Goal: Check status: Check status

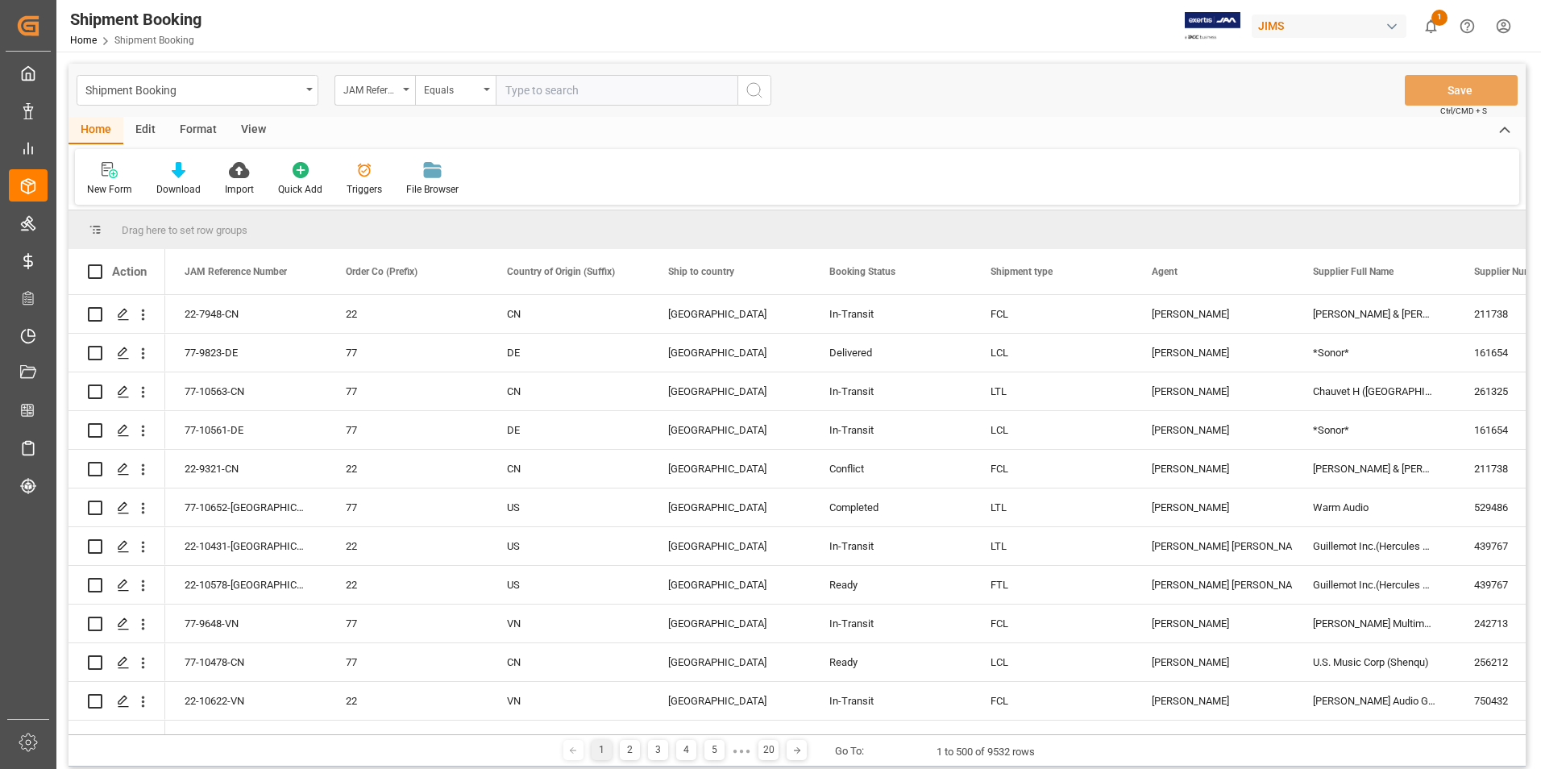
click at [550, 81] on input "text" at bounding box center [617, 90] width 242 height 31
type input "@"
click at [591, 95] on input "text" at bounding box center [617, 90] width 242 height 31
click at [591, 94] on input "text" at bounding box center [617, 90] width 242 height 31
paste input "77-10747-US"
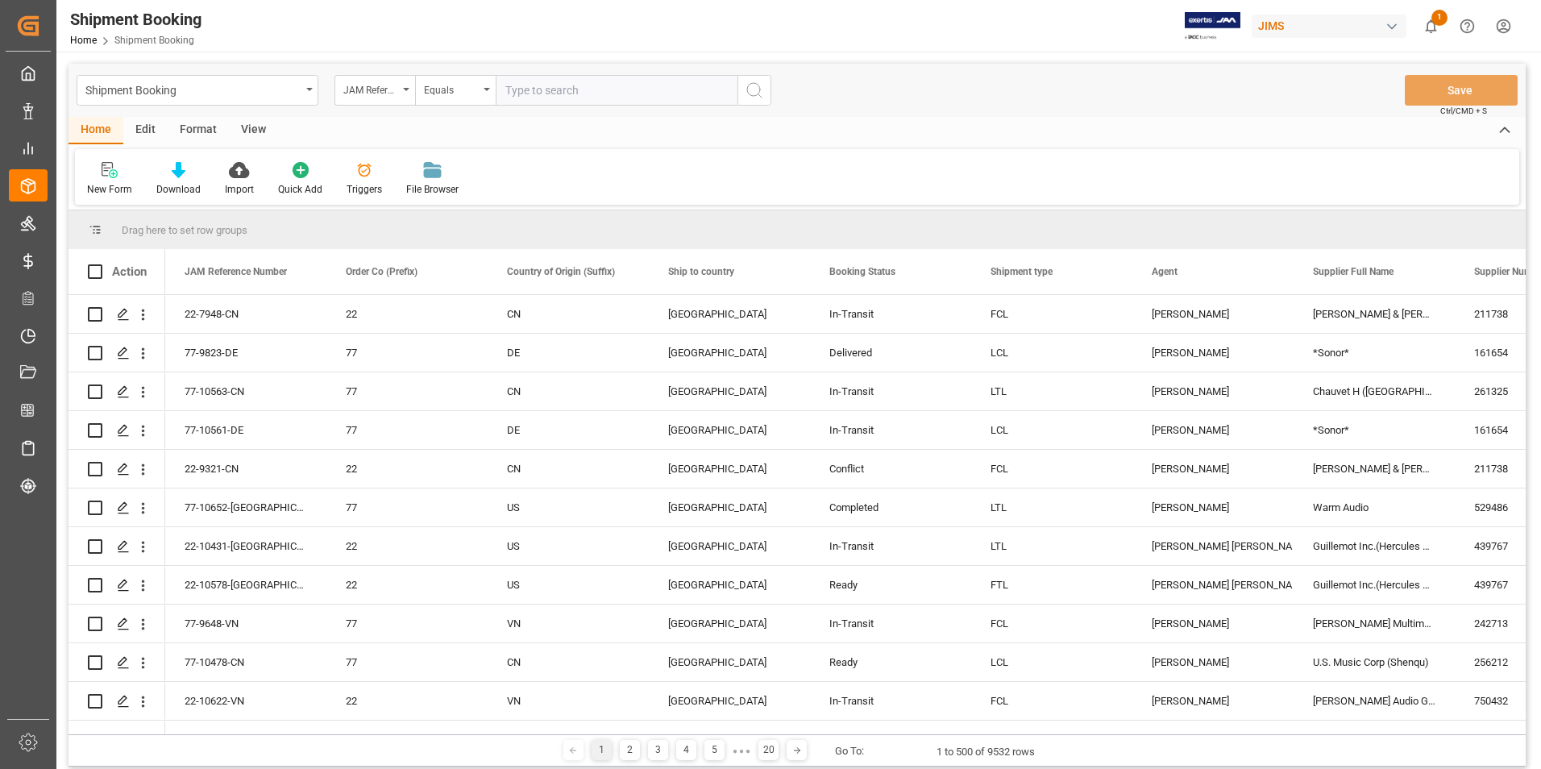
type input "77-10747-US"
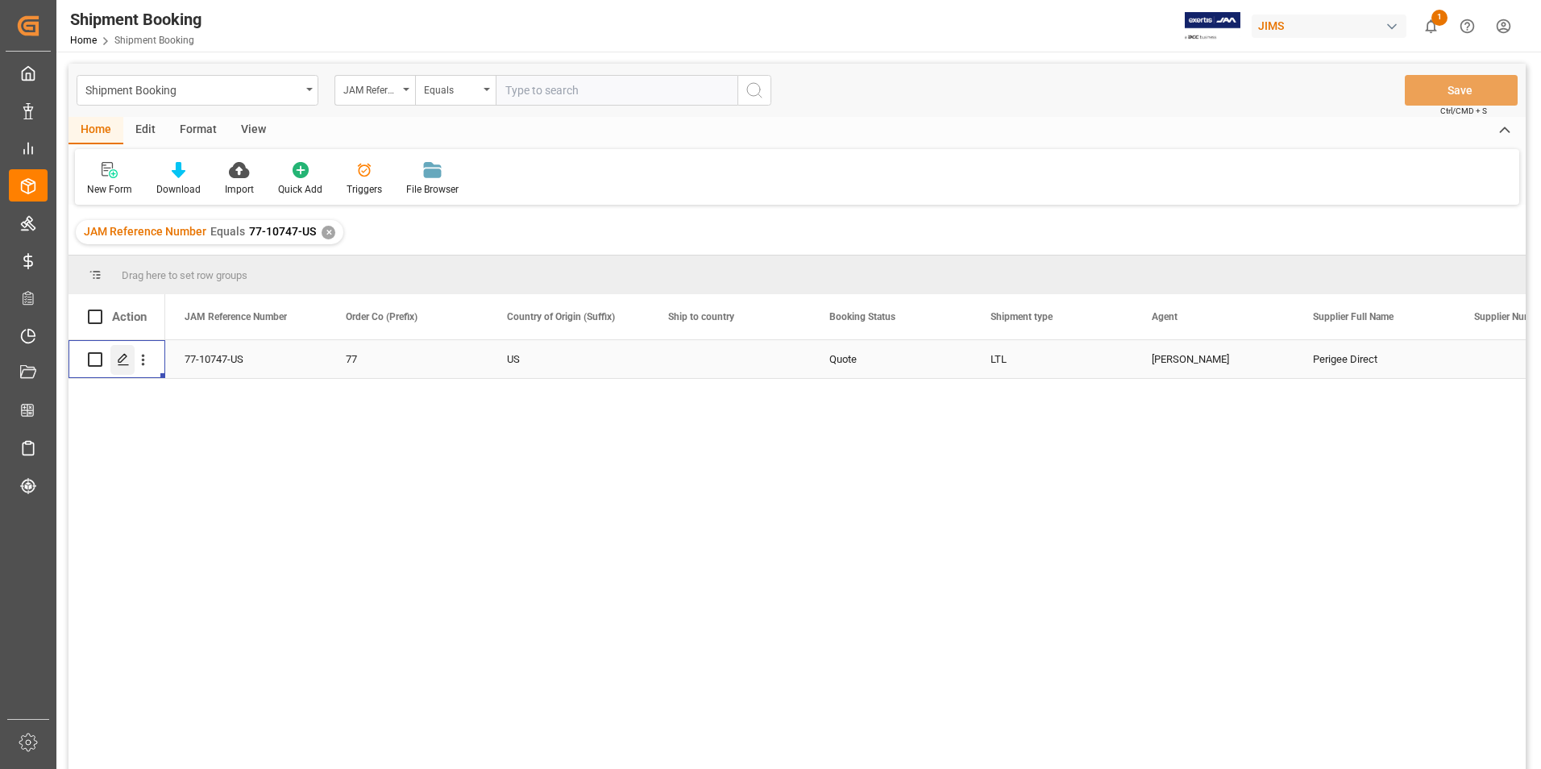
click at [122, 361] on polygon "Press SPACE to select this row." at bounding box center [122, 359] width 8 height 8
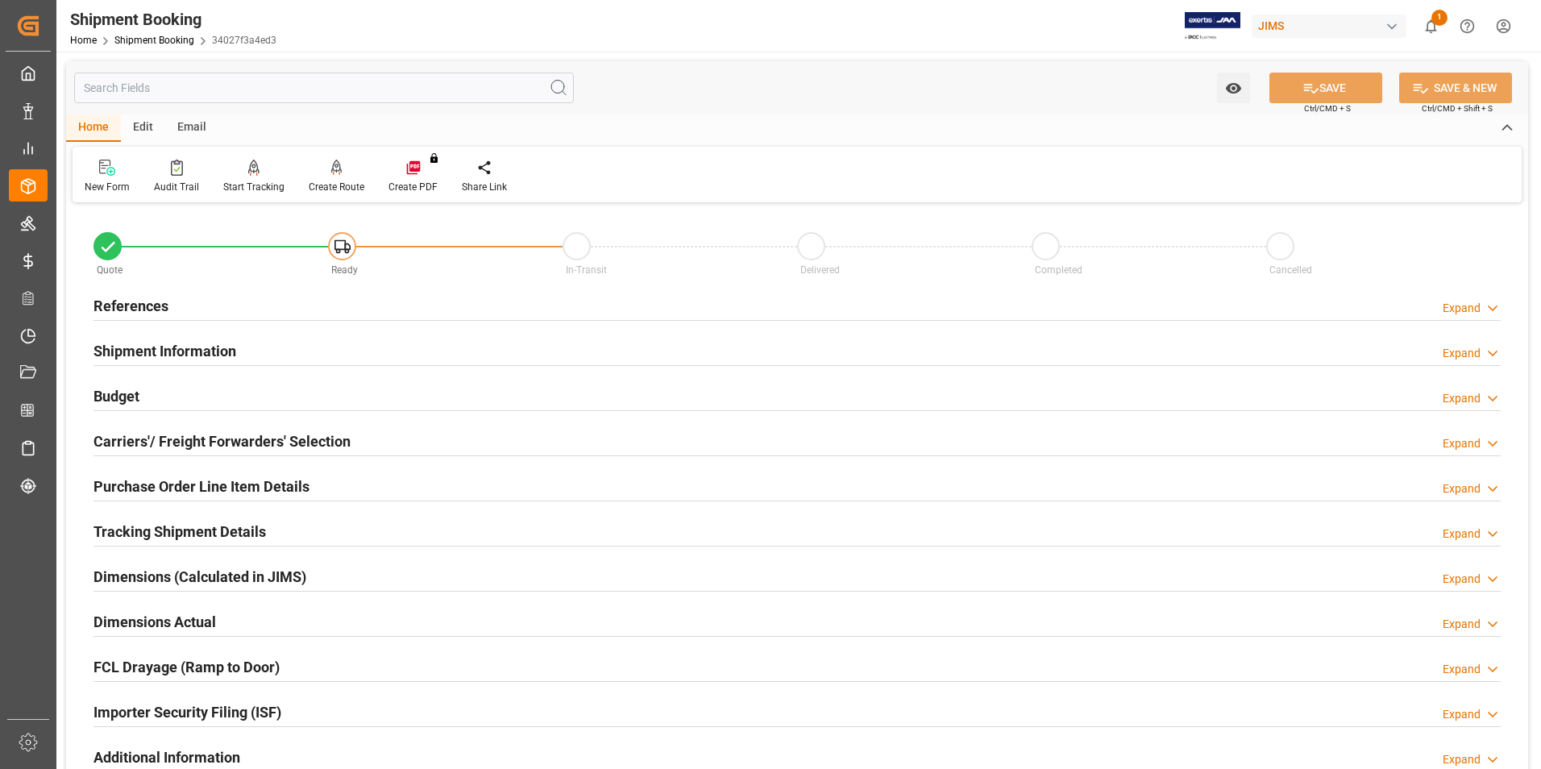
click at [147, 349] on h2 "Shipment Information" at bounding box center [164, 351] width 143 height 22
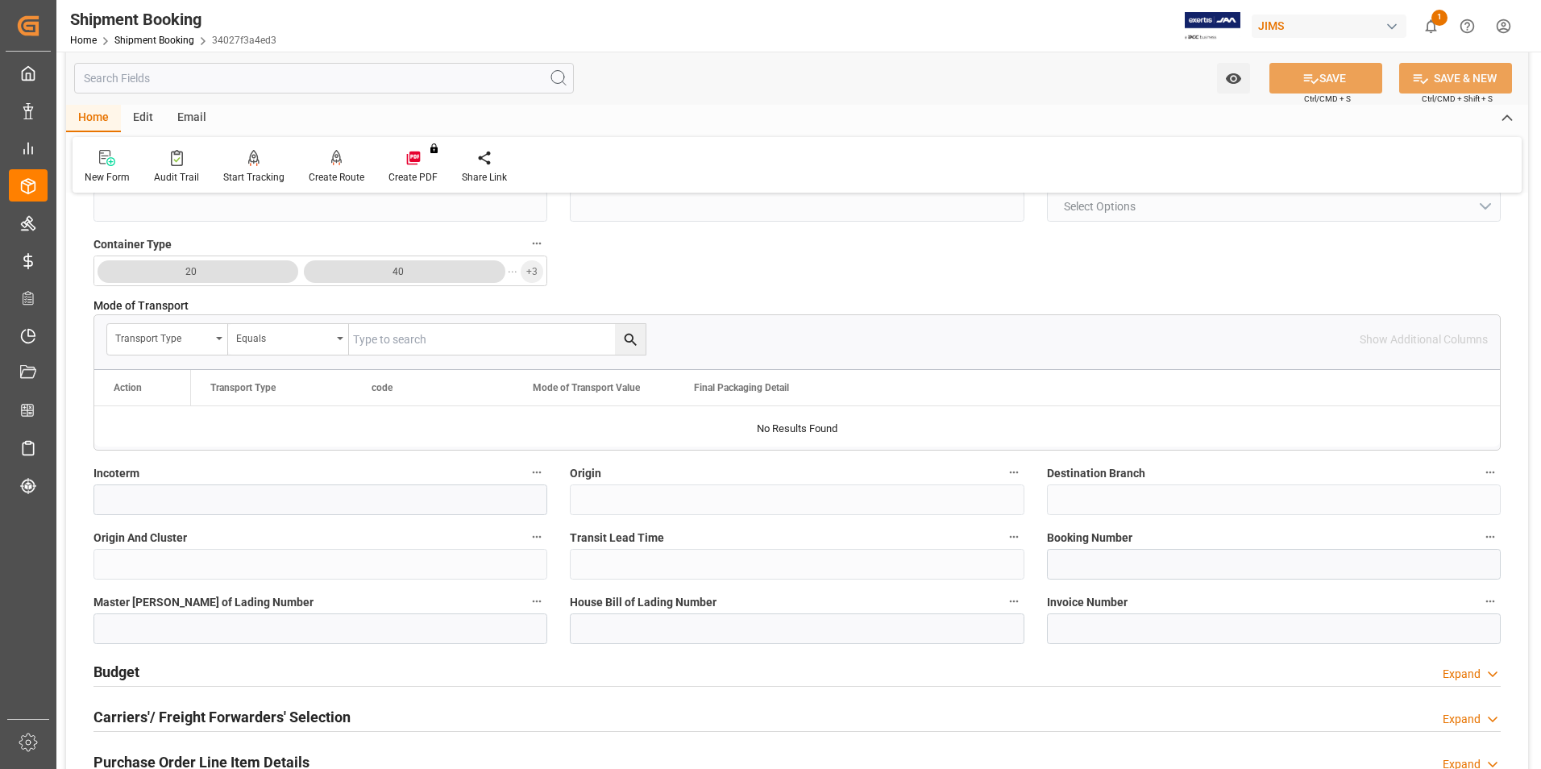
scroll to position [403, 0]
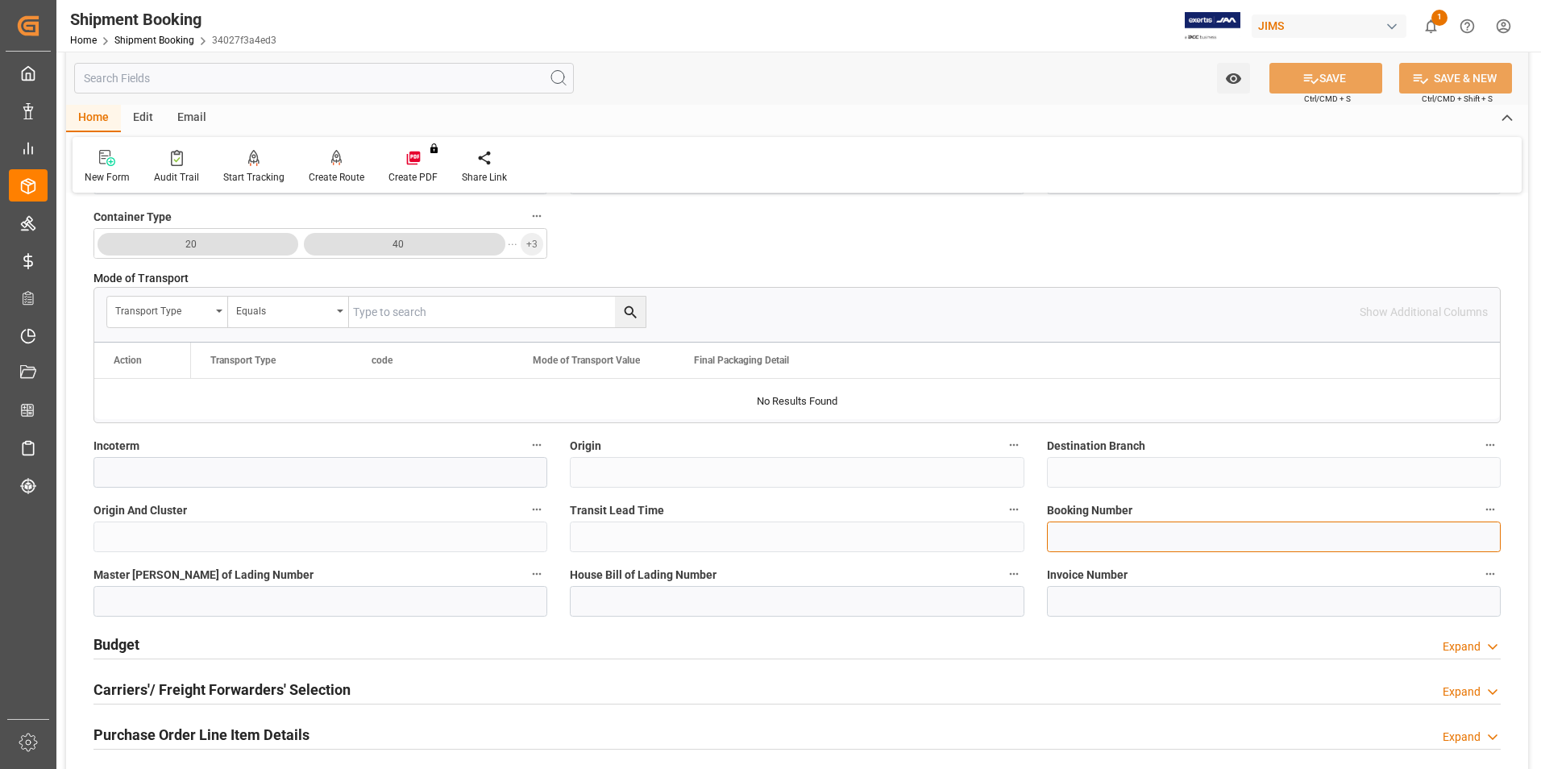
click at [1123, 540] on input at bounding box center [1274, 536] width 454 height 31
paste input "1ZJ734X06801378359"
type input "1ZJ734X06801378359"
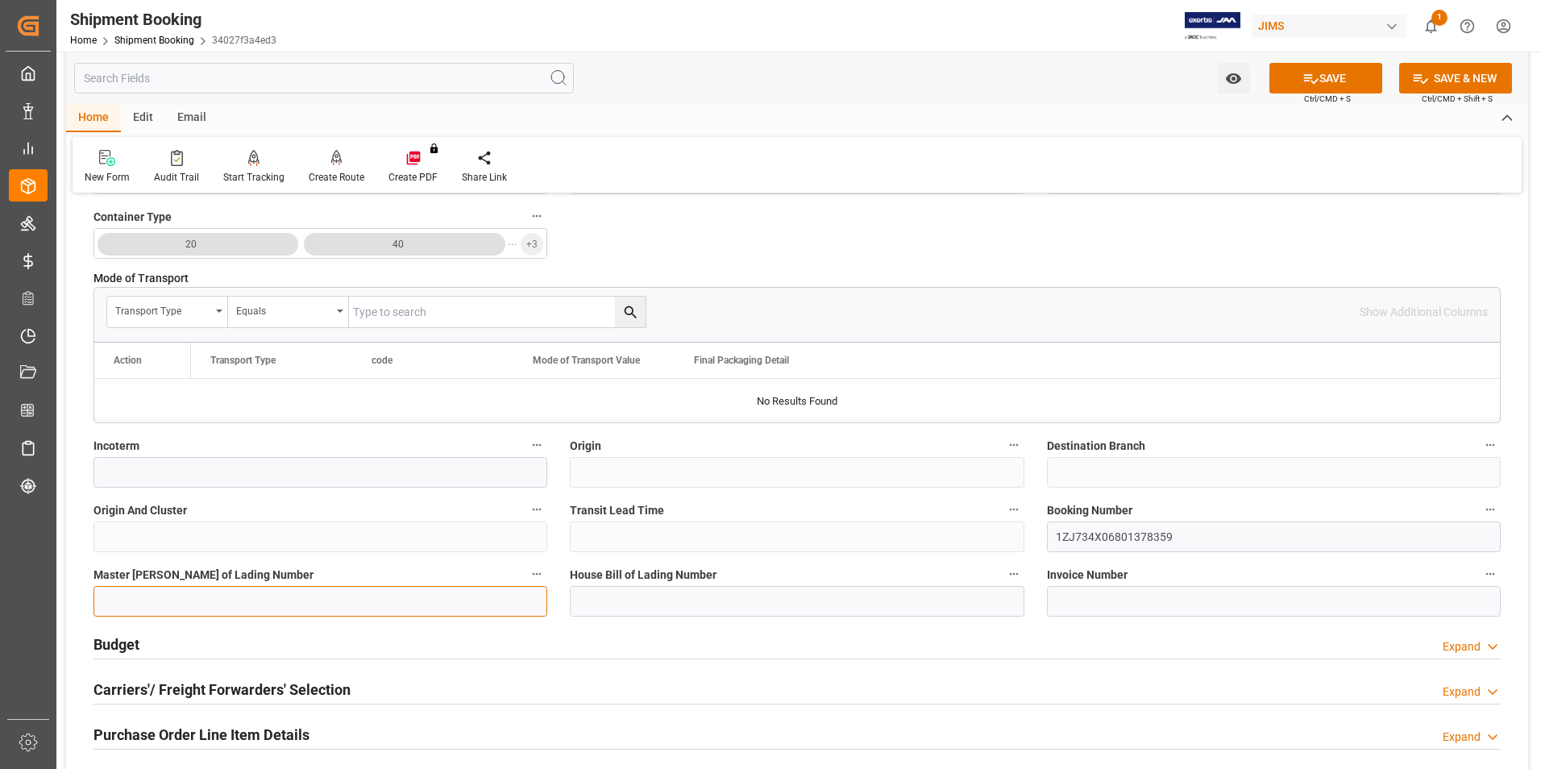
click at [382, 607] on input at bounding box center [320, 601] width 454 height 31
paste input "1ZJ734X06801378359"
type input "1ZJ734X06801378359"
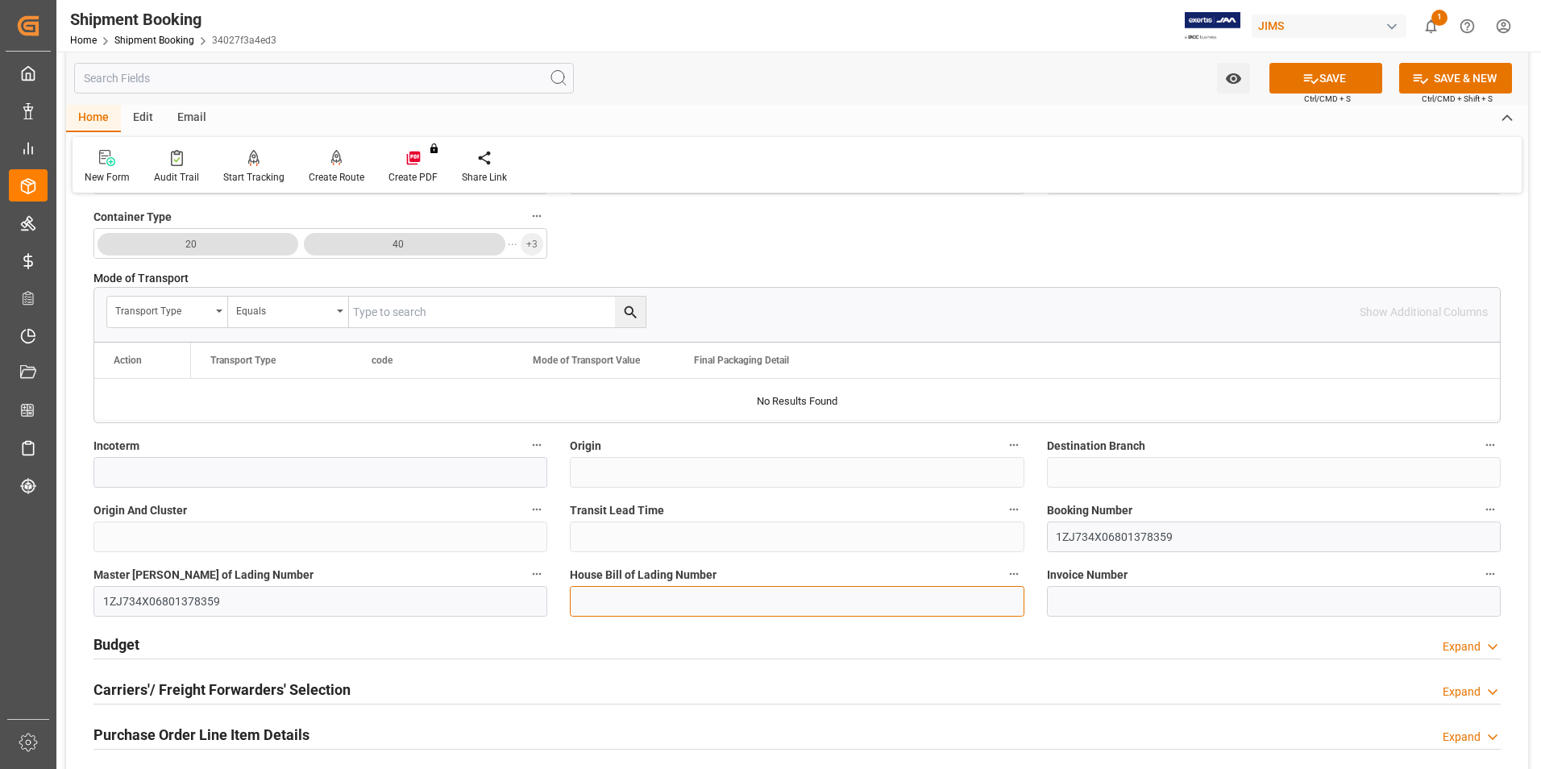
click at [638, 607] on input at bounding box center [797, 601] width 454 height 31
paste input "1ZJ734X06801378359"
type input "1ZJ734X06801378359"
click at [1347, 75] on button "SAVE" at bounding box center [1325, 78] width 113 height 31
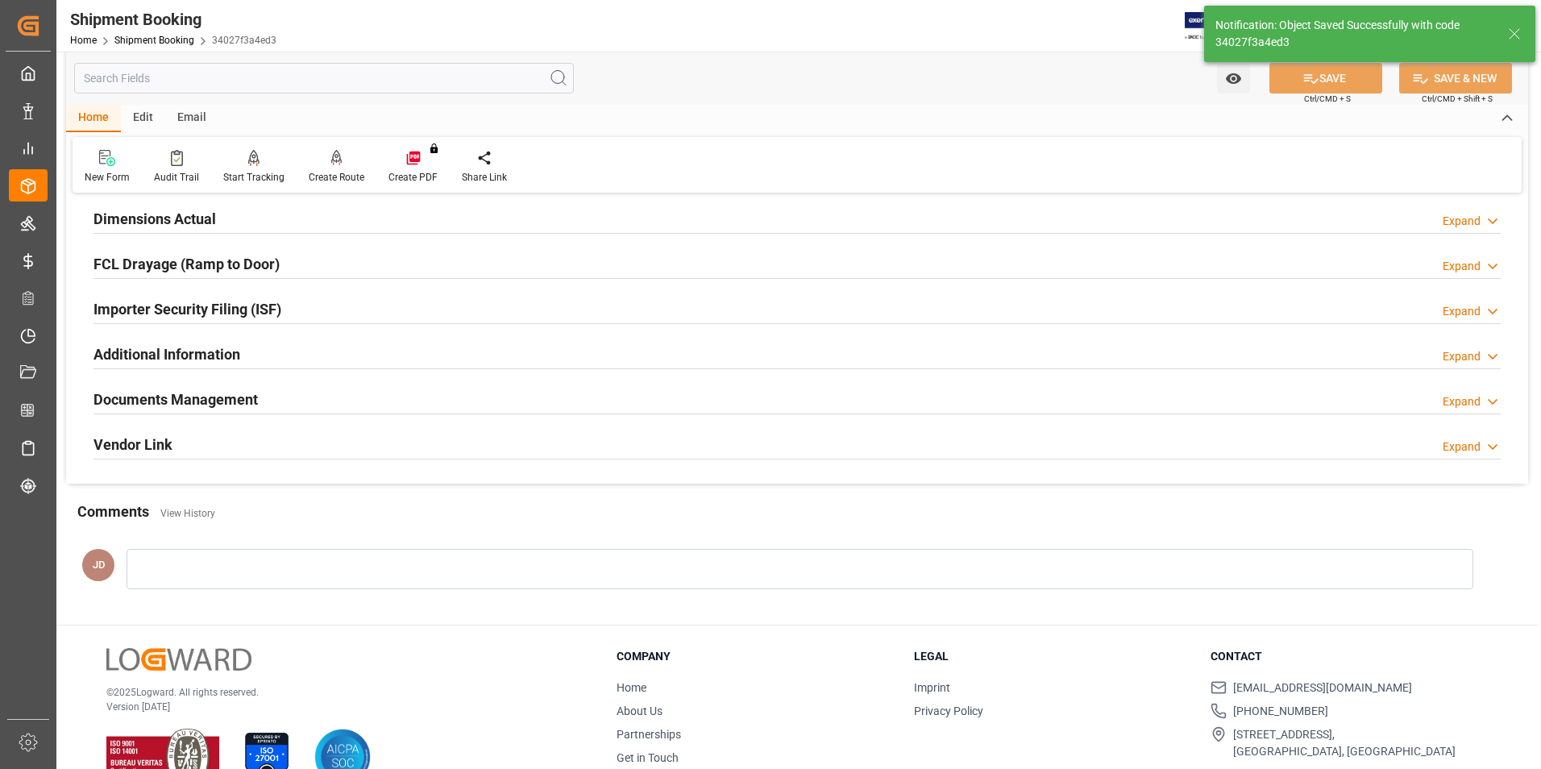
scroll to position [0, 0]
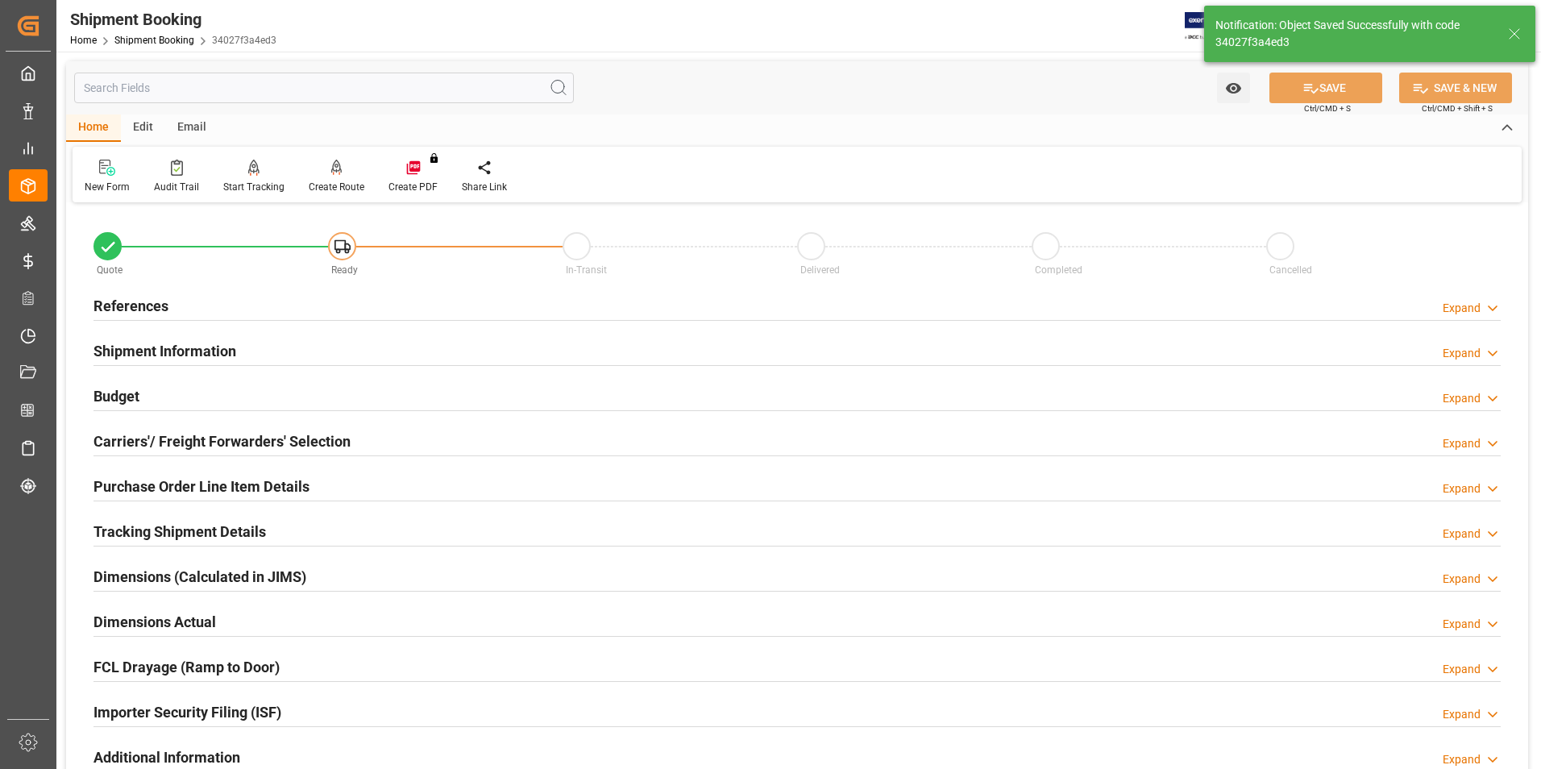
click at [125, 396] on h2 "Budget" at bounding box center [116, 396] width 46 height 22
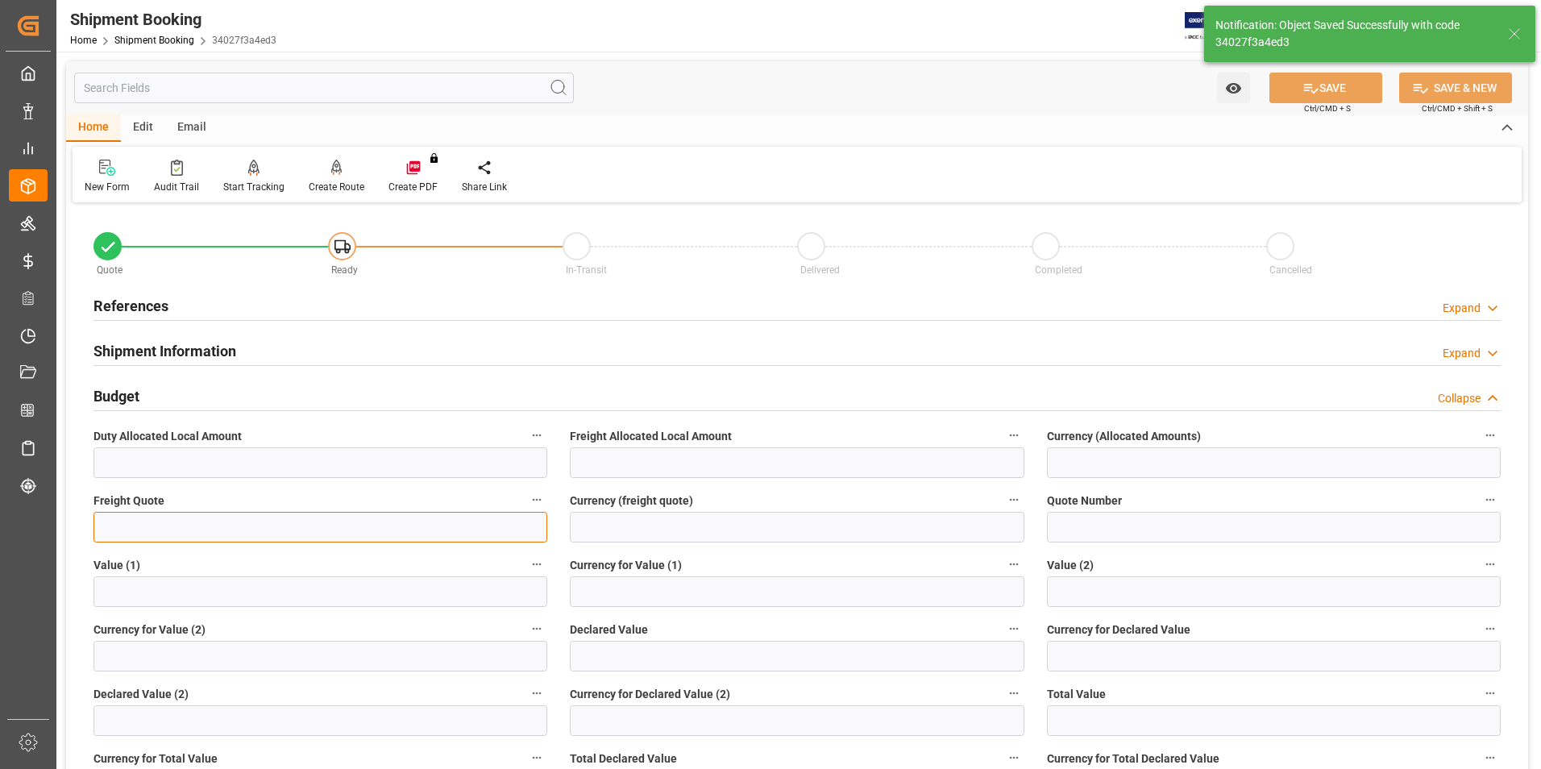
click at [153, 528] on input "text" at bounding box center [320, 527] width 454 height 31
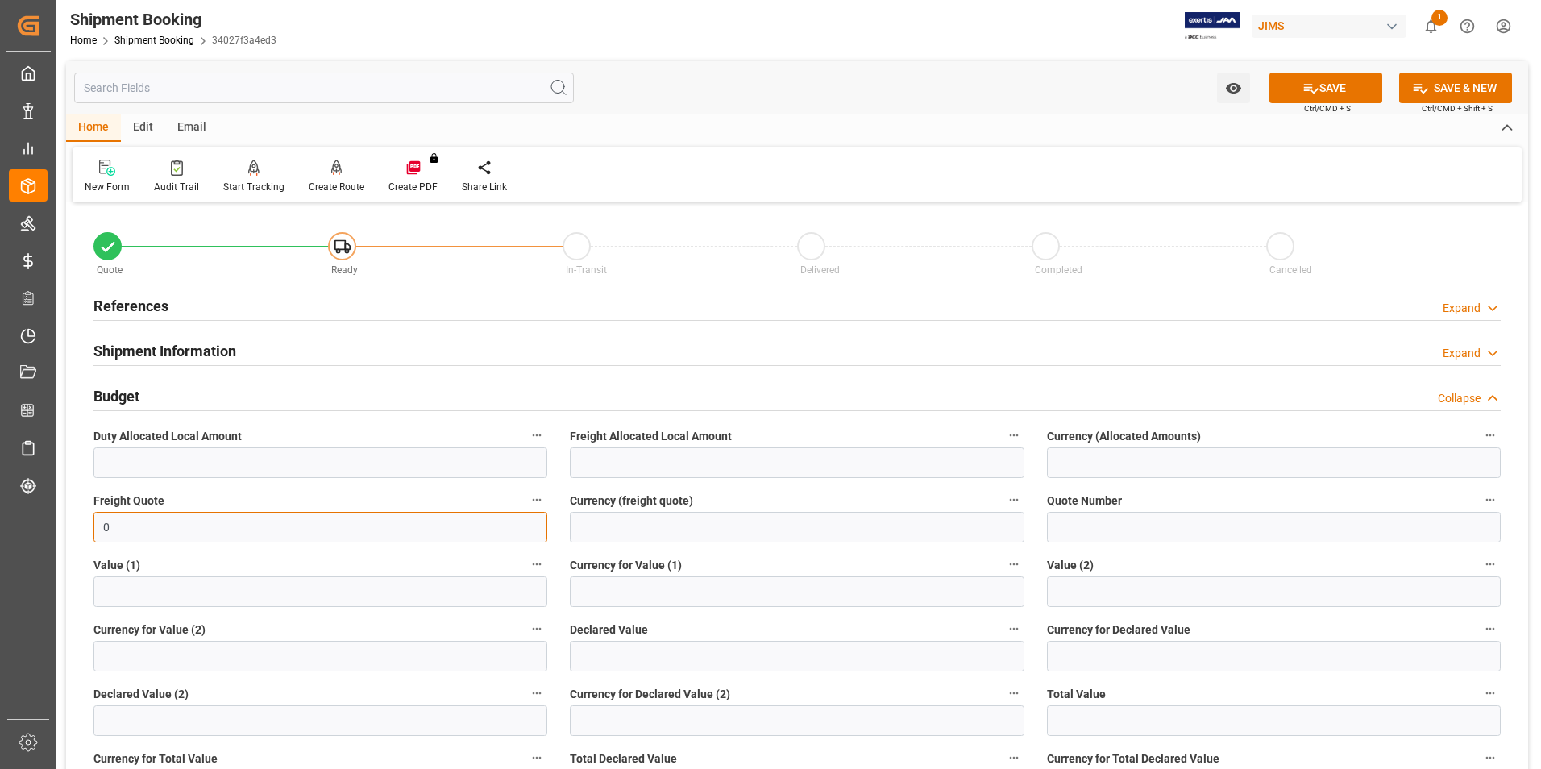
type input "0"
click at [649, 653] on input "text" at bounding box center [797, 656] width 454 height 31
type input "36.87"
click at [1057, 658] on input at bounding box center [1274, 656] width 454 height 31
type input "usd"
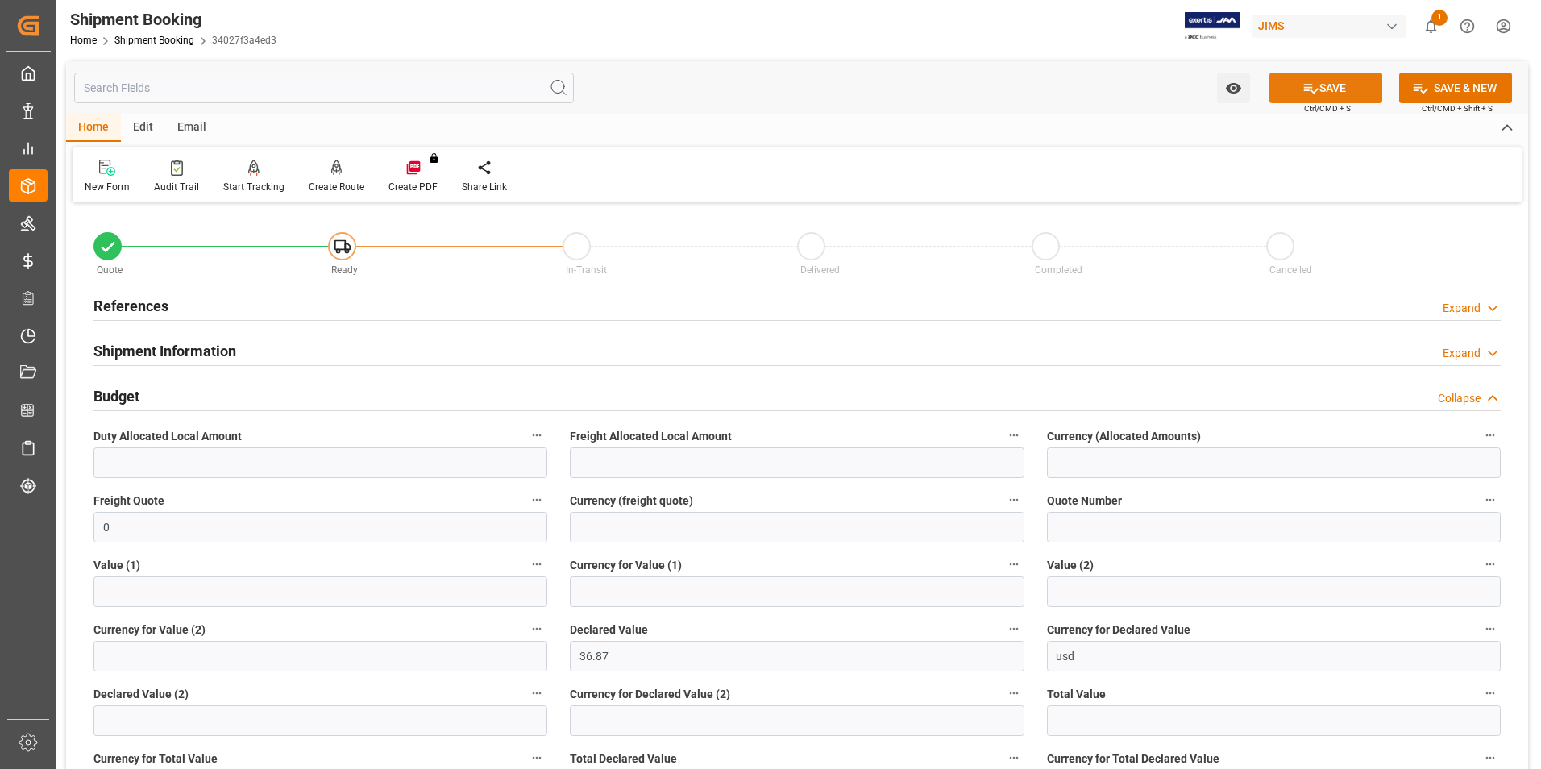
click at [1322, 85] on button "SAVE" at bounding box center [1325, 88] width 113 height 31
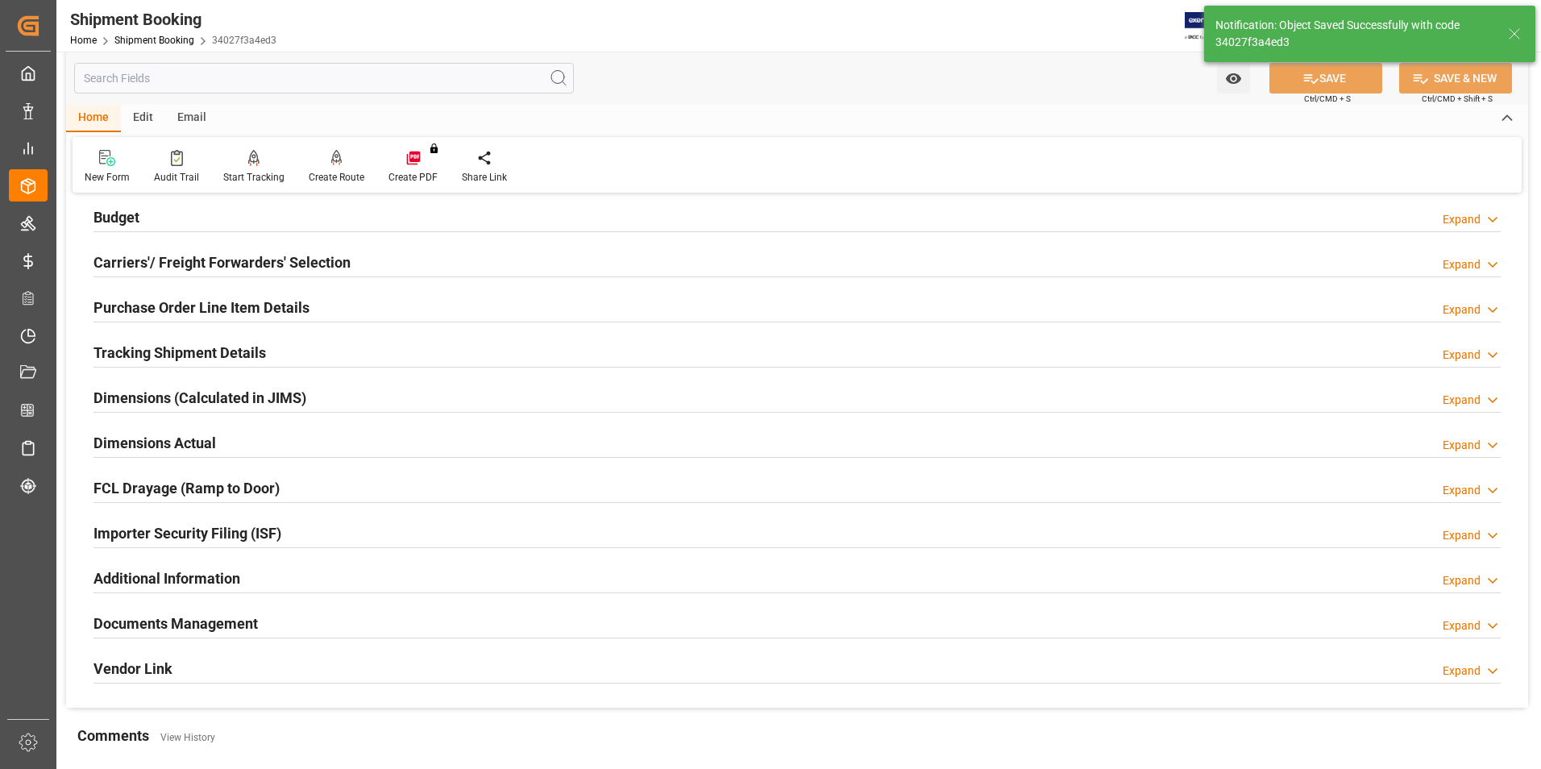
scroll to position [161, 0]
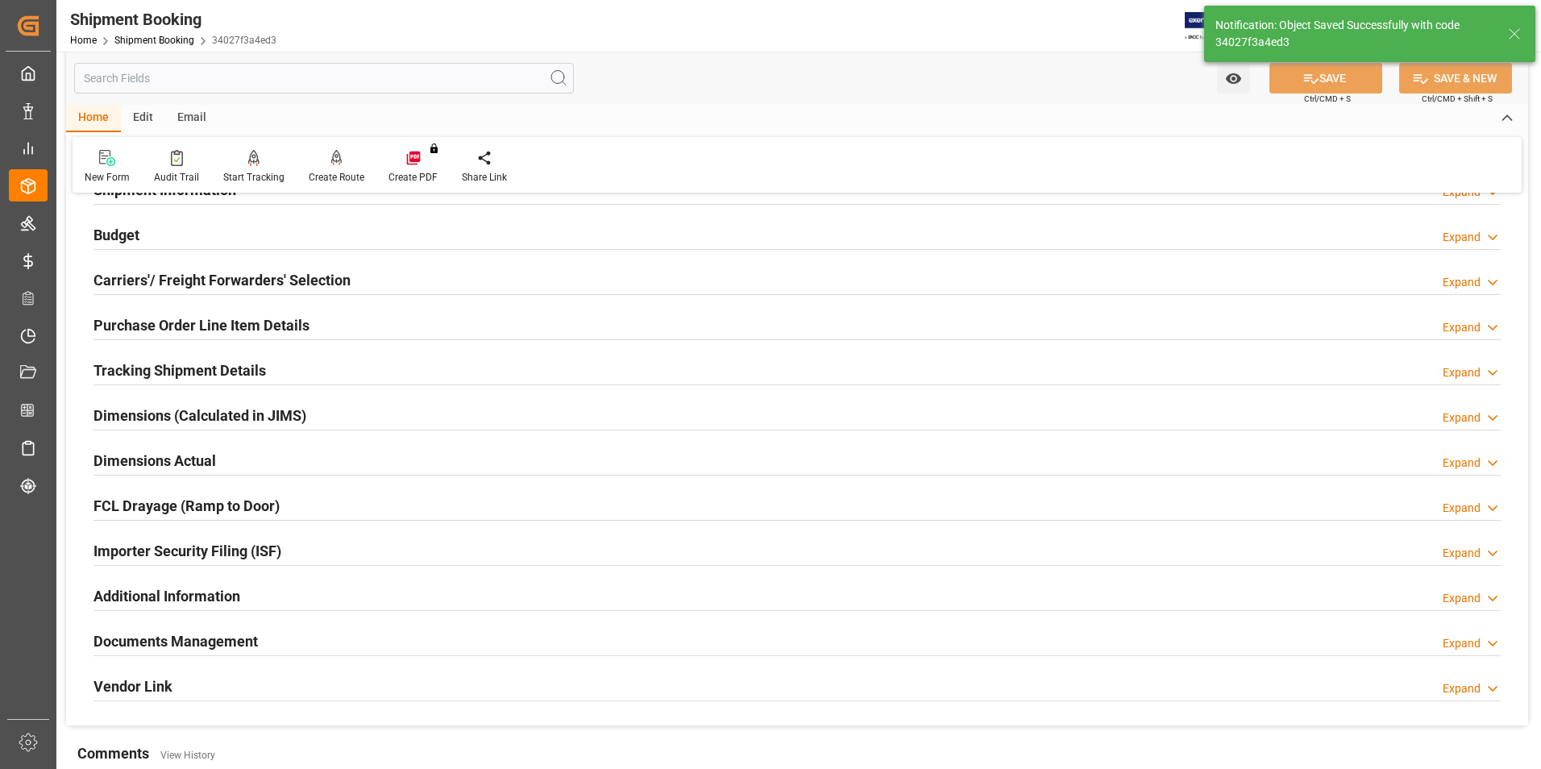
click at [164, 276] on h2 "Carriers'/ Freight Forwarders' Selection" at bounding box center [221, 280] width 257 height 22
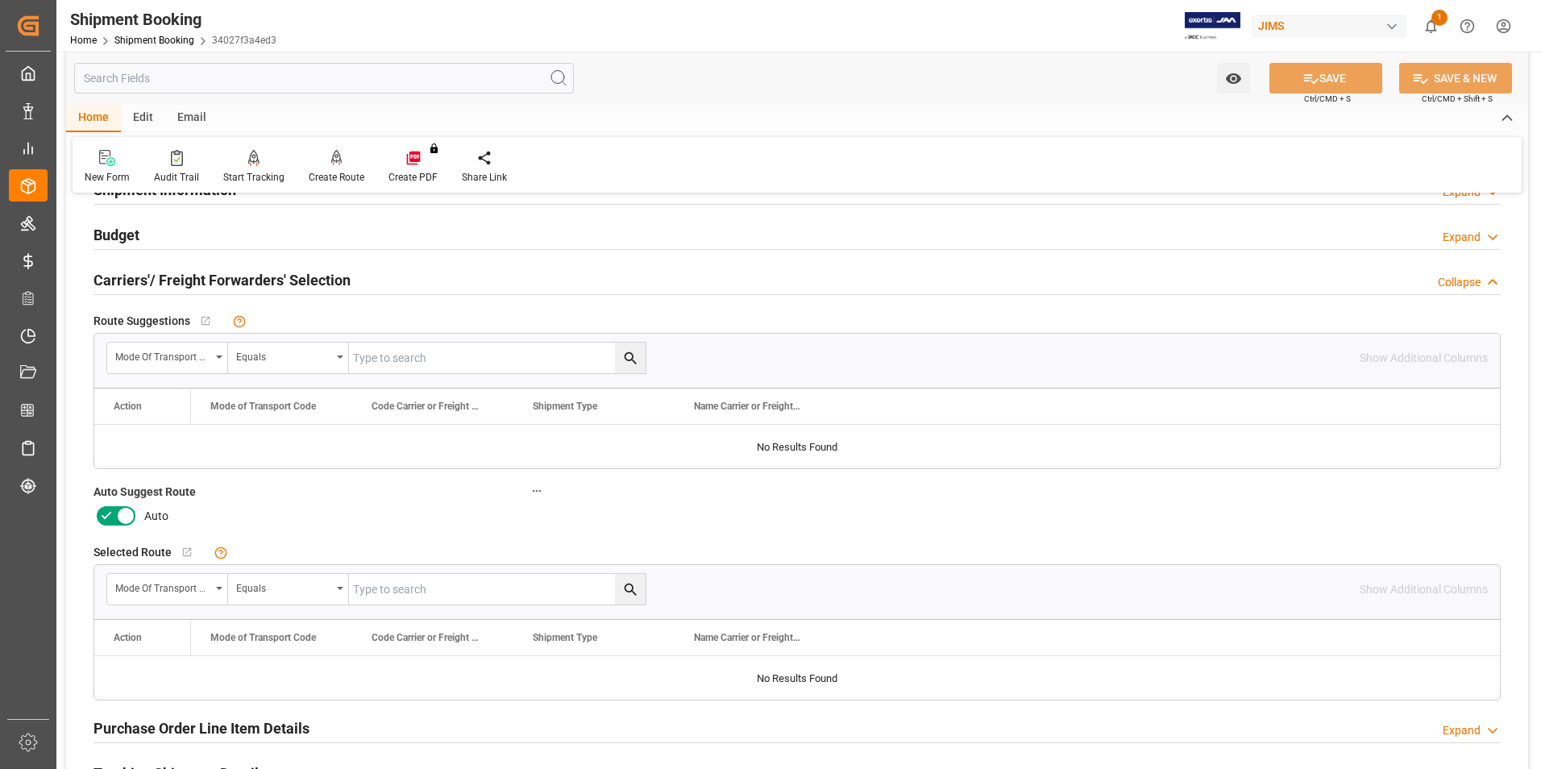
click at [115, 516] on icon at bounding box center [106, 515] width 19 height 19
click at [0, 0] on input "checkbox" at bounding box center [0, 0] width 0 height 0
click at [1315, 81] on icon at bounding box center [1310, 78] width 17 height 17
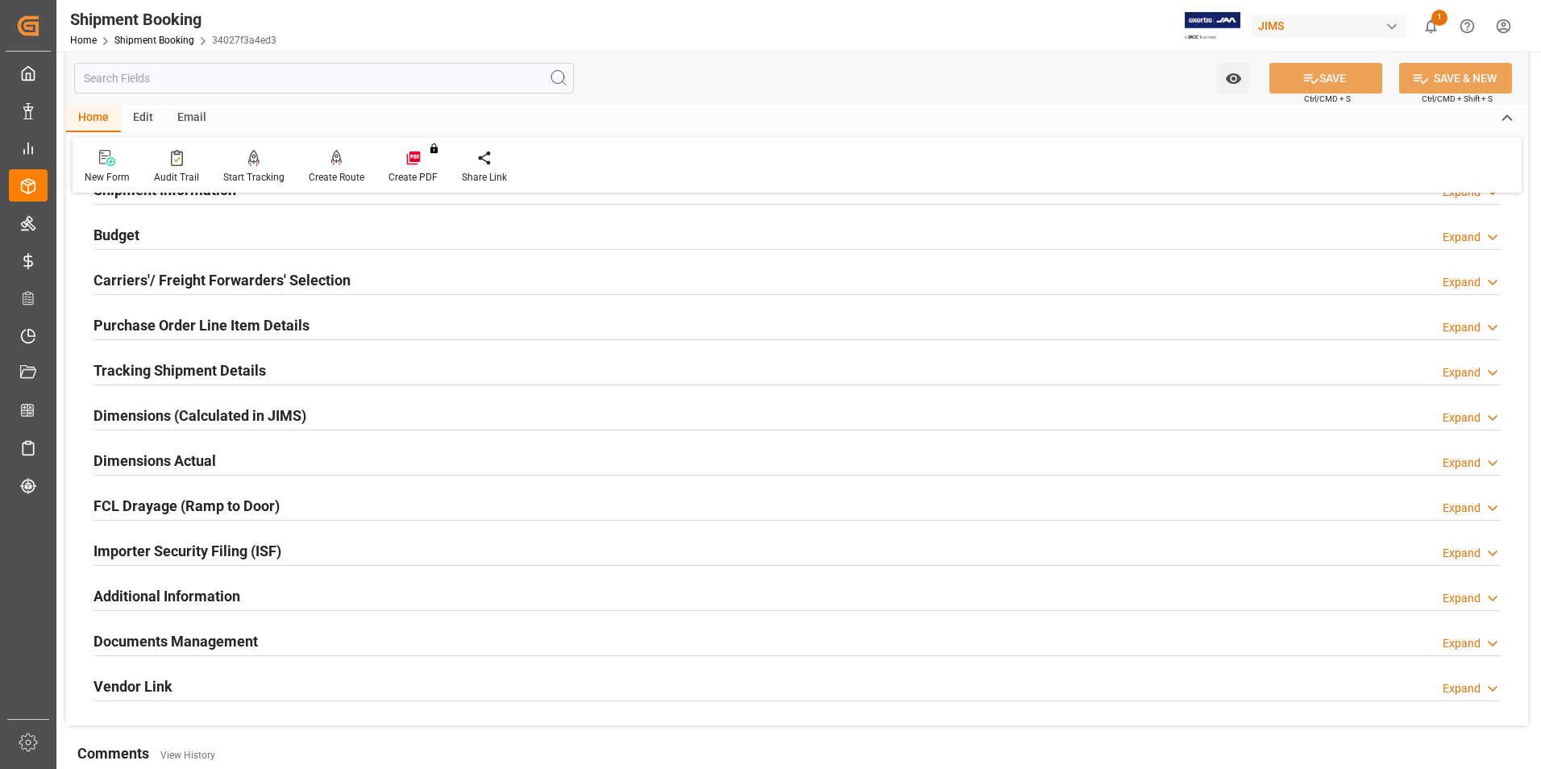
click at [140, 283] on h2 "Carriers'/ Freight Forwarders' Selection" at bounding box center [221, 280] width 257 height 22
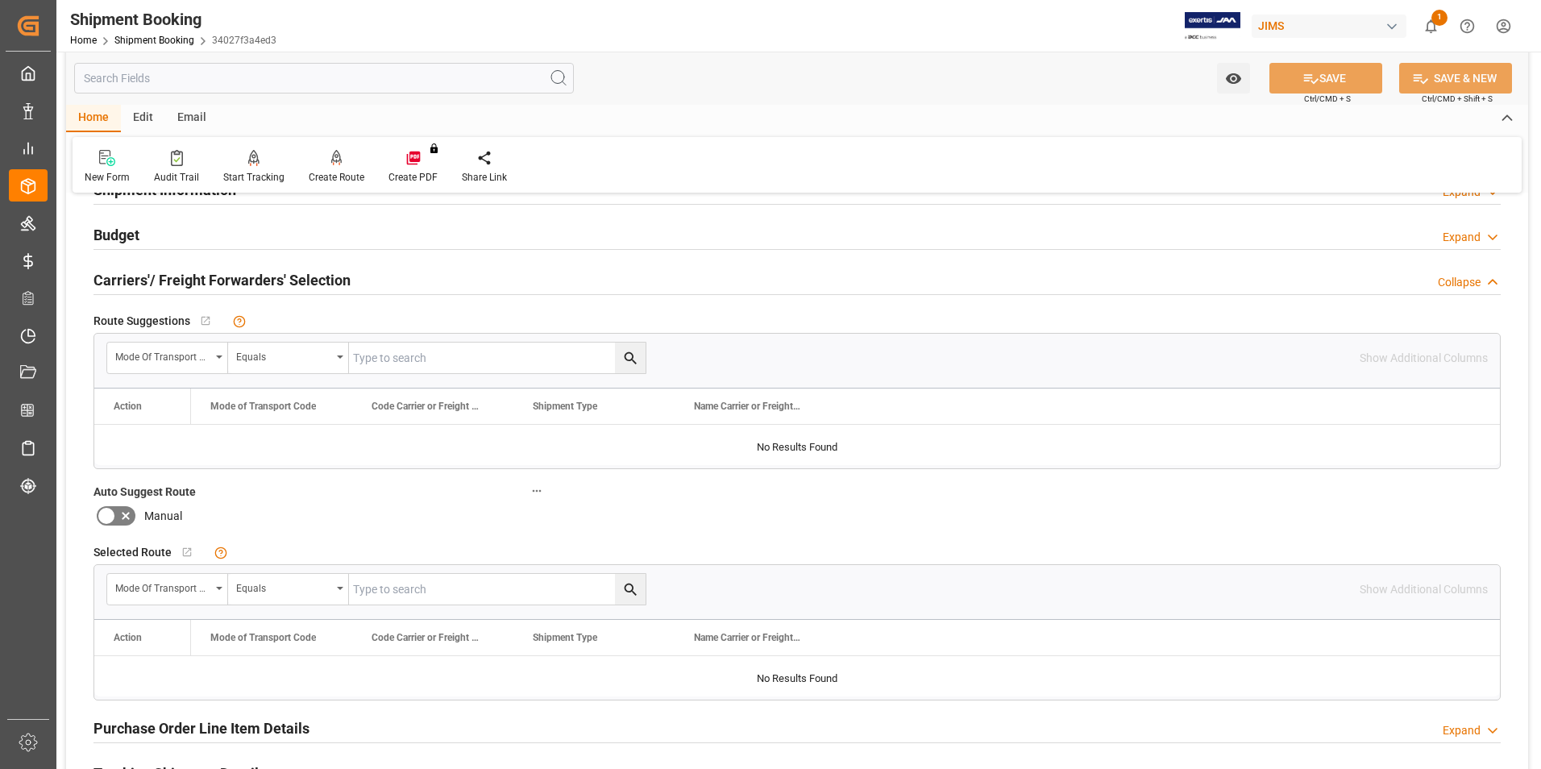
click at [140, 283] on h2 "Carriers'/ Freight Forwarders' Selection" at bounding box center [221, 280] width 257 height 22
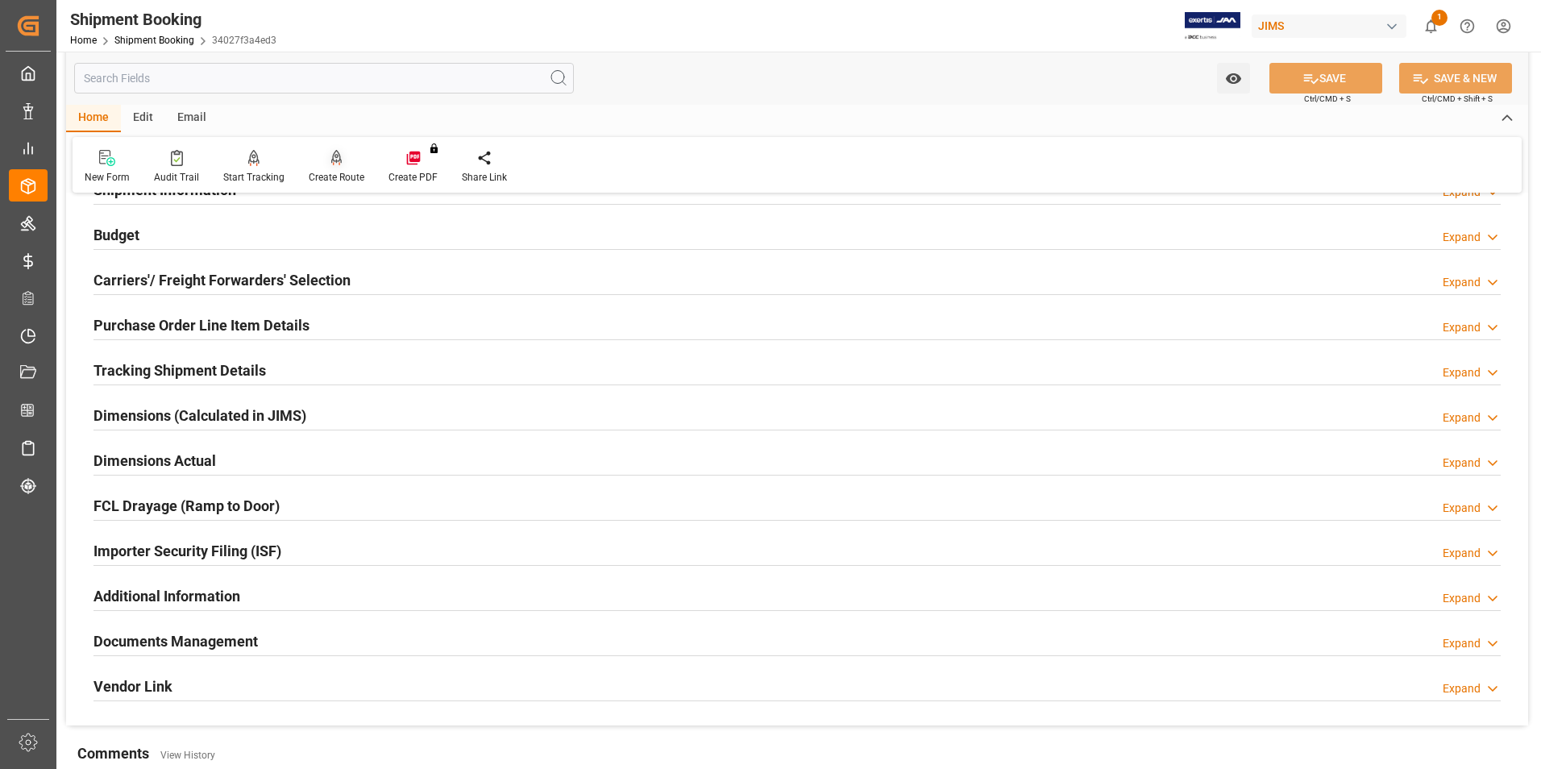
click at [338, 173] on div "Create Route" at bounding box center [337, 177] width 56 height 15
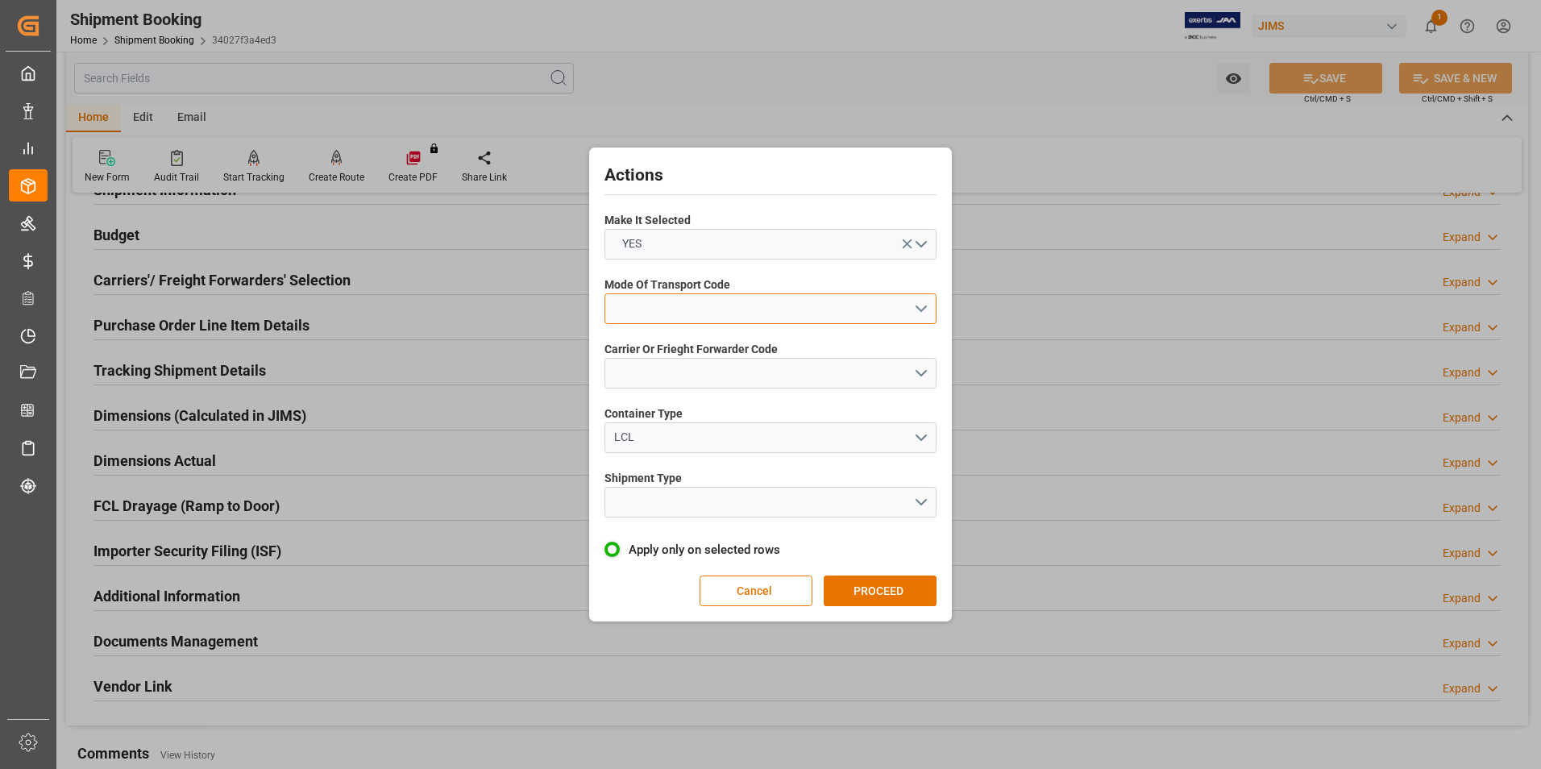
click at [704, 297] on button "open menu" at bounding box center [770, 308] width 332 height 31
click at [743, 445] on div "5- COURIER GROUND" at bounding box center [770, 448] width 330 height 34
click at [687, 375] on button "open menu" at bounding box center [770, 373] width 332 height 31
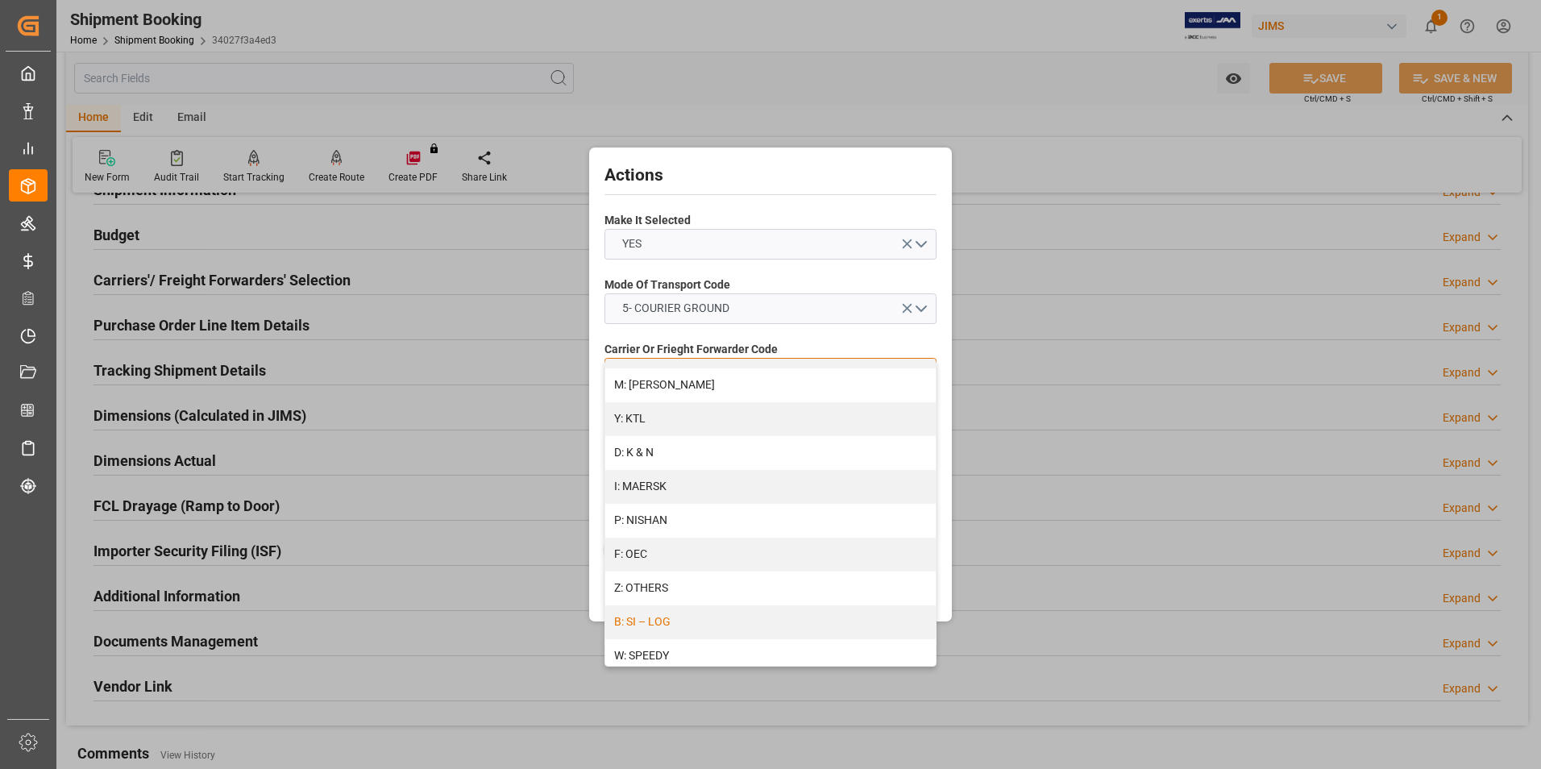
scroll to position [861, 0]
click at [678, 595] on div "R: UPS STANDARD GROUND" at bounding box center [770, 599] width 330 height 34
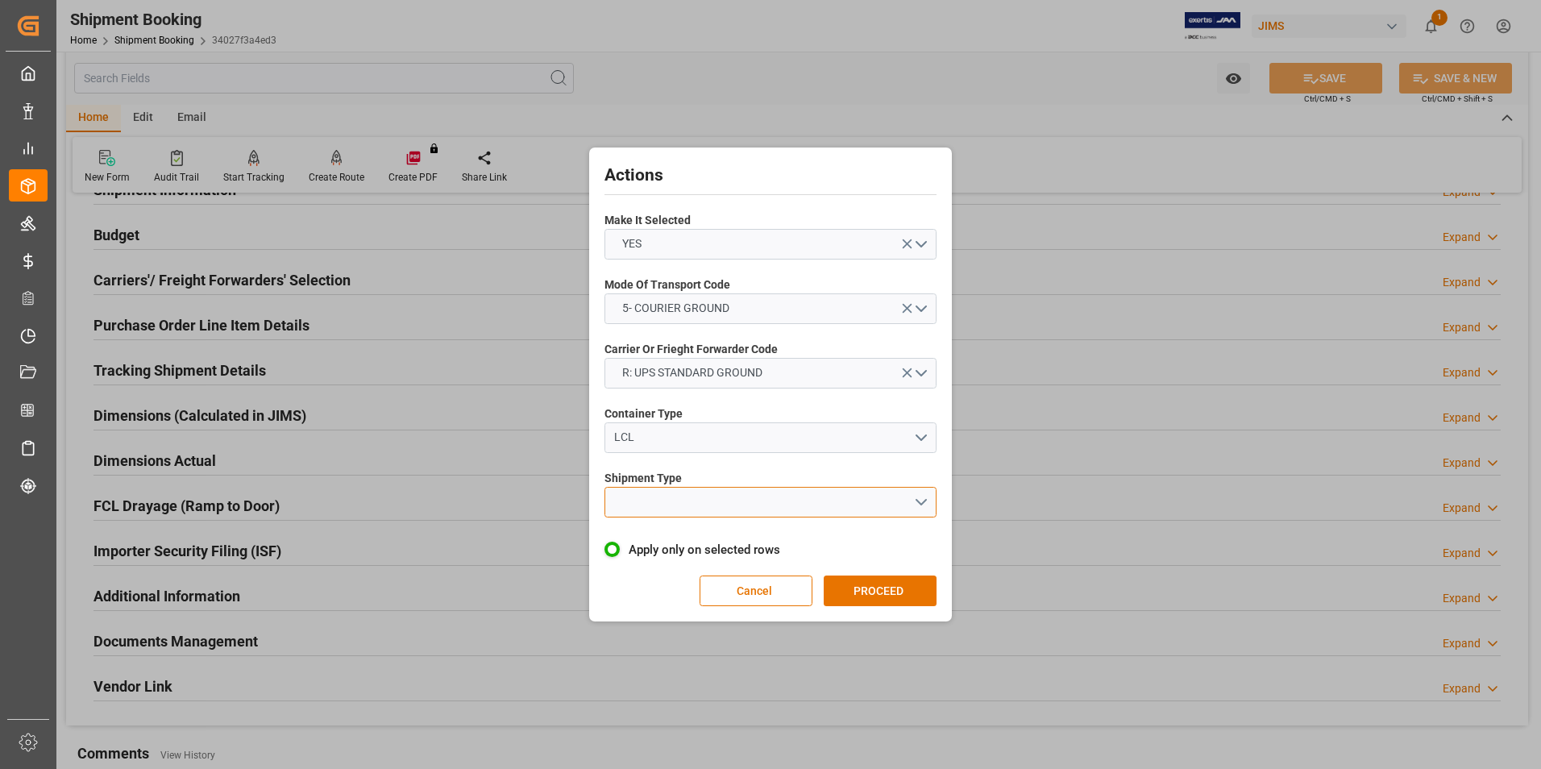
click at [660, 493] on button "open menu" at bounding box center [770, 502] width 332 height 31
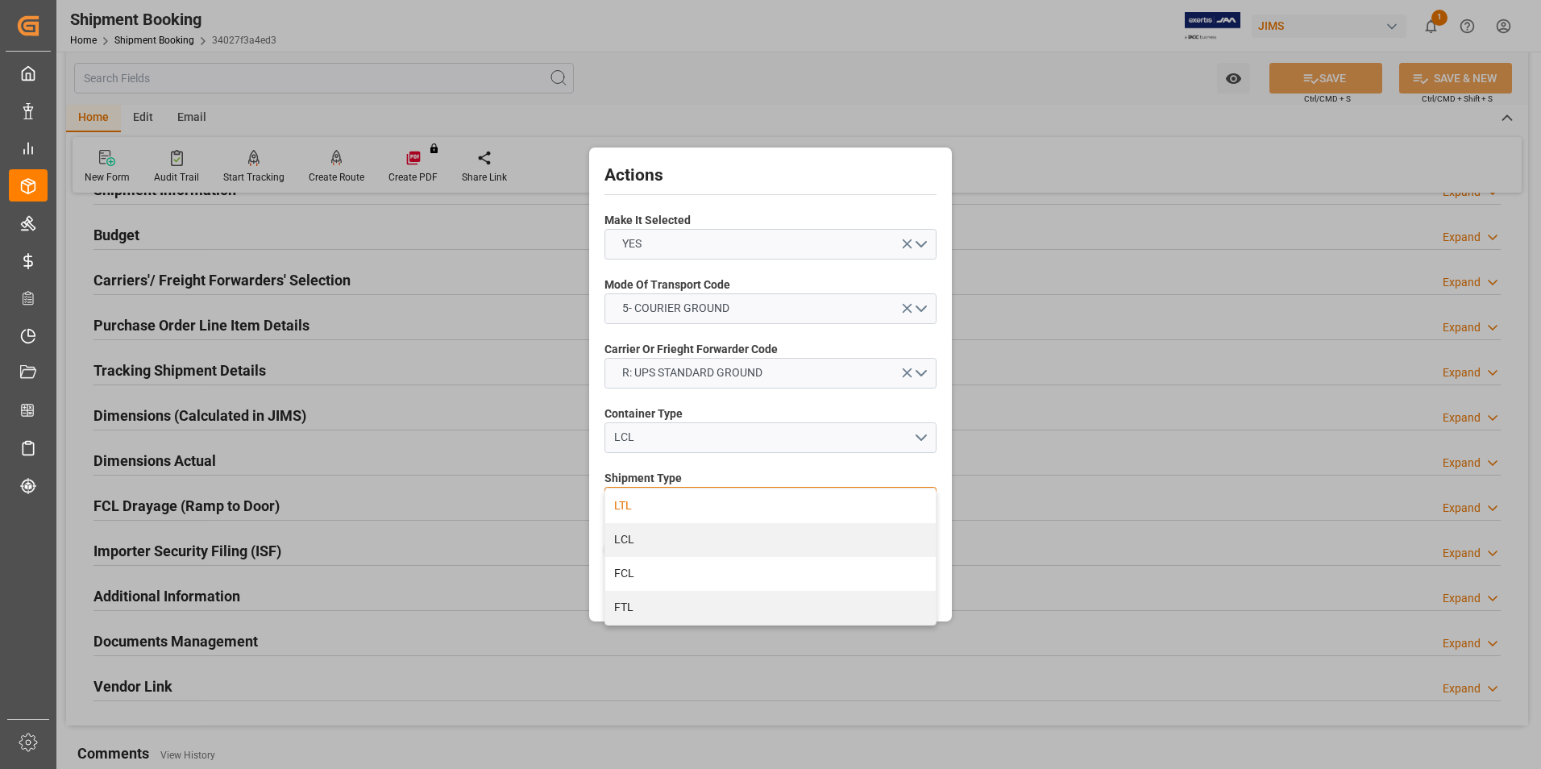
click at [690, 510] on div "LTL" at bounding box center [770, 506] width 330 height 34
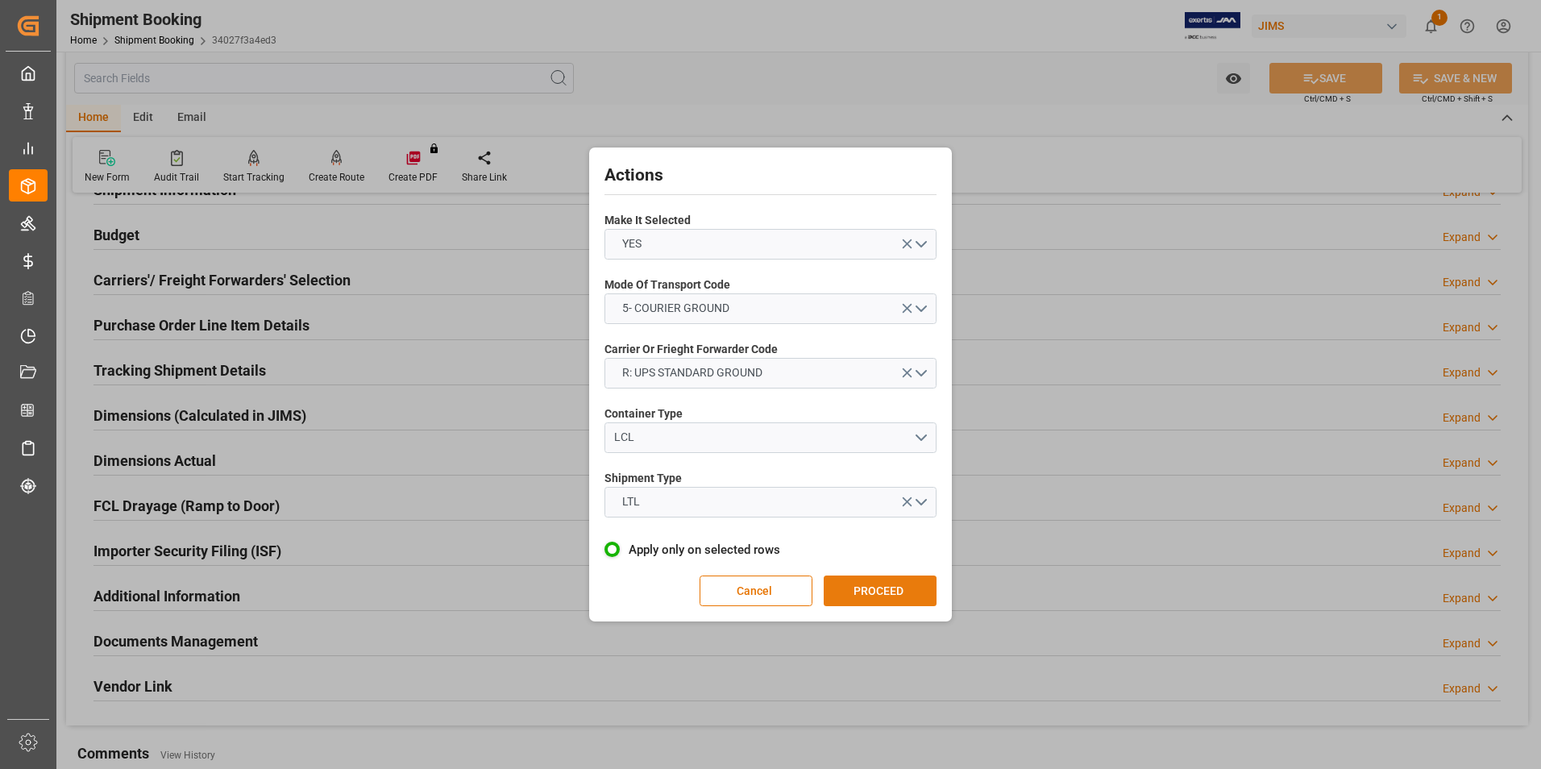
click at [886, 594] on button "PROCEED" at bounding box center [880, 590] width 113 height 31
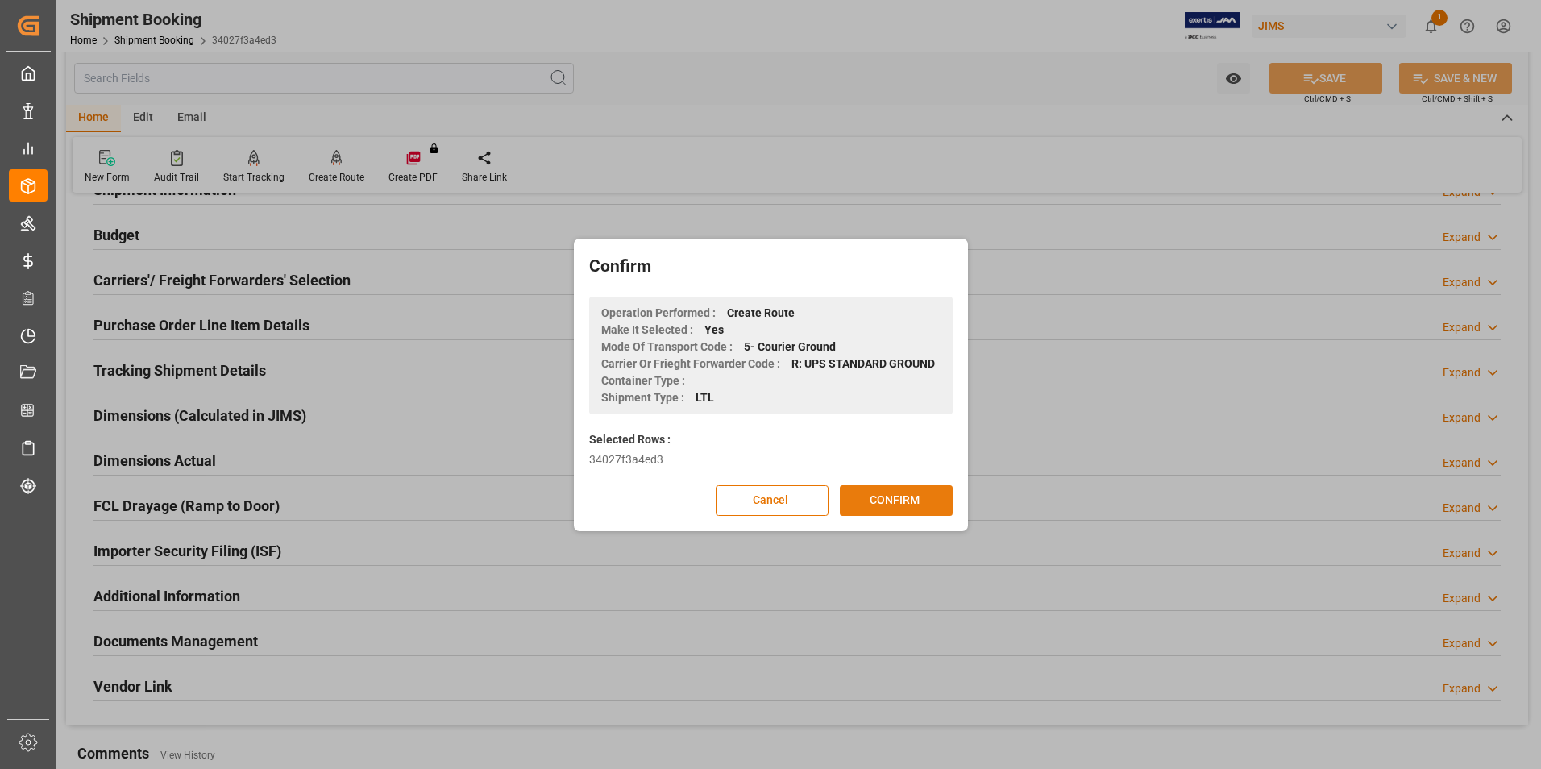
click at [873, 503] on button "CONFIRM" at bounding box center [896, 500] width 113 height 31
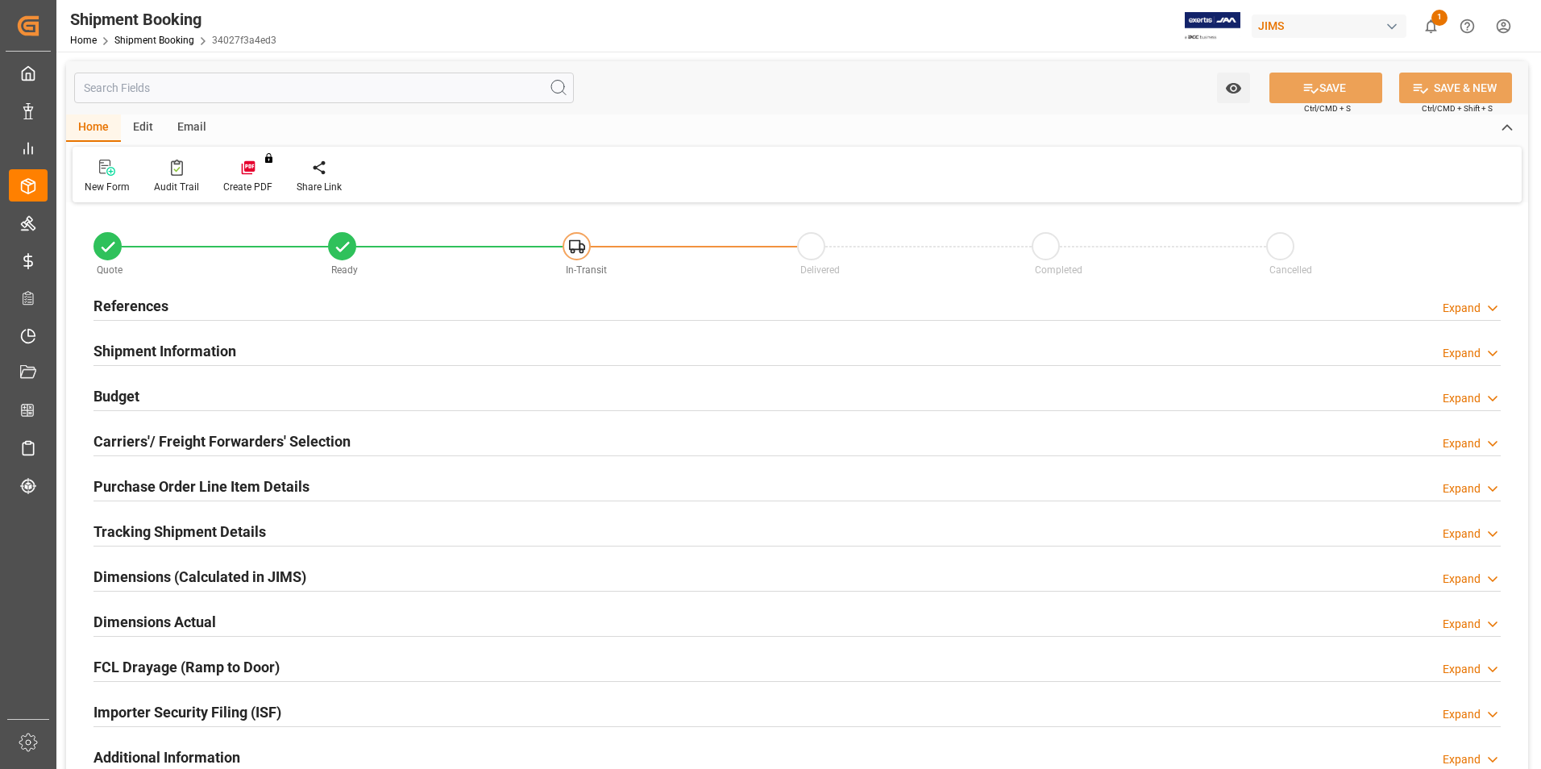
type input "0"
click at [143, 616] on h2 "Dimensions Actual" at bounding box center [154, 622] width 122 height 22
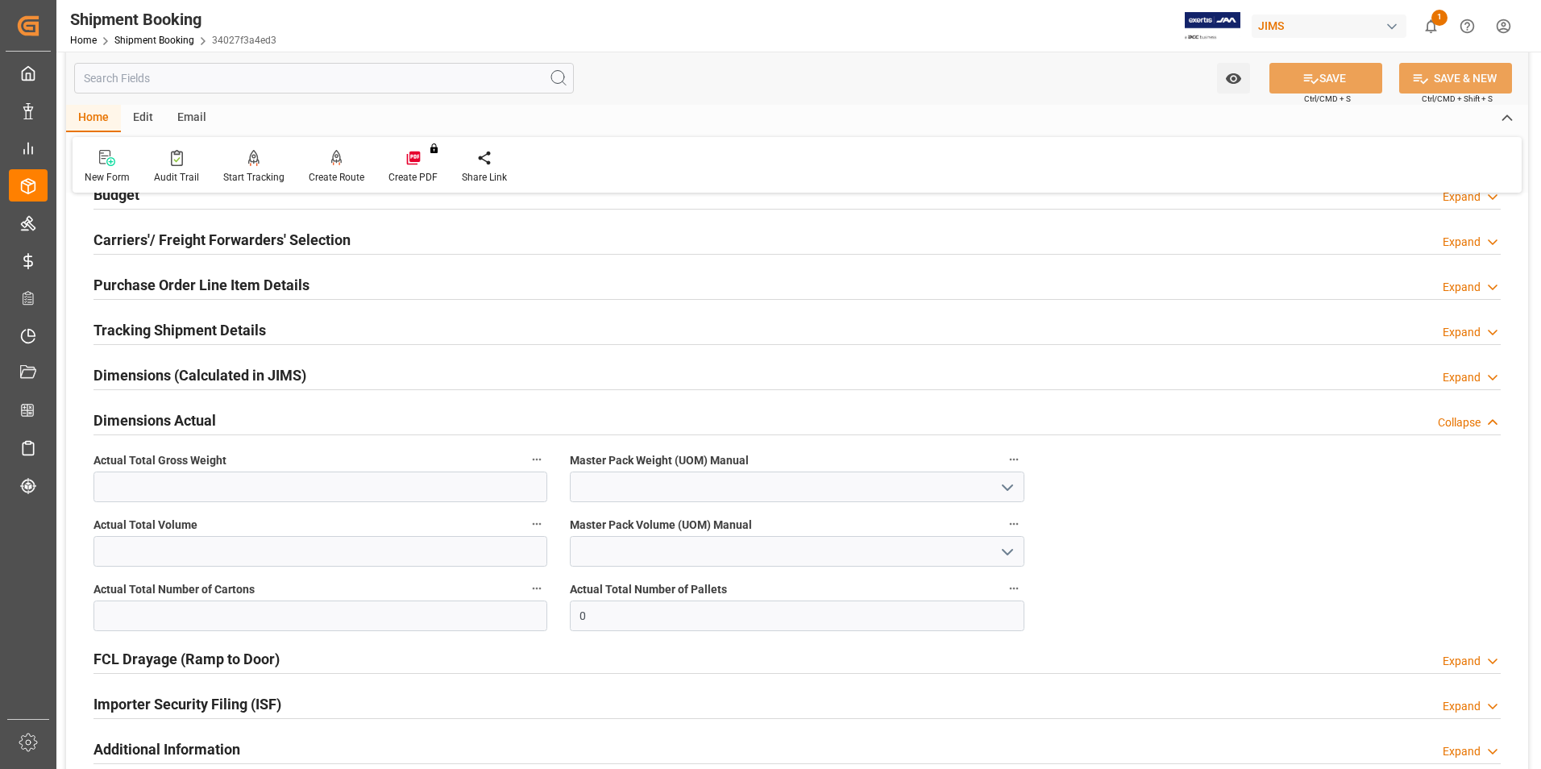
scroll to position [242, 0]
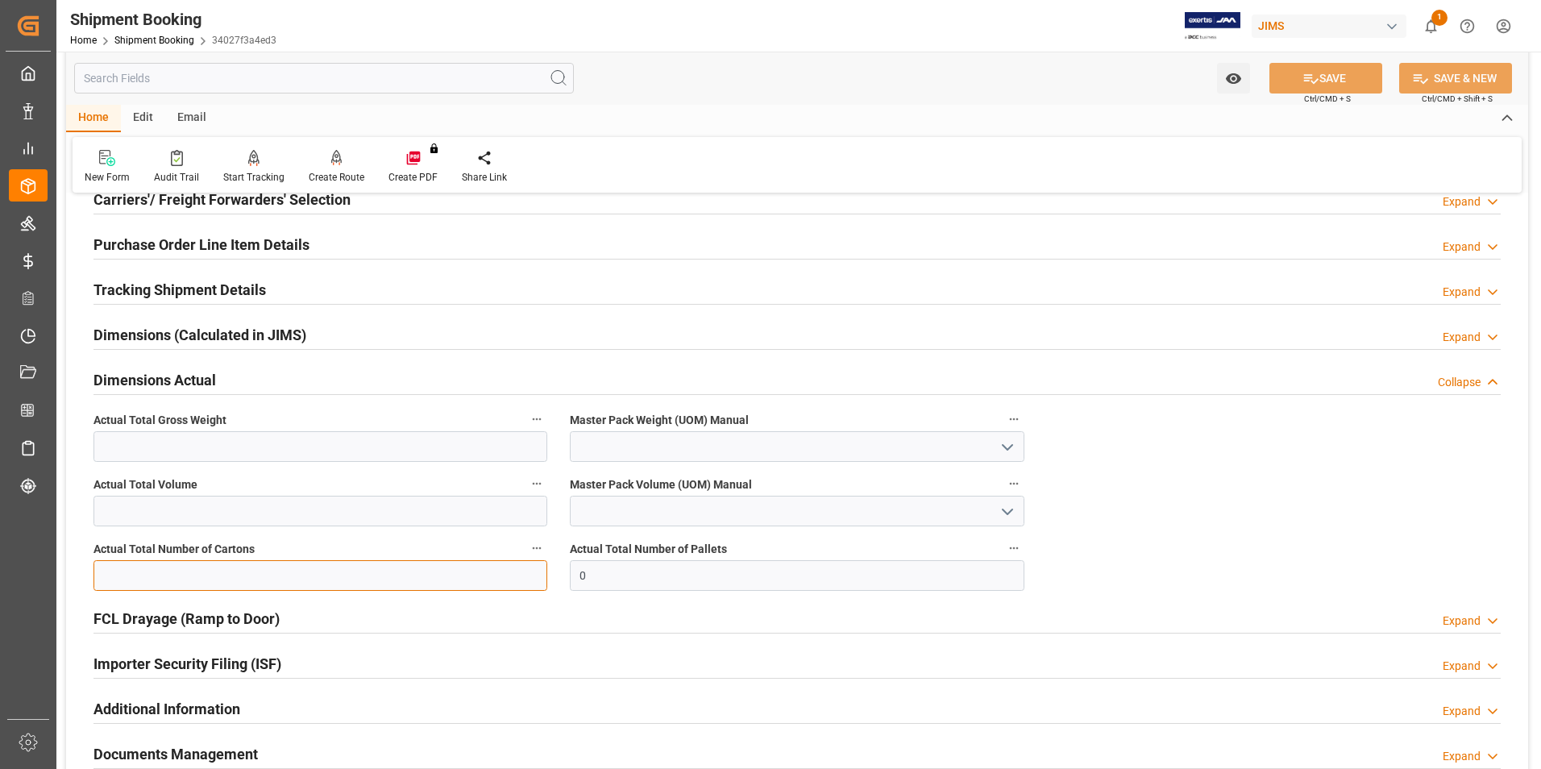
click at [160, 576] on input "text" at bounding box center [320, 575] width 454 height 31
type input "1"
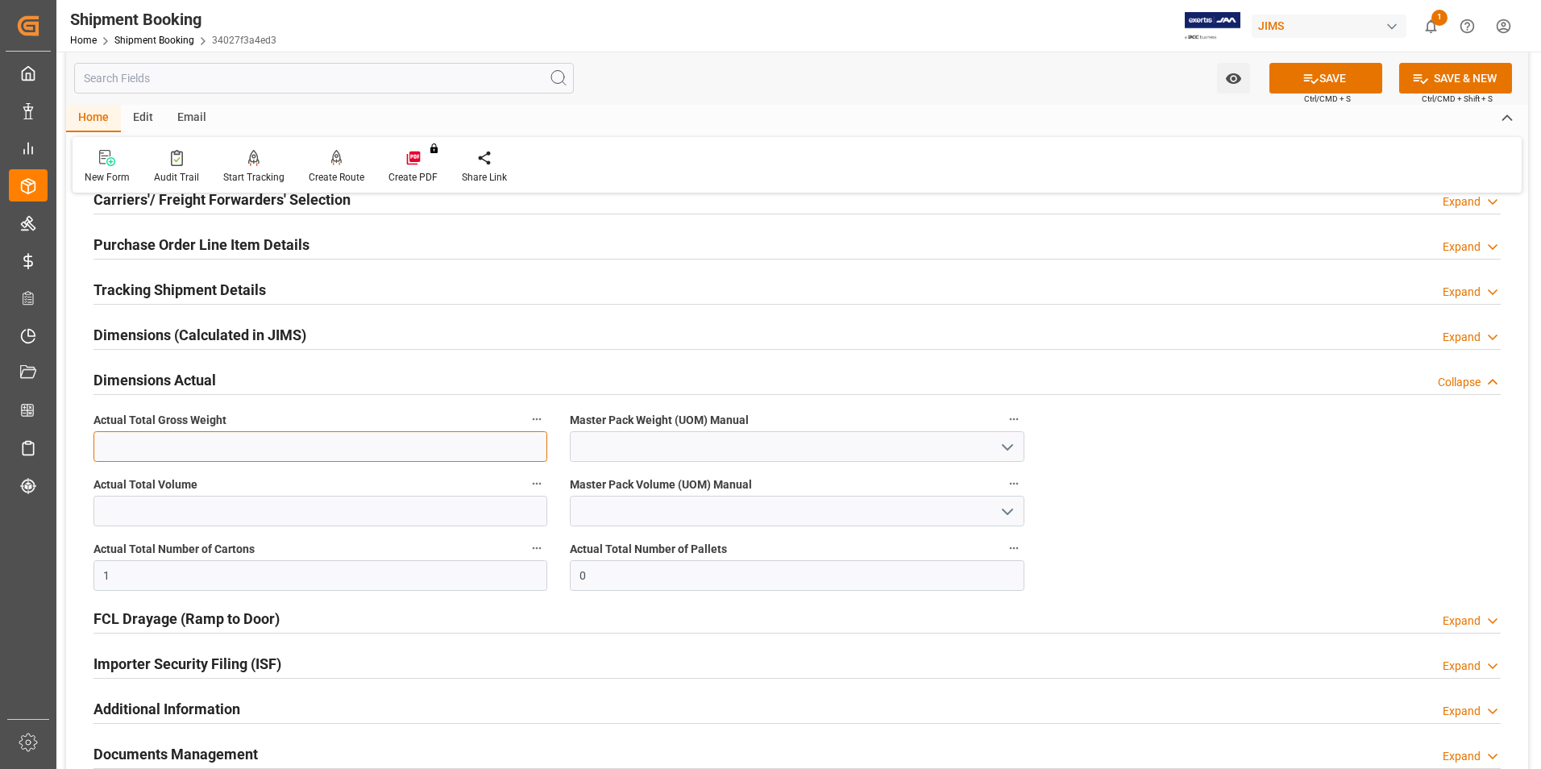
click at [110, 447] on input "text" at bounding box center [320, 446] width 454 height 31
type input "1"
click at [628, 446] on input at bounding box center [797, 446] width 454 height 31
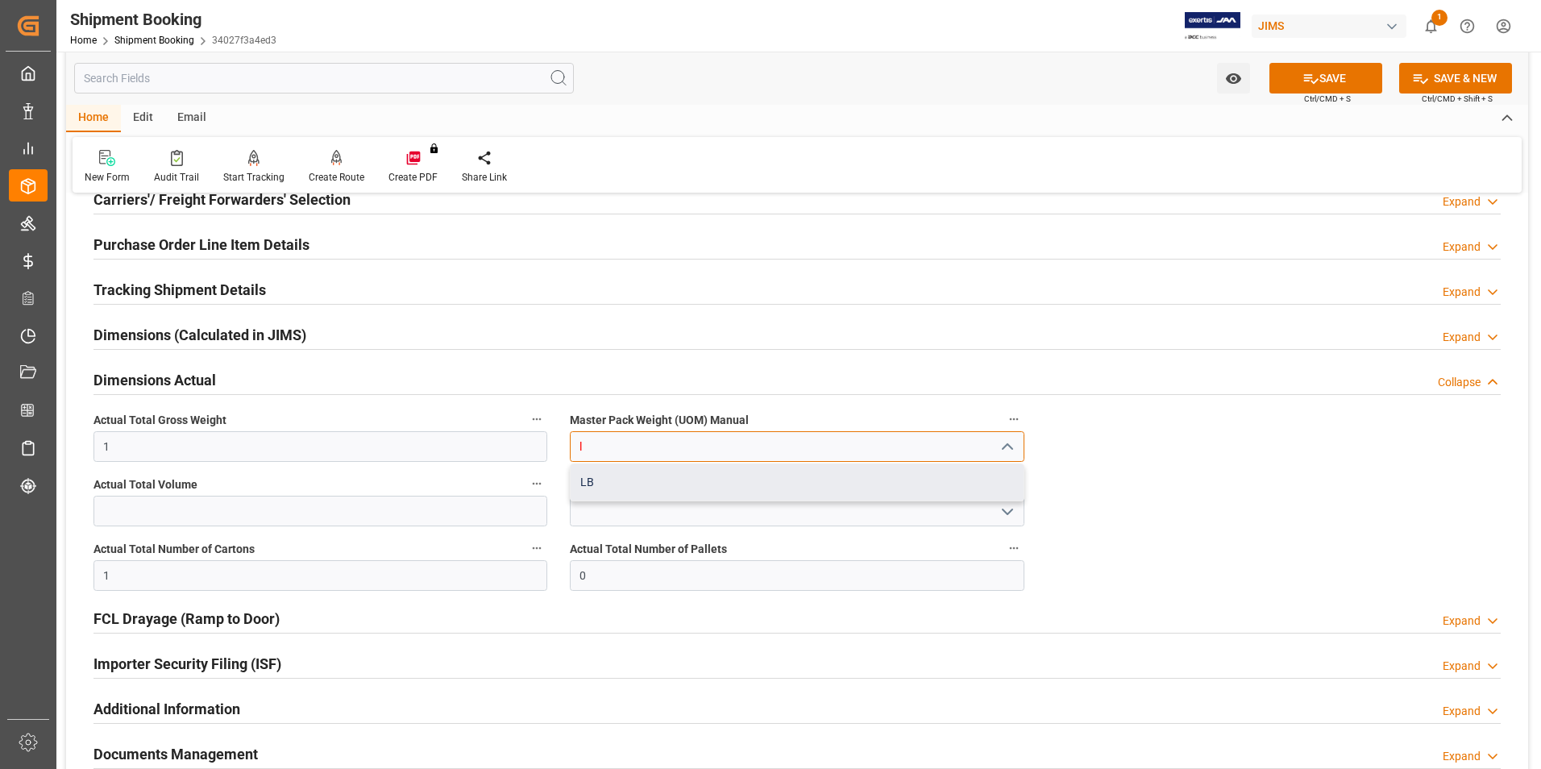
click at [661, 485] on div "LB" at bounding box center [797, 482] width 452 height 36
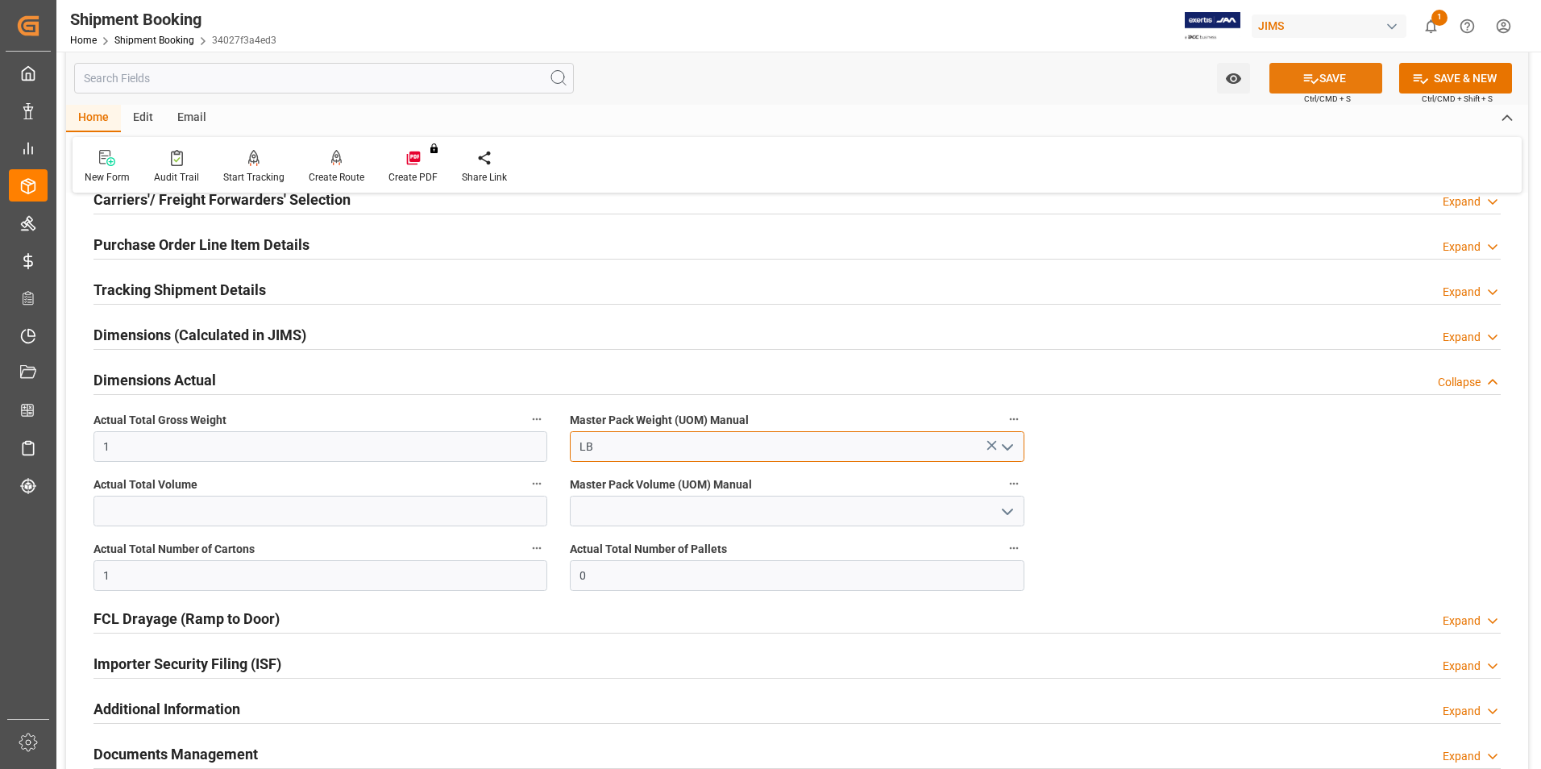
type input "LB"
click at [1303, 84] on icon at bounding box center [1310, 78] width 17 height 17
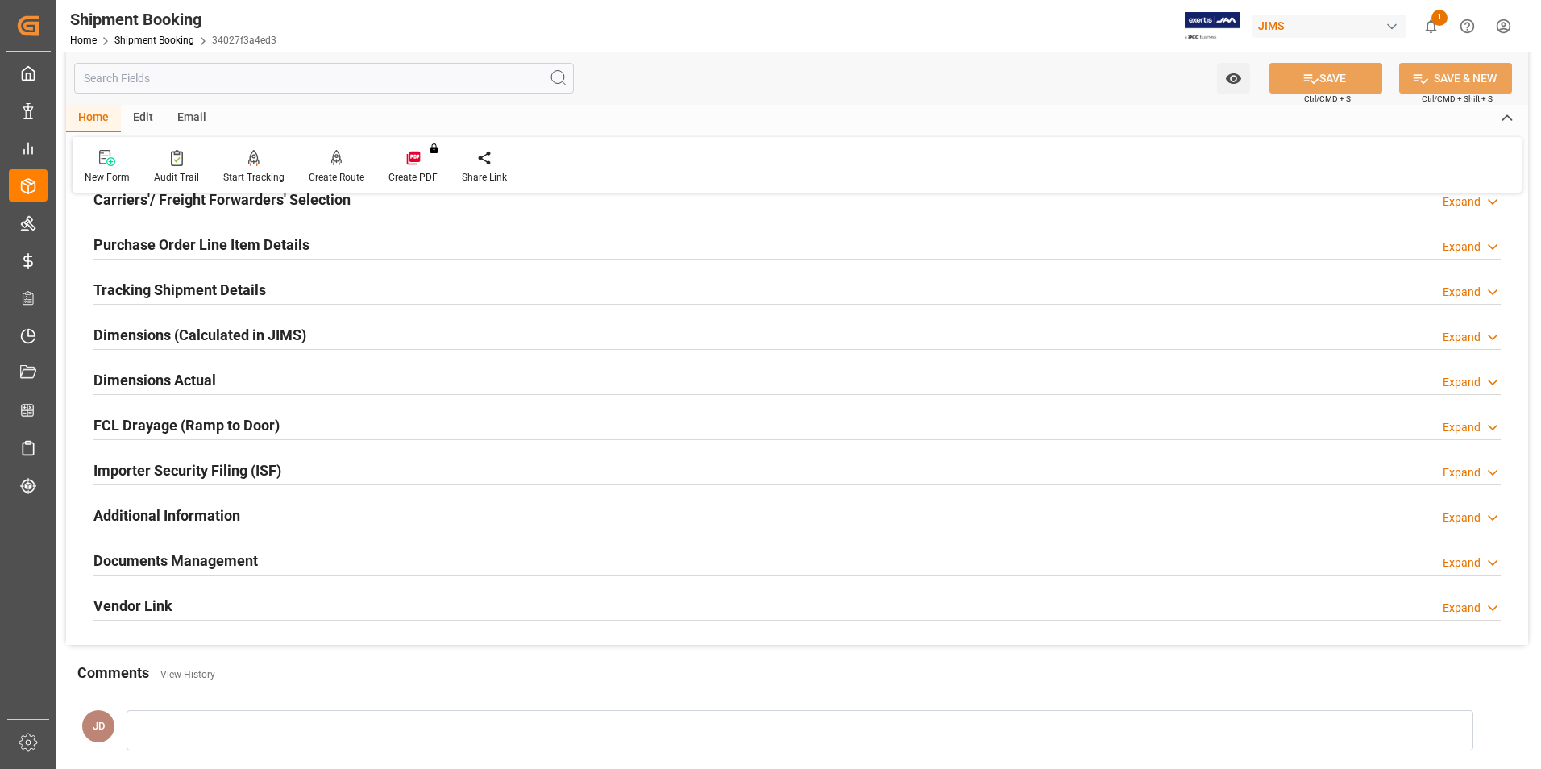
click at [132, 285] on h2 "Tracking Shipment Details" at bounding box center [179, 290] width 172 height 22
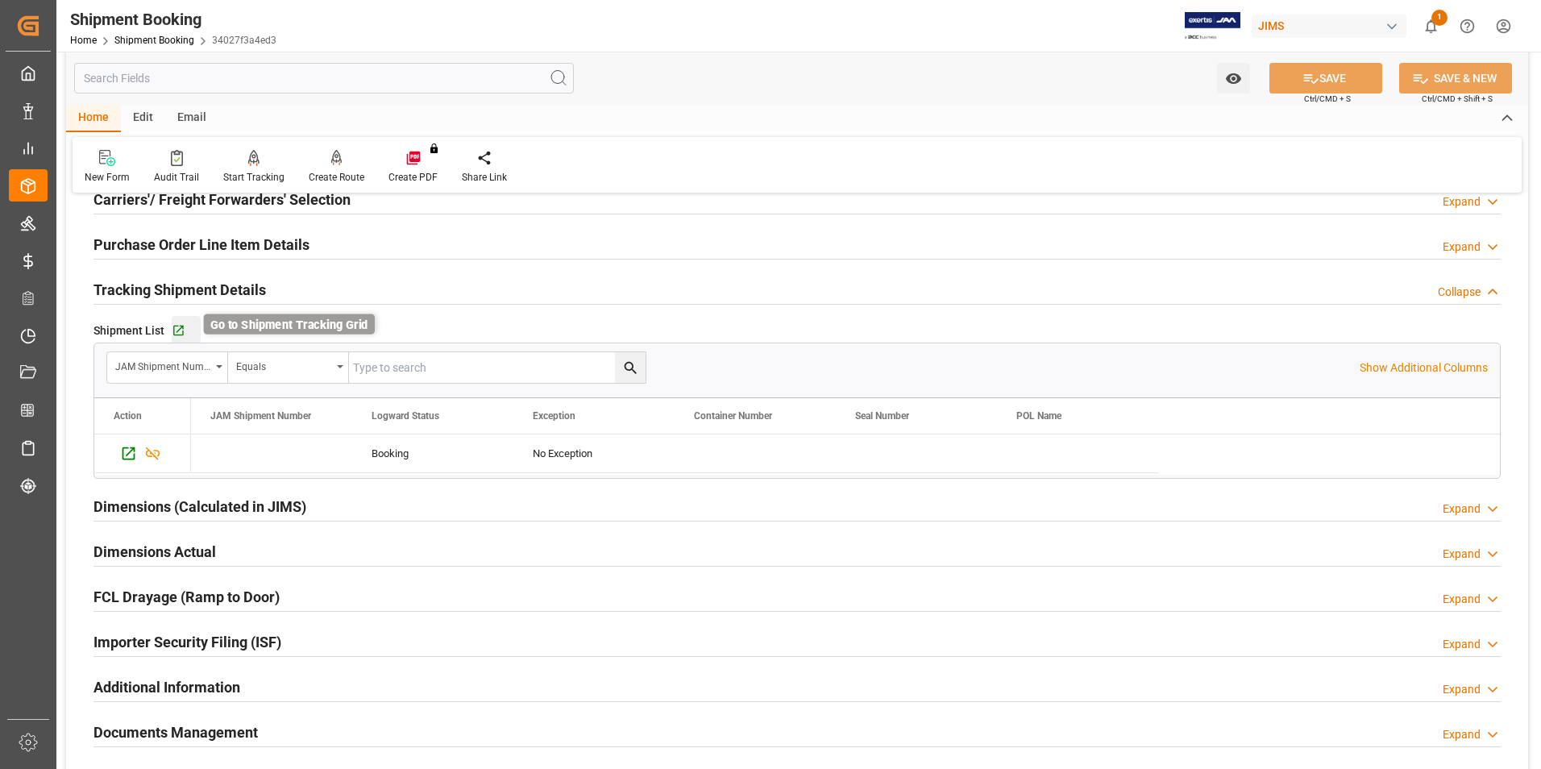
click at [177, 329] on icon "button" at bounding box center [178, 331] width 10 height 10
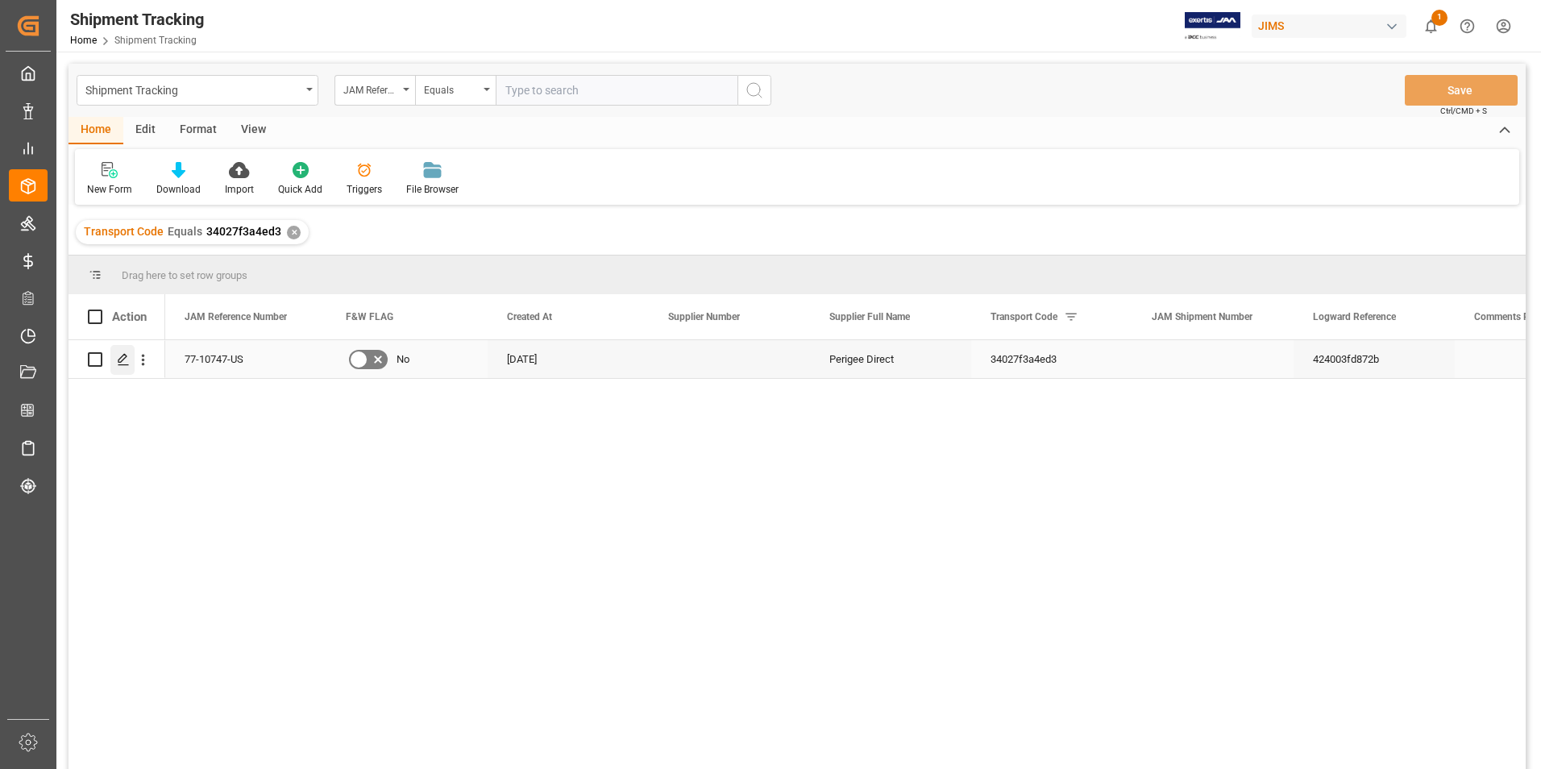
click at [126, 353] on icon "Press SPACE to select this row." at bounding box center [123, 359] width 13 height 13
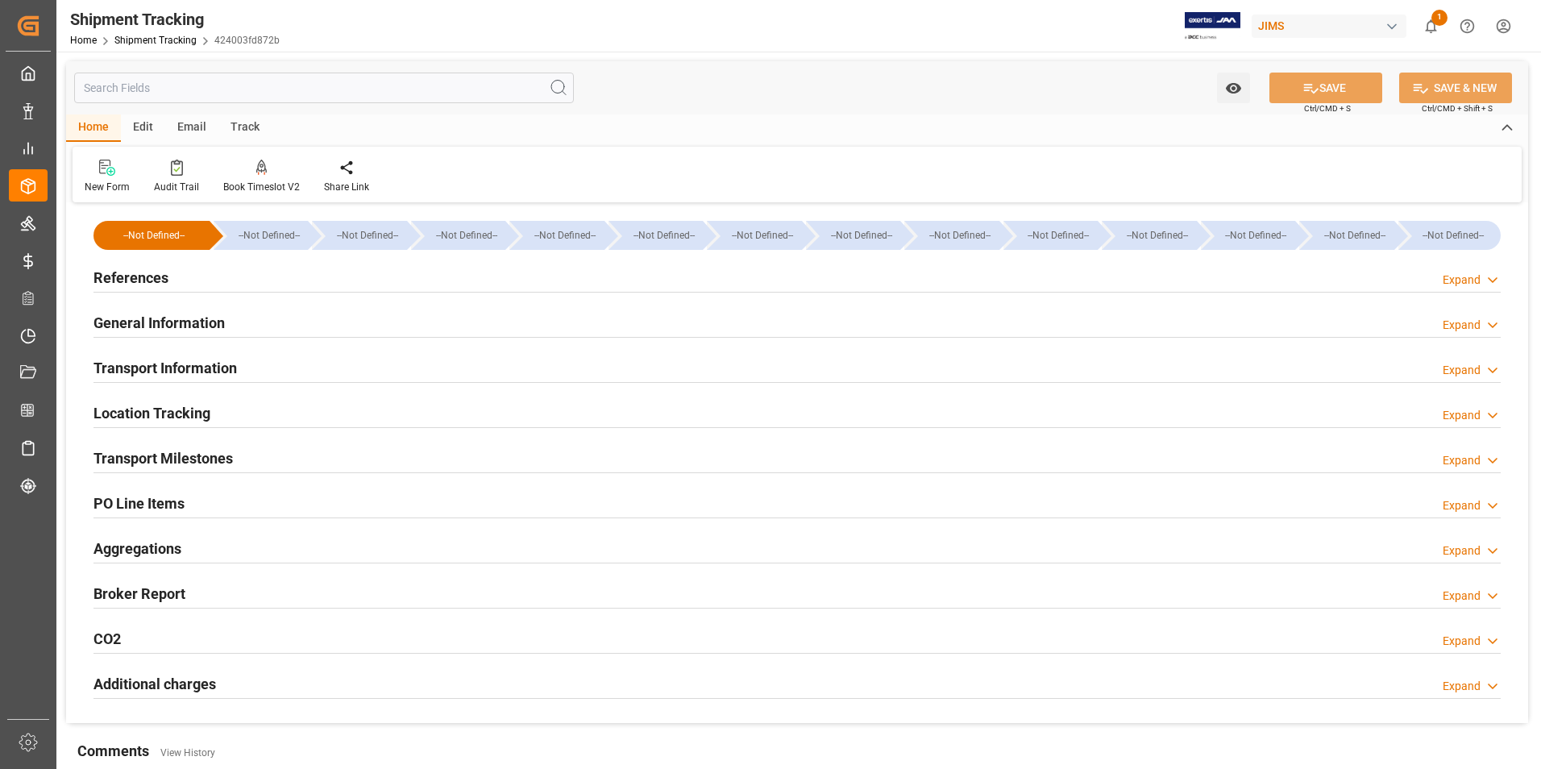
type input "[DATE]"
click at [139, 276] on h2 "References" at bounding box center [130, 278] width 75 height 22
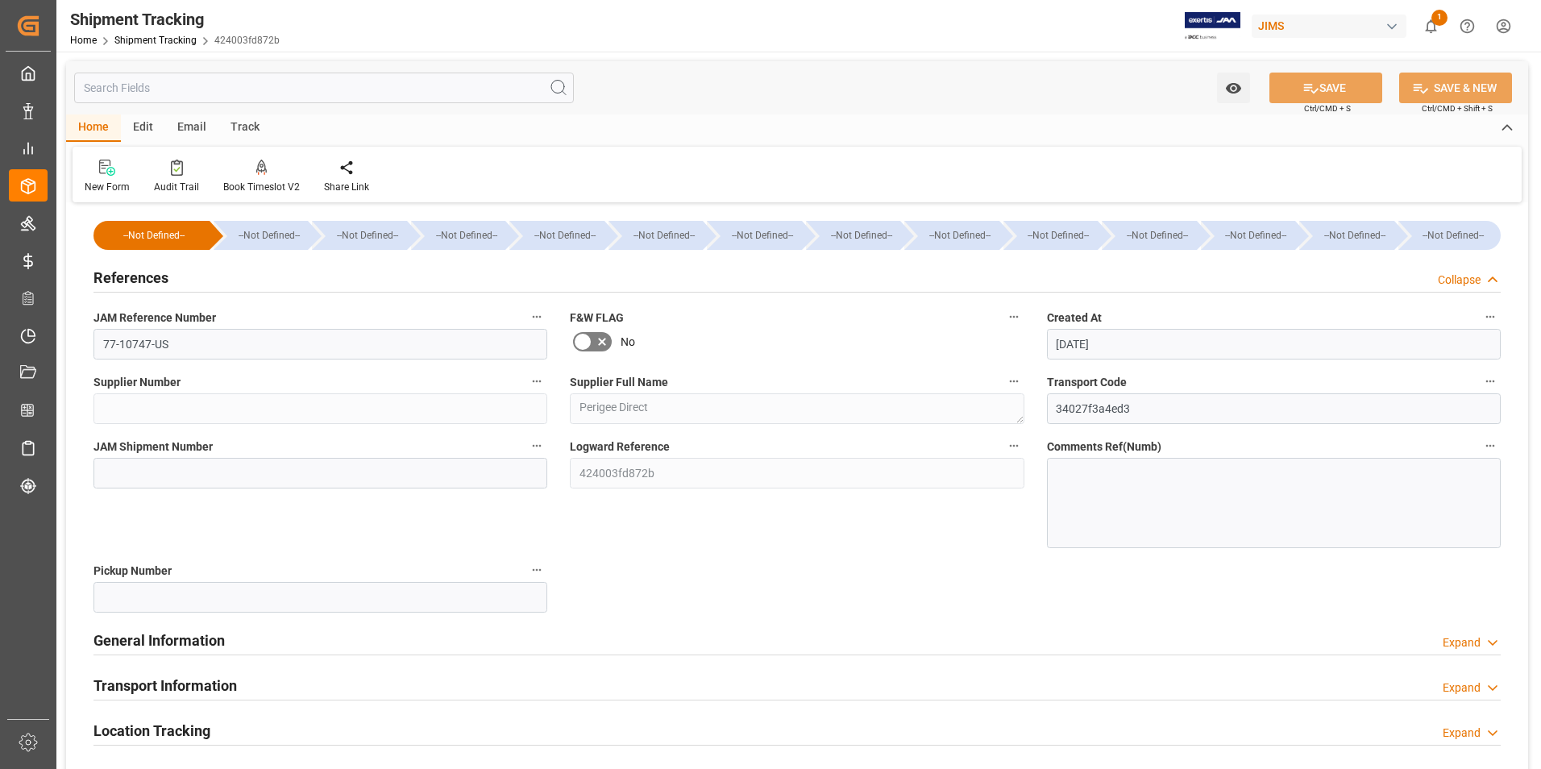
click at [190, 639] on h2 "General Information" at bounding box center [158, 640] width 131 height 22
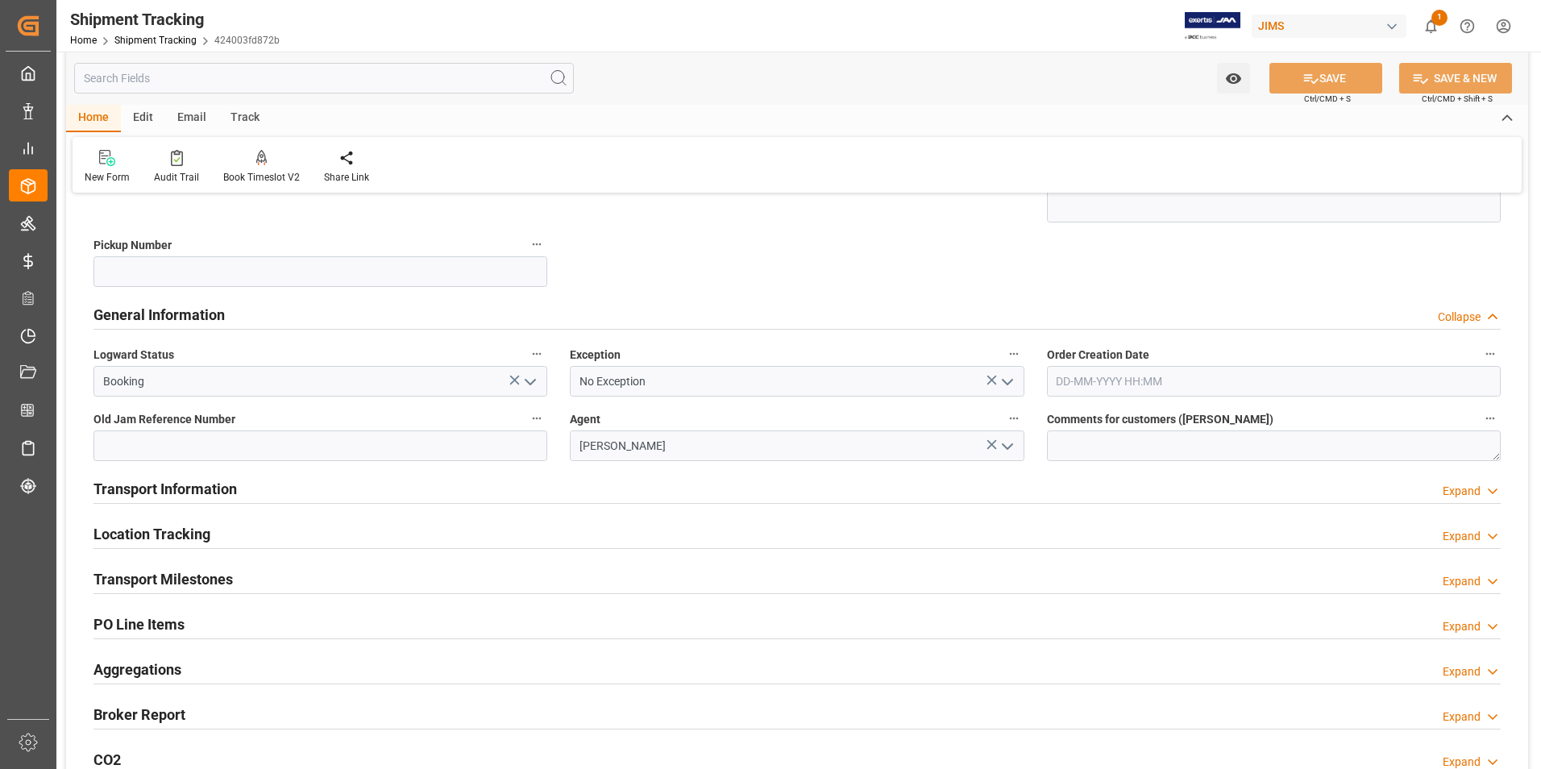
scroll to position [403, 0]
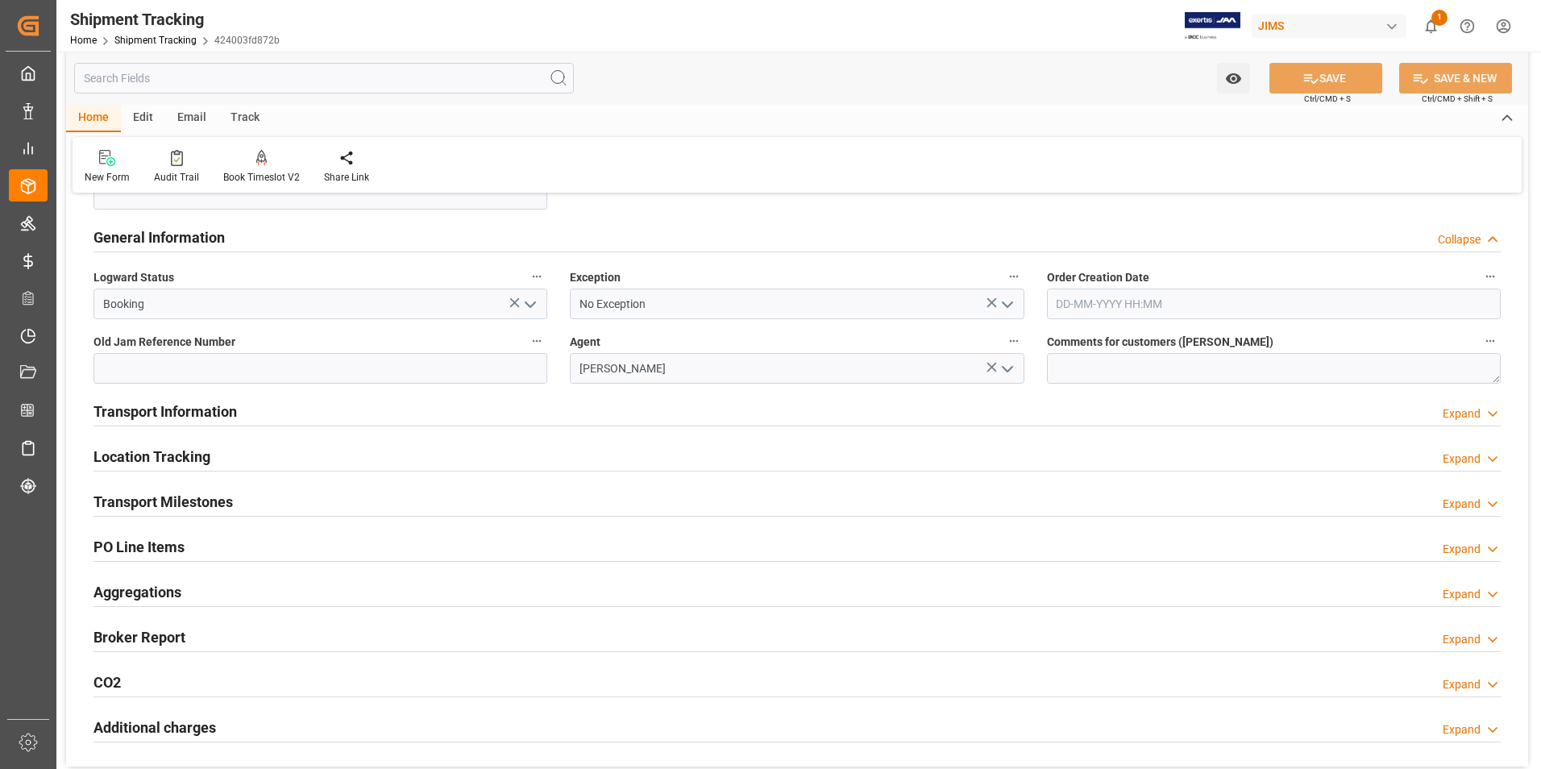
click at [532, 305] on polyline "open menu" at bounding box center [530, 304] width 10 height 5
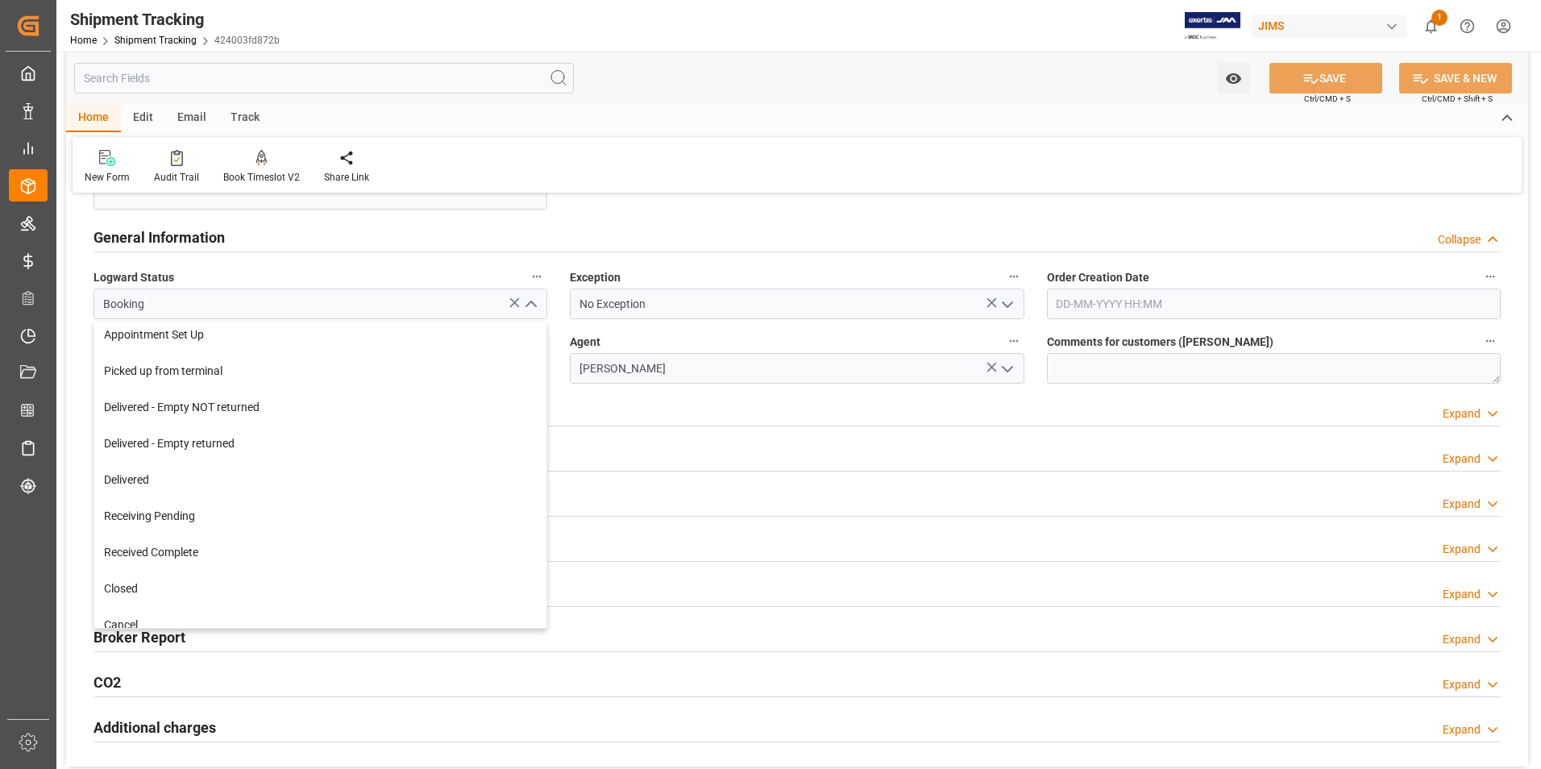
scroll to position [274, 0]
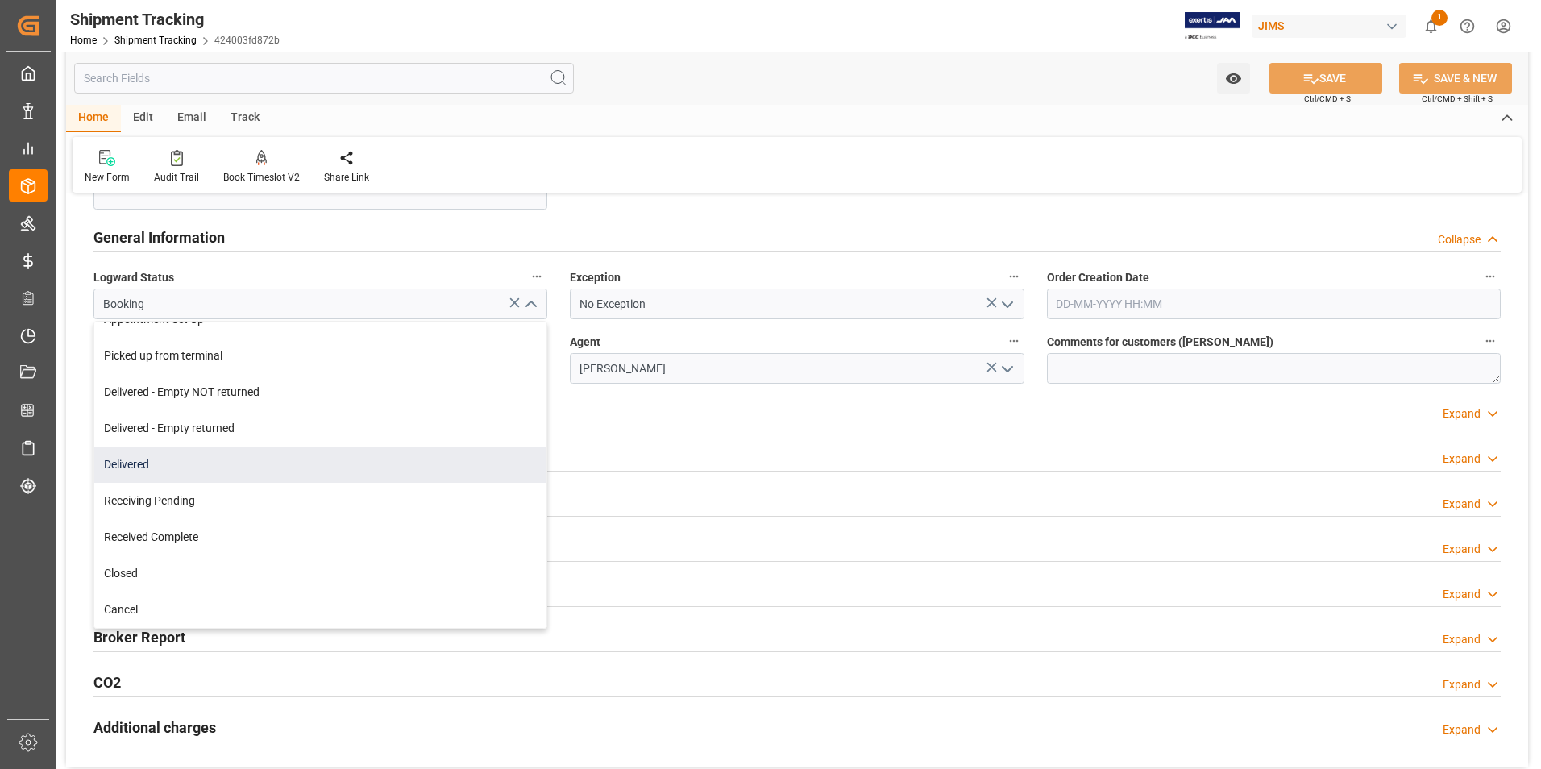
click at [290, 471] on div "Delivered" at bounding box center [320, 464] width 452 height 36
type input "Delivered"
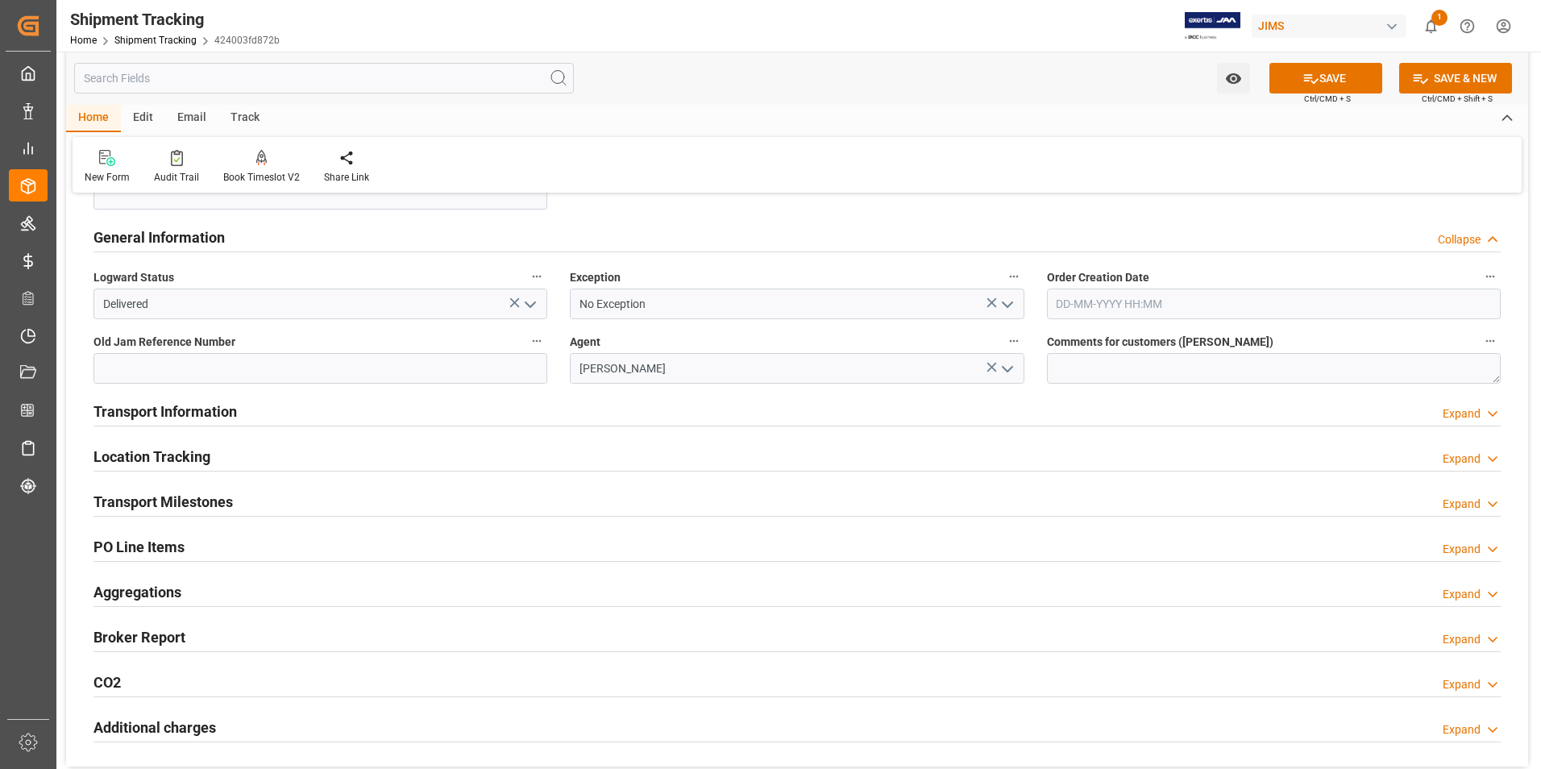
click at [1012, 303] on icon "open menu" at bounding box center [1007, 304] width 19 height 19
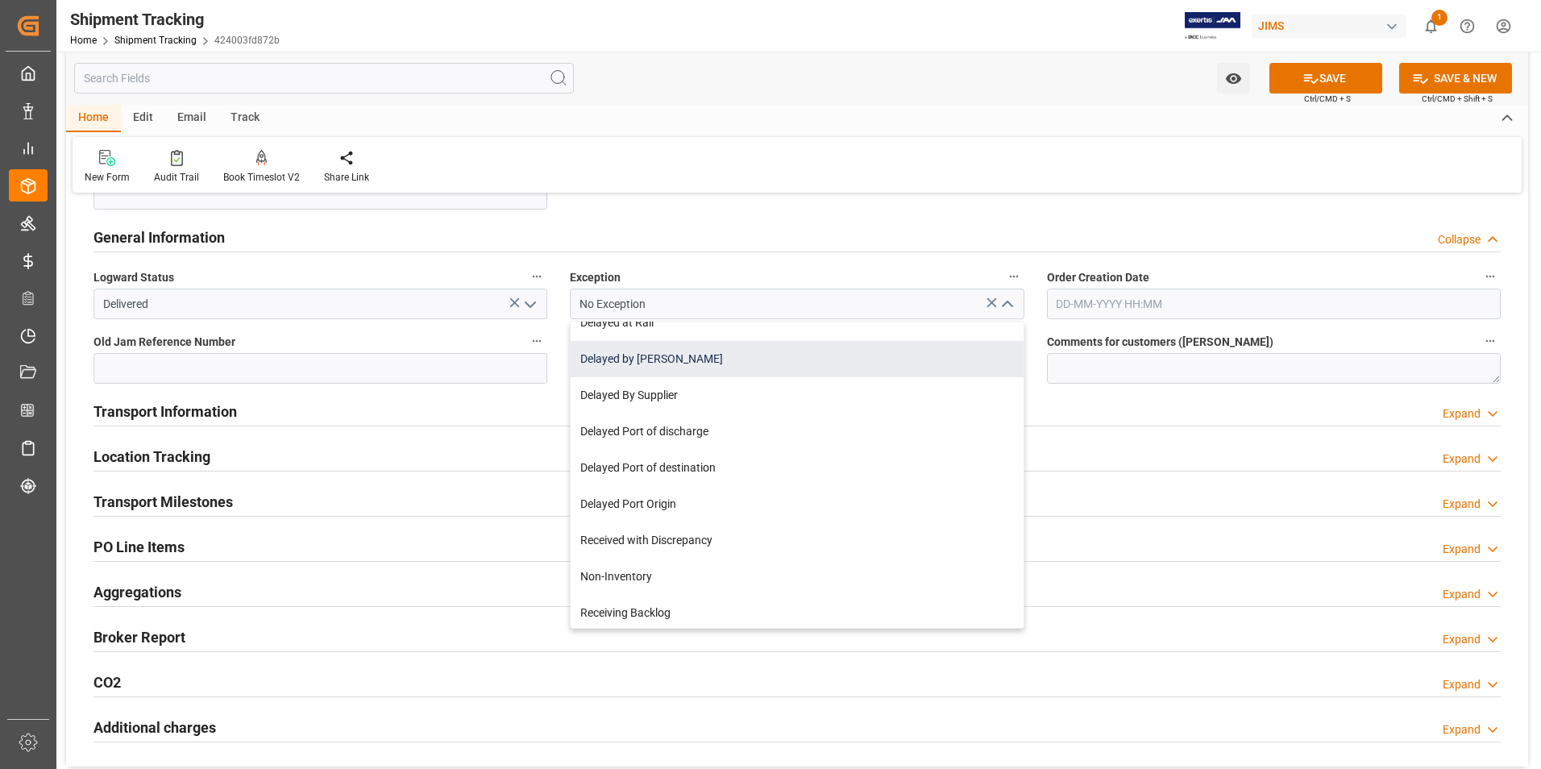
scroll to position [161, 0]
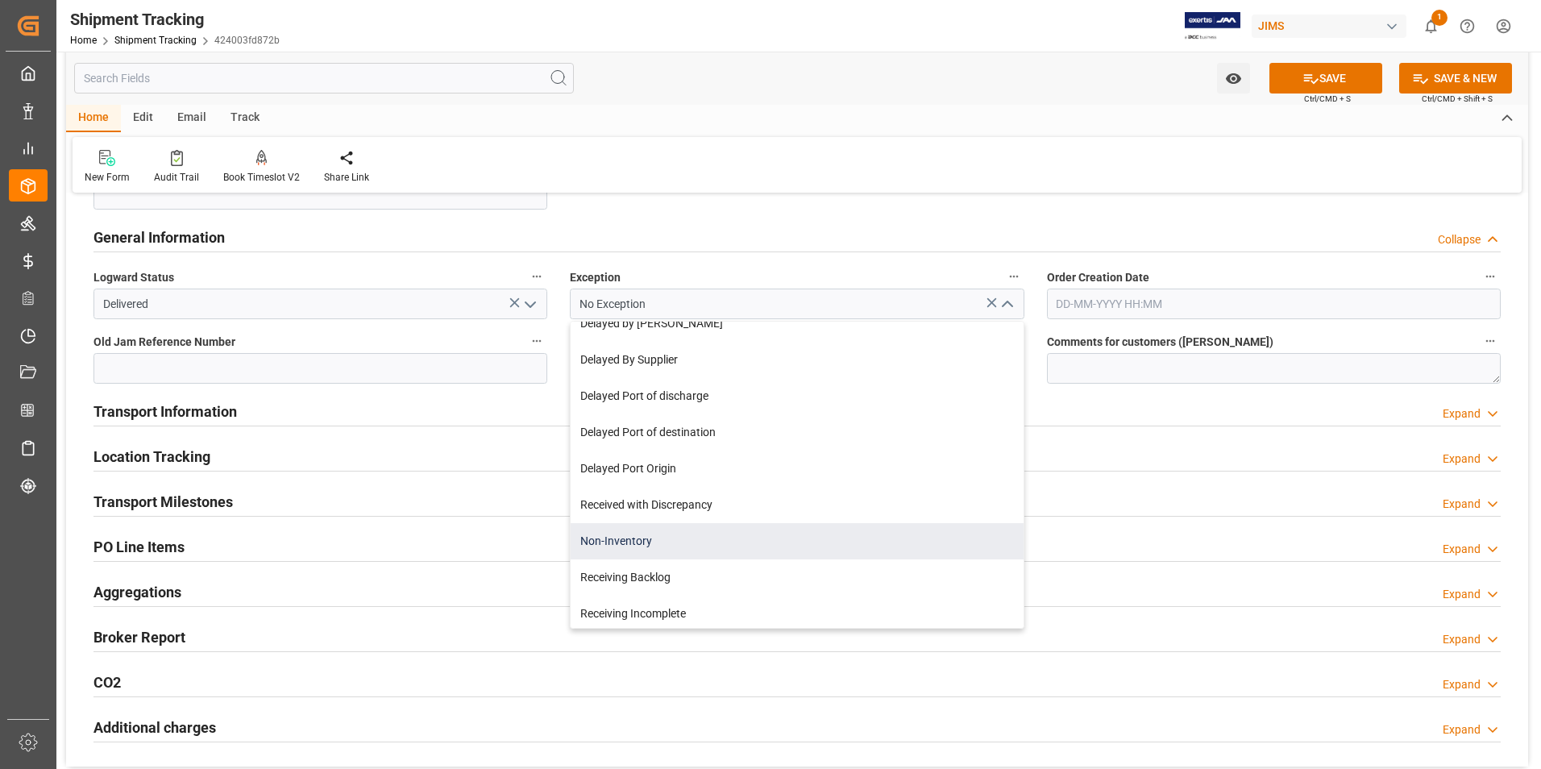
click at [792, 536] on div "Non-Inventory" at bounding box center [797, 541] width 452 height 36
type input "Non-Inventory"
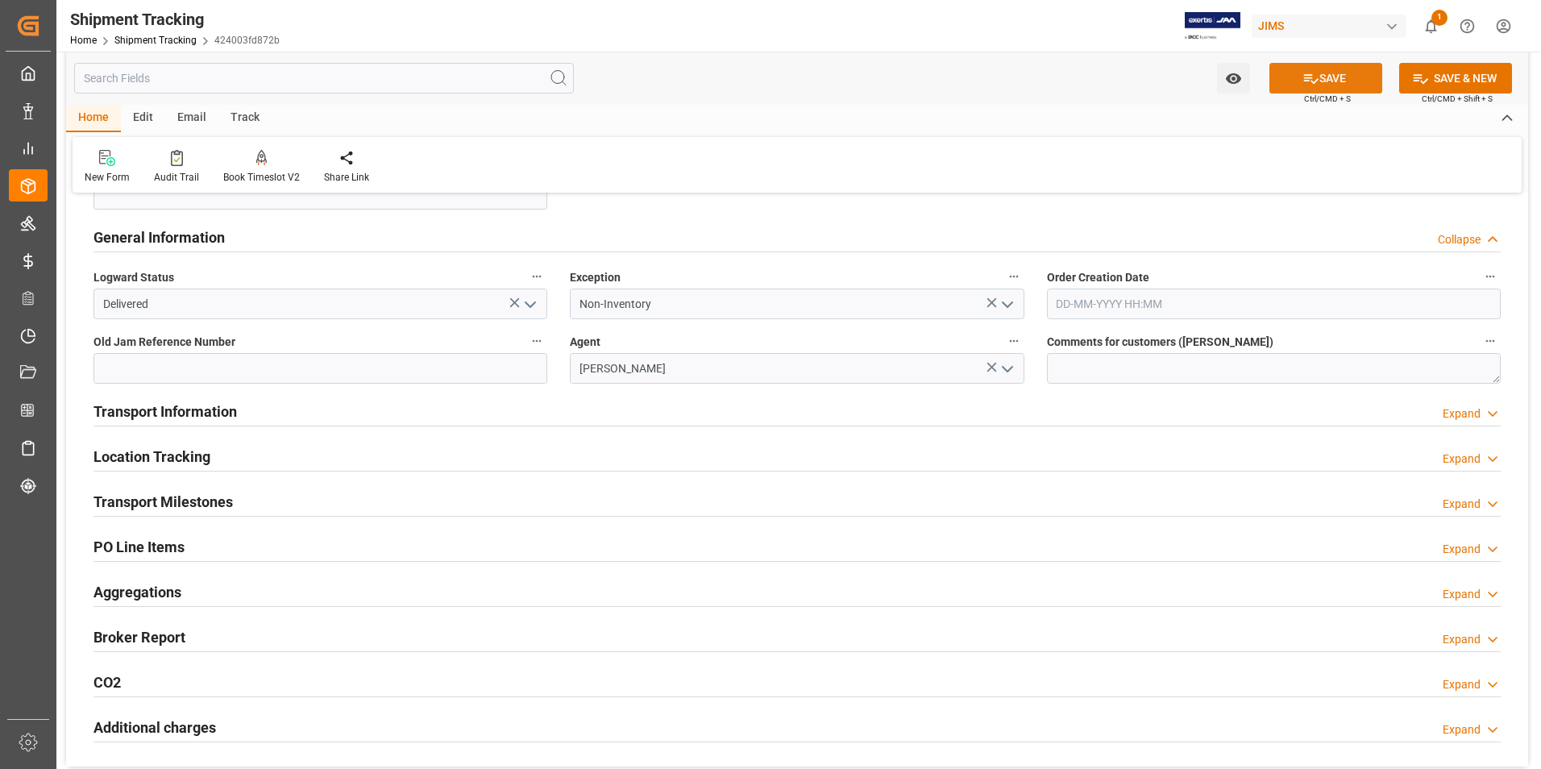
click at [1339, 79] on button "SAVE" at bounding box center [1325, 78] width 113 height 31
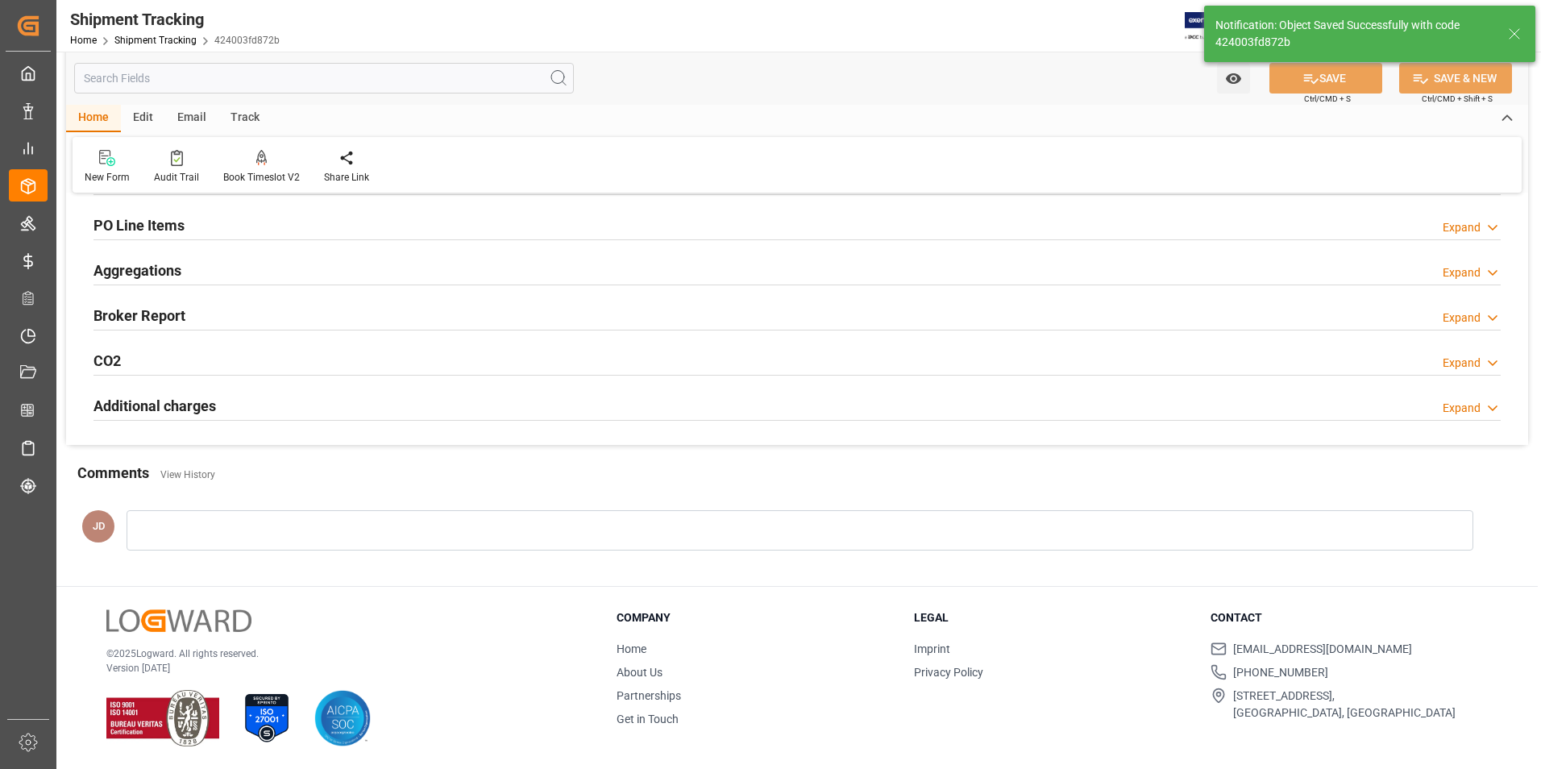
scroll to position [85, 0]
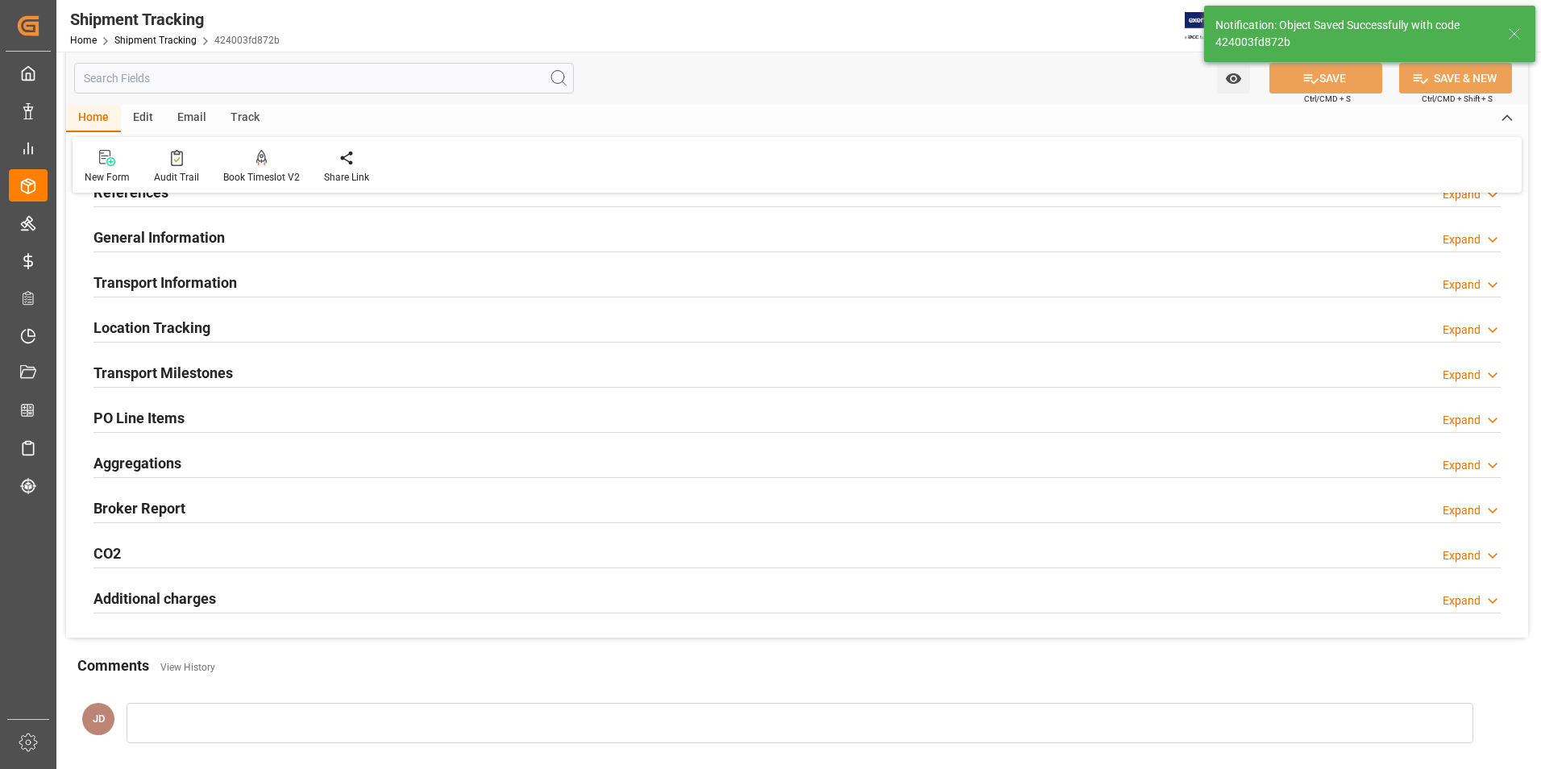
click at [178, 276] on h2 "Transport Information" at bounding box center [164, 283] width 143 height 22
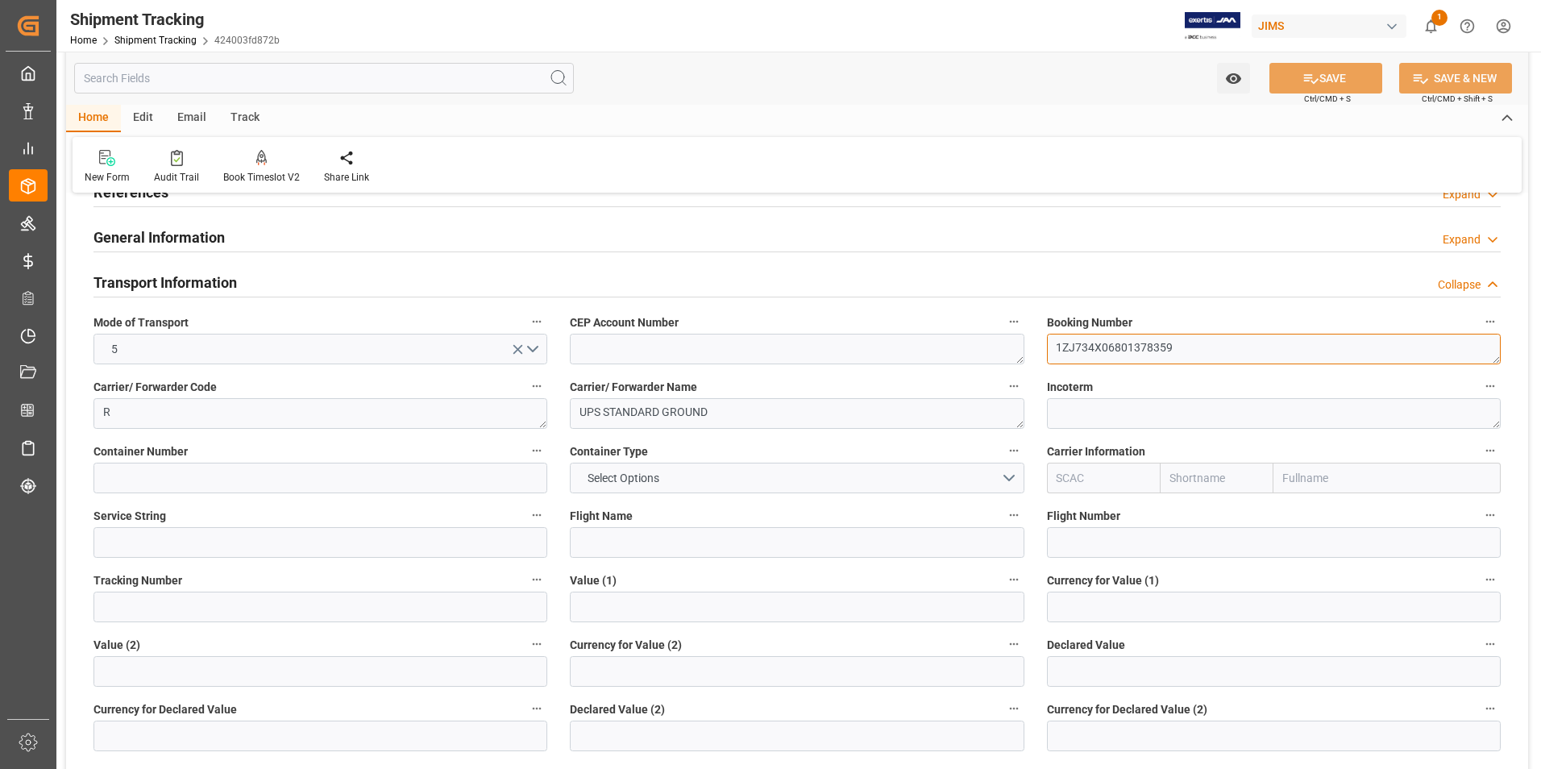
drag, startPoint x: 1193, startPoint y: 345, endPoint x: 994, endPoint y: 355, distance: 198.5
click at [994, 355] on div "--Not Defined-- --Not Defined-- --Not Defined-- --Not Defined-- --Not Defined--…" at bounding box center [797, 670] width 1462 height 1096
click at [176, 606] on input at bounding box center [320, 606] width 454 height 31
paste input "1ZJ734X06801378359"
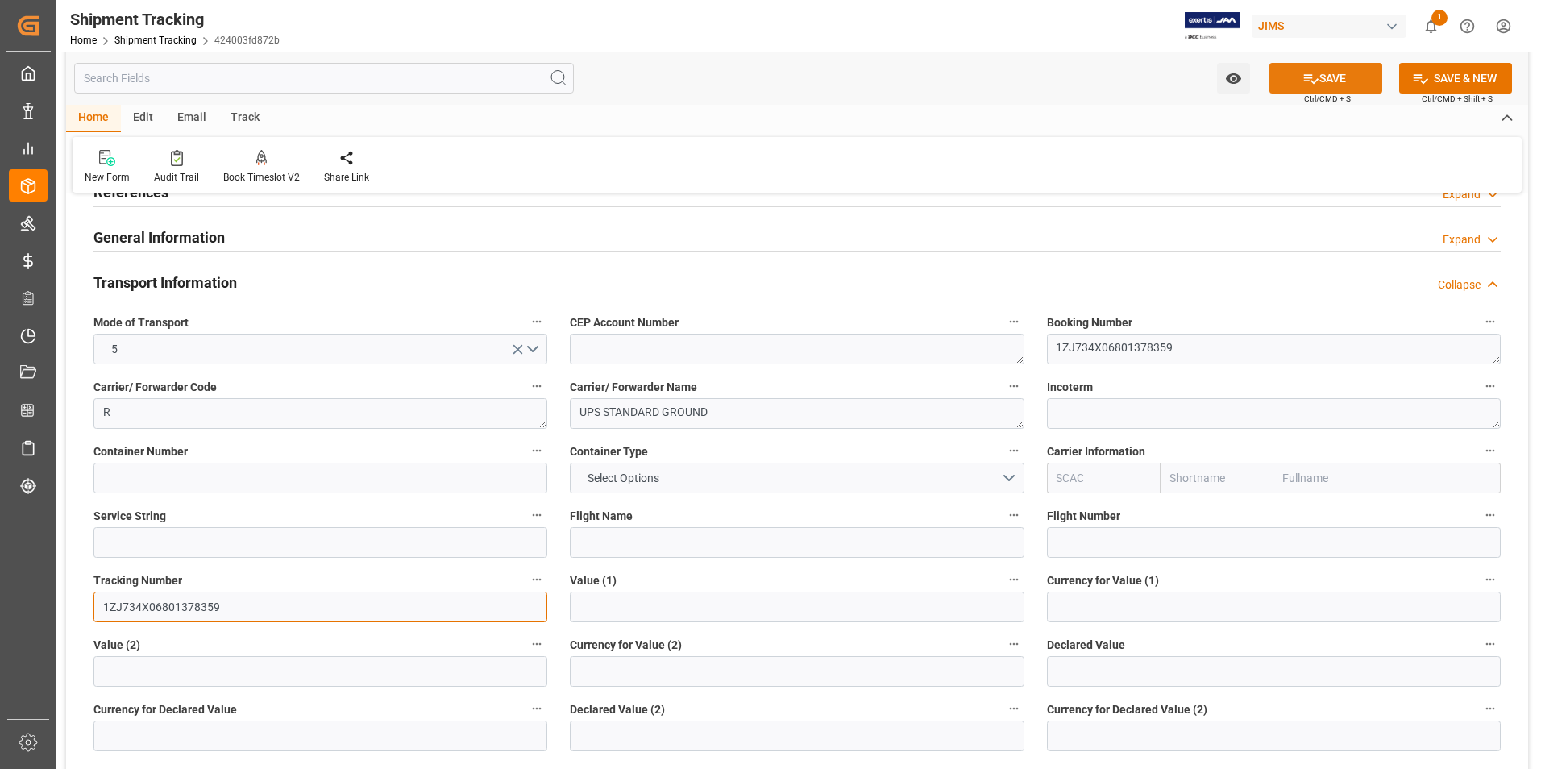
type input "1ZJ734X06801378359"
click at [1346, 84] on button "SAVE" at bounding box center [1325, 78] width 113 height 31
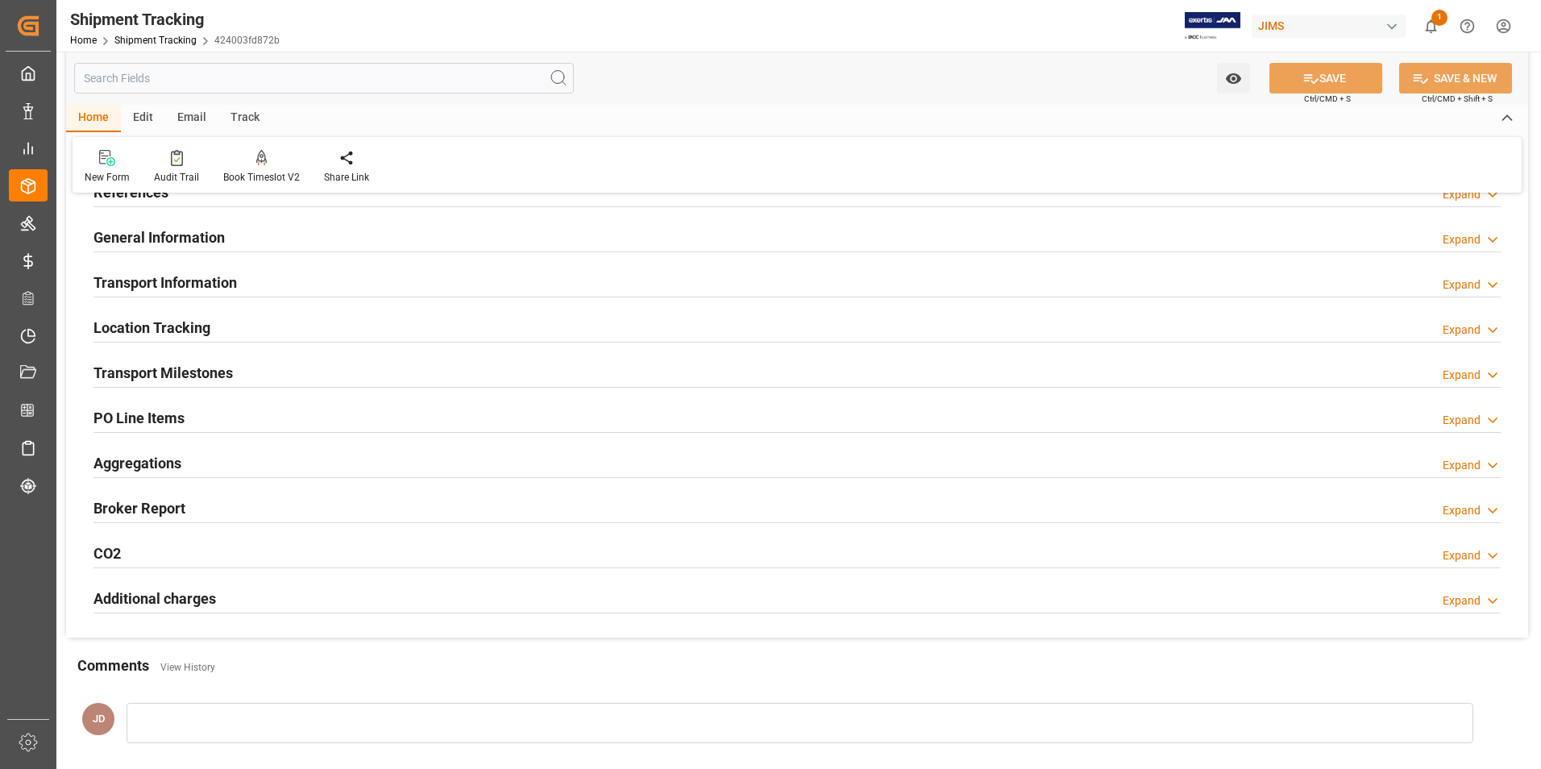
click at [183, 366] on h2 "Transport Milestones" at bounding box center [162, 373] width 139 height 22
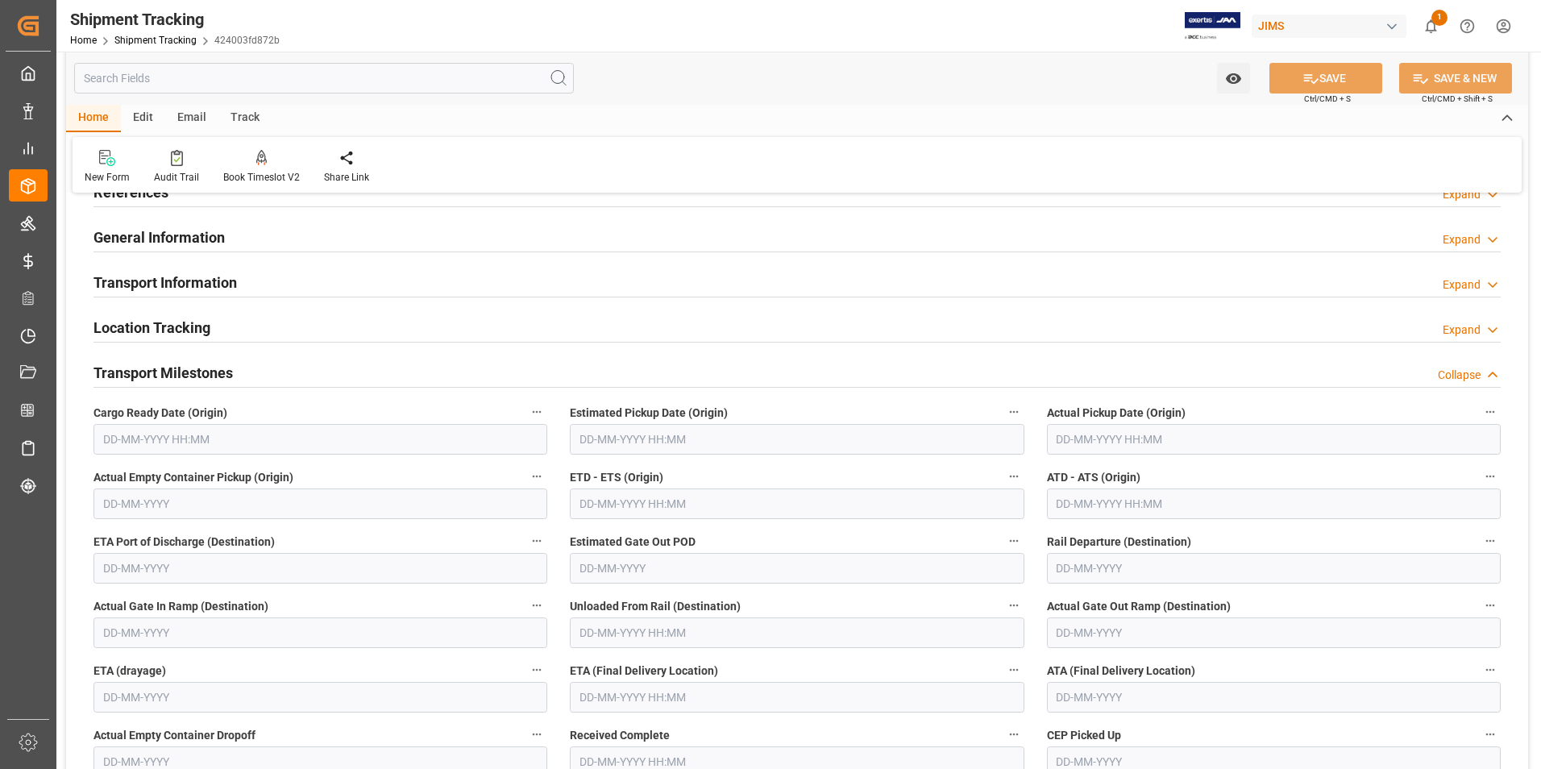
click at [1075, 446] on input "text" at bounding box center [1274, 439] width 454 height 31
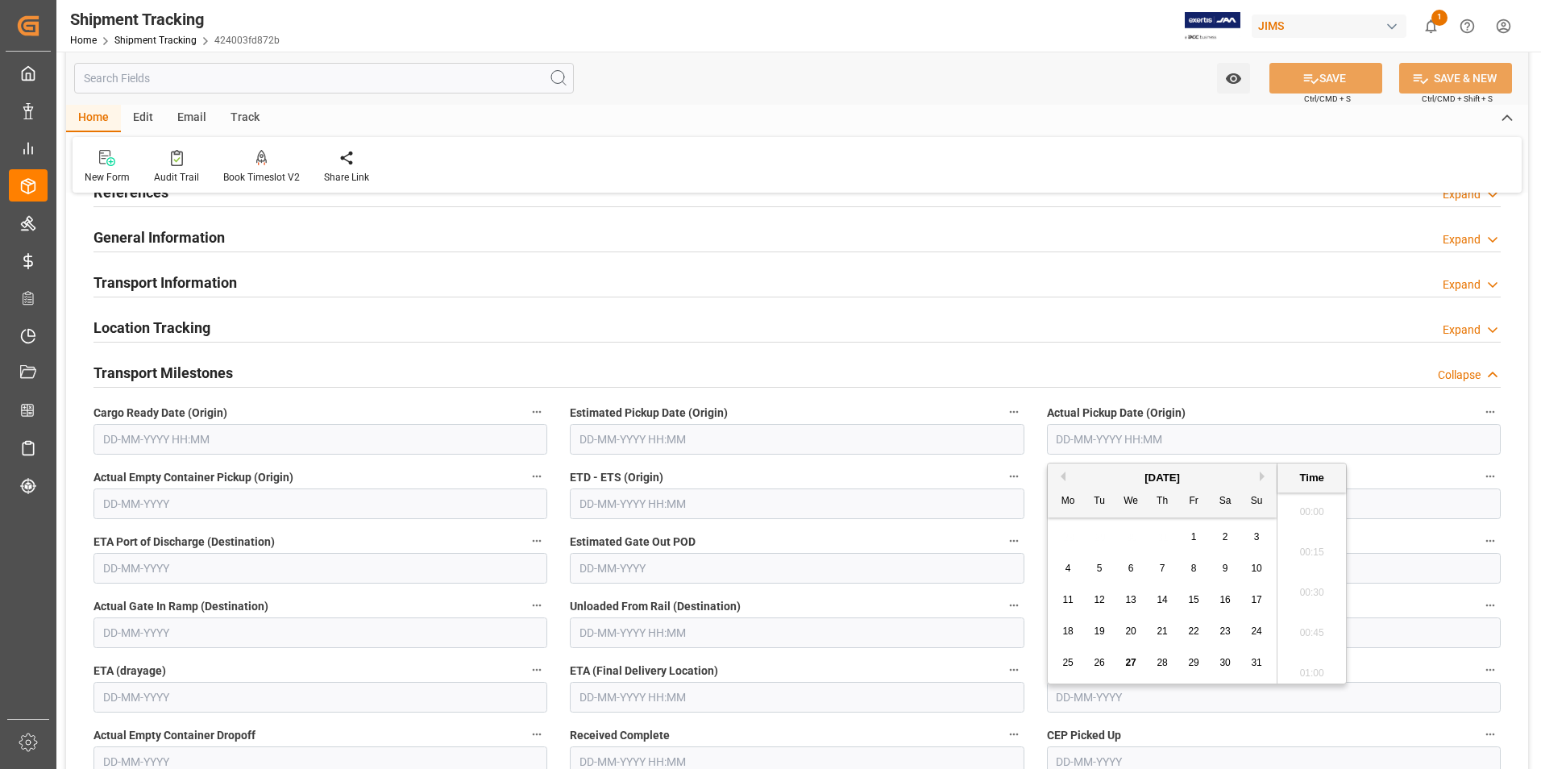
scroll to position [1376, 0]
click at [1067, 656] on div "25" at bounding box center [1068, 663] width 20 height 19
type input "25-08-2025 00:00"
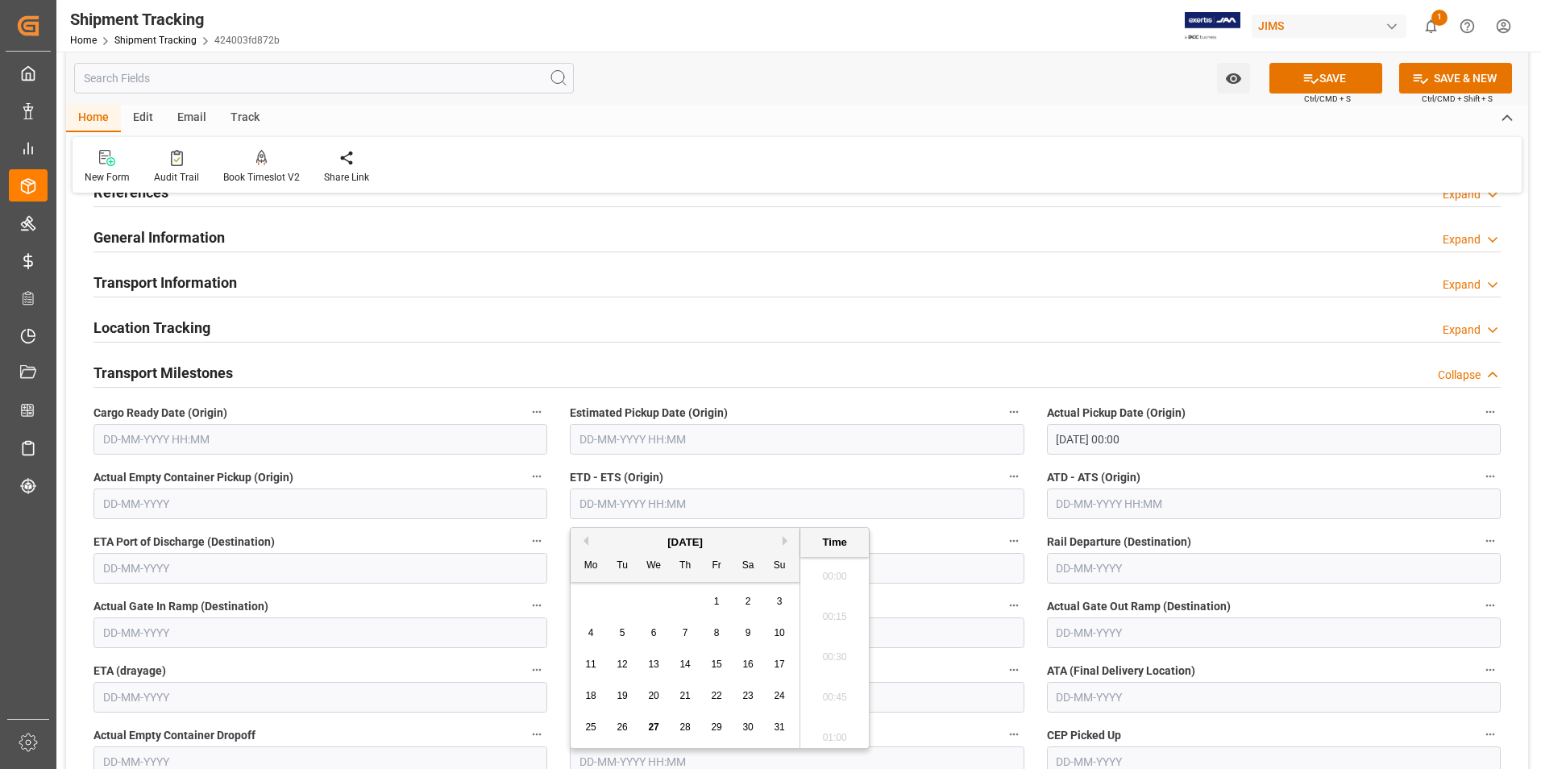
click at [707, 503] on input "text" at bounding box center [797, 503] width 454 height 31
click at [590, 720] on div "25" at bounding box center [591, 727] width 20 height 19
type input "25-08-2025 00:00"
click at [1095, 501] on input "text" at bounding box center [1274, 503] width 454 height 31
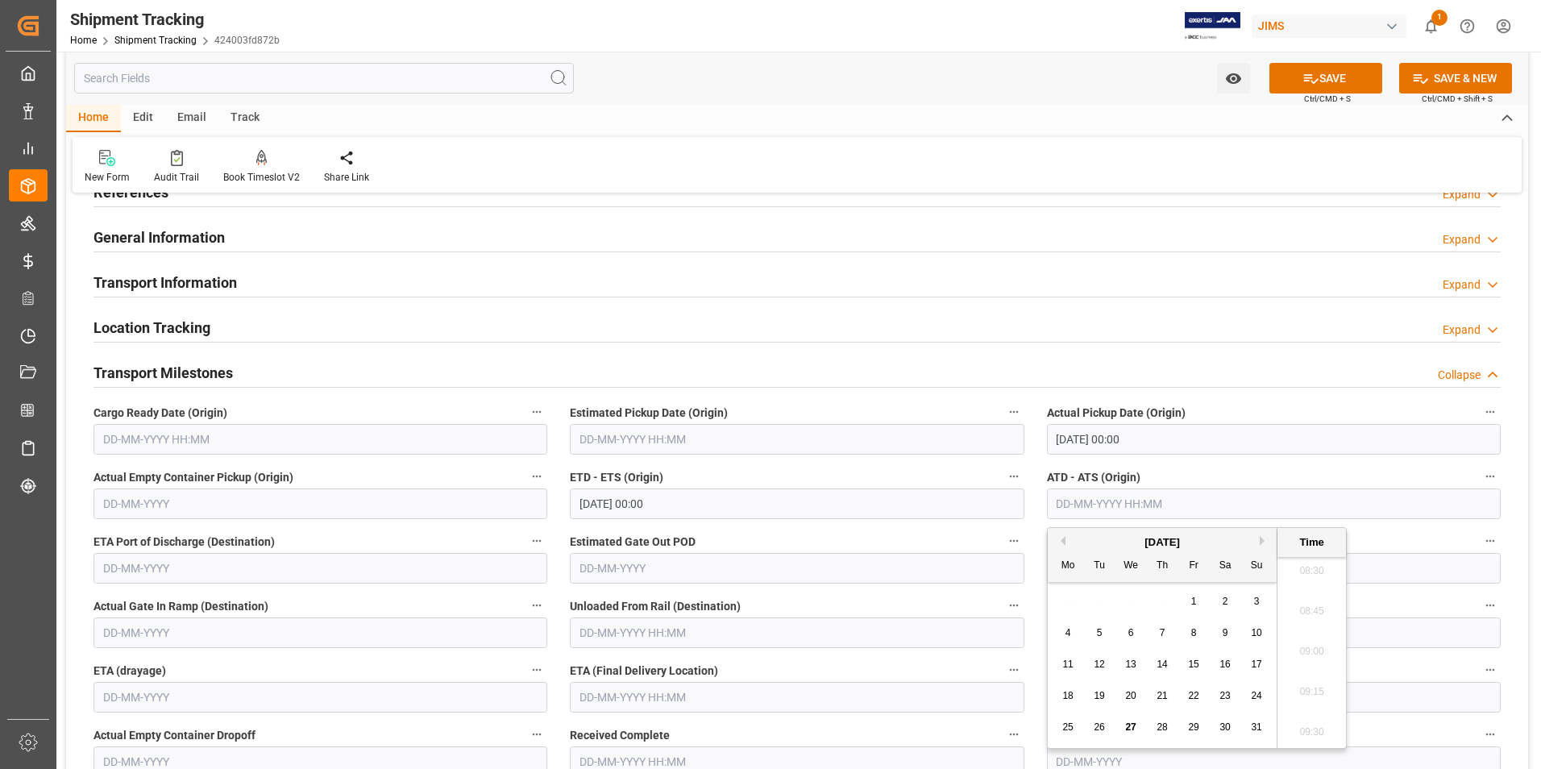
drag, startPoint x: 1073, startPoint y: 728, endPoint x: 1064, endPoint y: 725, distance: 10.2
click at [1073, 728] on div "25" at bounding box center [1068, 727] width 20 height 19
type input "25-08-2025 00:00"
click at [597, 703] on input "text" at bounding box center [797, 697] width 454 height 31
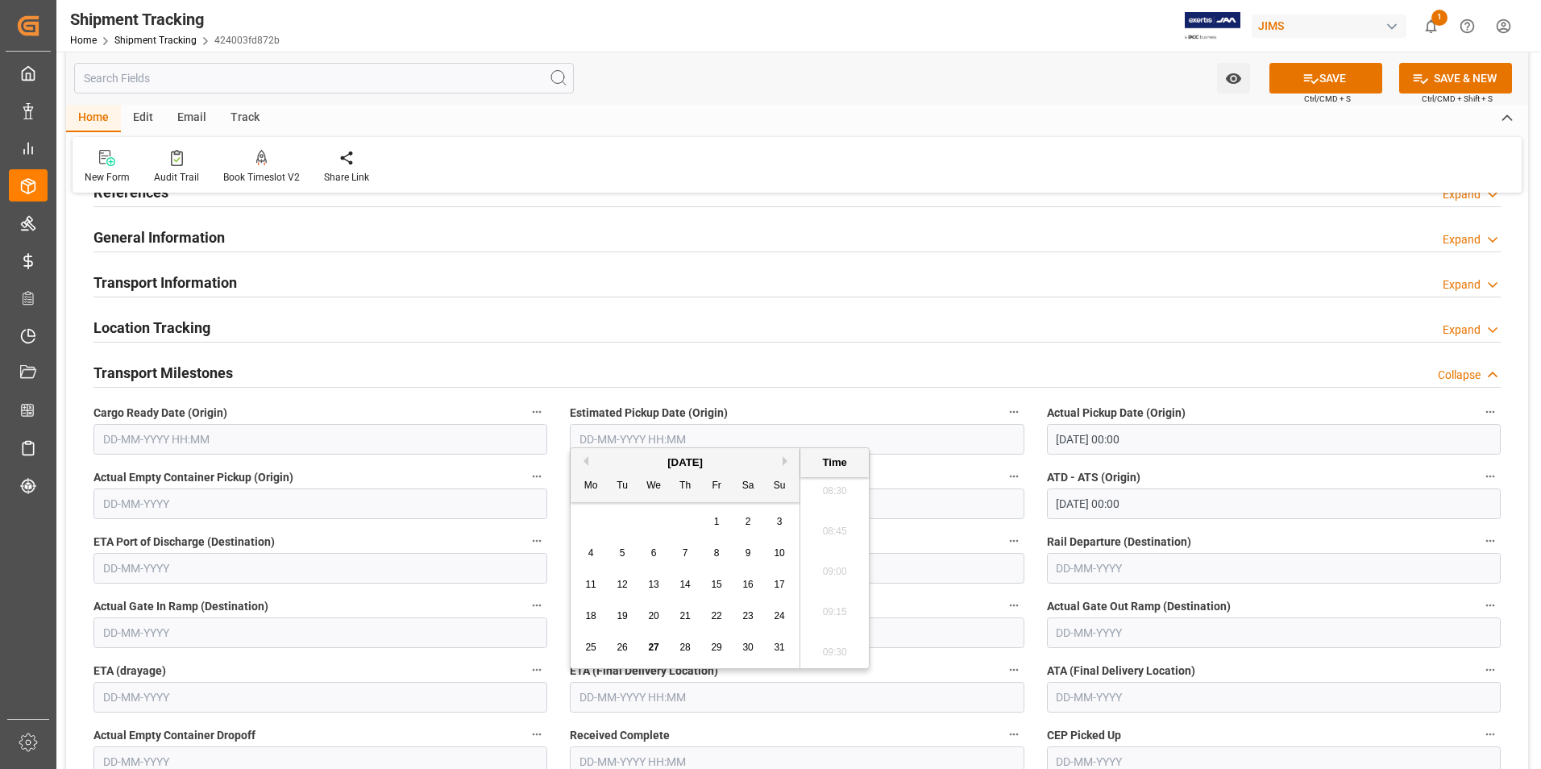
click at [577, 627] on div "18 19 20 21 22 23 24" at bounding box center [685, 615] width 220 height 31
click at [721, 646] on span "29" at bounding box center [716, 646] width 10 height 11
type input "29-08-2025 00:00"
click at [1310, 77] on icon at bounding box center [1310, 78] width 17 height 17
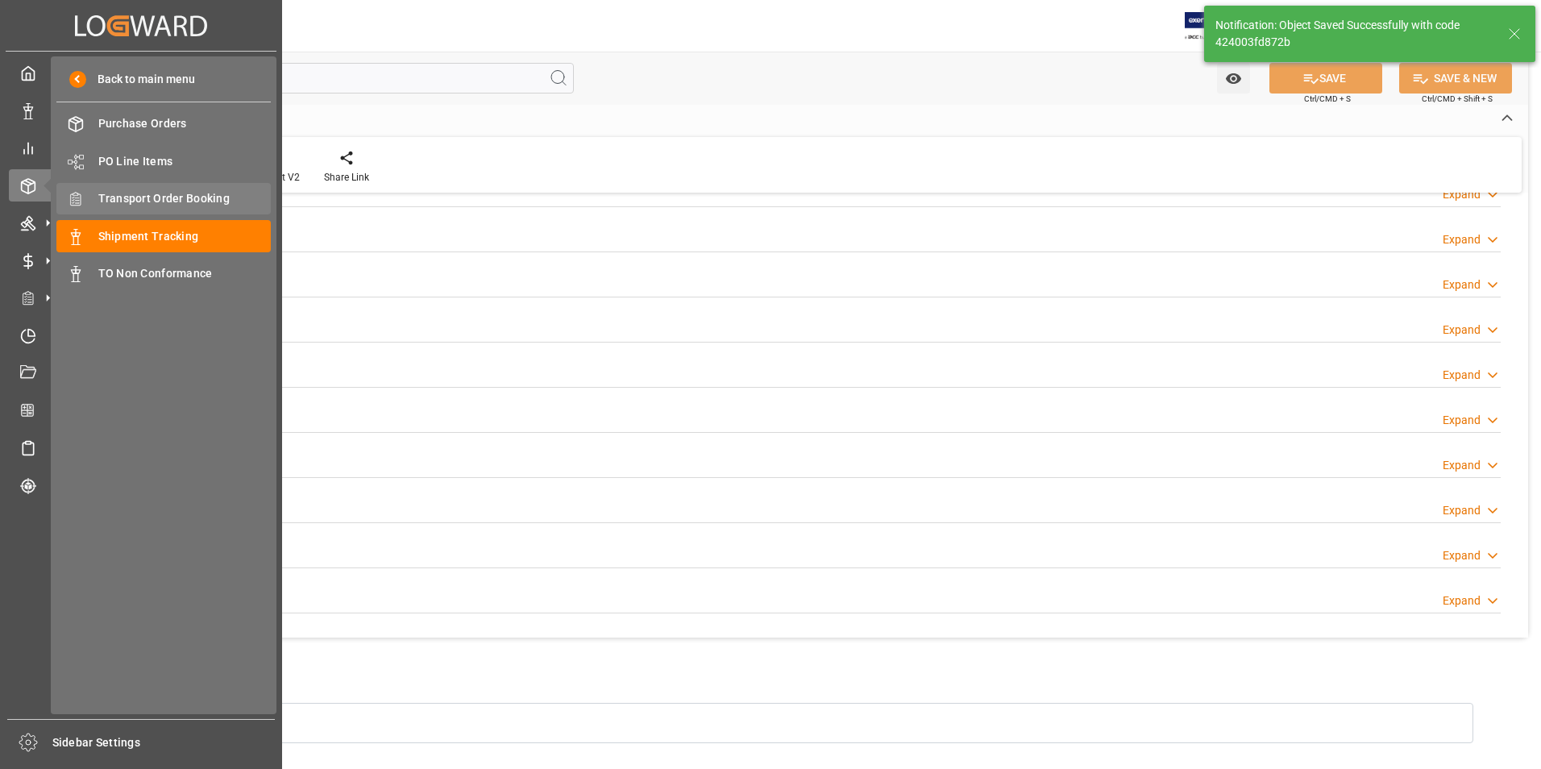
click at [201, 200] on span "Transport Order Booking" at bounding box center [184, 198] width 173 height 17
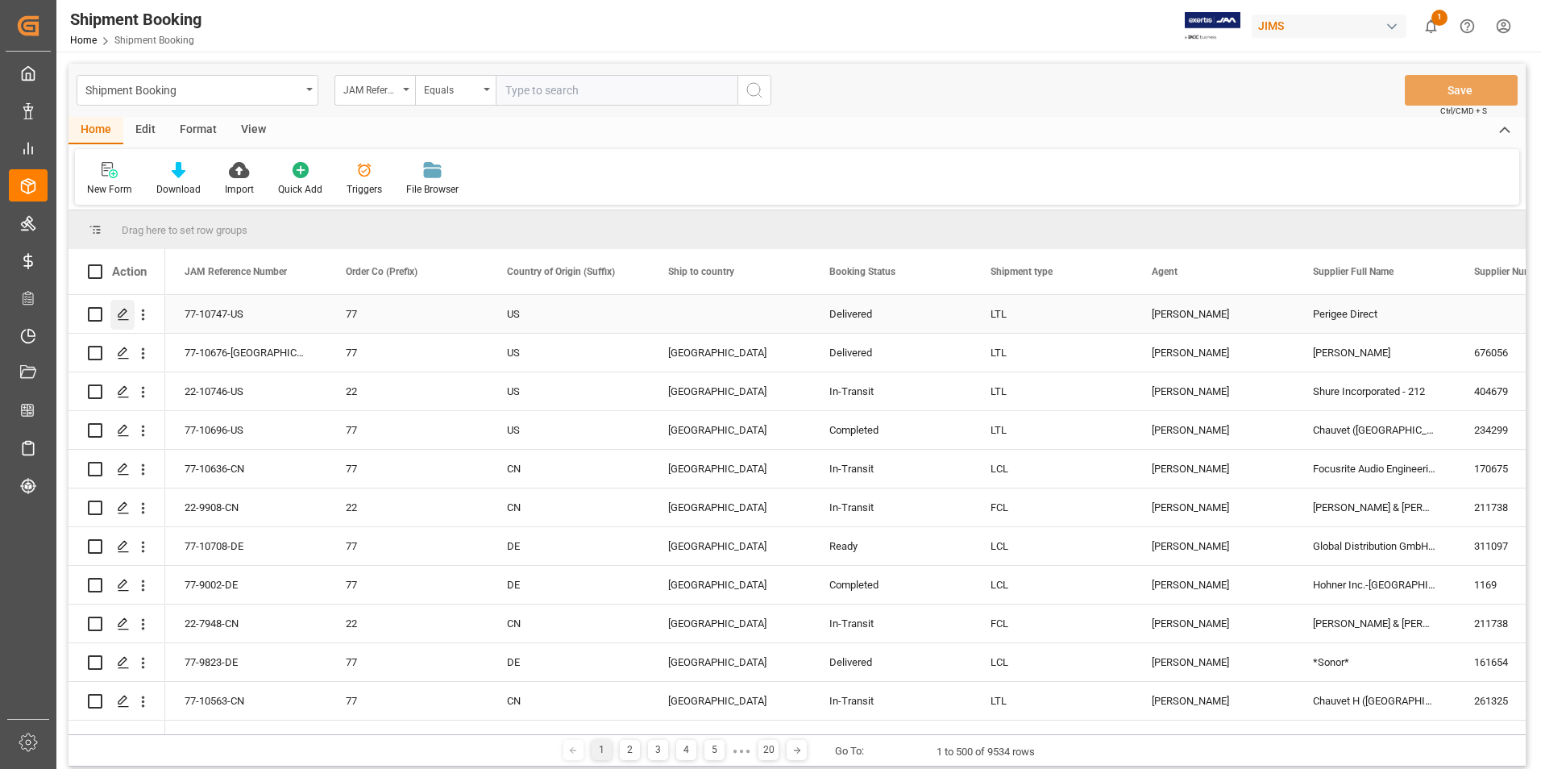
click at [122, 313] on icon "Press SPACE to select this row." at bounding box center [123, 314] width 13 height 13
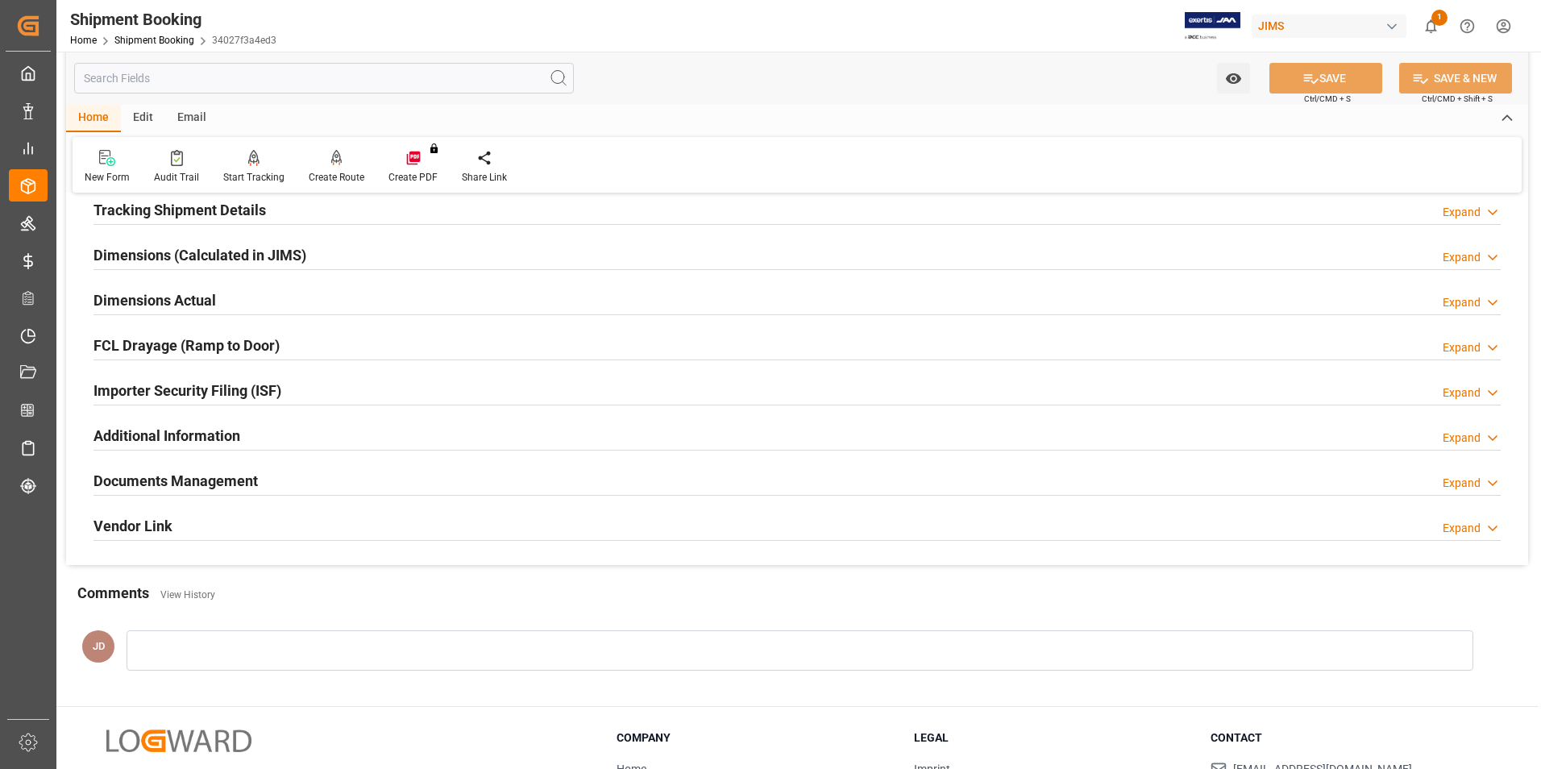
scroll to position [322, 0]
click at [141, 476] on h2 "Documents Management" at bounding box center [175, 480] width 164 height 22
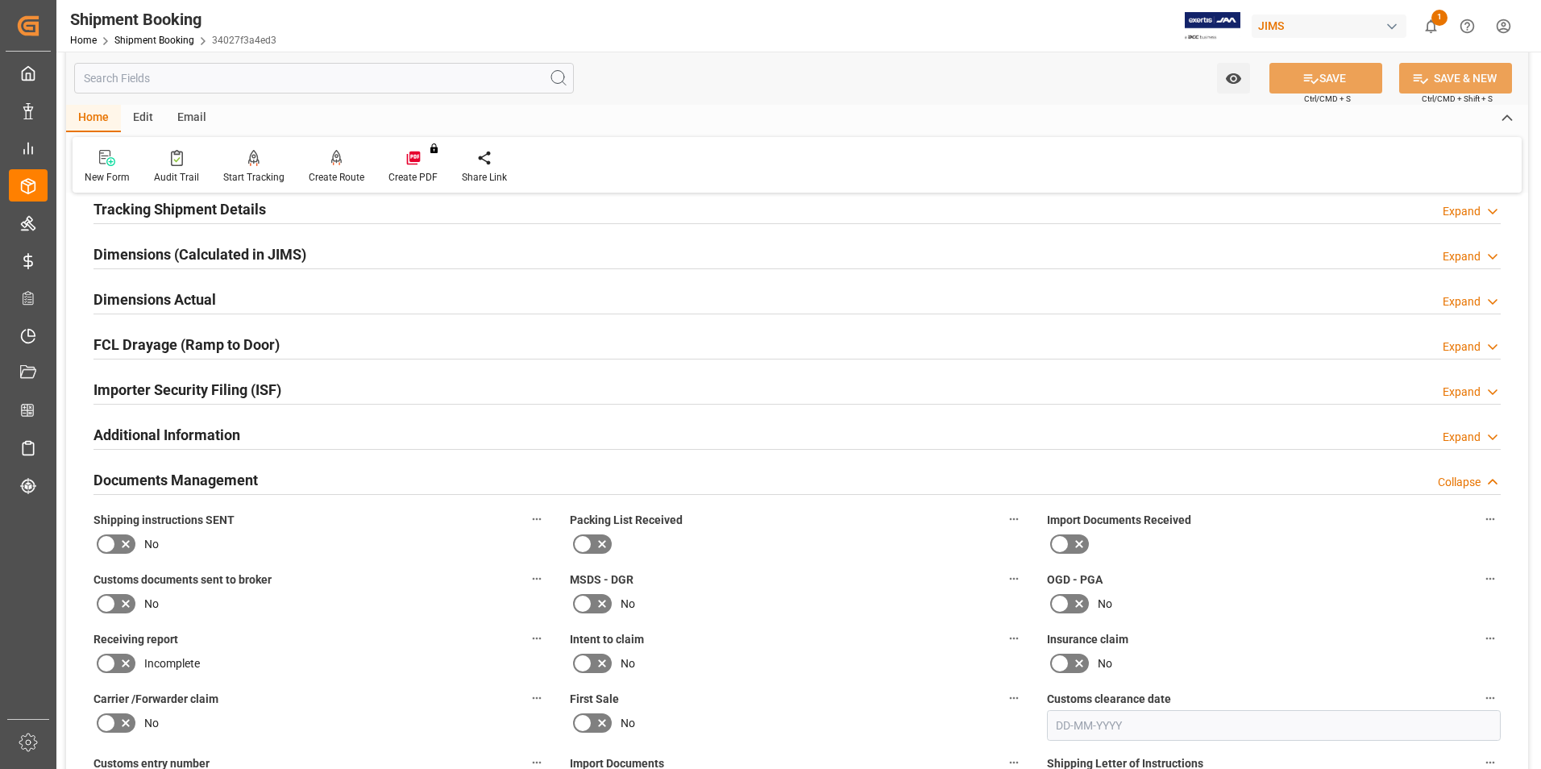
click at [1076, 542] on icon at bounding box center [1078, 543] width 19 height 19
click at [0, 0] on input "checkbox" at bounding box center [0, 0] width 0 height 0
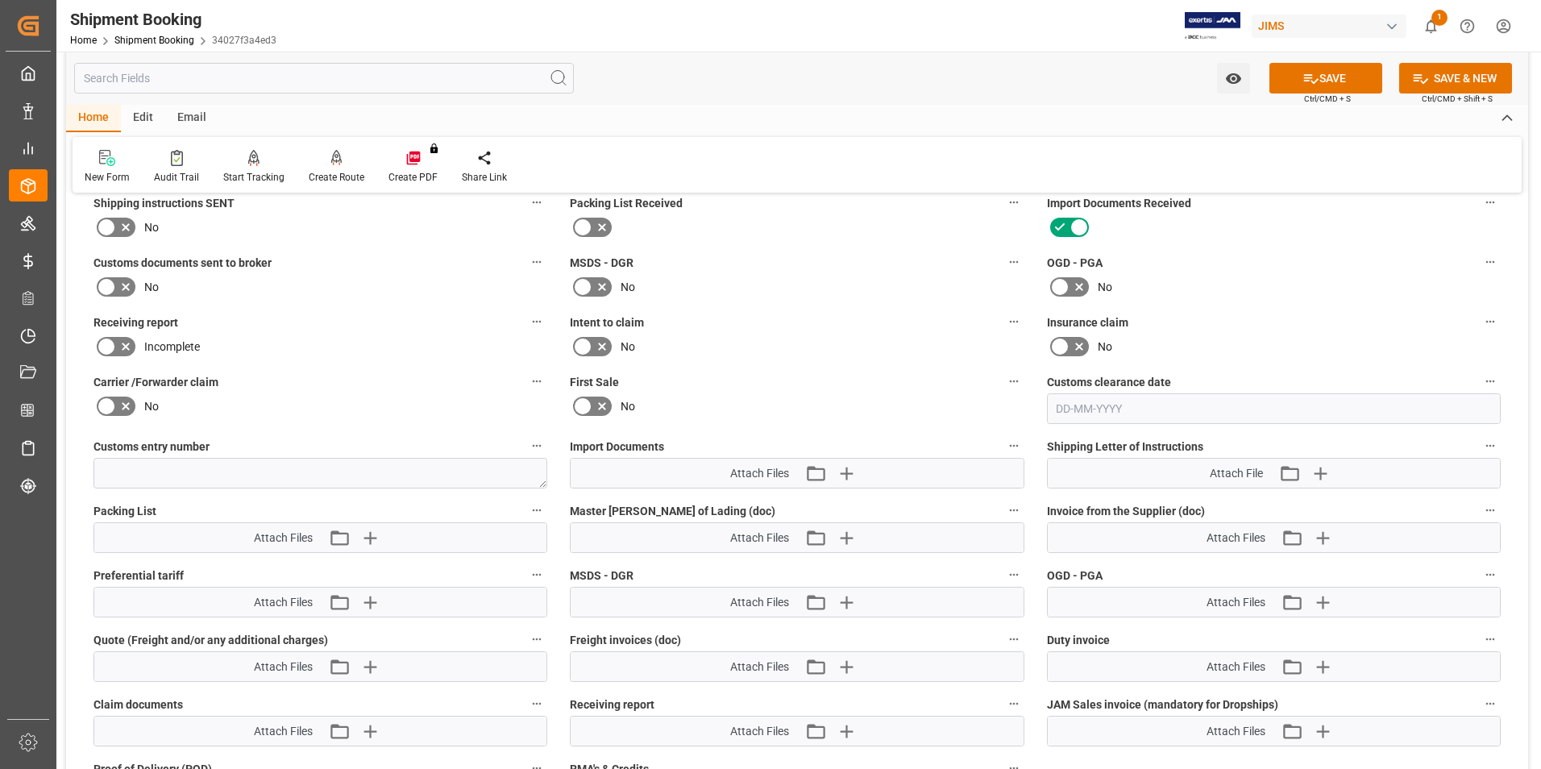
scroll to position [645, 0]
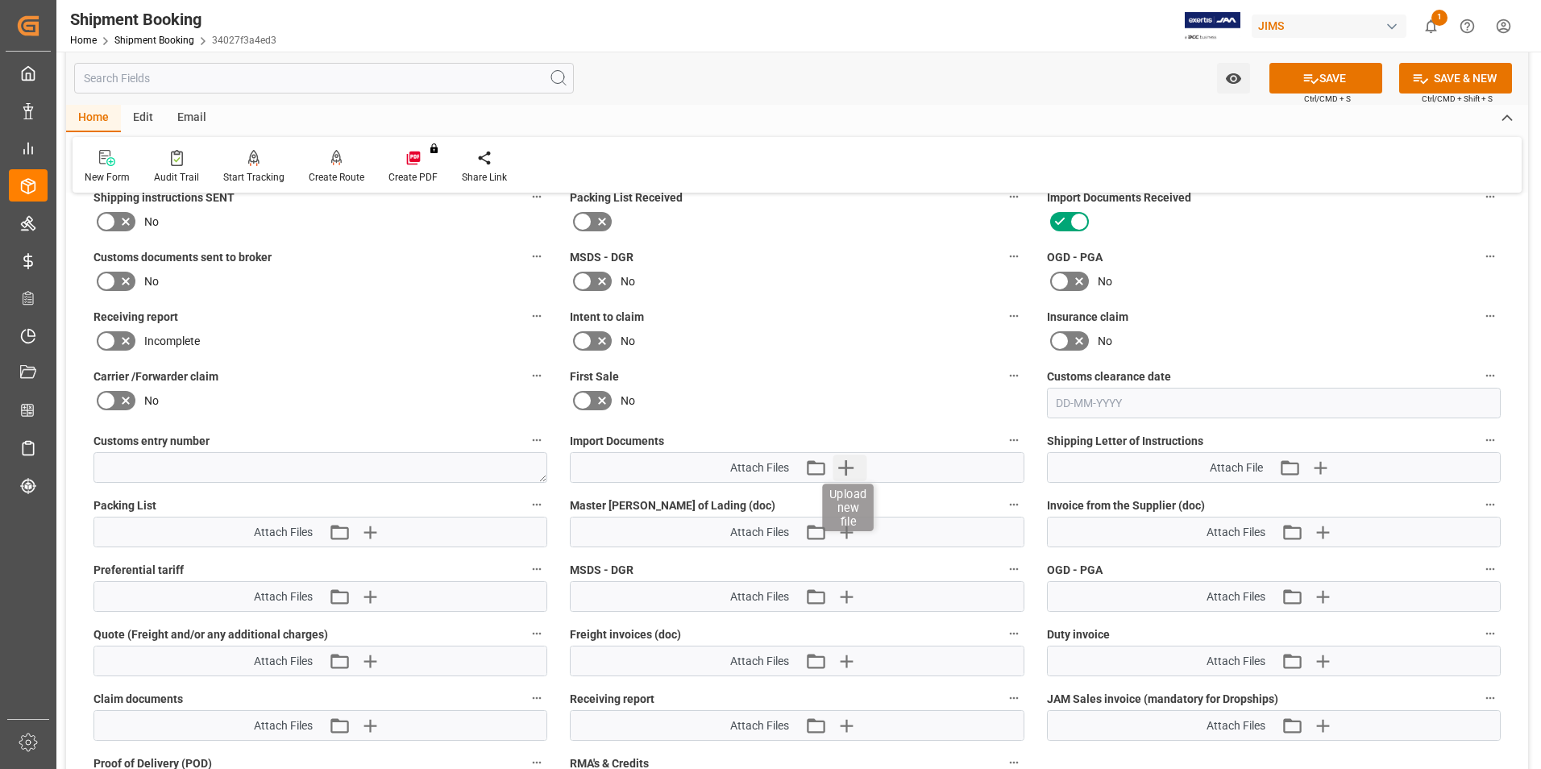
click at [845, 465] on icon "button" at bounding box center [845, 467] width 15 height 15
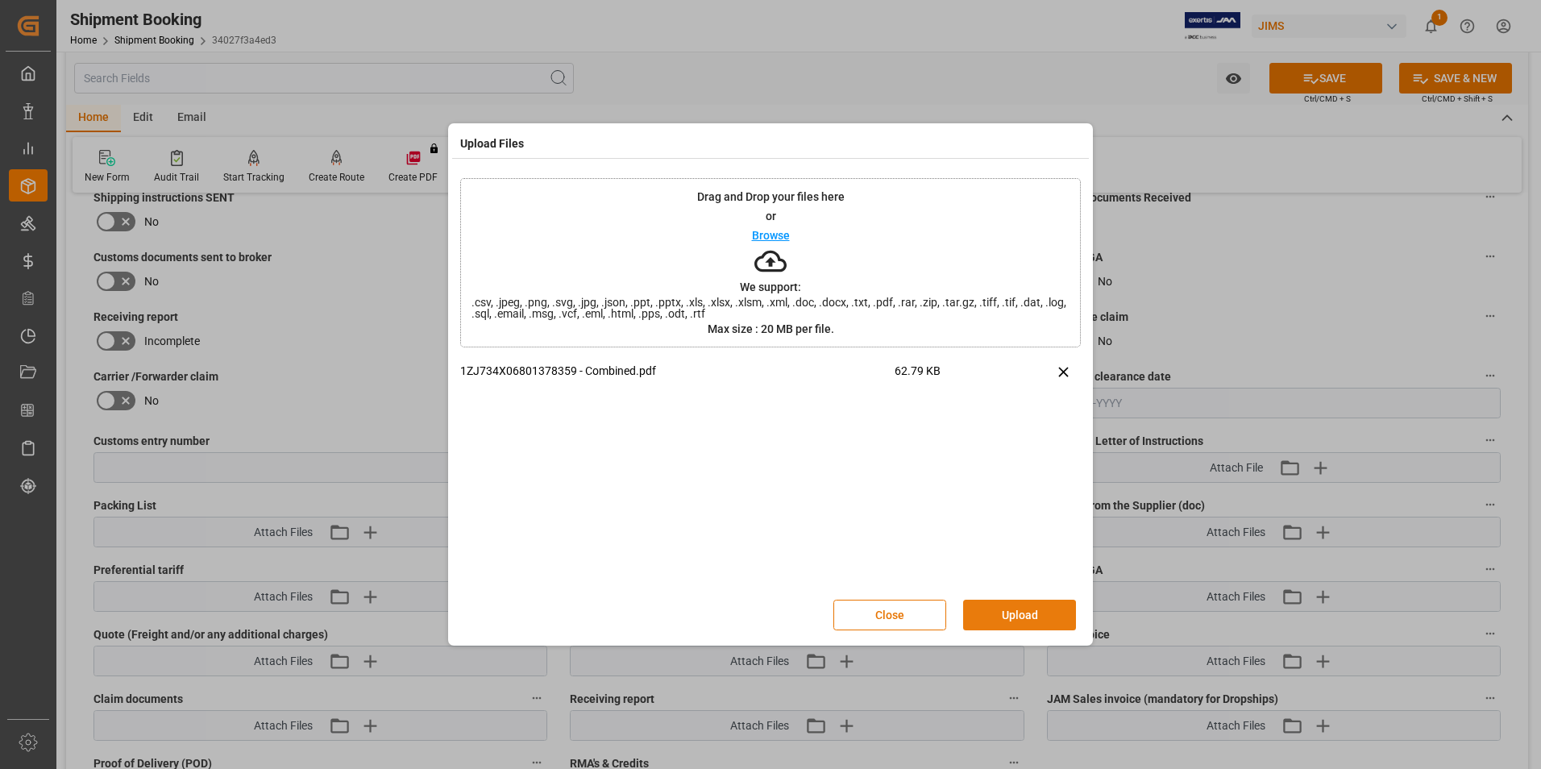
click at [1015, 608] on button "Upload" at bounding box center [1019, 615] width 113 height 31
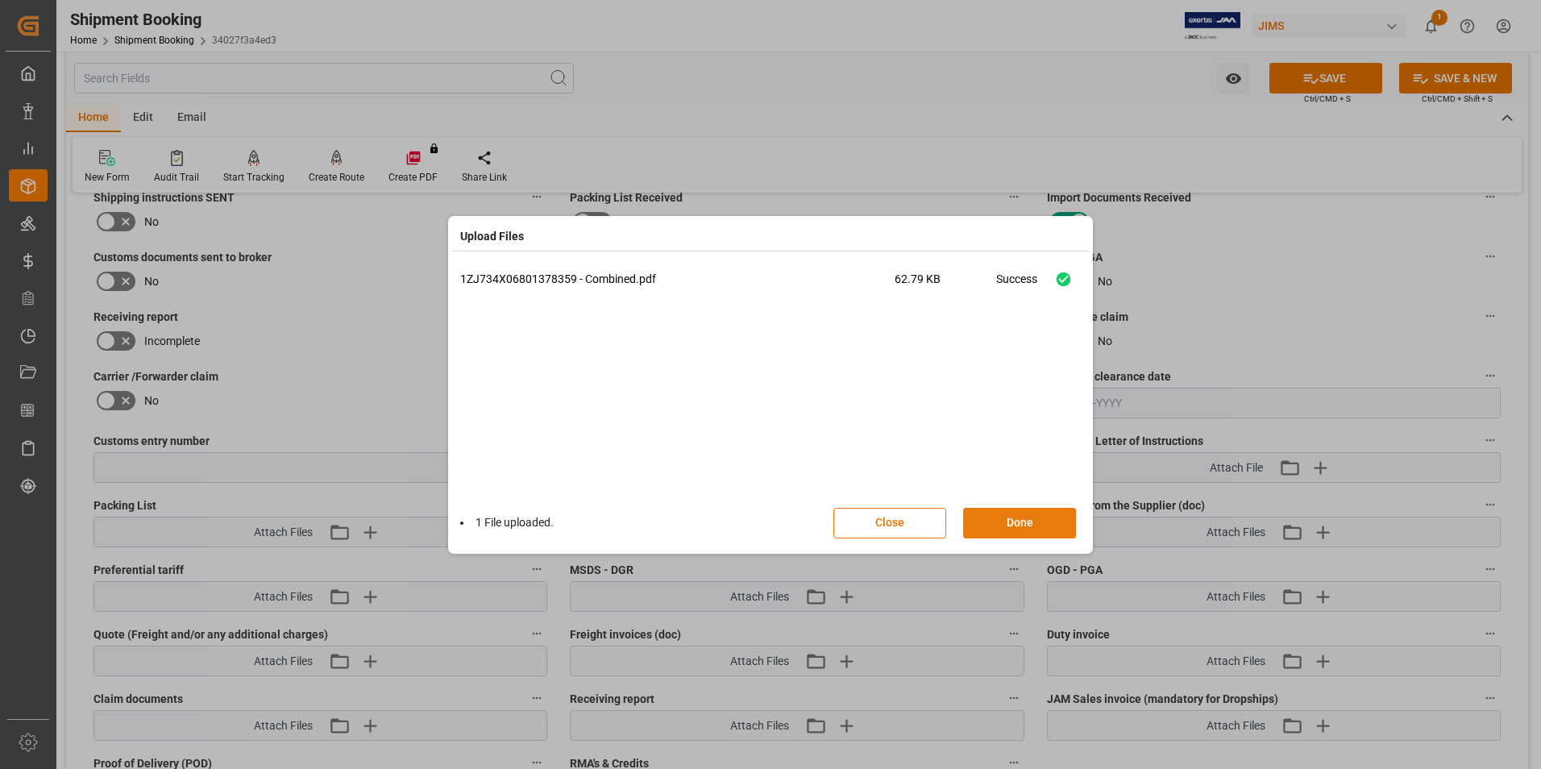
click at [1008, 517] on button "Done" at bounding box center [1019, 523] width 113 height 31
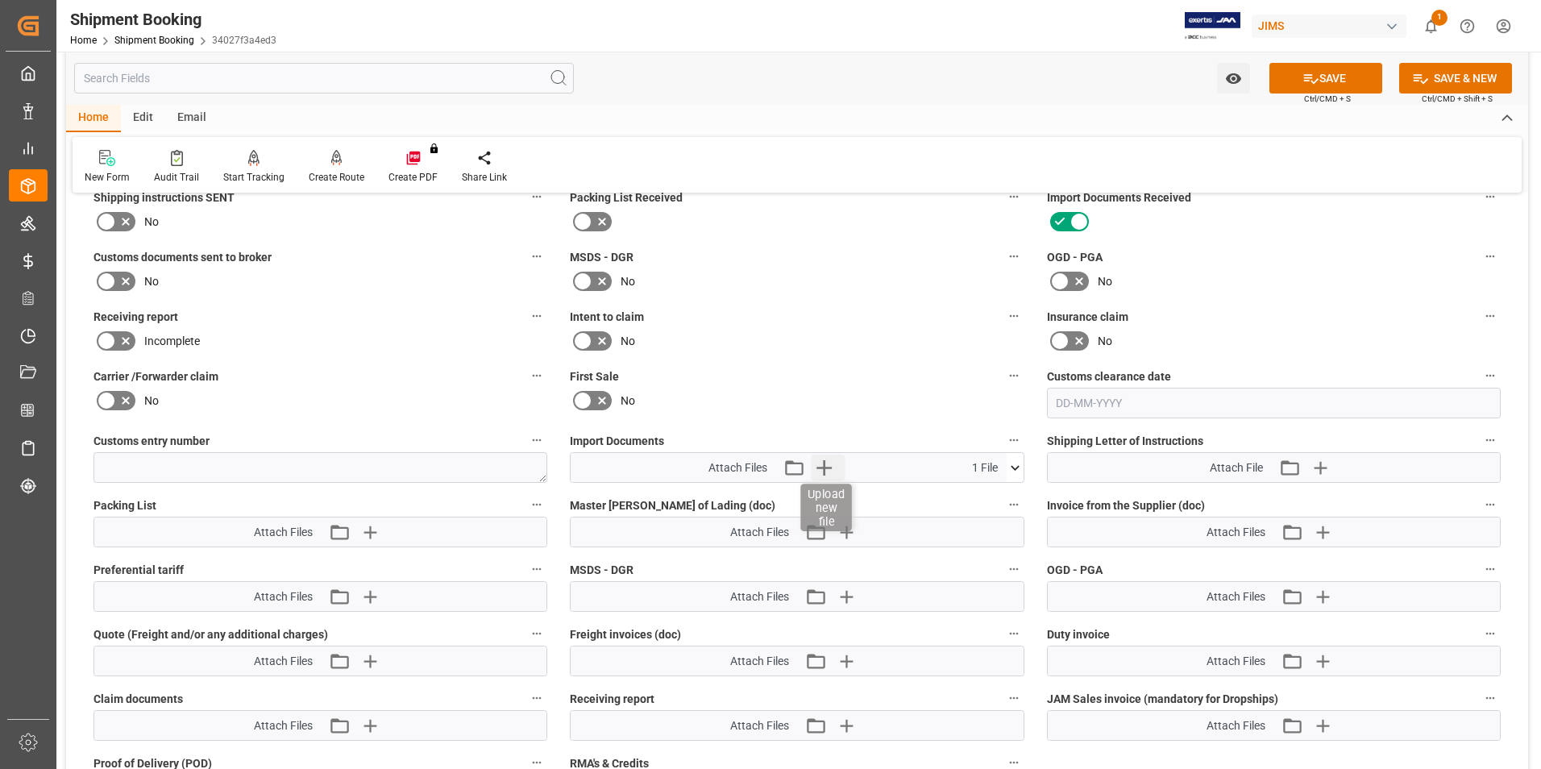
click at [816, 465] on icon "button" at bounding box center [824, 467] width 26 height 26
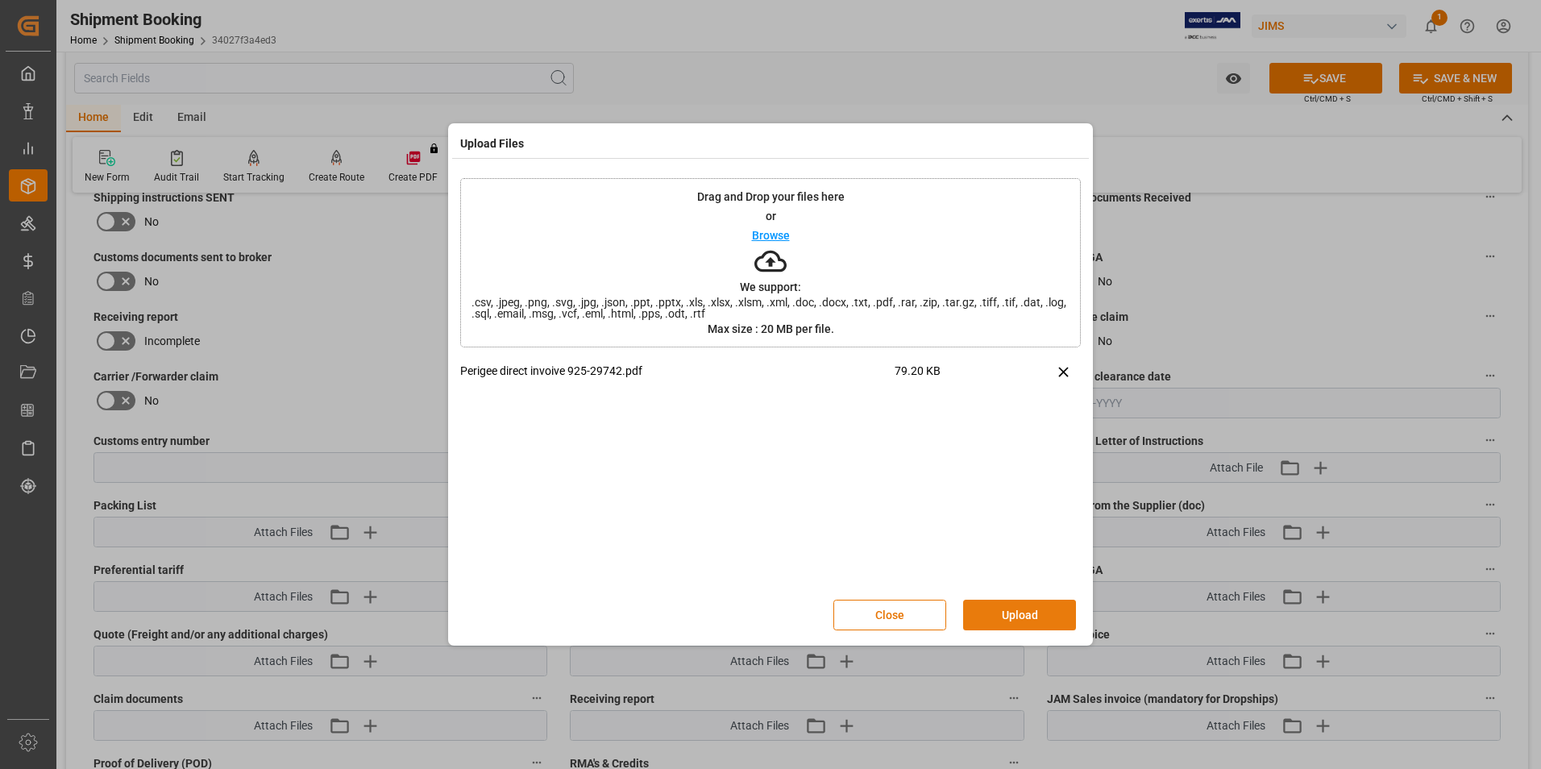
click at [1016, 616] on button "Upload" at bounding box center [1019, 615] width 113 height 31
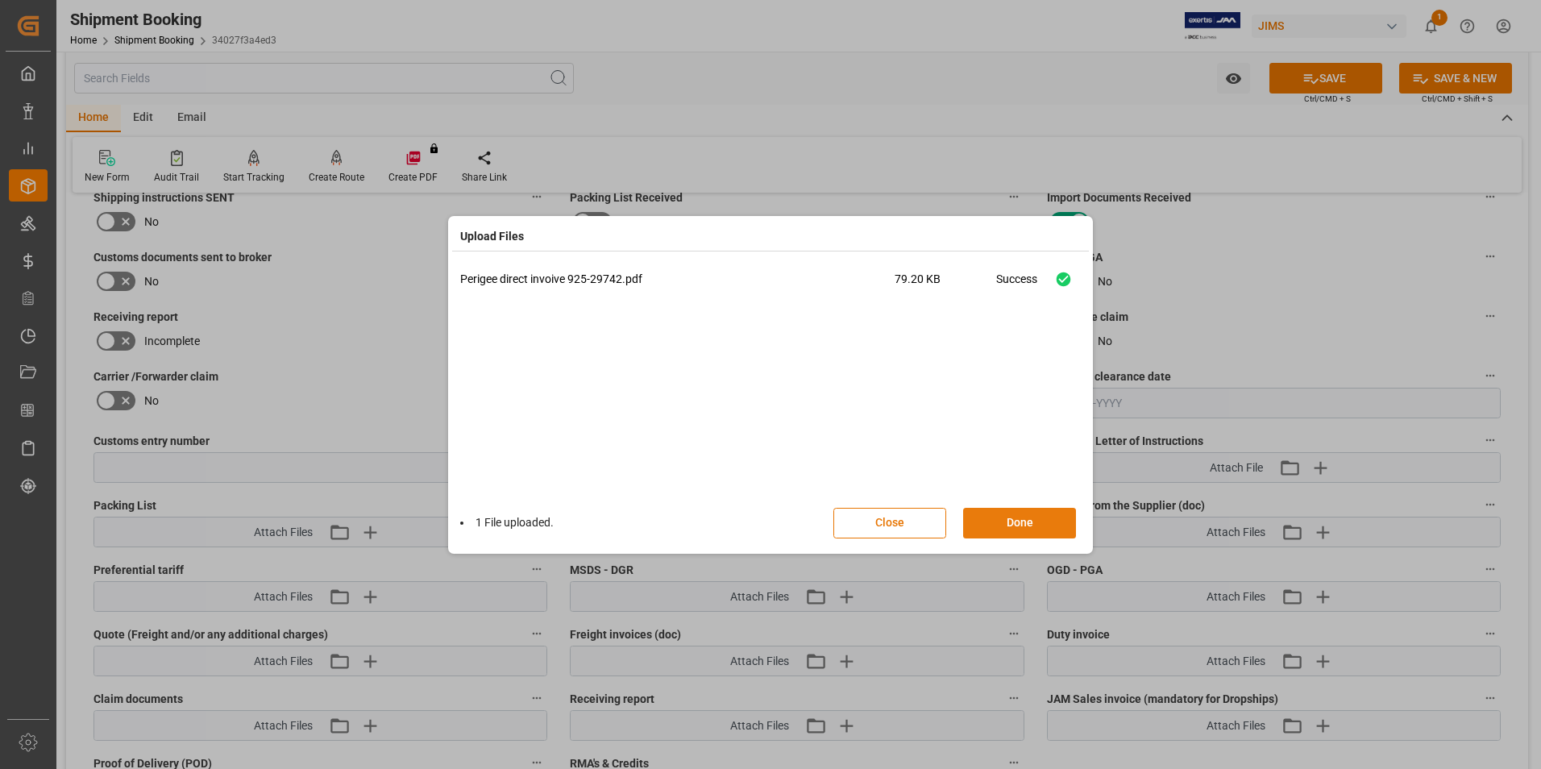
click at [1001, 530] on button "Done" at bounding box center [1019, 523] width 113 height 31
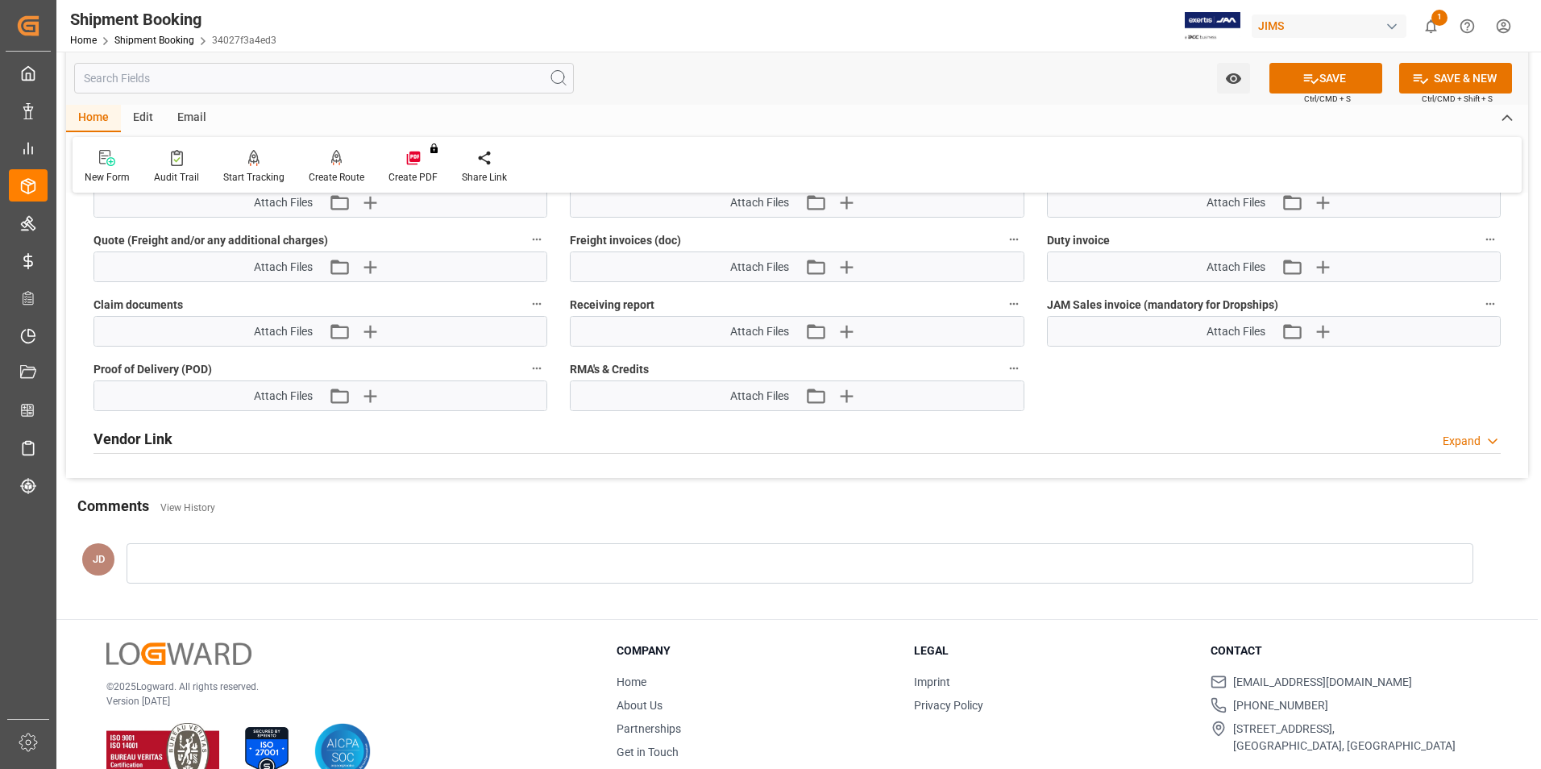
scroll to position [1048, 0]
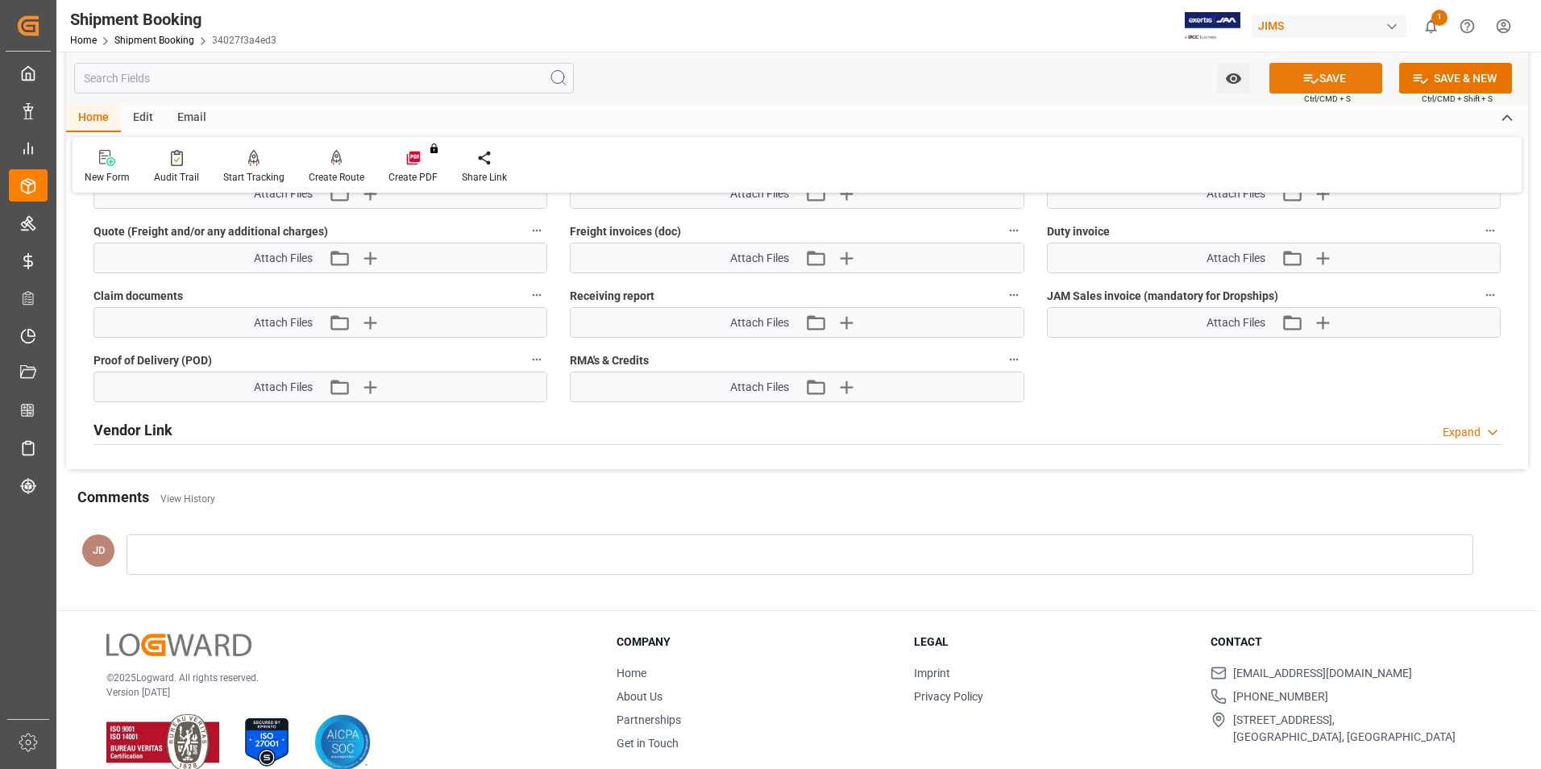
click at [1328, 79] on button "SAVE" at bounding box center [1325, 78] width 113 height 31
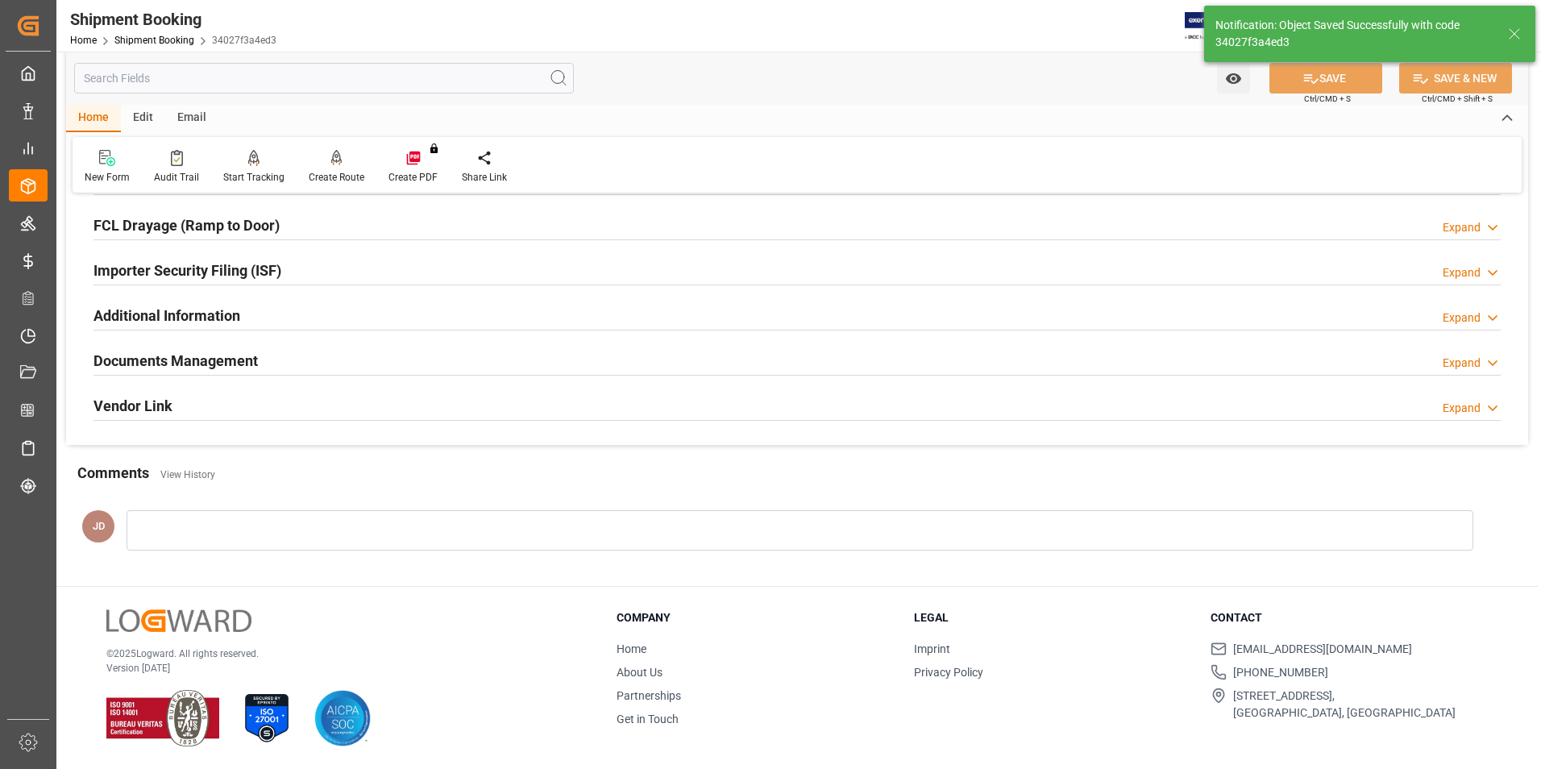
scroll to position [417, 0]
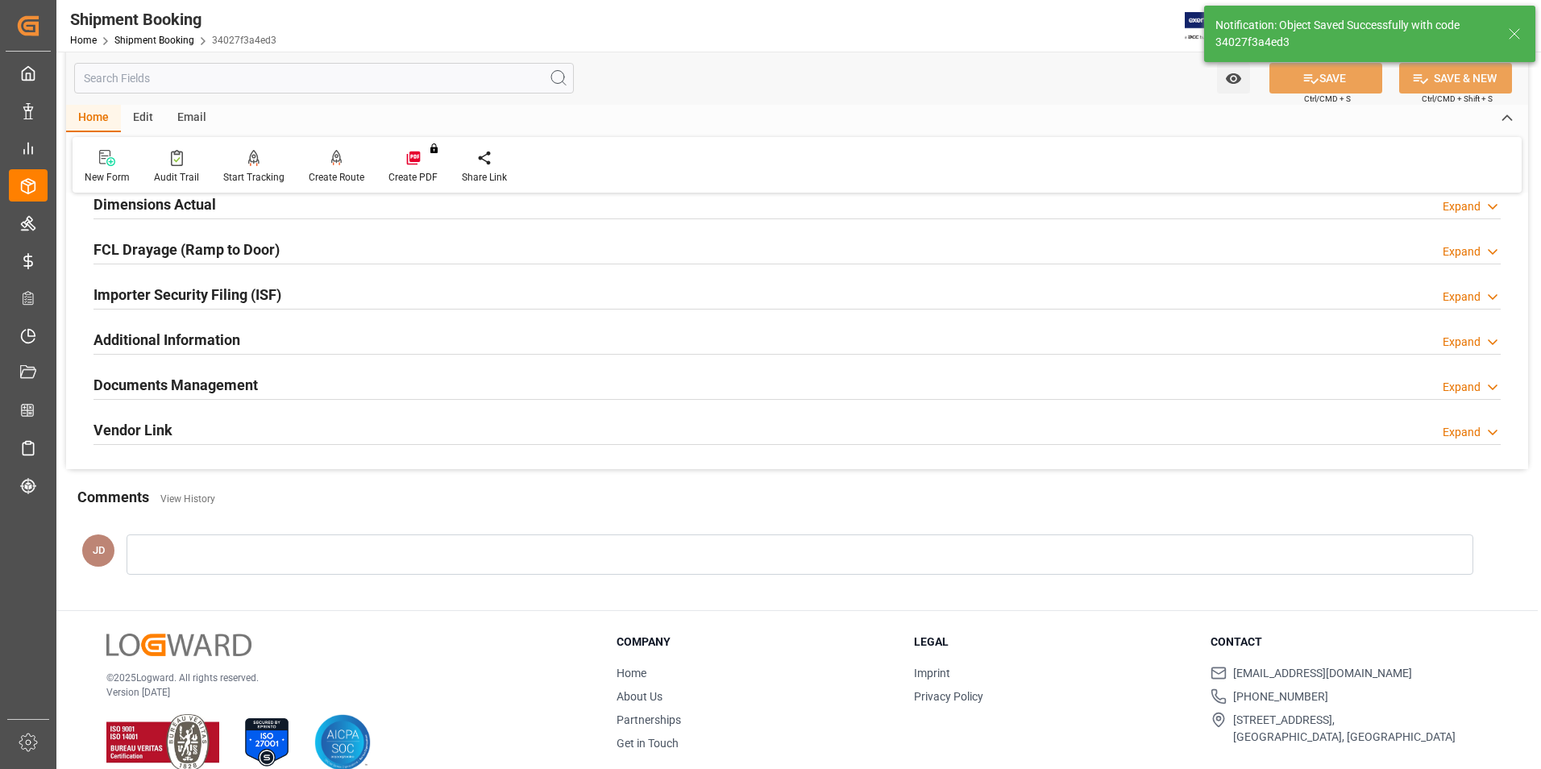
click at [248, 542] on div at bounding box center [800, 554] width 1347 height 40
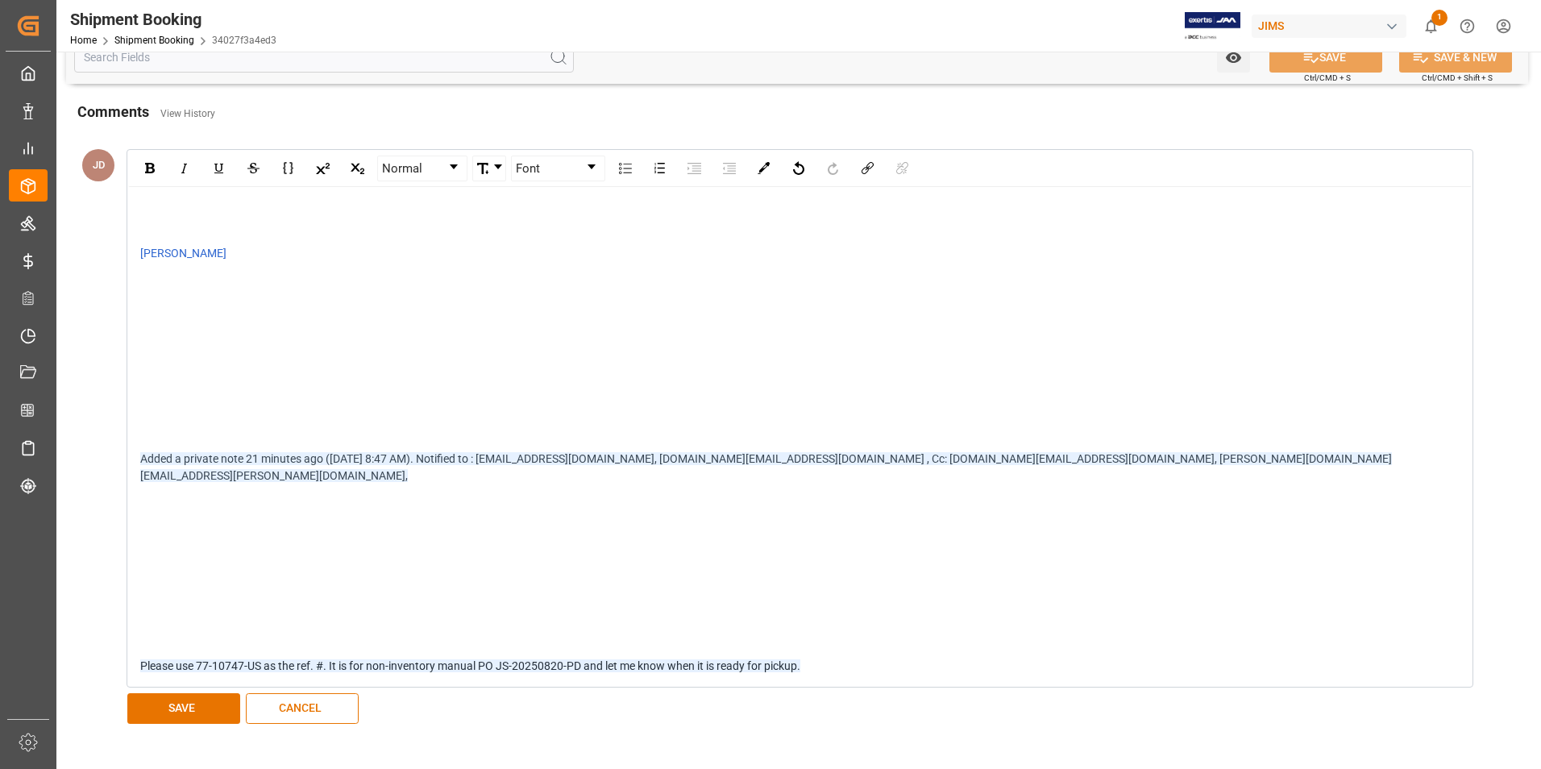
scroll to position [820, 0]
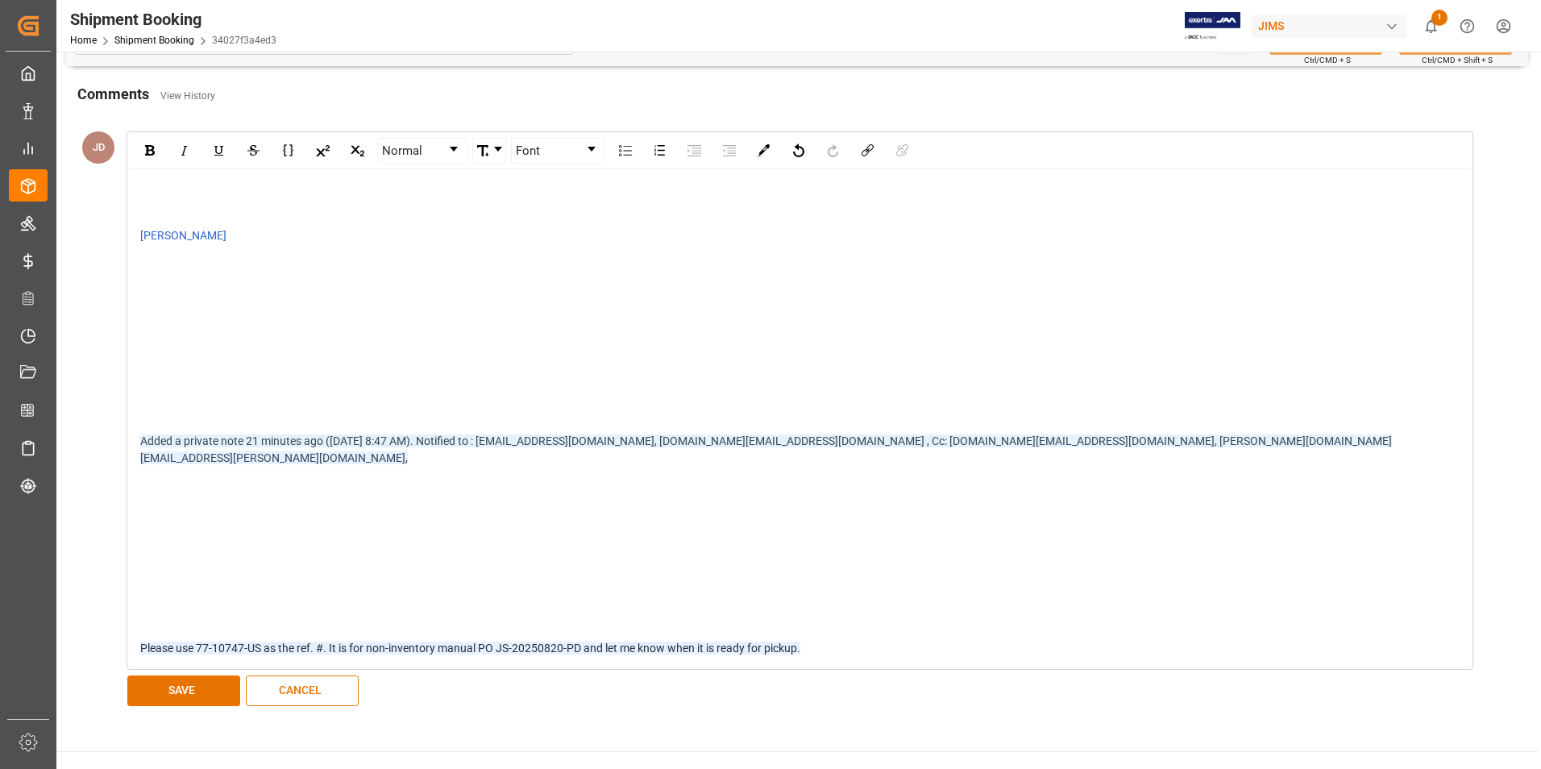
click at [139, 437] on div "Satish Shukla Added a private note 21 minutes ago (Wed, 27 Aug 8:47 AM). Notifi…" at bounding box center [799, 418] width 1343 height 499
click at [164, 675] on button "SAVE" at bounding box center [183, 690] width 113 height 31
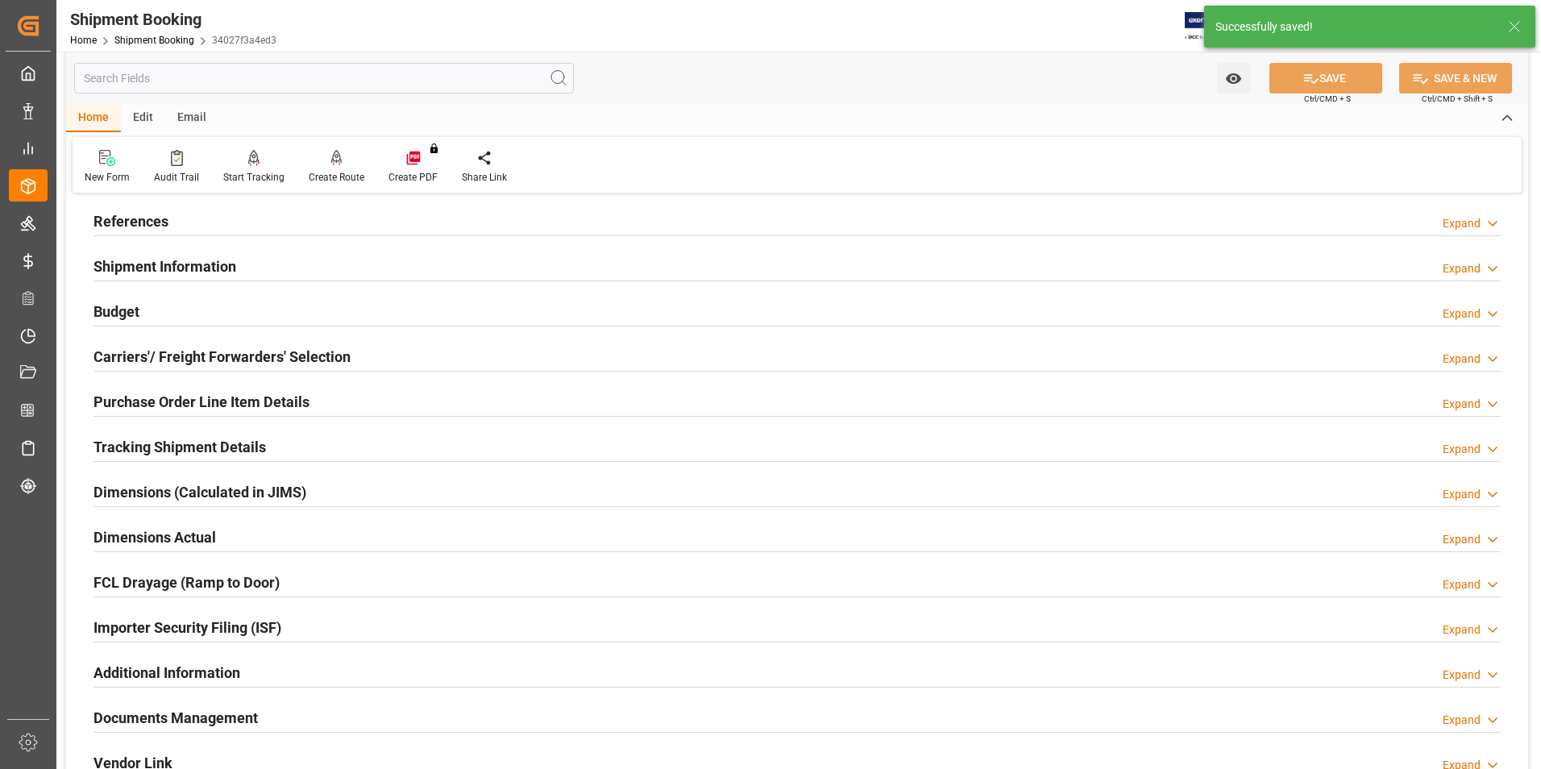
scroll to position [73, 0]
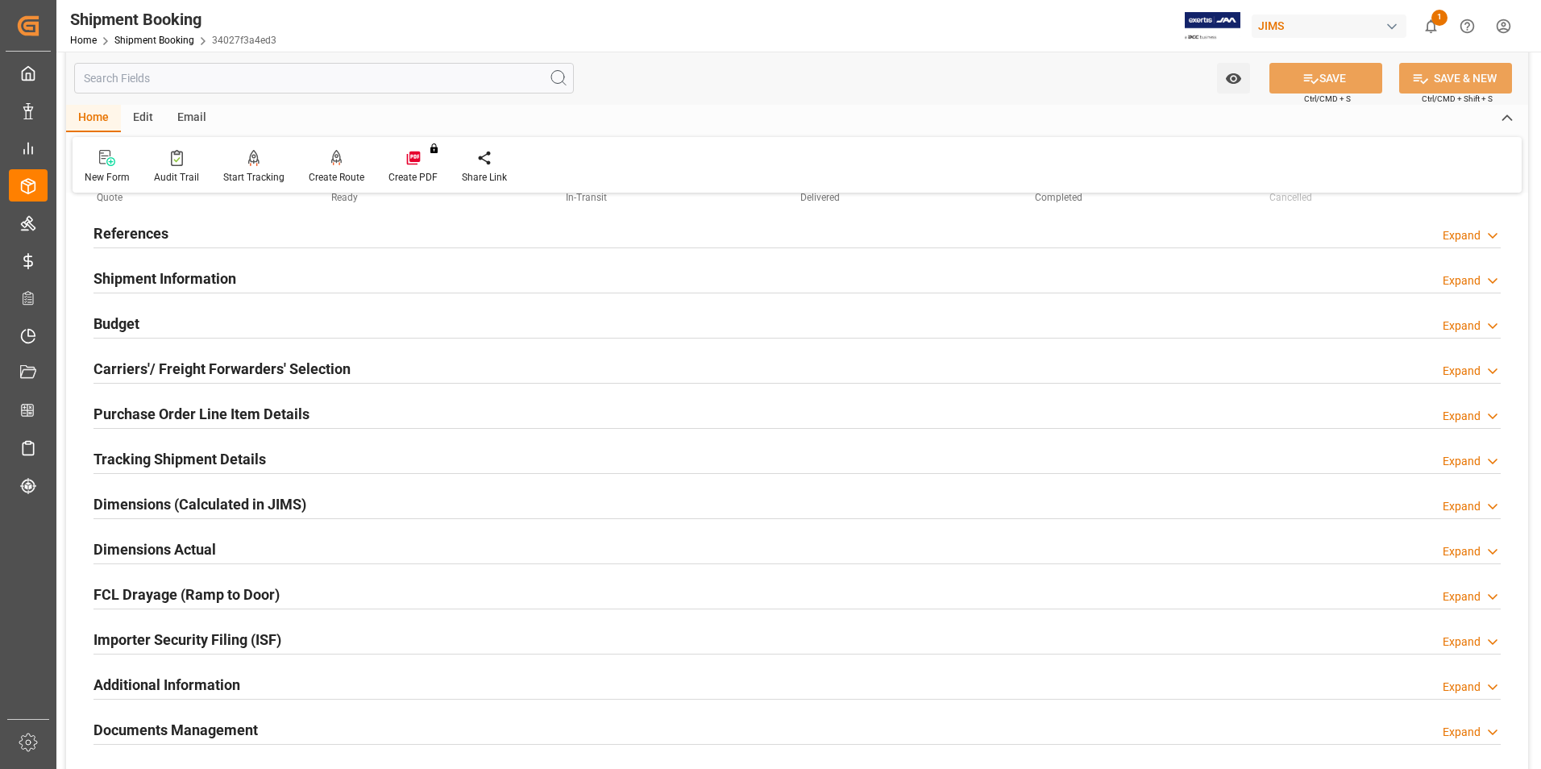
click at [114, 321] on h2 "Budget" at bounding box center [116, 324] width 46 height 22
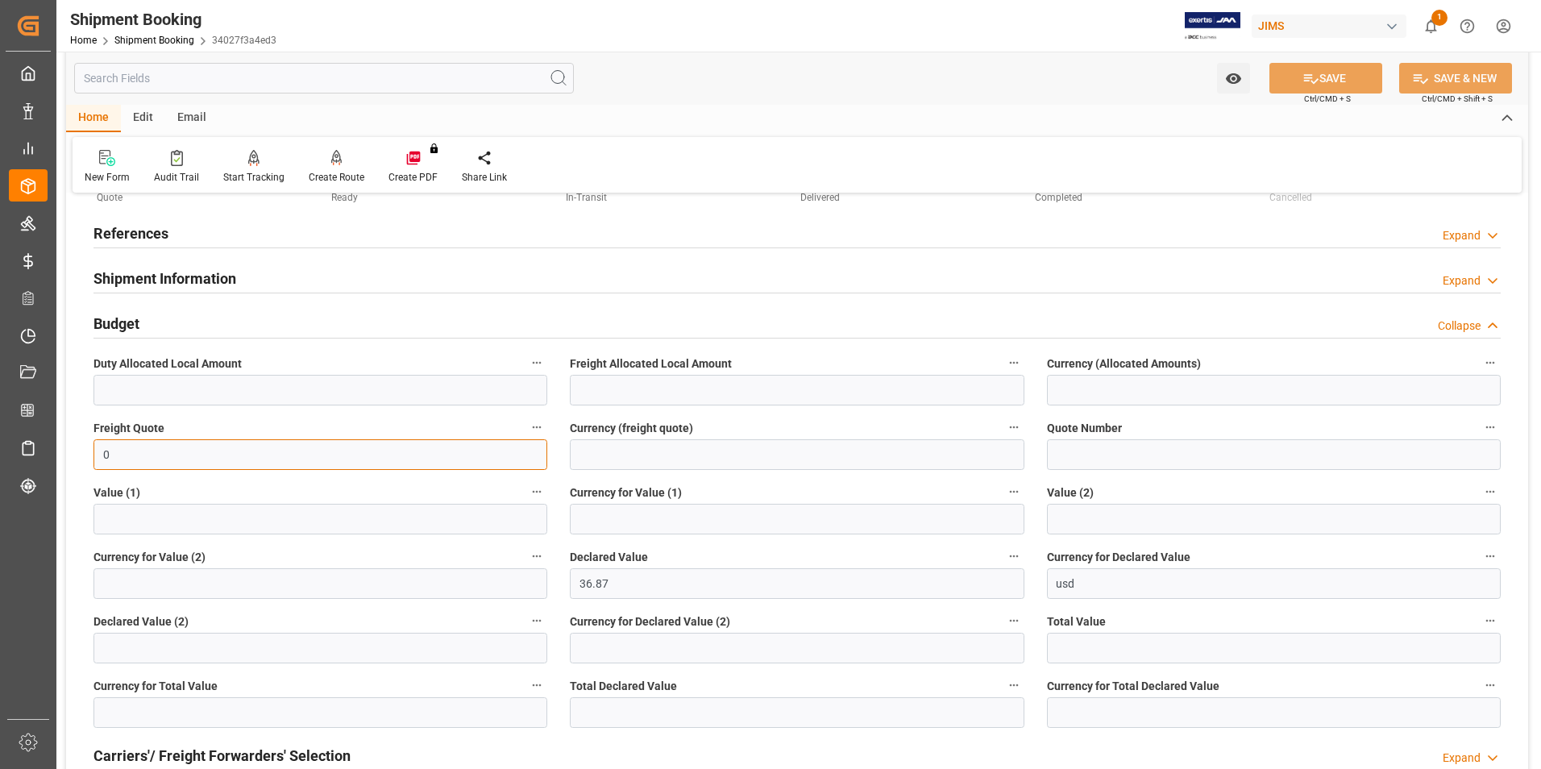
click at [172, 460] on input "0" at bounding box center [320, 454] width 454 height 31
click at [161, 456] on input "0" at bounding box center [320, 454] width 454 height 31
type input "40"
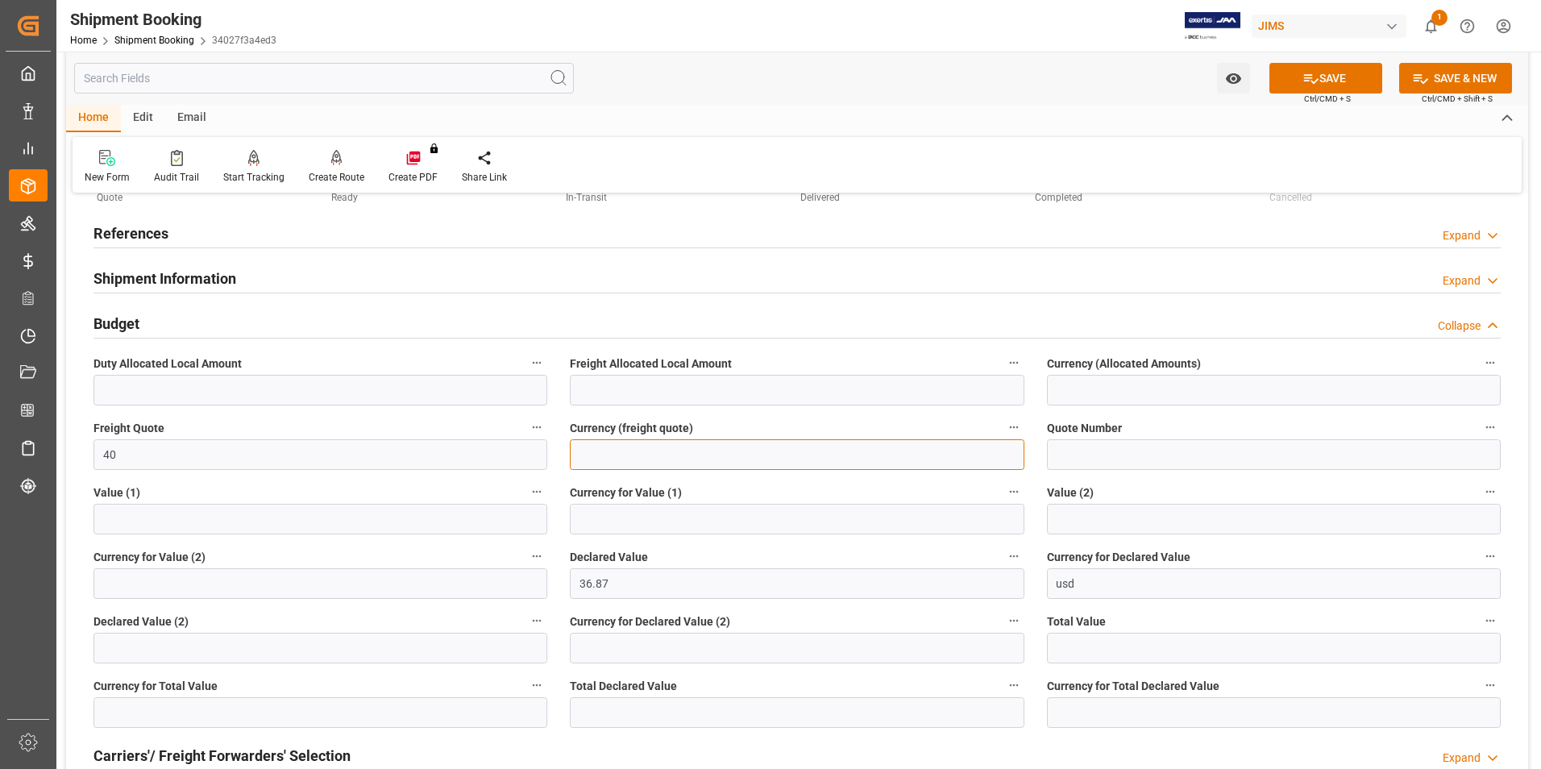
click at [626, 461] on input at bounding box center [797, 454] width 454 height 31
type input "usd"
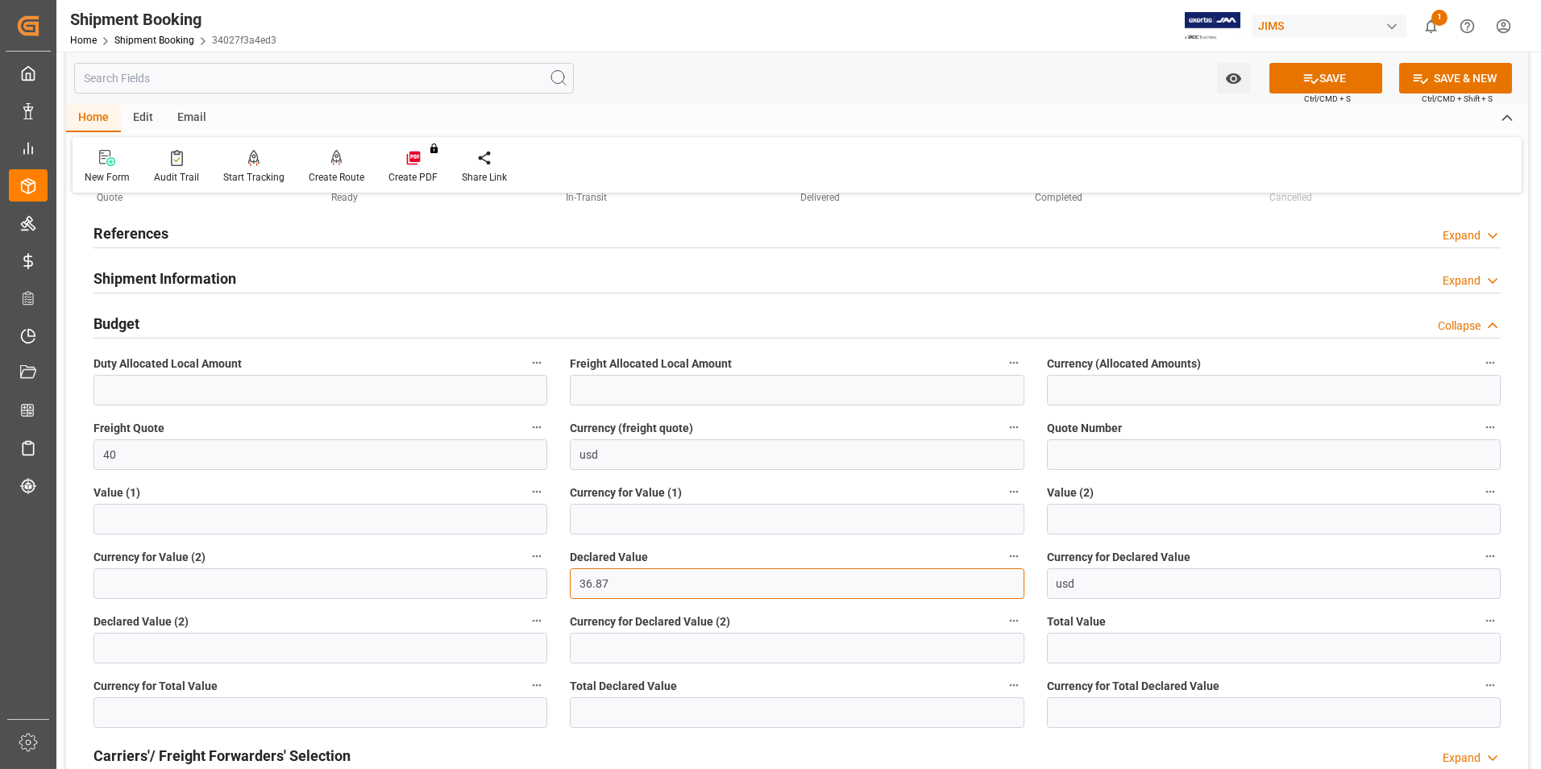
drag, startPoint x: 620, startPoint y: 591, endPoint x: 520, endPoint y: 577, distance: 101.7
click at [520, 577] on div "Quote Ready In-Transit Delivered Completed Cancelled References Expand JAM Refe…" at bounding box center [797, 668] width 1462 height 1066
type input "51"
click at [1347, 77] on button "SAVE" at bounding box center [1325, 78] width 113 height 31
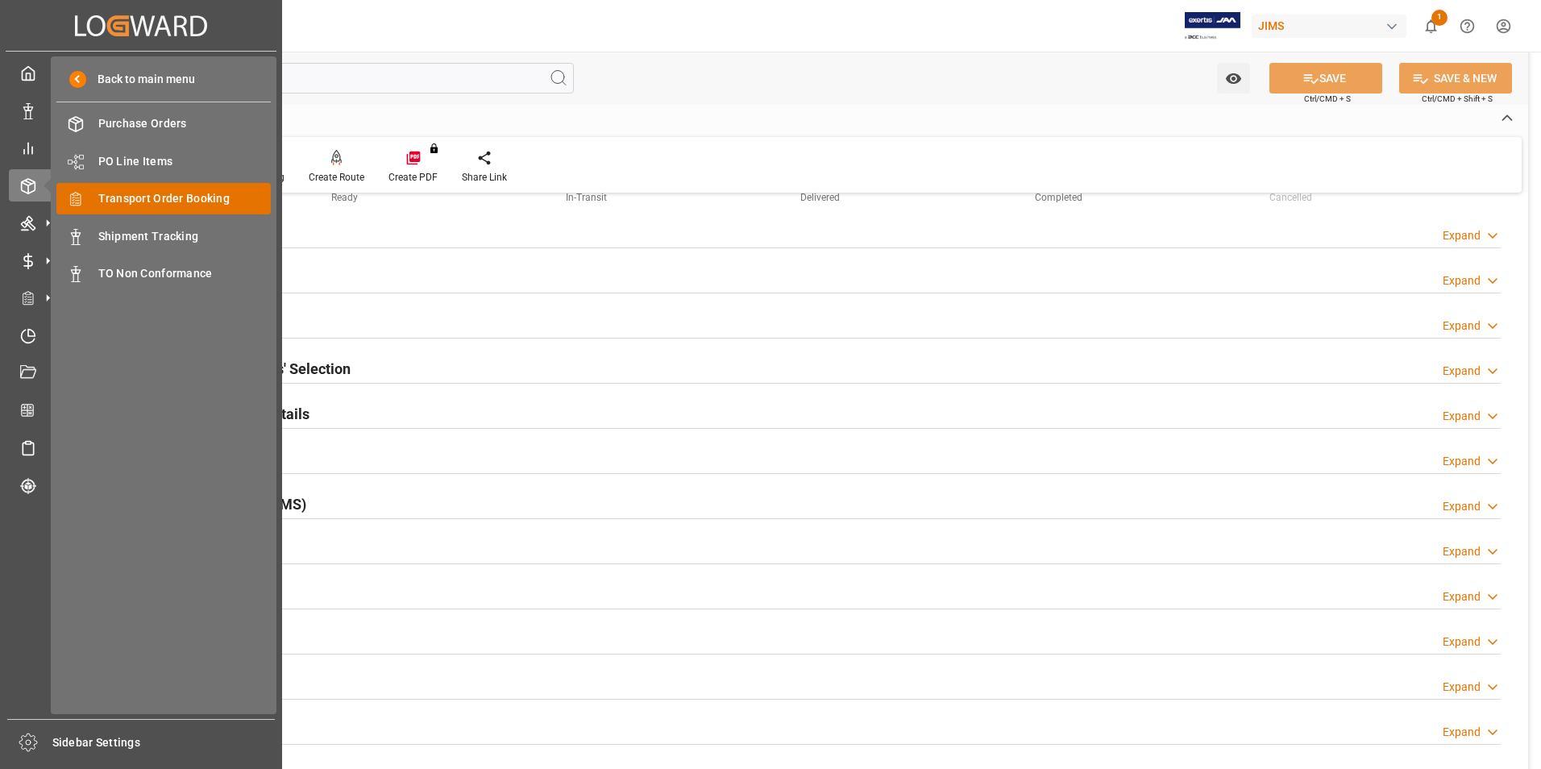
click at [210, 196] on span "Transport Order Booking" at bounding box center [184, 198] width 173 height 17
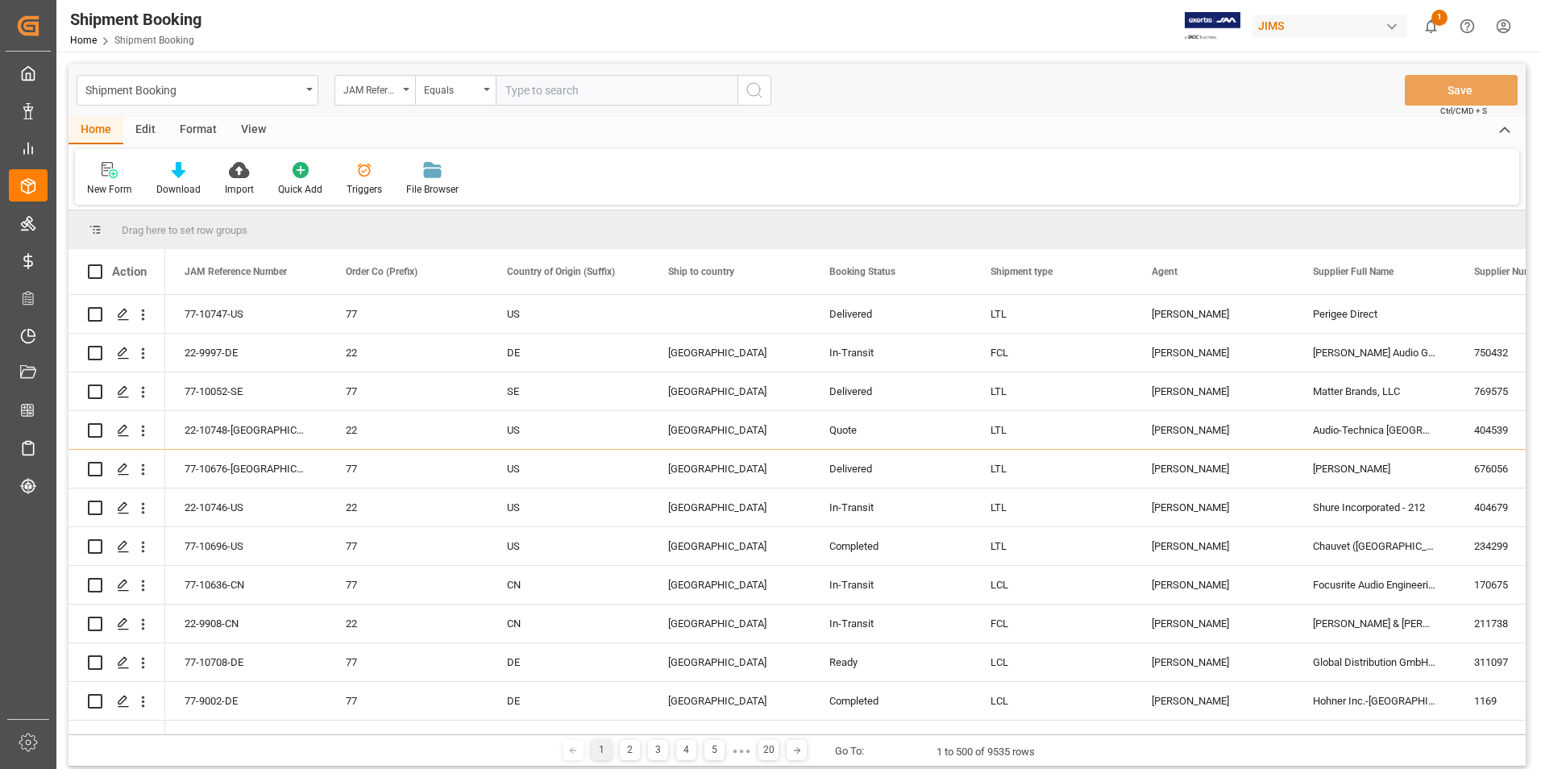
click at [536, 92] on input "text" at bounding box center [617, 90] width 242 height 31
type input "22-10380-GB"
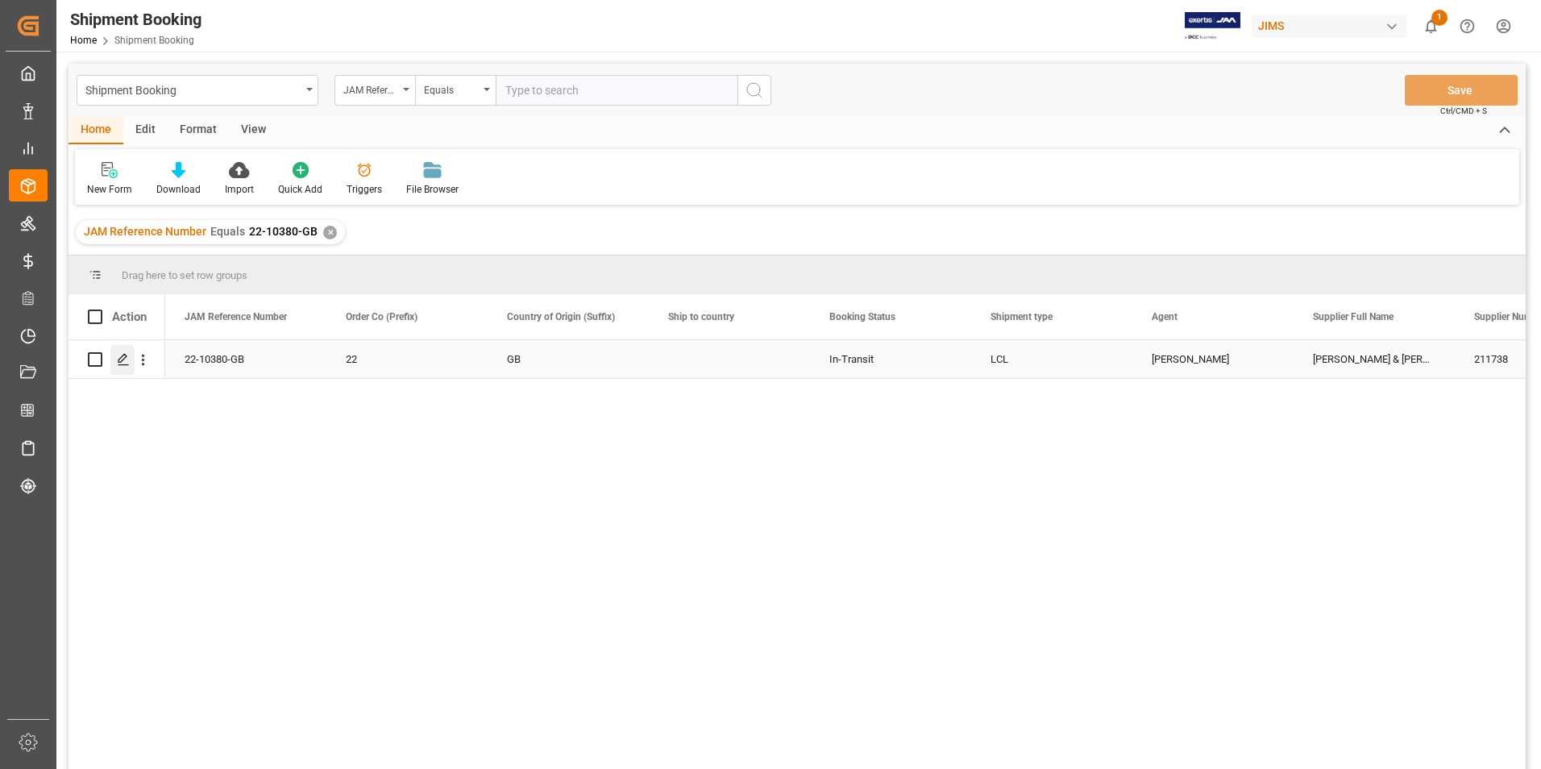
click at [122, 355] on icon "Press SPACE to select this row." at bounding box center [123, 359] width 13 height 13
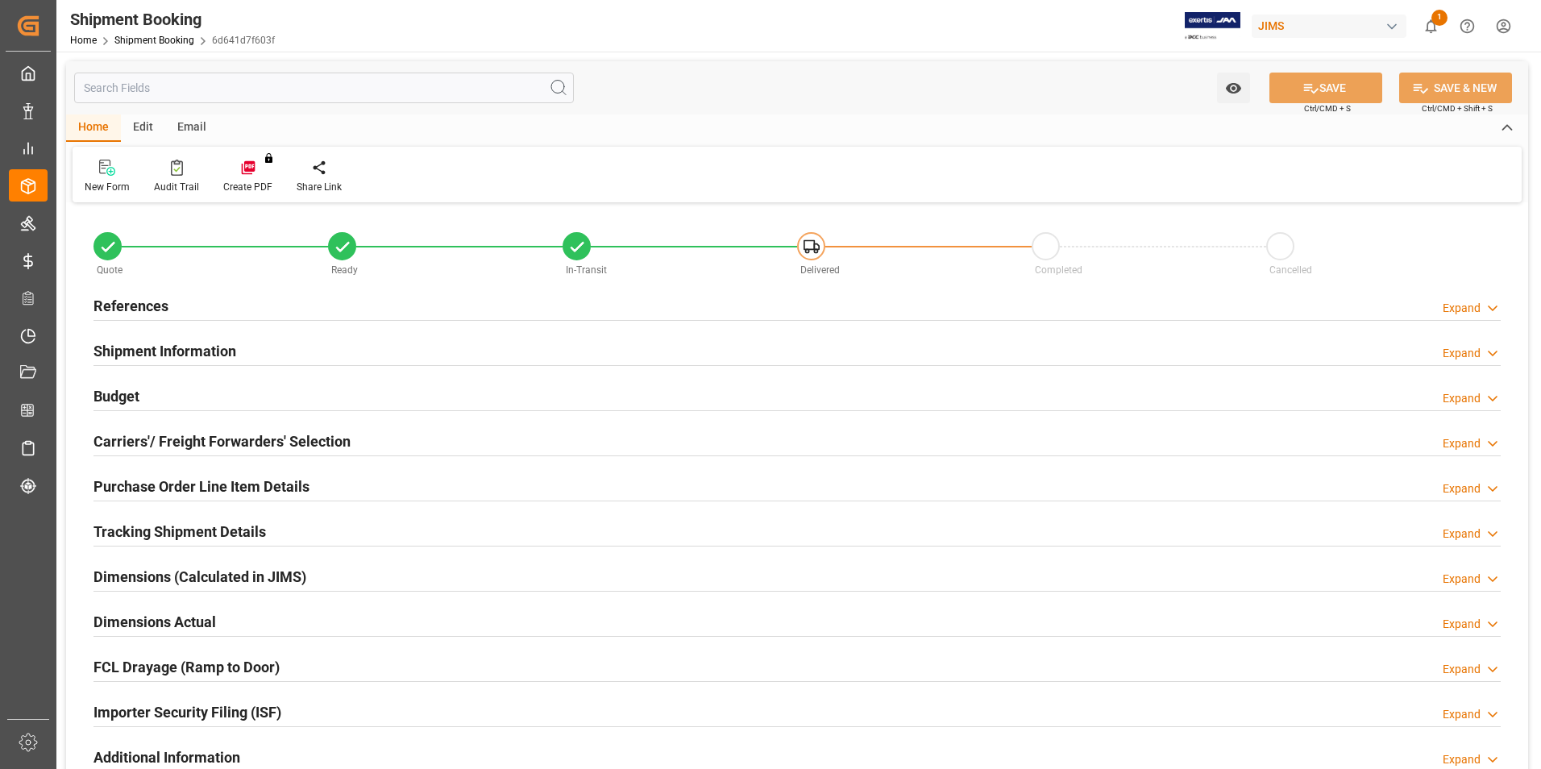
type input "0"
click at [178, 343] on h2 "Shipment Information" at bounding box center [164, 351] width 143 height 22
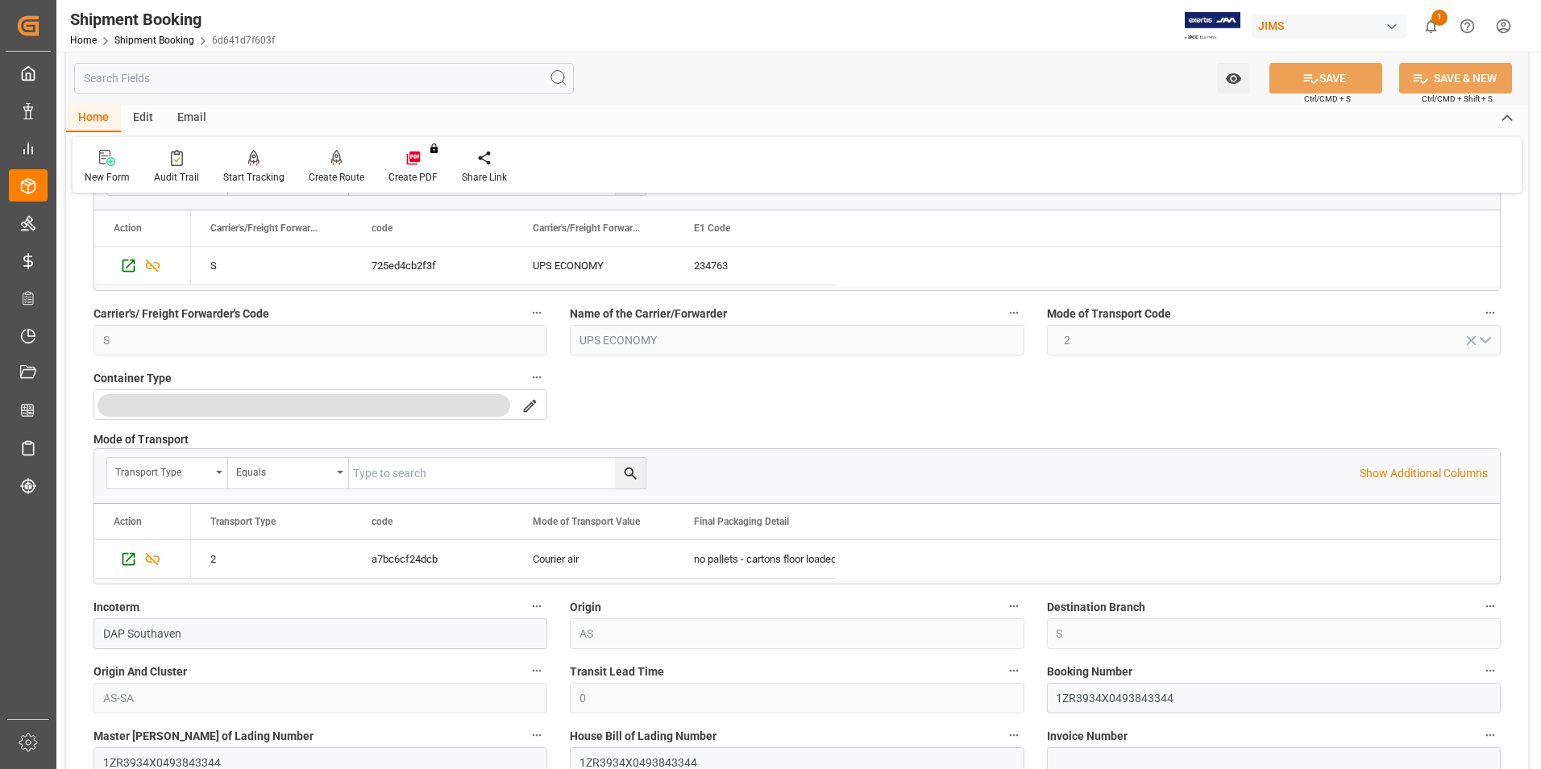
scroll to position [322, 0]
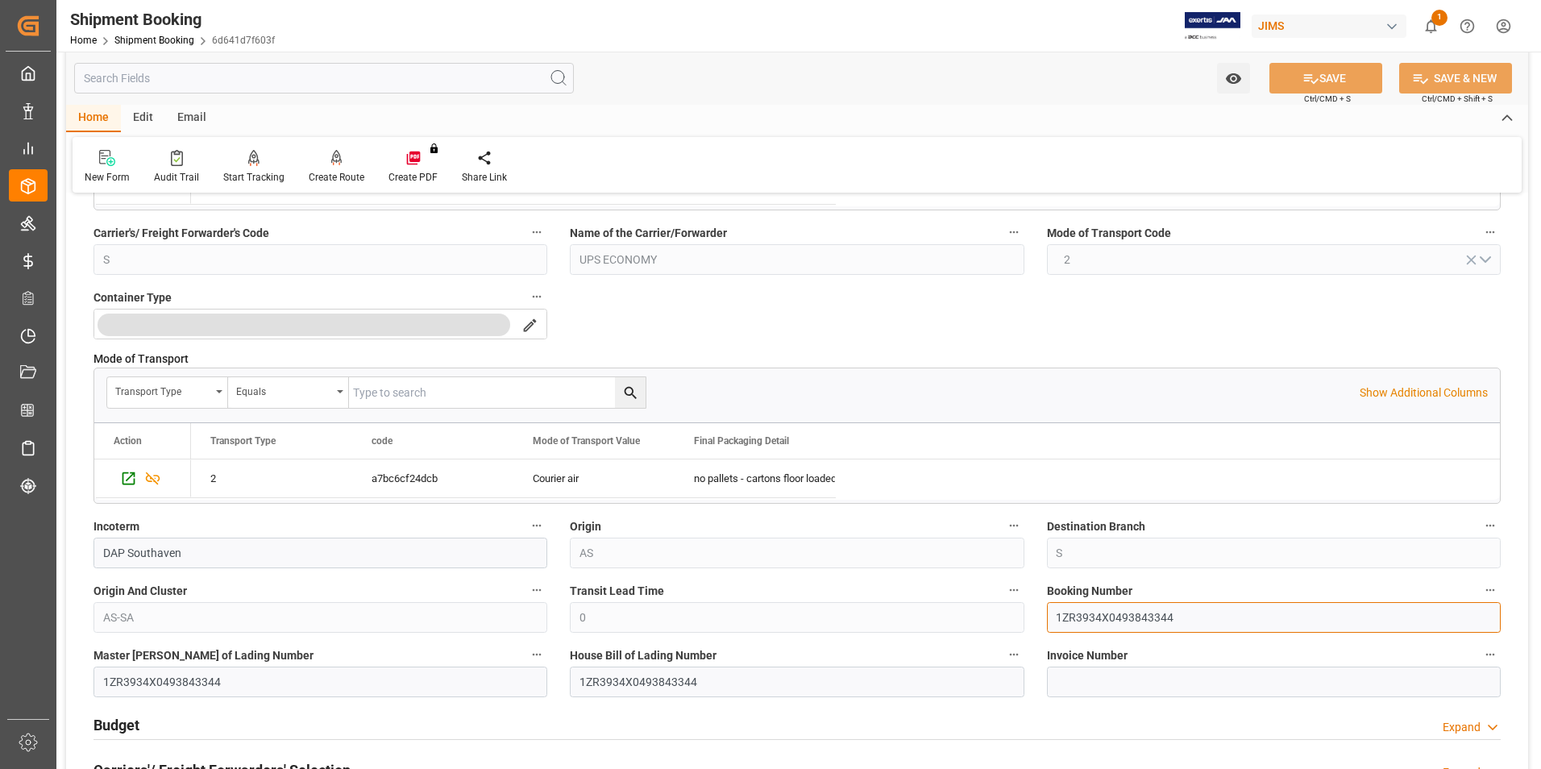
click at [1023, 623] on div "Quote Ready In-Transit Delivered Completed Cancelled References Expand JAM Refe…" at bounding box center [797, 550] width 1462 height 1330
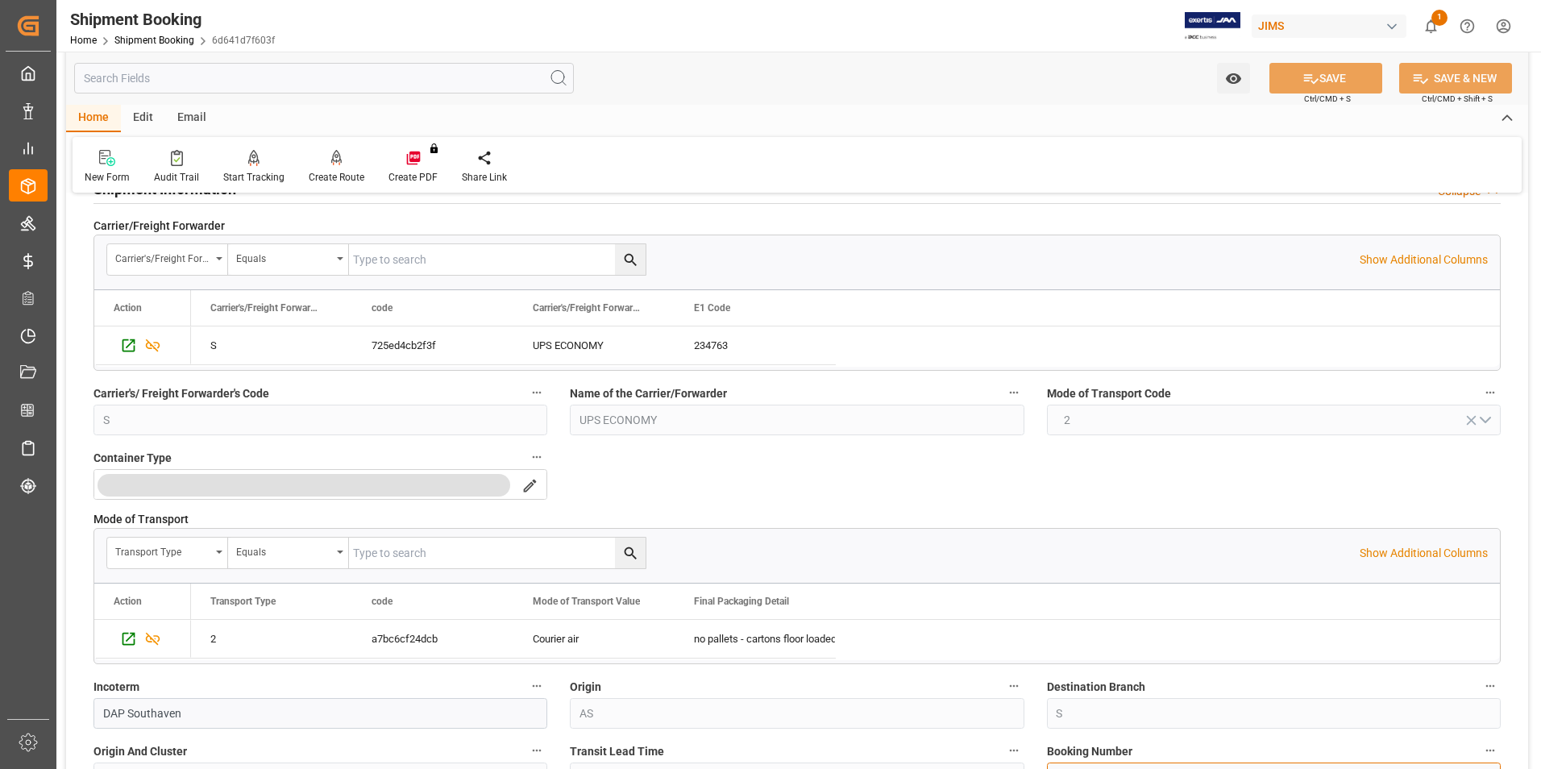
scroll to position [0, 0]
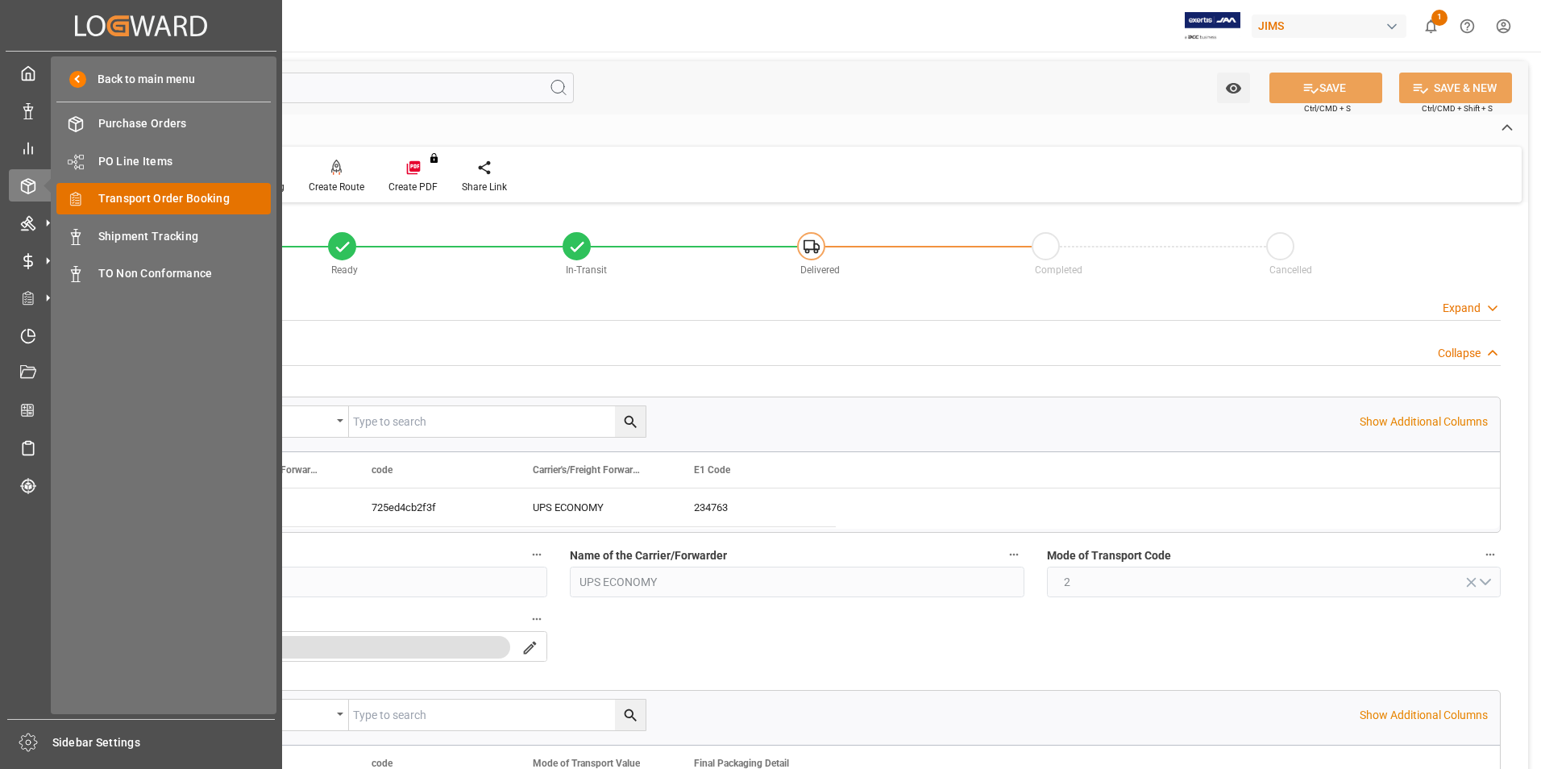
click at [139, 197] on span "Transport Order Booking" at bounding box center [184, 198] width 173 height 17
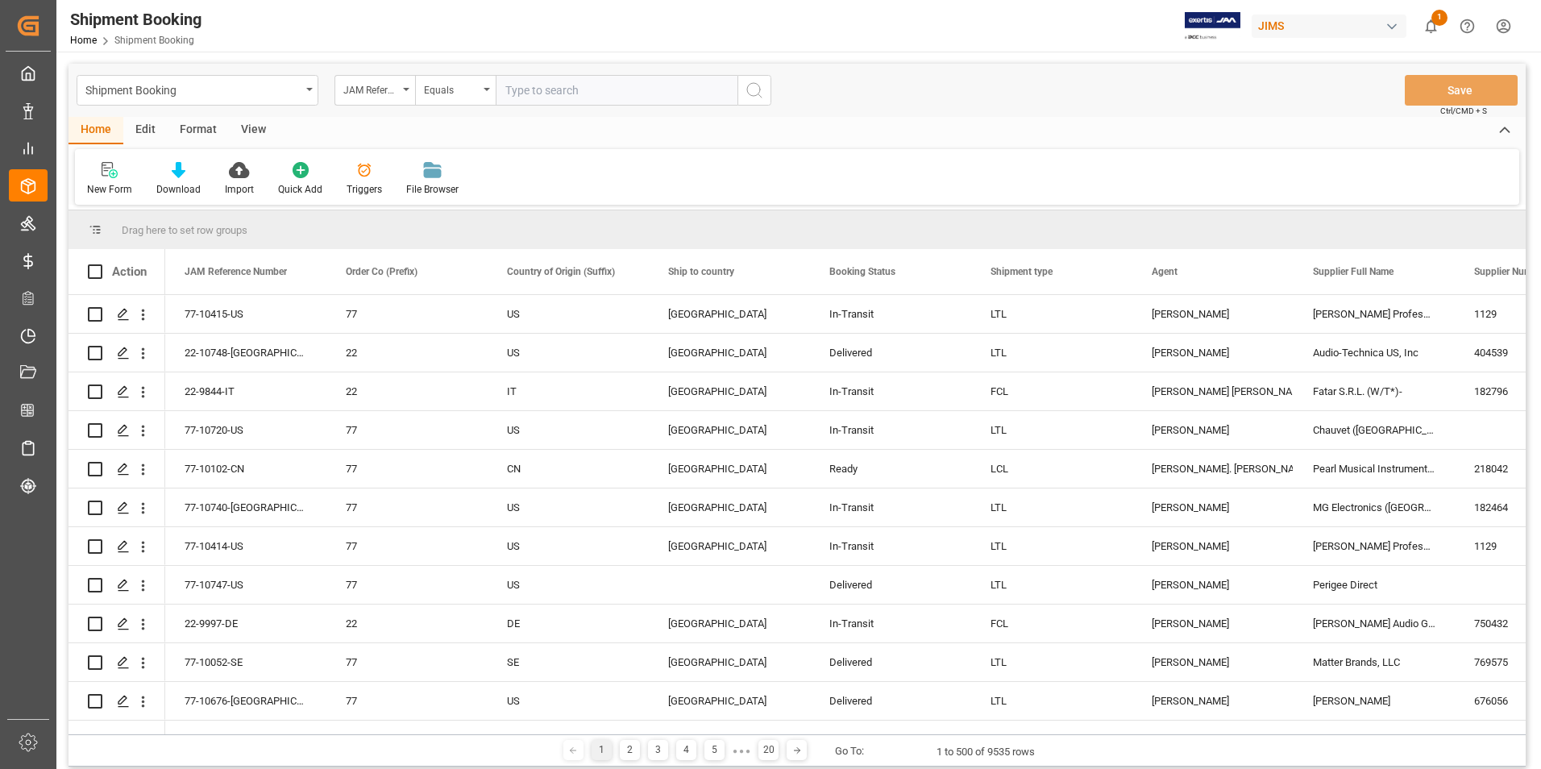
click at [558, 83] on input "text" at bounding box center [617, 90] width 242 height 31
type input "77-10743-[GEOGRAPHIC_DATA]"
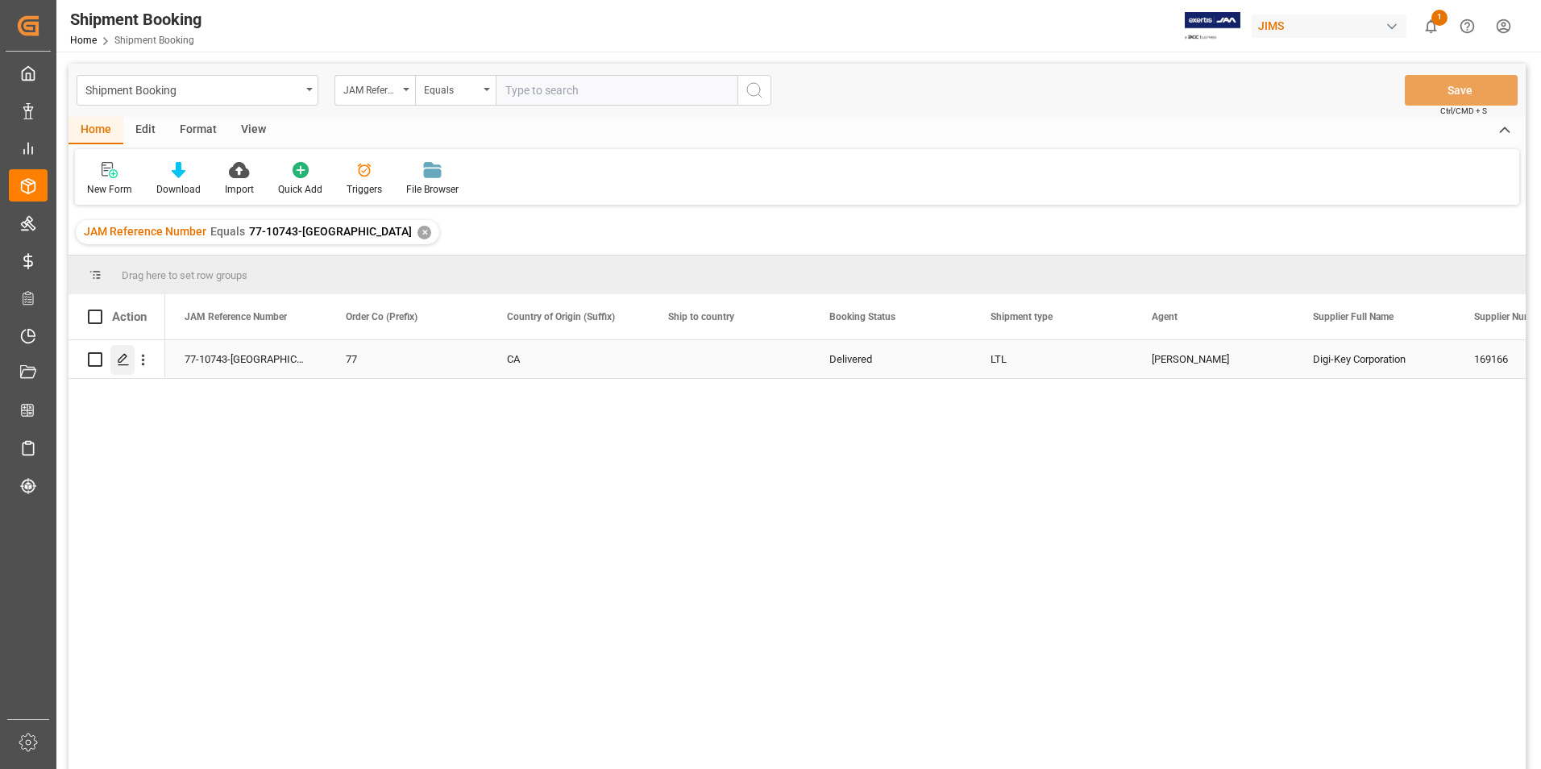
click at [123, 352] on div "Press SPACE to select this row." at bounding box center [122, 360] width 24 height 30
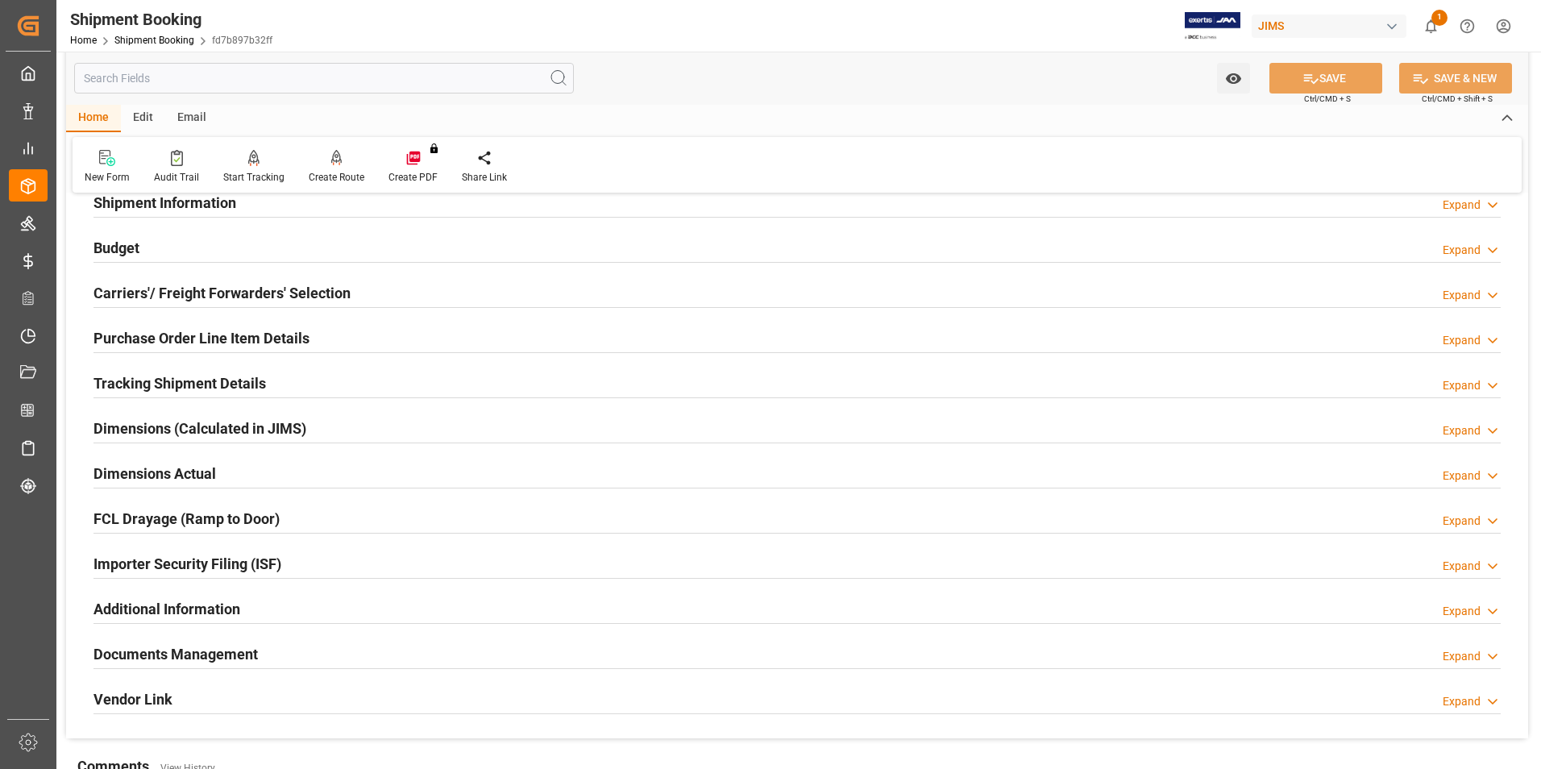
scroll to position [161, 0]
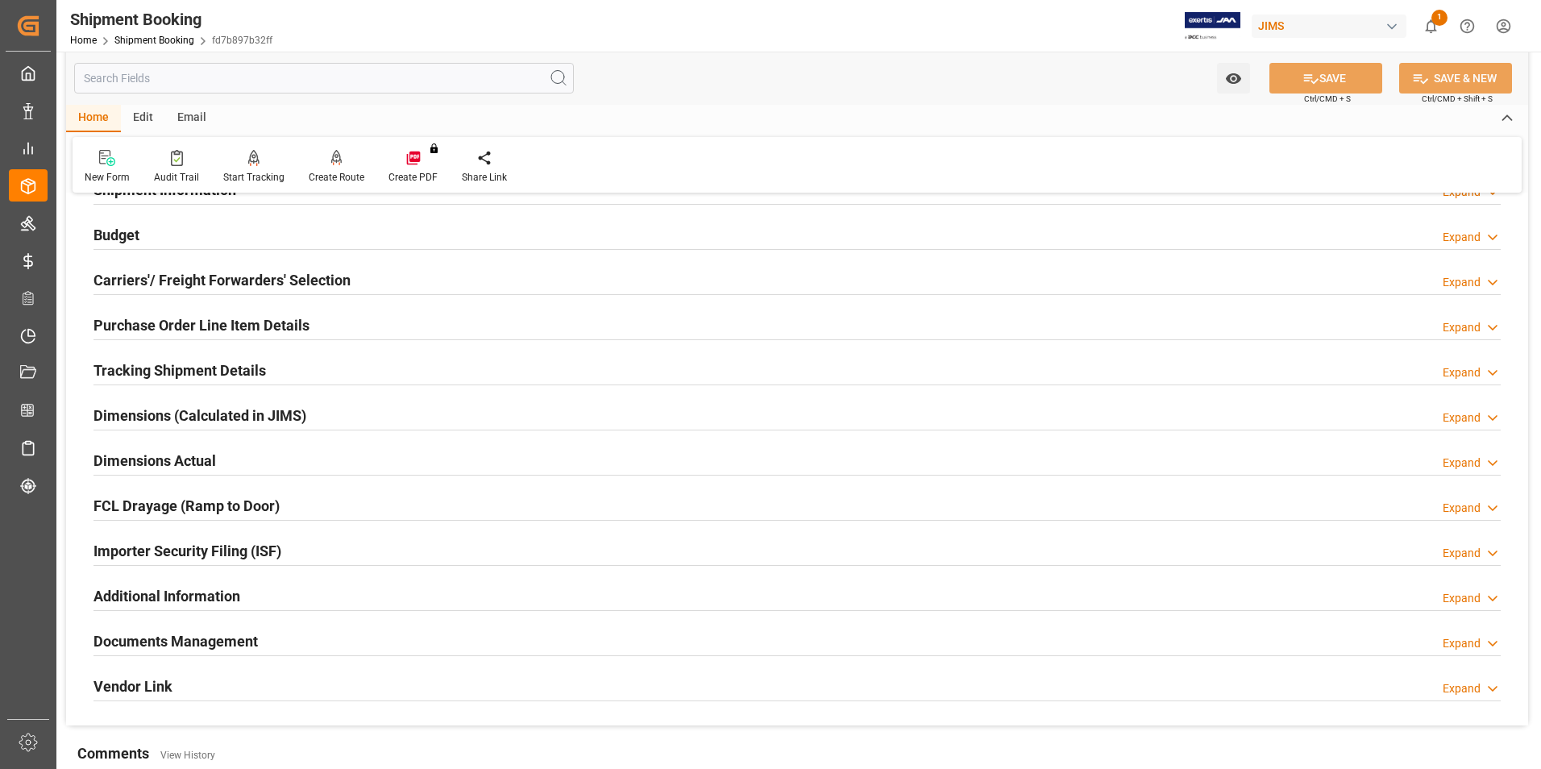
click at [188, 639] on h2 "Documents Management" at bounding box center [175, 641] width 164 height 22
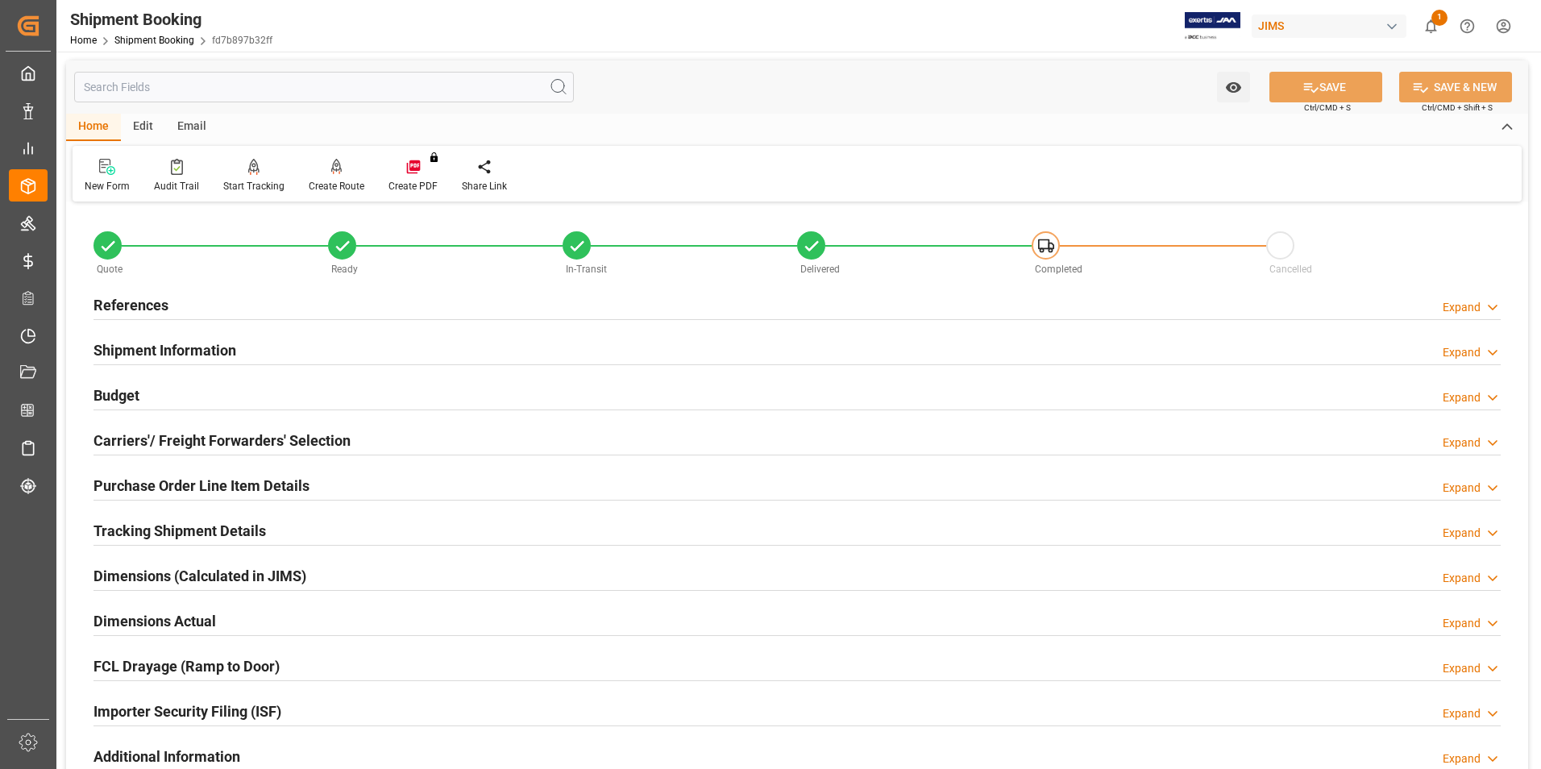
scroll to position [0, 0]
click at [191, 480] on h2 "Purchase Order Line Item Details" at bounding box center [201, 486] width 216 height 22
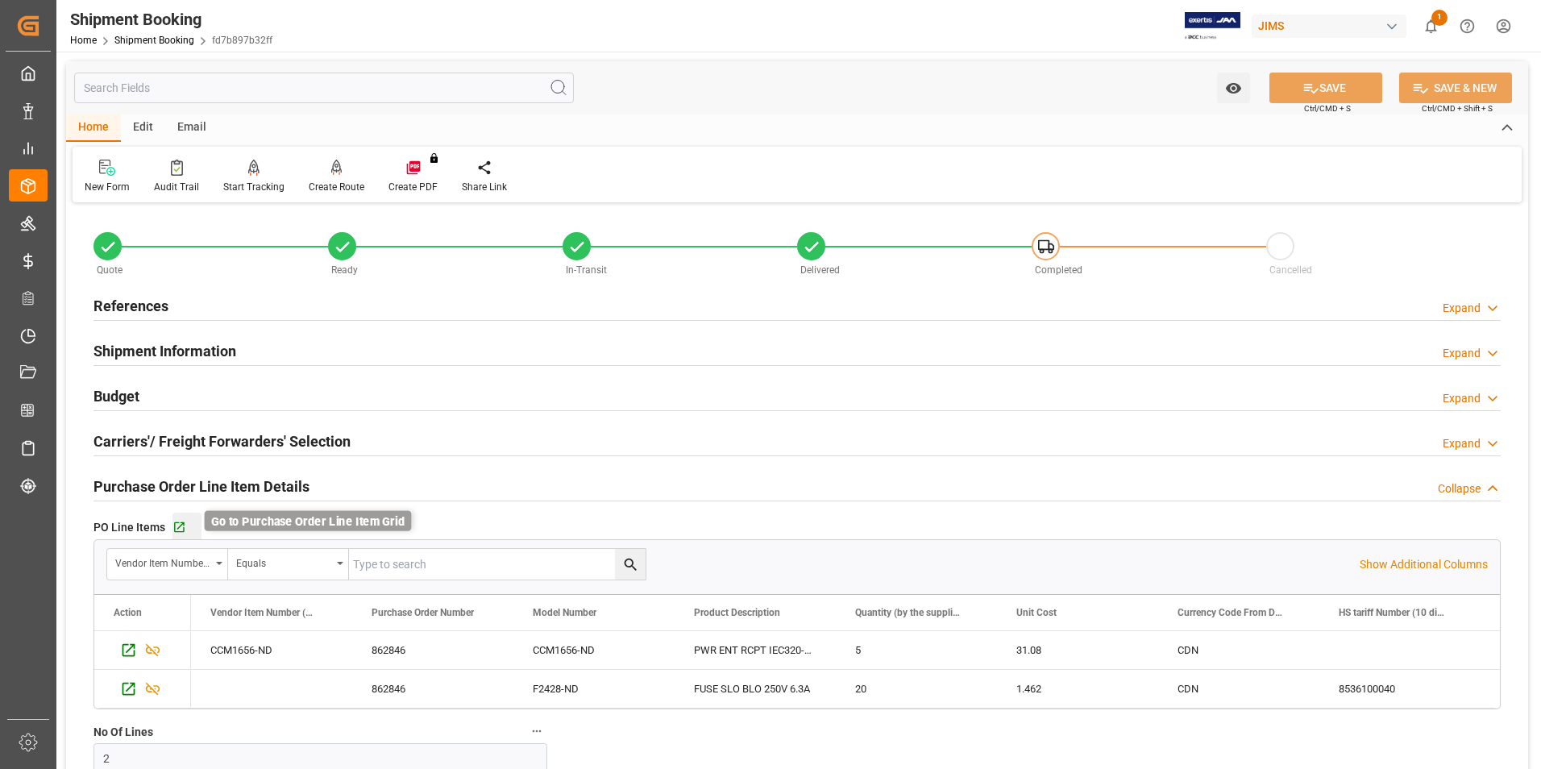
click at [176, 525] on icon "button" at bounding box center [179, 528] width 14 height 14
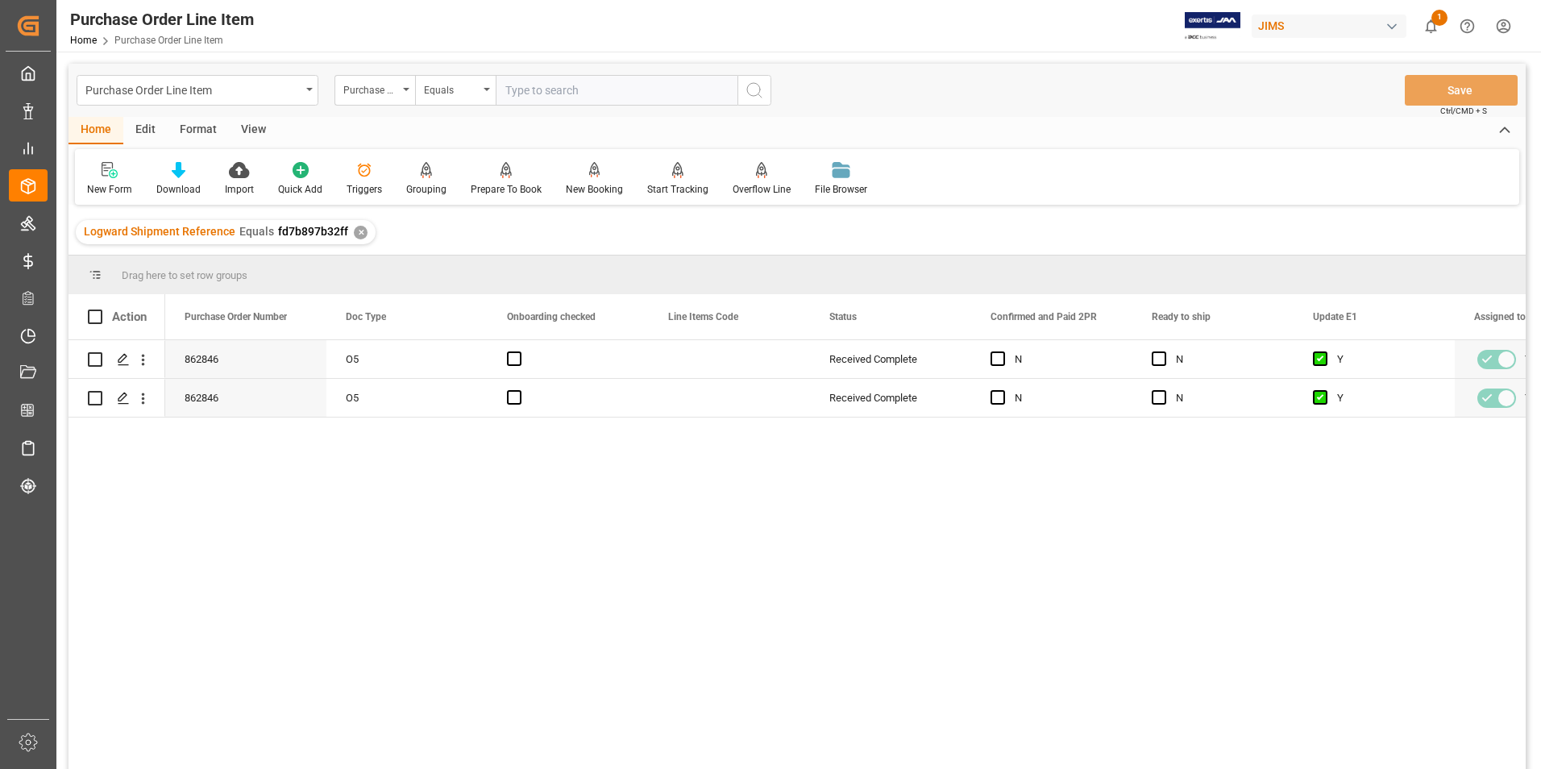
click at [254, 130] on div "View" at bounding box center [253, 130] width 49 height 27
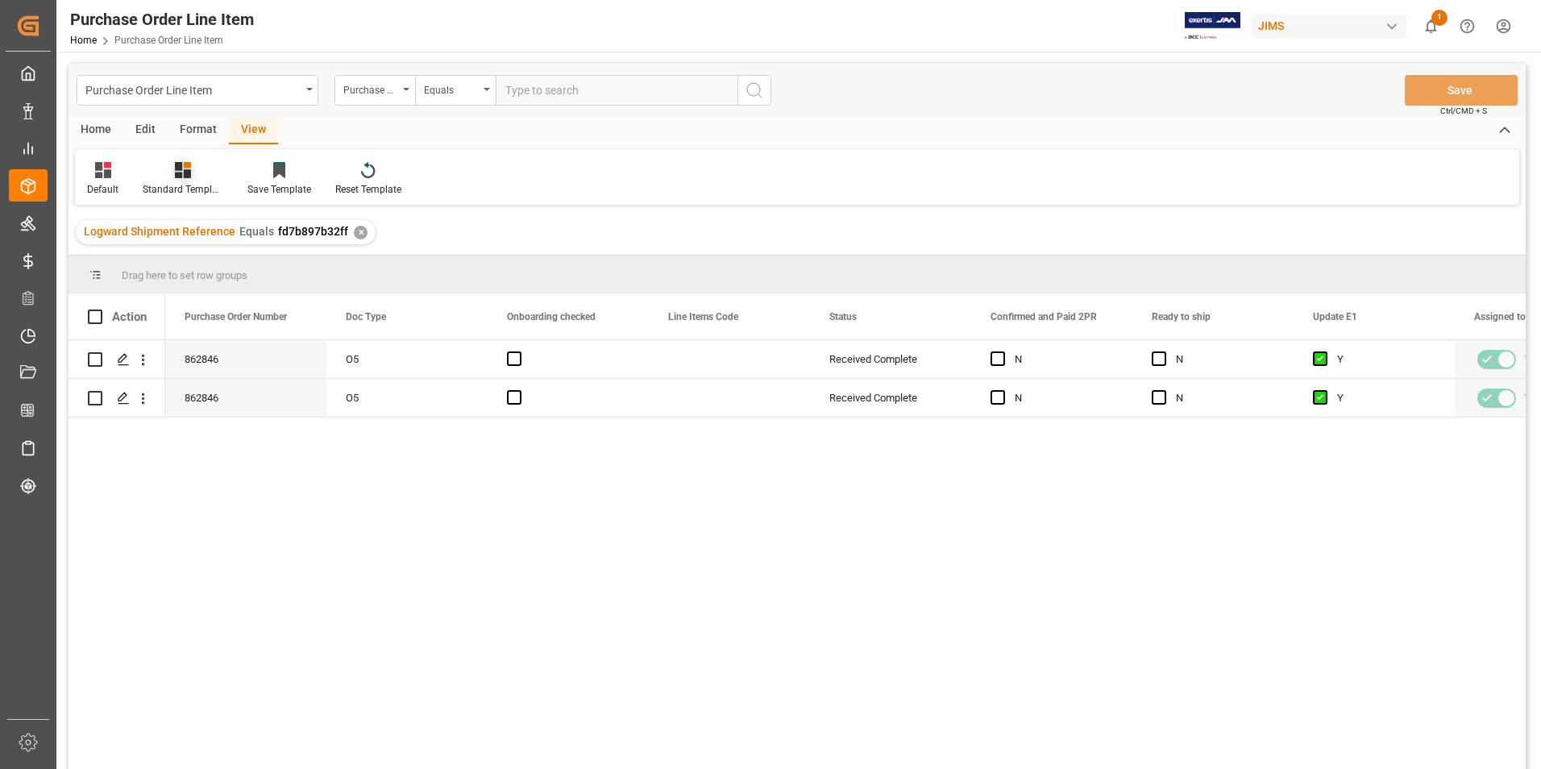
click at [163, 187] on div "Standard Templates" at bounding box center [183, 189] width 81 height 15
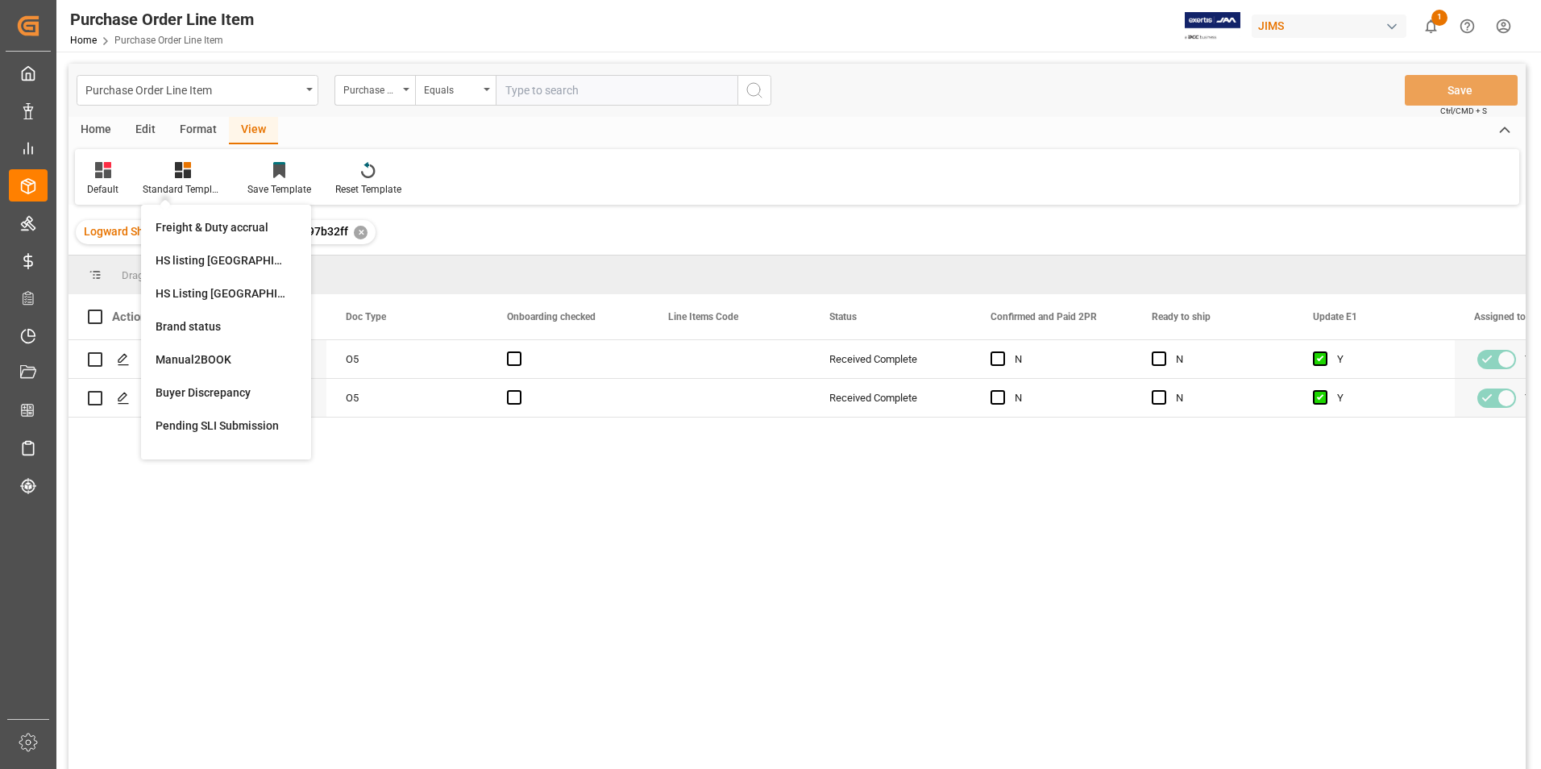
click at [185, 467] on div "862846 O5 Received Complete N N Y Yes Yes 862846 O5 Received Complete N N Y Yes…" at bounding box center [845, 559] width 1360 height 439
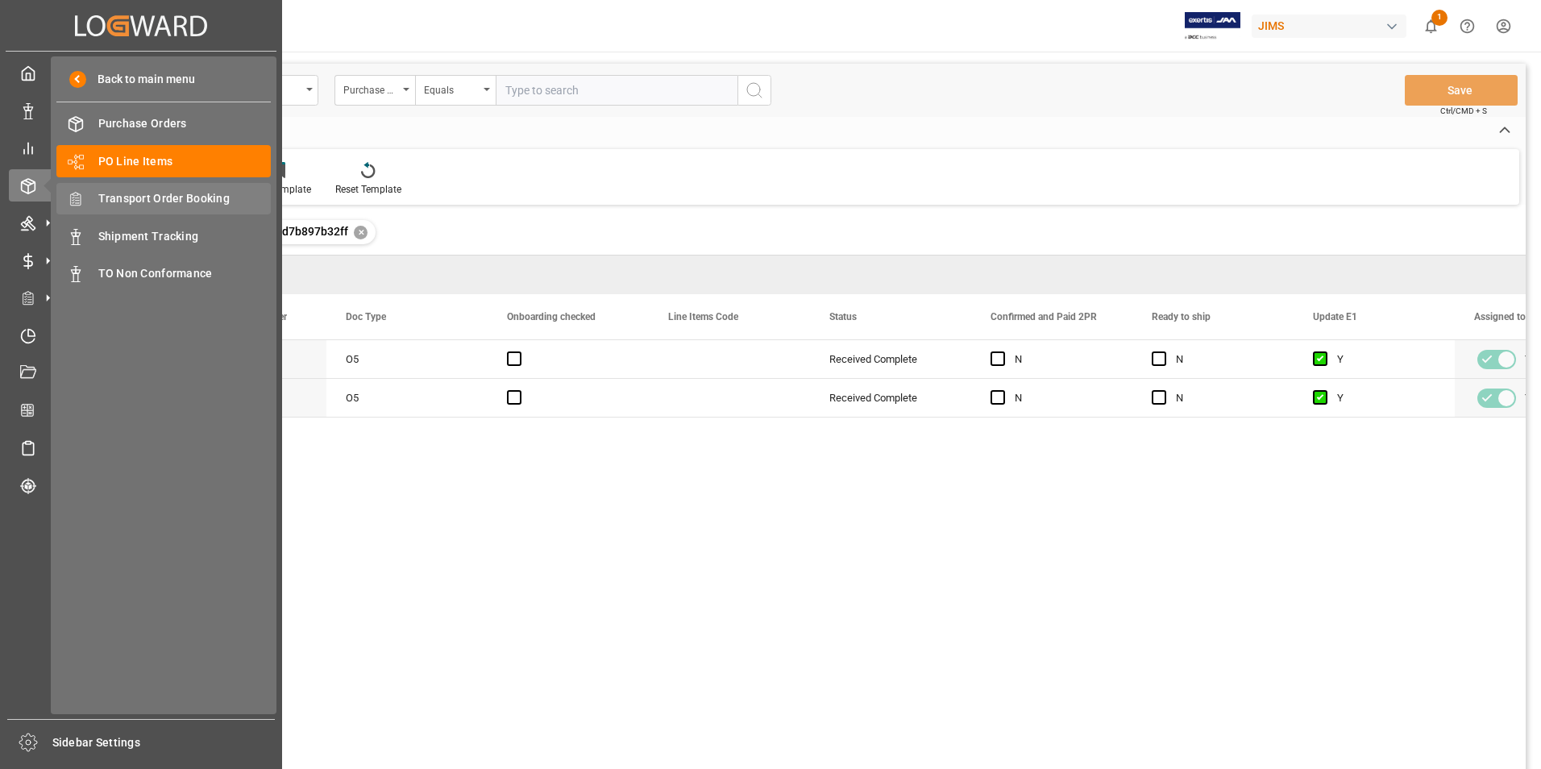
click at [170, 197] on span "Transport Order Booking" at bounding box center [184, 198] width 173 height 17
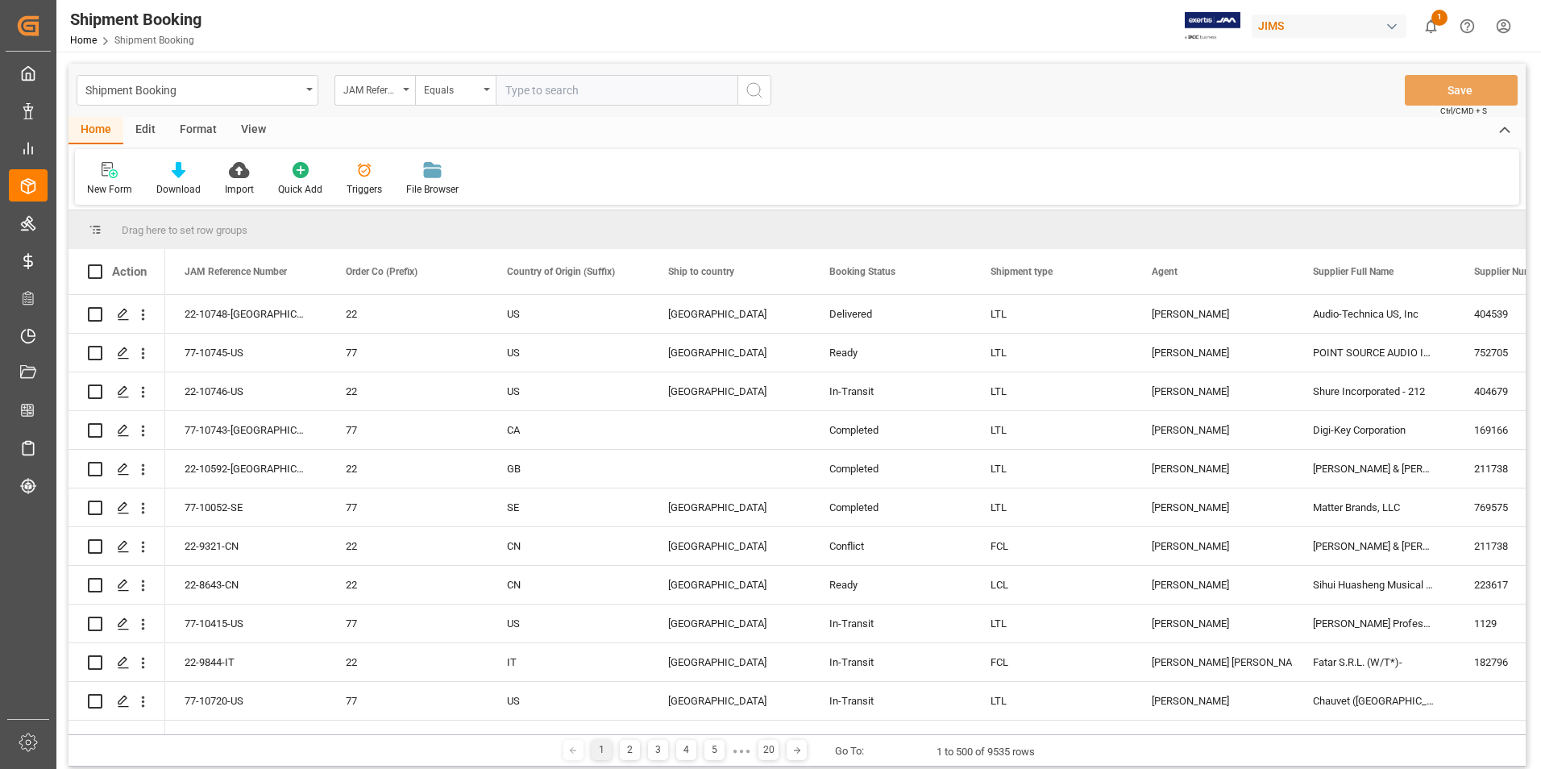
click at [547, 86] on input "text" at bounding box center [617, 90] width 242 height 31
type input "77-10743-[GEOGRAPHIC_DATA]"
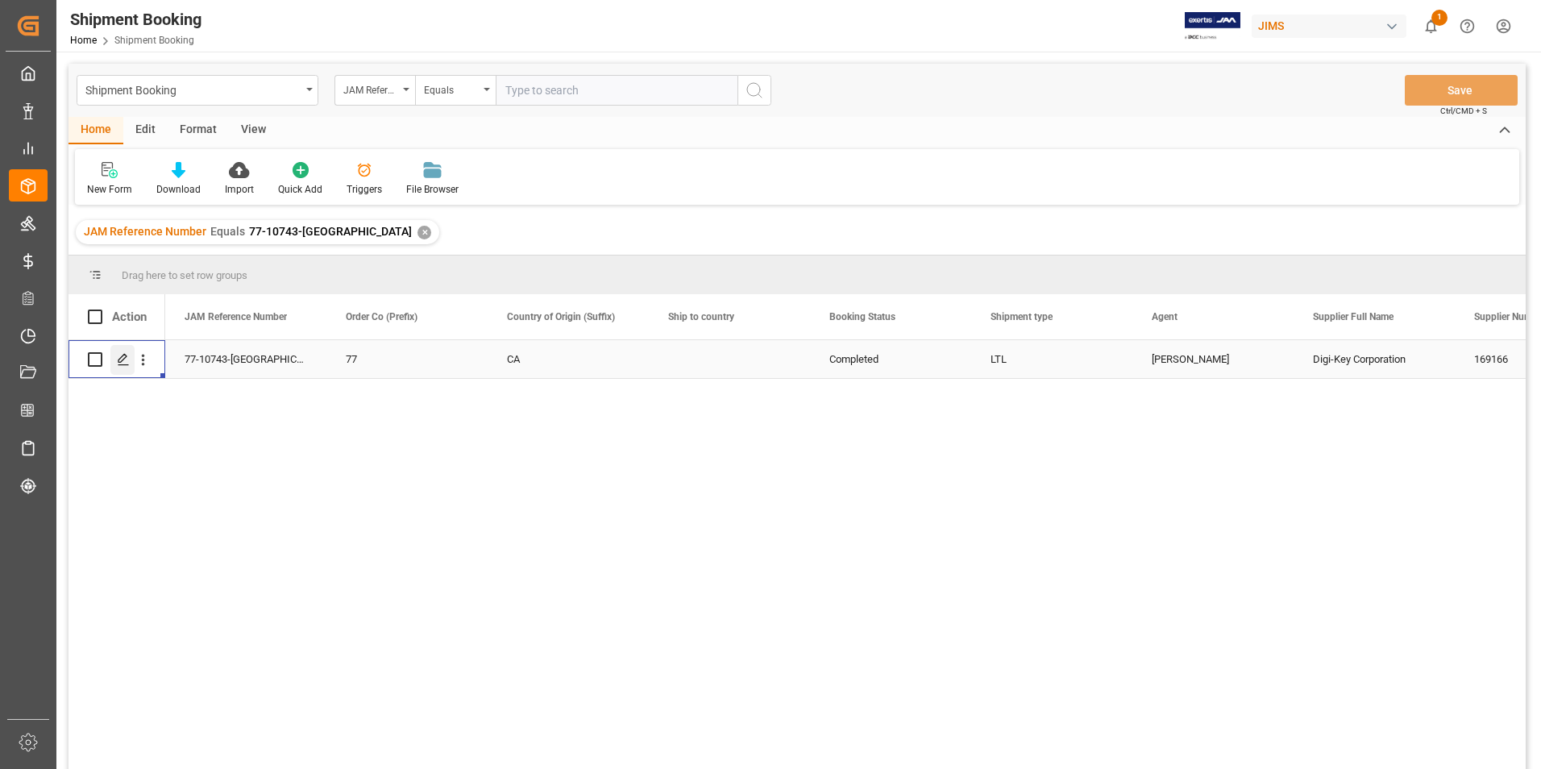
click at [121, 360] on icon "Press SPACE to select this row." at bounding box center [123, 359] width 13 height 13
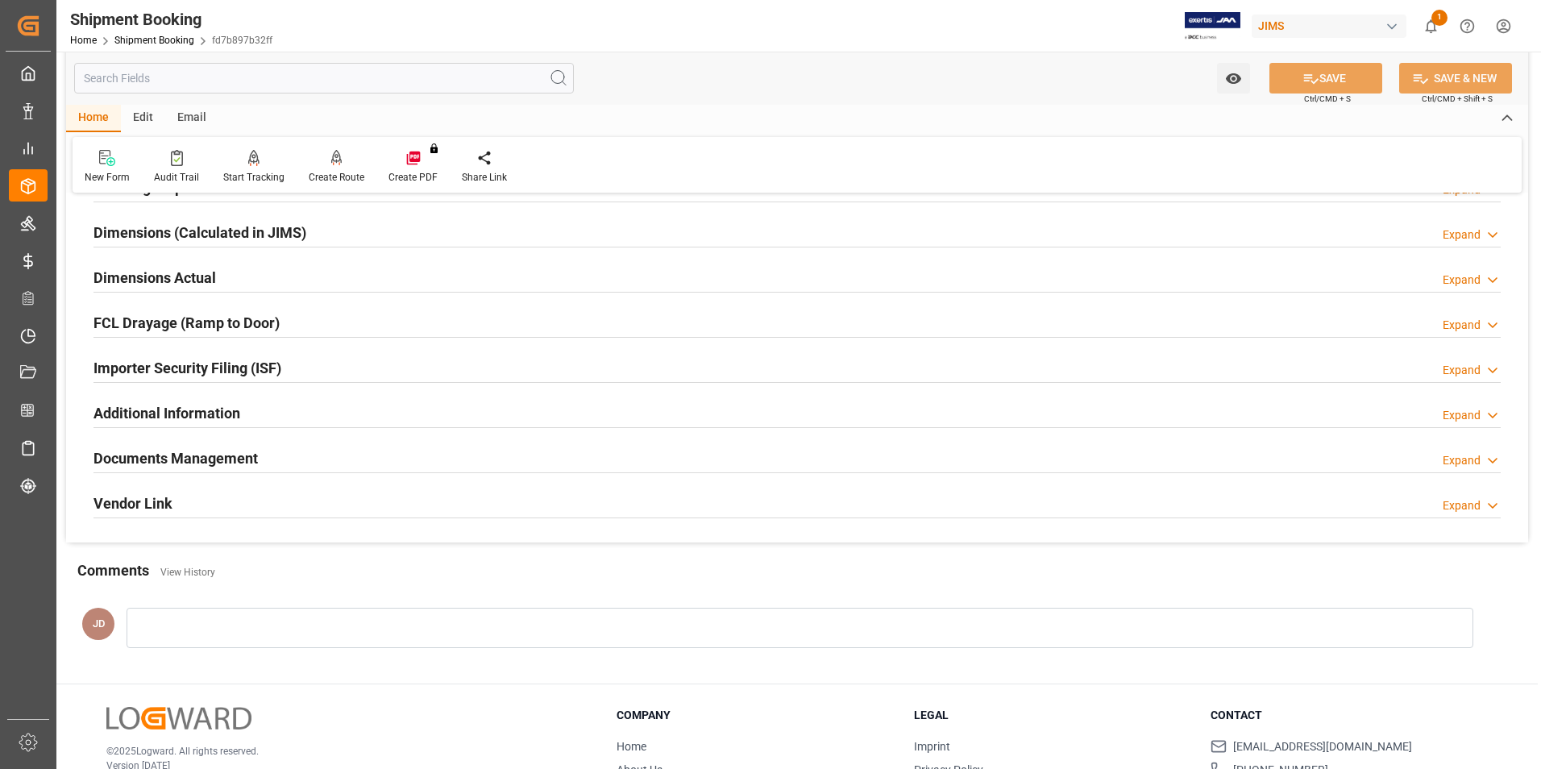
scroll to position [403, 0]
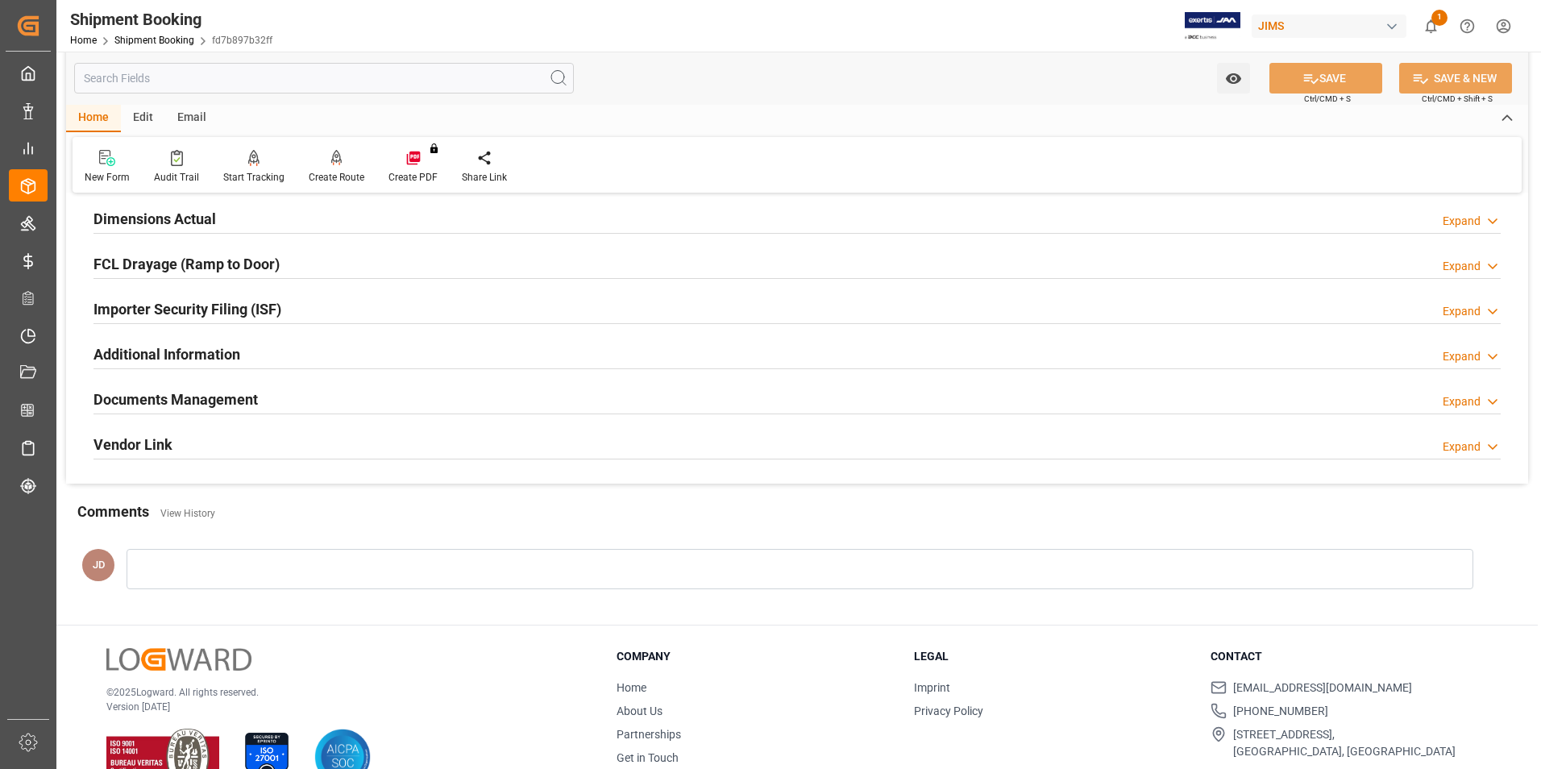
click at [185, 394] on h2 "Documents Management" at bounding box center [175, 399] width 164 height 22
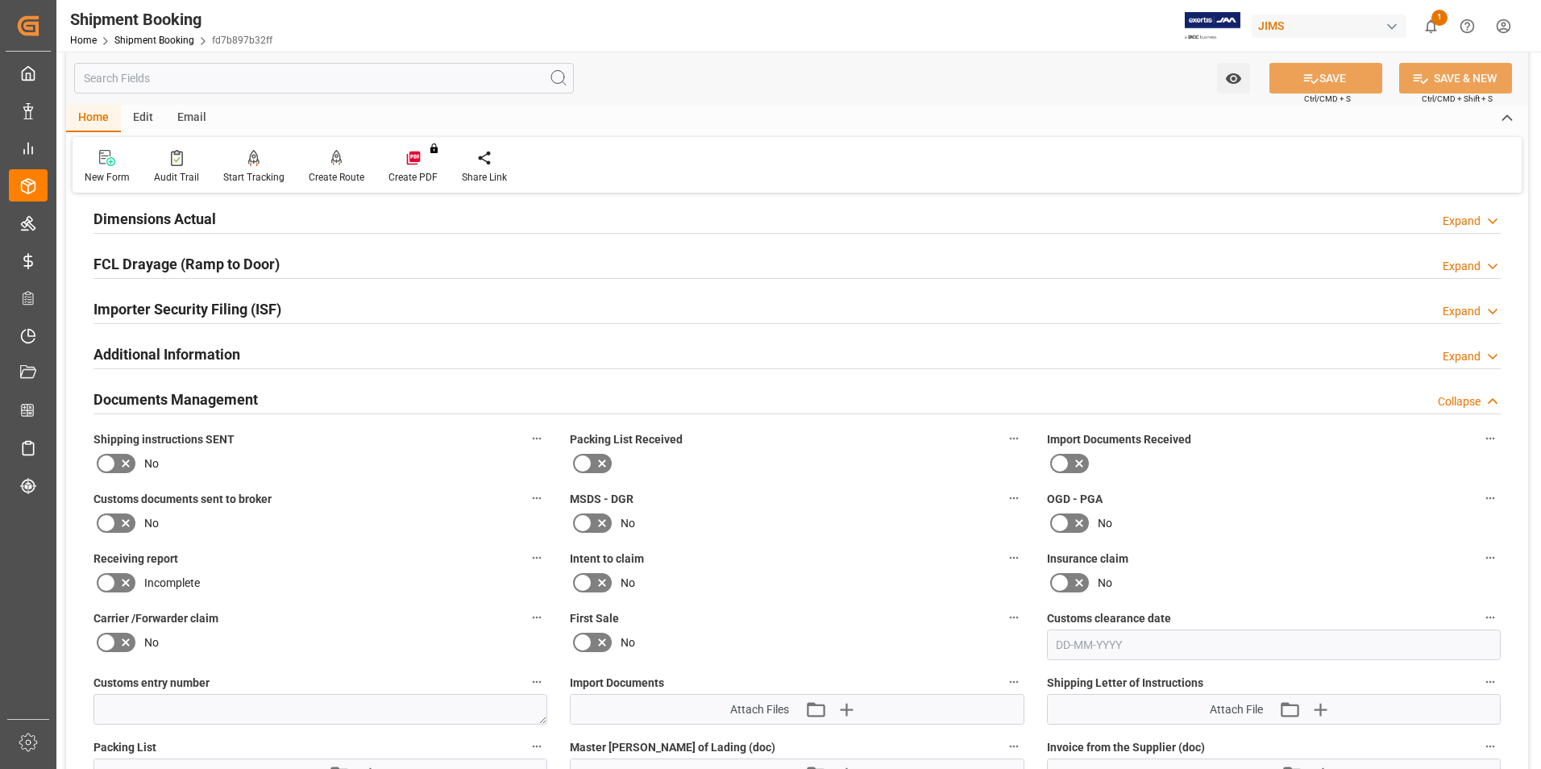
click at [1066, 456] on icon at bounding box center [1059, 463] width 19 height 19
click at [0, 0] on input "checkbox" at bounding box center [0, 0] width 0 height 0
click at [844, 705] on icon "button" at bounding box center [845, 709] width 26 height 26
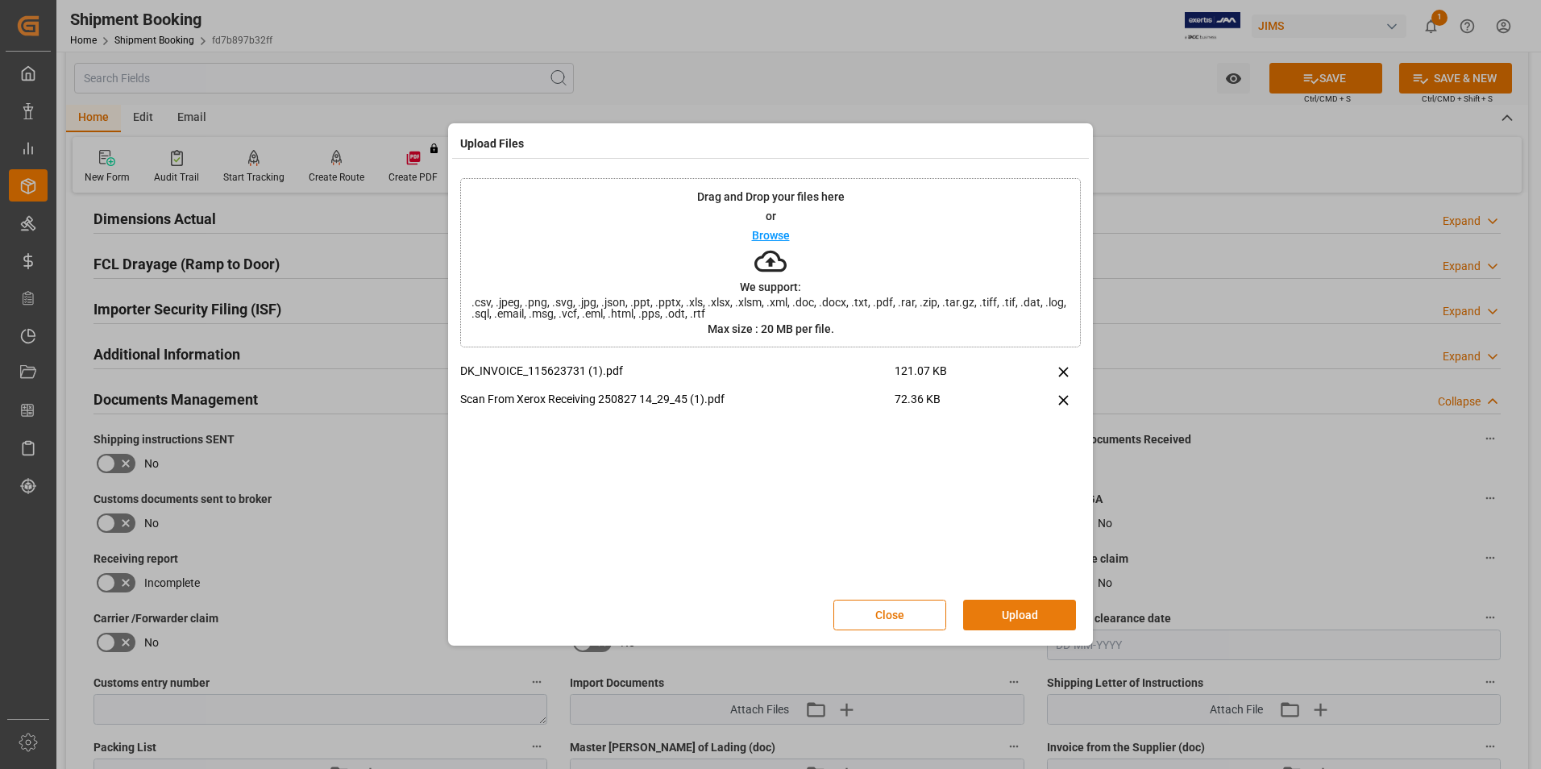
click at [1010, 612] on button "Upload" at bounding box center [1019, 615] width 113 height 31
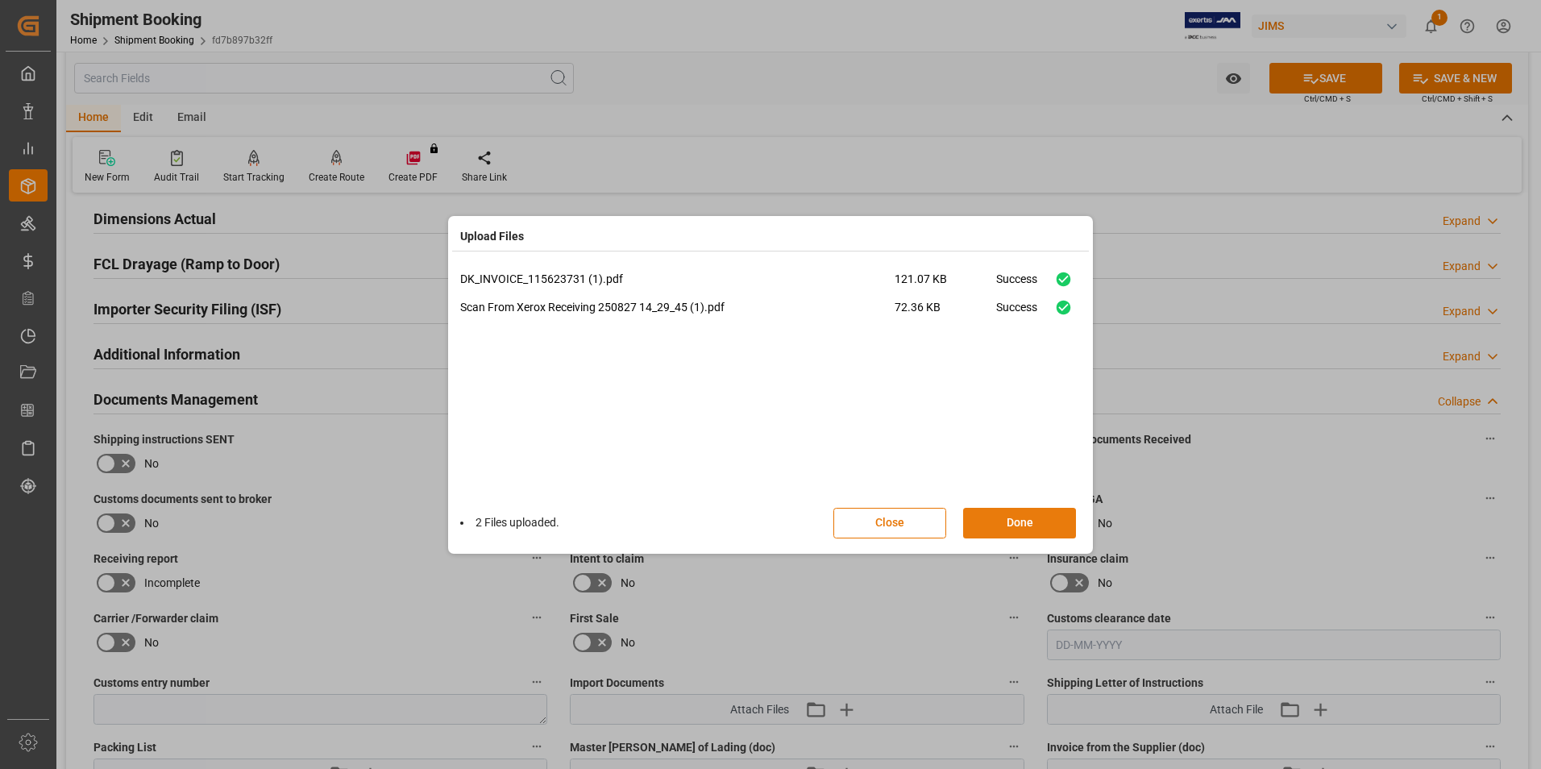
click at [1011, 519] on button "Done" at bounding box center [1019, 523] width 113 height 31
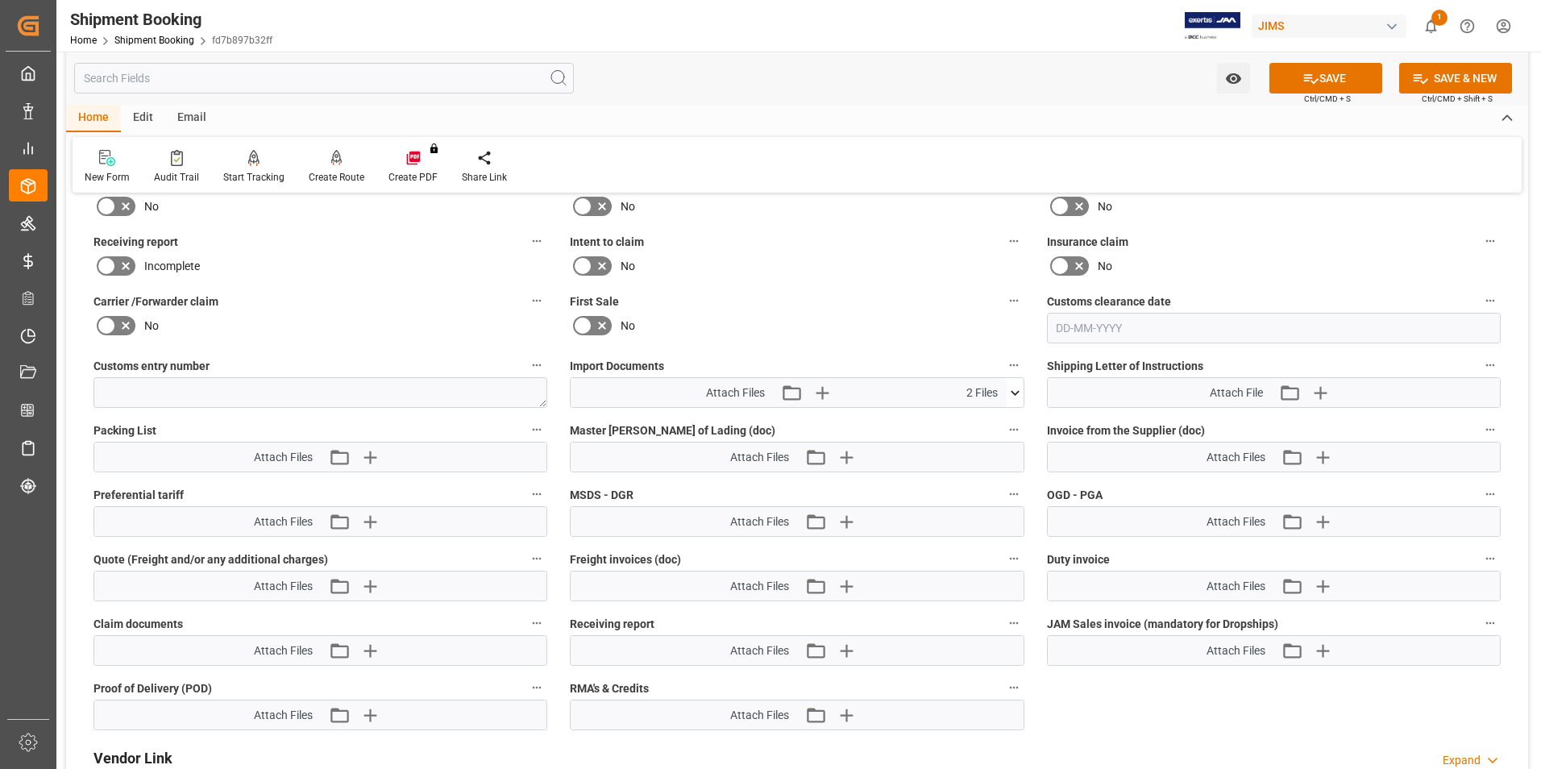
scroll to position [725, 0]
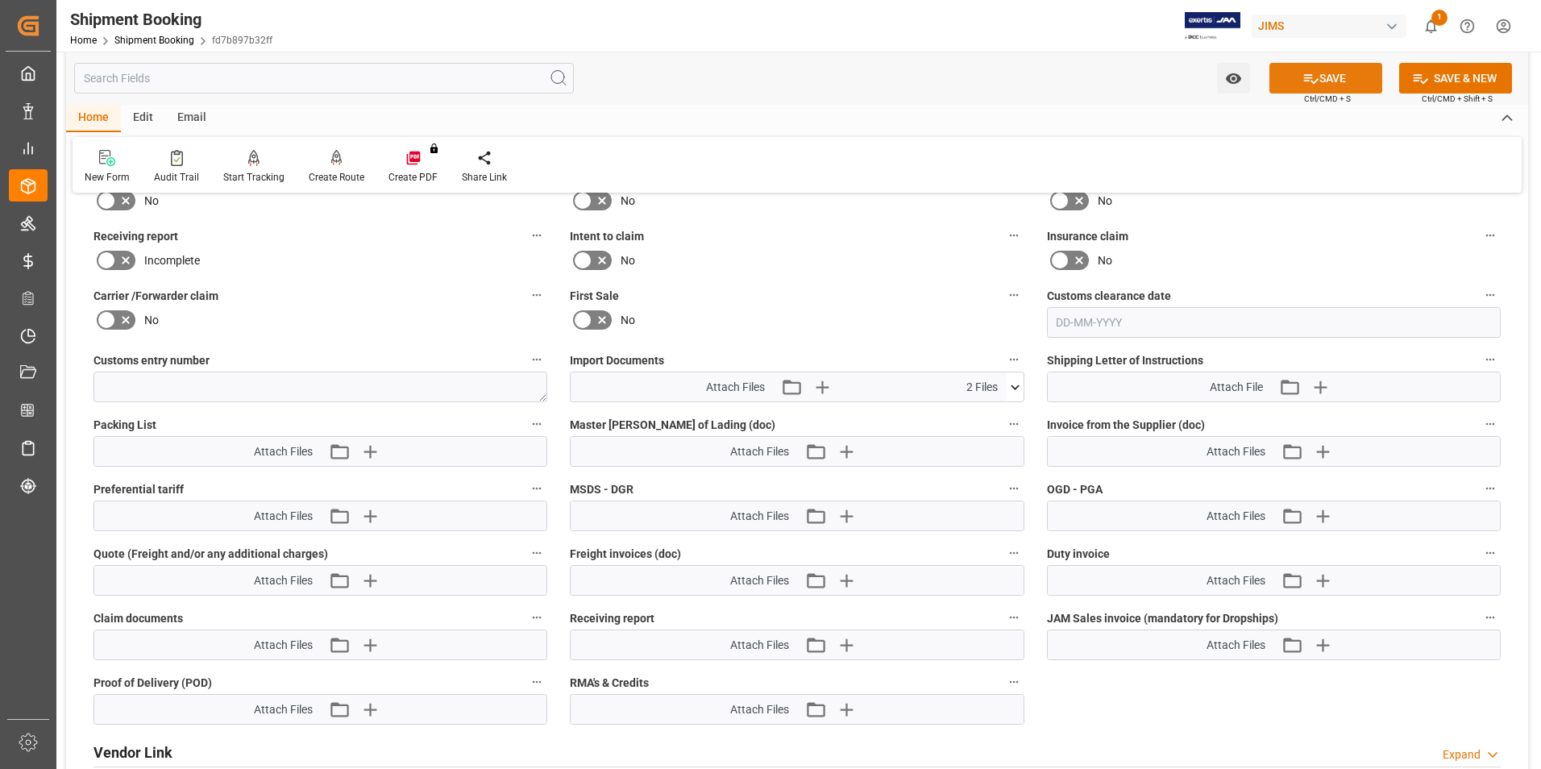
click at [1324, 79] on button "SAVE" at bounding box center [1325, 78] width 113 height 31
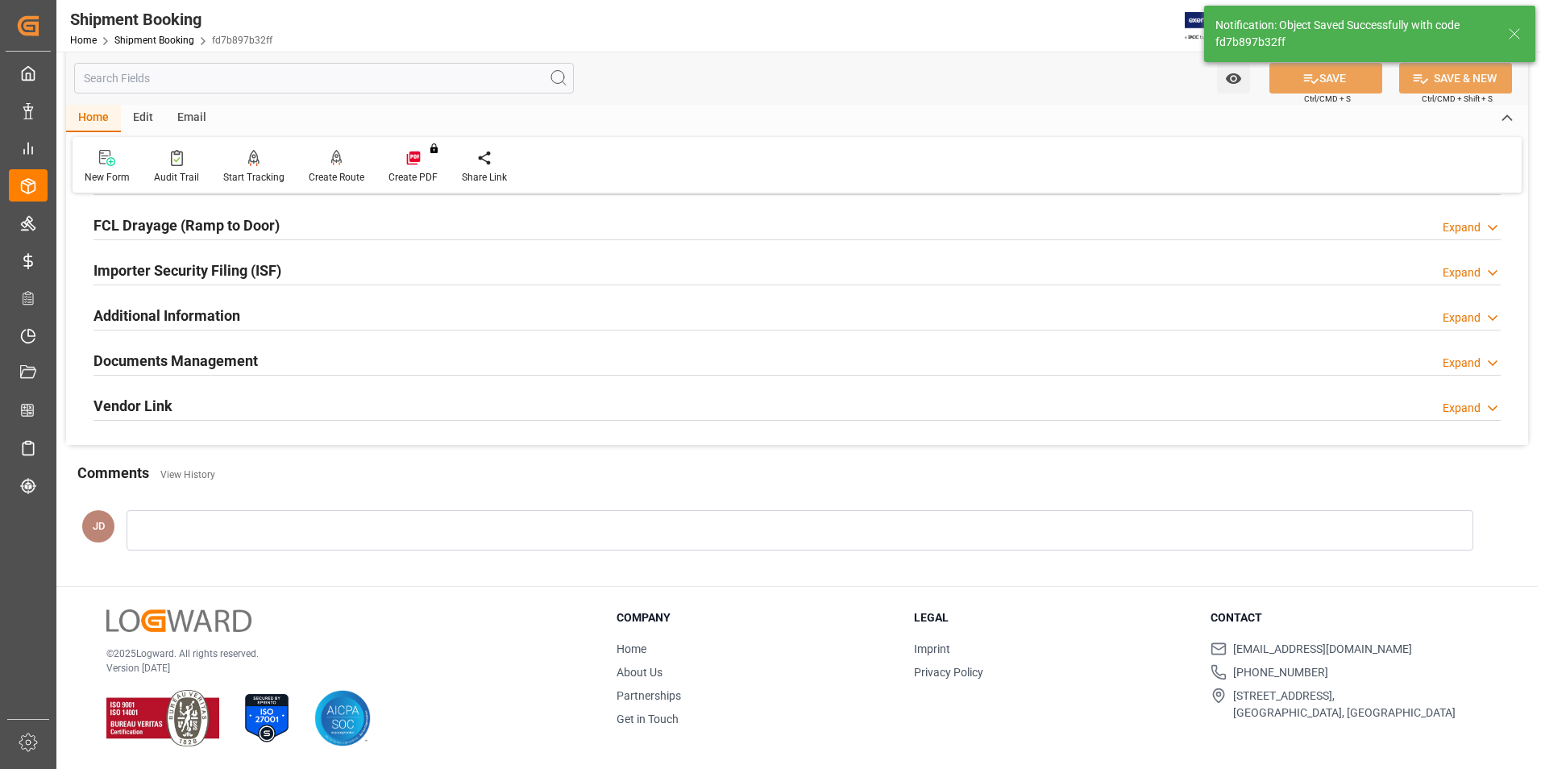
scroll to position [441, 0]
click at [207, 525] on div at bounding box center [800, 531] width 1347 height 40
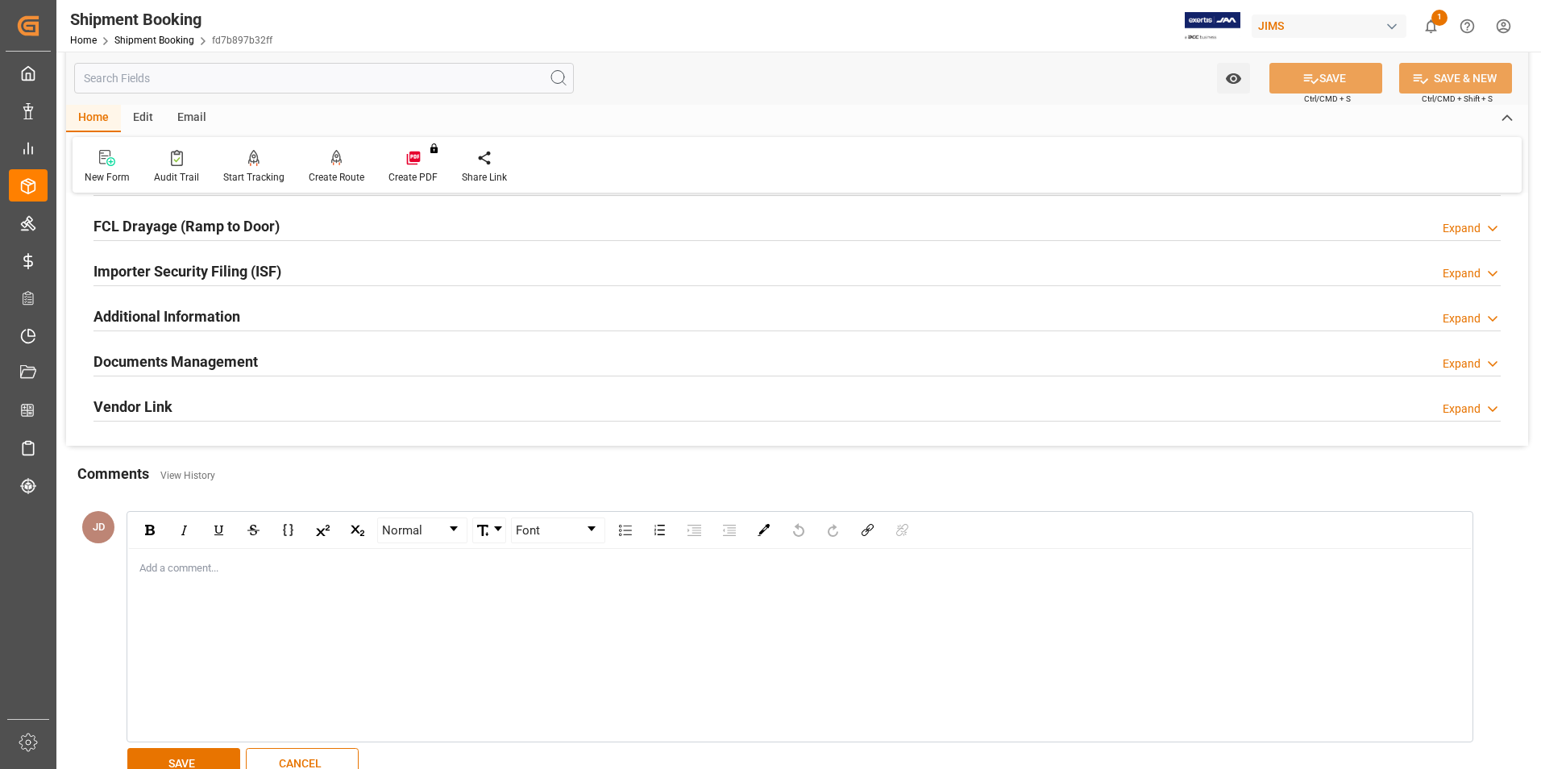
click at [136, 558] on div "Add a comment..." at bounding box center [799, 645] width 1343 height 193
drag, startPoint x: 136, startPoint y: 558, endPoint x: 151, endPoint y: 562, distance: 15.6
click at [146, 562] on div "Add a comment..." at bounding box center [799, 645] width 1343 height 193
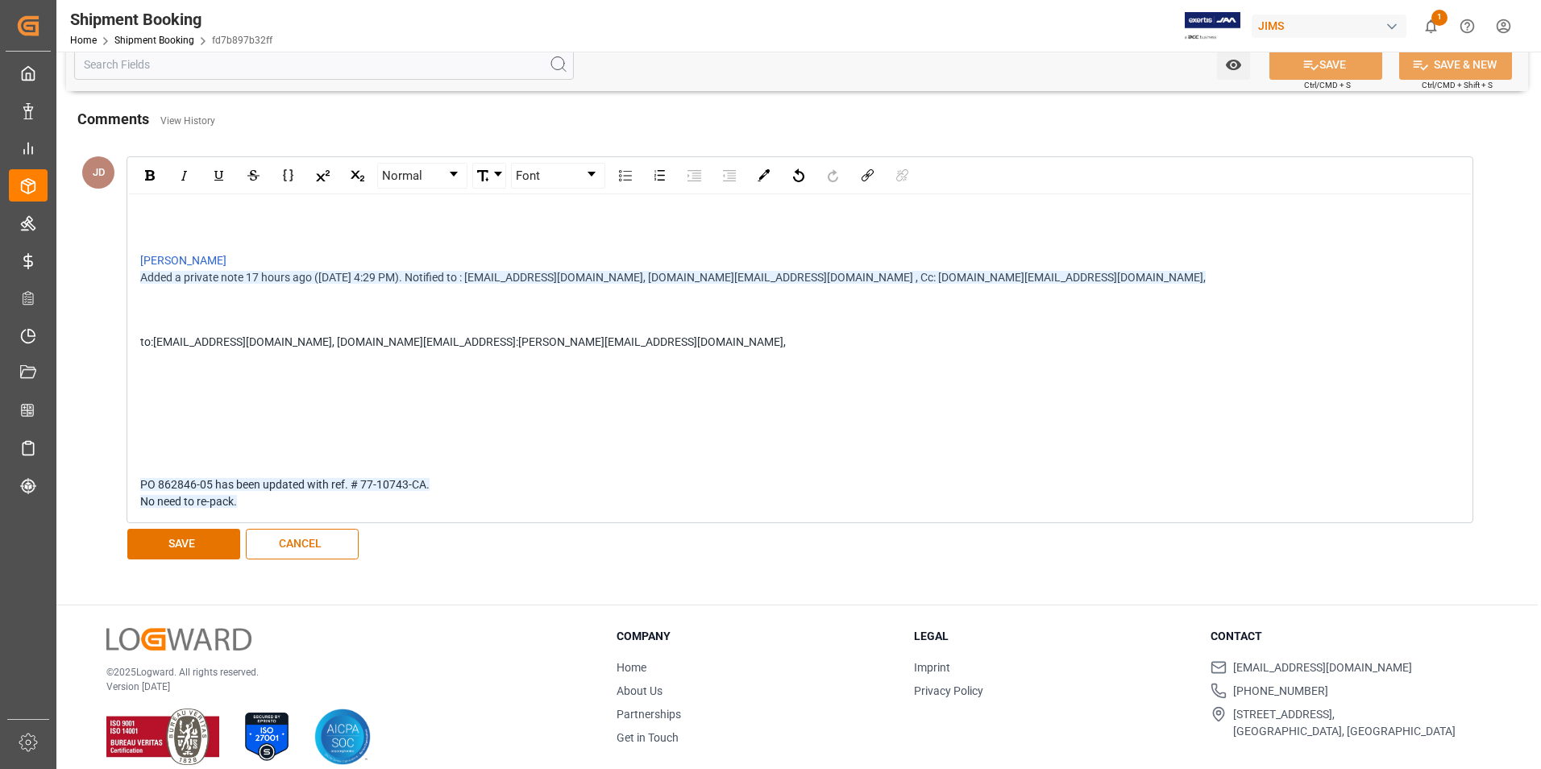
scroll to position [813, 0]
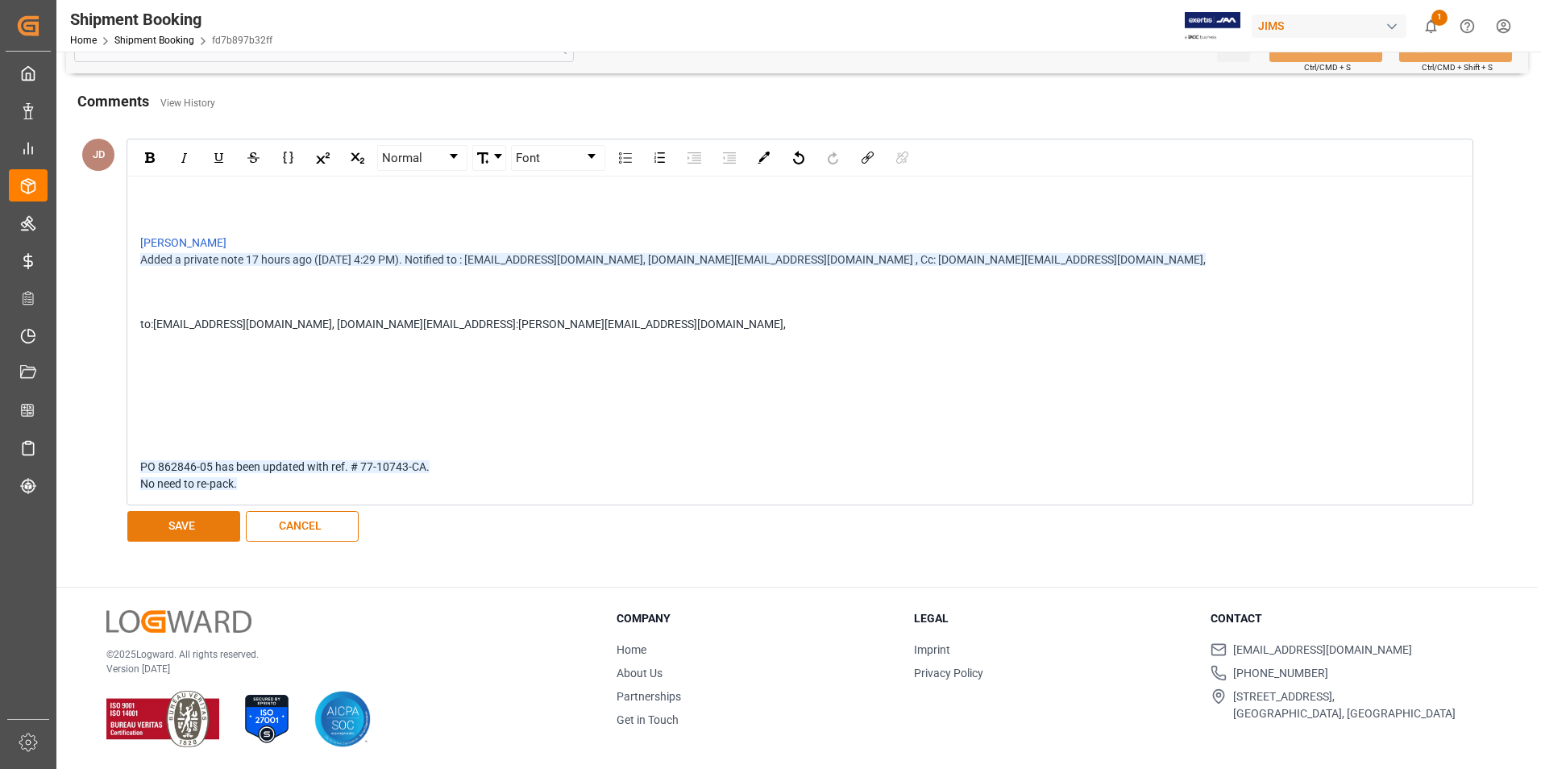
click at [209, 526] on button "SAVE" at bounding box center [183, 526] width 113 height 31
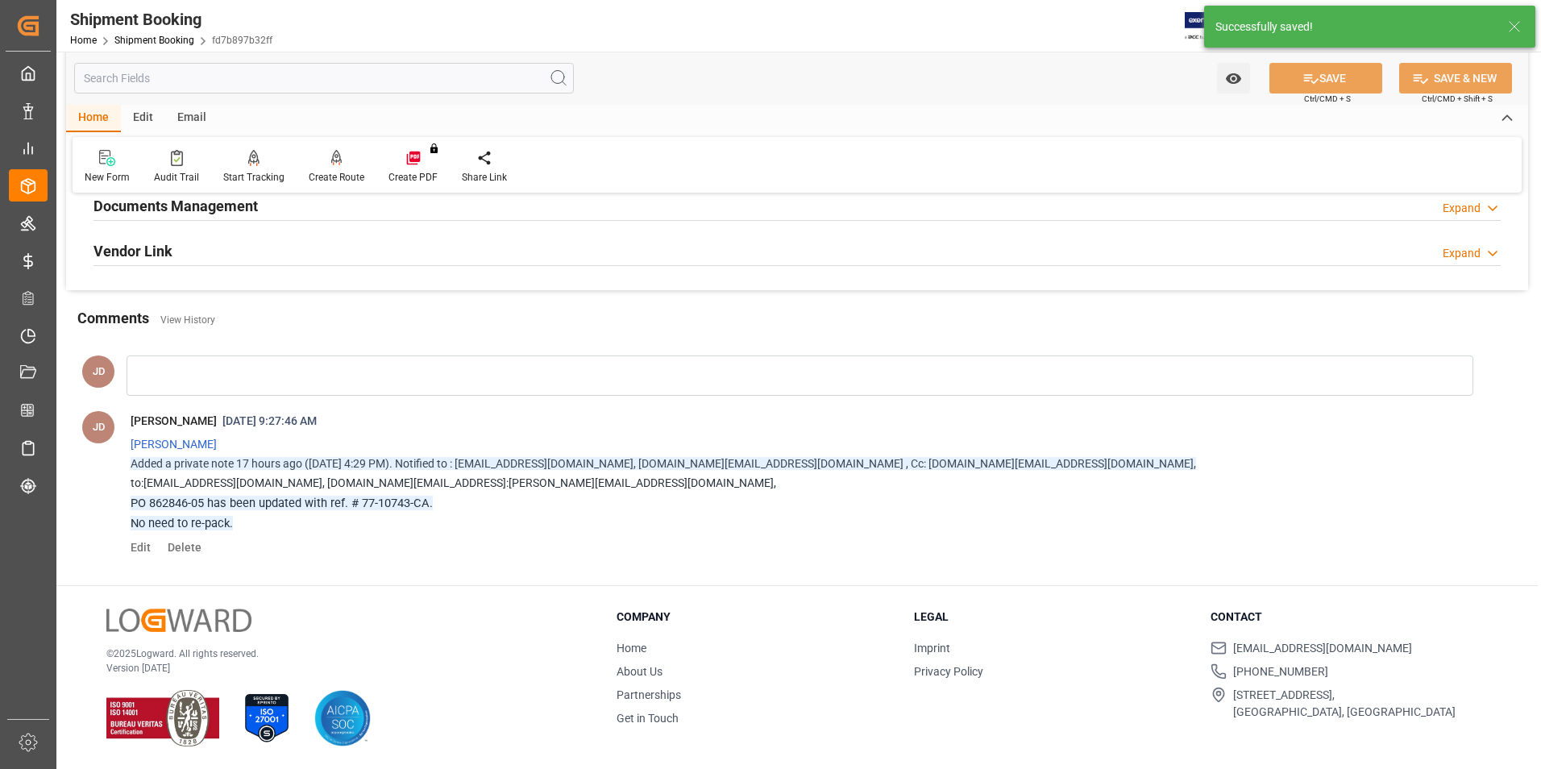
scroll to position [595, 0]
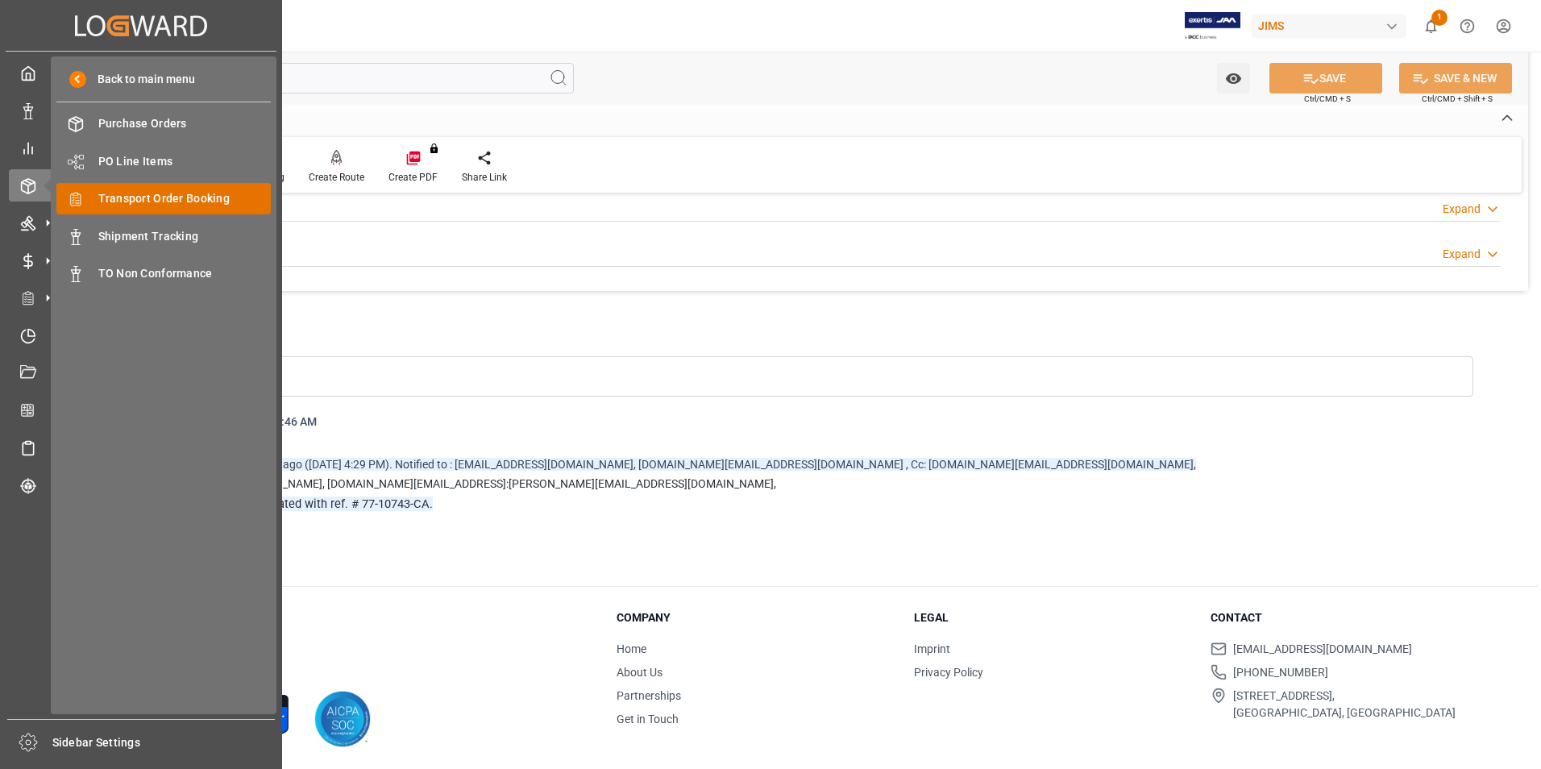
click at [193, 199] on span "Transport Order Booking" at bounding box center [184, 198] width 173 height 17
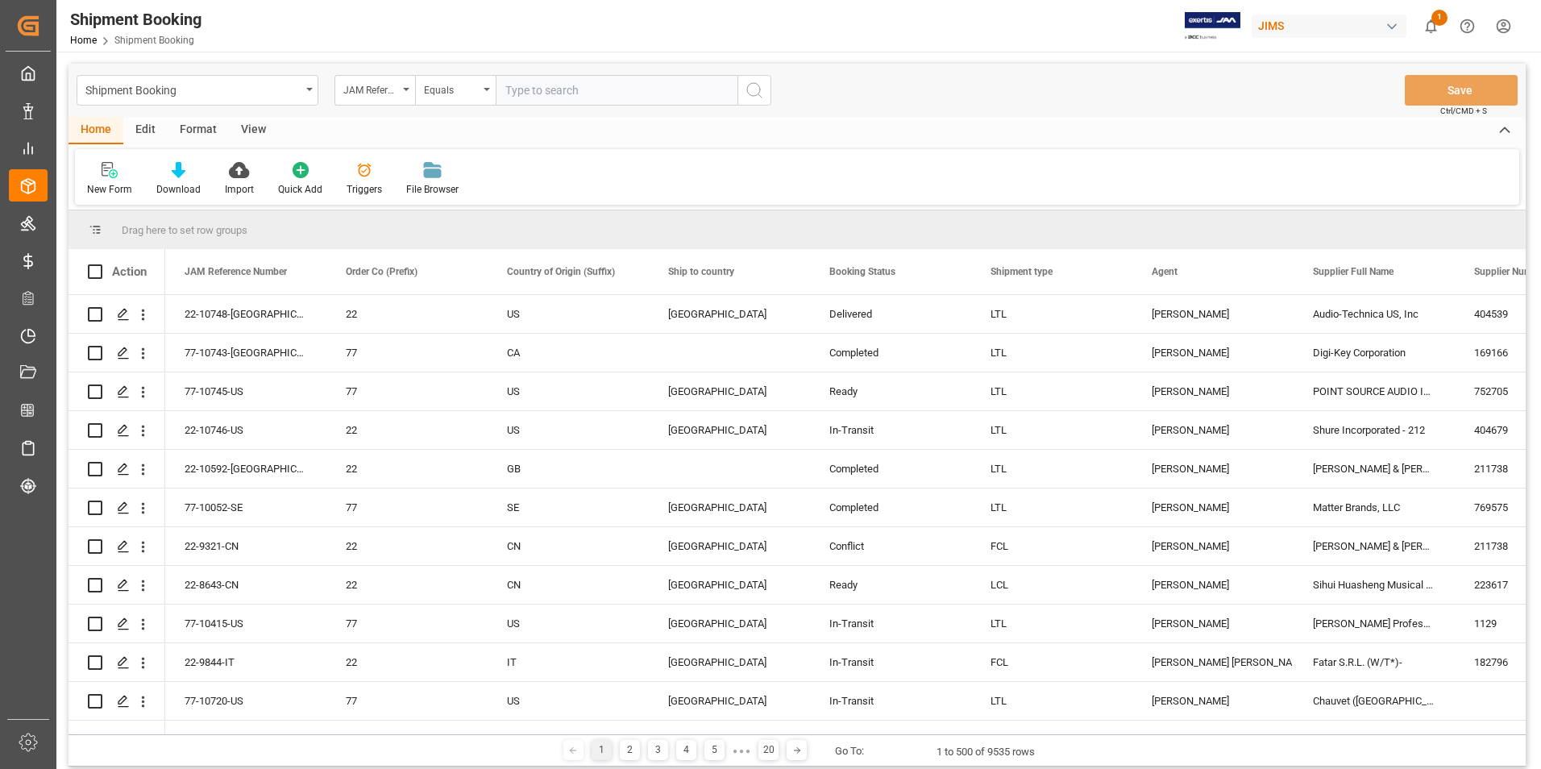
click at [537, 93] on input "text" at bounding box center [617, 90] width 242 height 31
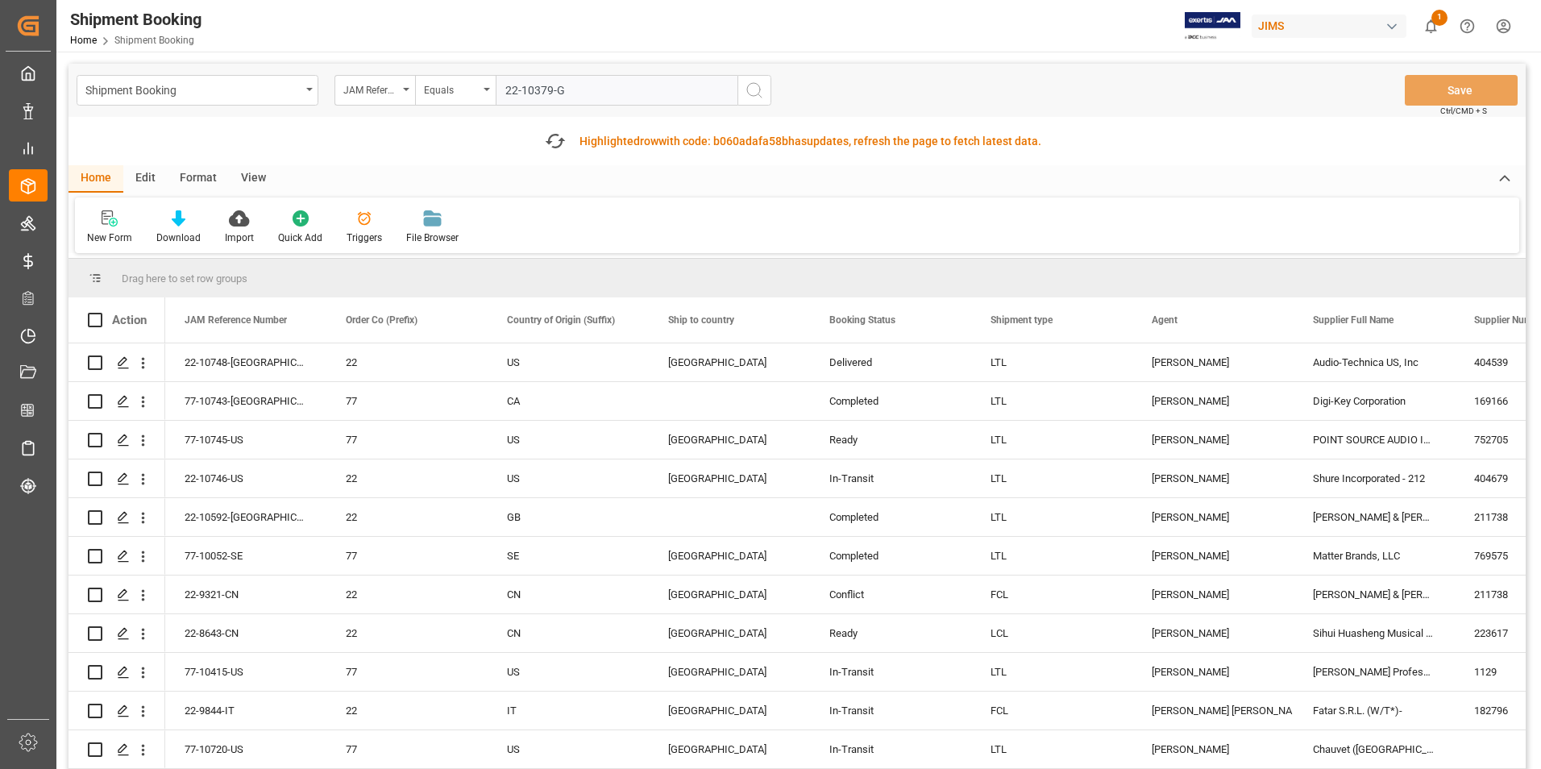
type input "22-10379-[GEOGRAPHIC_DATA]"
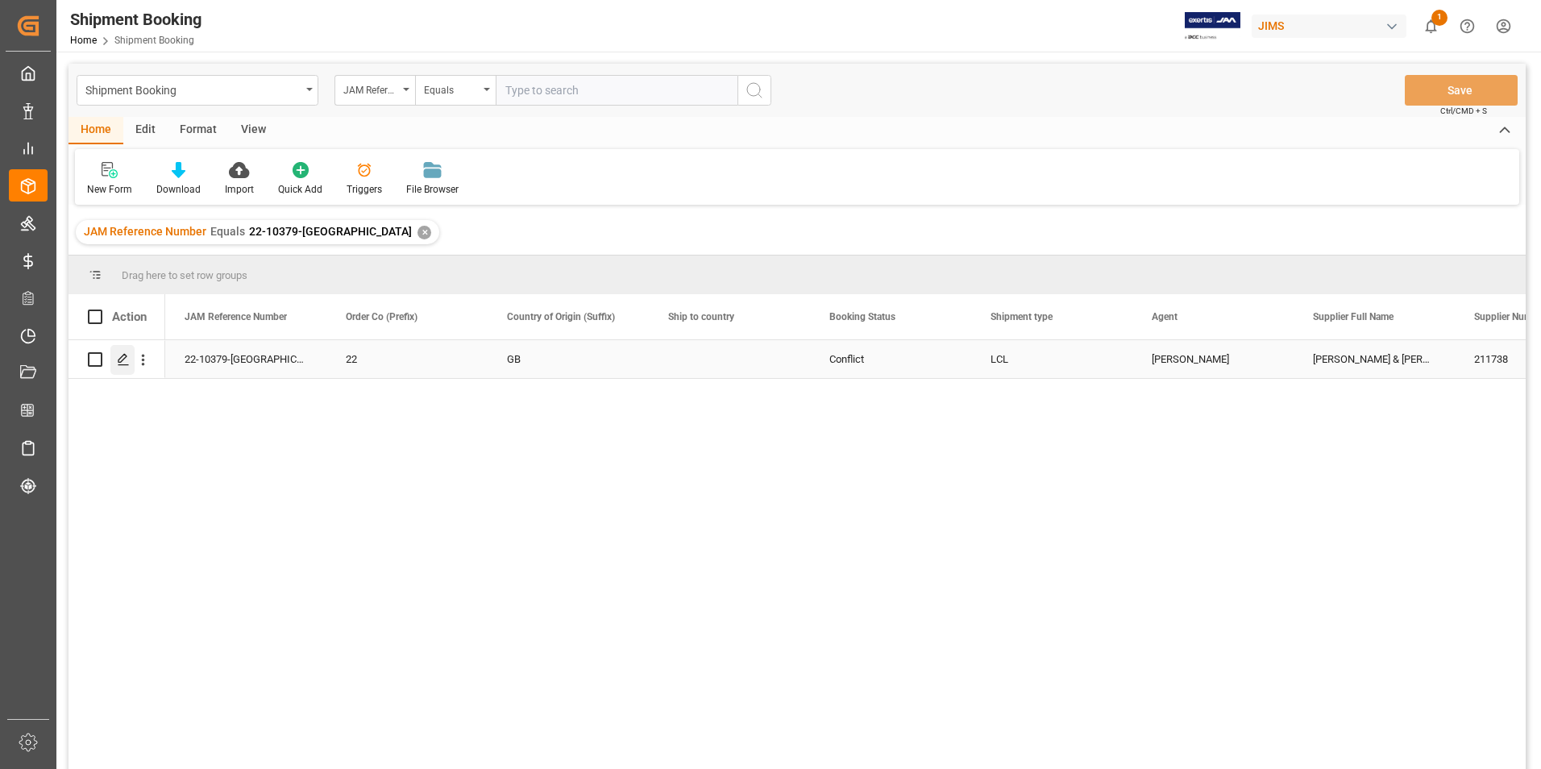
click at [123, 359] on polygon "Press SPACE to select this row." at bounding box center [122, 359] width 8 height 8
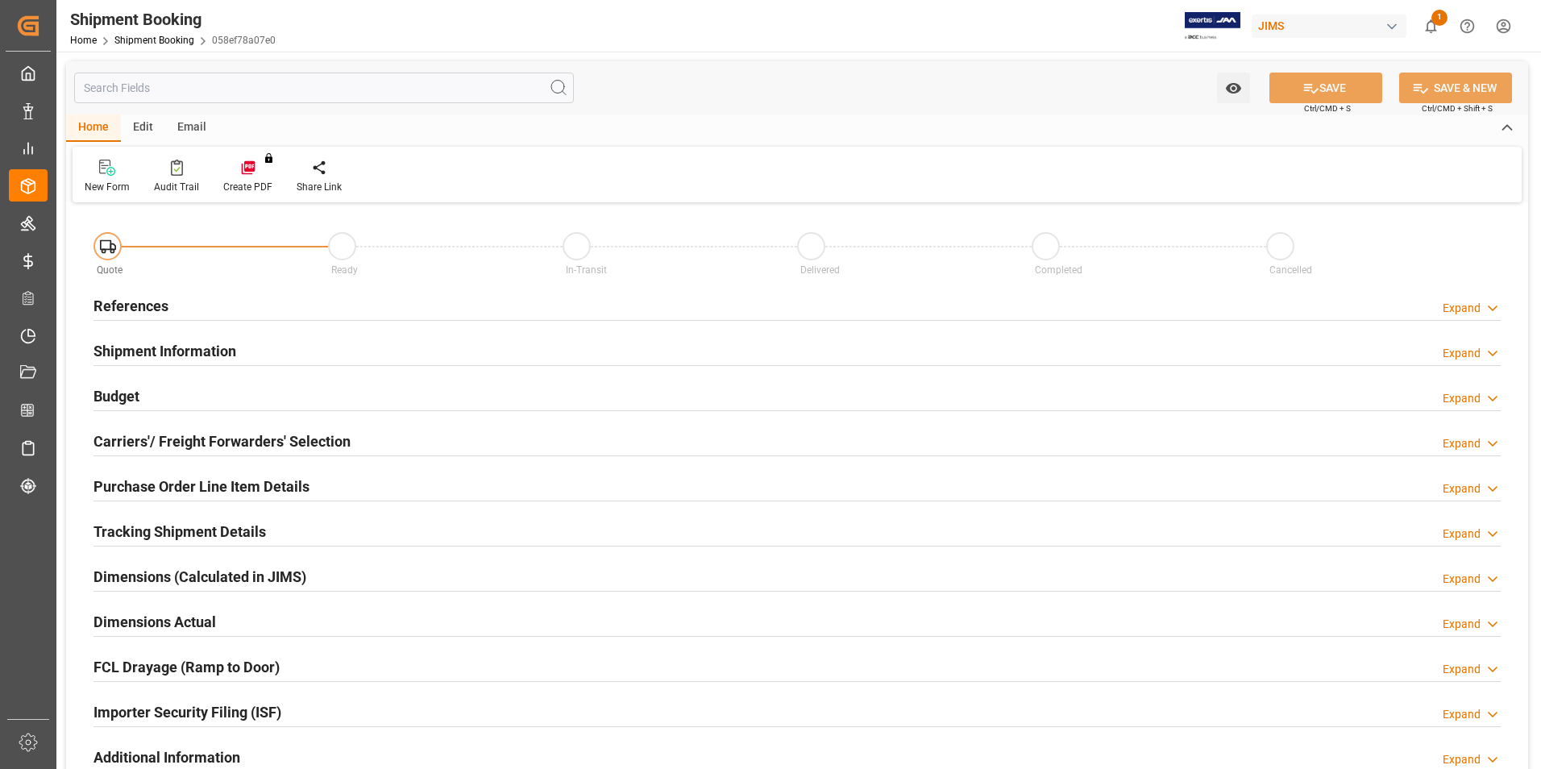
type input "0"
click at [123, 351] on h2 "Shipment Information" at bounding box center [164, 351] width 143 height 22
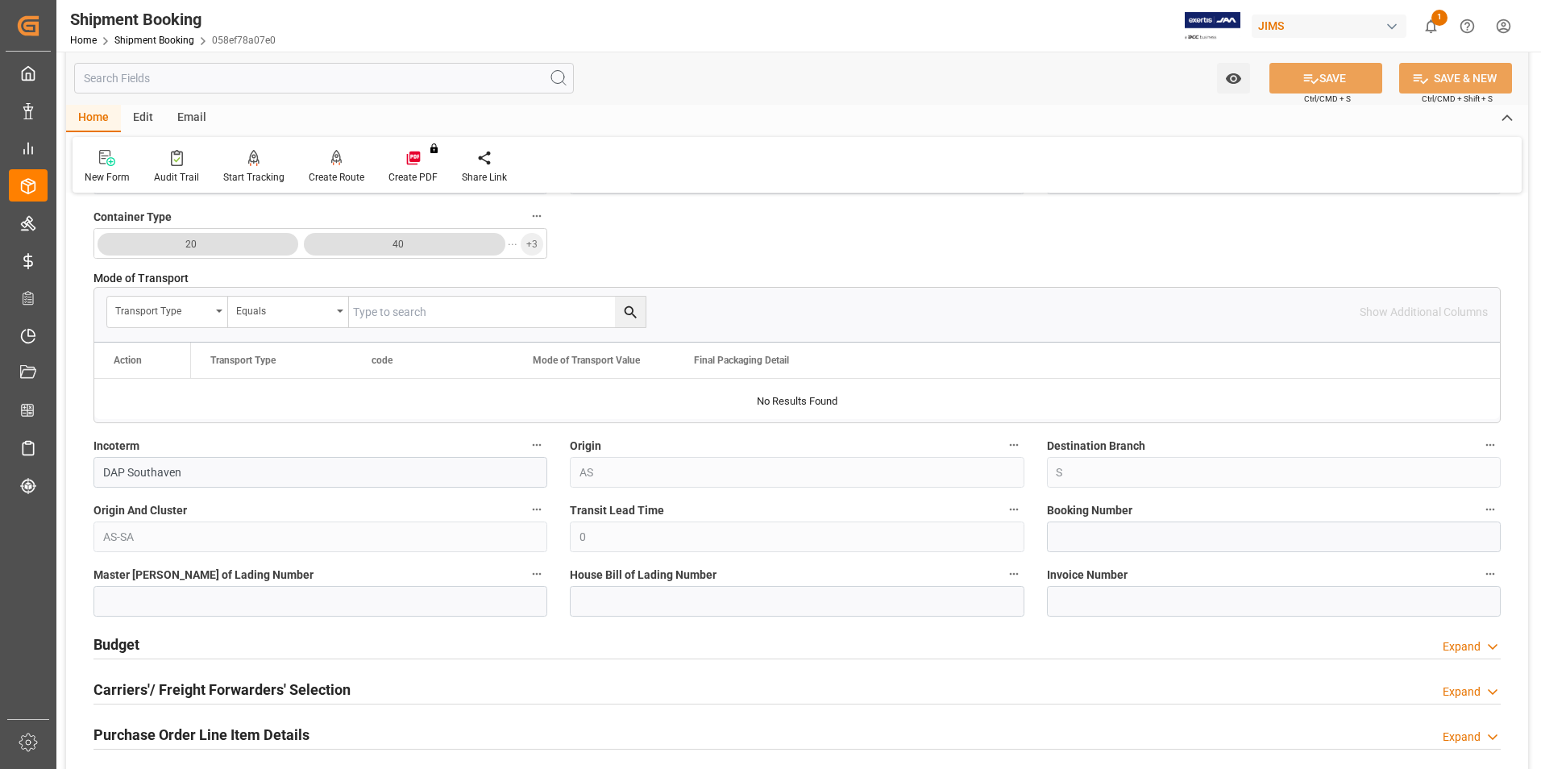
scroll to position [483, 0]
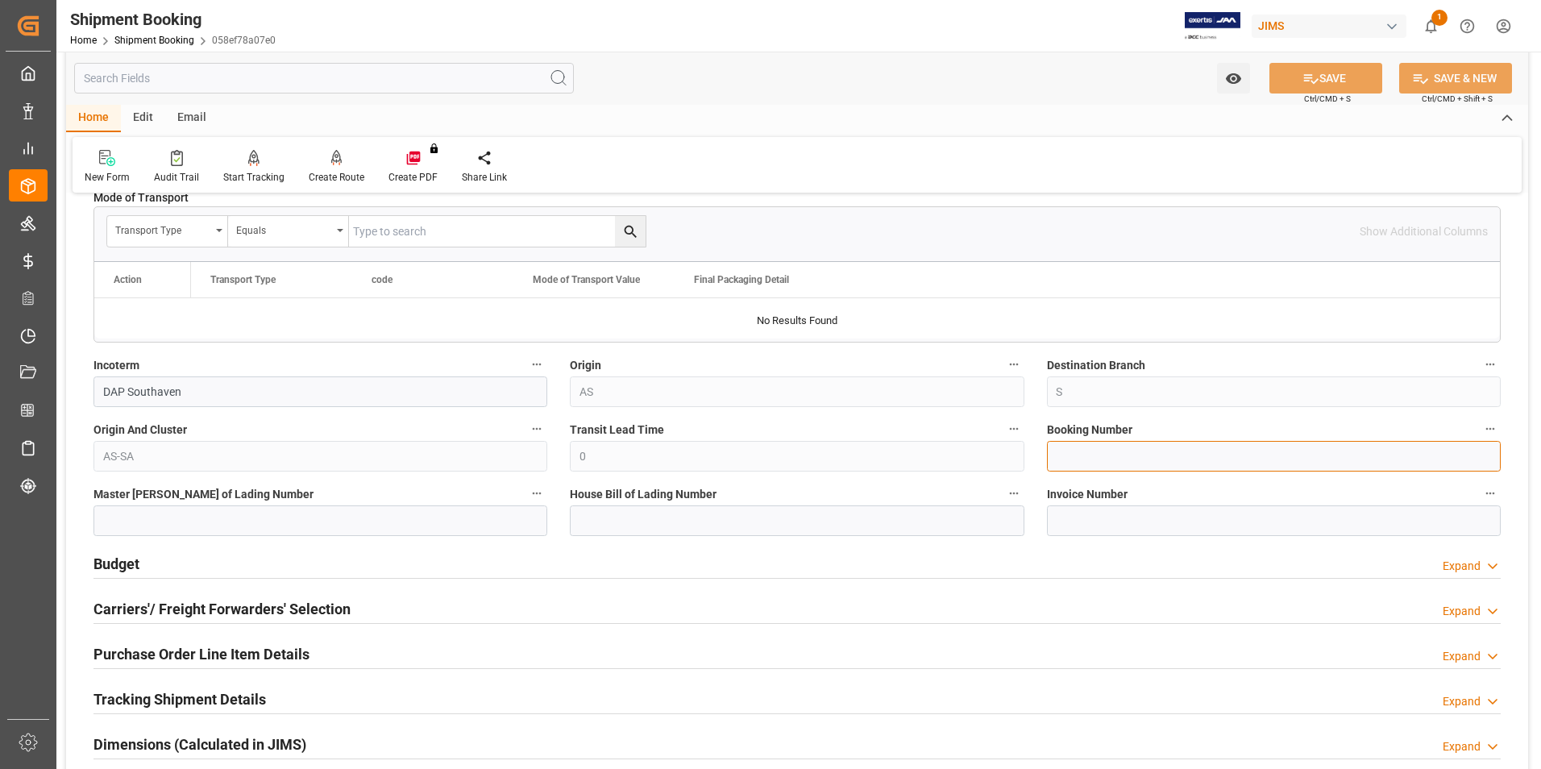
click at [1140, 463] on input at bounding box center [1274, 456] width 454 height 31
paste input "3342381976"
type input "3342381976"
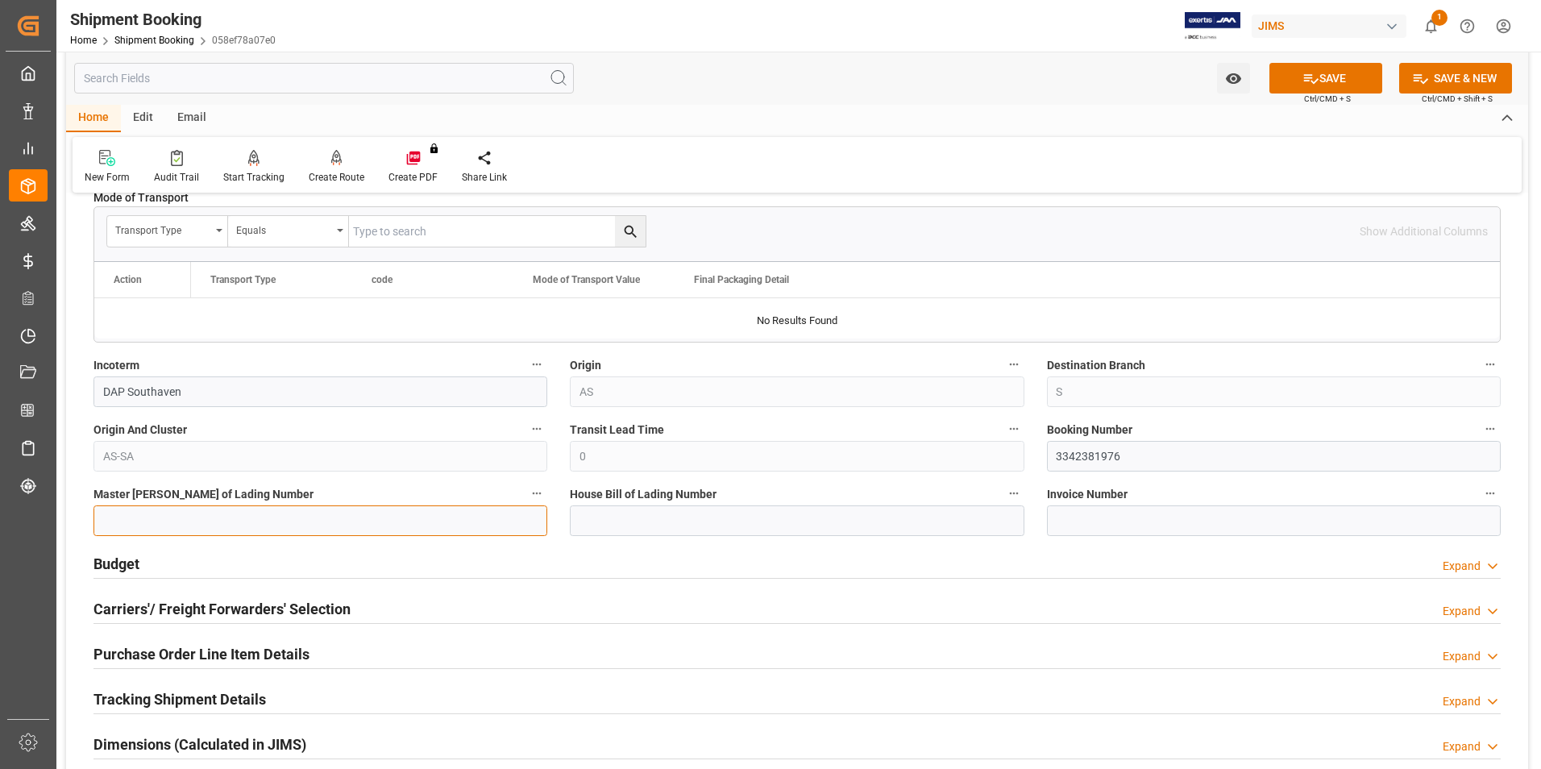
click at [264, 517] on input at bounding box center [320, 520] width 454 height 31
paste input "3342381976"
type input "3342381976"
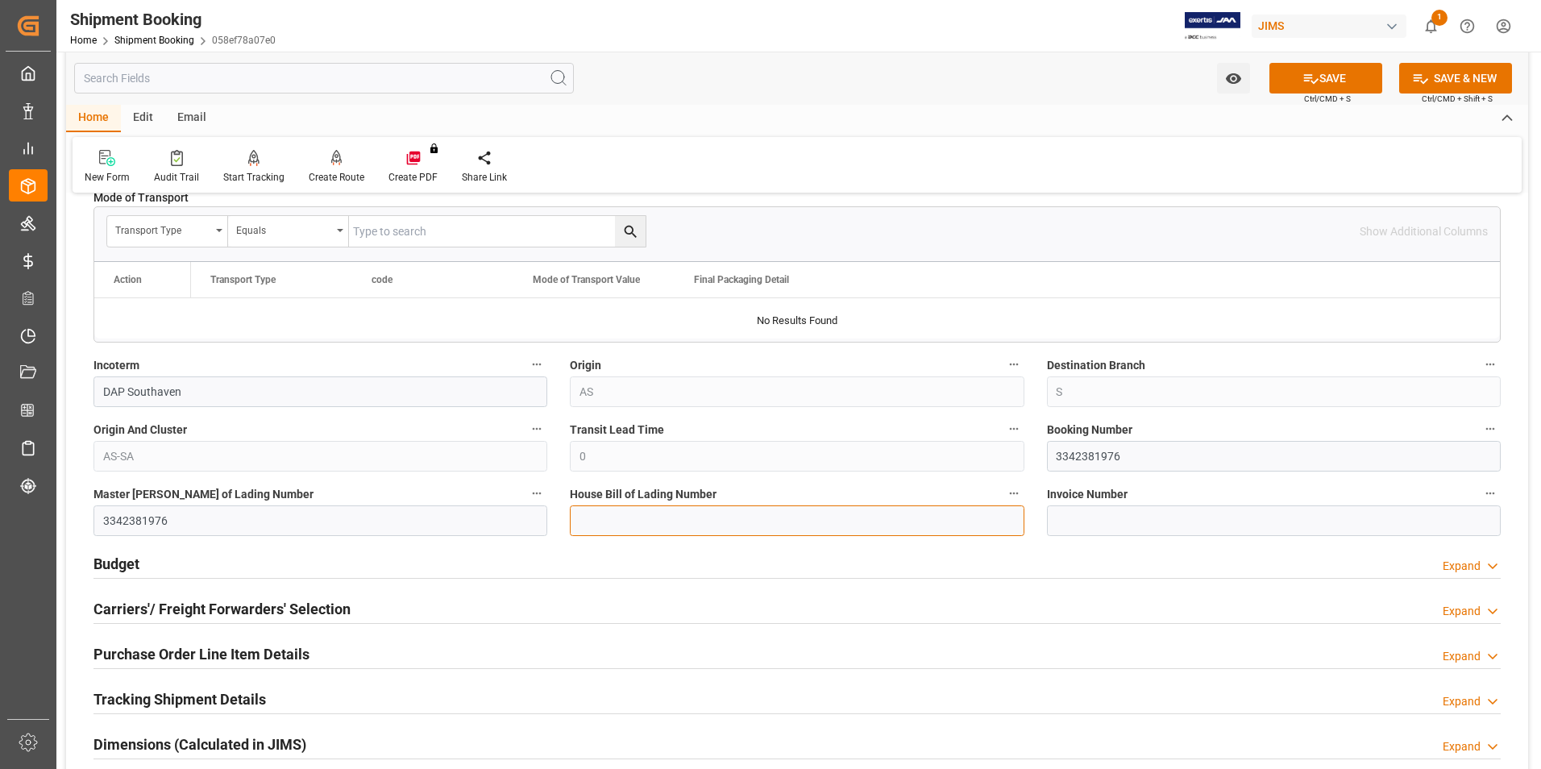
click at [612, 517] on input at bounding box center [797, 520] width 454 height 31
paste input "3342381976"
type input "3342381976"
click at [1328, 84] on button "SAVE" at bounding box center [1325, 78] width 113 height 31
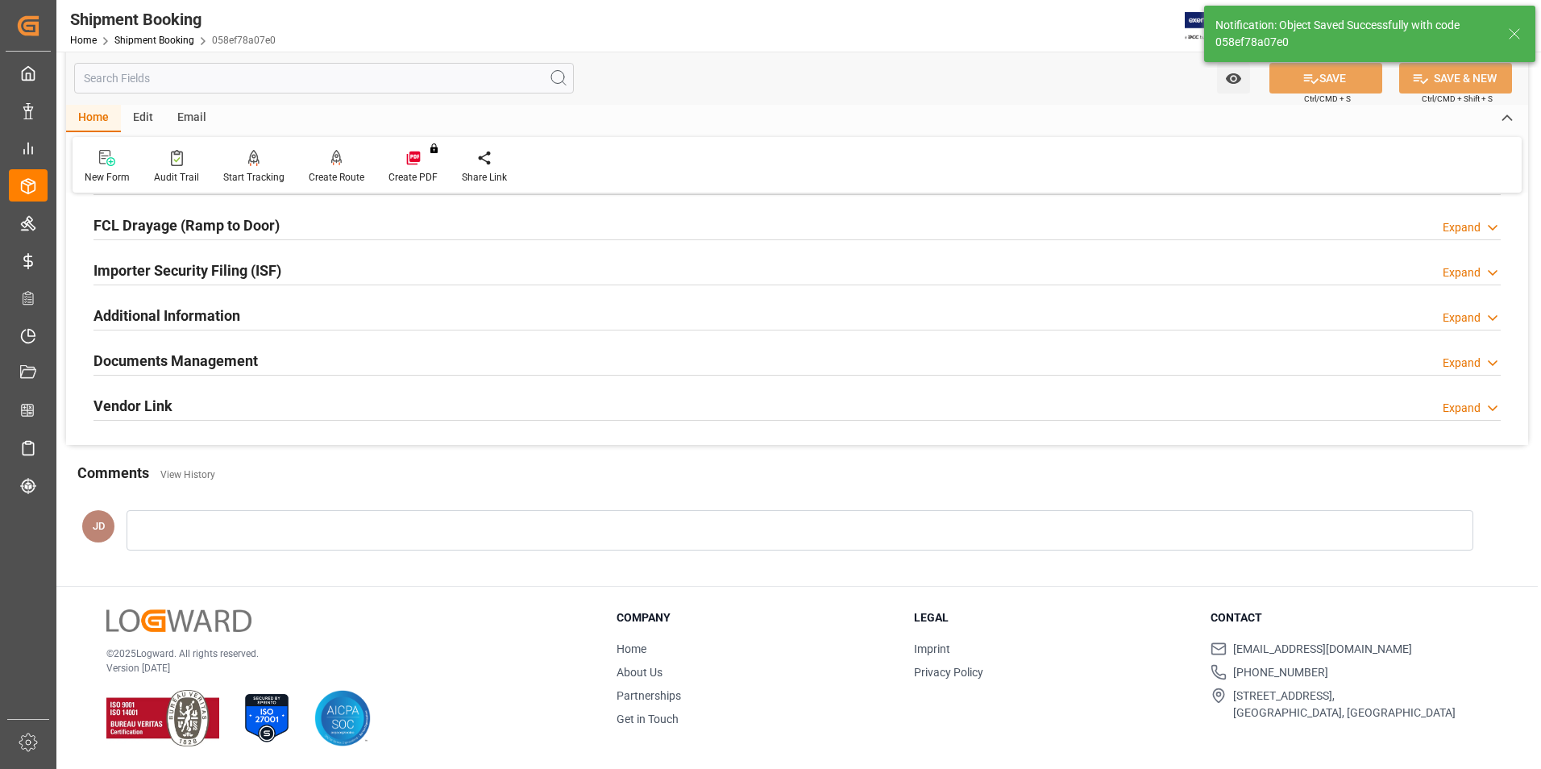
scroll to position [0, 0]
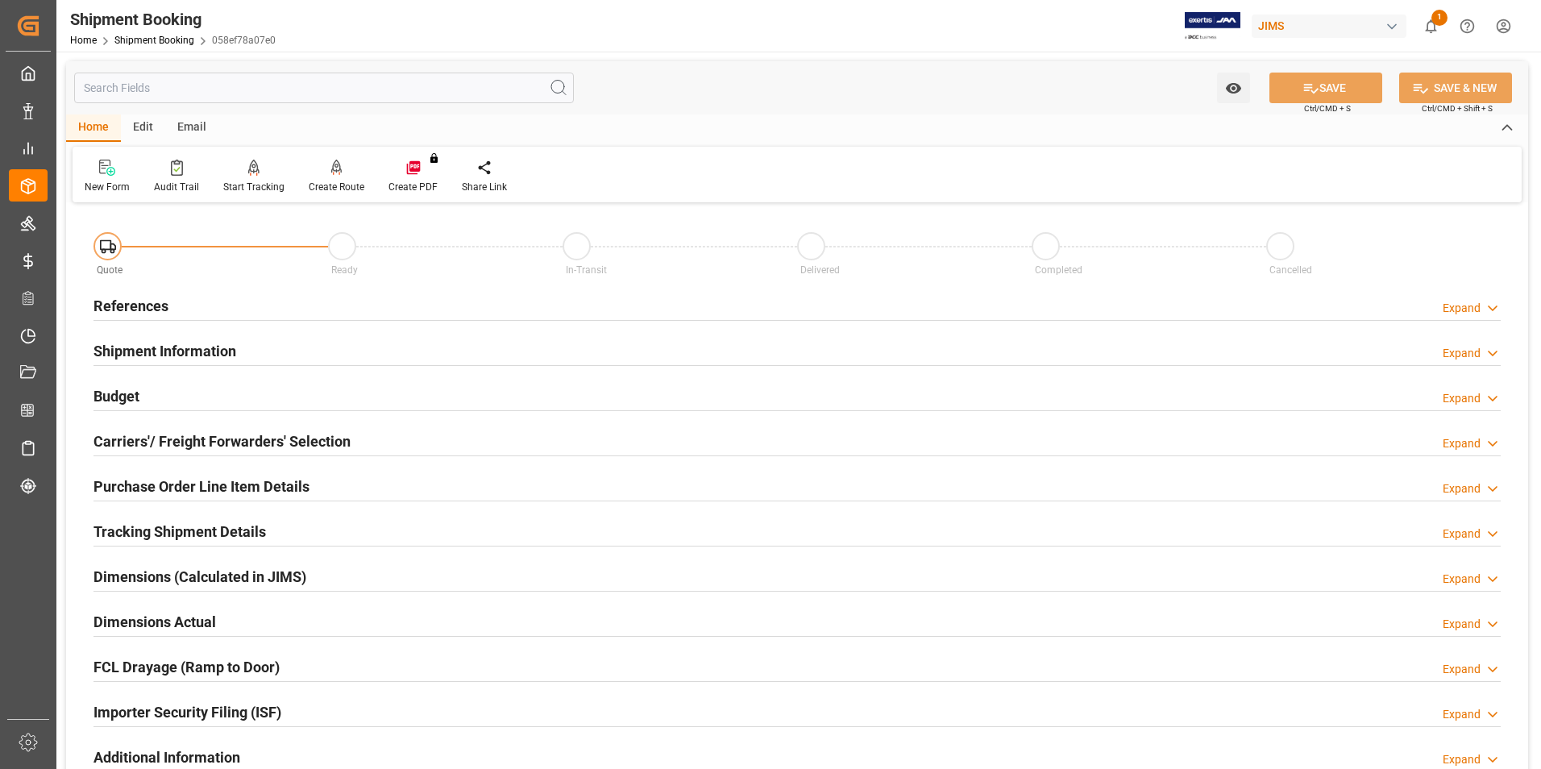
click at [119, 394] on h2 "Budget" at bounding box center [116, 396] width 46 height 22
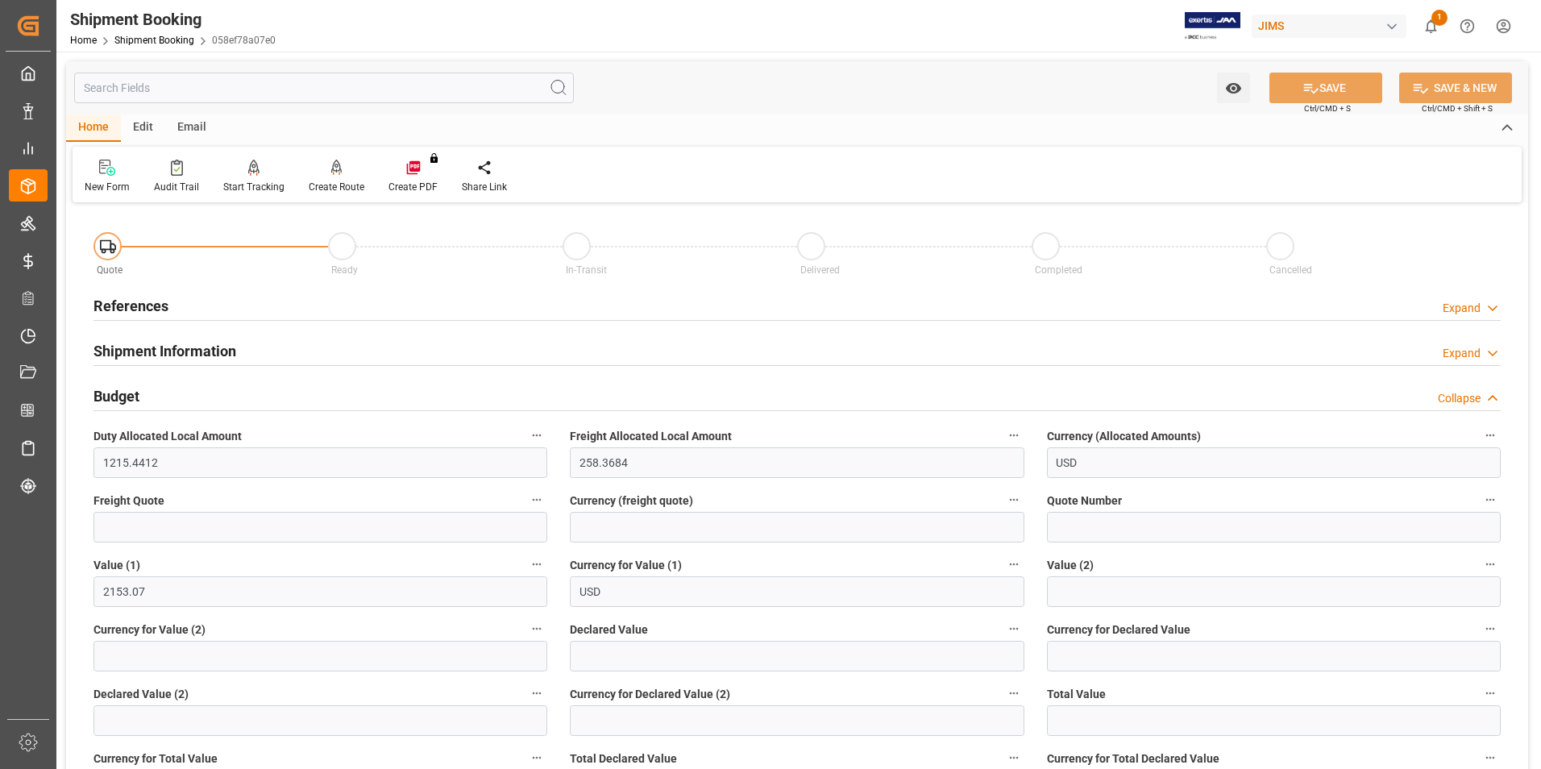
click at [163, 510] on label "Freight Quote" at bounding box center [320, 500] width 454 height 23
click at [526, 510] on button "Freight Quote" at bounding box center [536, 499] width 21 height 21
click at [169, 529] on div at bounding box center [770, 384] width 1541 height 769
click at [172, 526] on input "text" at bounding box center [320, 527] width 454 height 31
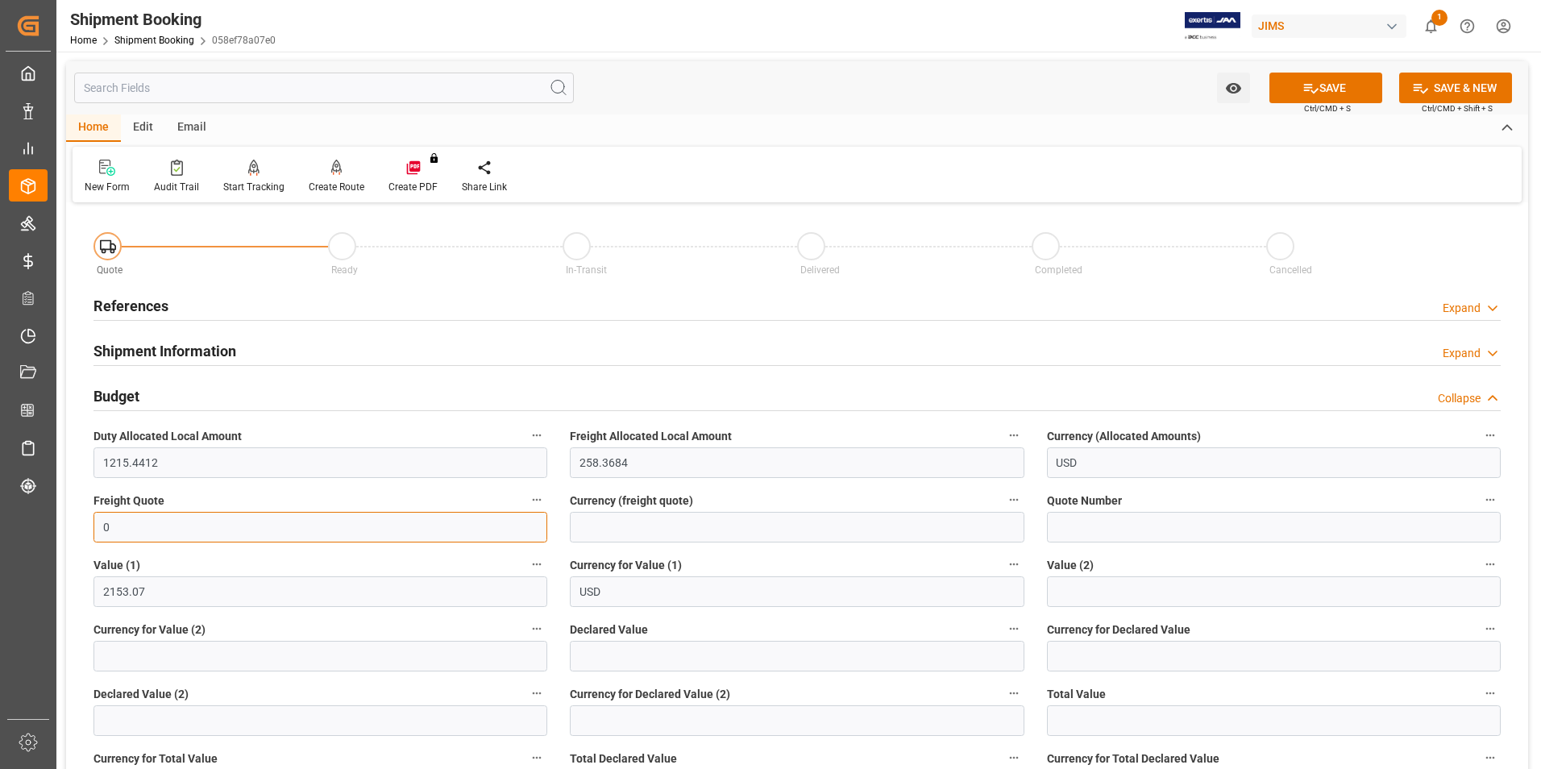
type input "0"
click at [623, 656] on input "text" at bounding box center [797, 656] width 454 height 31
click at [591, 658] on input "text" at bounding box center [797, 656] width 454 height 31
type input "2153.07"
click at [1107, 655] on input at bounding box center [1274, 656] width 454 height 31
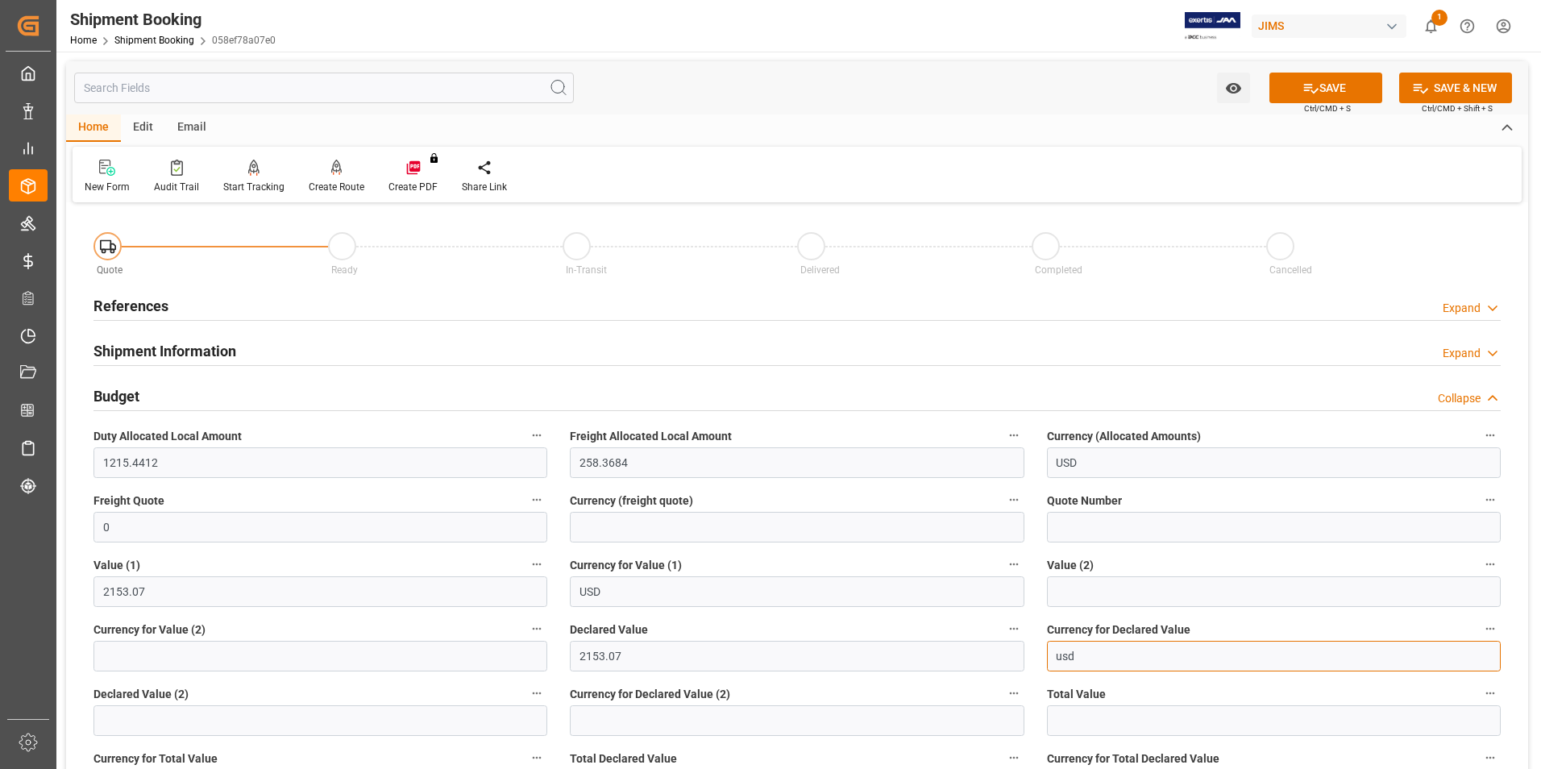
type input "usd"
click at [1289, 86] on button "SAVE" at bounding box center [1325, 88] width 113 height 31
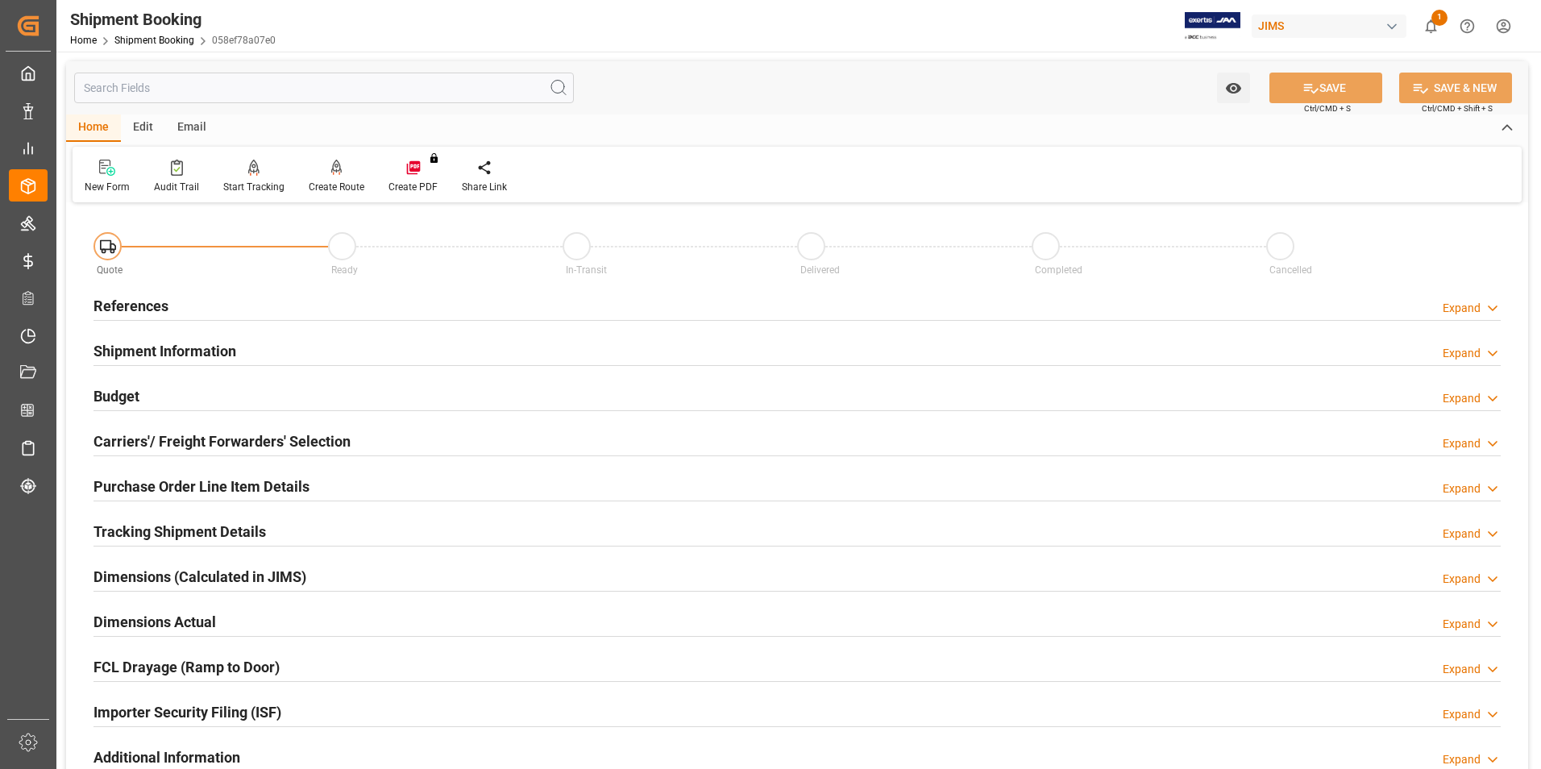
click at [133, 435] on h2 "Carriers'/ Freight Forwarders' Selection" at bounding box center [221, 441] width 257 height 22
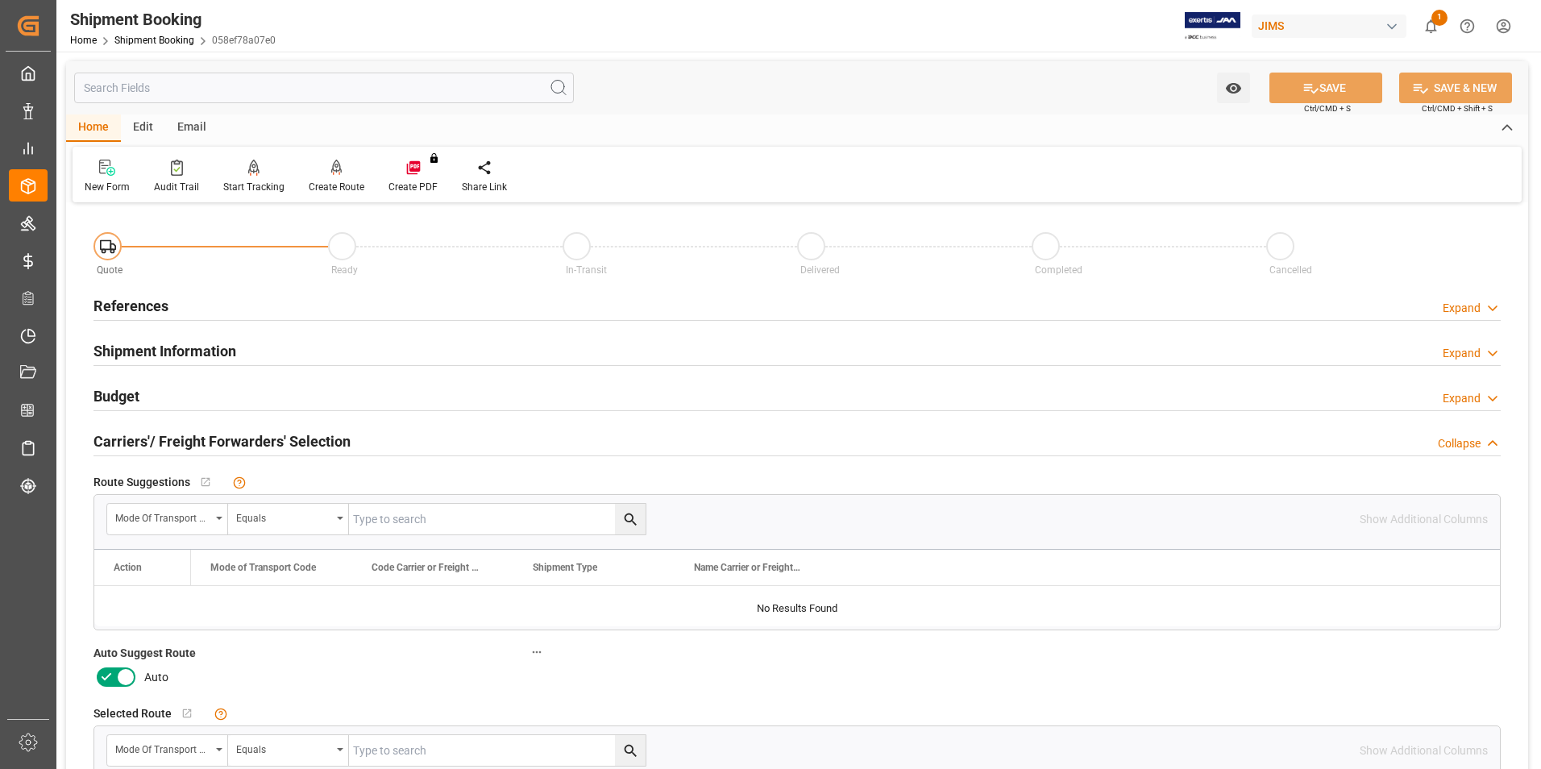
click at [107, 679] on icon at bounding box center [106, 676] width 19 height 19
click at [0, 0] on input "checkbox" at bounding box center [0, 0] width 0 height 0
click at [1349, 91] on button "SAVE" at bounding box center [1325, 88] width 113 height 31
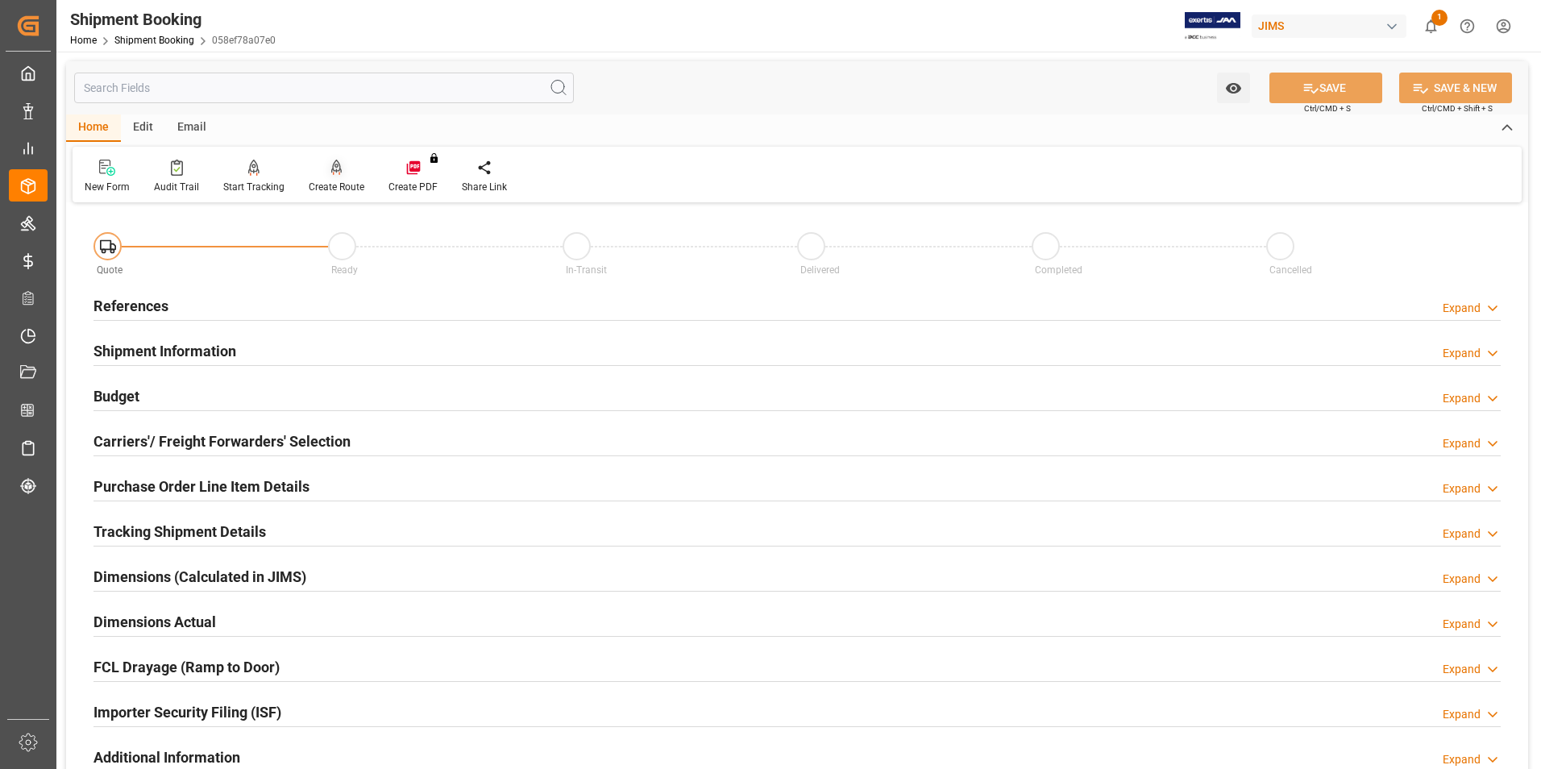
click at [337, 181] on div "Create Route" at bounding box center [337, 187] width 56 height 15
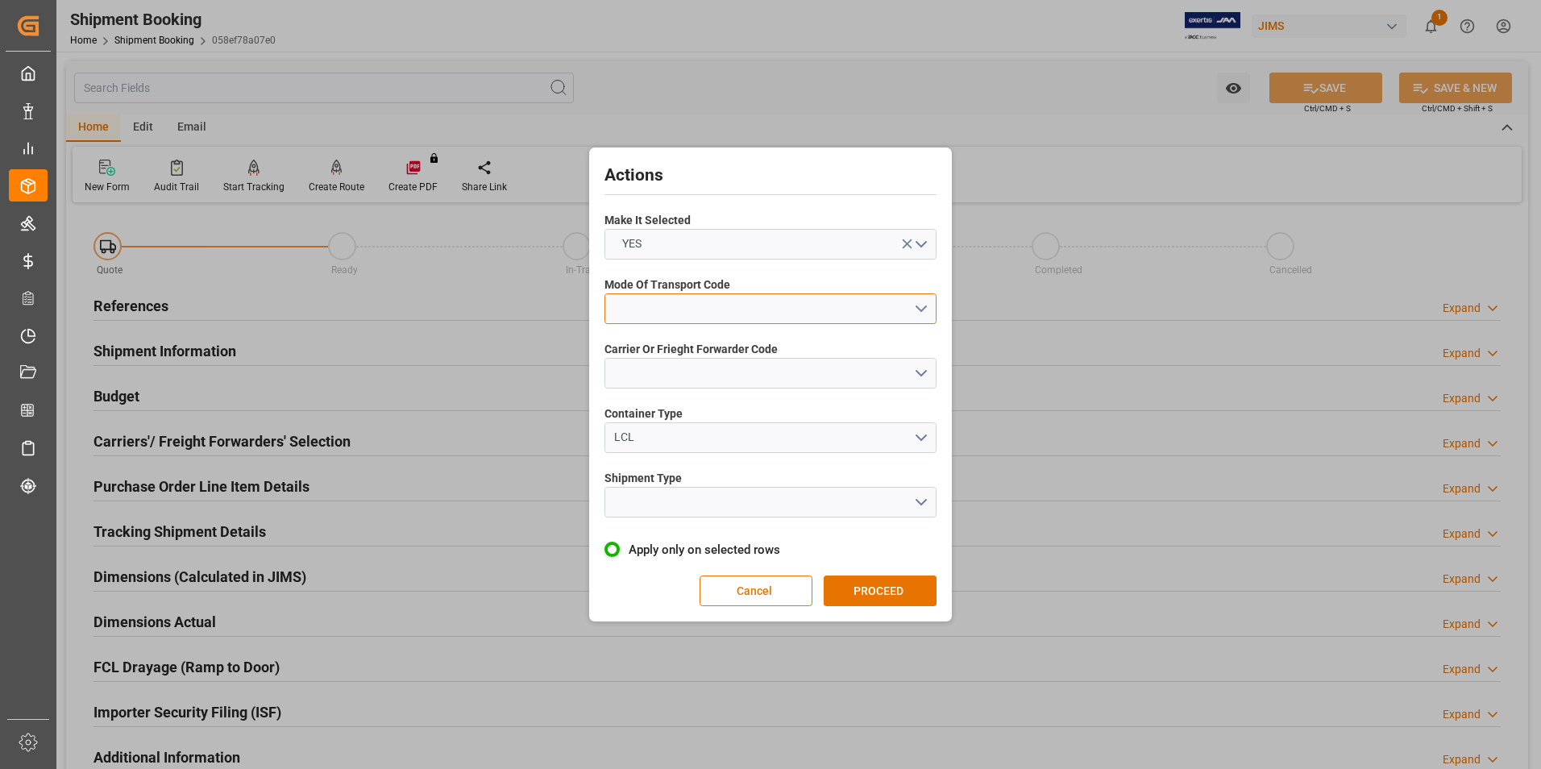
click at [745, 301] on button "open menu" at bounding box center [770, 308] width 332 height 31
click at [707, 341] on div "2- COURIER AIR" at bounding box center [770, 347] width 330 height 34
click at [697, 364] on button "open menu" at bounding box center [770, 373] width 332 height 31
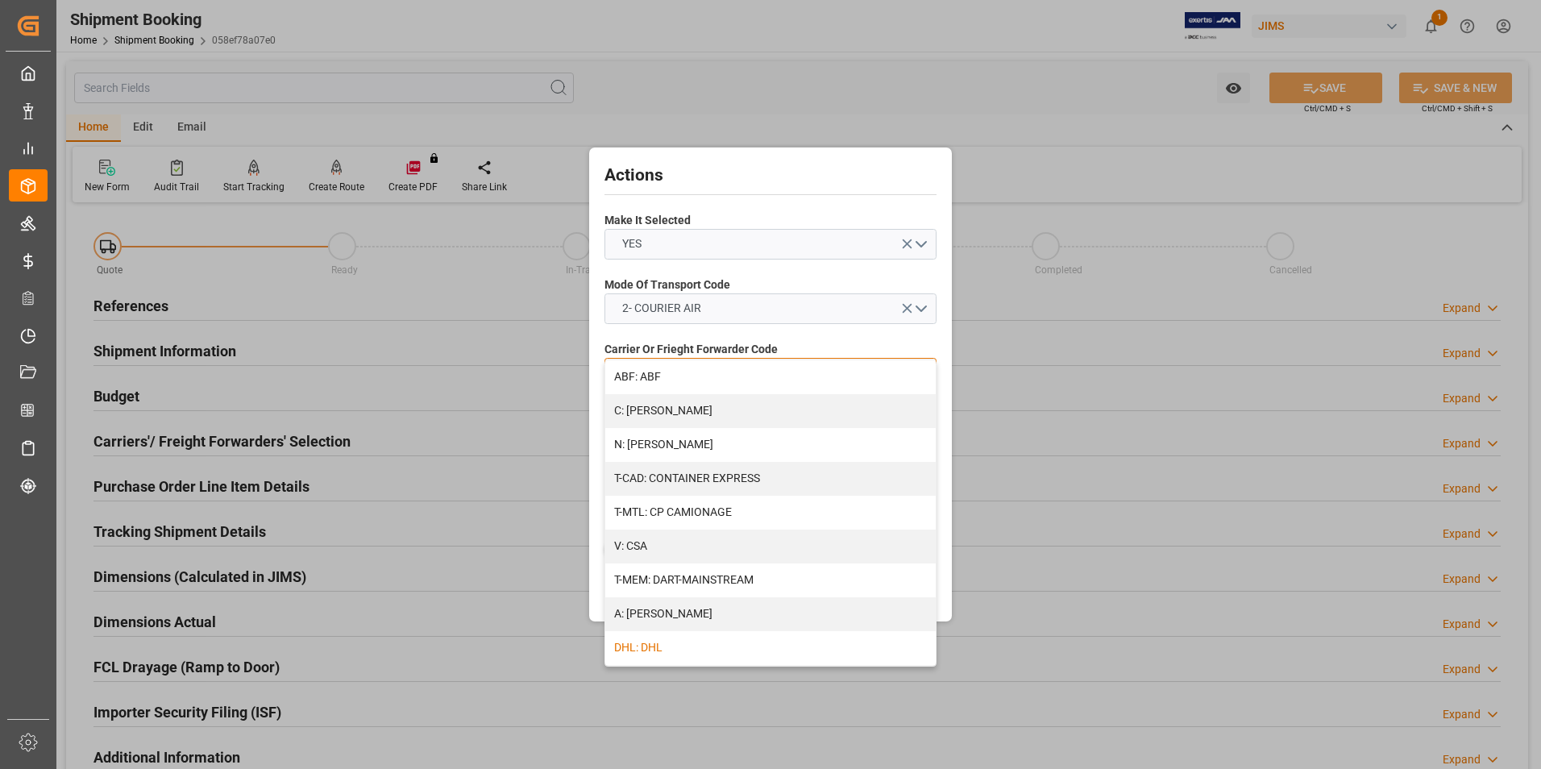
click at [704, 638] on div "DHL: DHL" at bounding box center [770, 648] width 330 height 34
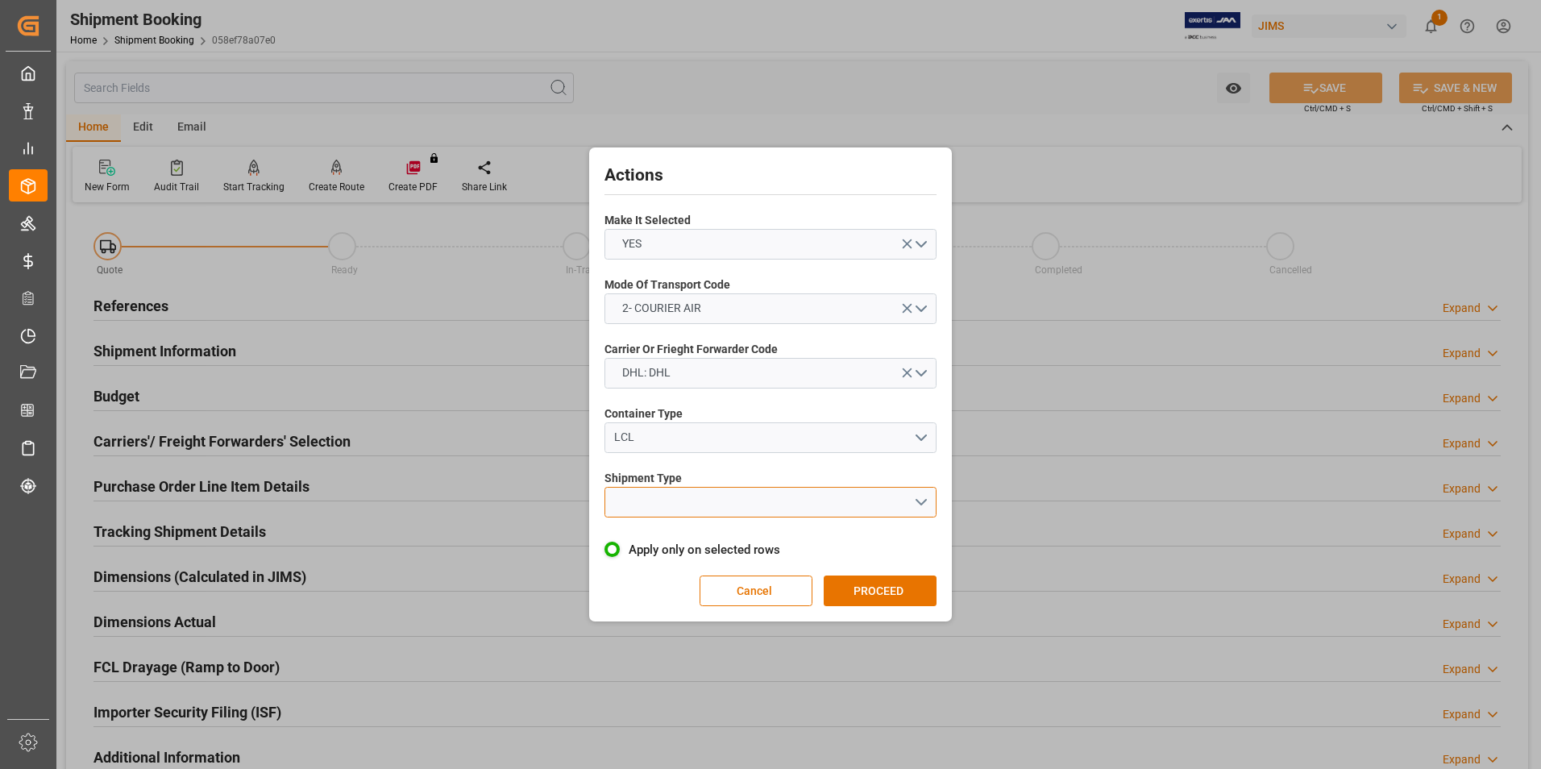
click at [709, 506] on button "open menu" at bounding box center [770, 502] width 332 height 31
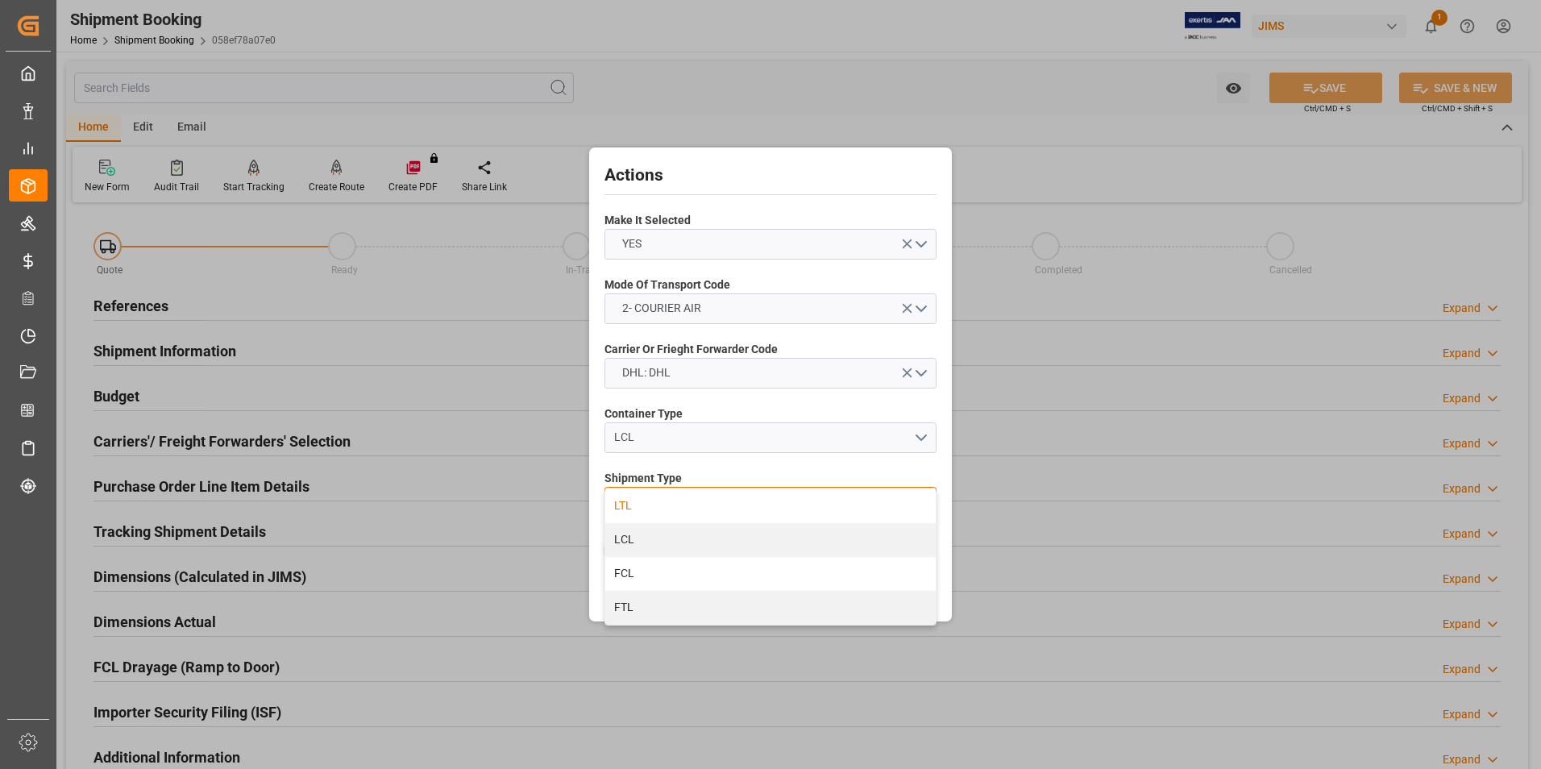
click at [673, 506] on div "LTL" at bounding box center [770, 506] width 330 height 34
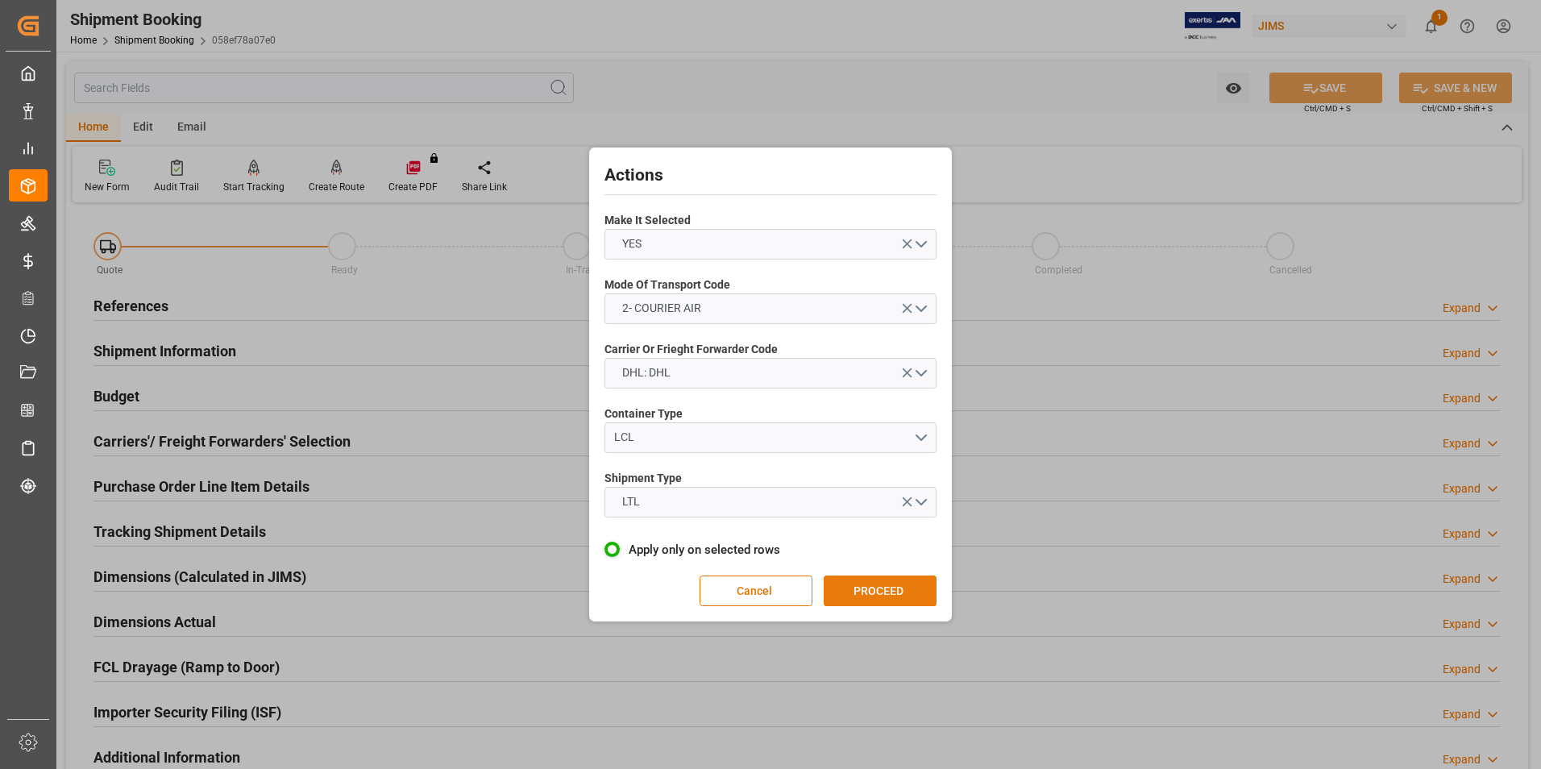
click at [876, 594] on button "PROCEED" at bounding box center [880, 590] width 113 height 31
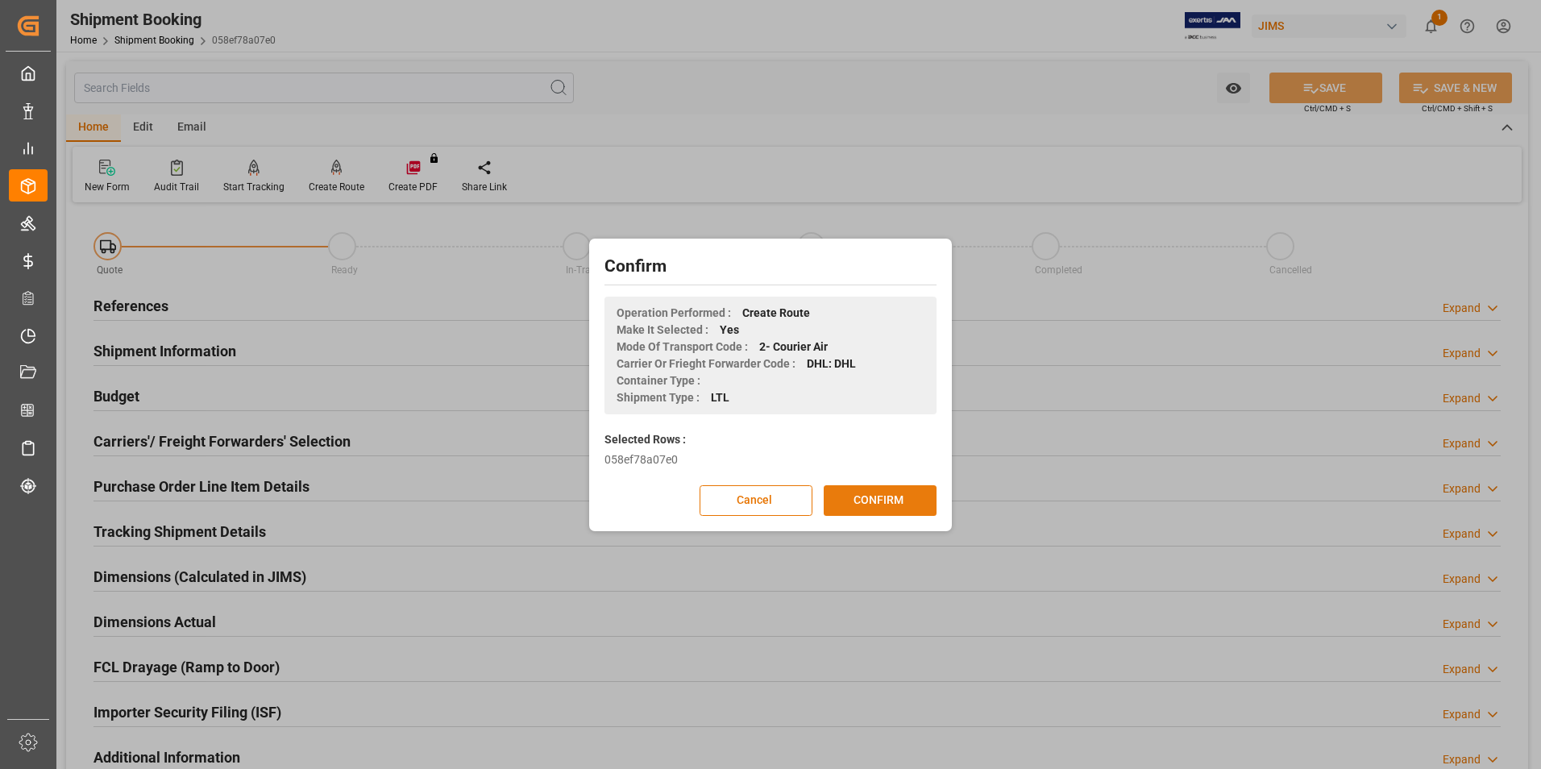
click at [882, 493] on button "CONFIRM" at bounding box center [880, 500] width 113 height 31
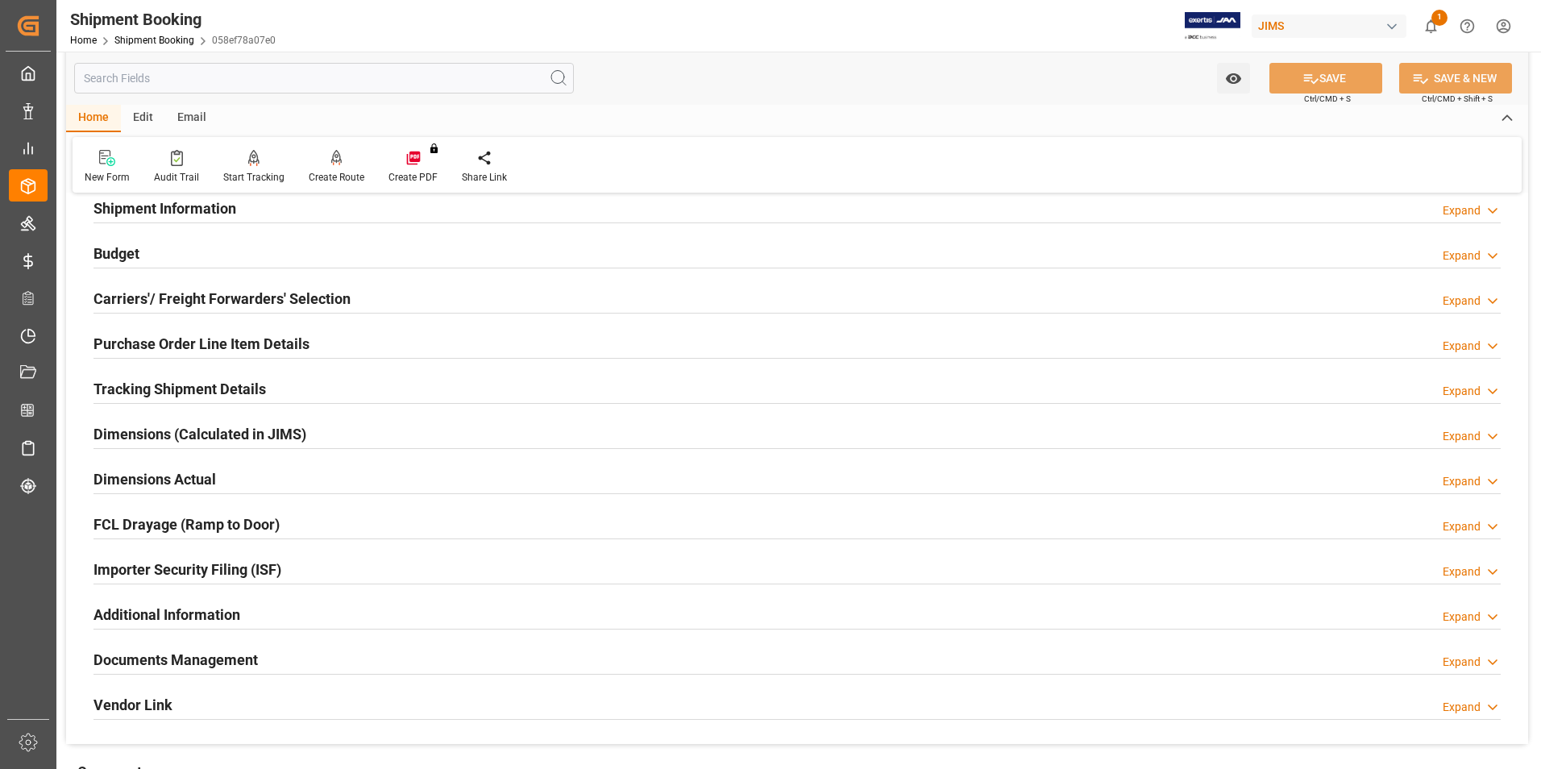
scroll to position [161, 0]
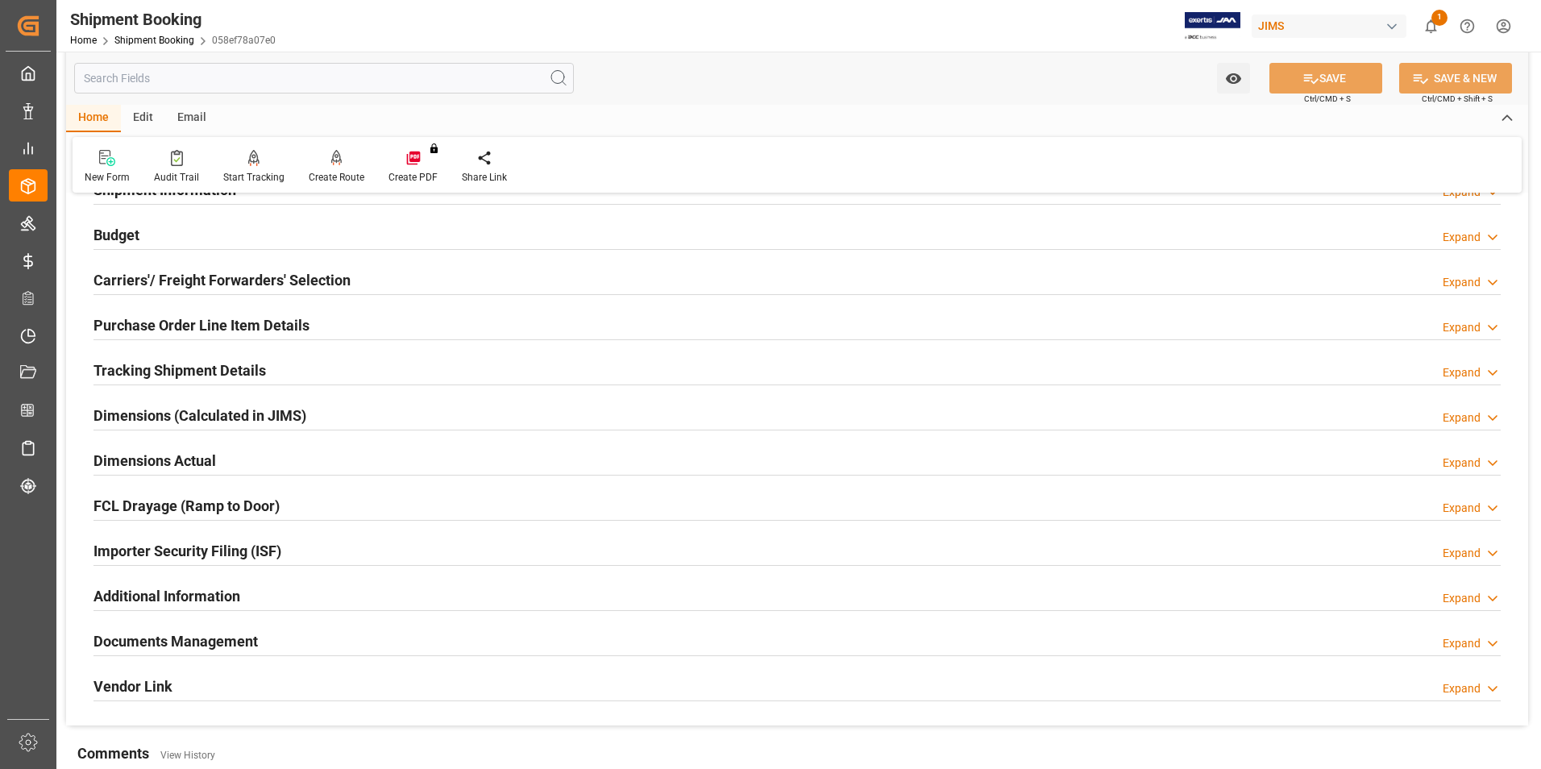
click at [143, 461] on h2 "Dimensions Actual" at bounding box center [154, 461] width 122 height 22
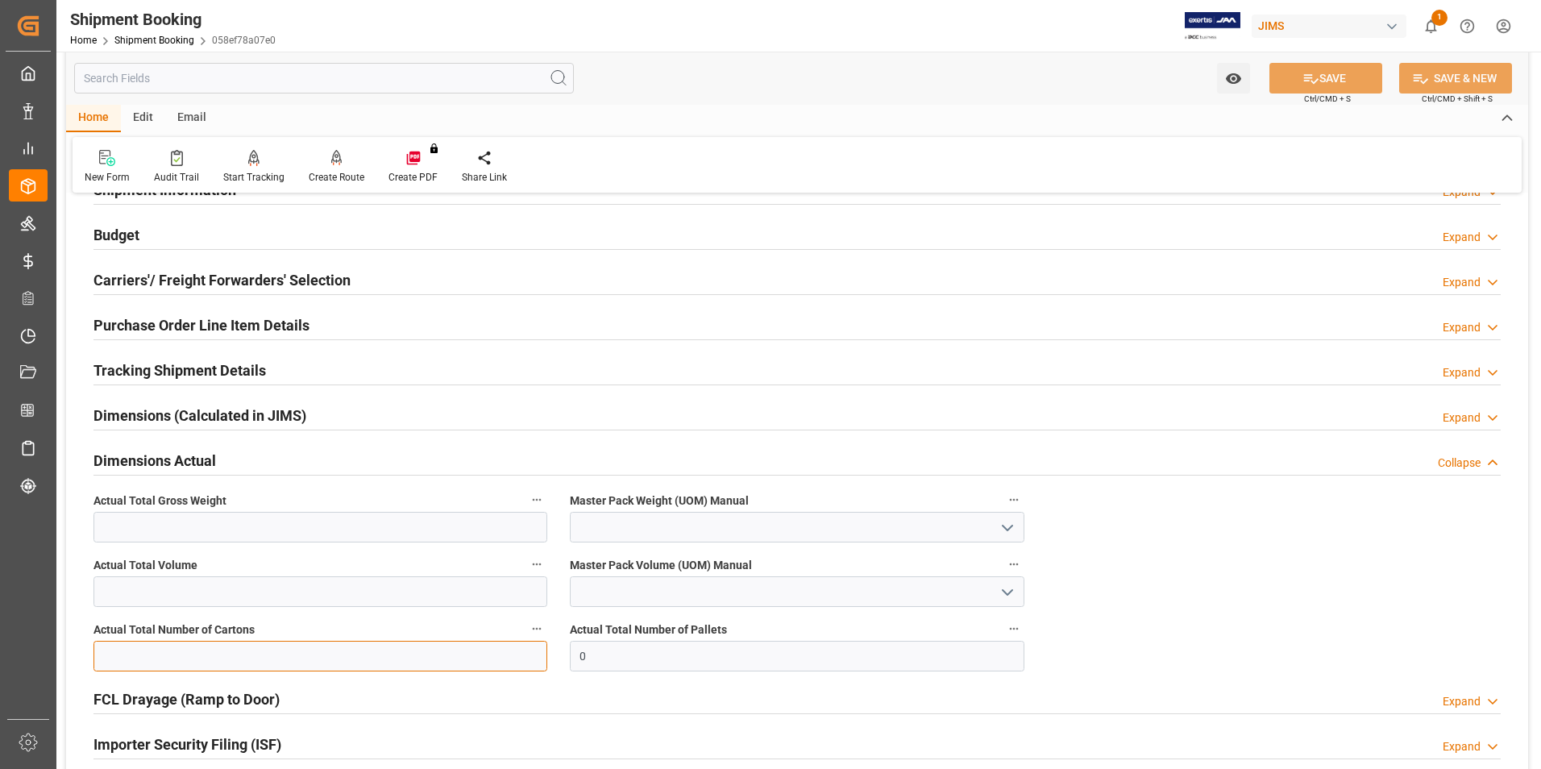
click at [186, 648] on input "text" at bounding box center [320, 656] width 454 height 31
type input "1"
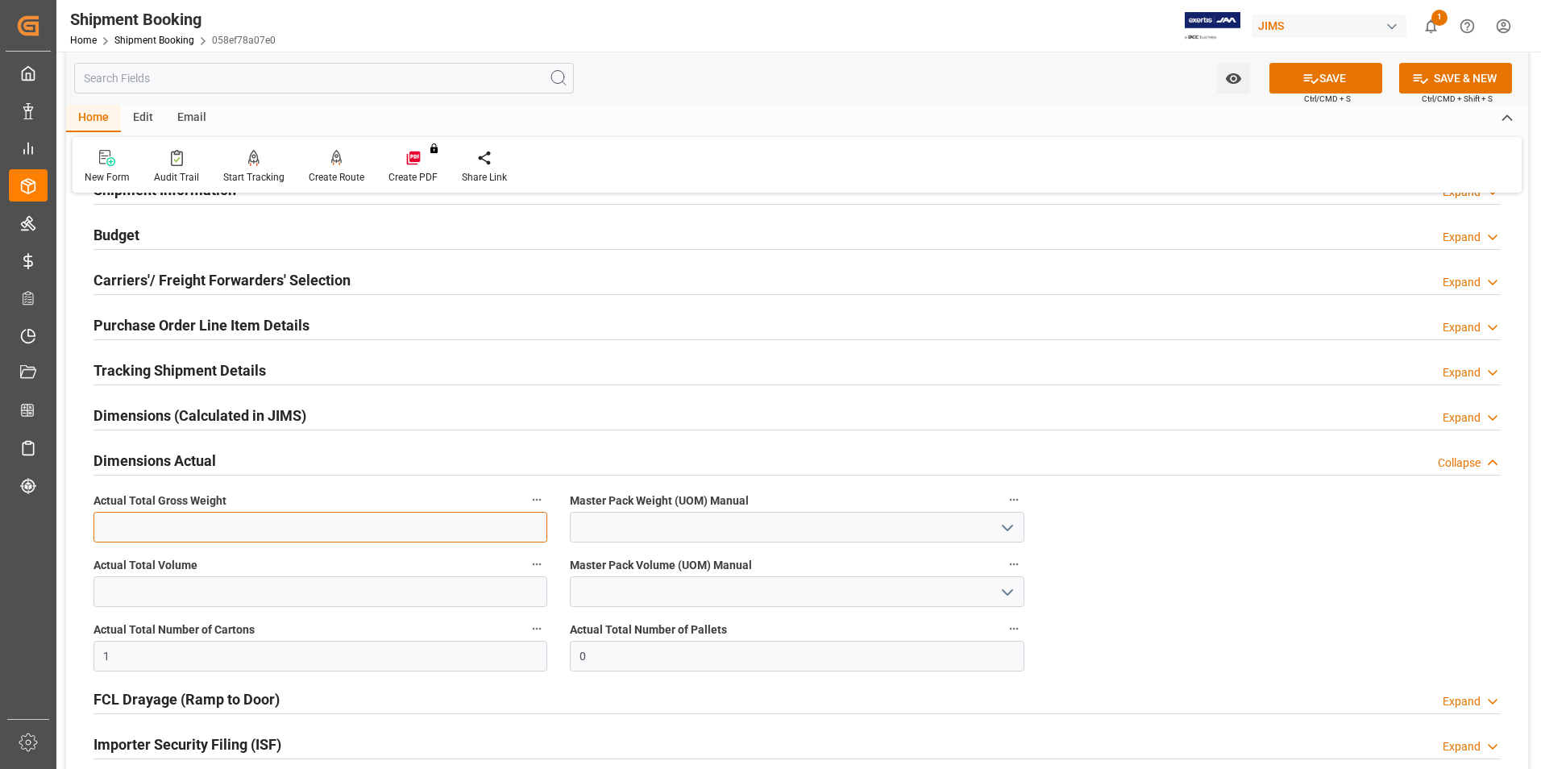
click at [113, 520] on input "text" at bounding box center [320, 527] width 454 height 31
type input "16"
click at [665, 516] on input at bounding box center [797, 527] width 454 height 31
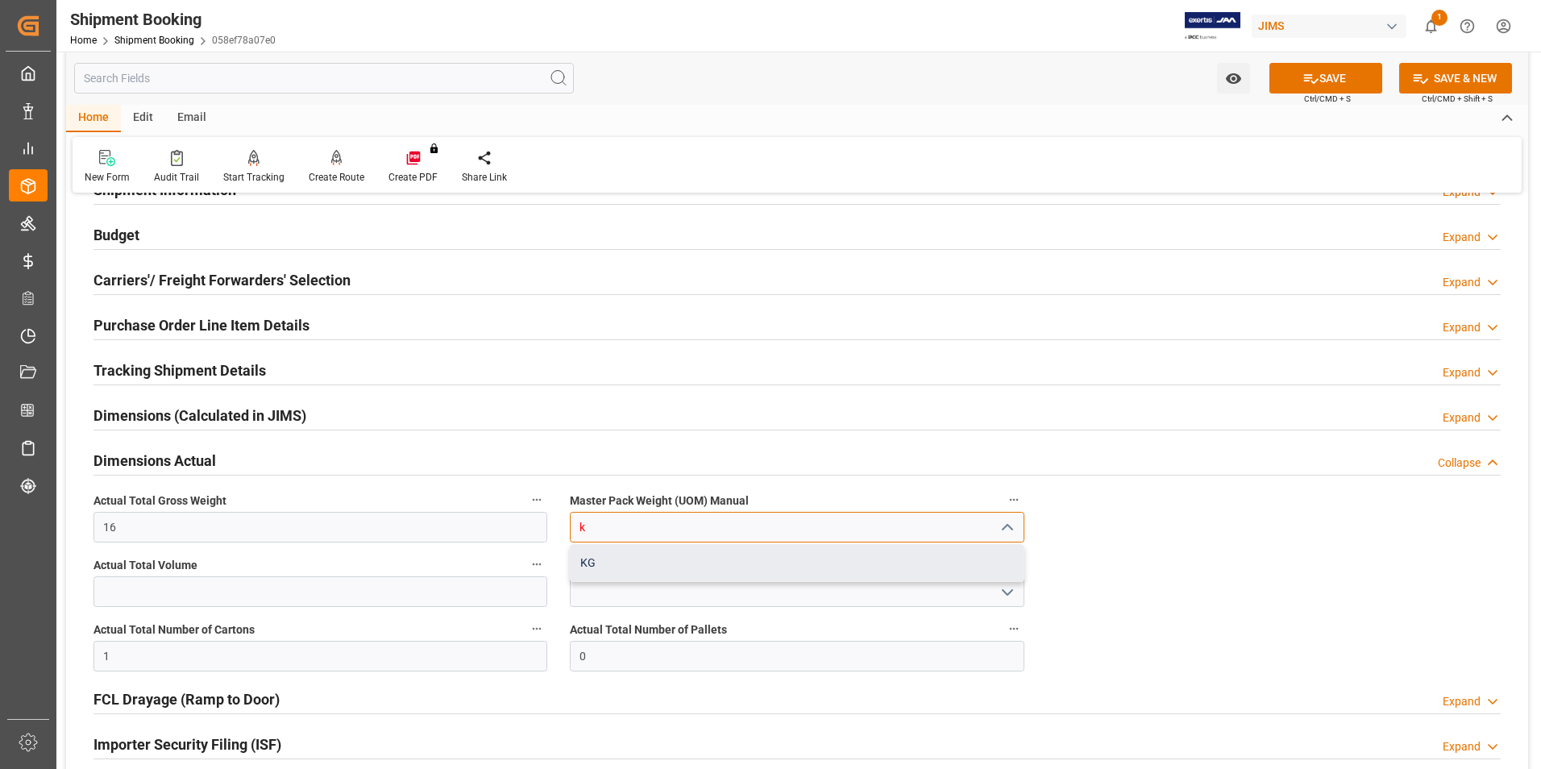
click at [624, 566] on div "KG" at bounding box center [797, 563] width 452 height 36
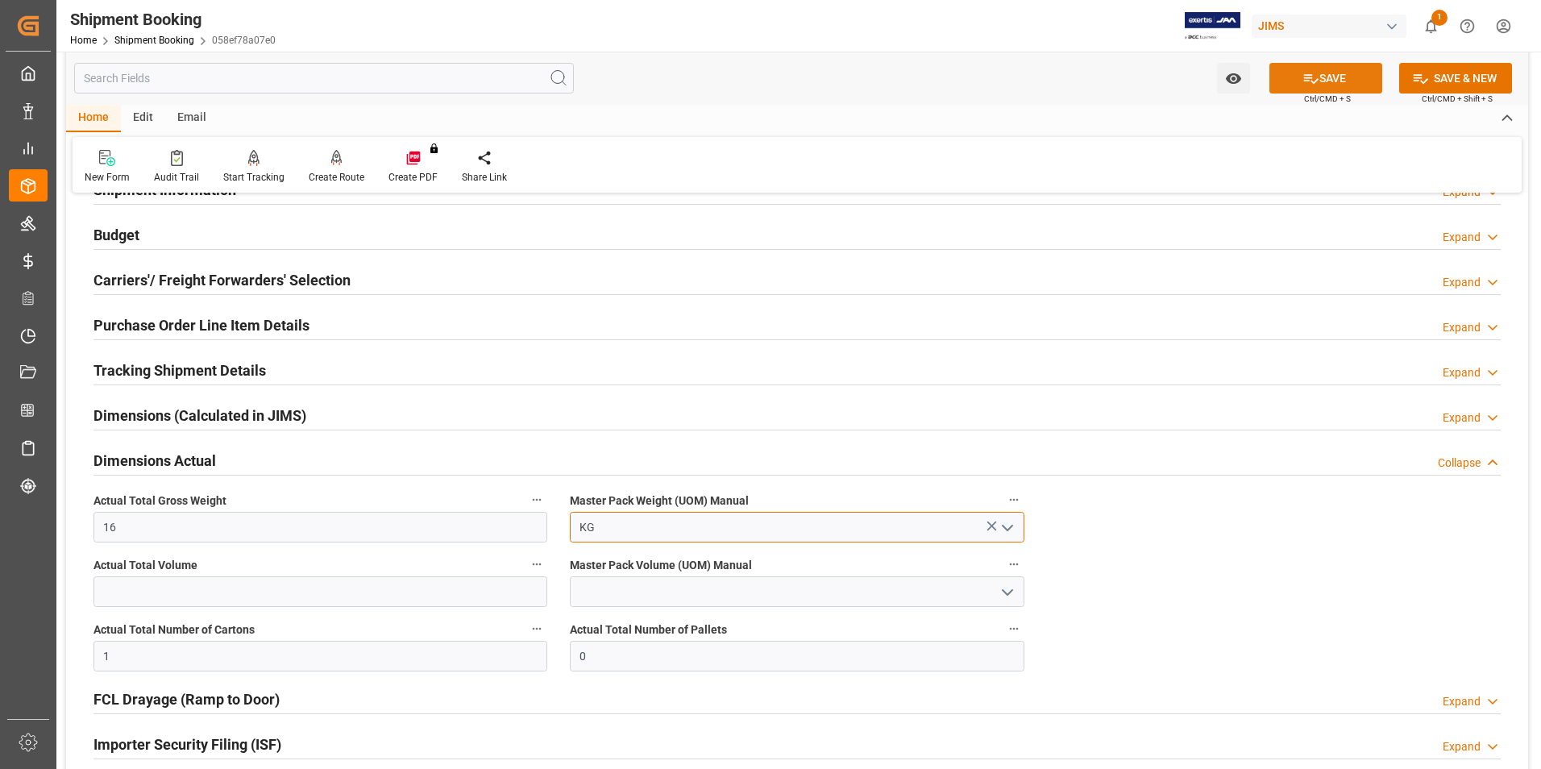
type input "KG"
click at [1295, 86] on button "SAVE" at bounding box center [1325, 78] width 113 height 31
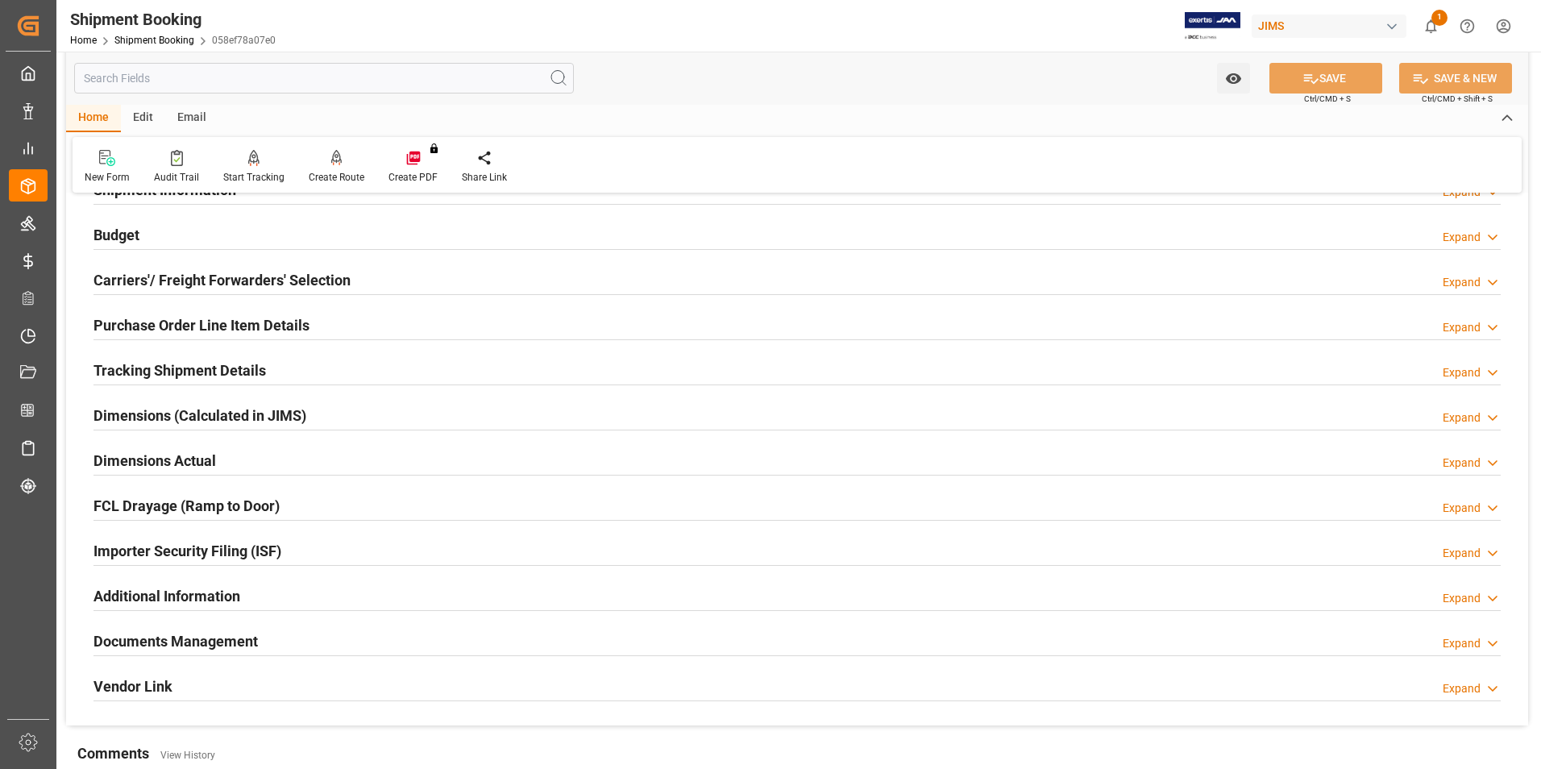
click at [170, 367] on h2 "Tracking Shipment Details" at bounding box center [179, 370] width 172 height 22
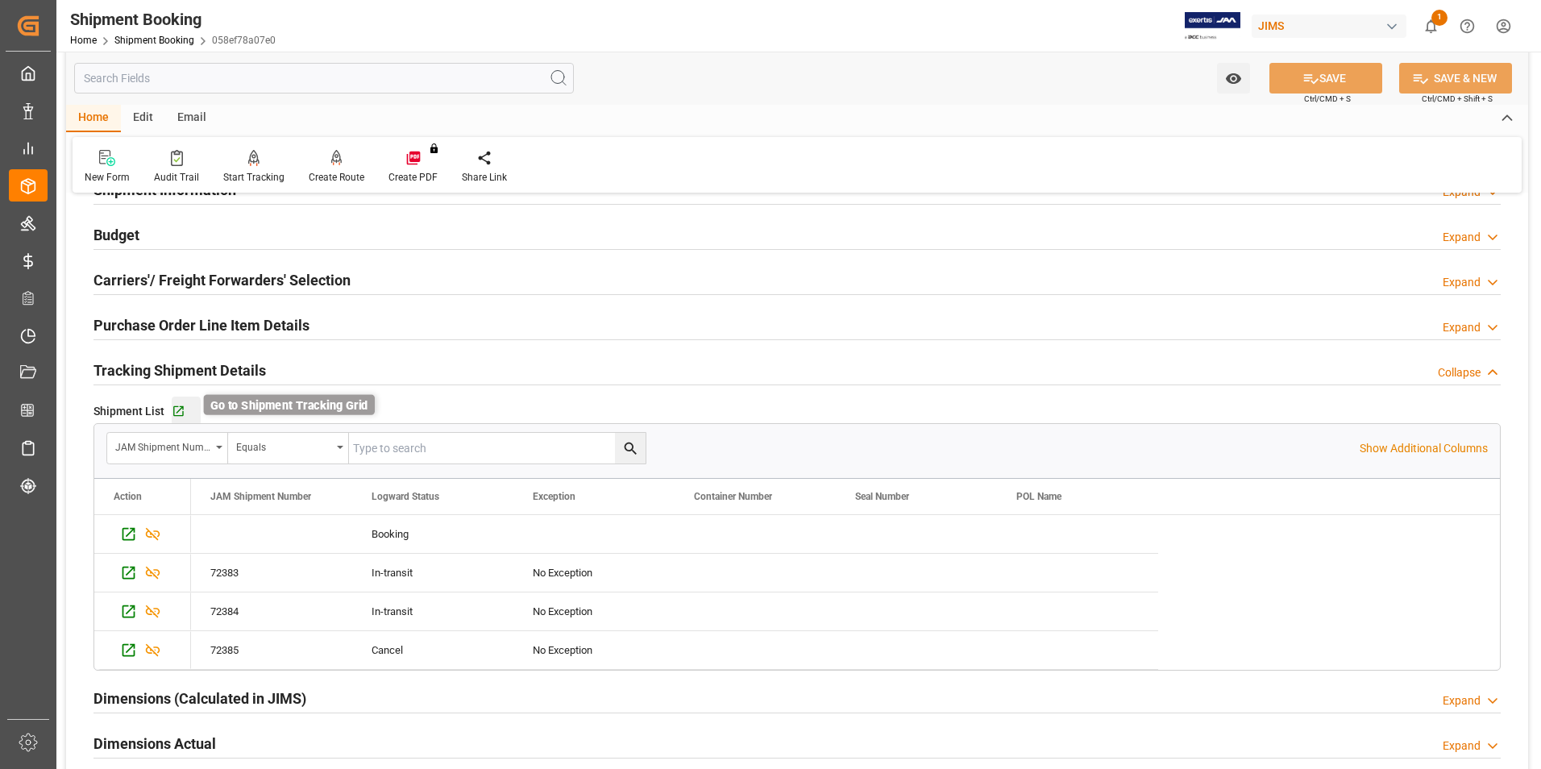
click at [181, 408] on icon "button" at bounding box center [179, 412] width 14 height 14
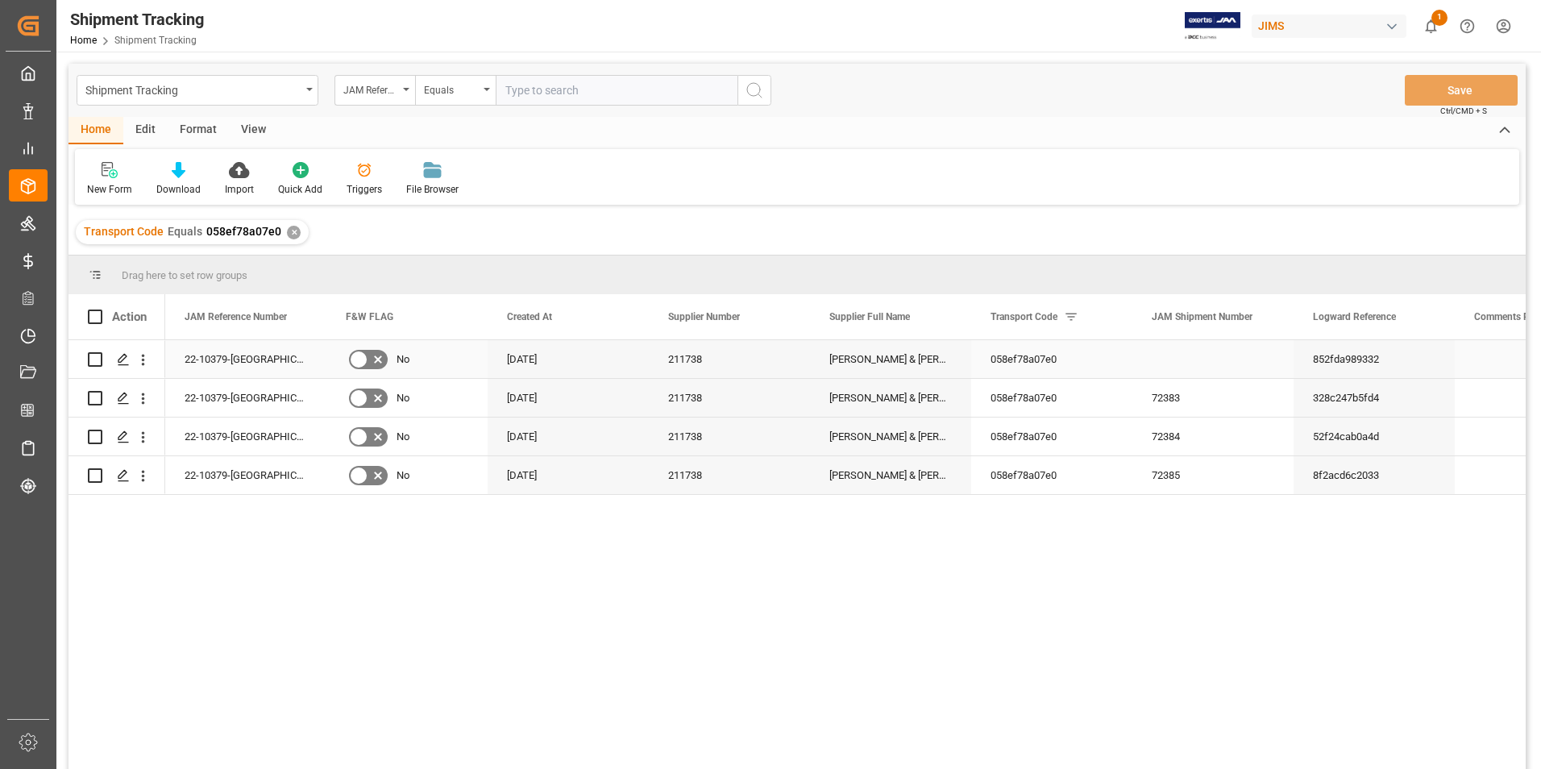
click at [213, 359] on div "22-10379-[GEOGRAPHIC_DATA]" at bounding box center [245, 359] width 161 height 38
click at [123, 357] on icon "Press SPACE to select this row." at bounding box center [123, 359] width 13 height 13
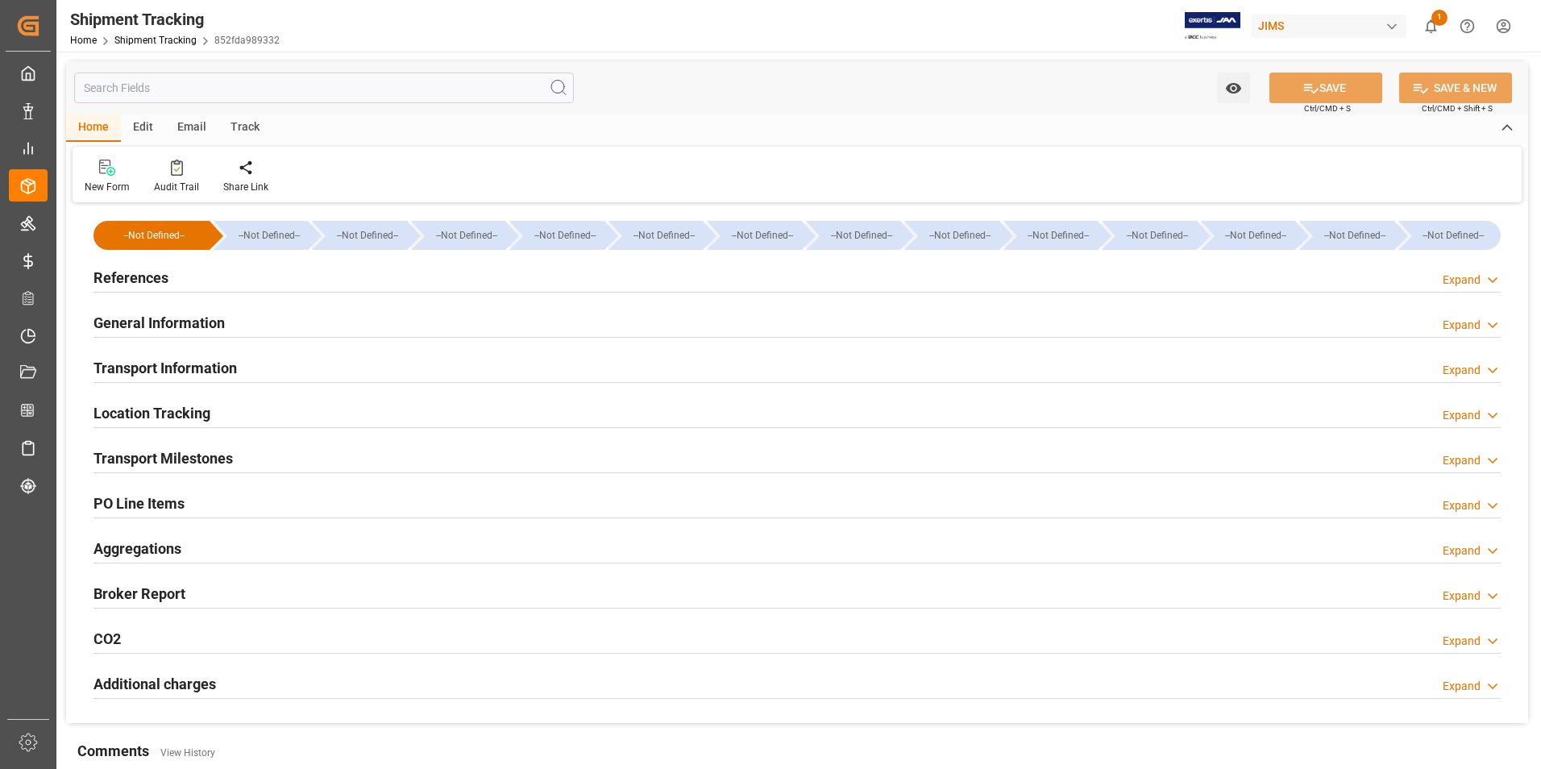
type input "[DATE]"
click at [138, 272] on h2 "References" at bounding box center [130, 278] width 75 height 22
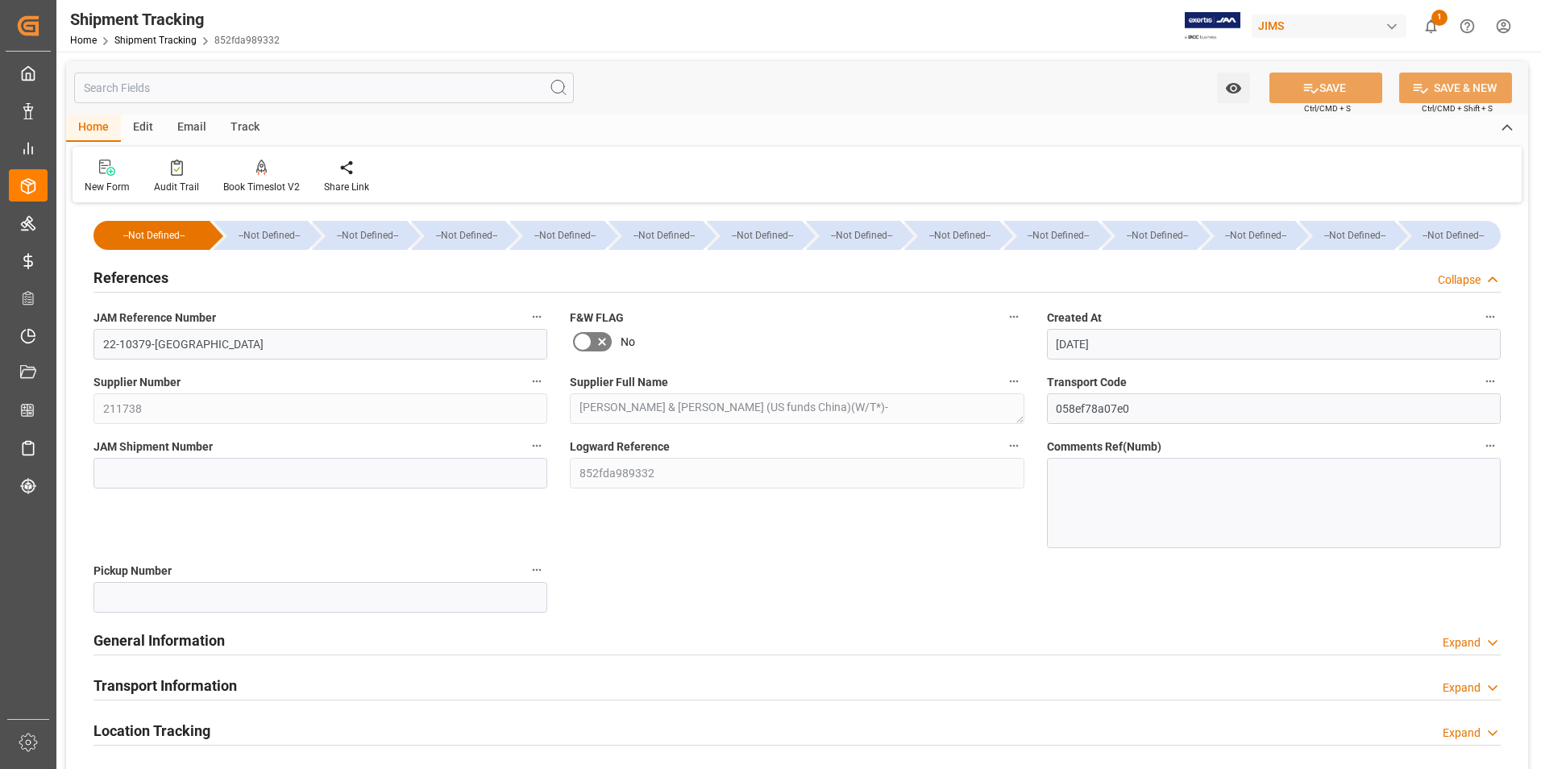
click at [164, 638] on h2 "General Information" at bounding box center [158, 640] width 131 height 22
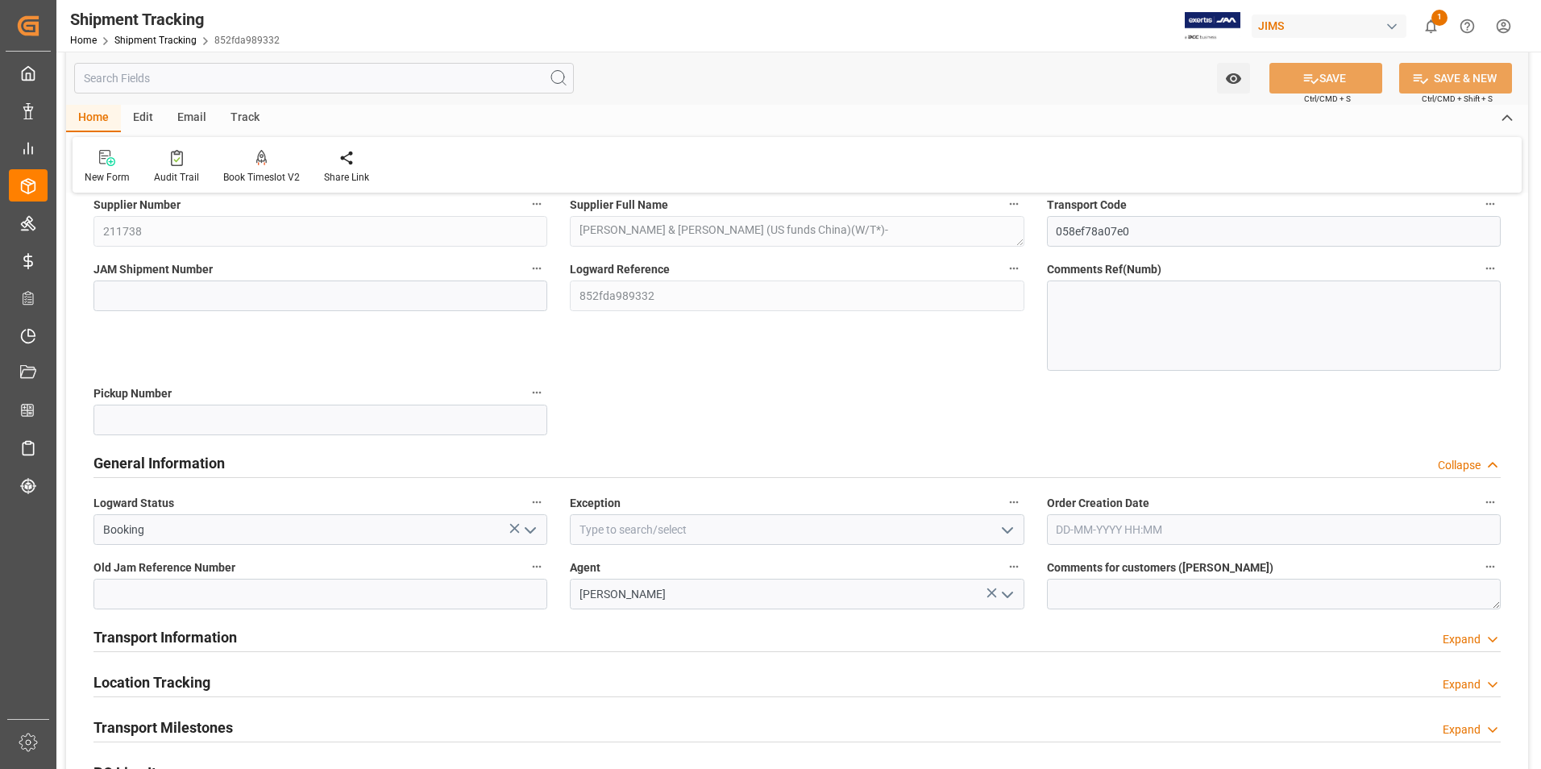
scroll to position [242, 0]
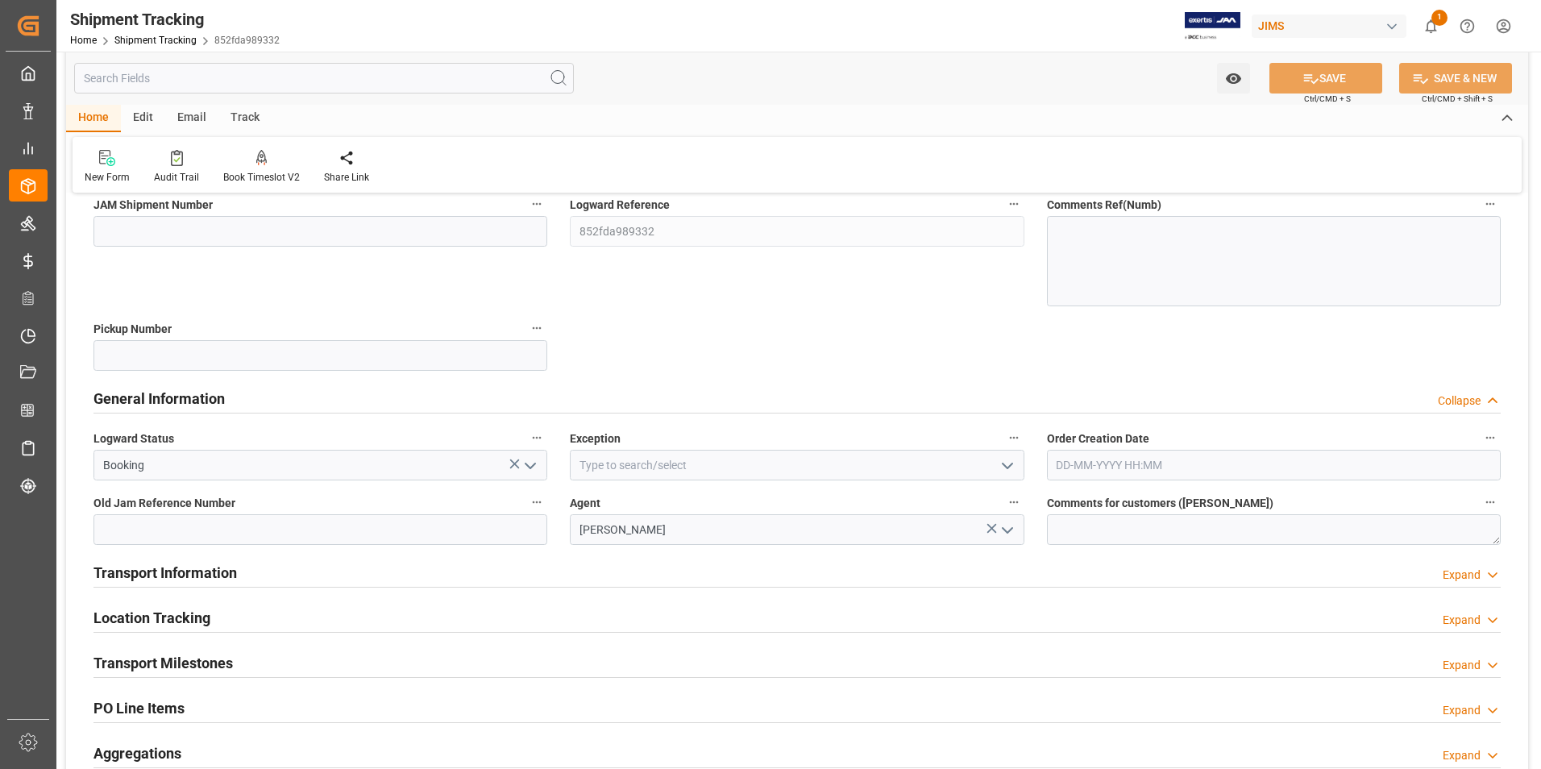
click at [529, 463] on icon "open menu" at bounding box center [530, 465] width 19 height 19
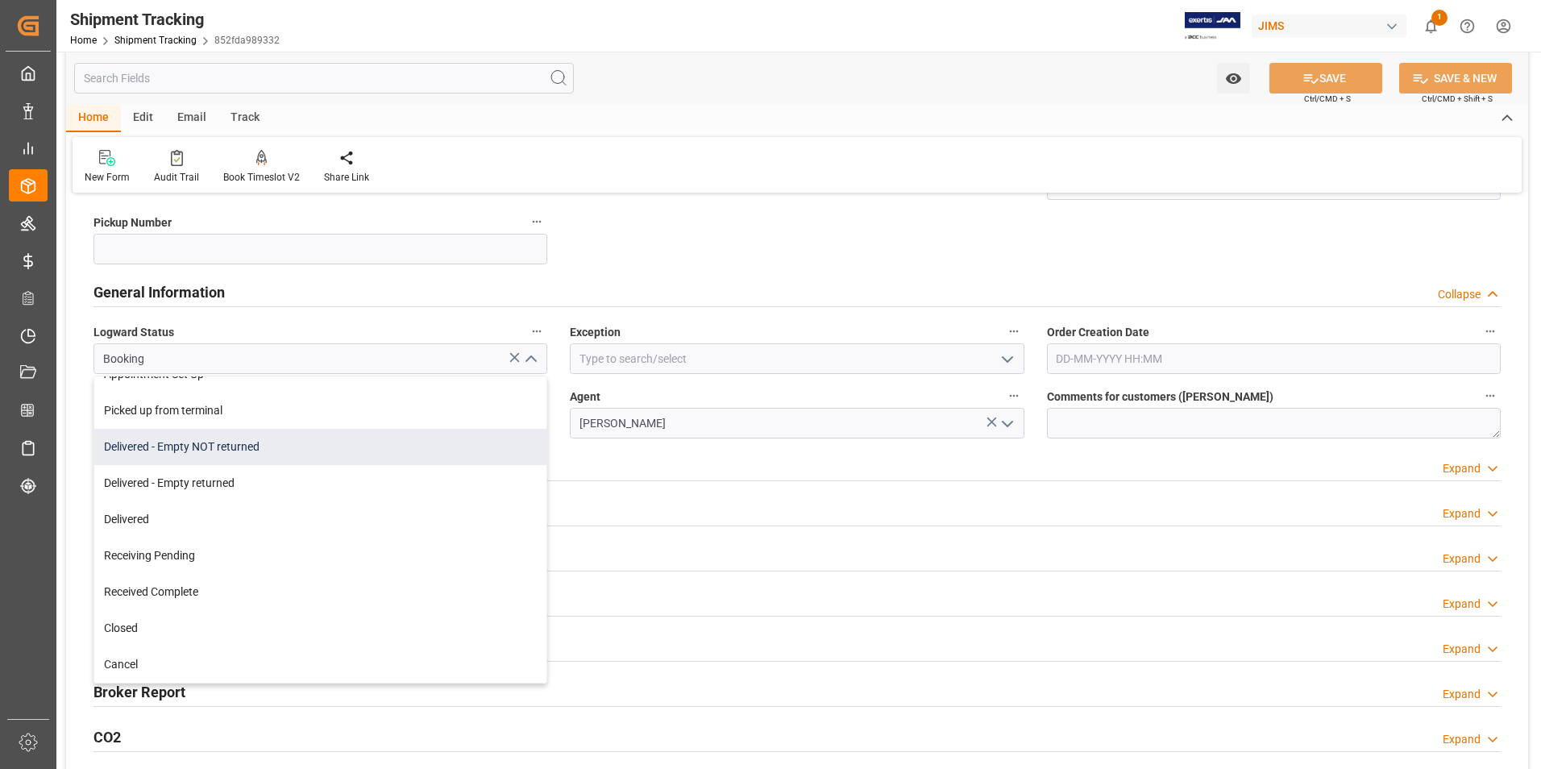
scroll to position [403, 0]
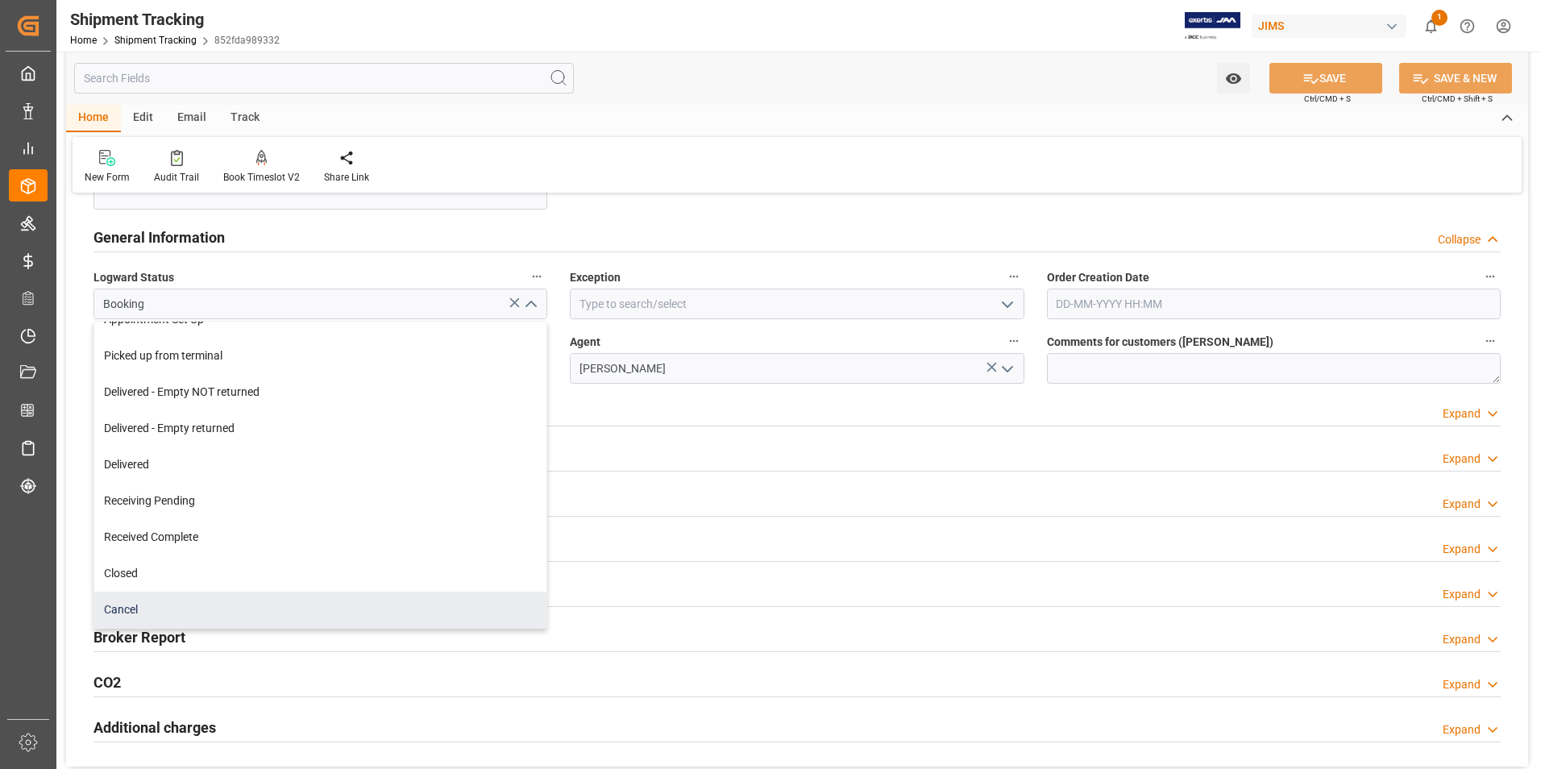
click at [143, 609] on div "Cancel" at bounding box center [320, 609] width 452 height 36
type input "Cancel"
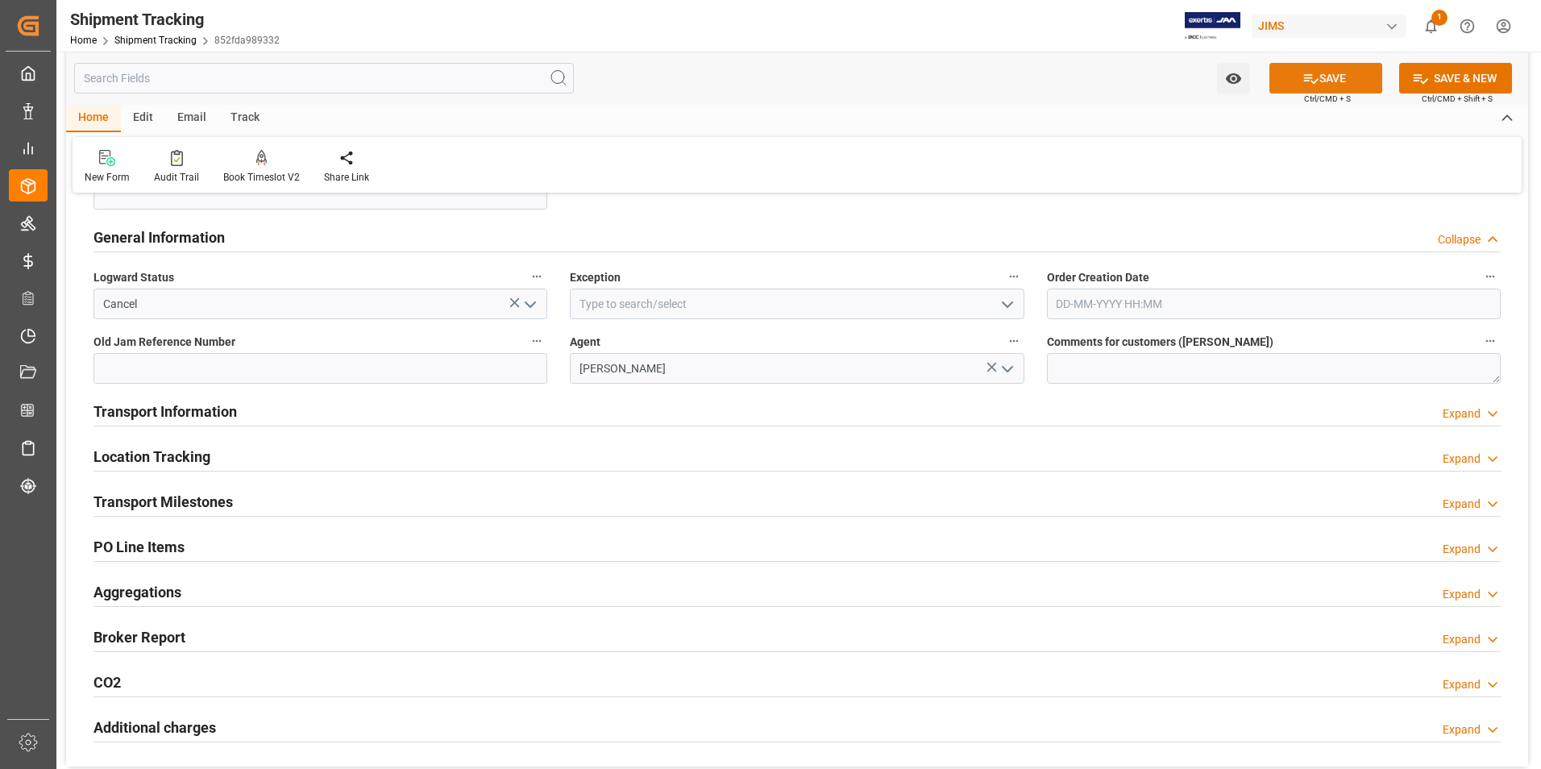
click at [1334, 81] on button "SAVE" at bounding box center [1325, 78] width 113 height 31
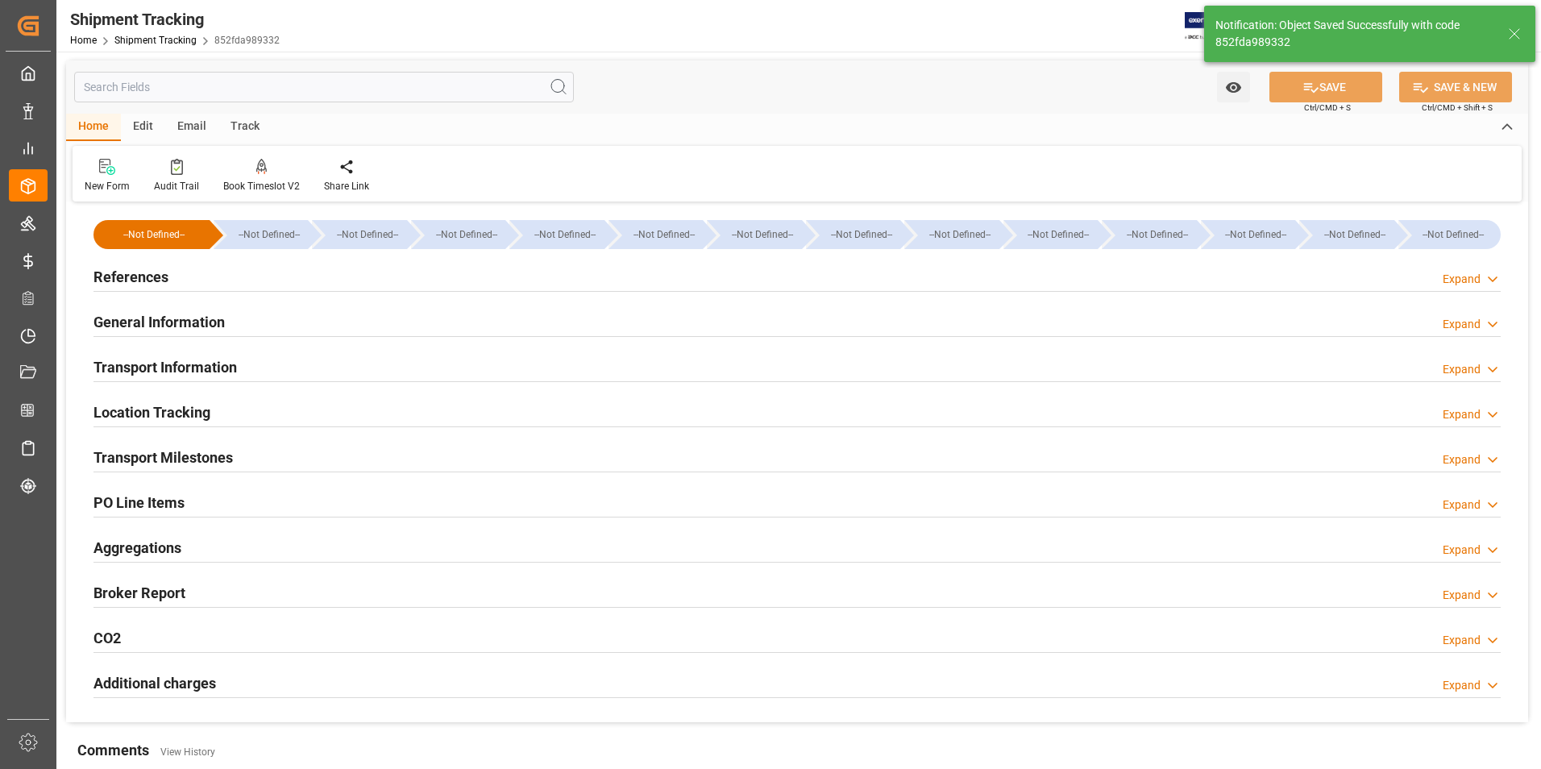
scroll to position [0, 0]
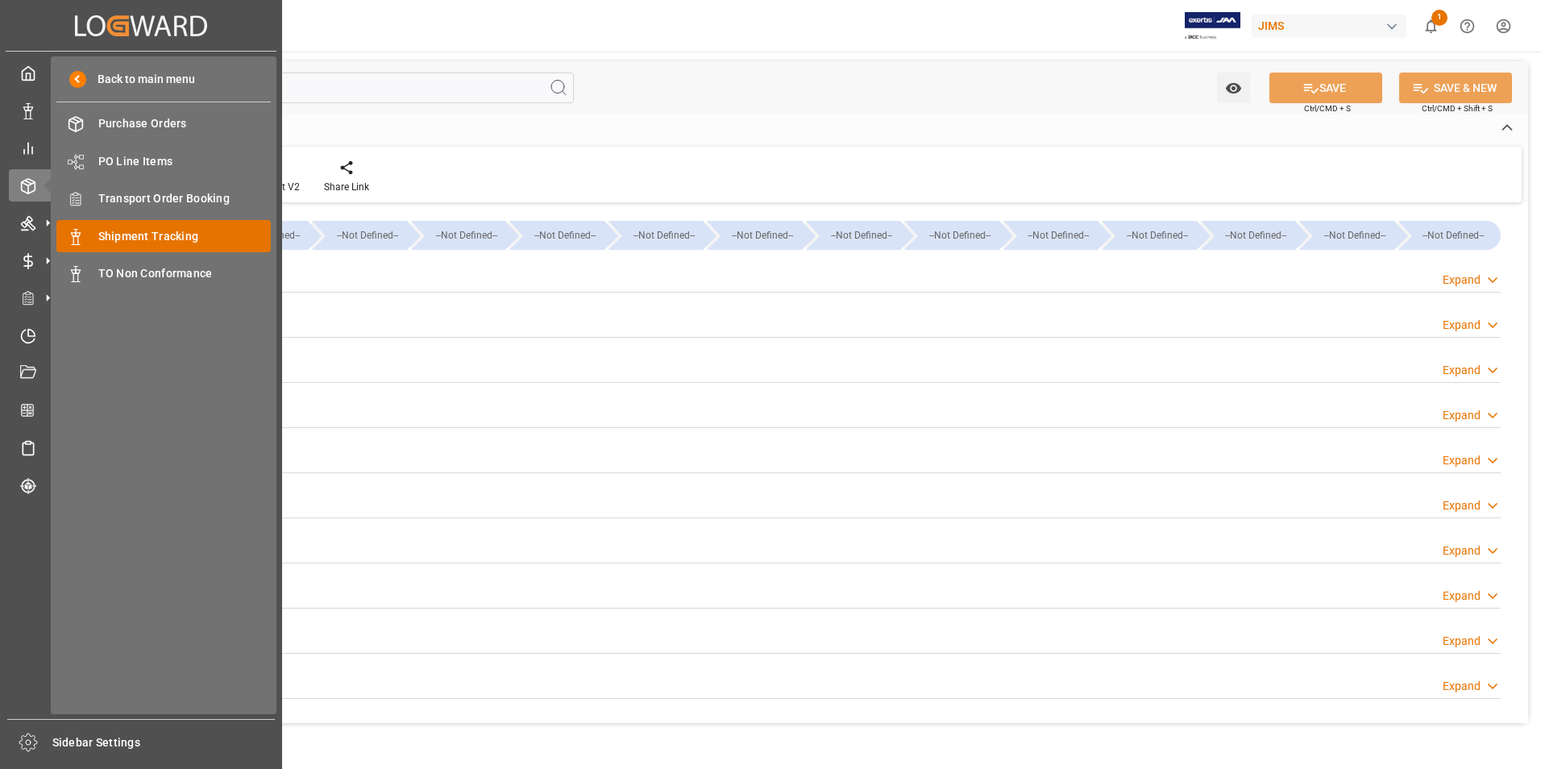
click at [160, 232] on span "Shipment Tracking" at bounding box center [184, 236] width 173 height 17
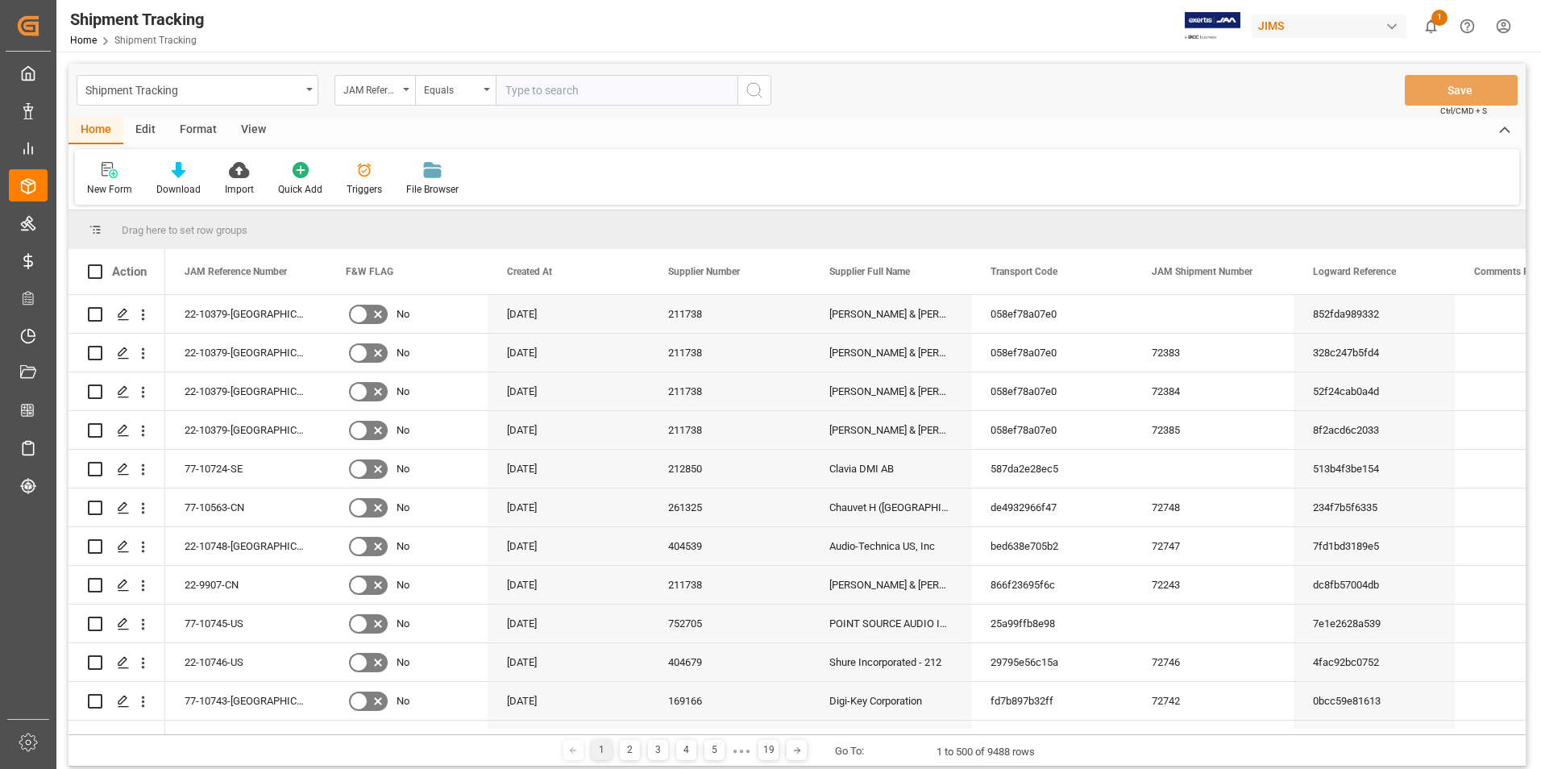
click at [529, 92] on input "text" at bounding box center [617, 90] width 242 height 31
type input "22-10379-[GEOGRAPHIC_DATA]"
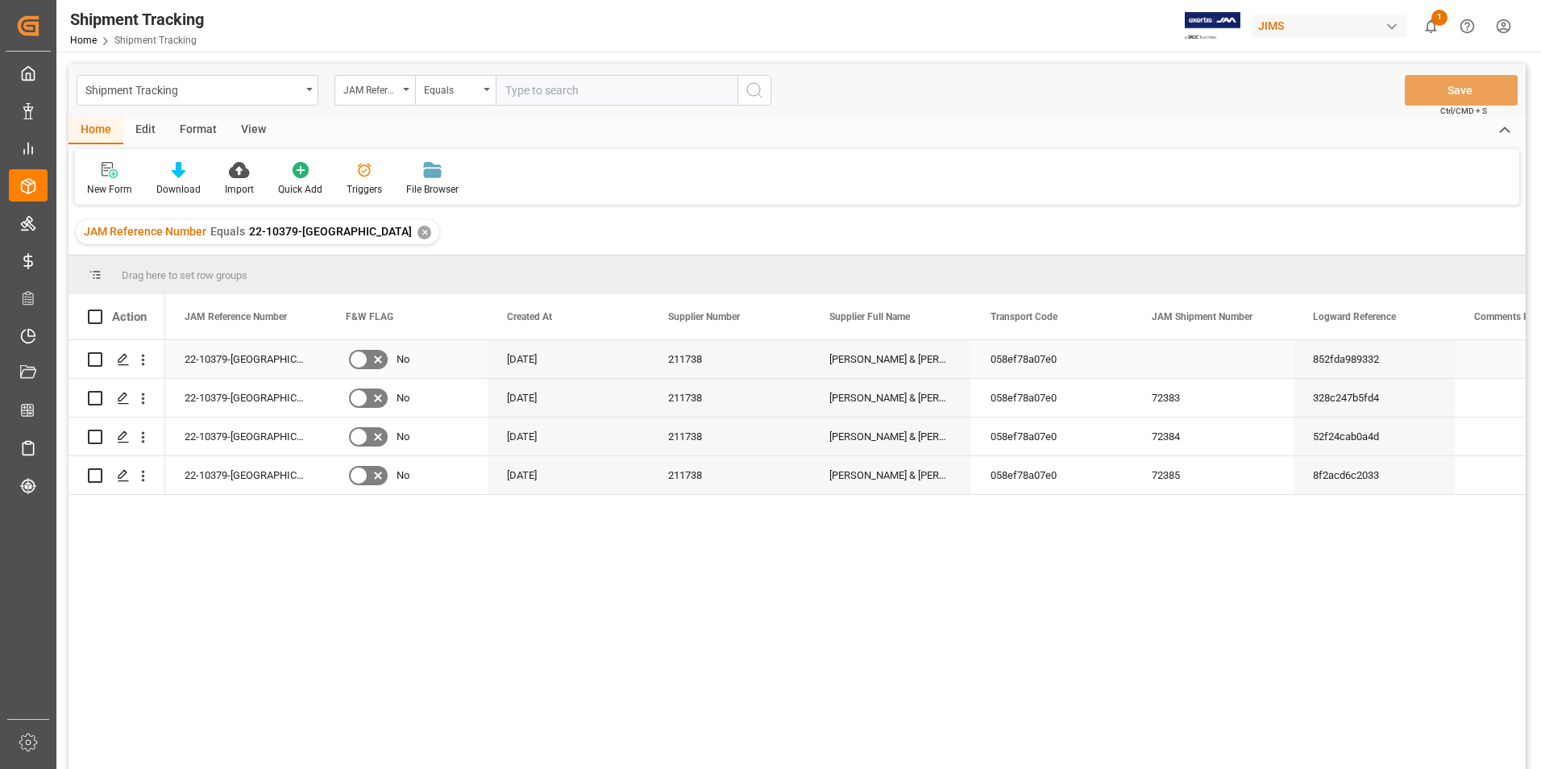
click at [372, 359] on icon "Press SPACE to select this row." at bounding box center [377, 359] width 19 height 19
click at [0, 0] on input "Press SPACE to select this row." at bounding box center [0, 0] width 0 height 0
click at [372, 359] on icon "Press SPACE to select this row." at bounding box center [377, 359] width 19 height 19
click at [0, 0] on input "Press SPACE to select this row." at bounding box center [0, 0] width 0 height 0
click at [124, 353] on icon "Press SPACE to select this row." at bounding box center [123, 359] width 13 height 13
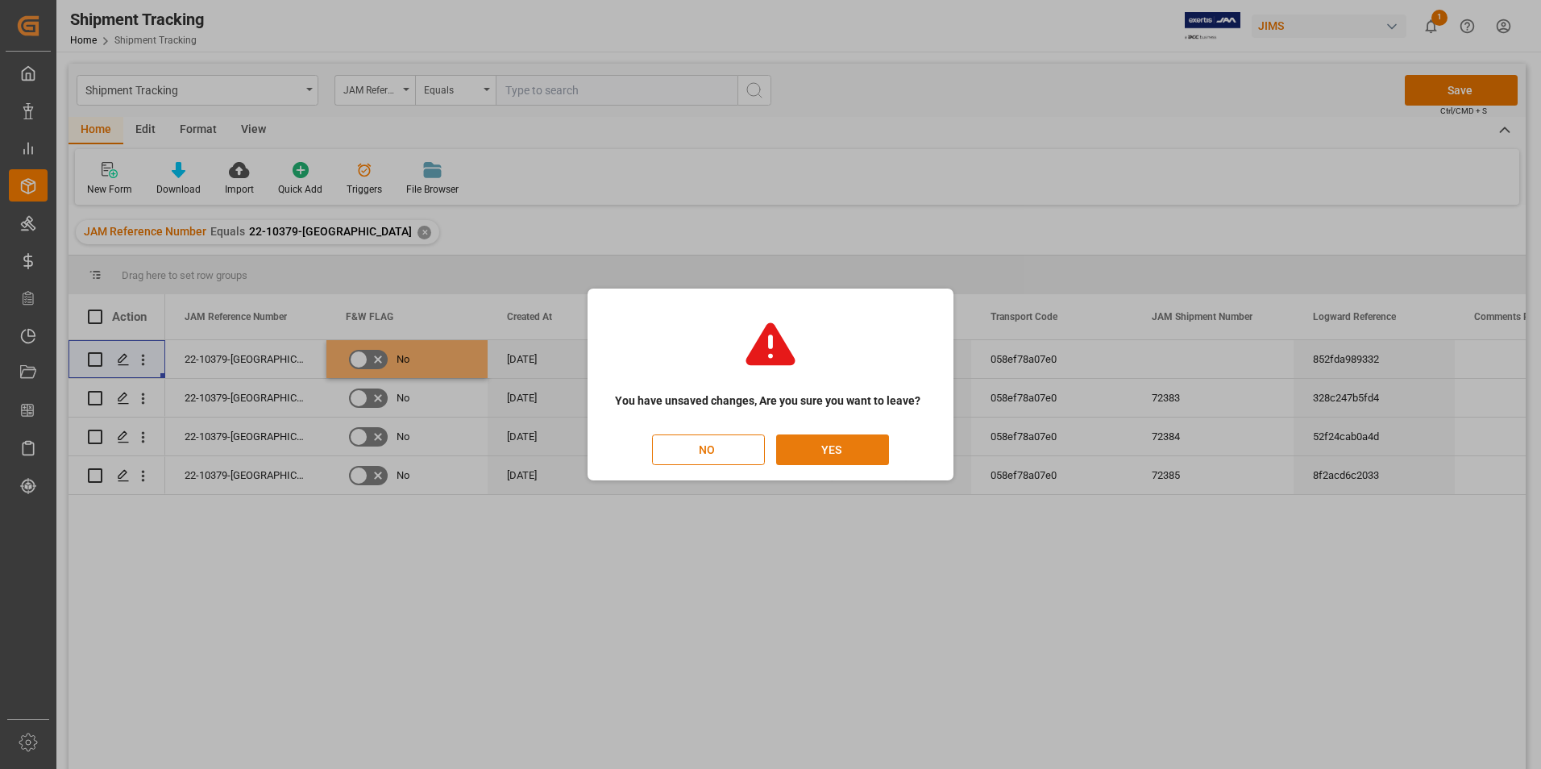
click at [824, 452] on button "YES" at bounding box center [832, 449] width 113 height 31
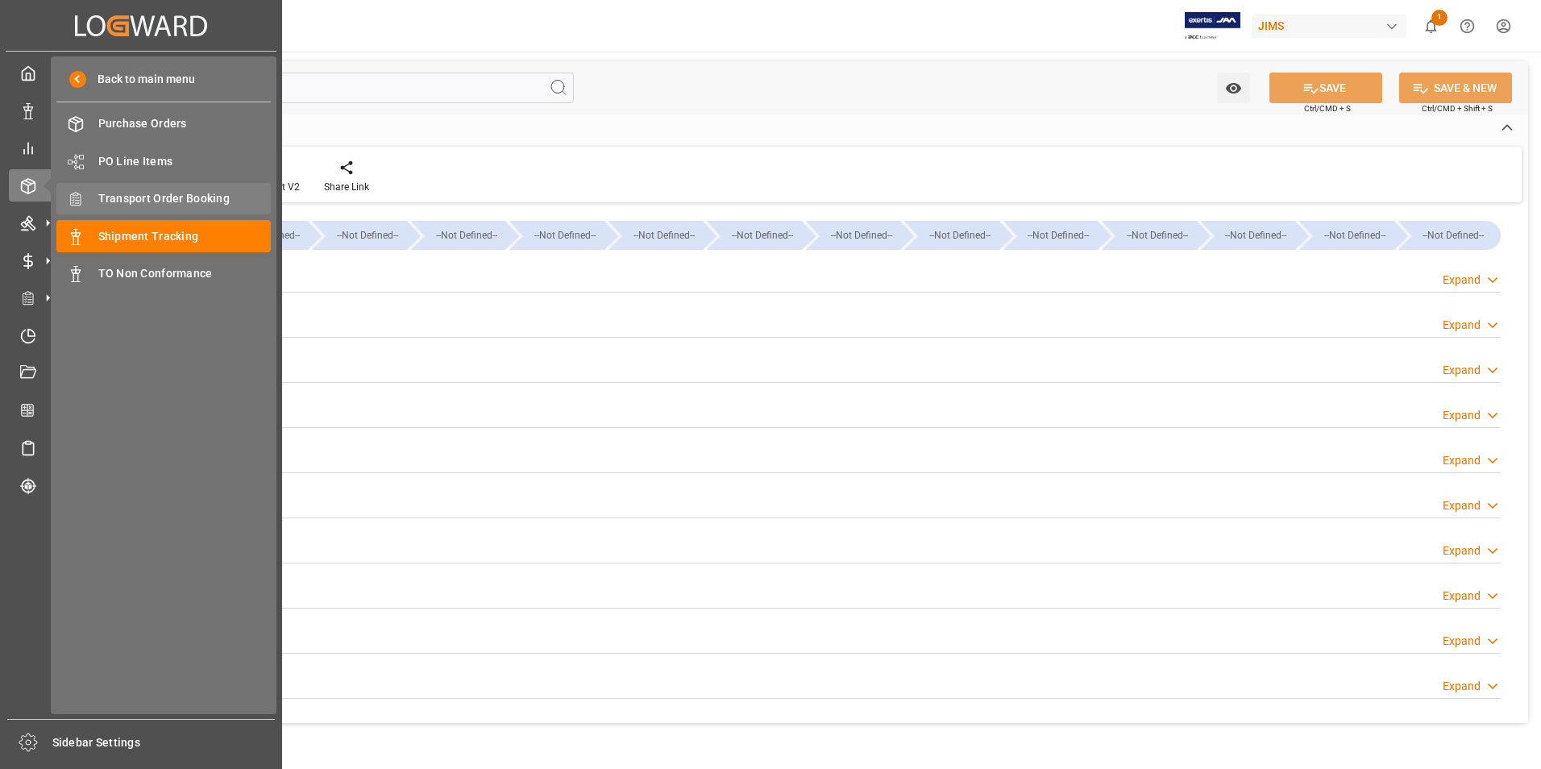
click at [168, 196] on span "Transport Order Booking" at bounding box center [184, 198] width 173 height 17
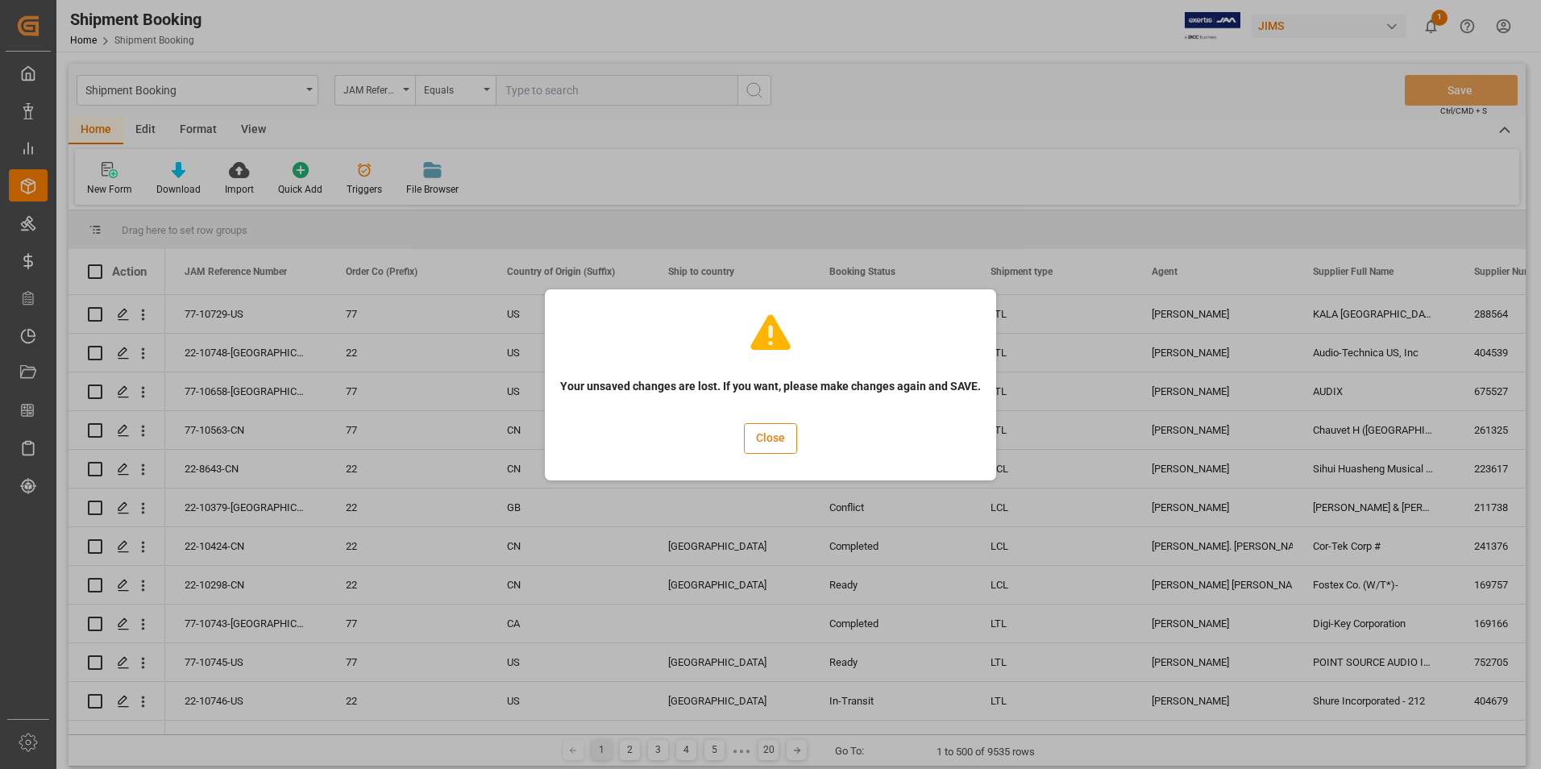
click at [766, 442] on button "Close" at bounding box center [770, 438] width 53 height 31
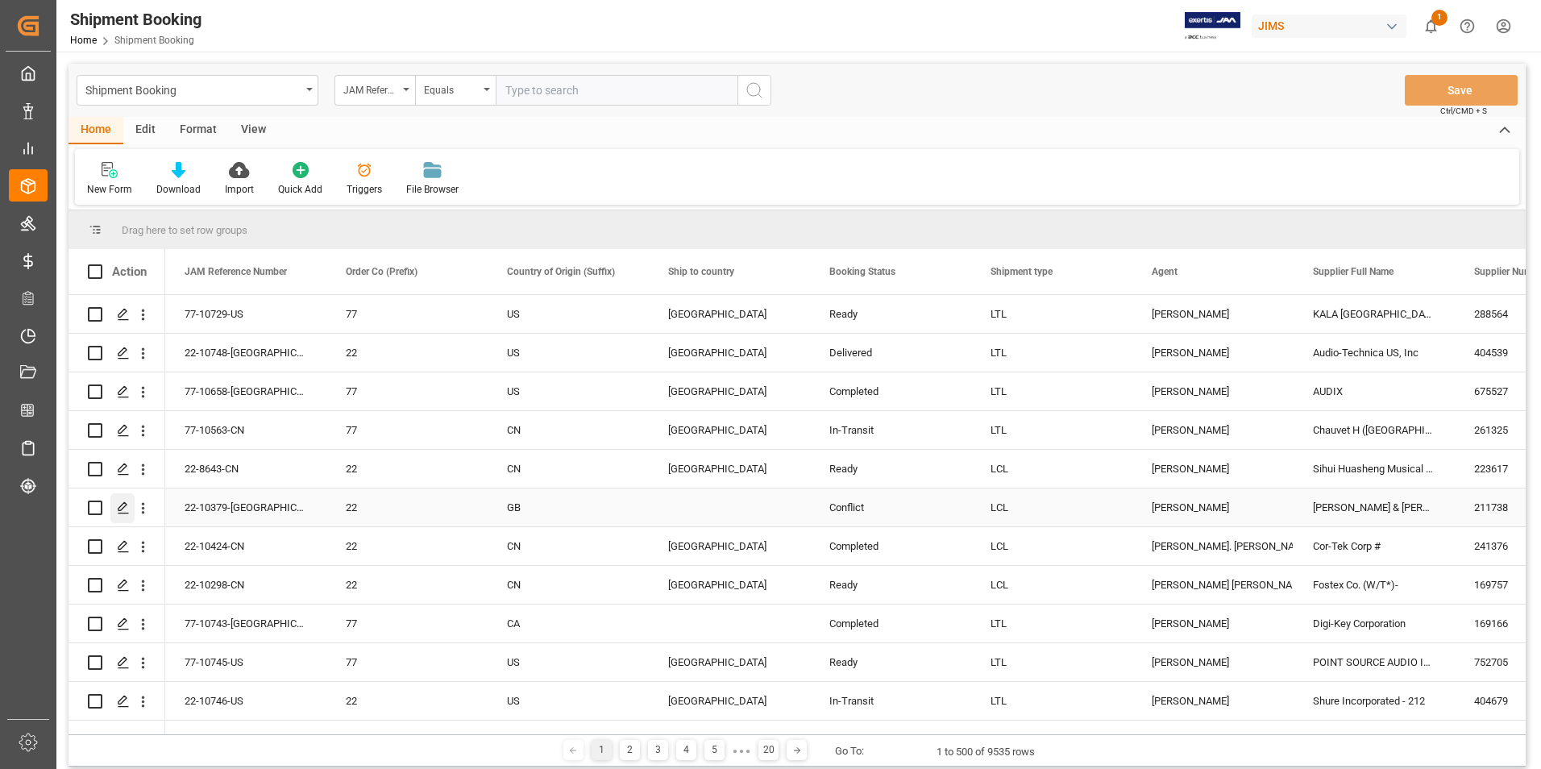
click at [119, 508] on polygon "Press SPACE to select this row." at bounding box center [122, 507] width 8 height 8
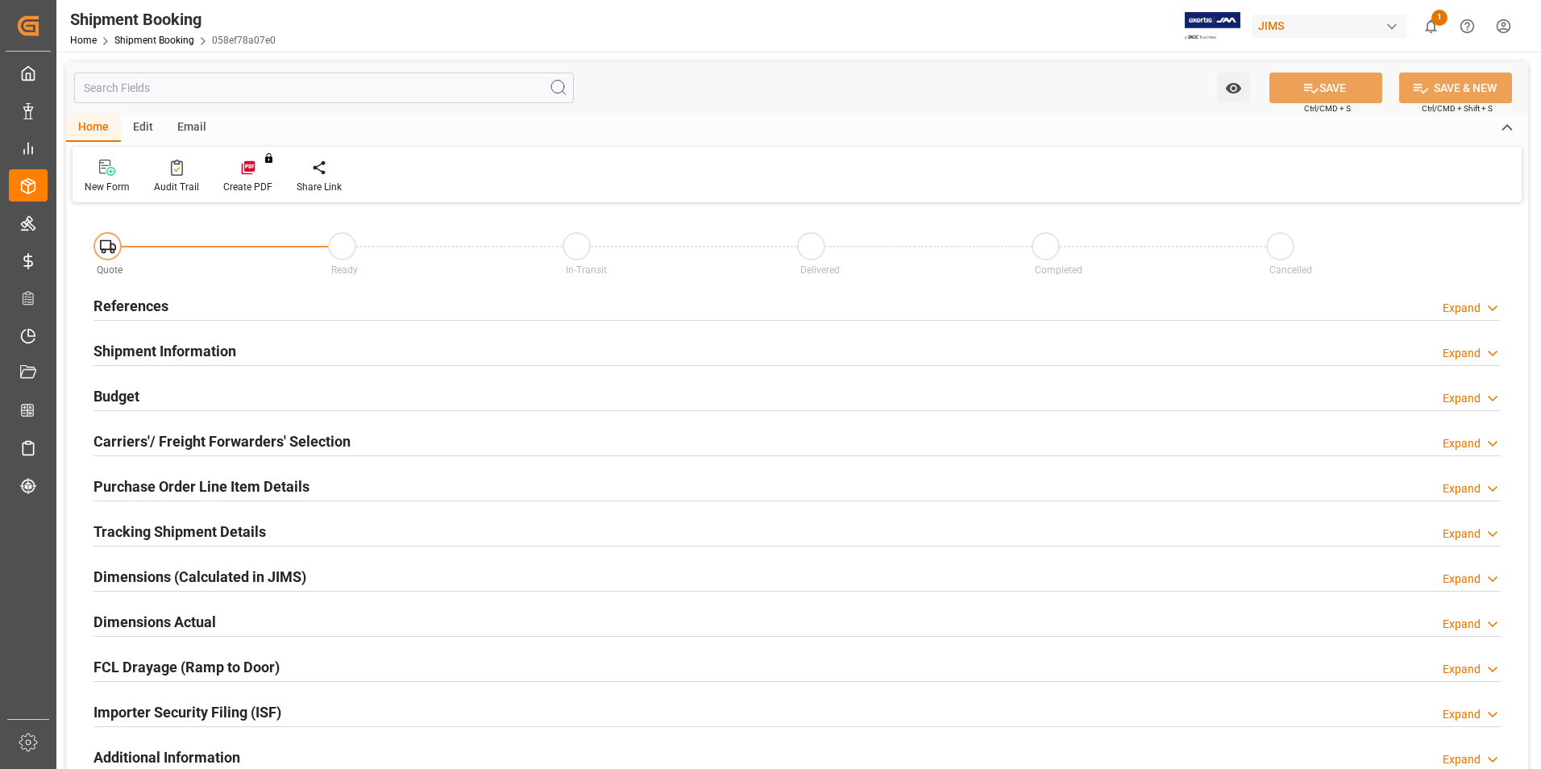
type input "0"
type input "1215.4412"
type input "258.3684"
type input "0"
type input "2153.07"
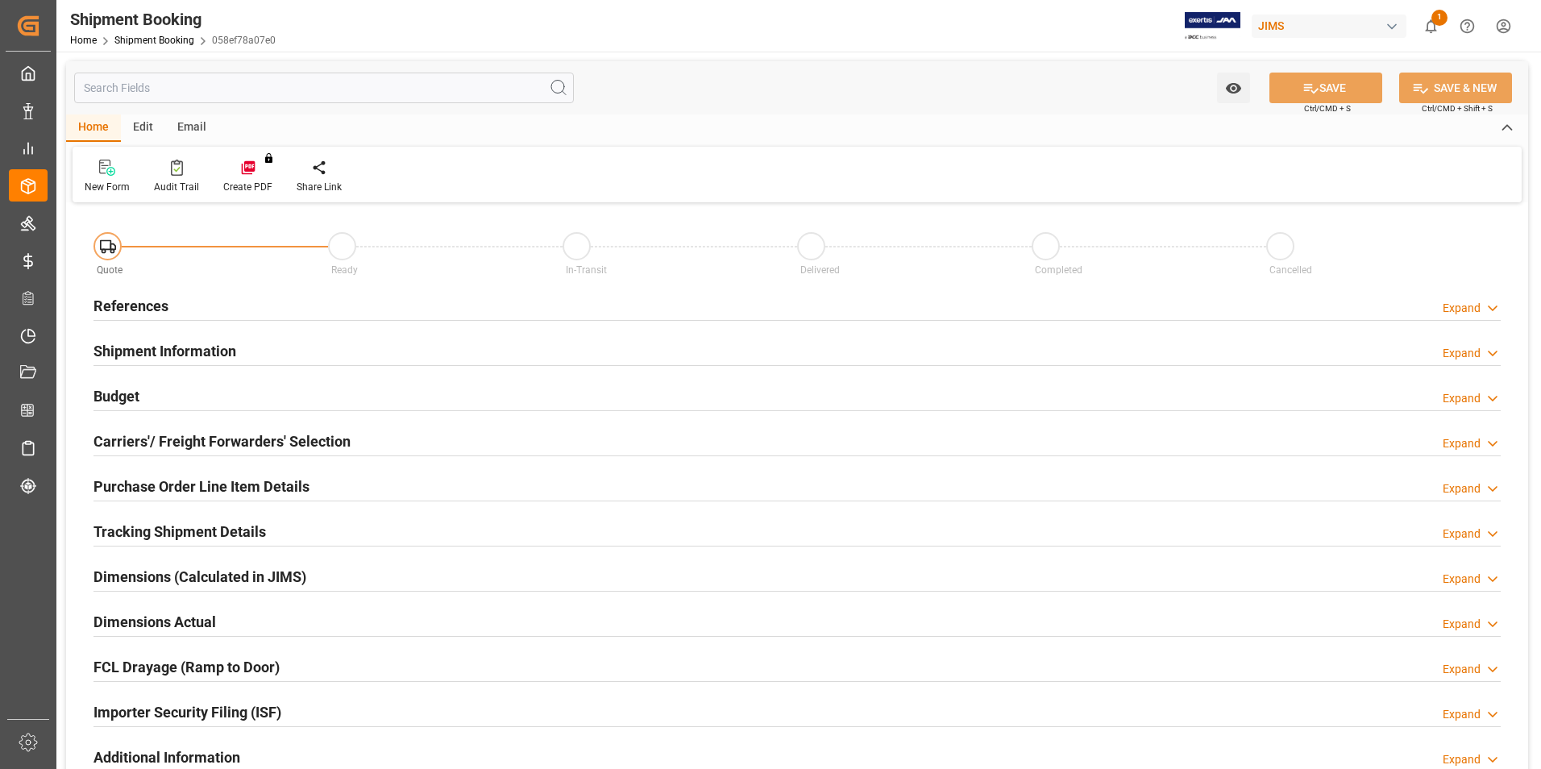
type input "2153.07"
type input "[DATE]"
click at [137, 301] on h2 "References" at bounding box center [130, 306] width 75 height 22
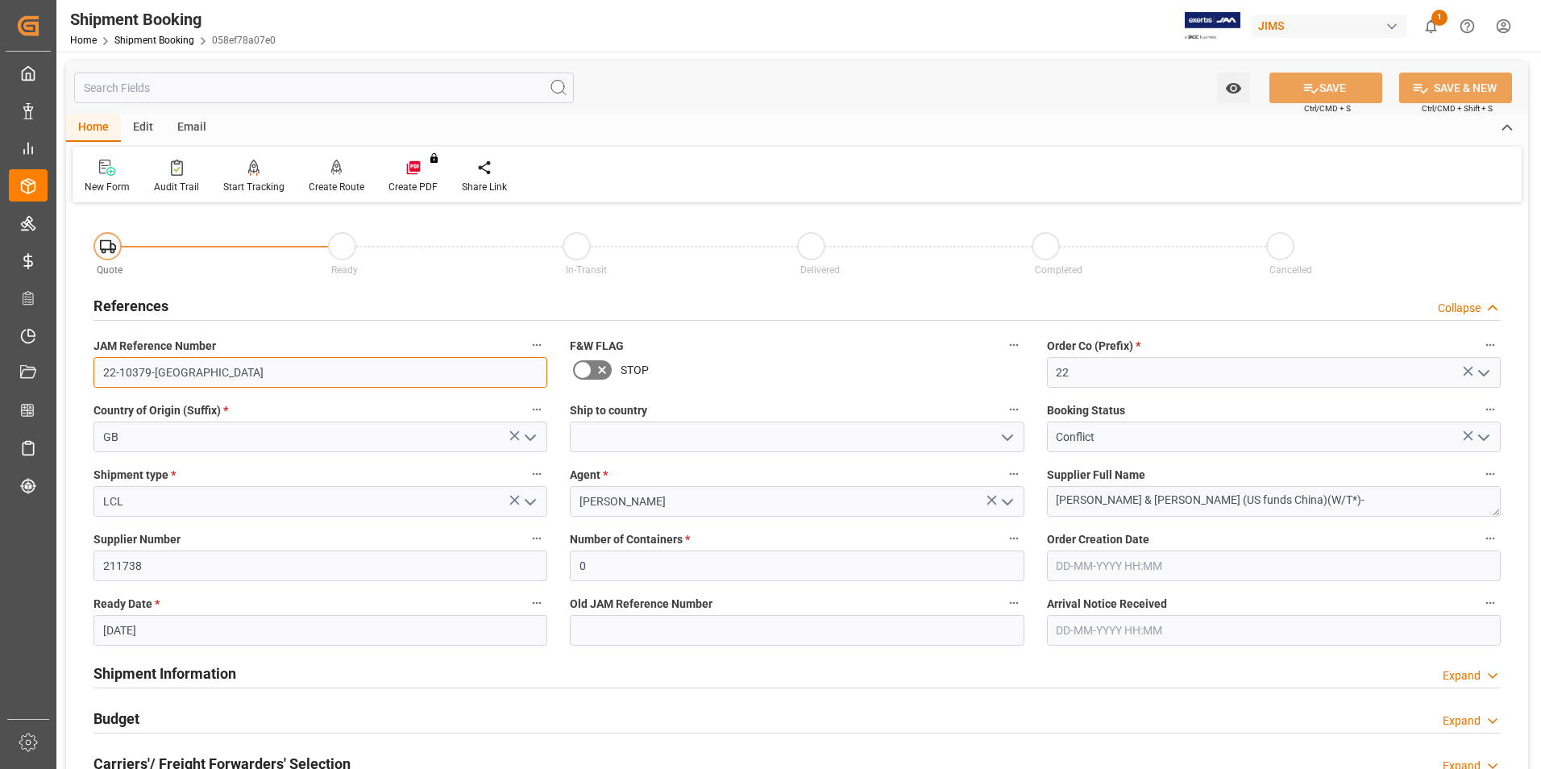
drag, startPoint x: 175, startPoint y: 375, endPoint x: 97, endPoint y: 371, distance: 78.3
click at [97, 371] on input "22-10379-[GEOGRAPHIC_DATA]" at bounding box center [320, 372] width 454 height 31
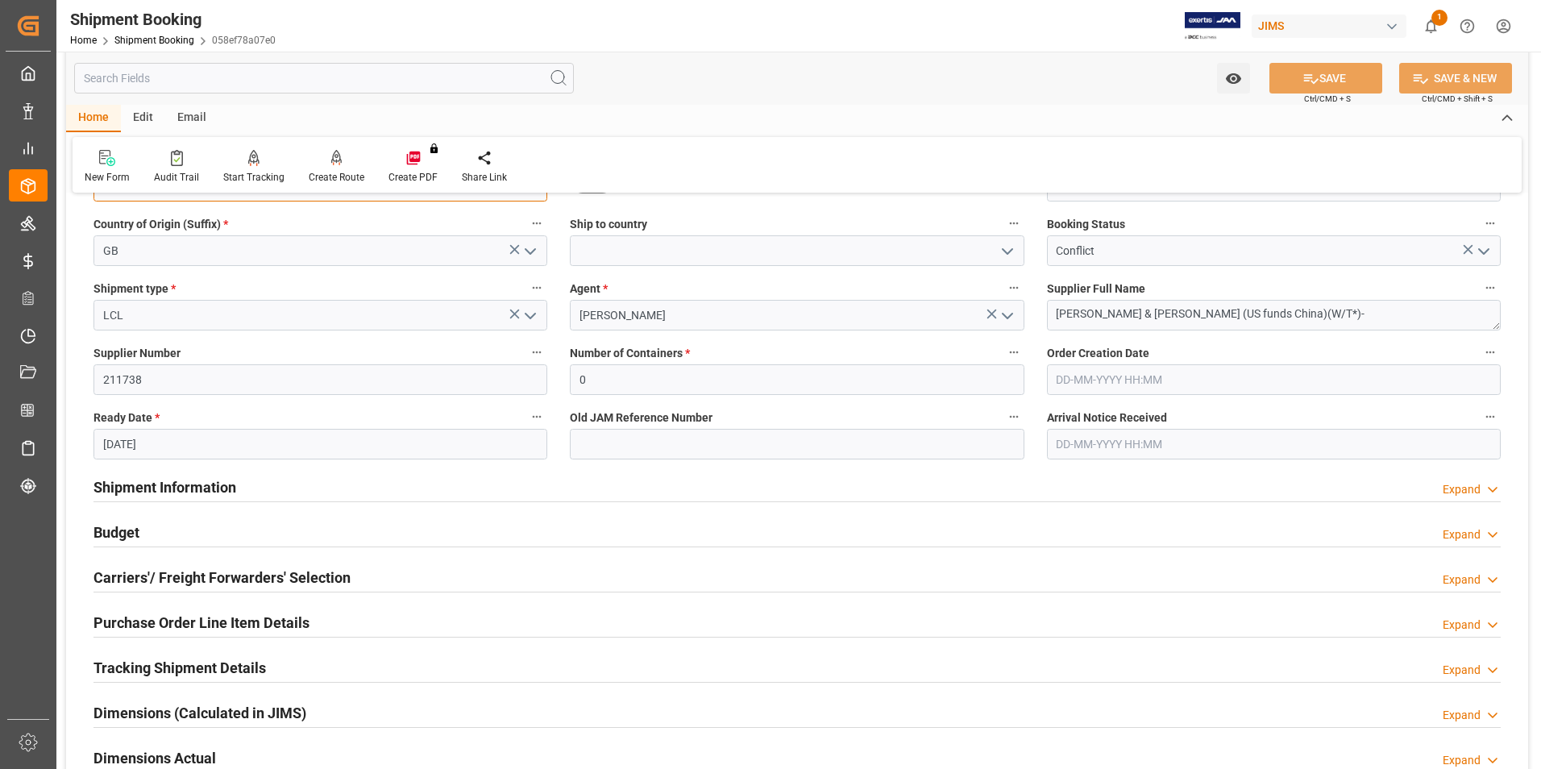
scroll to position [242, 0]
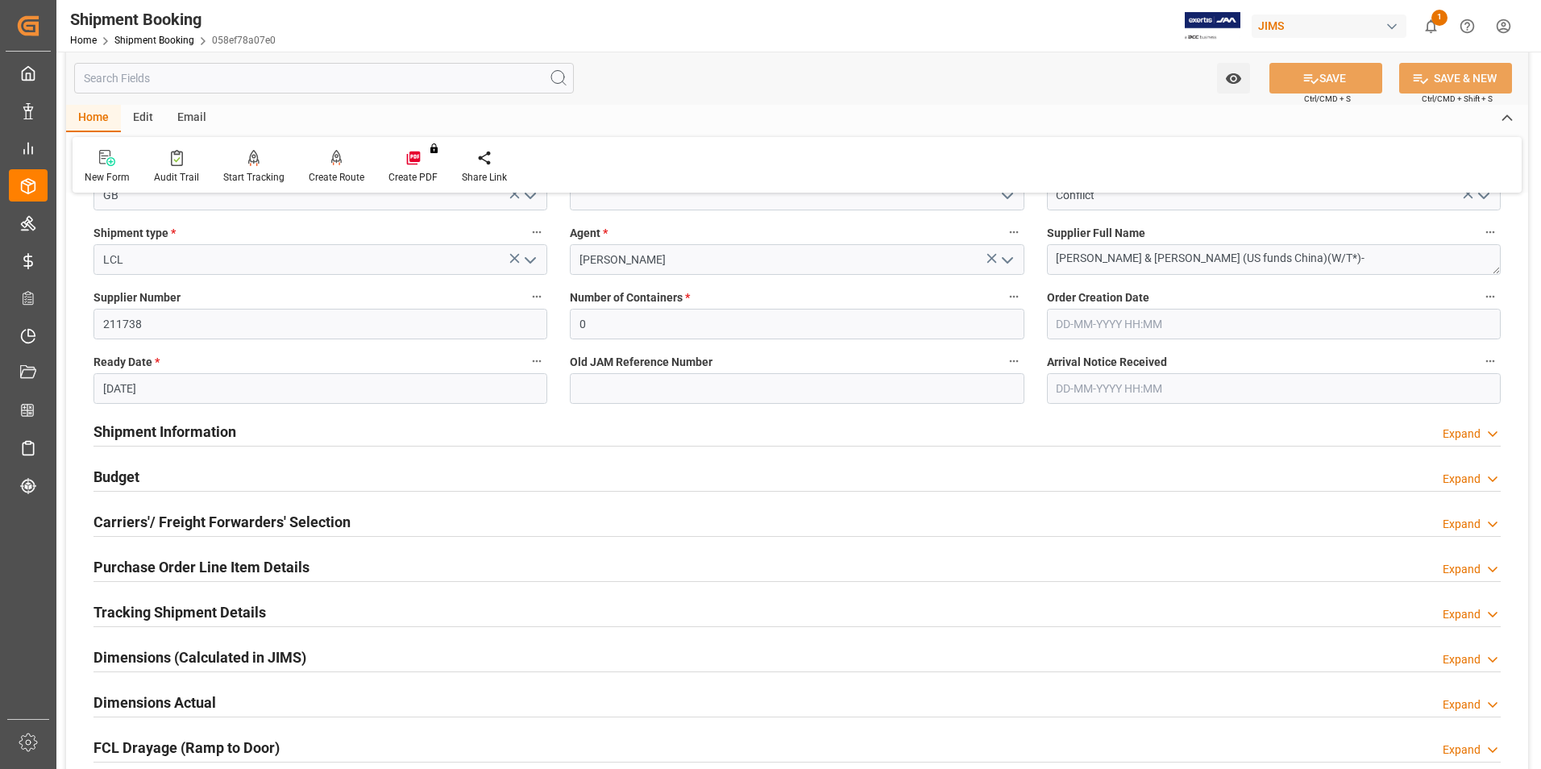
click at [135, 478] on h2 "Budget" at bounding box center [116, 477] width 46 height 22
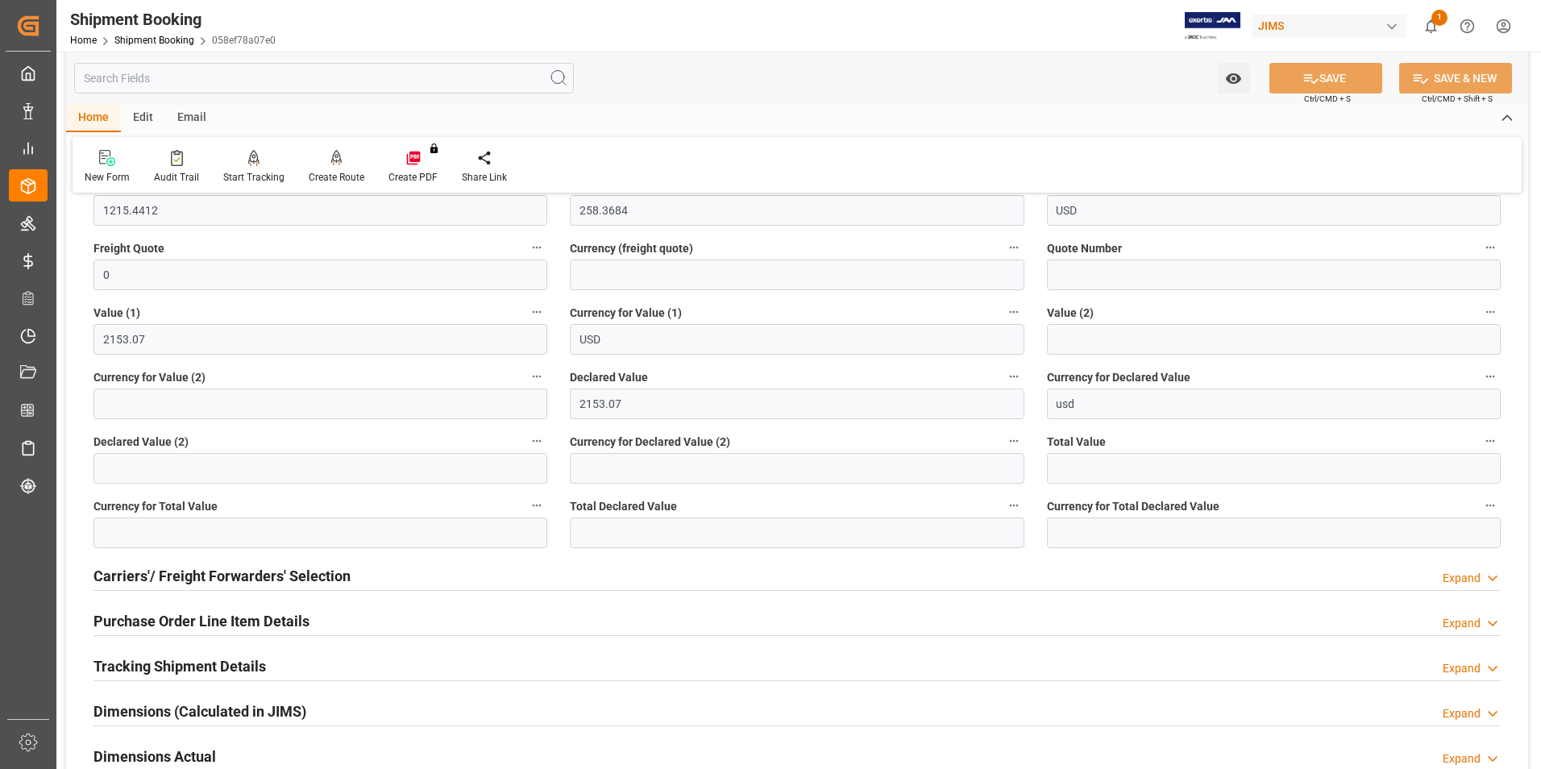
scroll to position [645, 0]
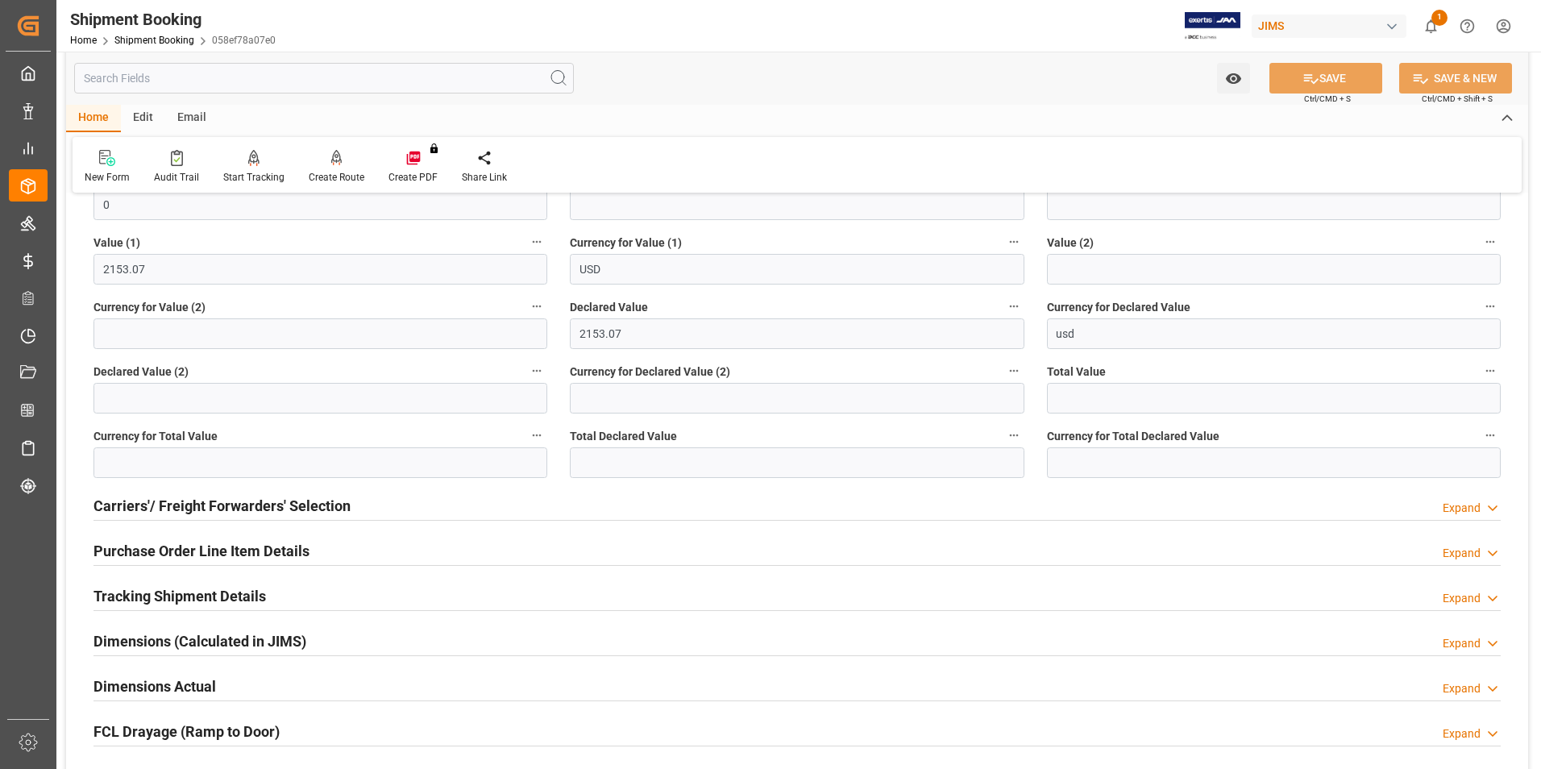
click at [162, 595] on h2 "Tracking Shipment Details" at bounding box center [179, 596] width 172 height 22
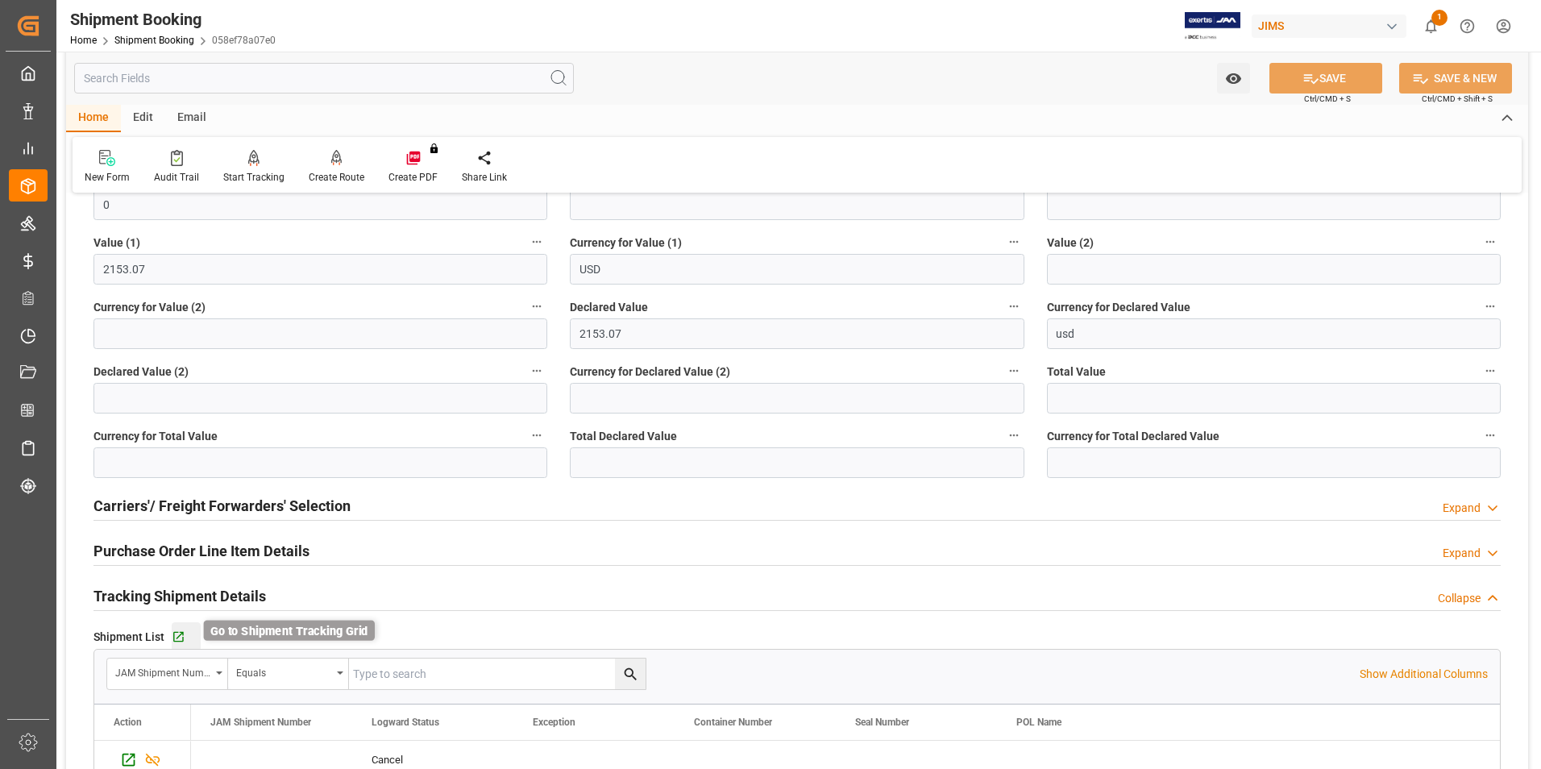
click at [177, 633] on icon "button" at bounding box center [179, 637] width 14 height 14
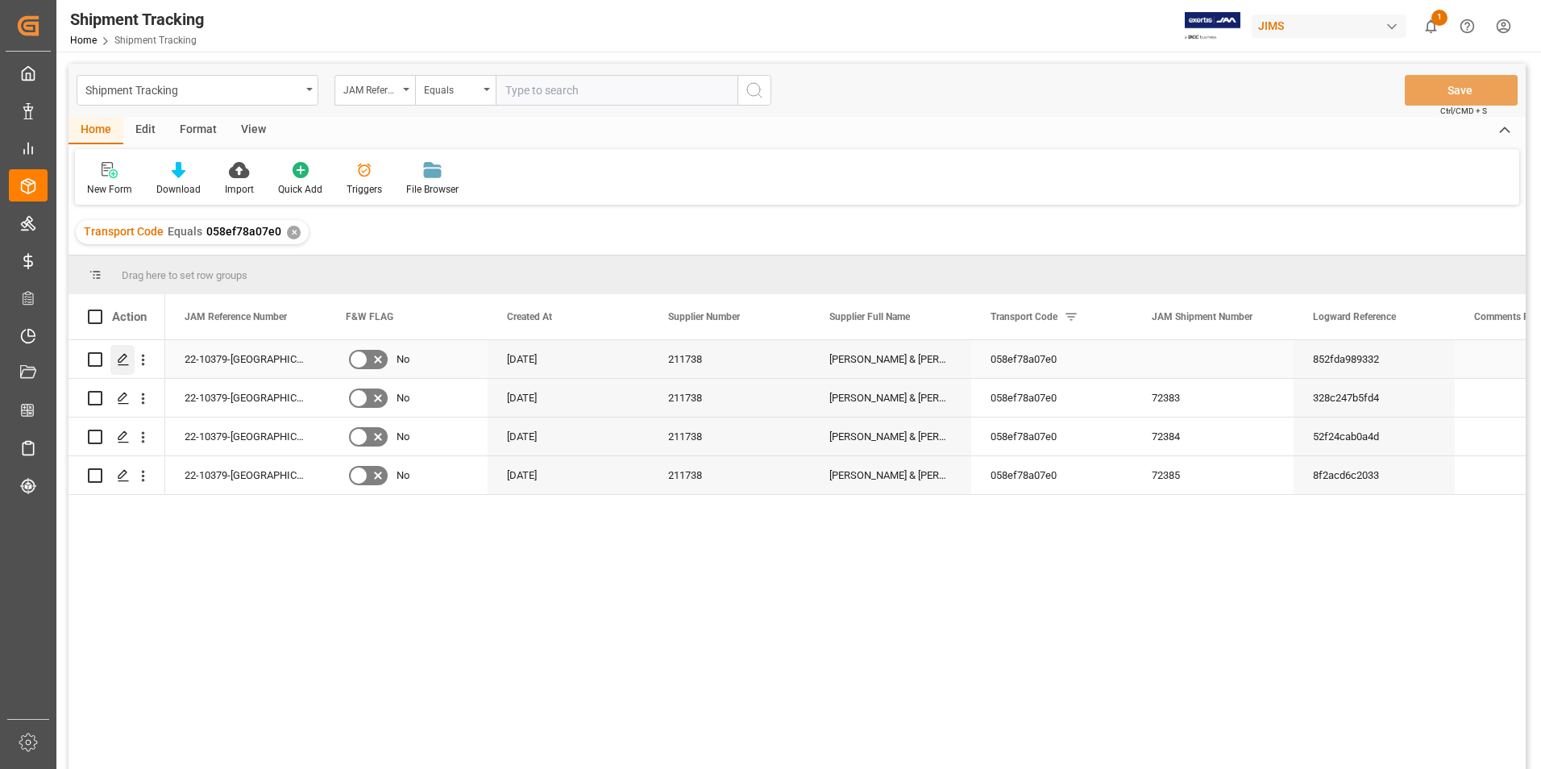
click at [124, 359] on polygon "Press SPACE to select this row." at bounding box center [122, 359] width 8 height 8
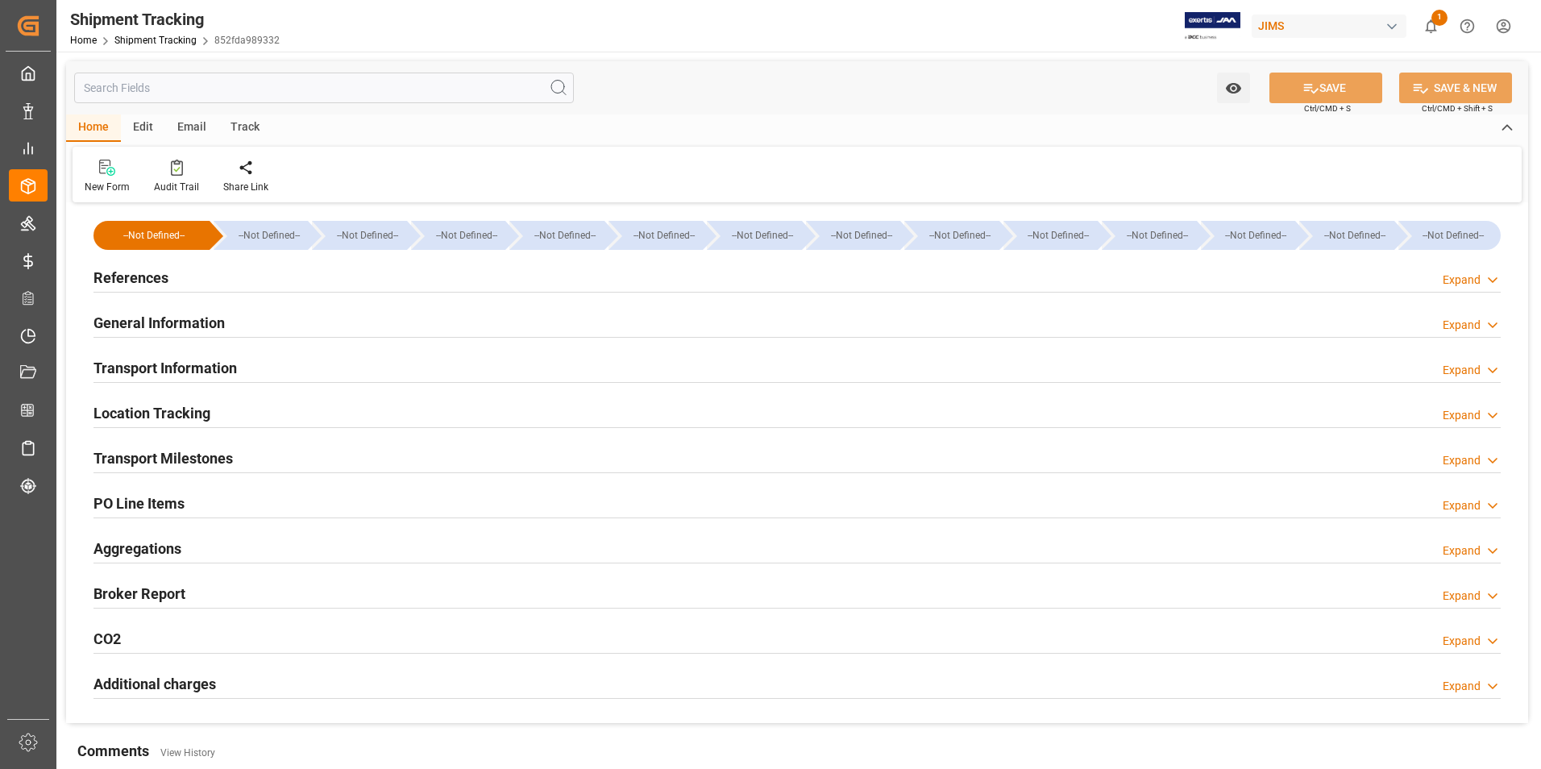
type input "[DATE]"
click at [132, 276] on h2 "References" at bounding box center [130, 278] width 75 height 22
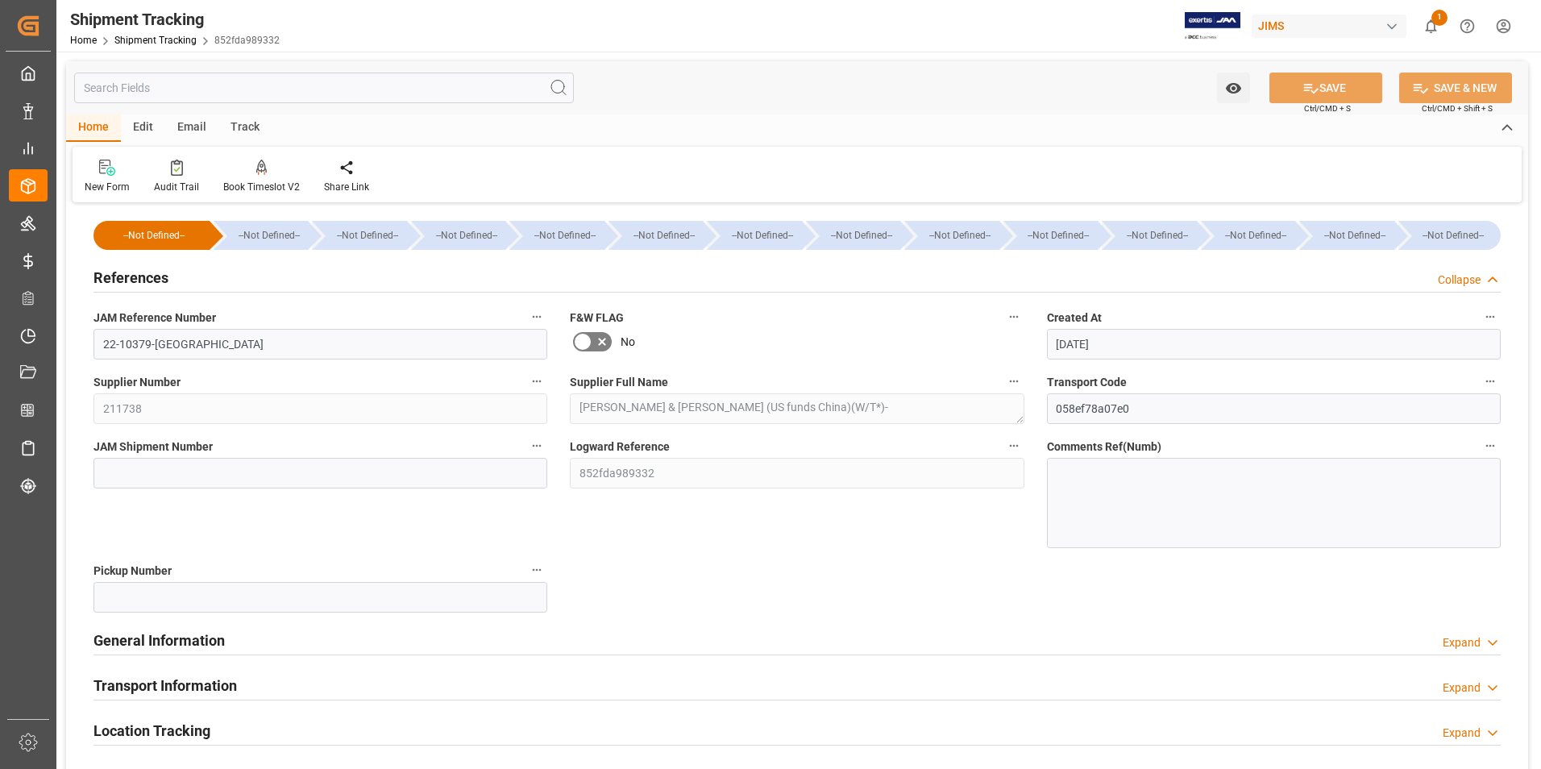
click at [134, 275] on h2 "References" at bounding box center [130, 278] width 75 height 22
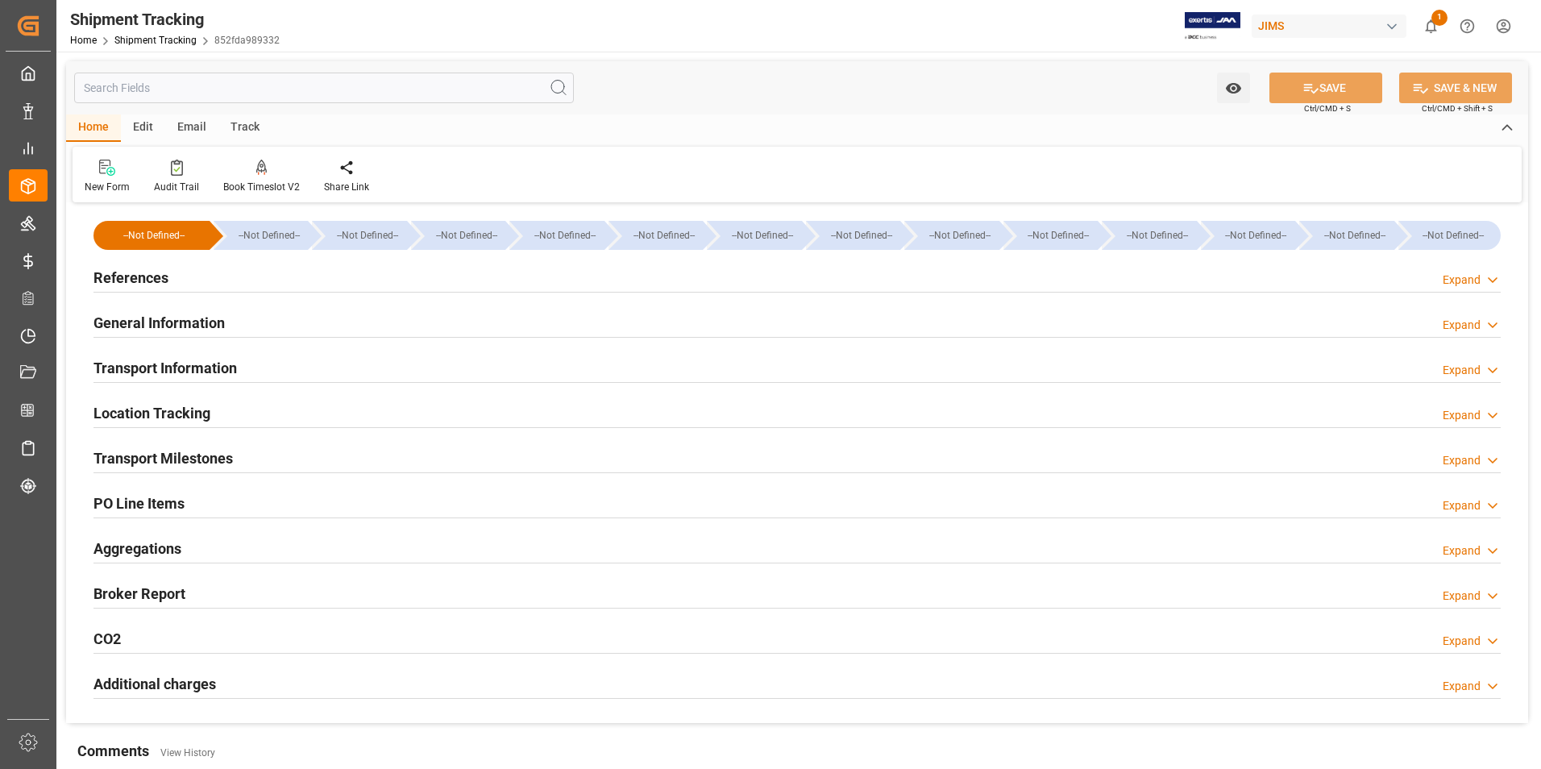
click at [134, 275] on h2 "References" at bounding box center [130, 278] width 75 height 22
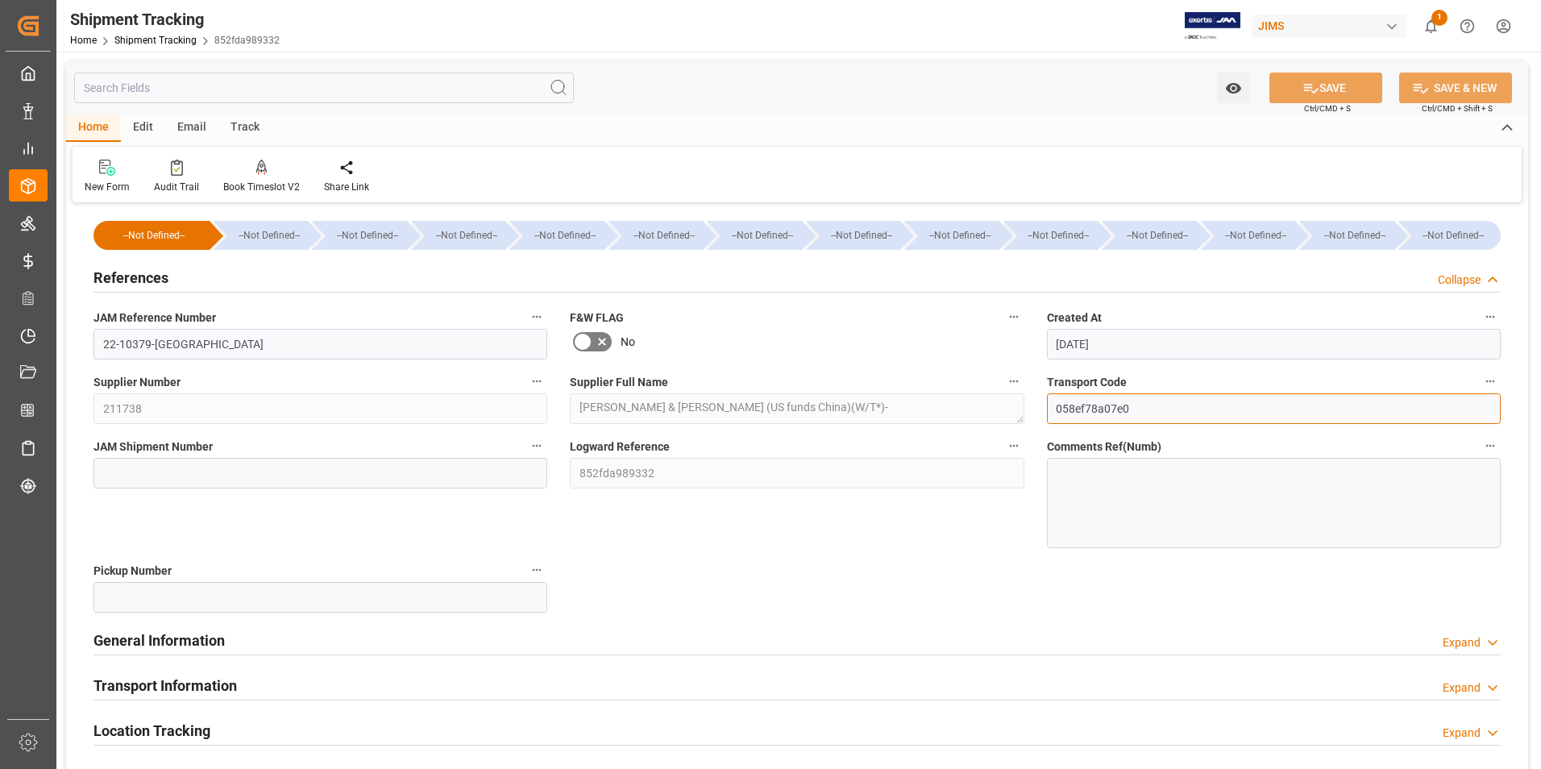
click at [1013, 406] on div "--Not Defined-- --Not Defined-- --Not Defined-- --Not Defined-- --Not Defined--…" at bounding box center [797, 623] width 1462 height 833
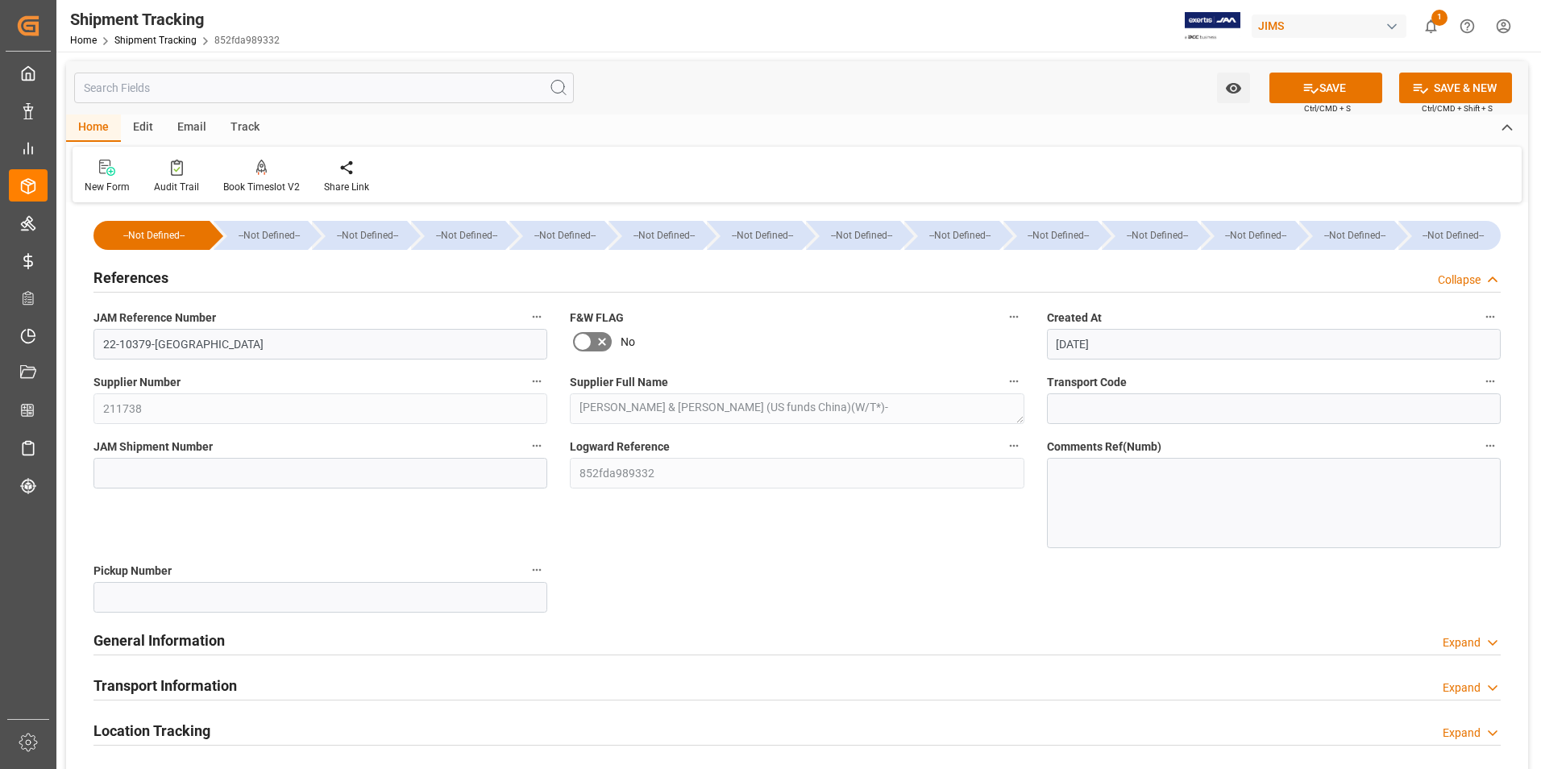
click at [202, 640] on h2 "General Information" at bounding box center [158, 640] width 131 height 22
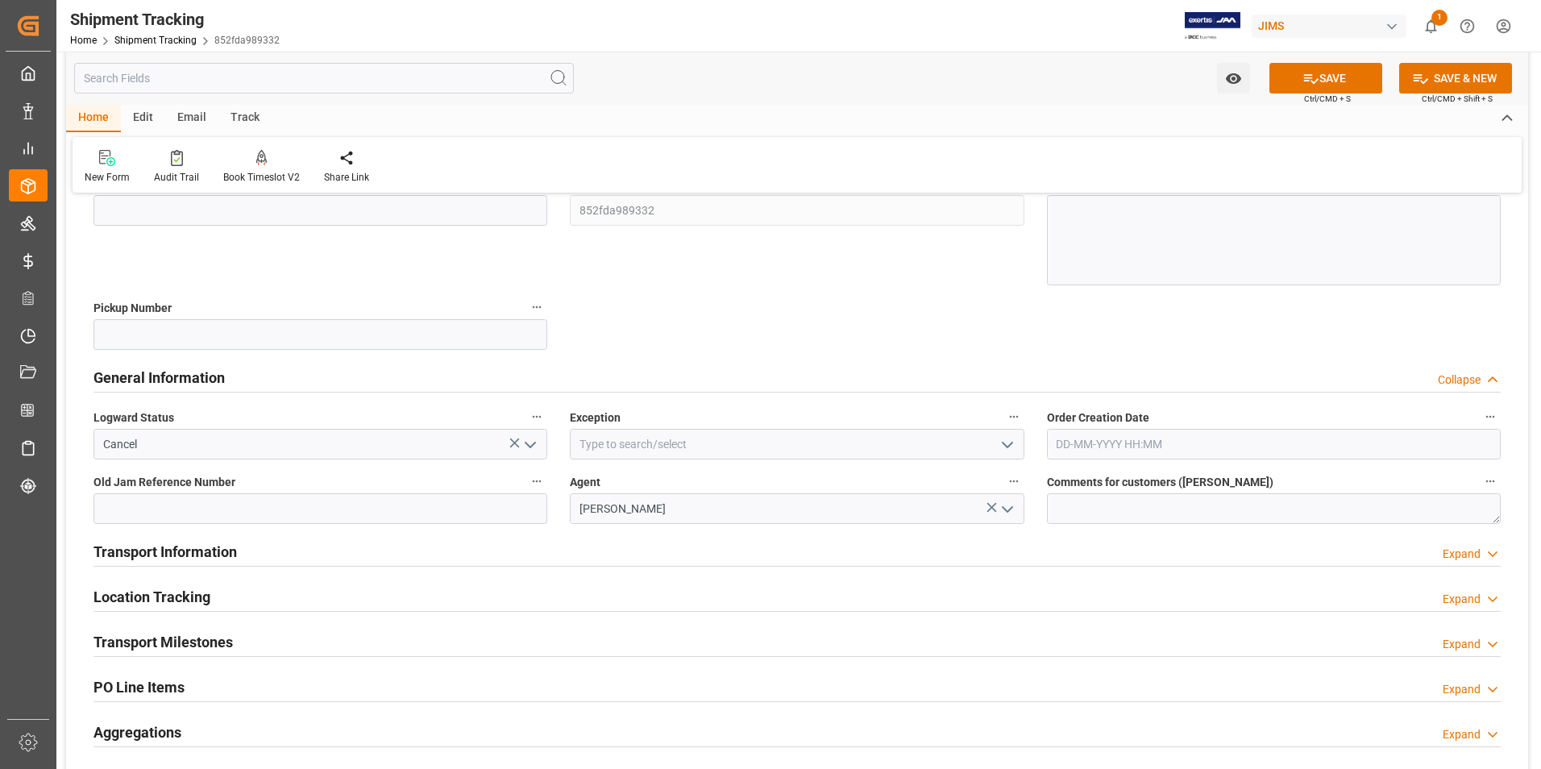
scroll to position [322, 0]
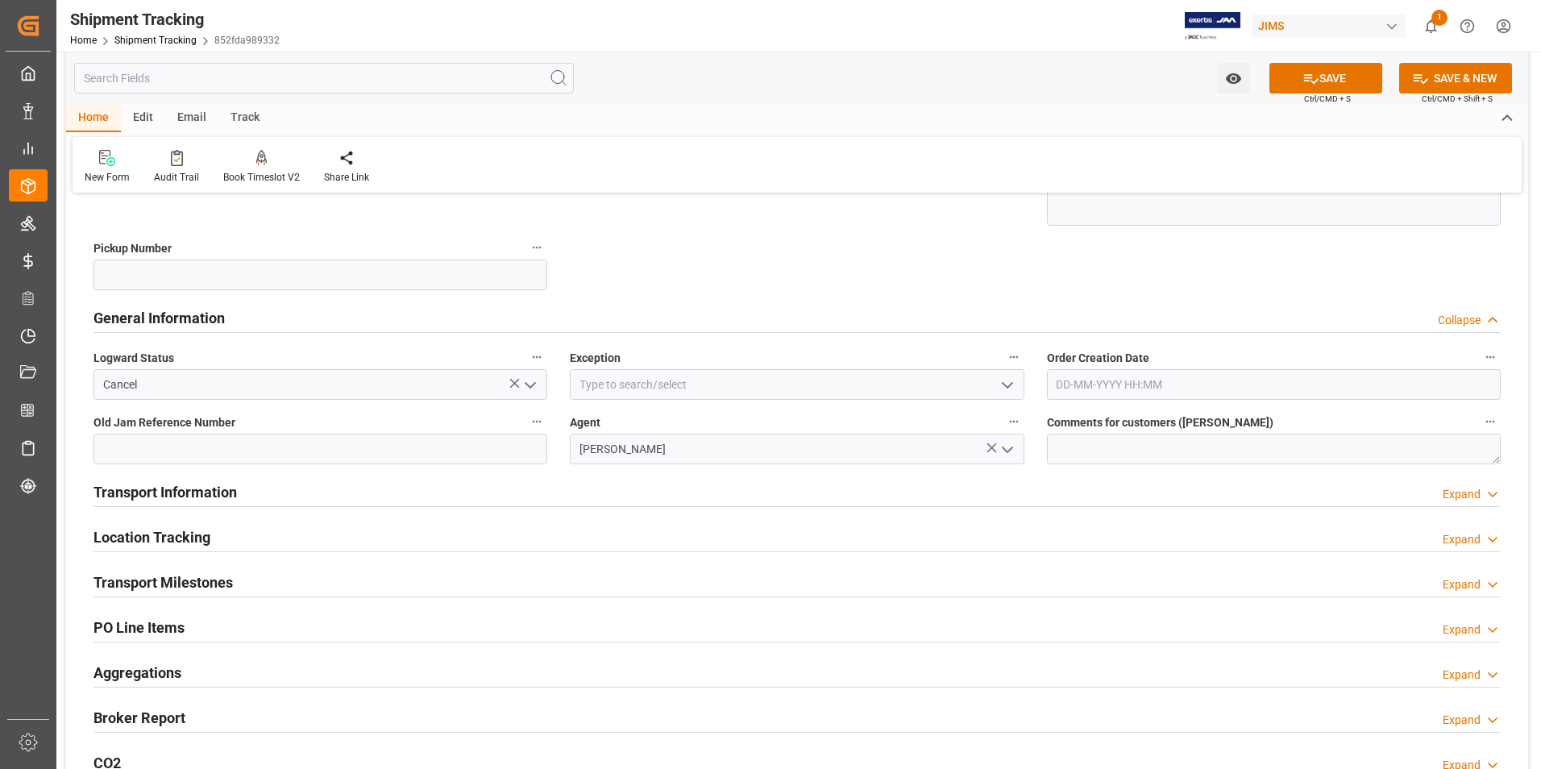
click at [1011, 385] on icon "open menu" at bounding box center [1007, 385] width 19 height 19
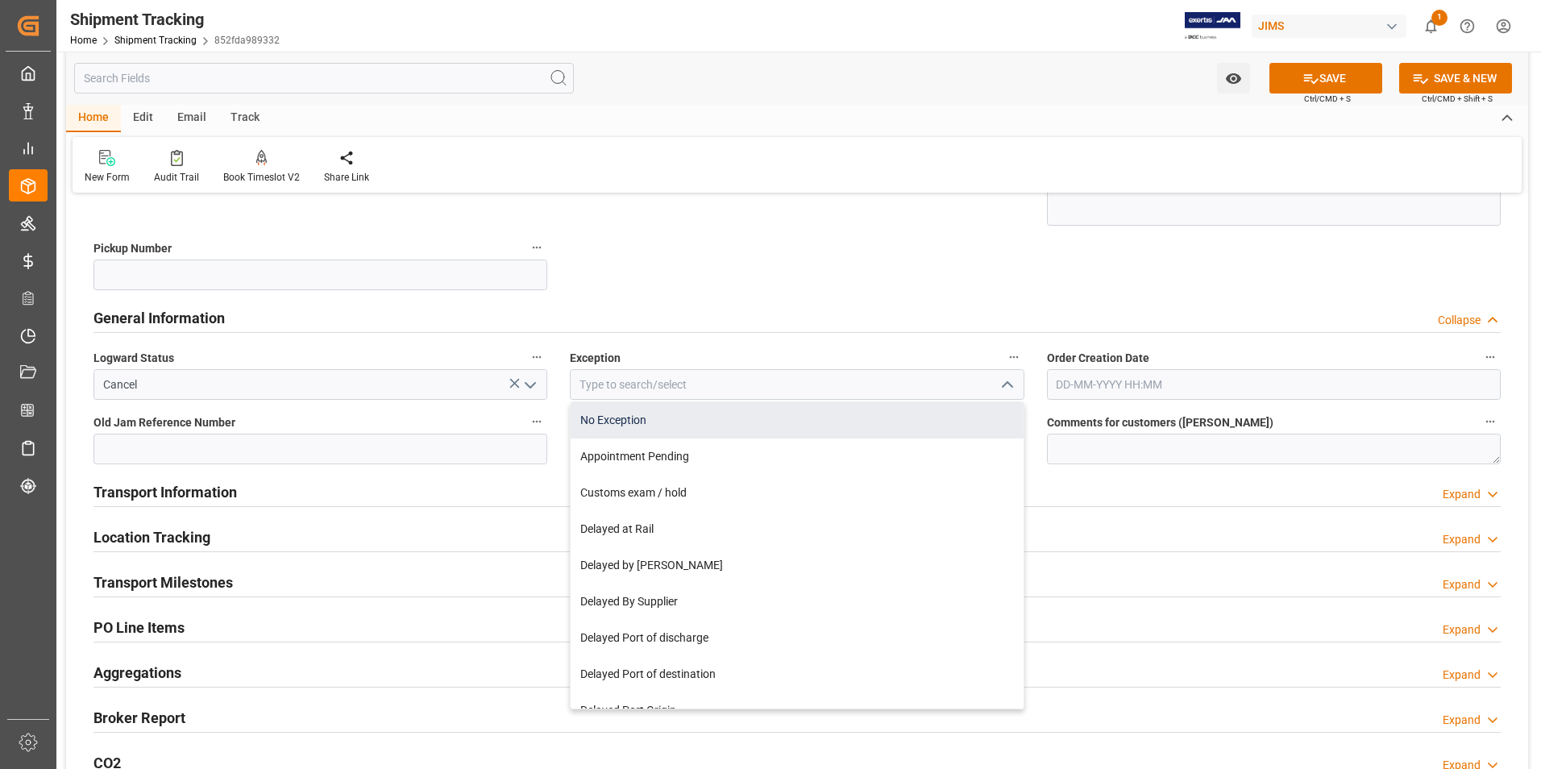
click at [689, 415] on div "No Exception" at bounding box center [797, 420] width 452 height 36
type input "No Exception"
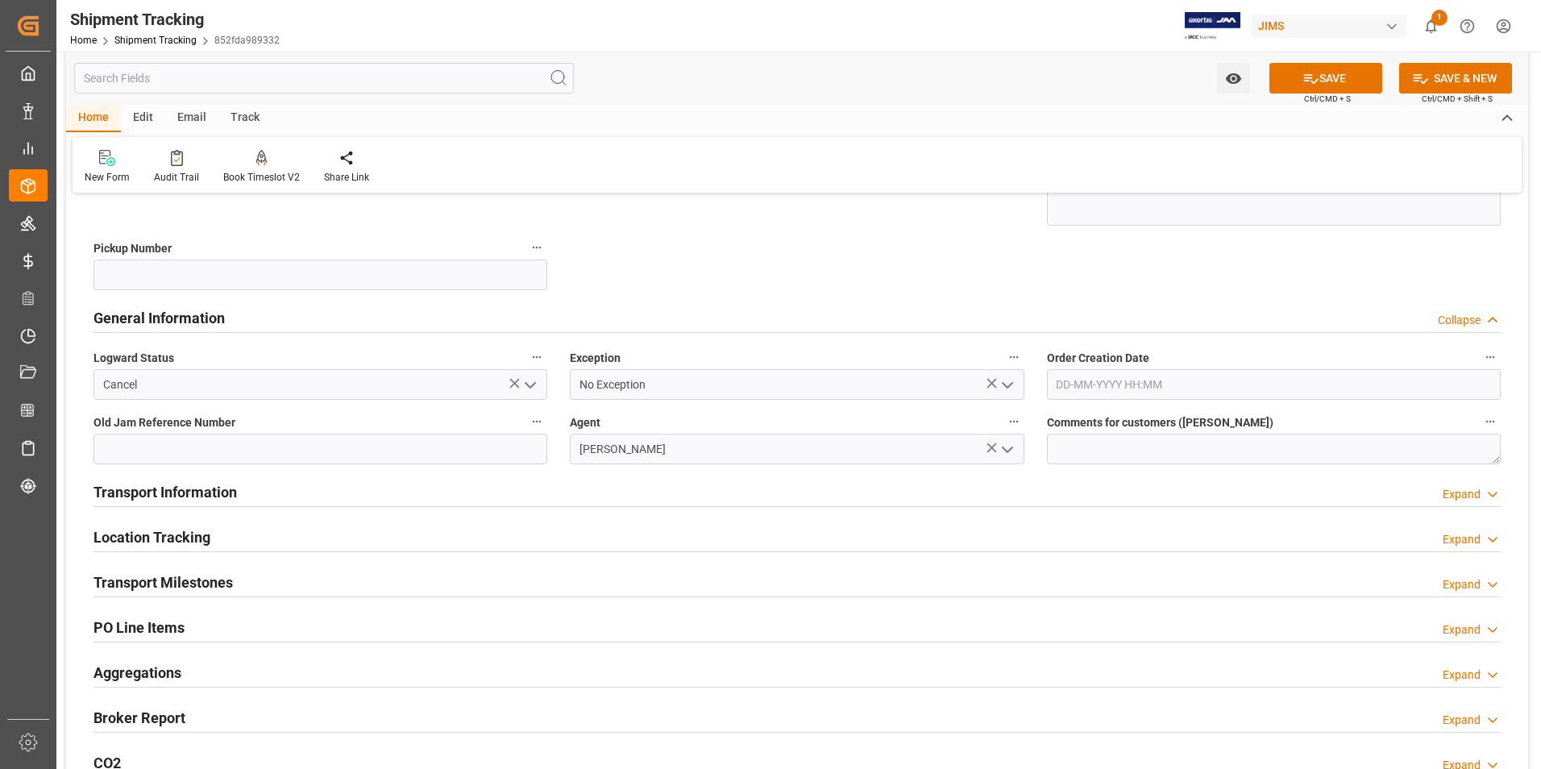
click at [201, 492] on h2 "Transport Information" at bounding box center [164, 492] width 143 height 22
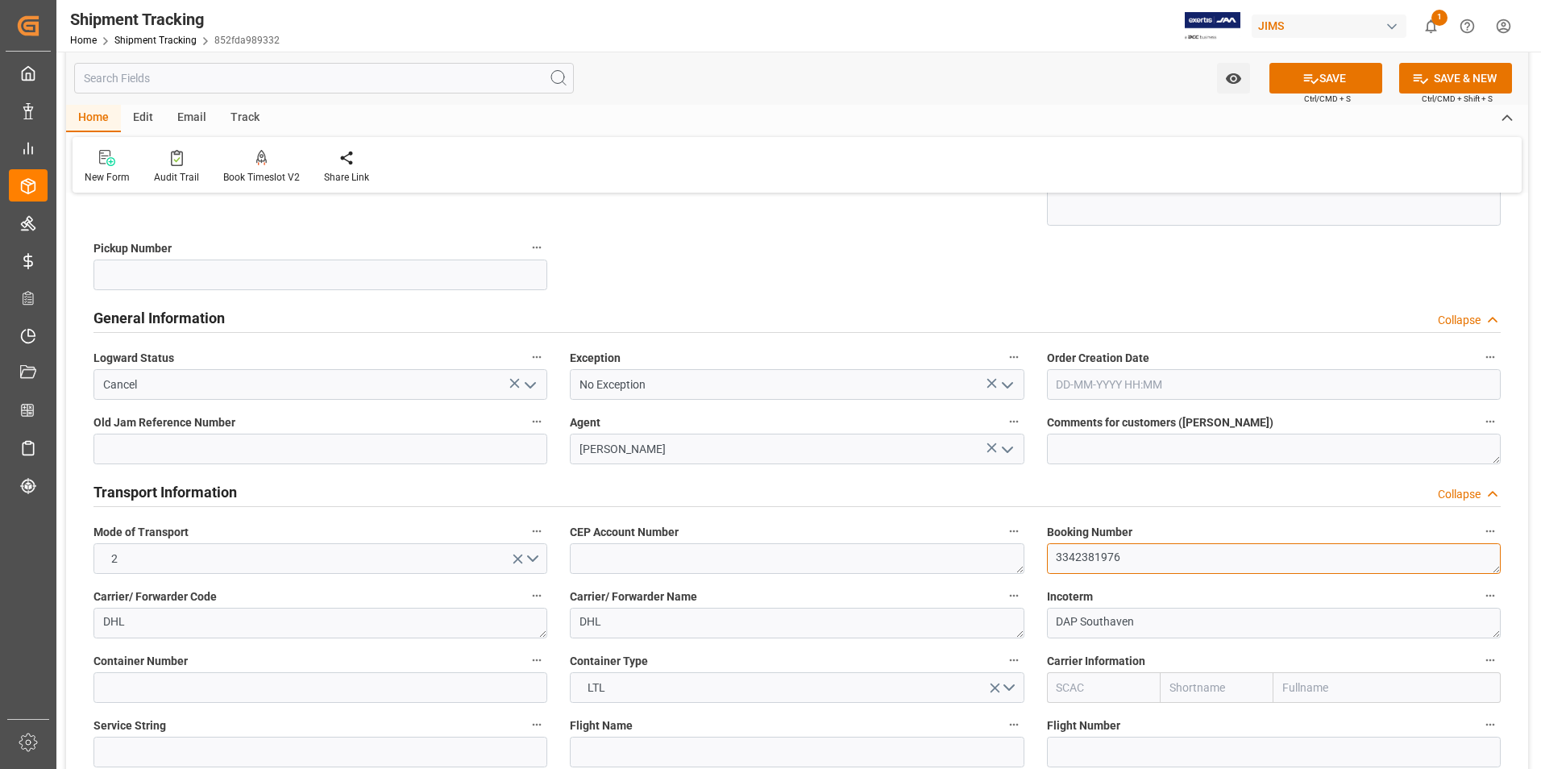
drag, startPoint x: 1138, startPoint y: 561, endPoint x: 996, endPoint y: 563, distance: 141.8
click at [996, 563] on div "--Not Defined-- --Not Defined-- --Not Defined-- --Not Defined-- --Not Defined--…" at bounding box center [797, 656] width 1462 height 1542
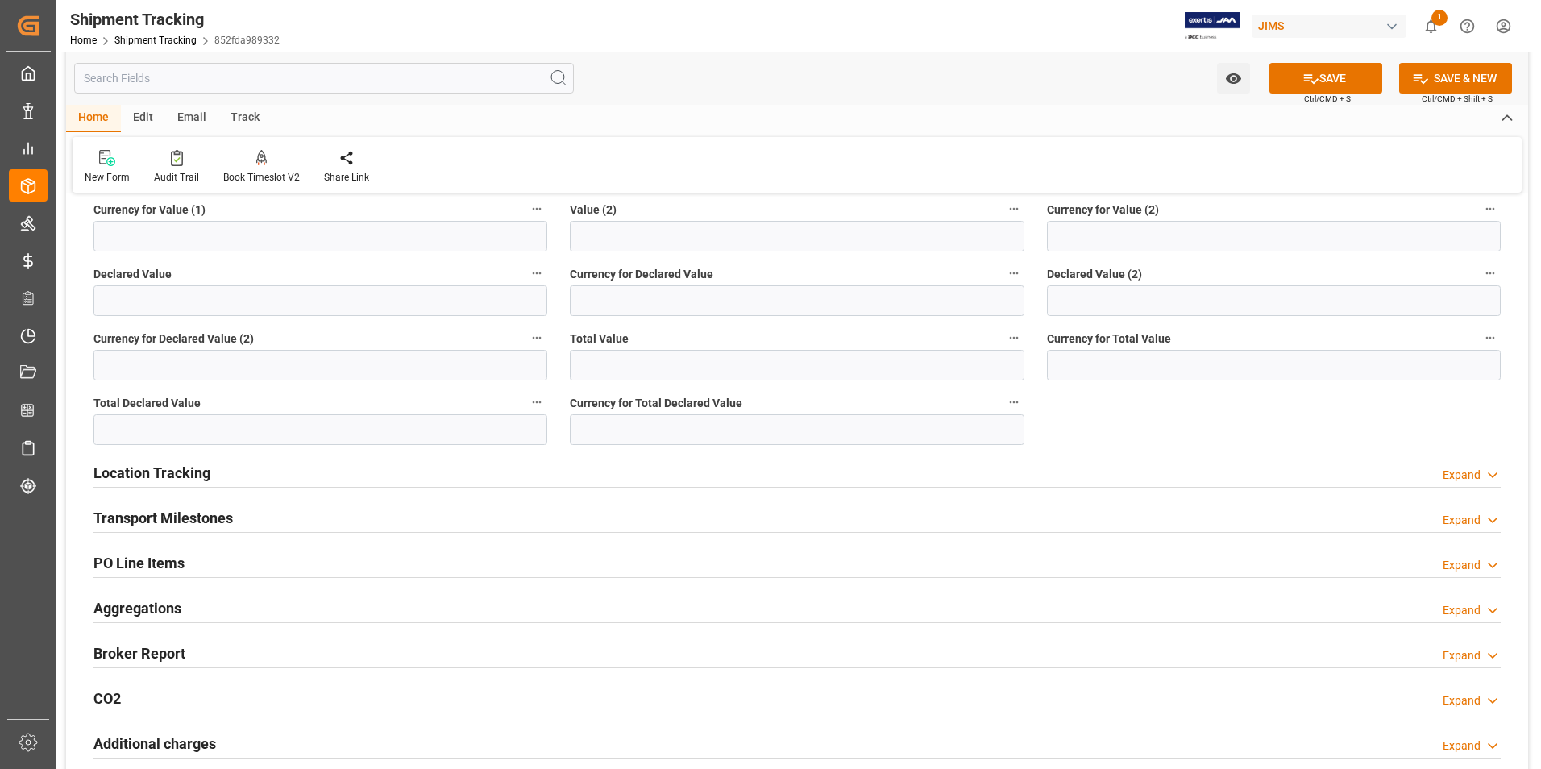
scroll to position [1048, 0]
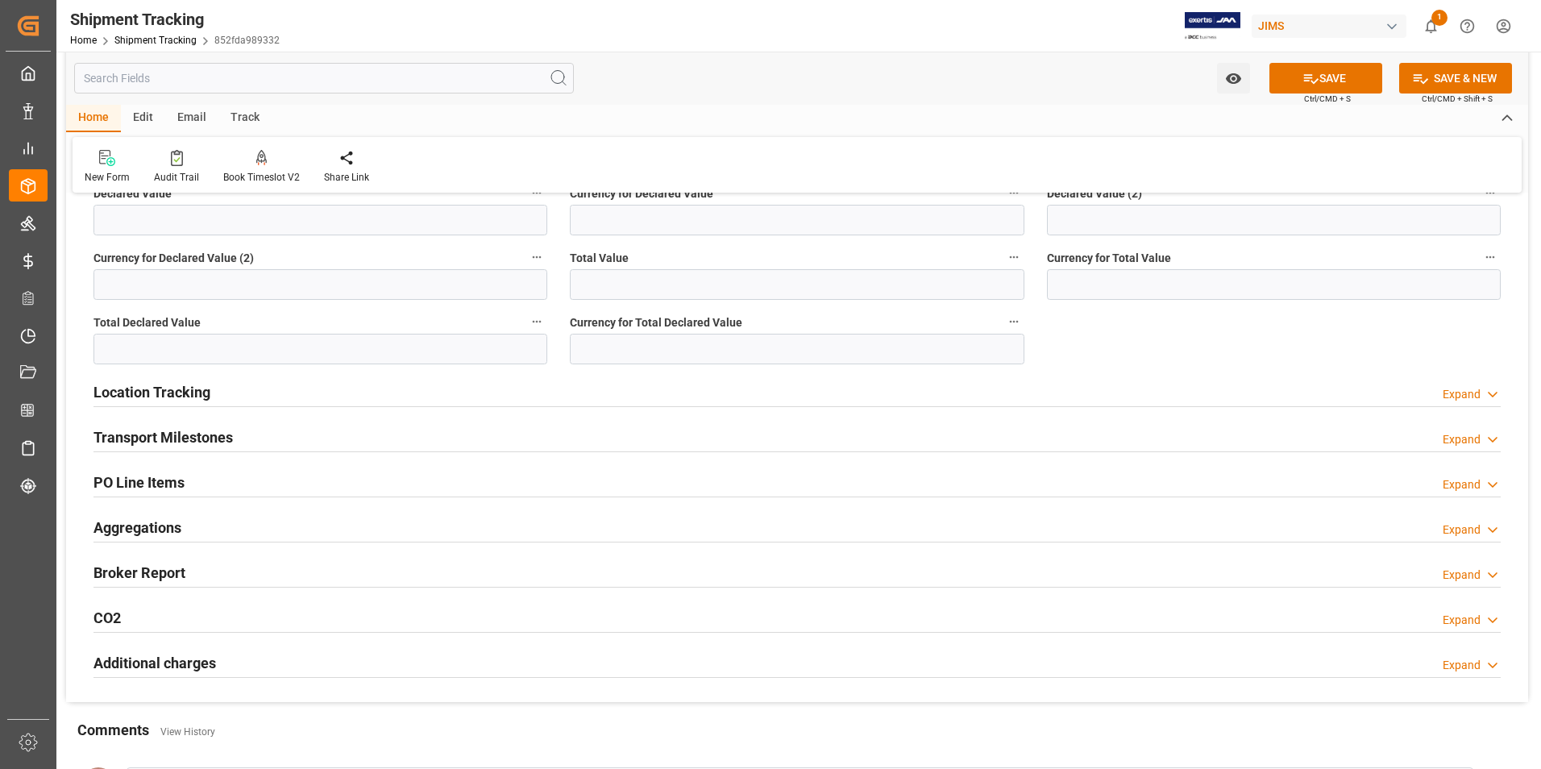
click at [137, 395] on h2 "Location Tracking" at bounding box center [151, 392] width 117 height 22
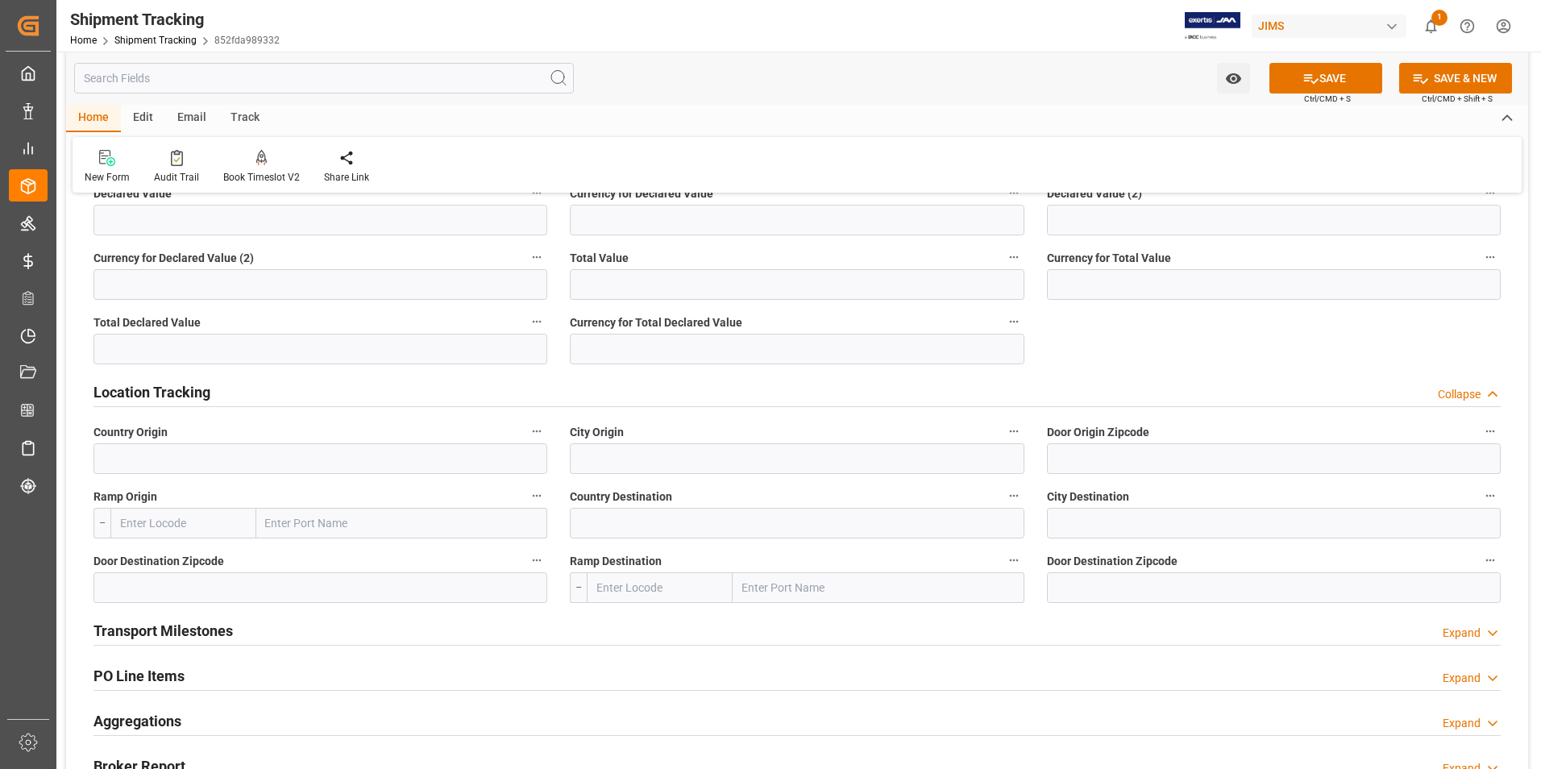
click at [143, 632] on h2 "Transport Milestones" at bounding box center [162, 631] width 139 height 22
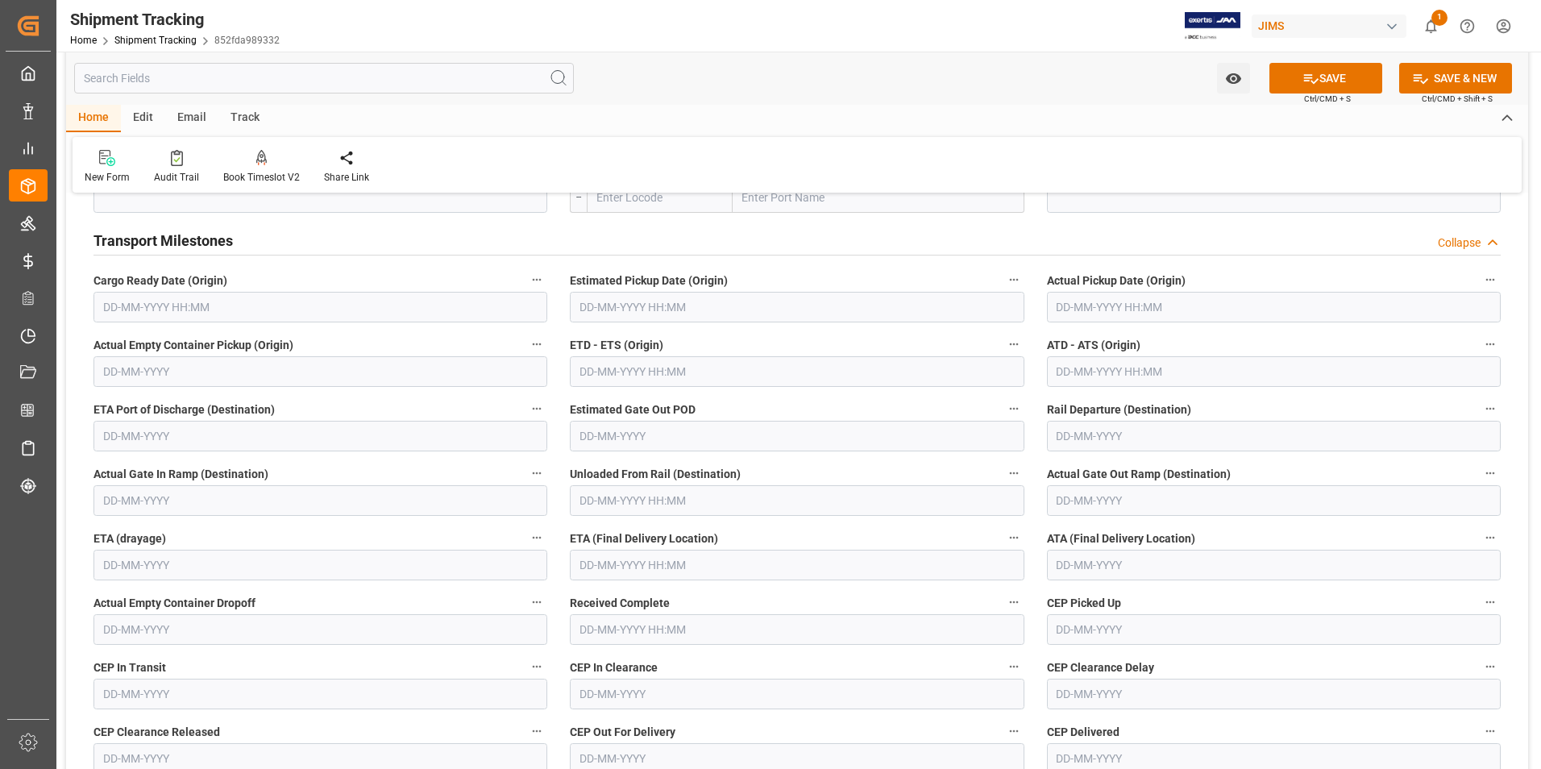
scroll to position [1289, 0]
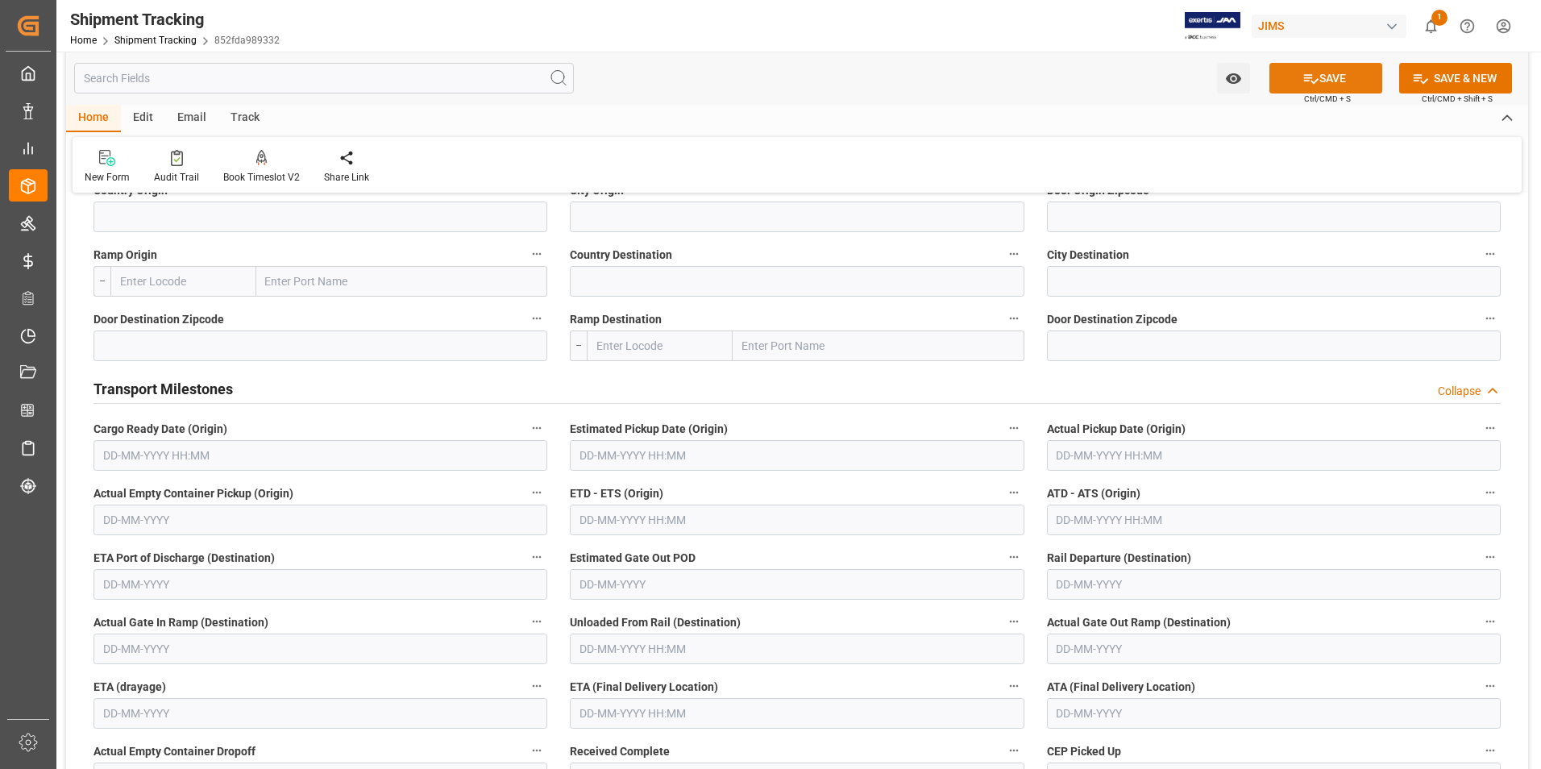
click at [1325, 77] on button "SAVE" at bounding box center [1325, 78] width 113 height 31
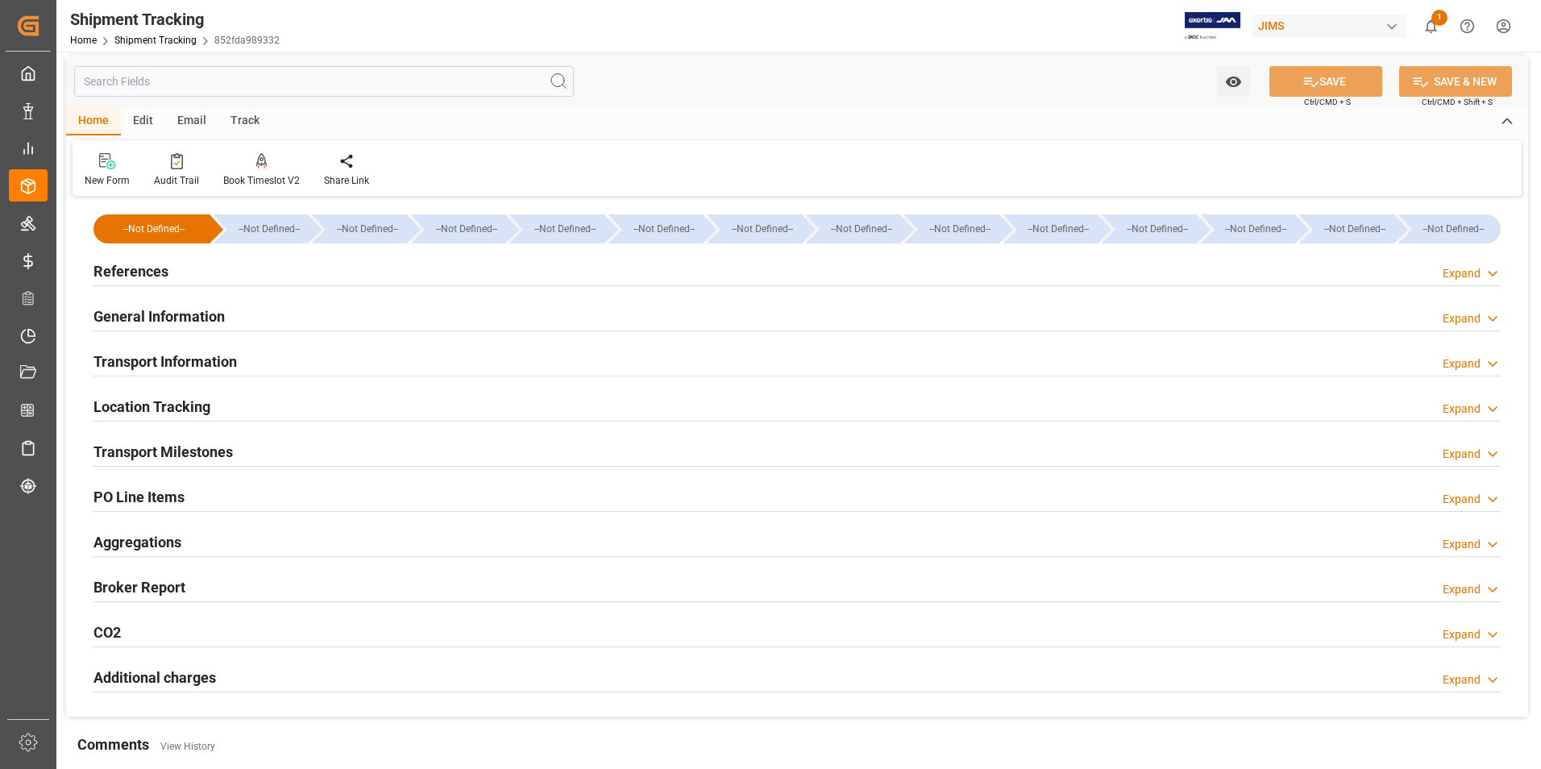
scroll to position [0, 0]
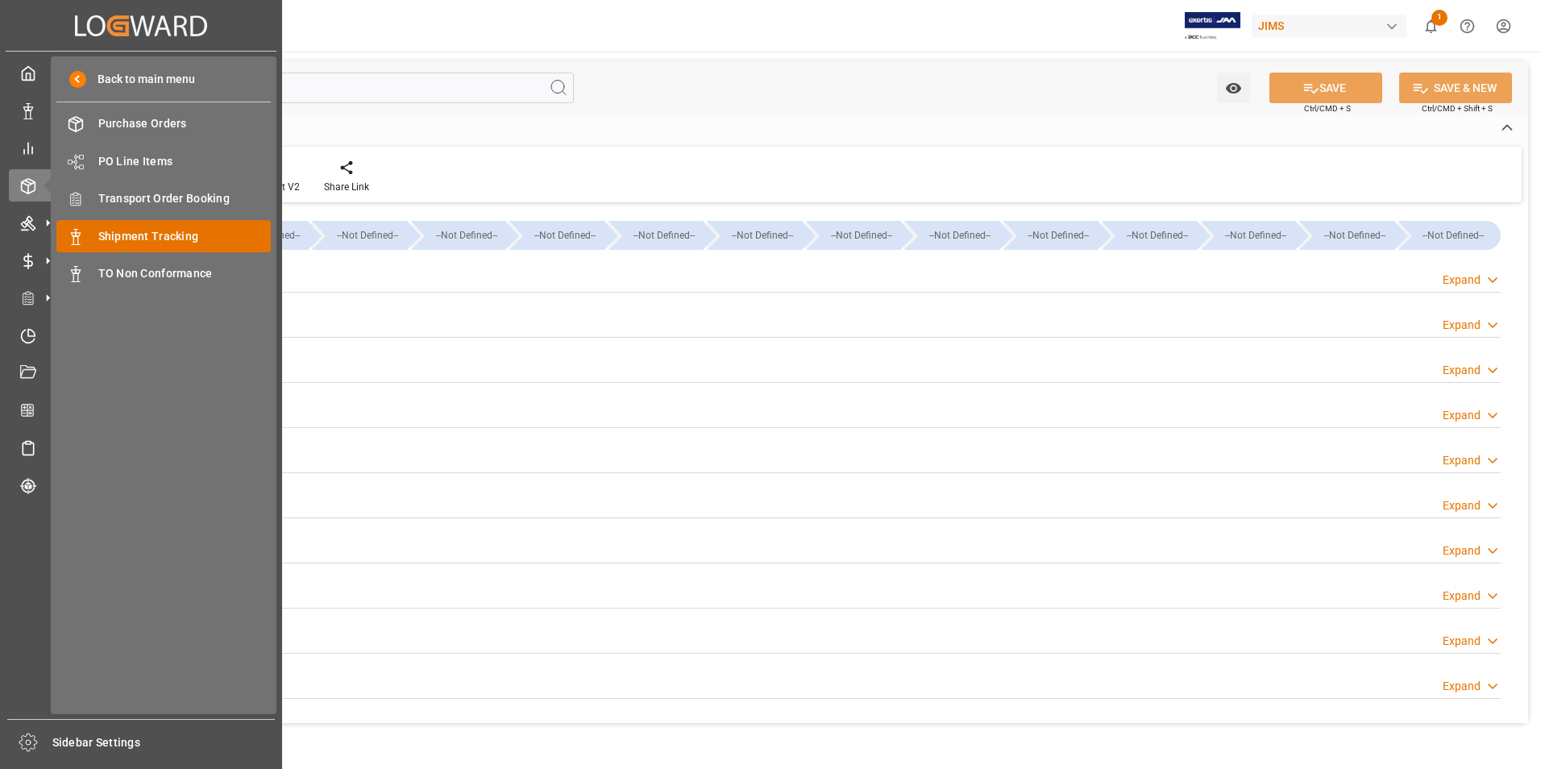
click at [182, 239] on span "Shipment Tracking" at bounding box center [184, 236] width 173 height 17
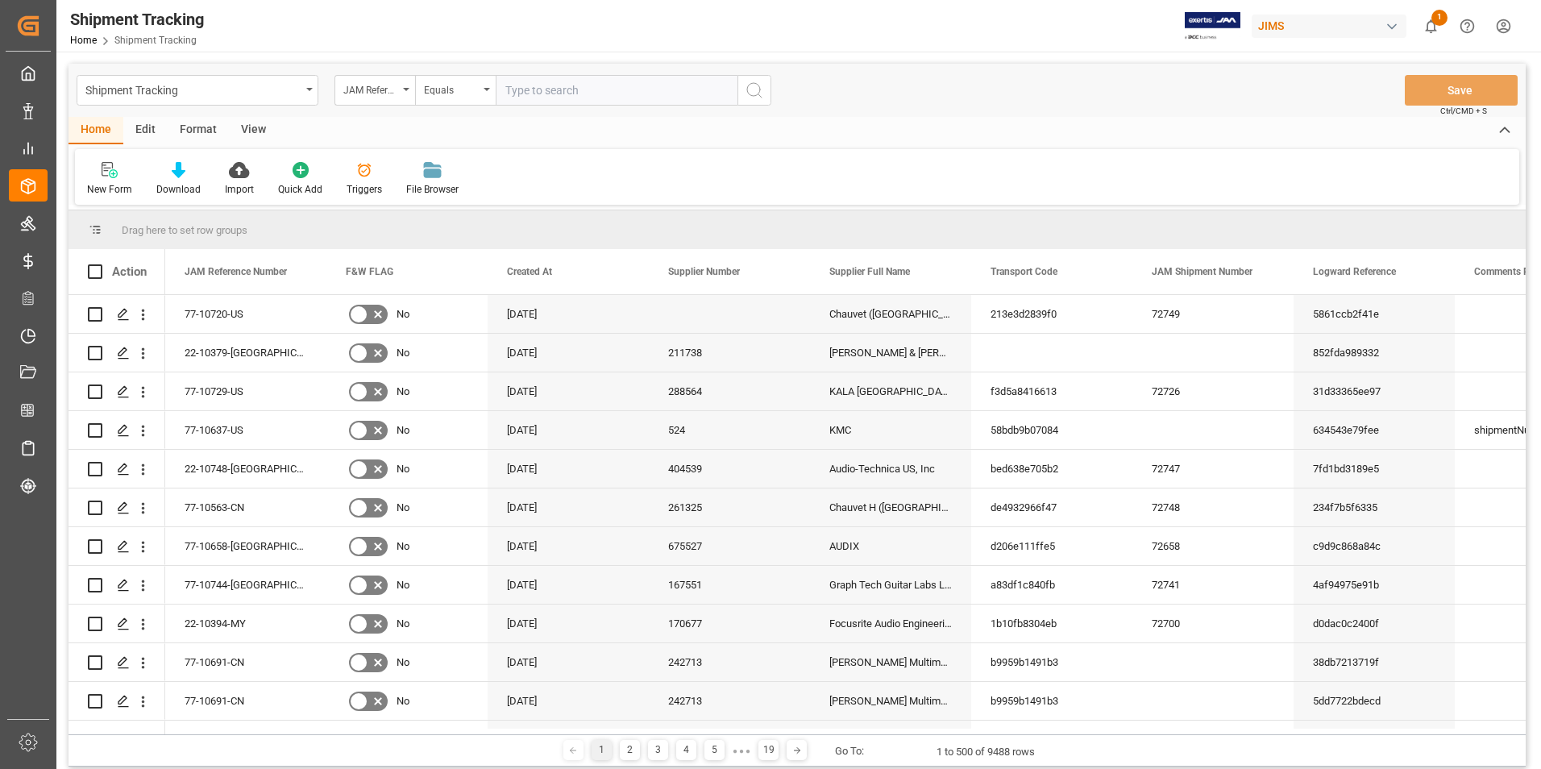
click at [535, 87] on input "text" at bounding box center [617, 90] width 242 height 31
type input "22-10379-[GEOGRAPHIC_DATA]"
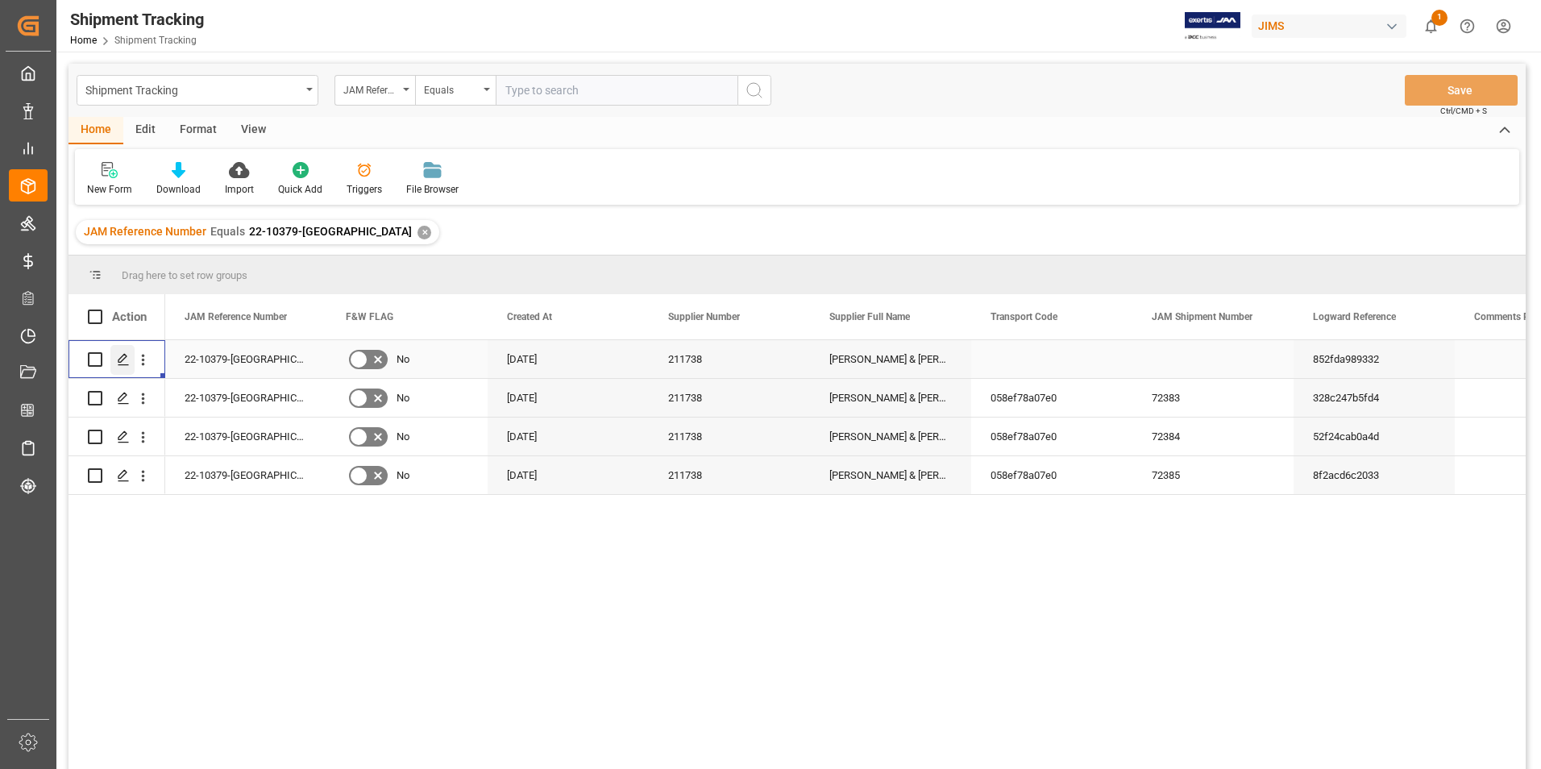
click at [117, 359] on icon "Press SPACE to select this row." at bounding box center [123, 359] width 13 height 13
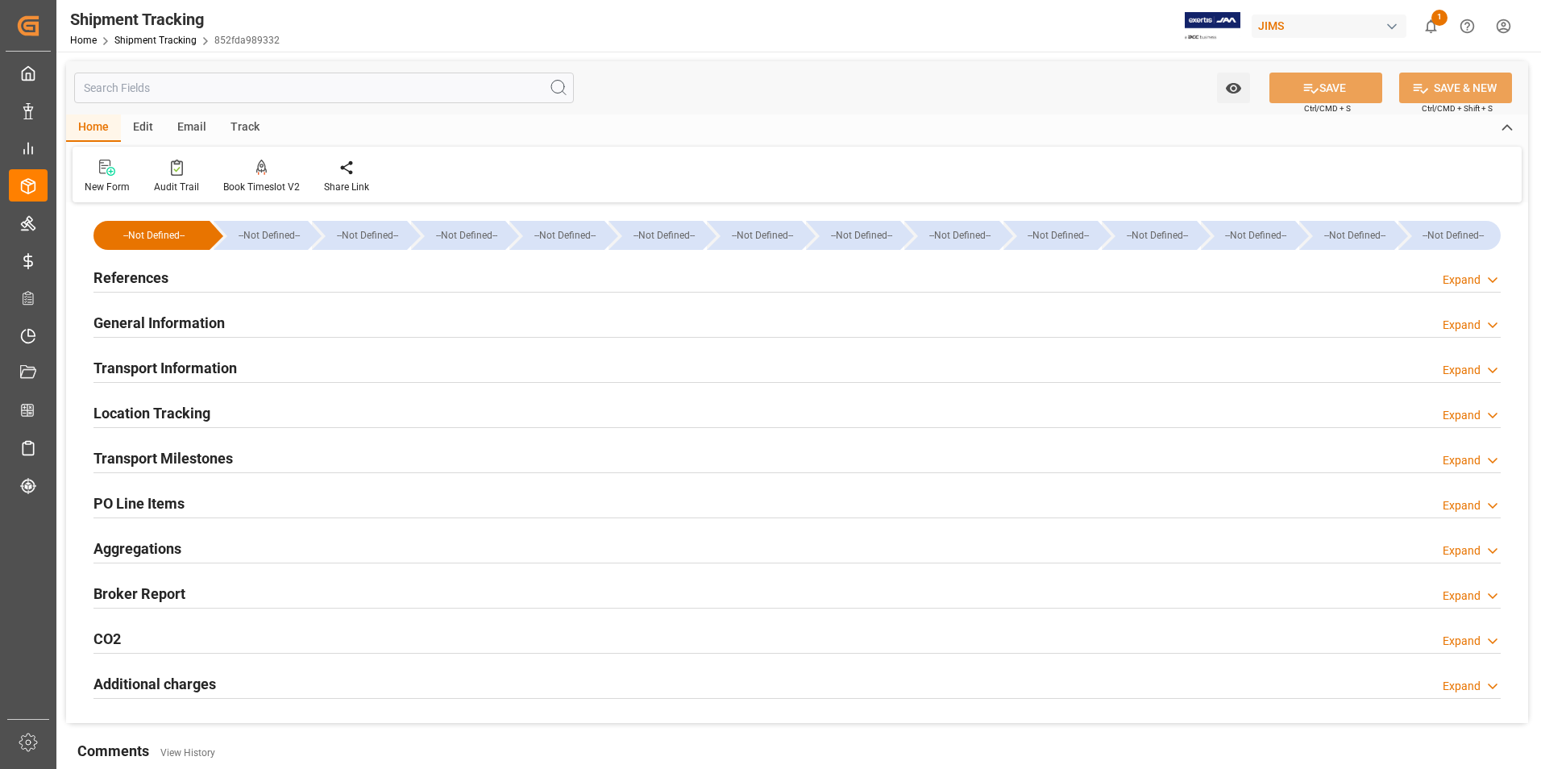
type input "[DATE]"
click at [126, 272] on h2 "References" at bounding box center [130, 278] width 75 height 22
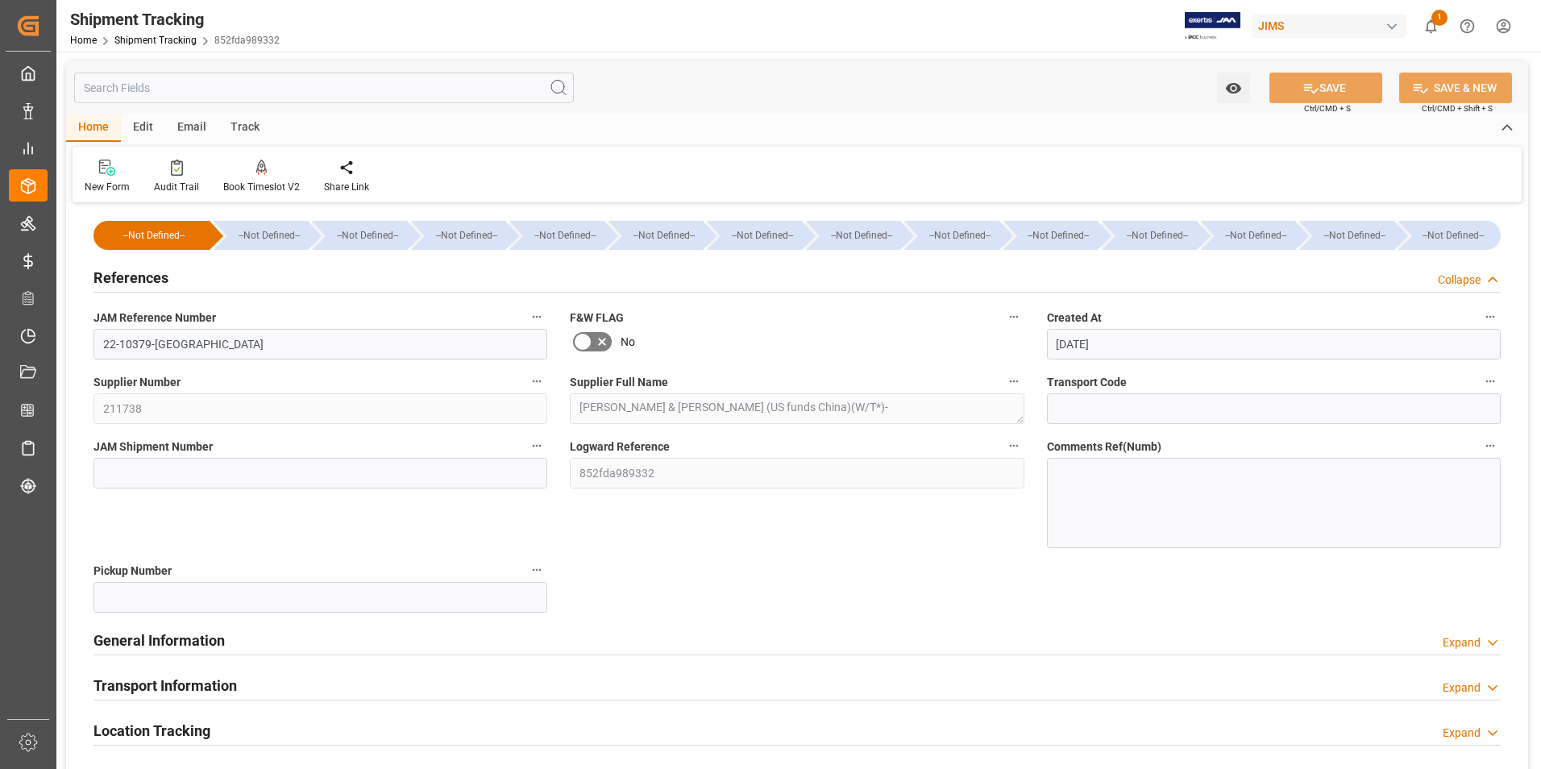
click at [156, 630] on h2 "General Information" at bounding box center [158, 640] width 131 height 22
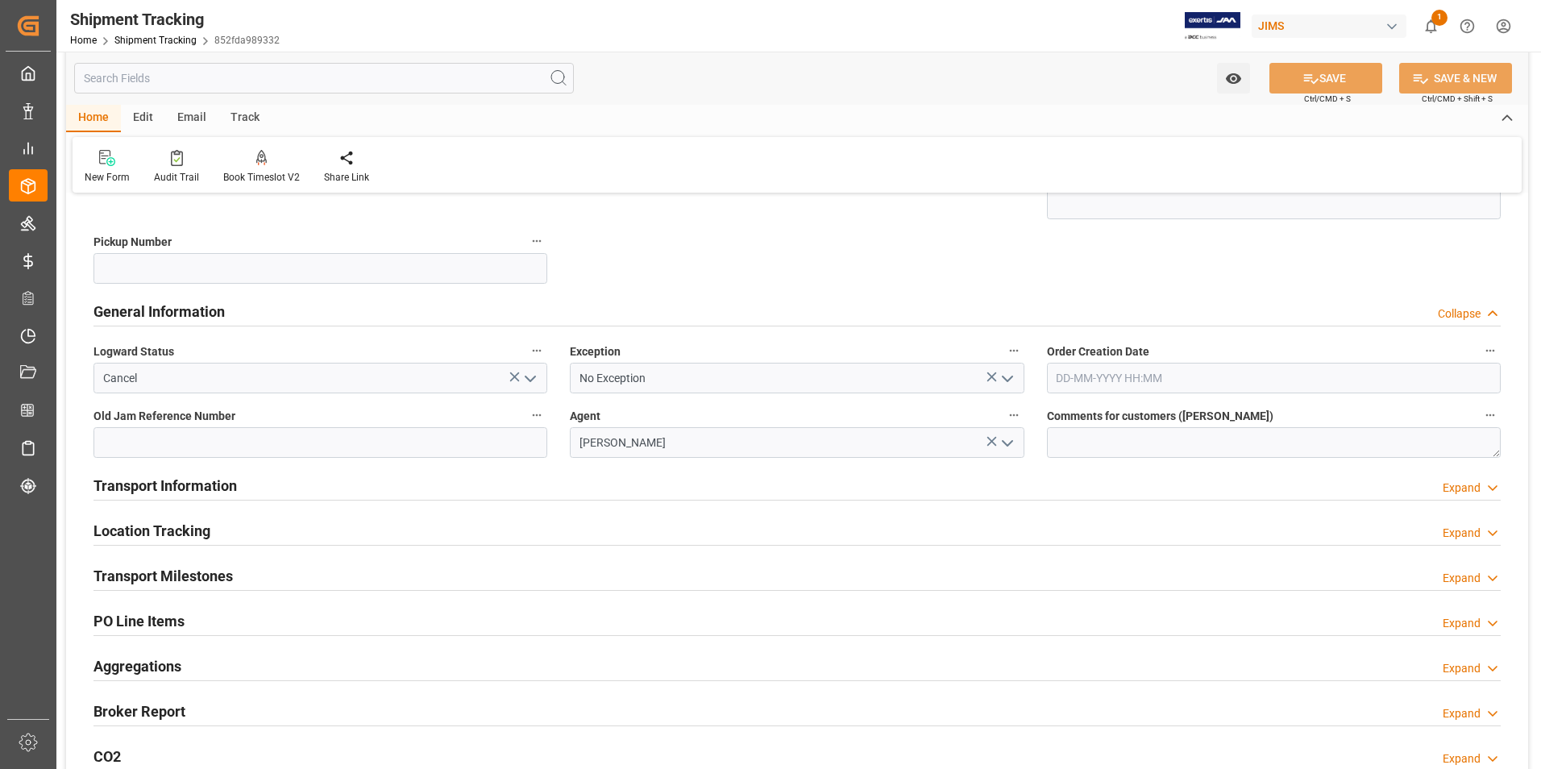
scroll to position [403, 0]
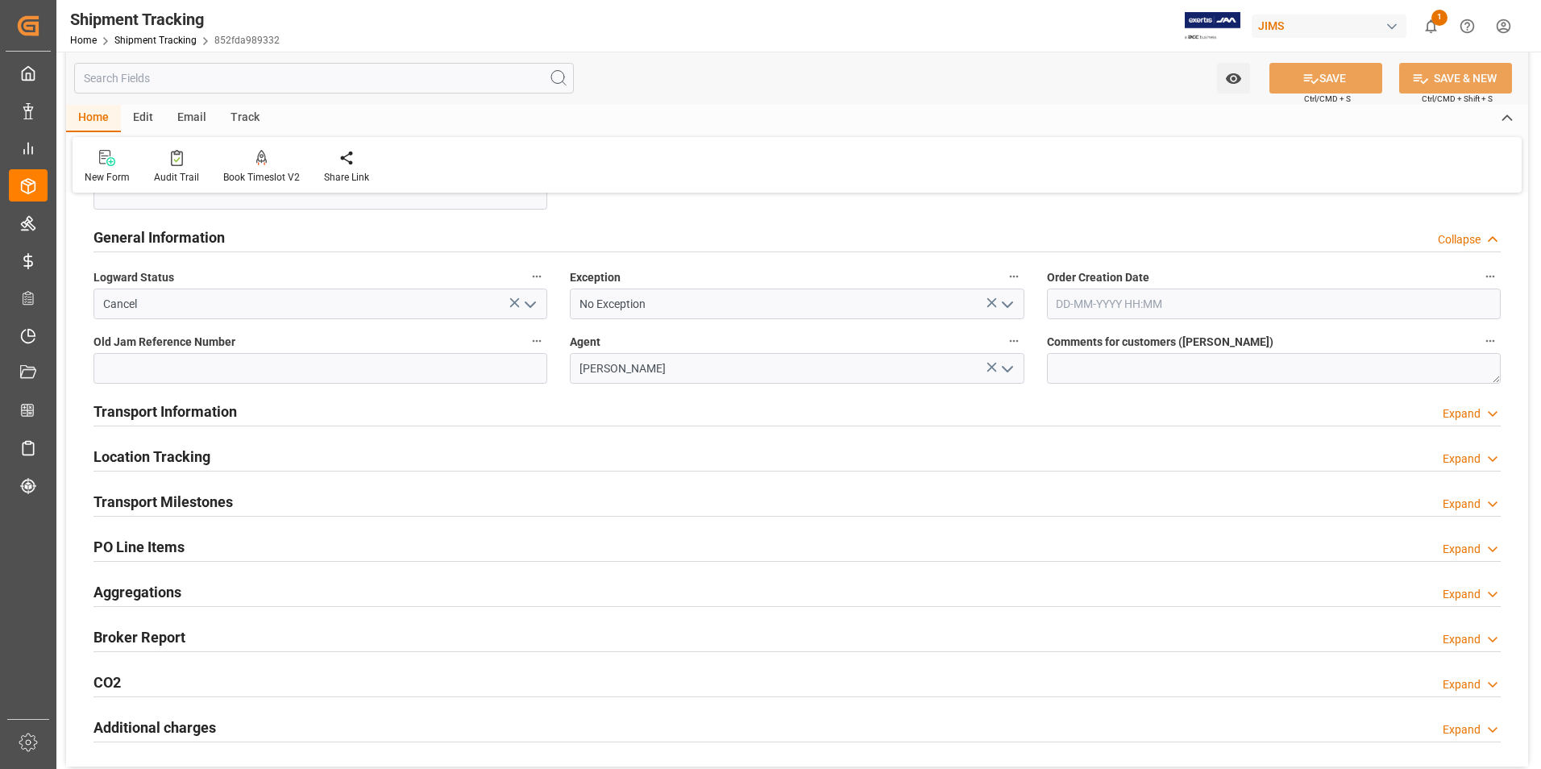
click at [184, 409] on h2 "Transport Information" at bounding box center [164, 411] width 143 height 22
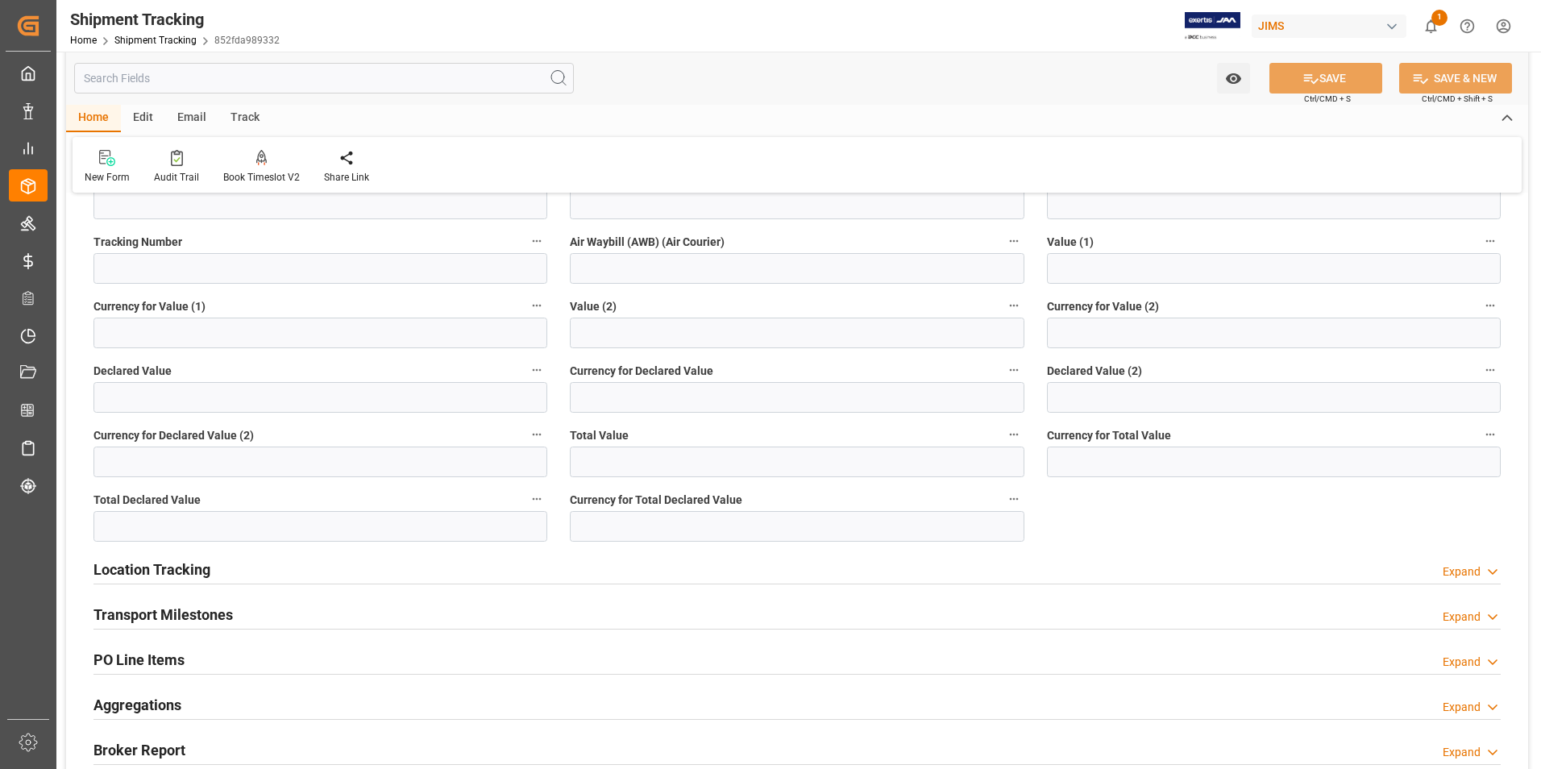
scroll to position [886, 0]
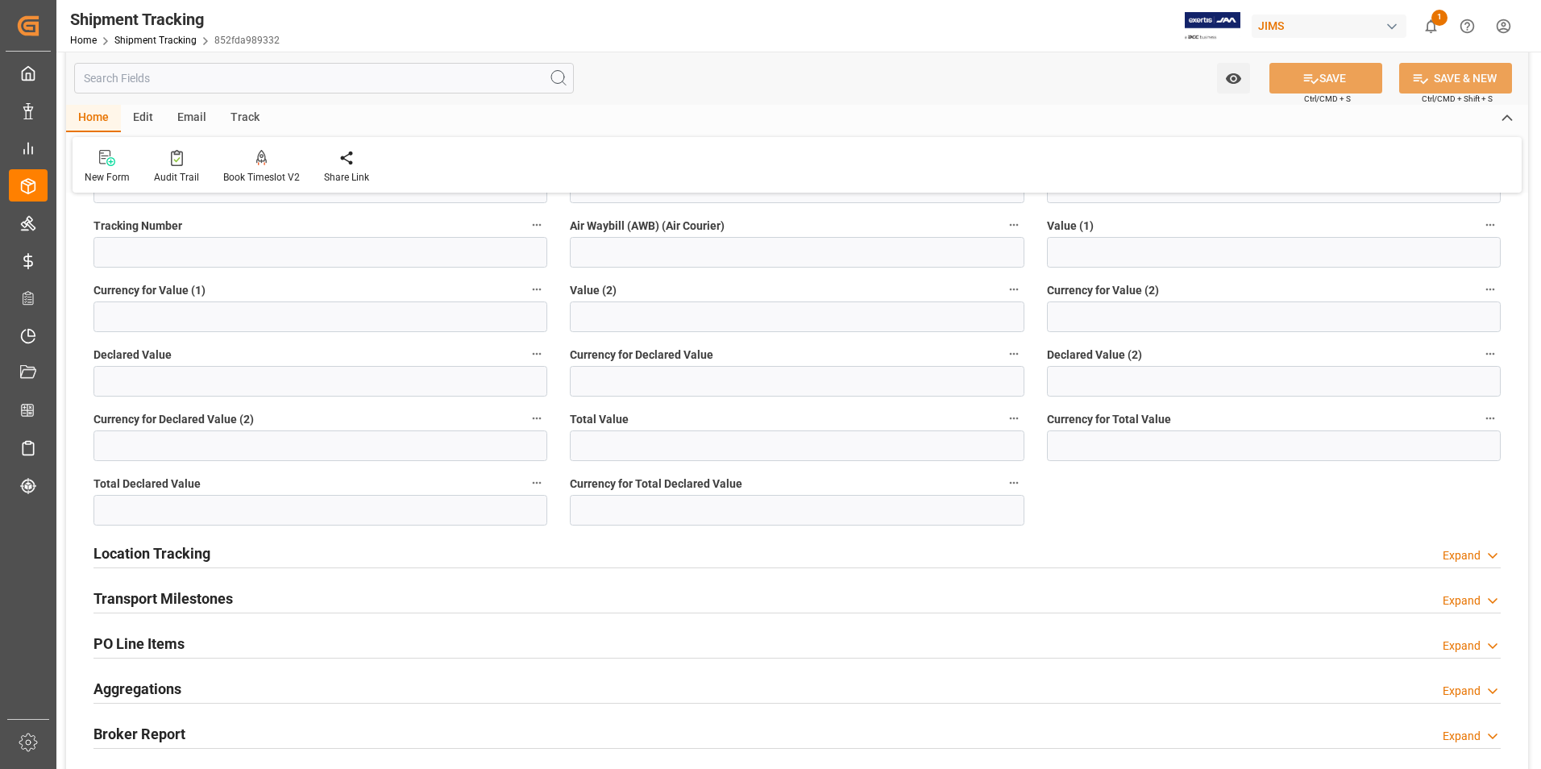
click at [194, 549] on h2 "Location Tracking" at bounding box center [151, 553] width 117 height 22
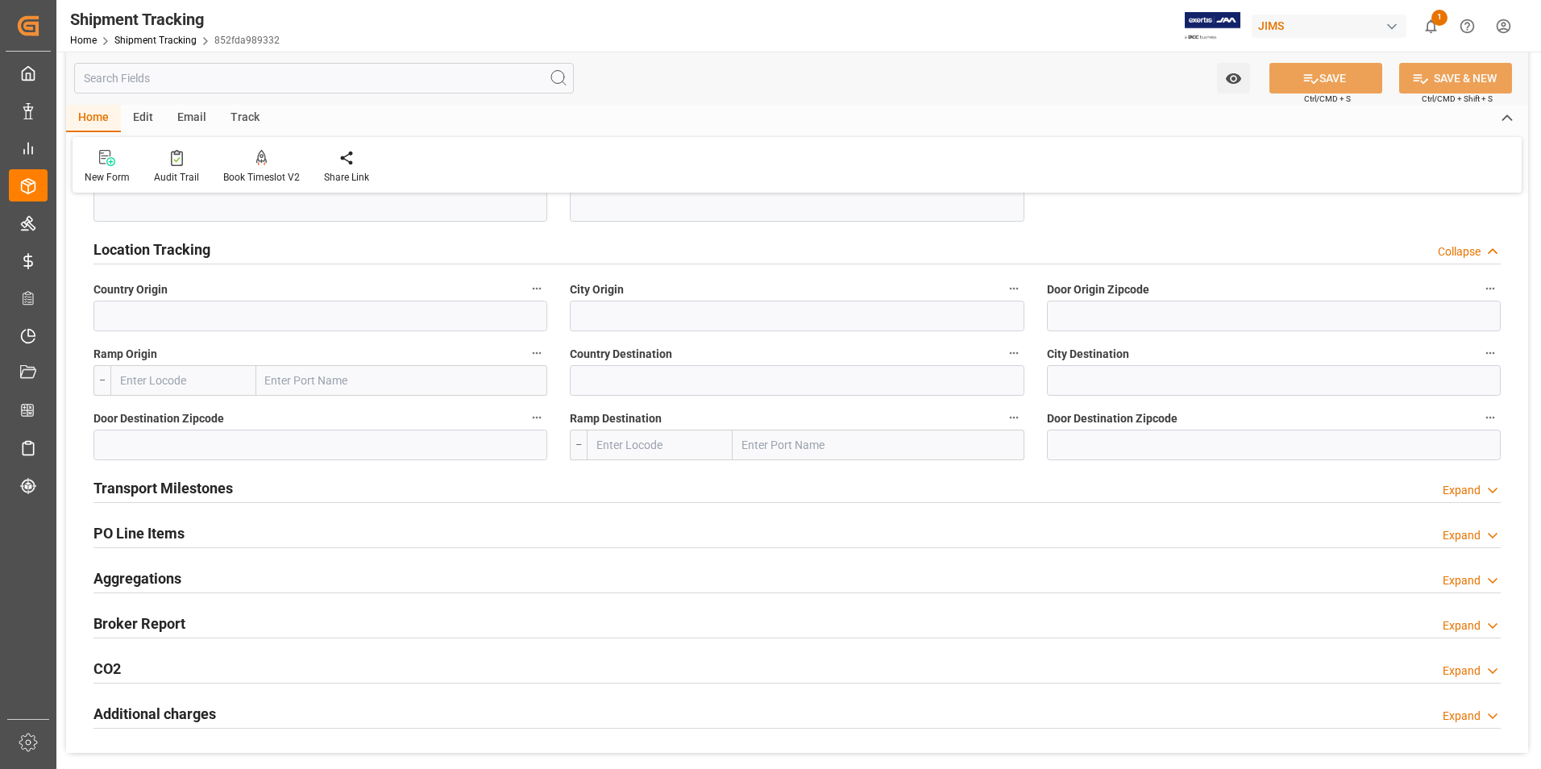
scroll to position [1209, 0]
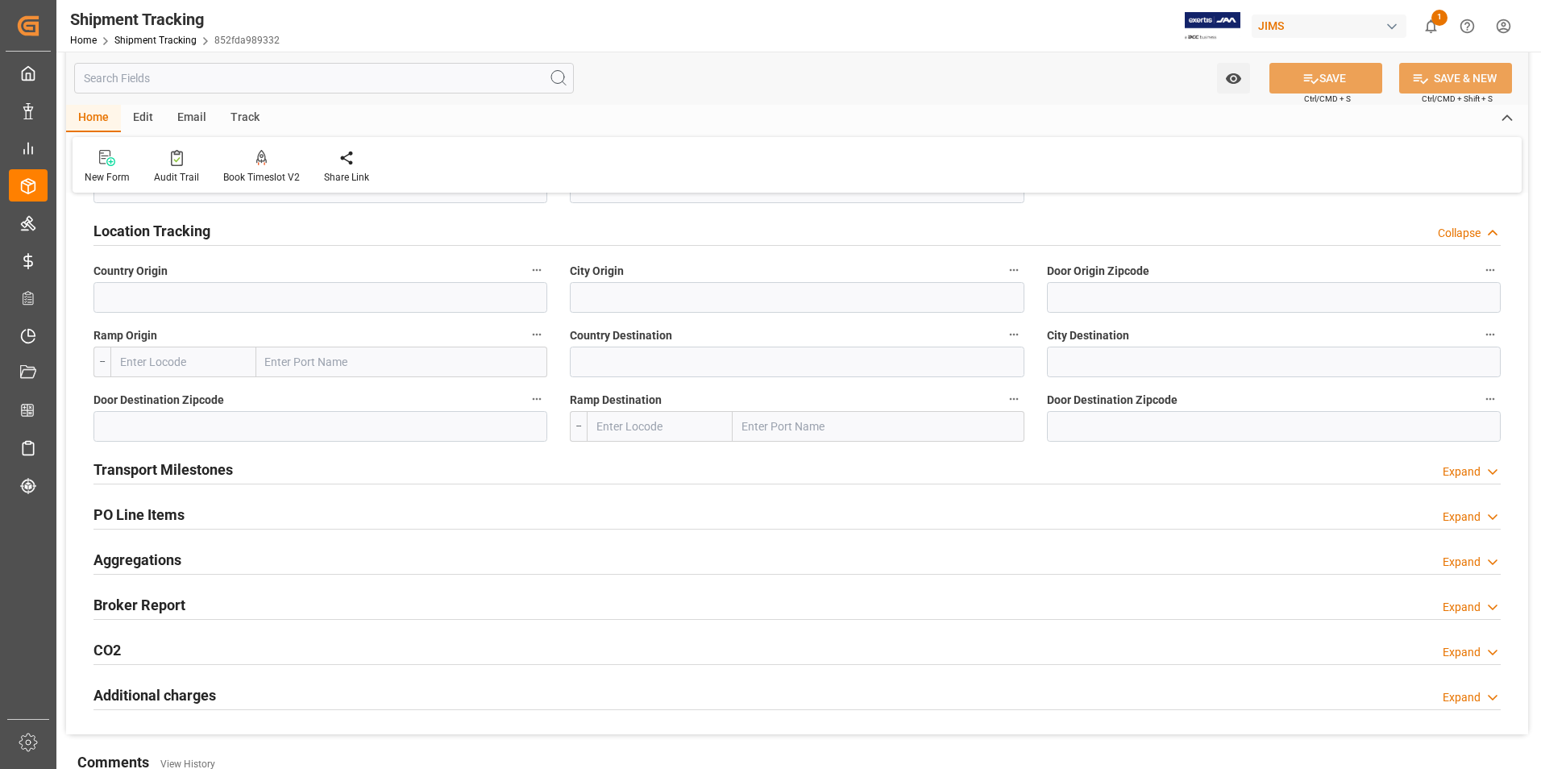
click at [148, 468] on h2 "Transport Milestones" at bounding box center [162, 470] width 139 height 22
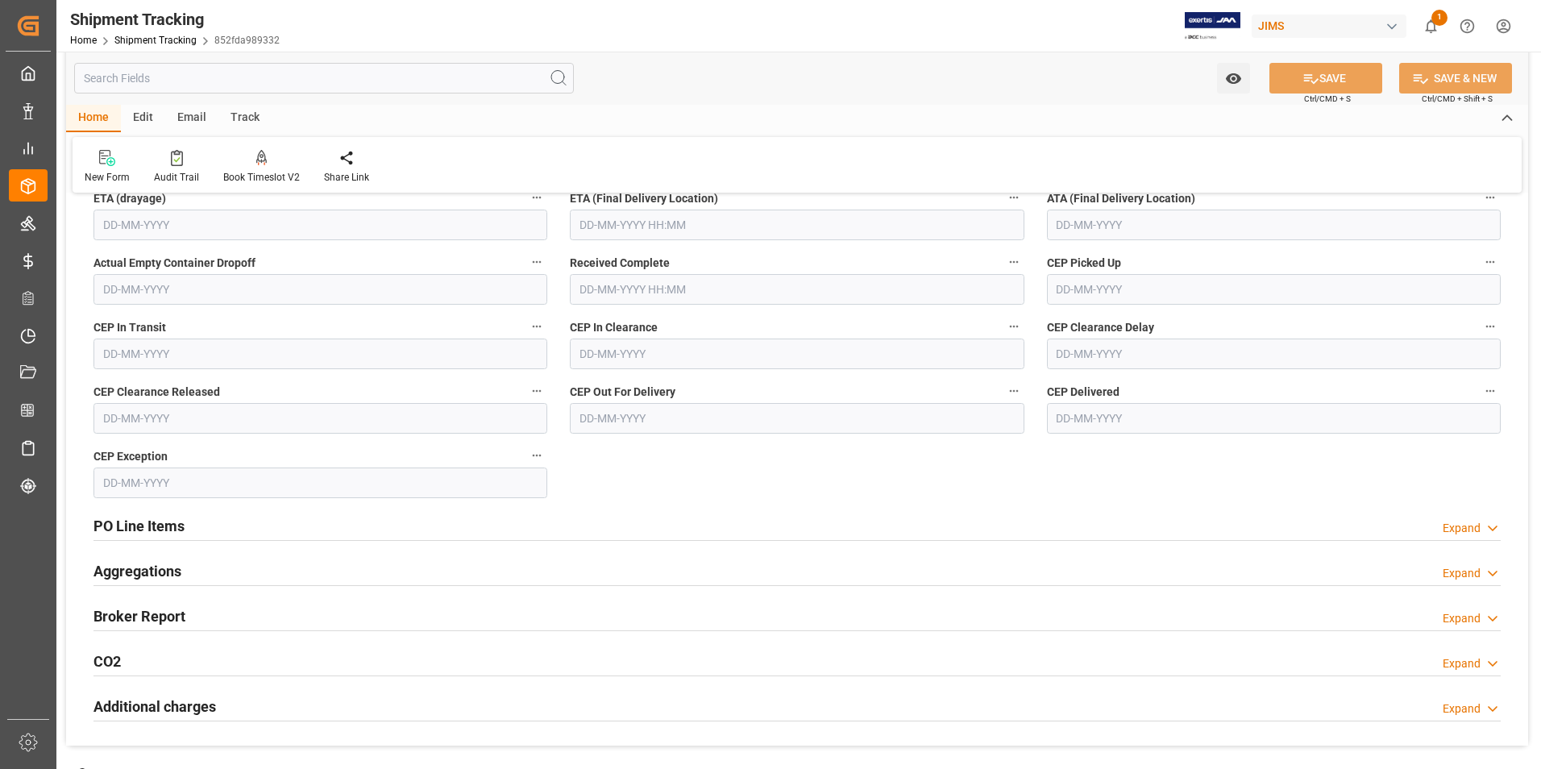
scroll to position [1853, 0]
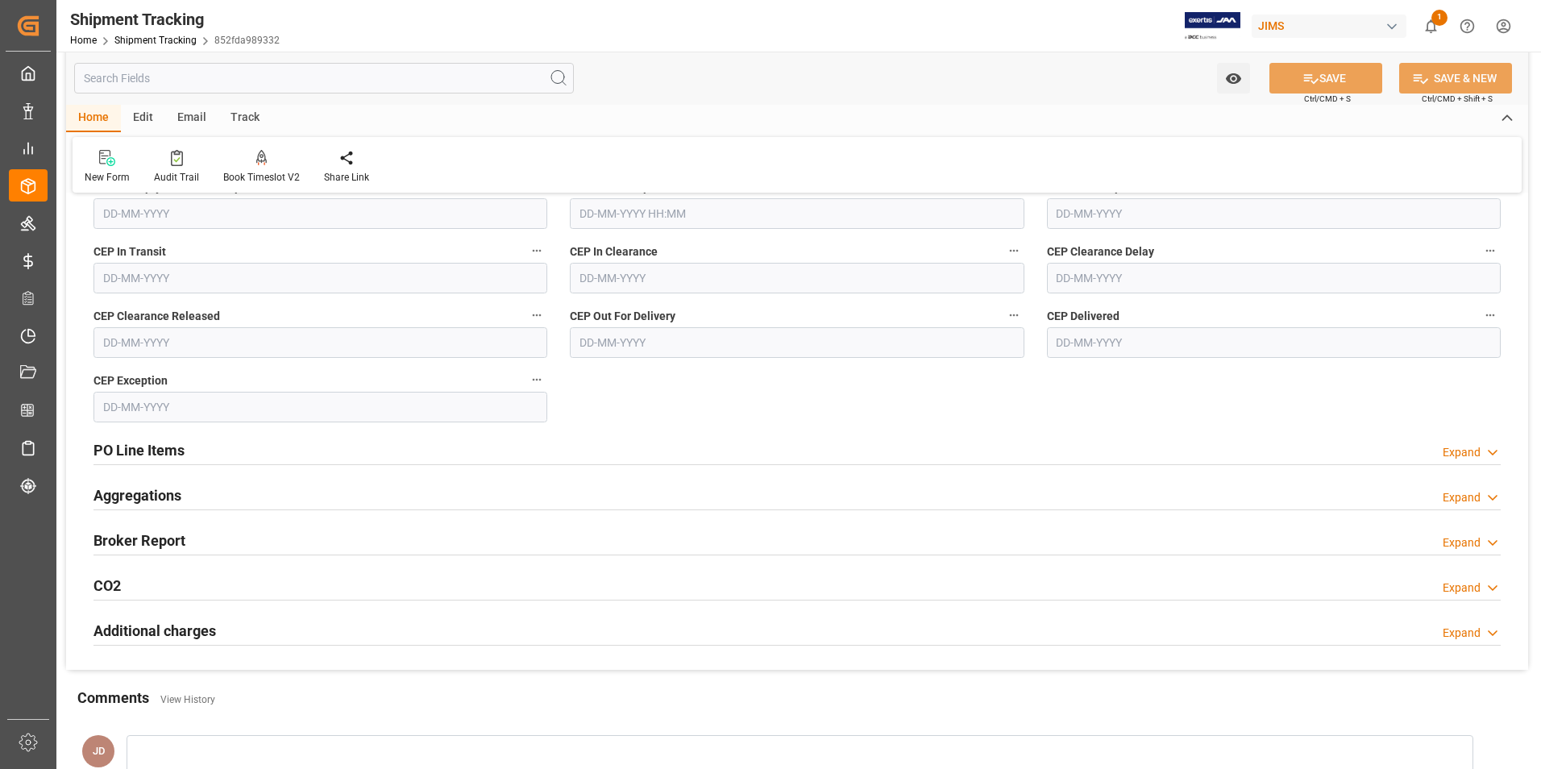
click at [145, 455] on h2 "PO Line Items" at bounding box center [138, 450] width 91 height 22
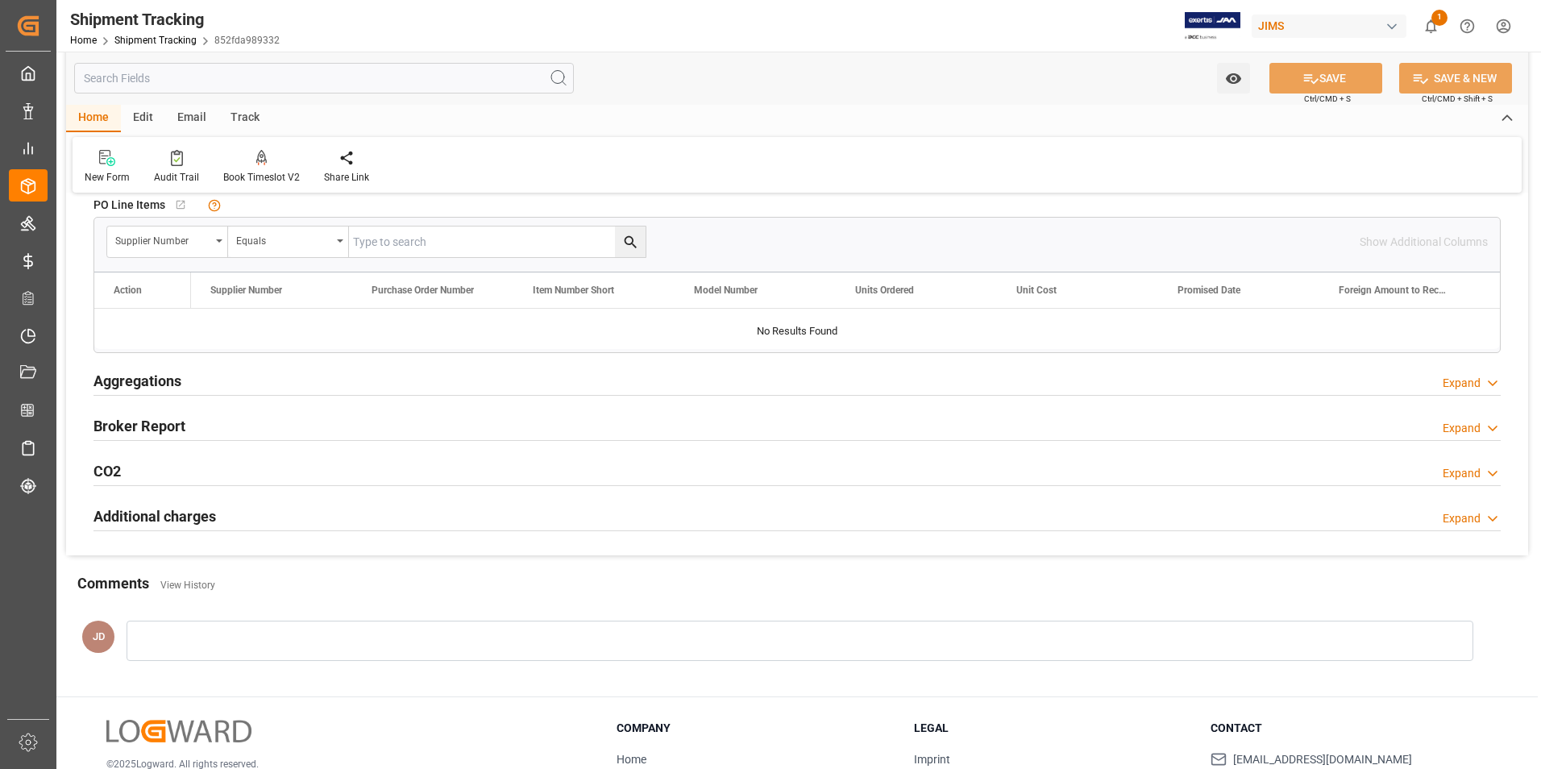
scroll to position [2176, 0]
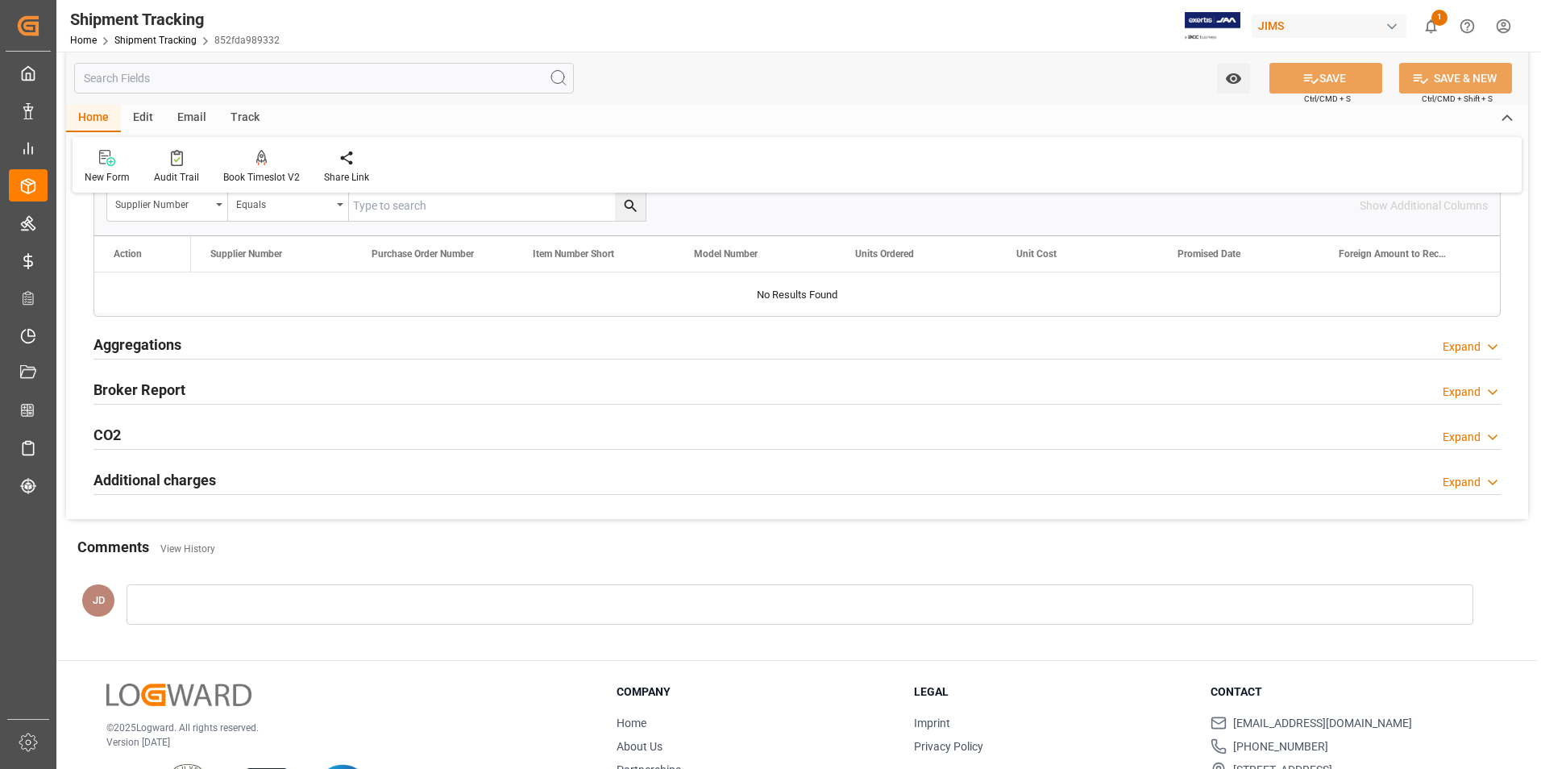
click at [137, 348] on h2 "Aggregations" at bounding box center [137, 345] width 88 height 22
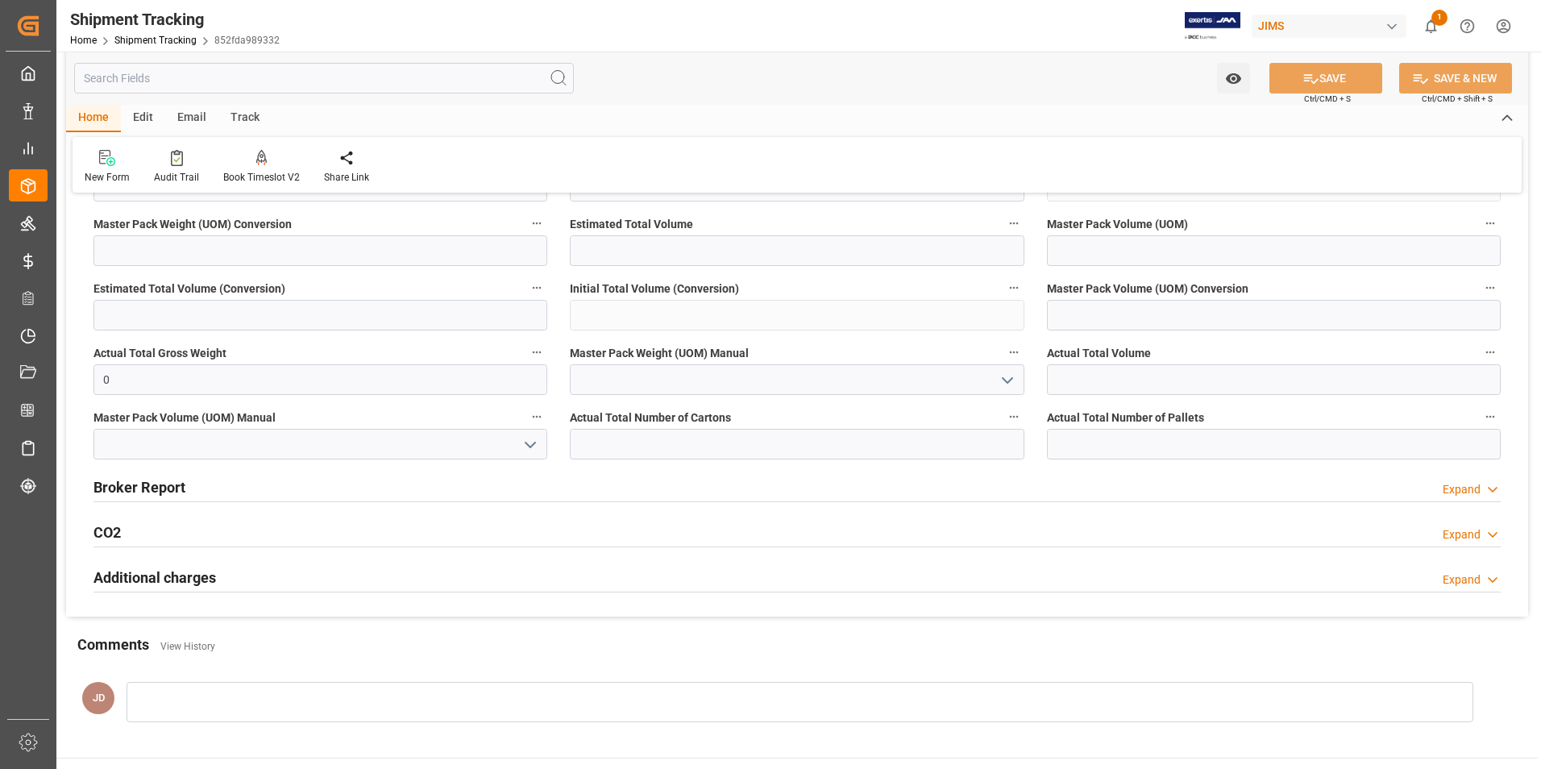
scroll to position [2498, 0]
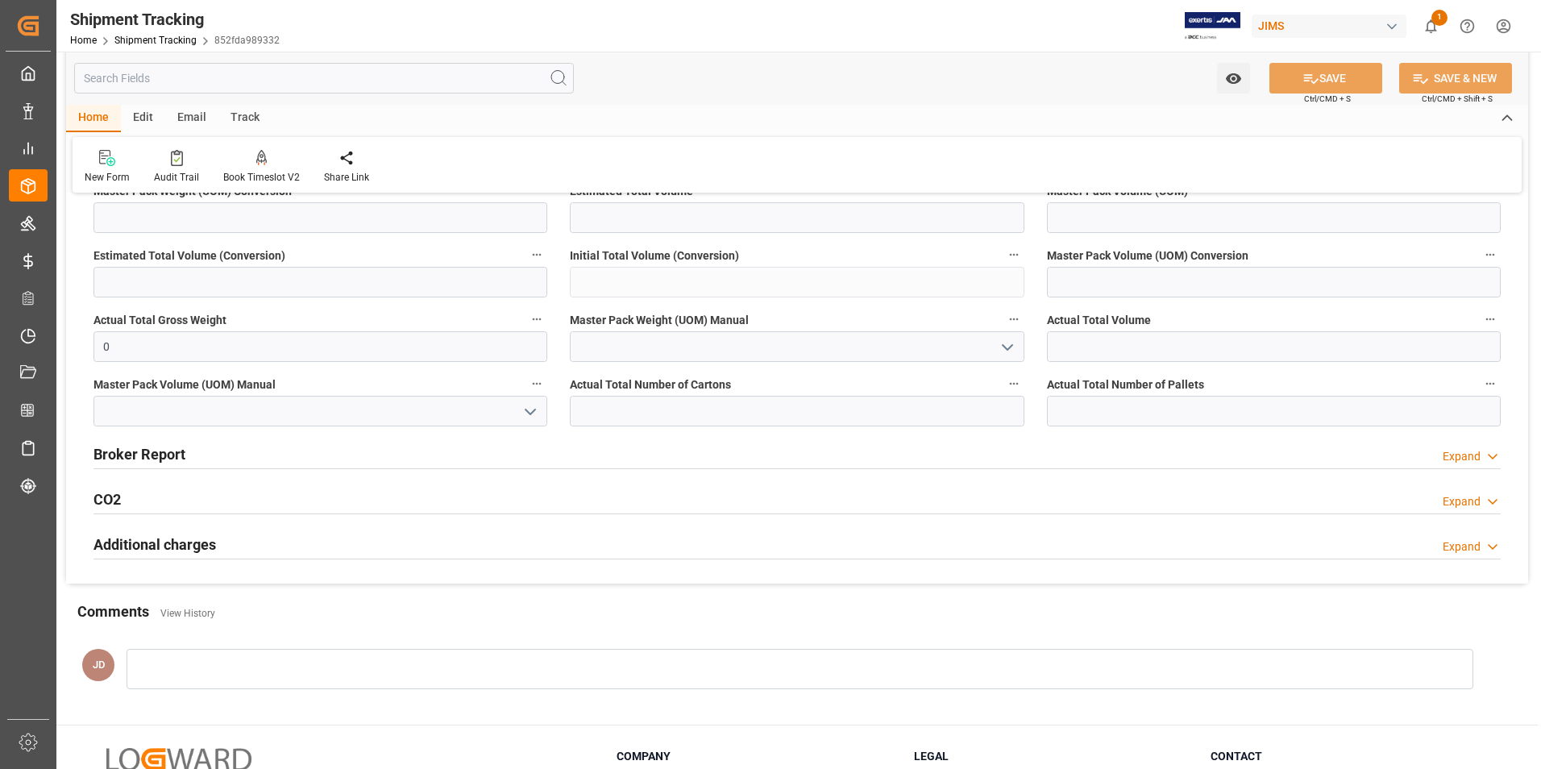
click at [139, 453] on h2 "Broker Report" at bounding box center [139, 454] width 92 height 22
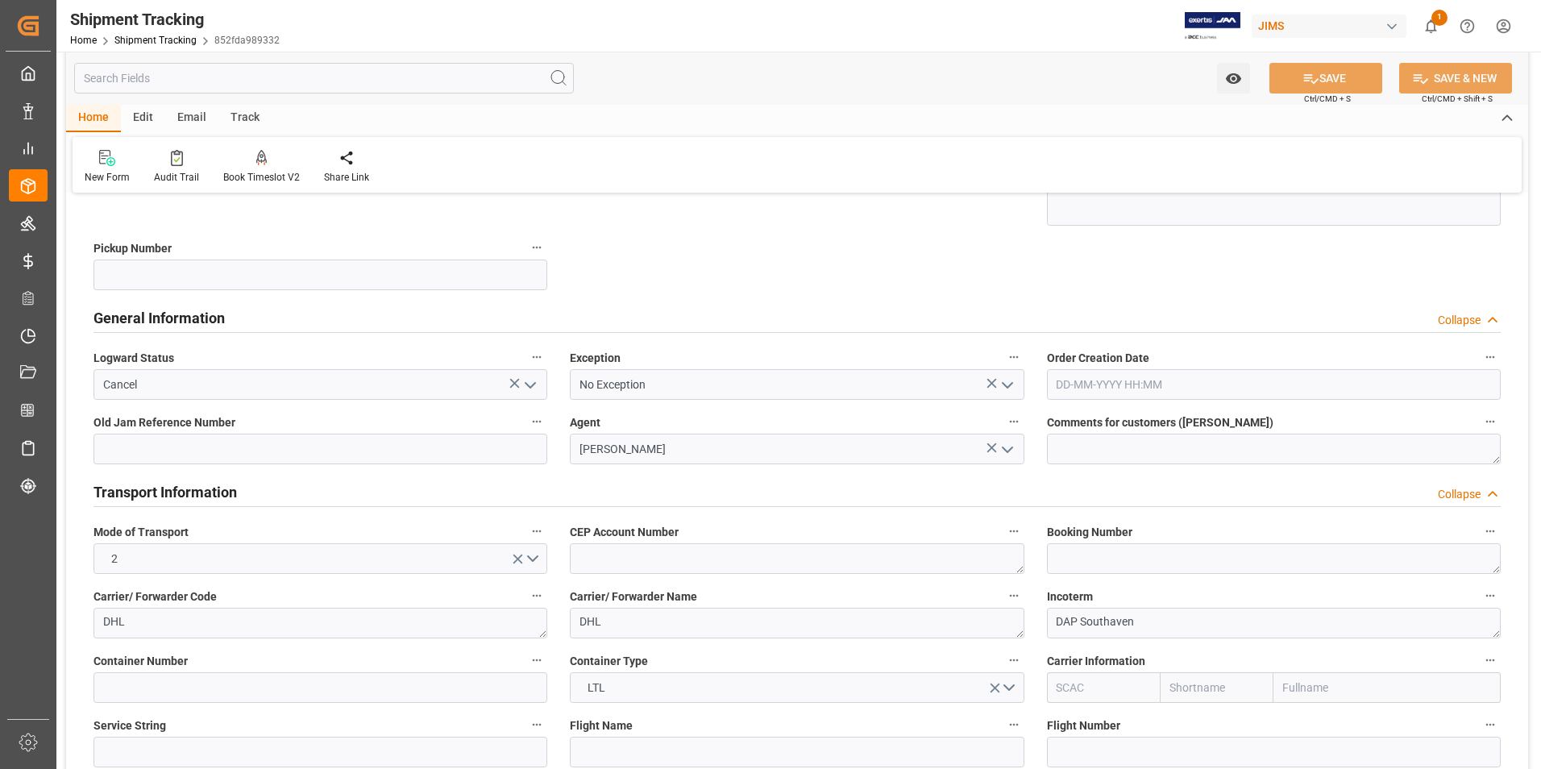
scroll to position [403, 0]
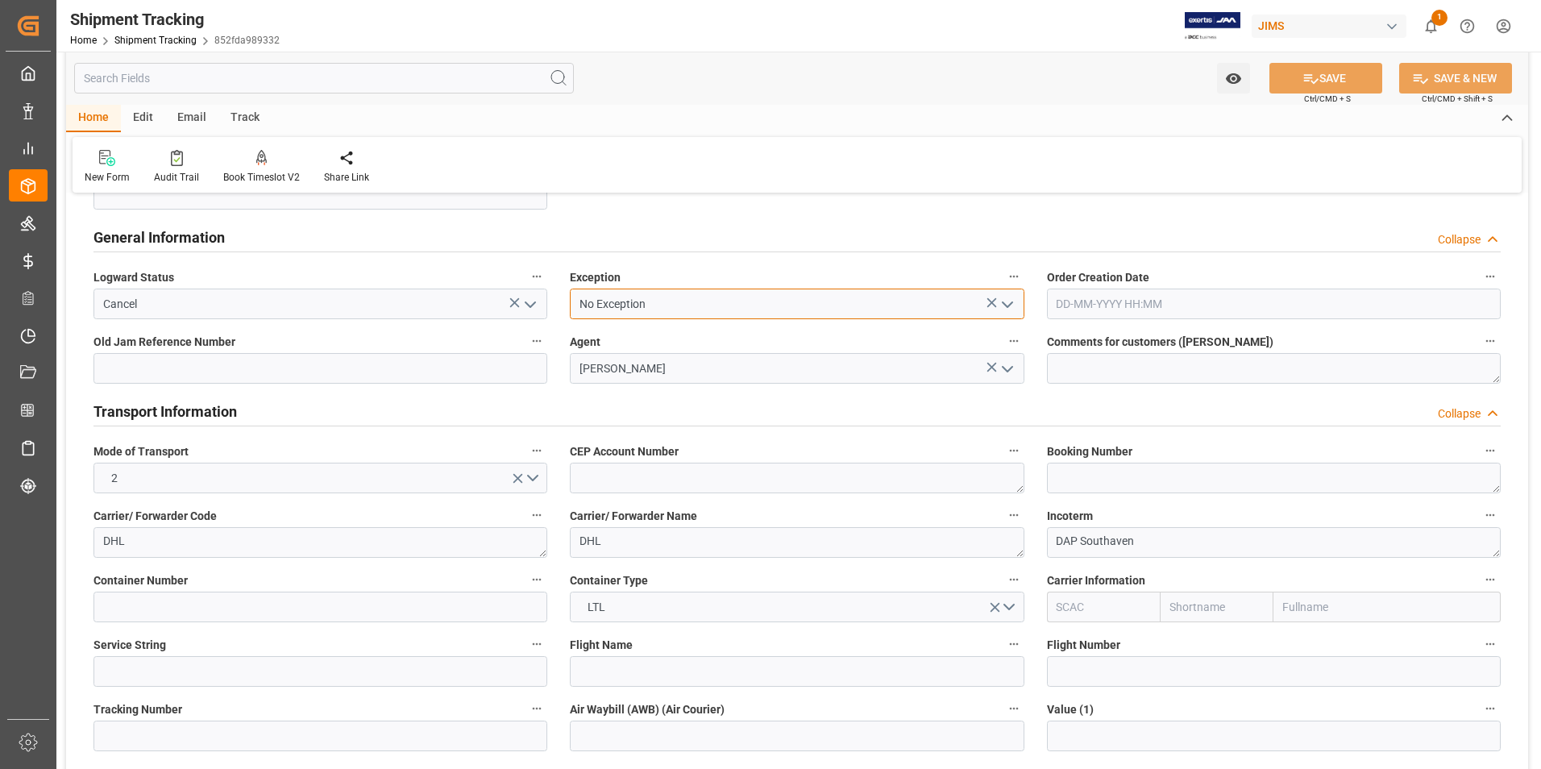
click at [737, 309] on input "No Exception" at bounding box center [797, 303] width 454 height 31
click at [1006, 301] on icon "open menu" at bounding box center [1007, 304] width 19 height 19
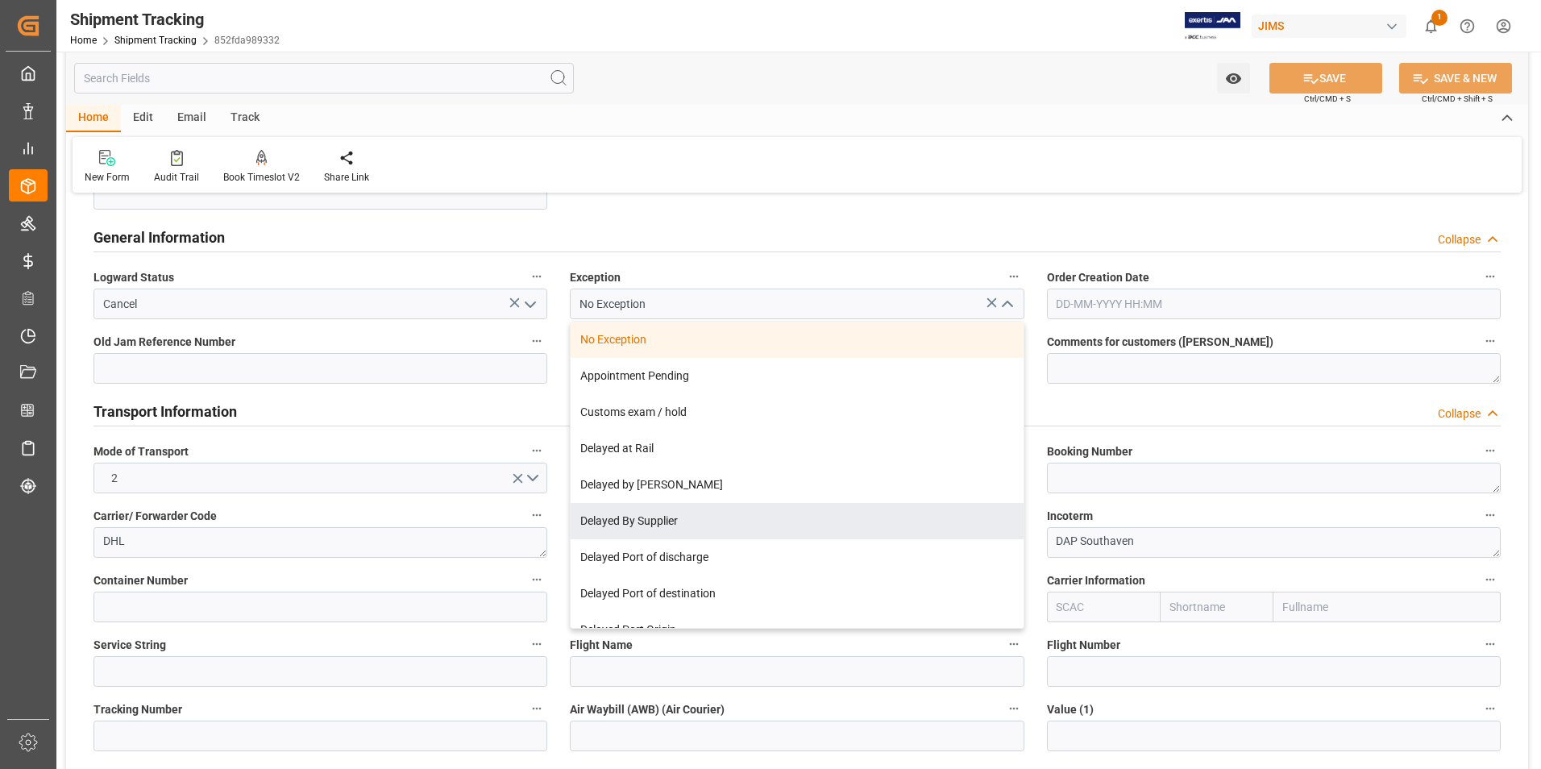
click at [1105, 392] on div "Transport Information Collapse" at bounding box center [796, 411] width 1429 height 45
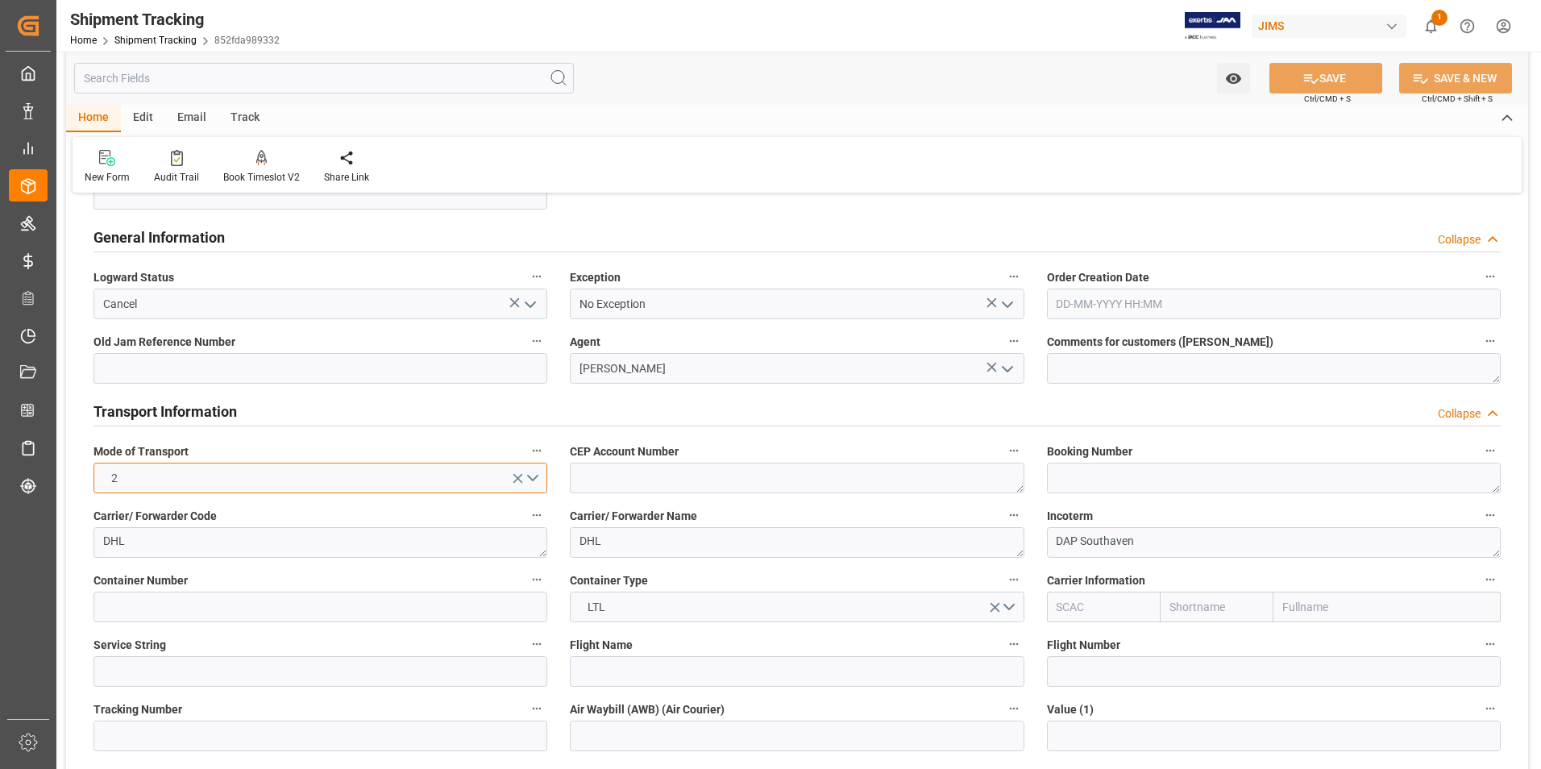
click at [160, 476] on button "2" at bounding box center [320, 478] width 454 height 31
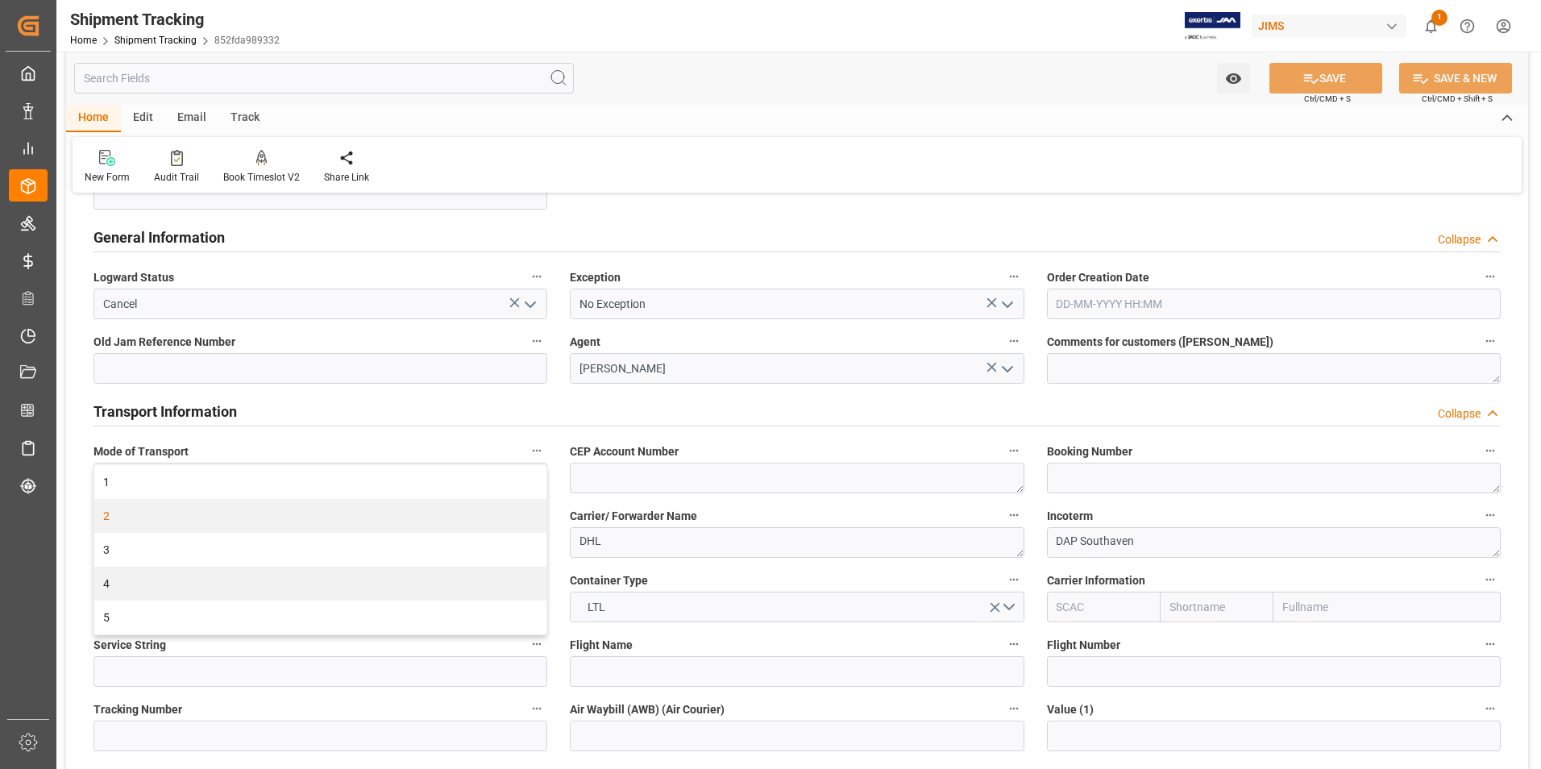
click at [306, 438] on div "Mode of Transport 2 1 2 3 4 5" at bounding box center [320, 466] width 476 height 64
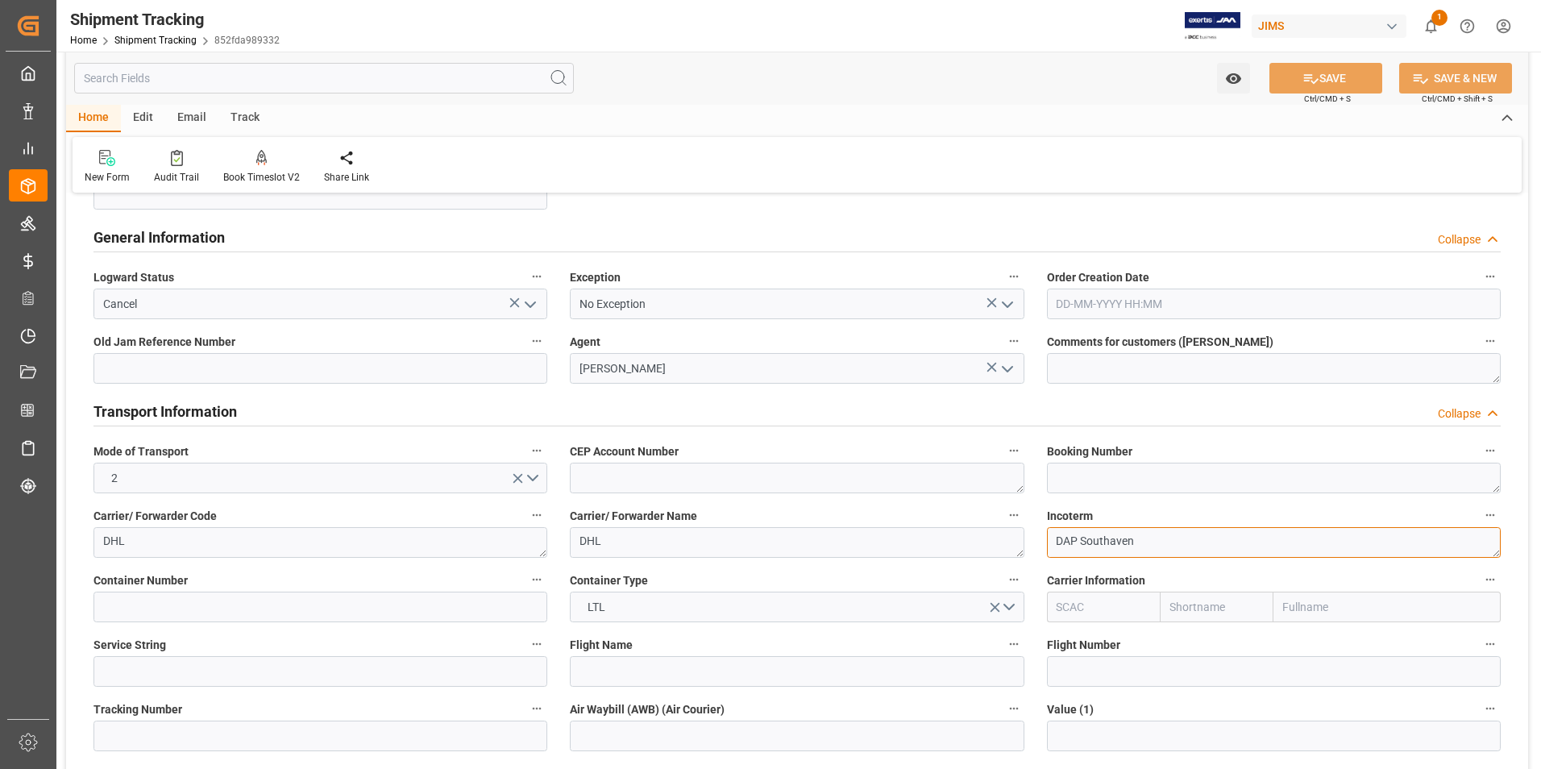
drag, startPoint x: 1131, startPoint y: 539, endPoint x: 1036, endPoint y: 542, distance: 94.3
click at [1039, 542] on div "Incoterm DAP Southaven" at bounding box center [1273, 531] width 476 height 64
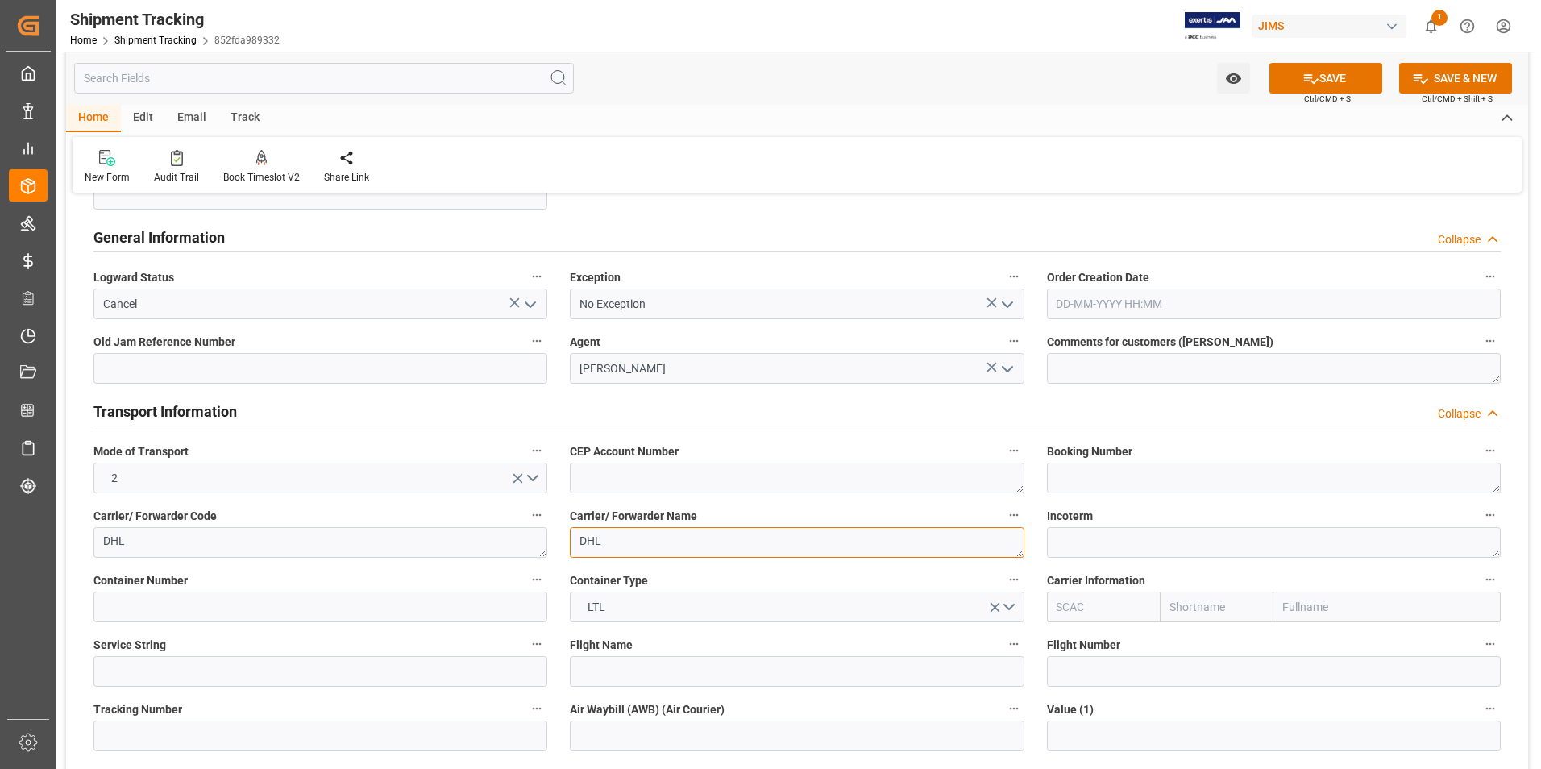
drag, startPoint x: 610, startPoint y: 533, endPoint x: 570, endPoint y: 548, distance: 42.8
click at [570, 548] on textarea "DHL" at bounding box center [797, 542] width 454 height 31
drag, startPoint x: 172, startPoint y: 548, endPoint x: 94, endPoint y: 549, distance: 78.2
click at [94, 549] on textarea "DHL" at bounding box center [320, 542] width 454 height 31
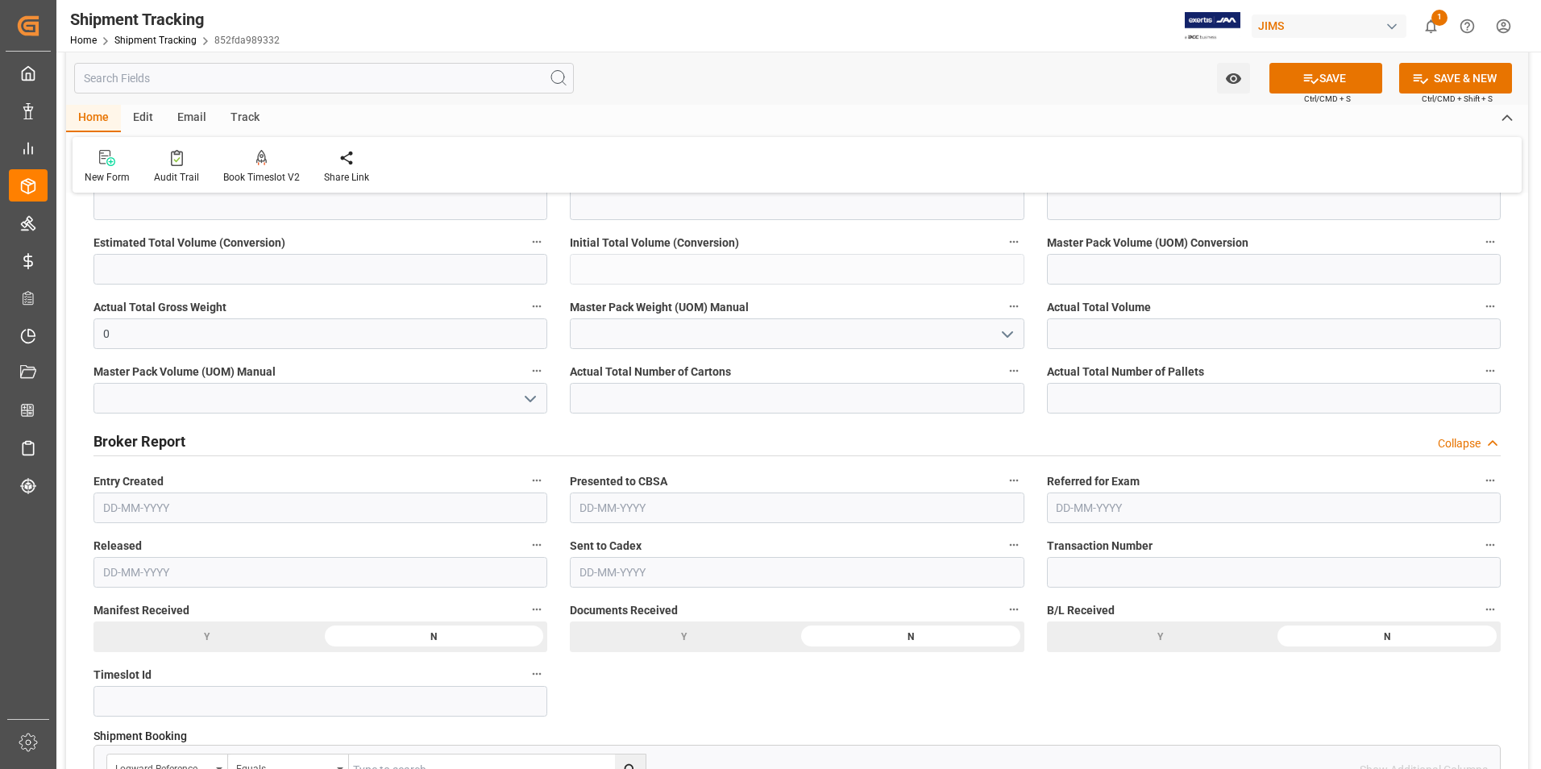
scroll to position [2579, 0]
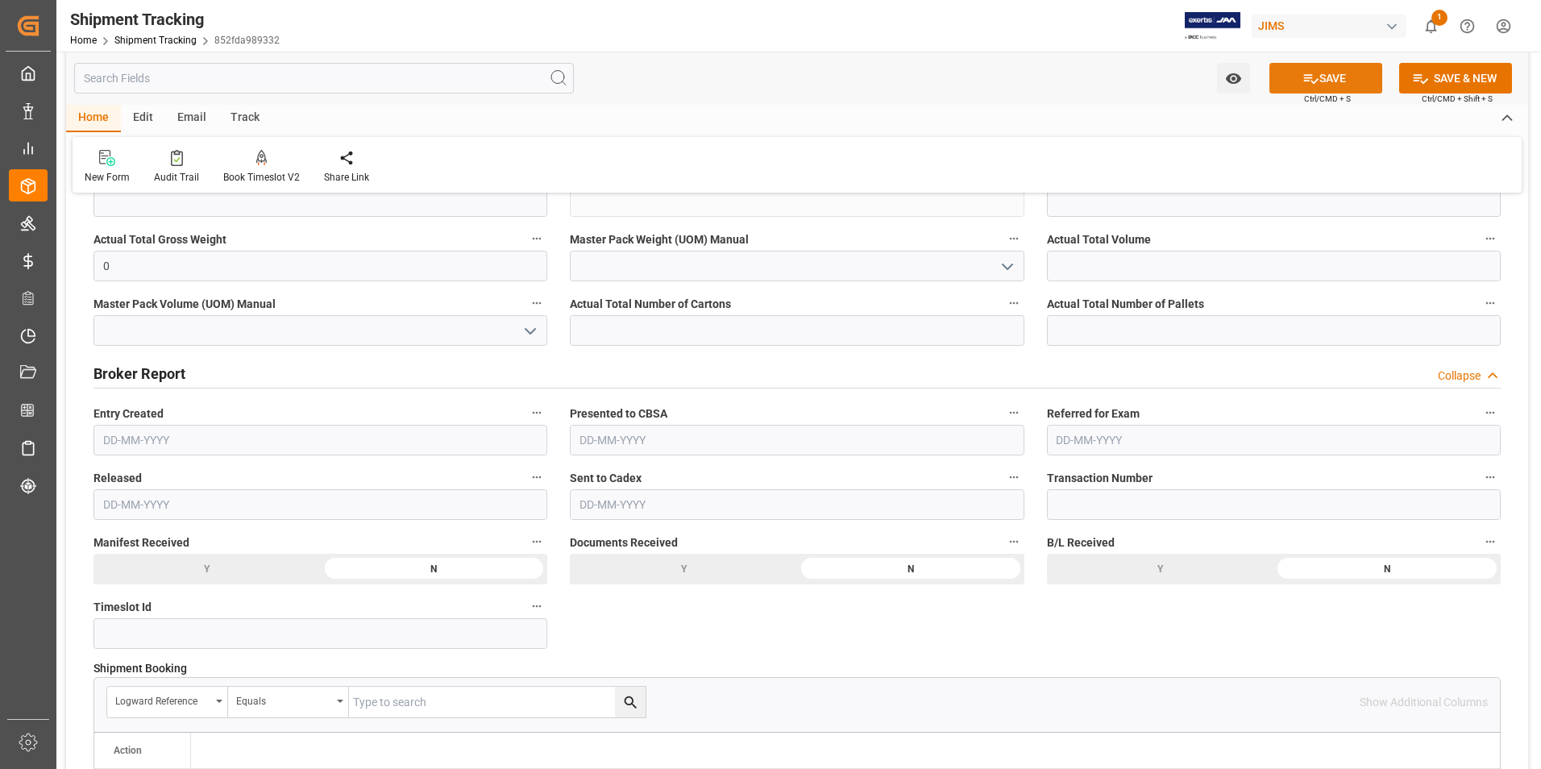
click at [1339, 80] on button "SAVE" at bounding box center [1325, 78] width 113 height 31
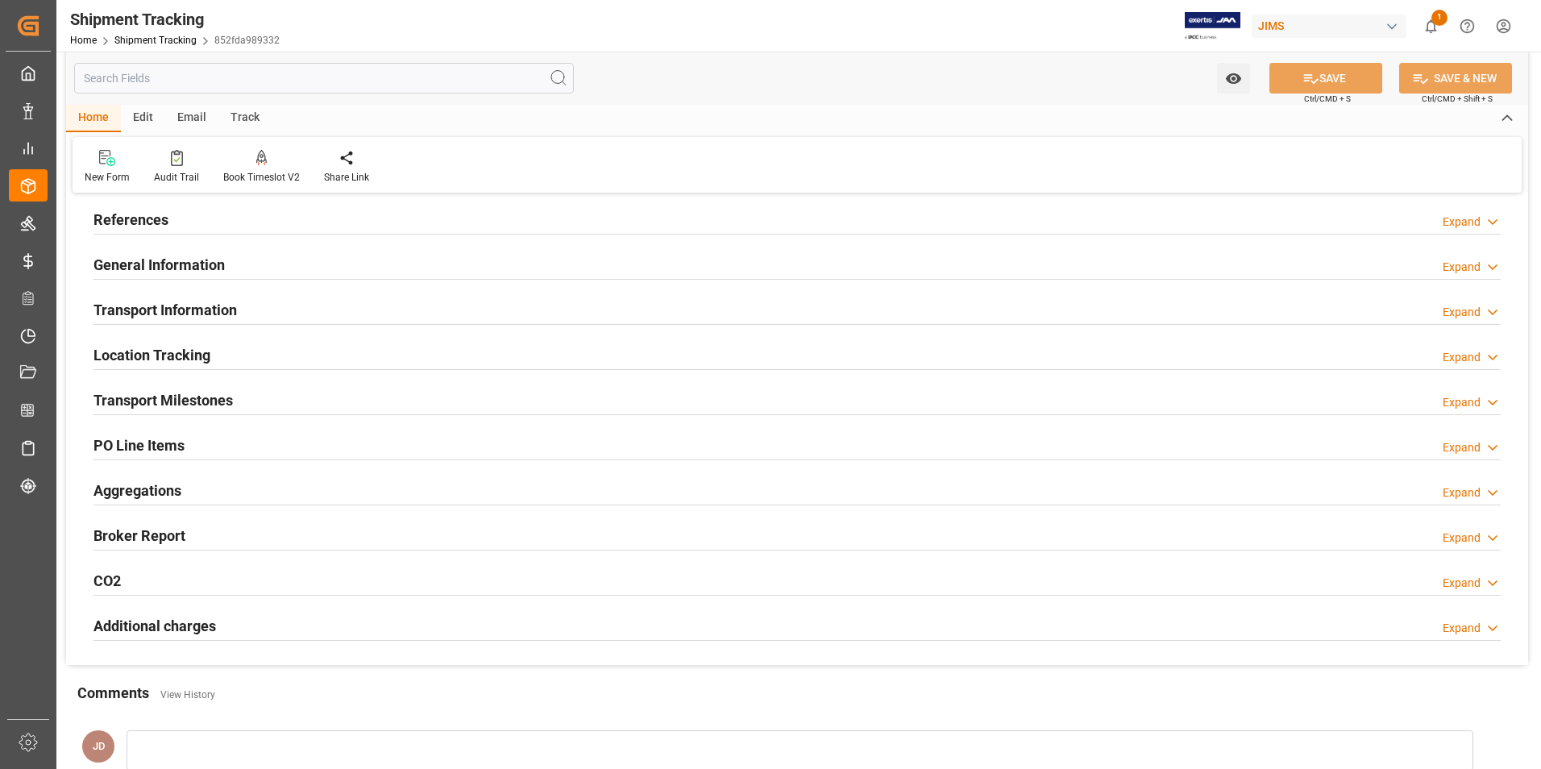
scroll to position [0, 0]
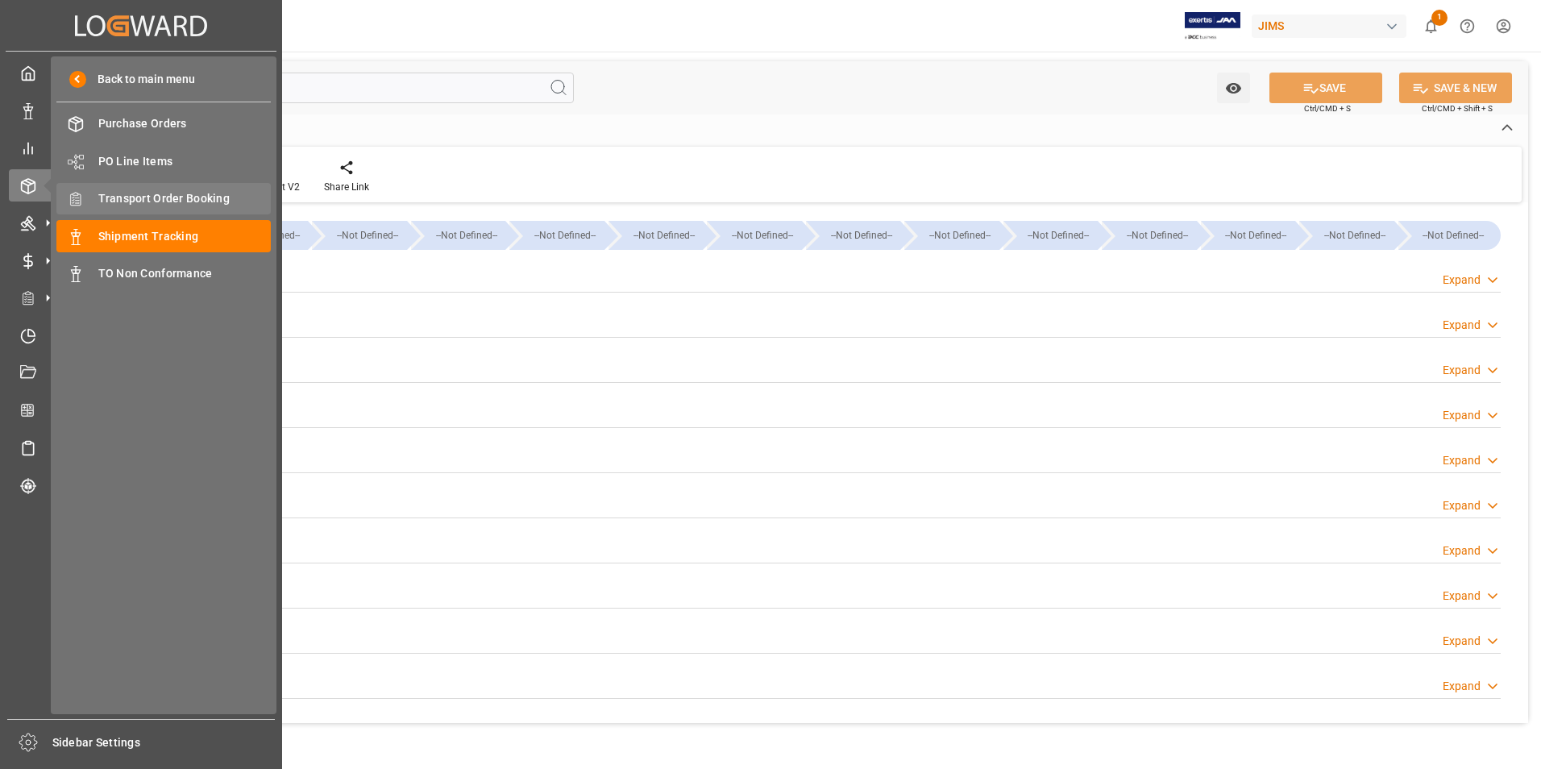
click at [143, 194] on span "Transport Order Booking" at bounding box center [184, 198] width 173 height 17
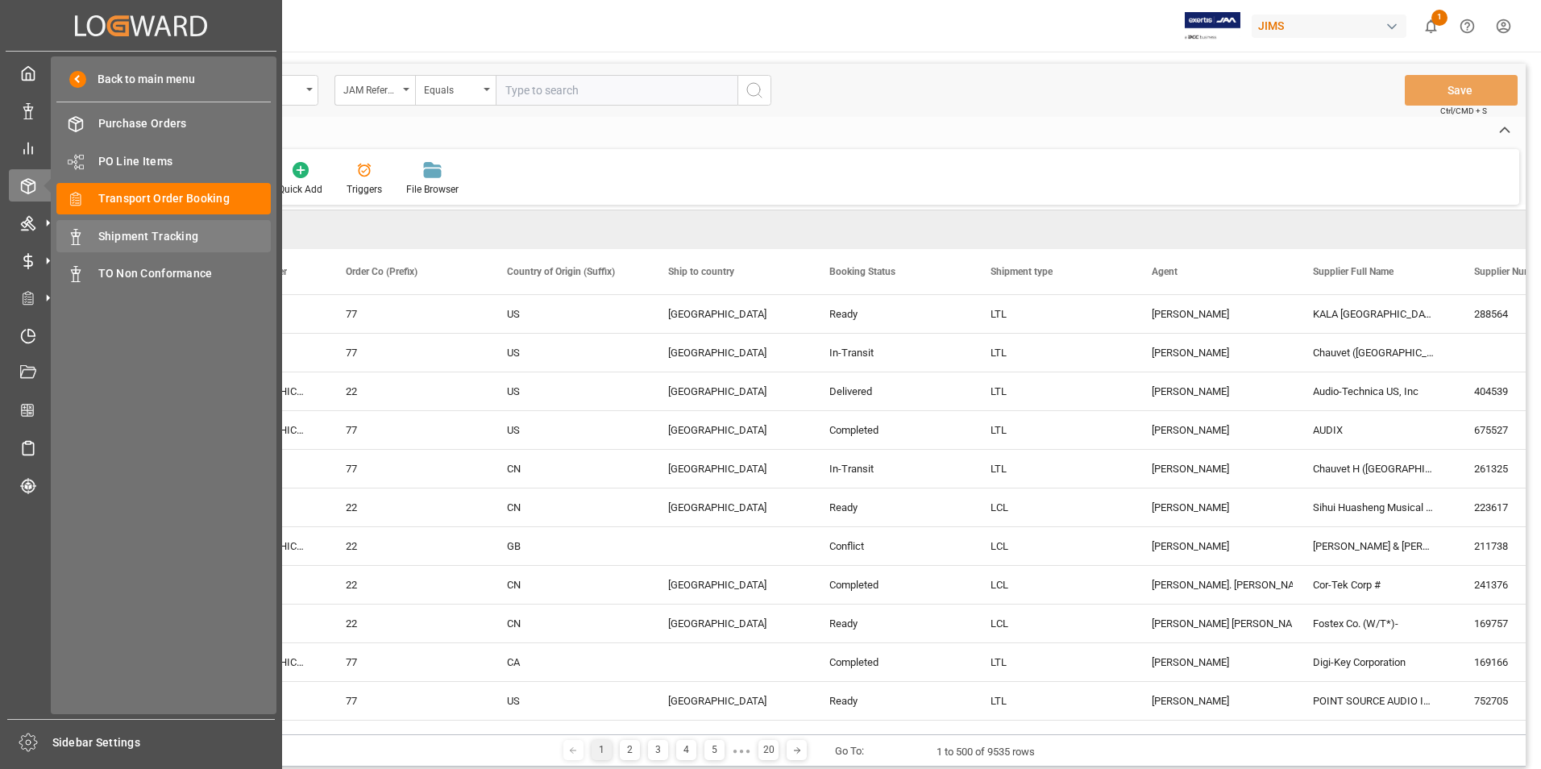
click at [168, 231] on span "Shipment Tracking" at bounding box center [184, 236] width 173 height 17
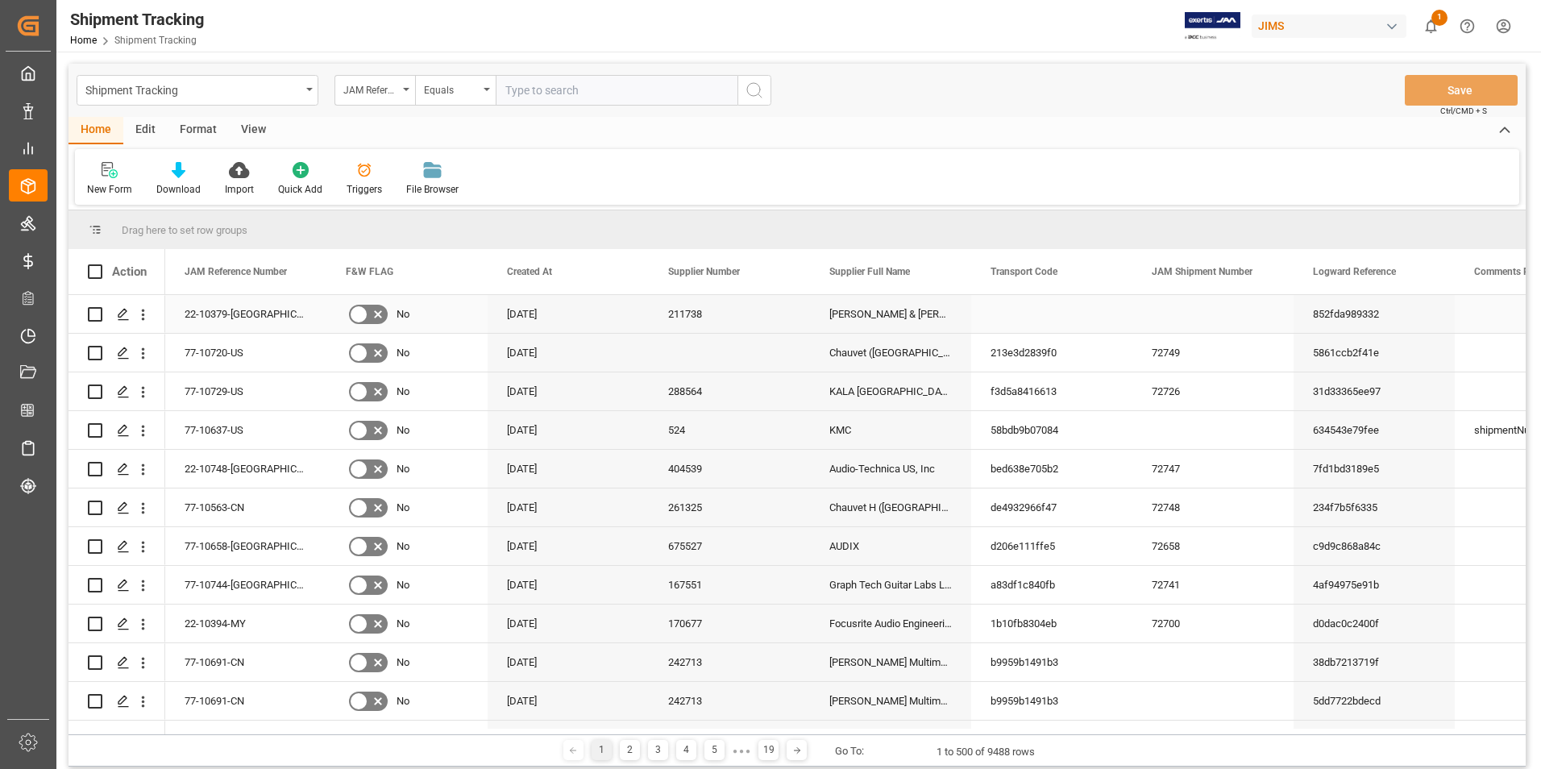
click at [218, 313] on div "22-10379-[GEOGRAPHIC_DATA]" at bounding box center [245, 314] width 161 height 38
click at [247, 313] on div "22-10379-[GEOGRAPHIC_DATA]" at bounding box center [245, 314] width 161 height 38
click at [553, 89] on input "text" at bounding box center [617, 90] width 242 height 31
paste input "22-10379-[GEOGRAPHIC_DATA]"
type input "22-10379-[GEOGRAPHIC_DATA]"
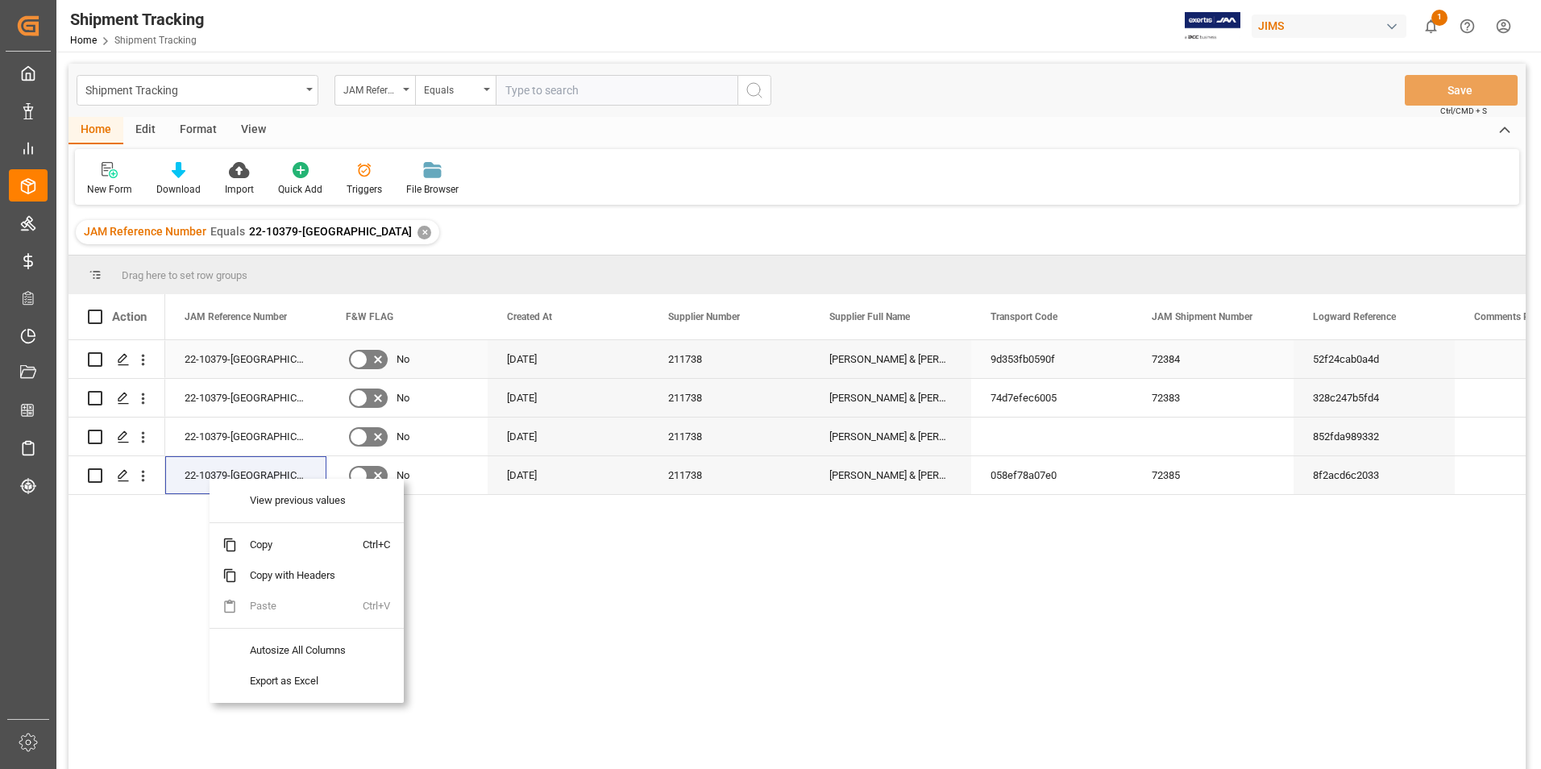
click at [236, 355] on div "22-10379-[GEOGRAPHIC_DATA]" at bounding box center [245, 359] width 161 height 38
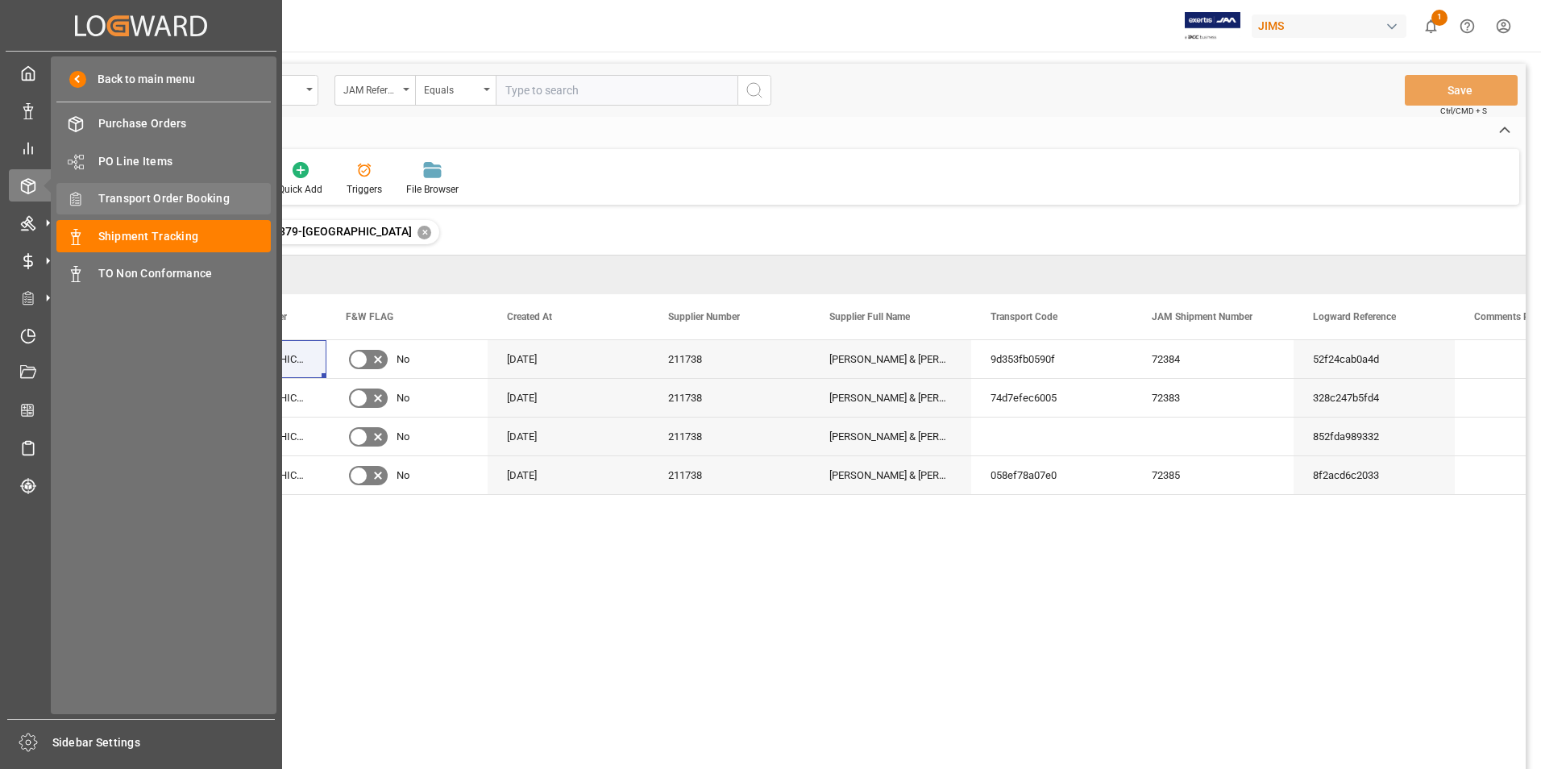
click at [136, 198] on span "Transport Order Booking" at bounding box center [184, 198] width 173 height 17
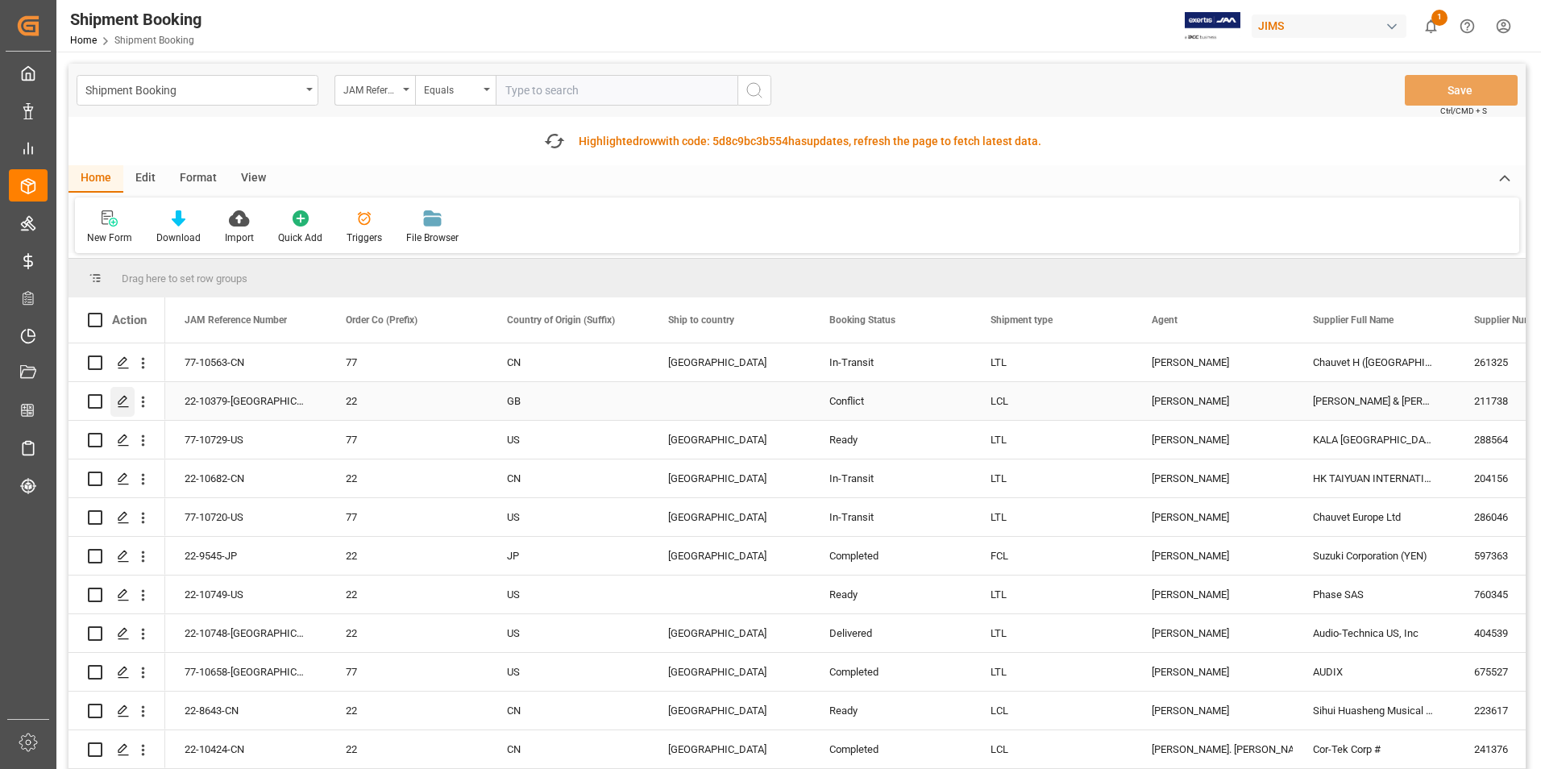
click at [127, 398] on polygon "Press SPACE to select this row." at bounding box center [122, 400] width 8 height 8
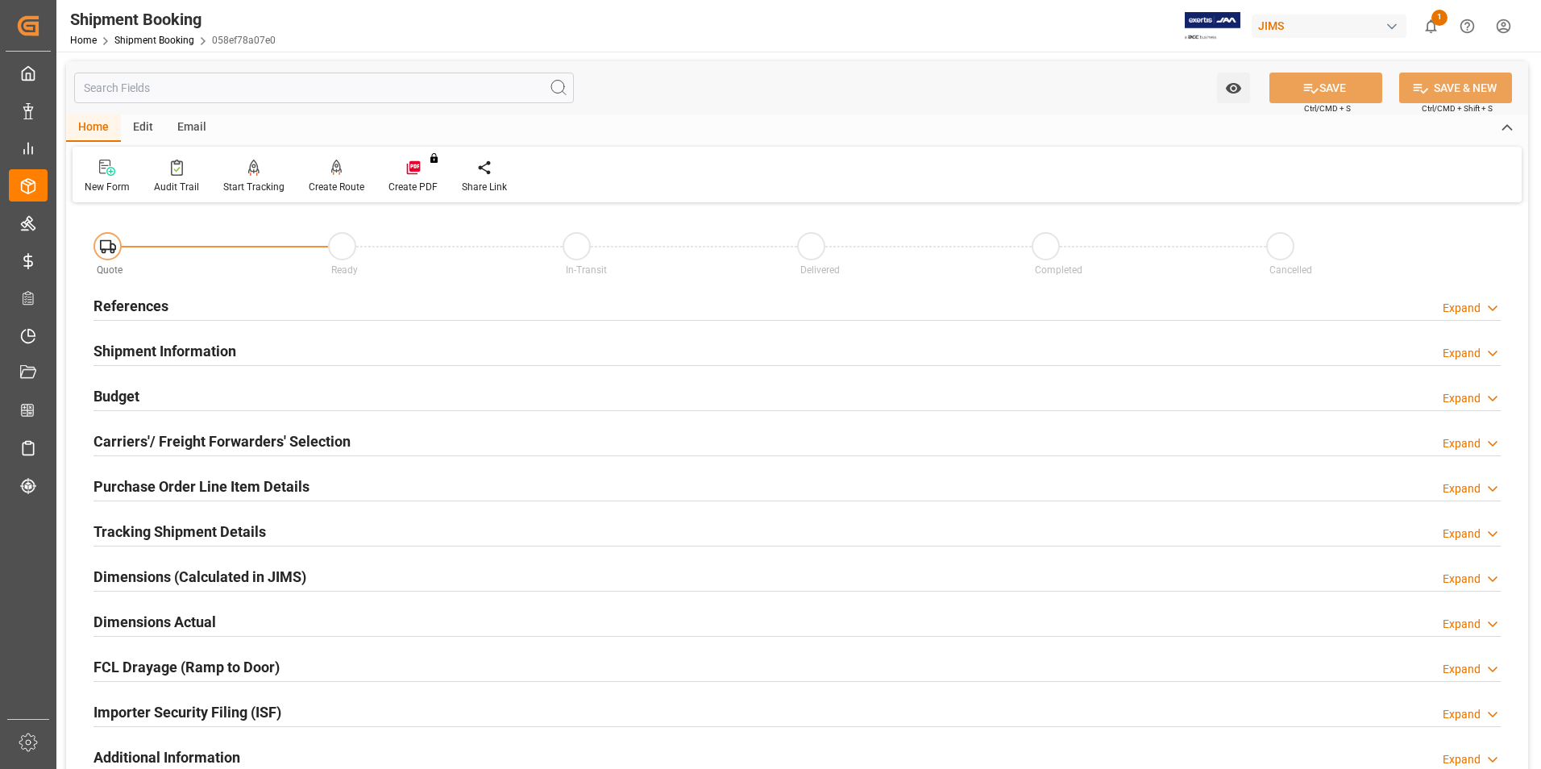
click at [176, 477] on h2 "Purchase Order Line Item Details" at bounding box center [201, 486] width 216 height 22
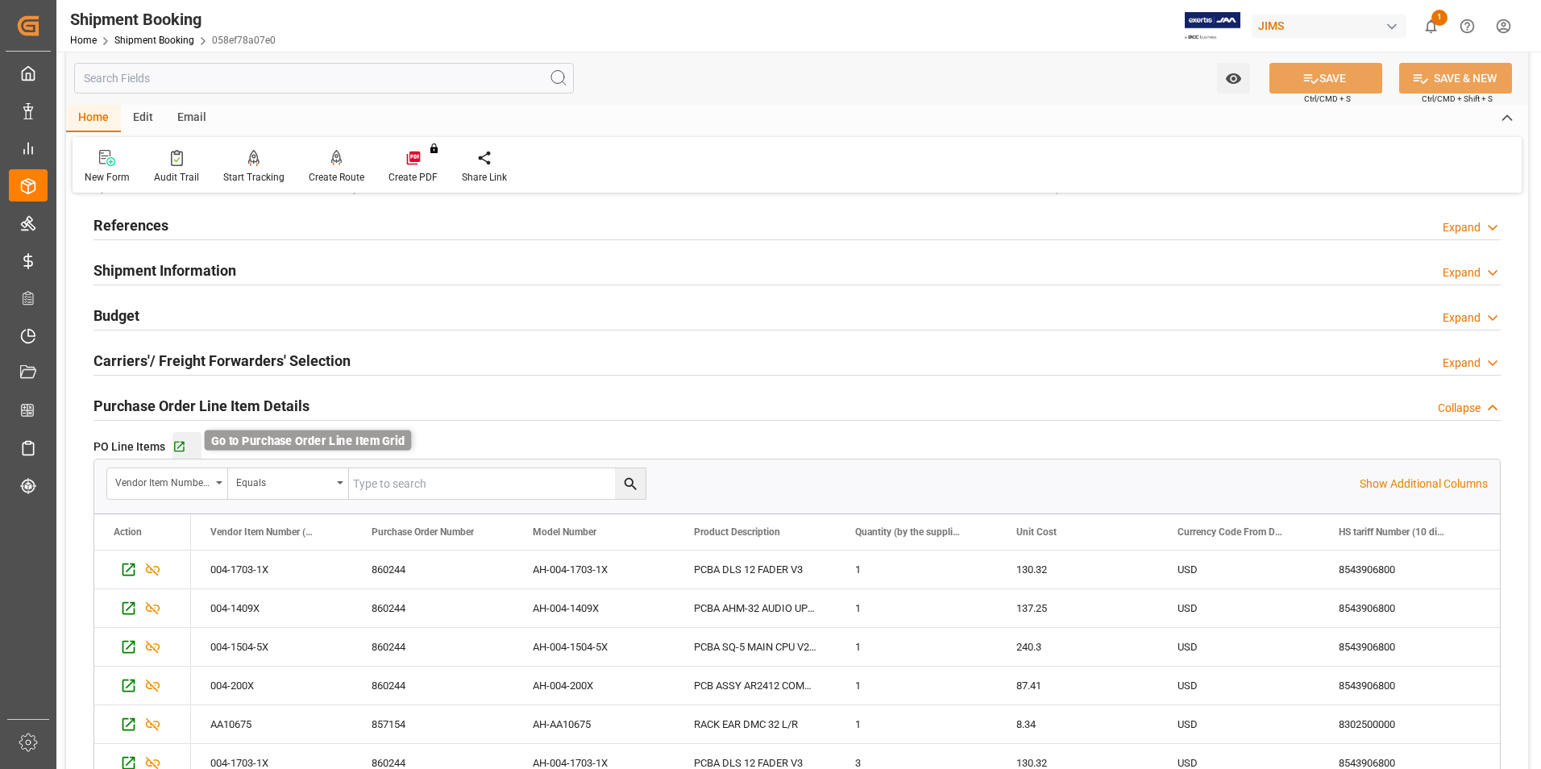
click at [181, 443] on icon "button" at bounding box center [179, 447] width 10 height 10
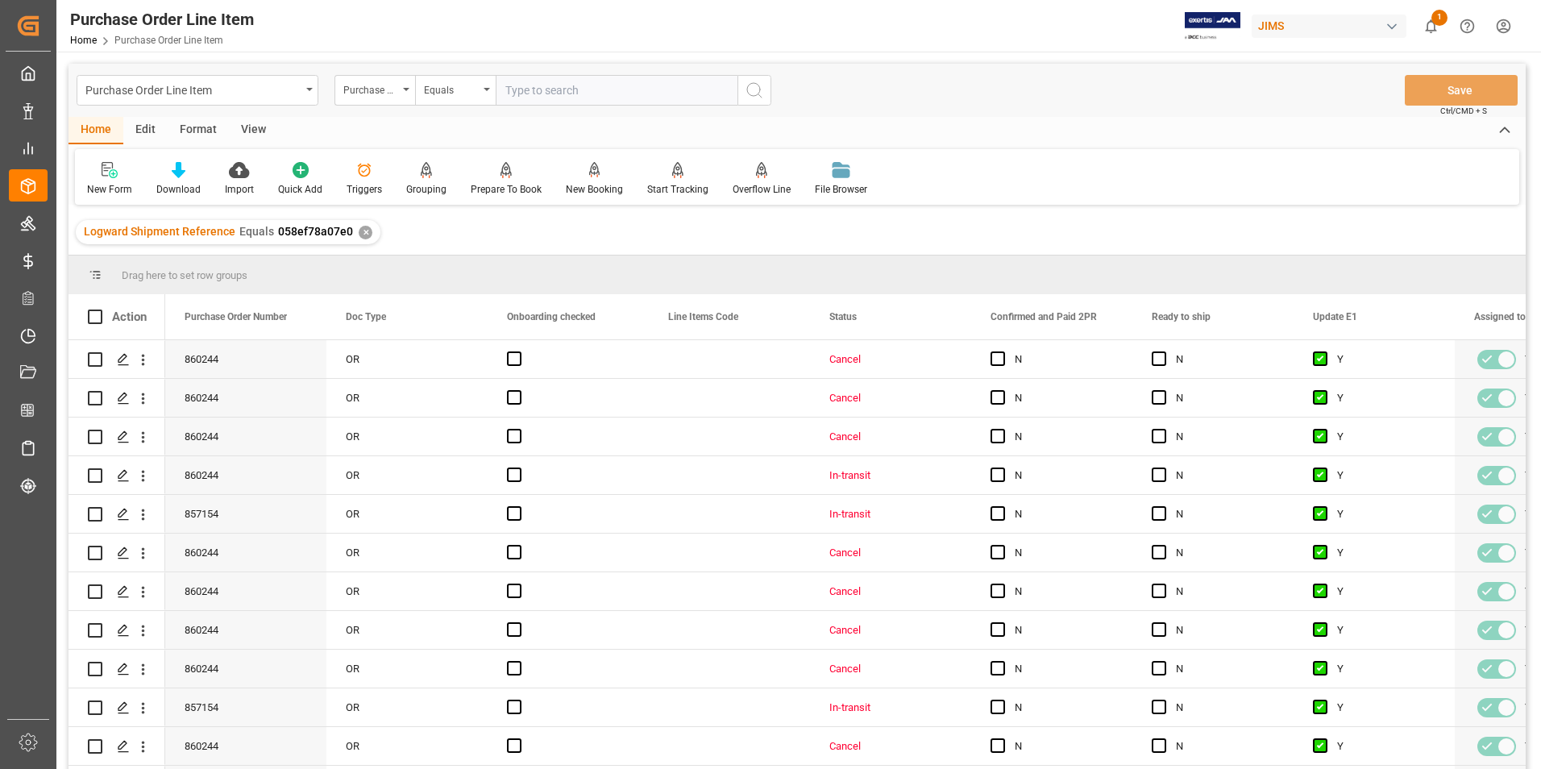
click at [255, 129] on div "View" at bounding box center [253, 130] width 49 height 27
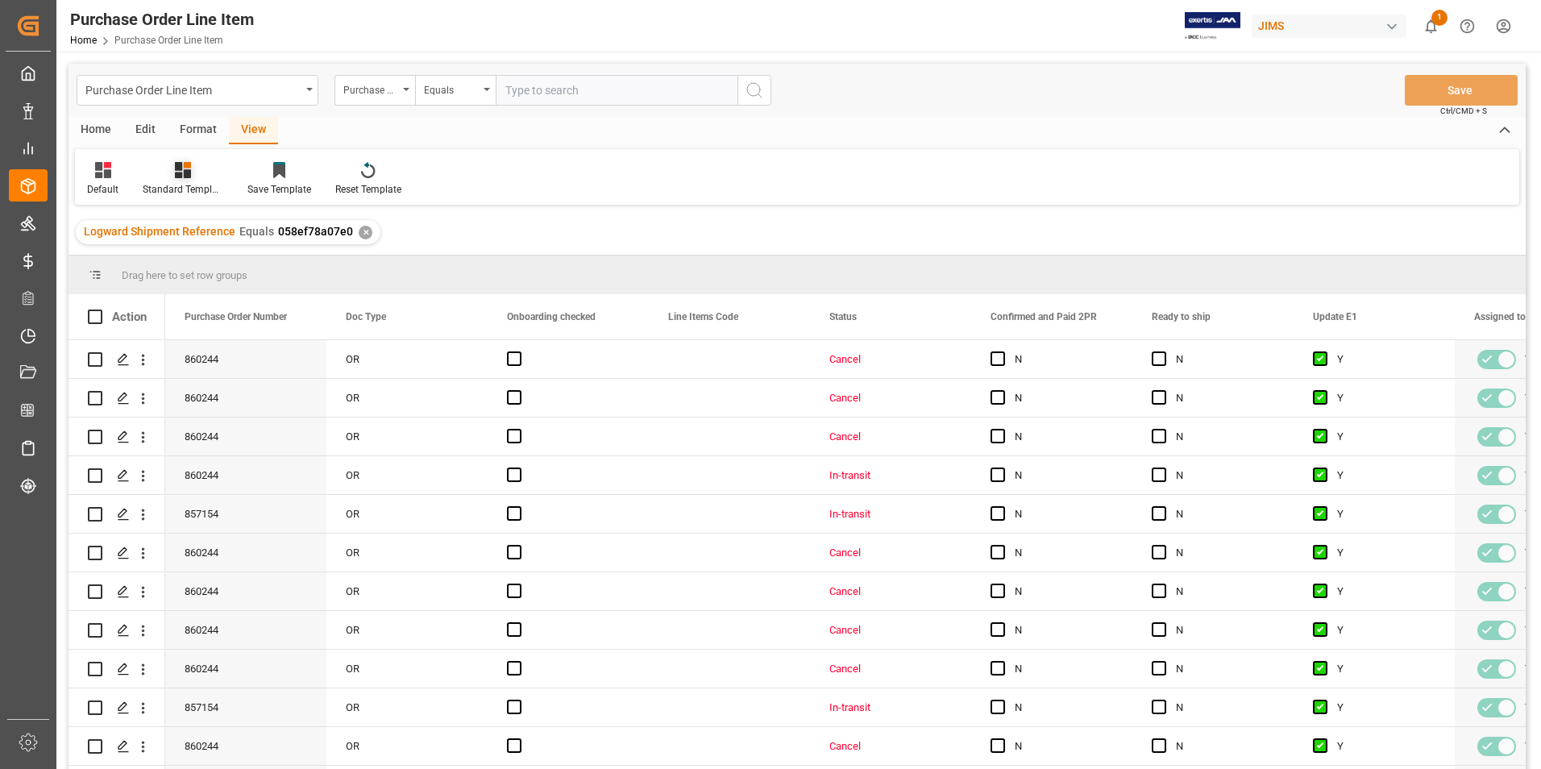
click at [189, 186] on div "Standard Templates" at bounding box center [183, 189] width 81 height 15
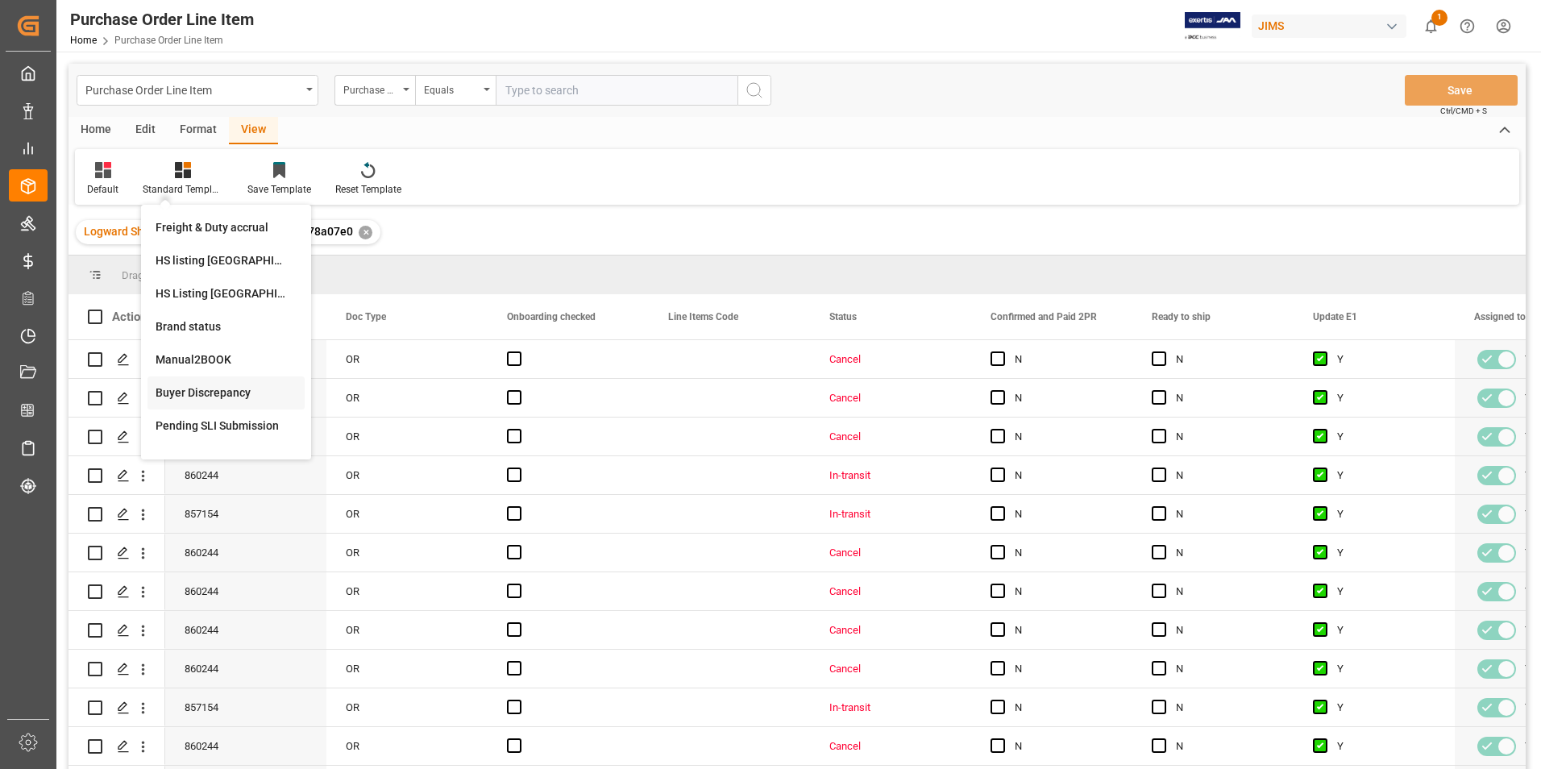
click at [219, 389] on div "Buyer Discrepancy" at bounding box center [226, 392] width 141 height 17
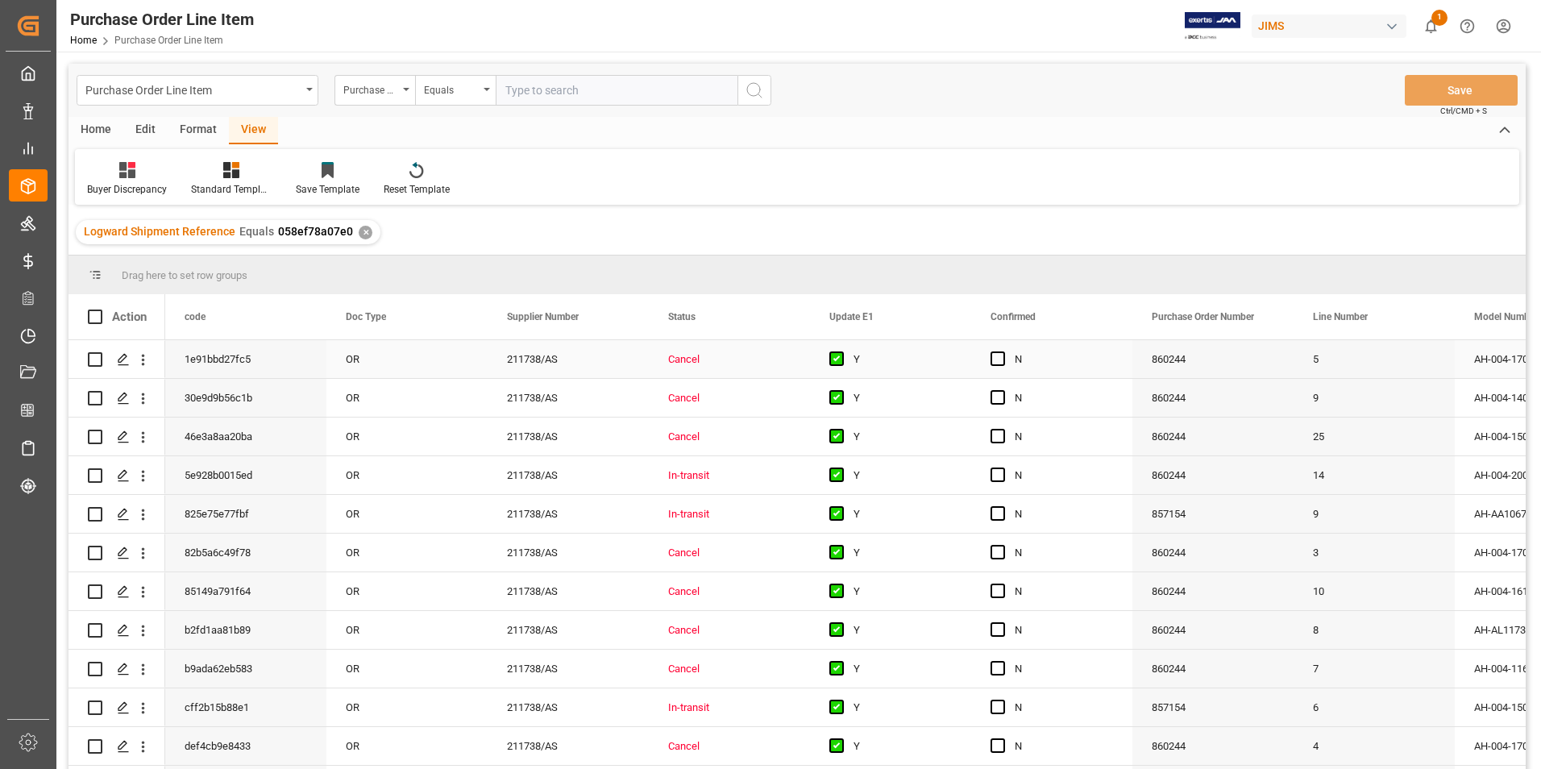
click at [608, 365] on div "211738/AS" at bounding box center [568, 359] width 161 height 38
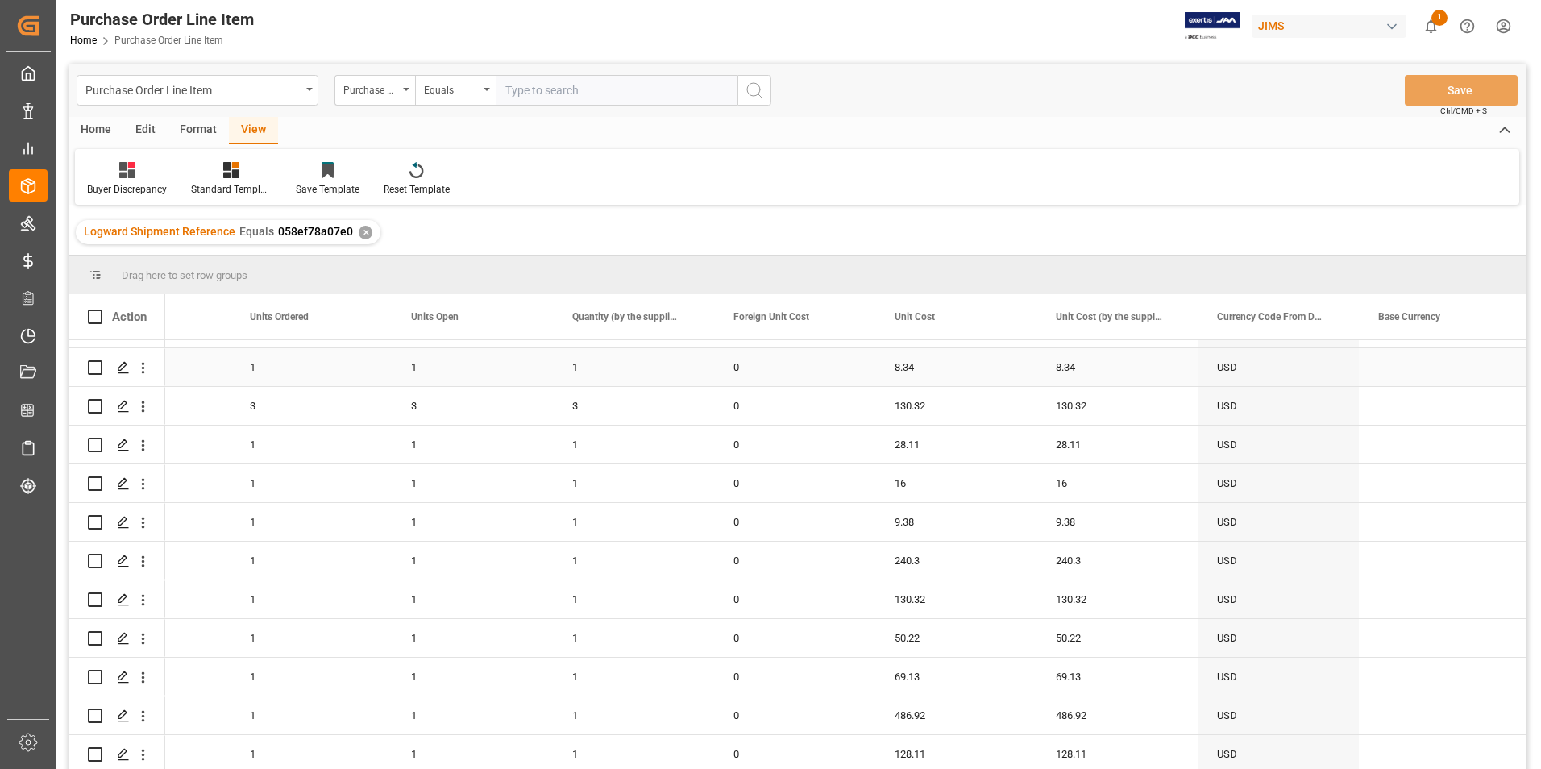
click at [1026, 363] on div "8.34" at bounding box center [955, 367] width 161 height 38
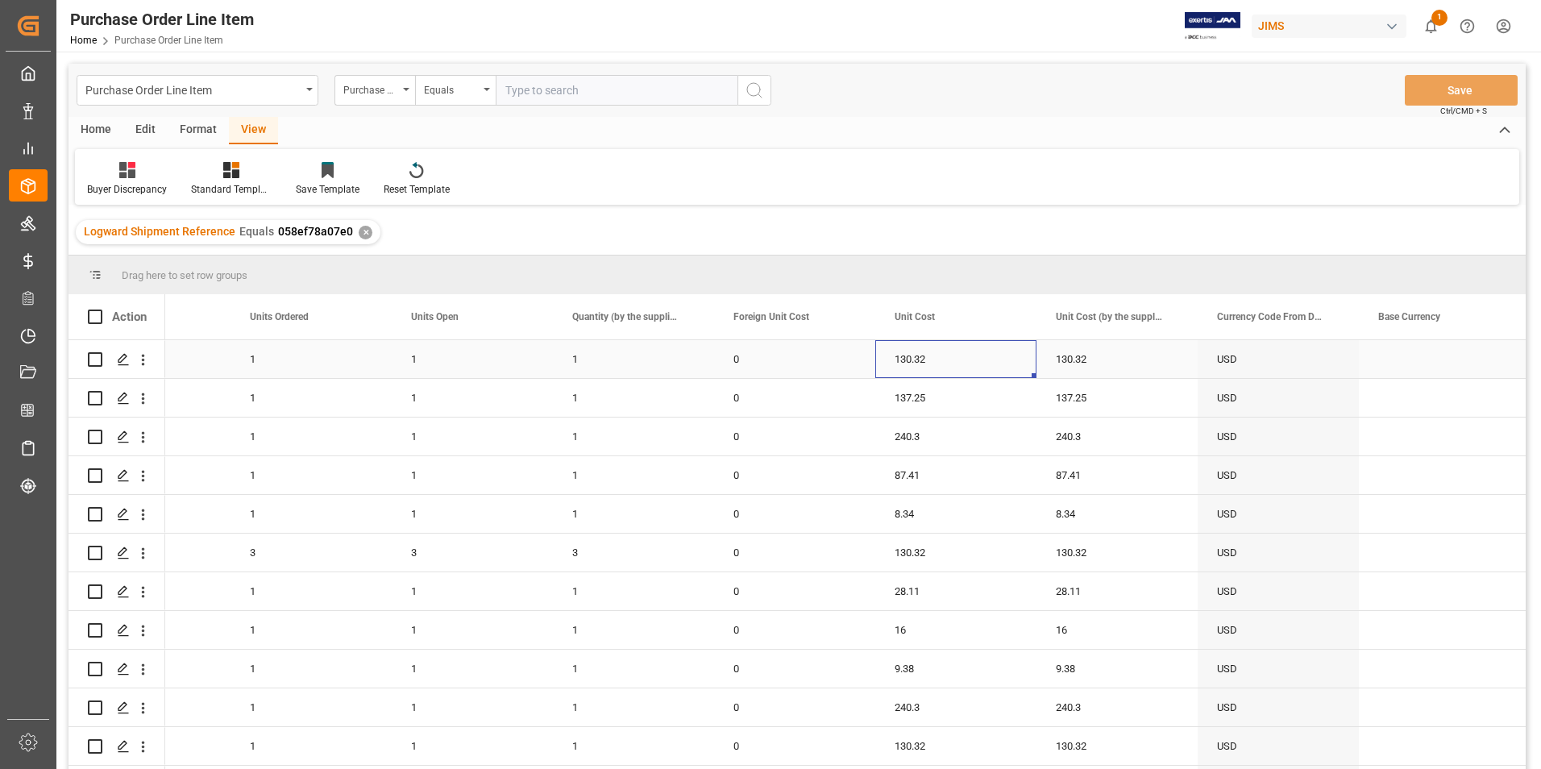
click at [998, 344] on div "130.32" at bounding box center [955, 359] width 161 height 38
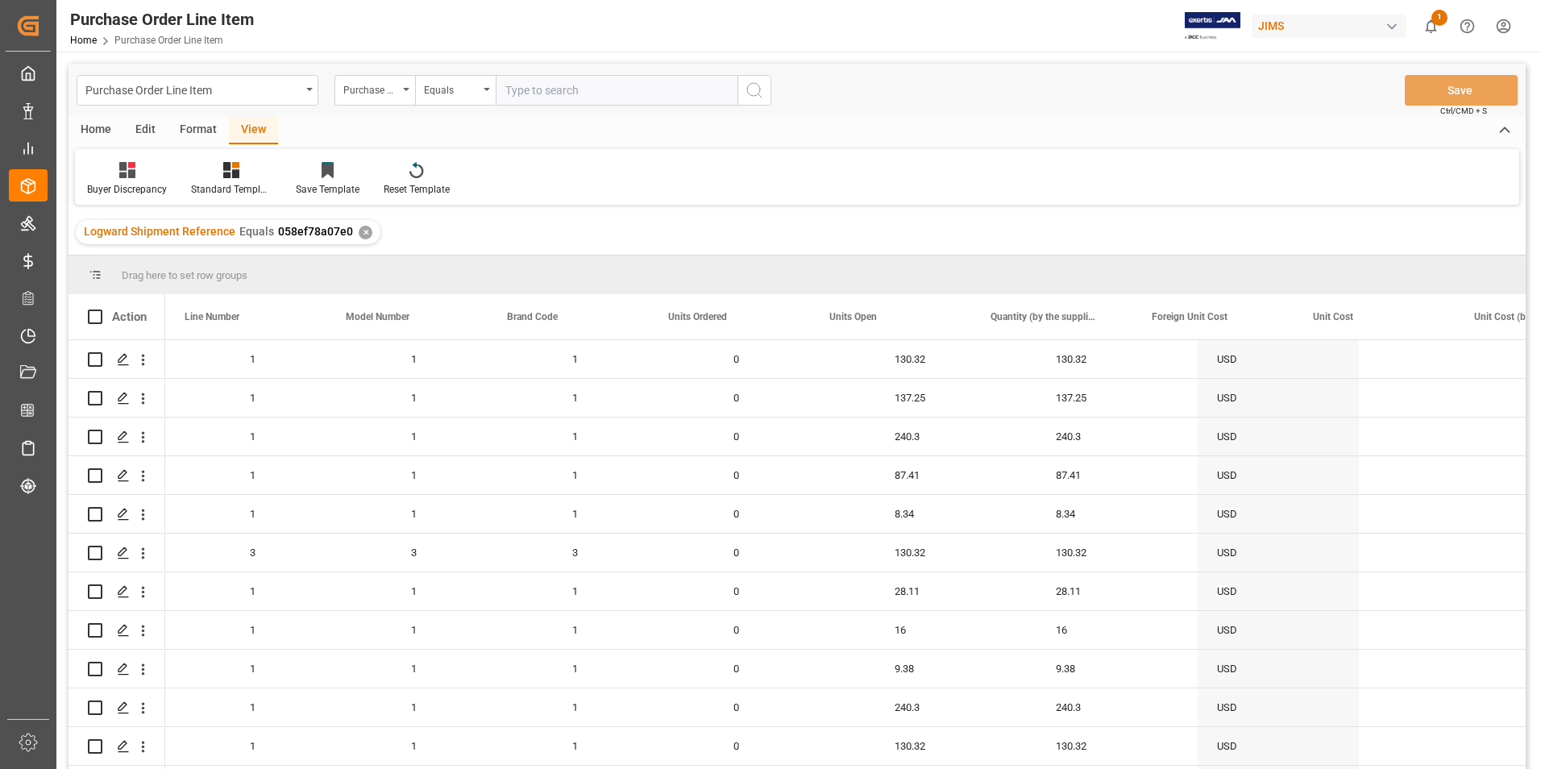
scroll to position [0, 322]
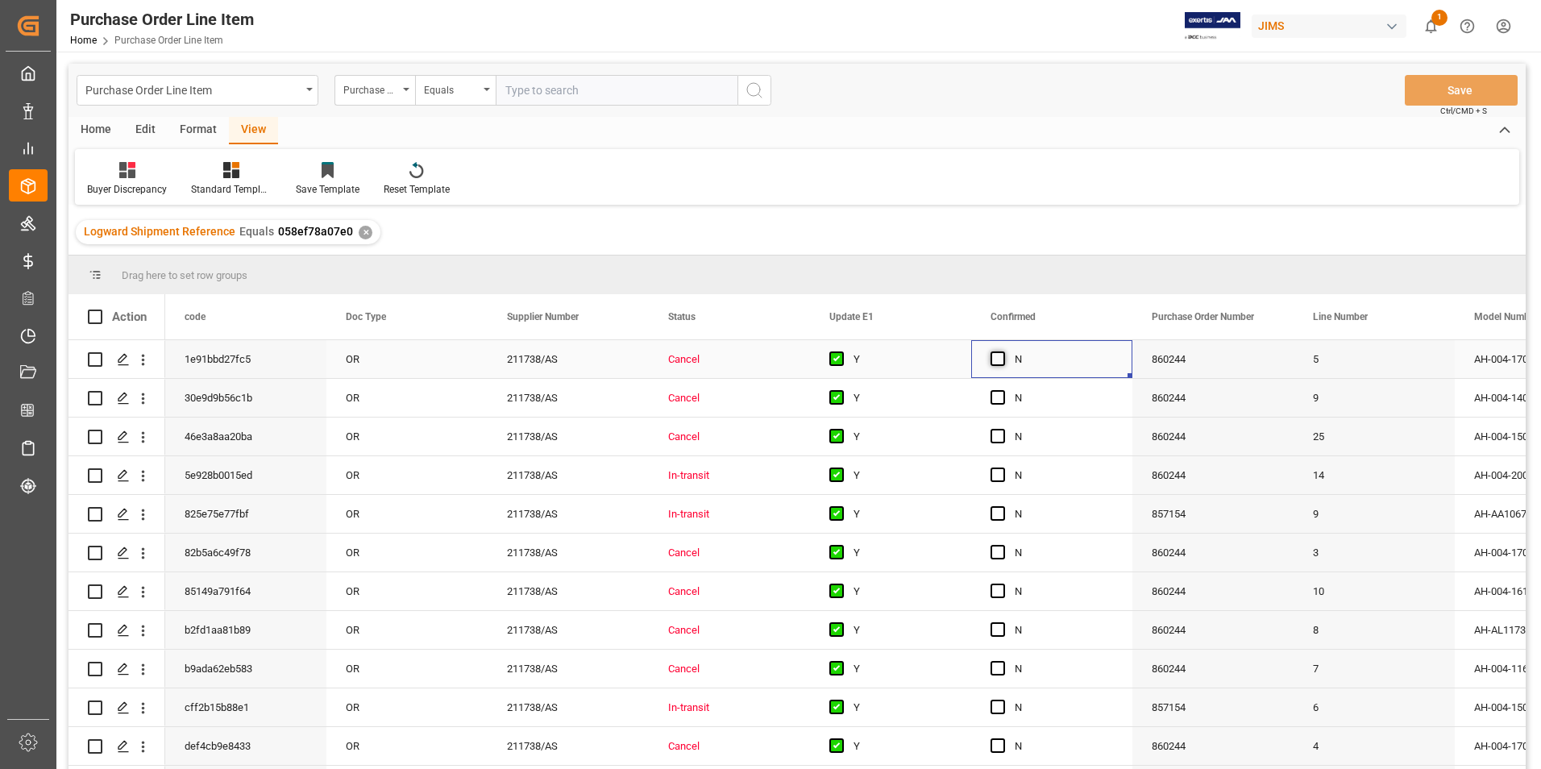
click at [999, 359] on span "Press SPACE to select this row." at bounding box center [997, 358] width 15 height 15
click at [1002, 351] on input "Press SPACE to select this row." at bounding box center [1002, 351] width 0 height 0
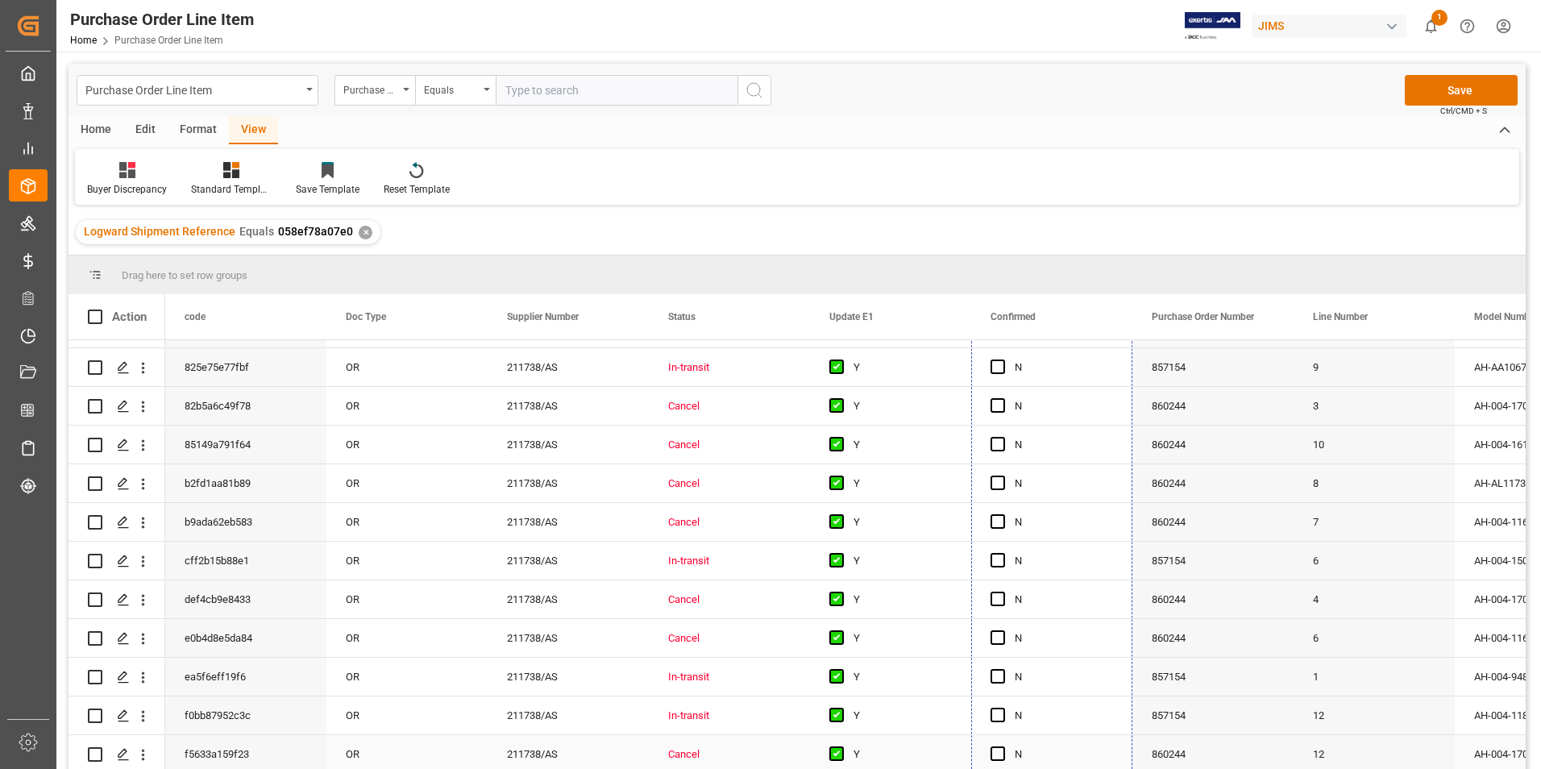
drag, startPoint x: 1131, startPoint y: 376, endPoint x: 1110, endPoint y: 746, distance: 371.3
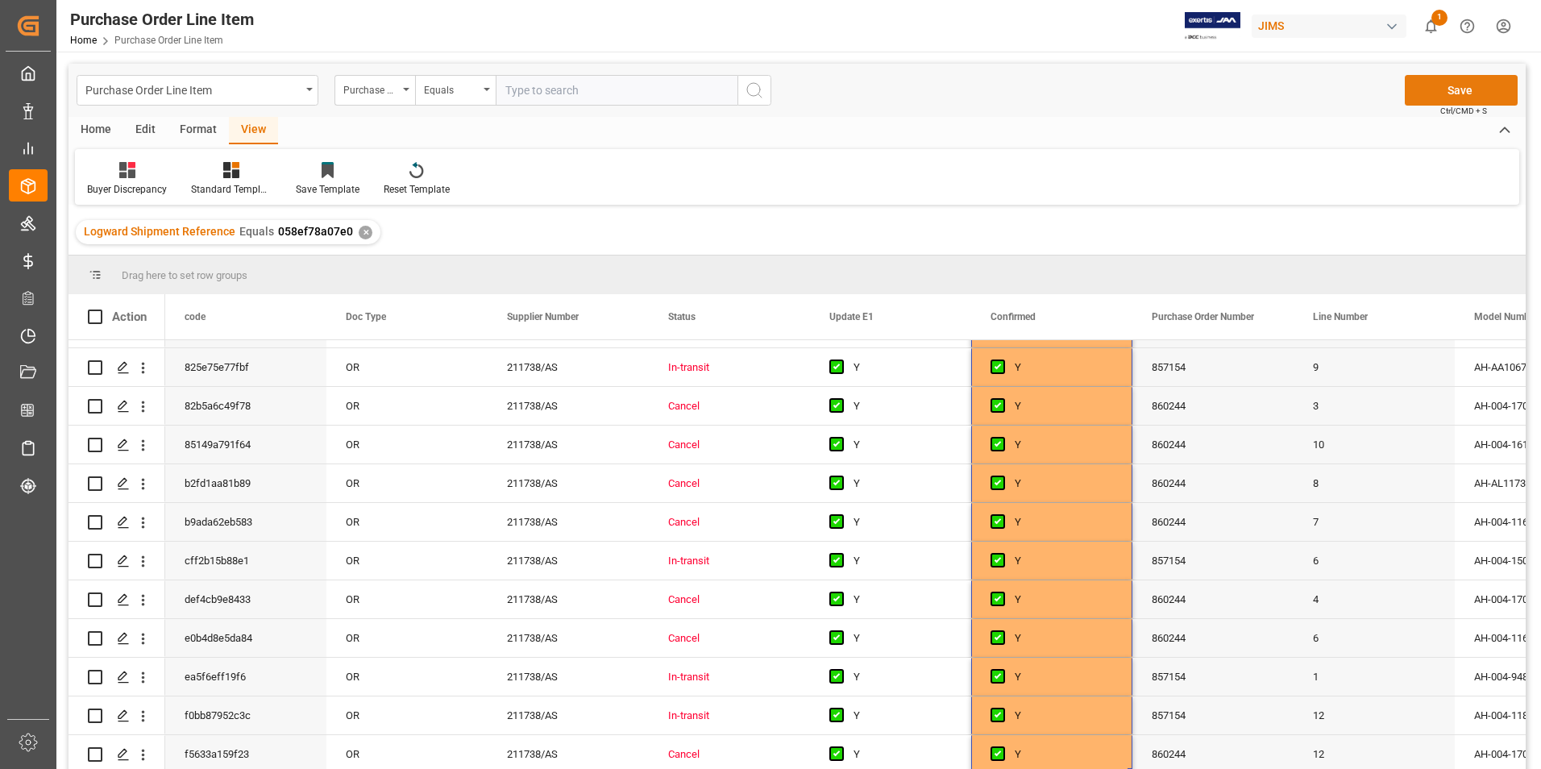
click at [1450, 90] on button "Save" at bounding box center [1461, 90] width 113 height 31
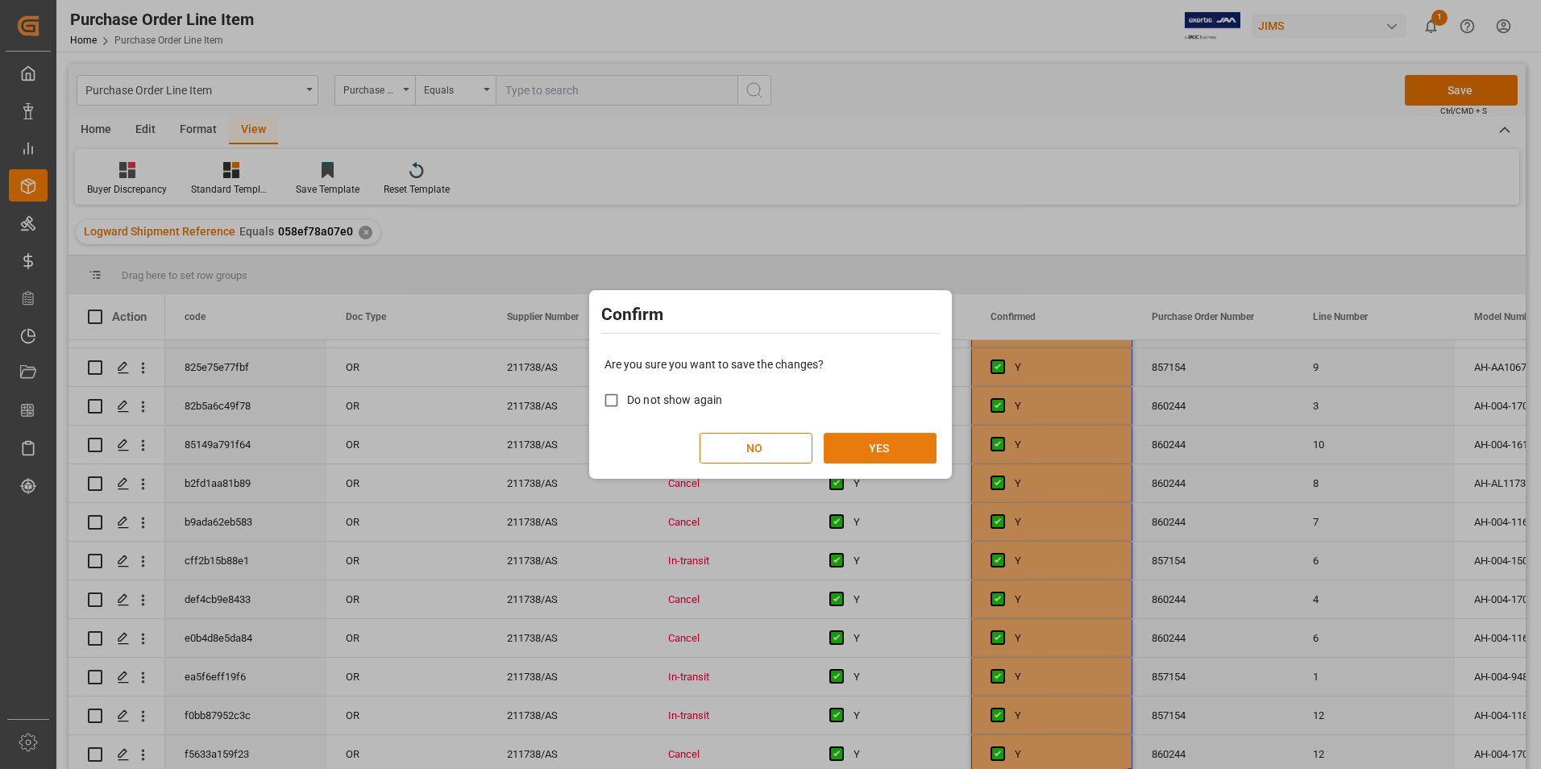
click at [872, 450] on button "YES" at bounding box center [880, 448] width 113 height 31
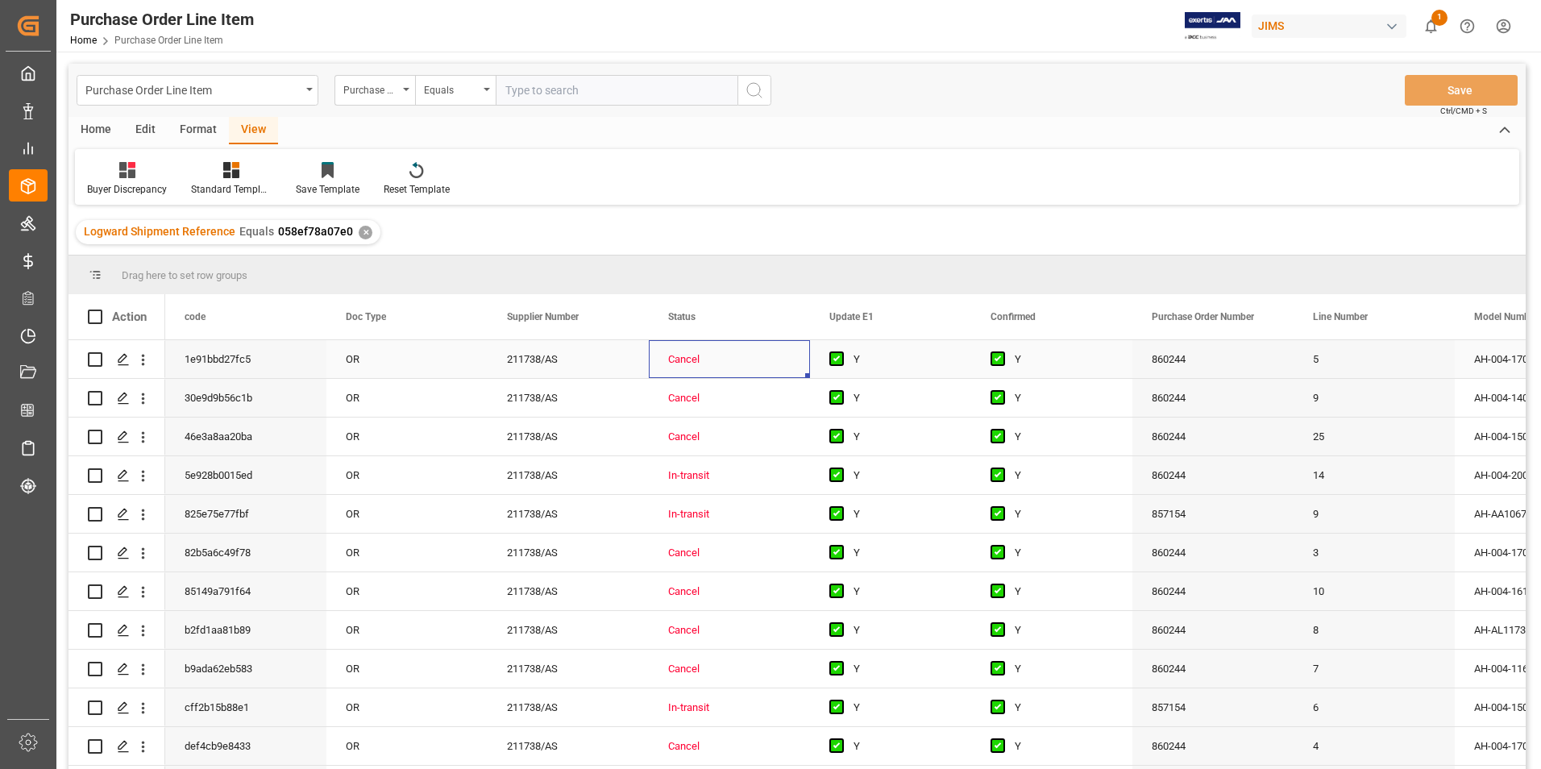
click at [680, 353] on div "Cancel" at bounding box center [729, 359] width 122 height 37
click at [711, 471] on div "In-transit" at bounding box center [729, 475] width 122 height 37
drag, startPoint x: 808, startPoint y: 489, endPoint x: 797, endPoint y: 363, distance: 127.0
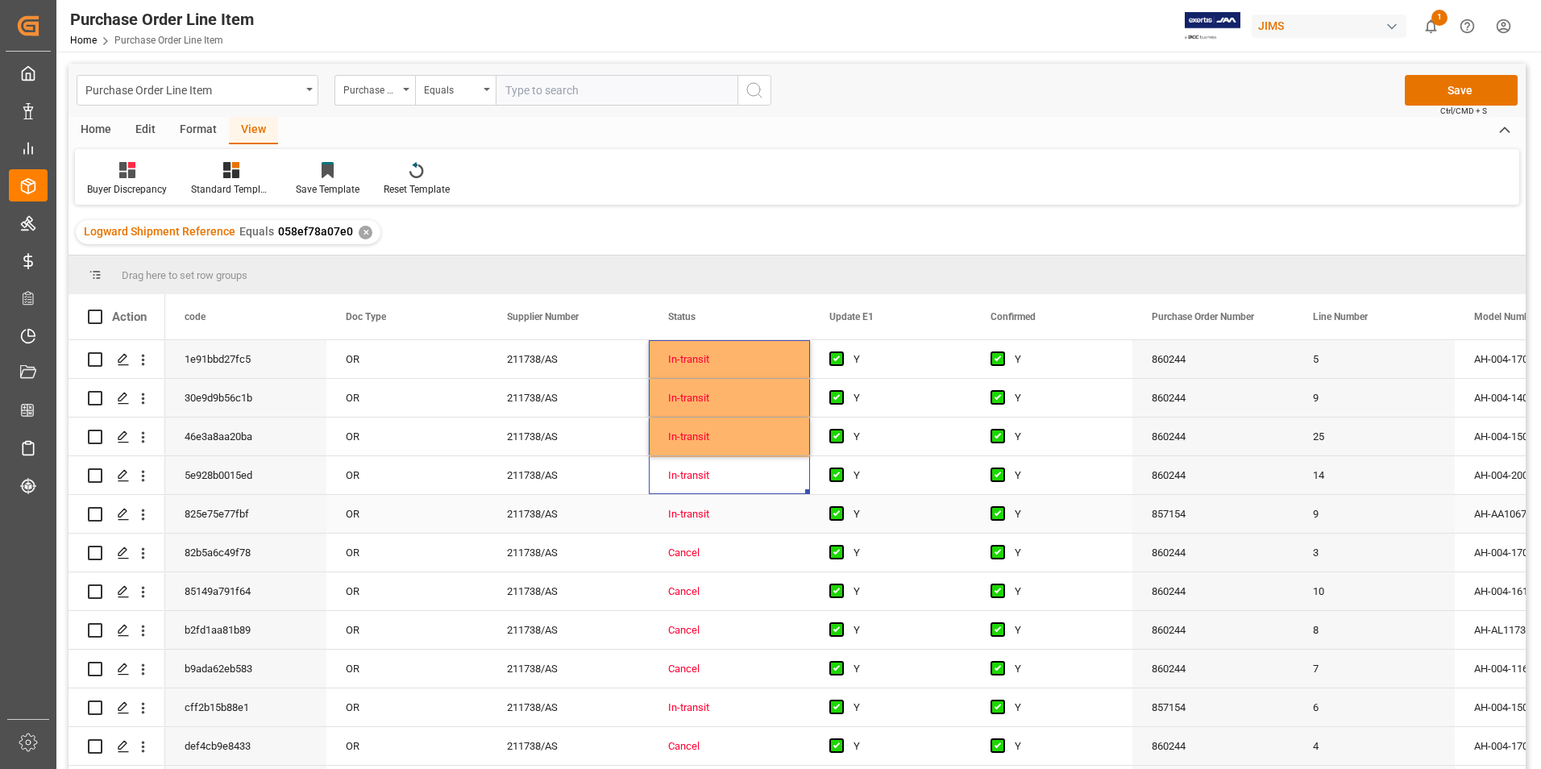
click at [755, 513] on div "In-transit" at bounding box center [729, 514] width 122 height 37
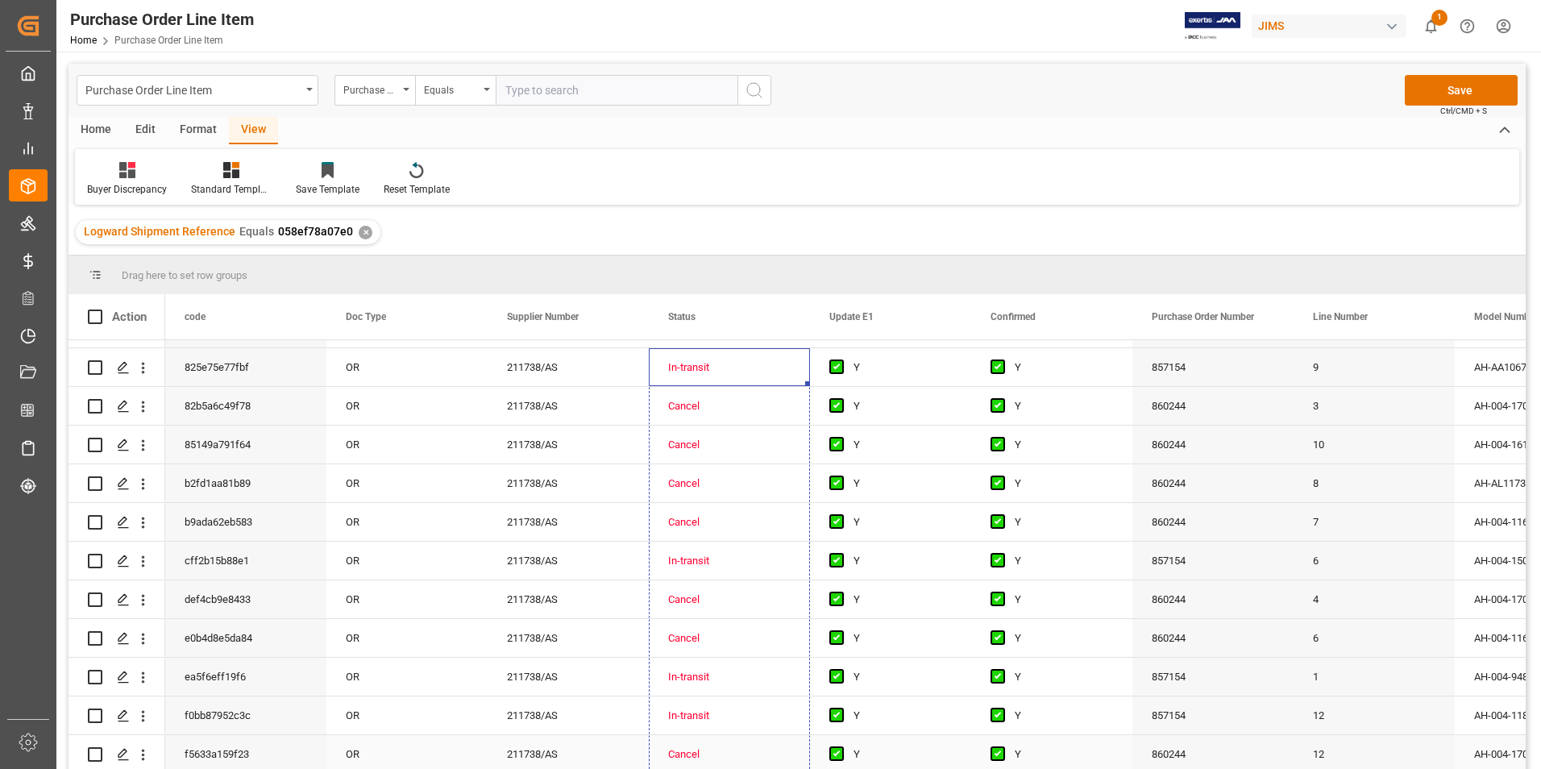
drag, startPoint x: 807, startPoint y: 529, endPoint x: 774, endPoint y: 747, distance: 221.0
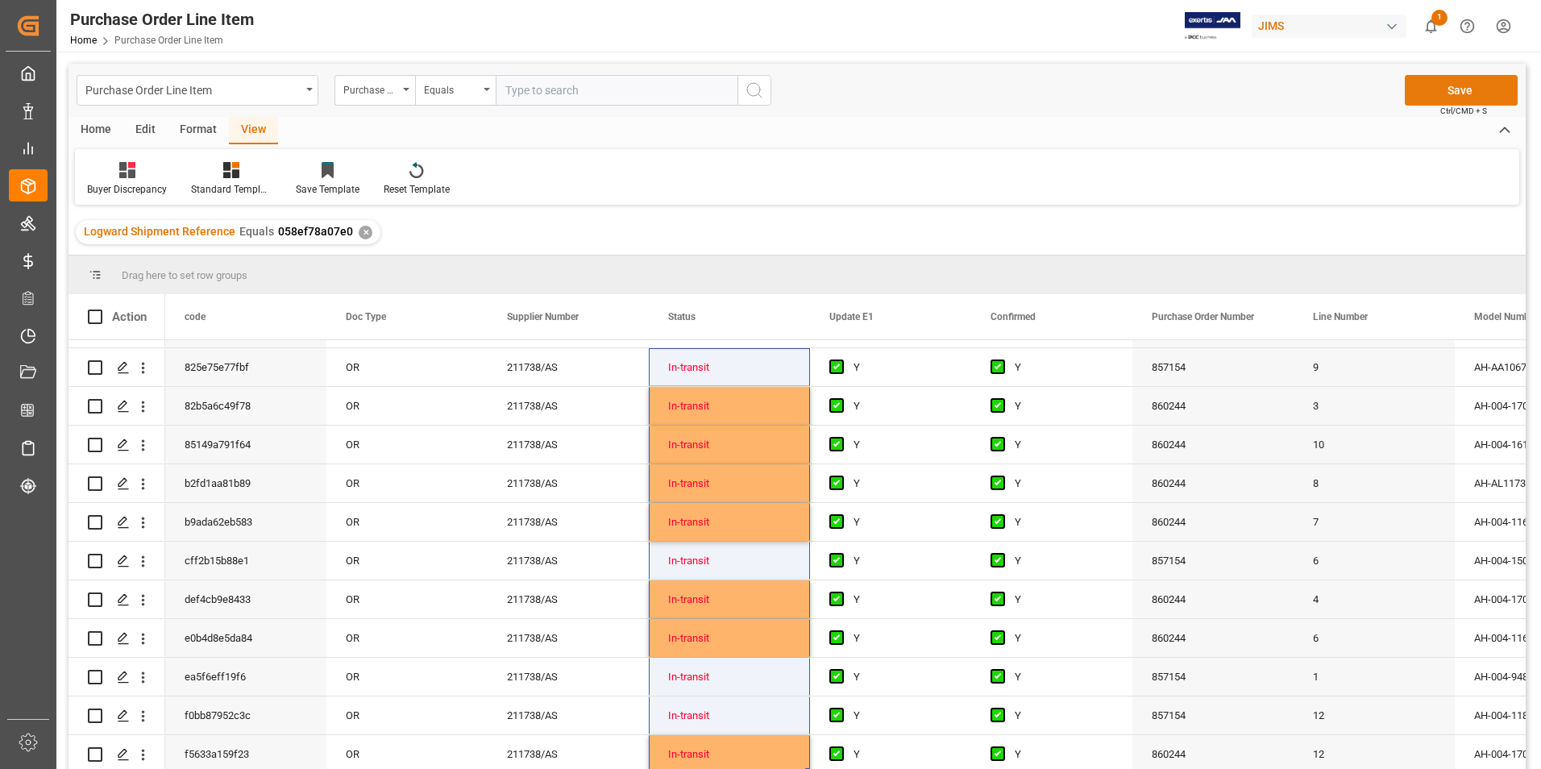
click at [1452, 88] on button "Save" at bounding box center [1461, 90] width 113 height 31
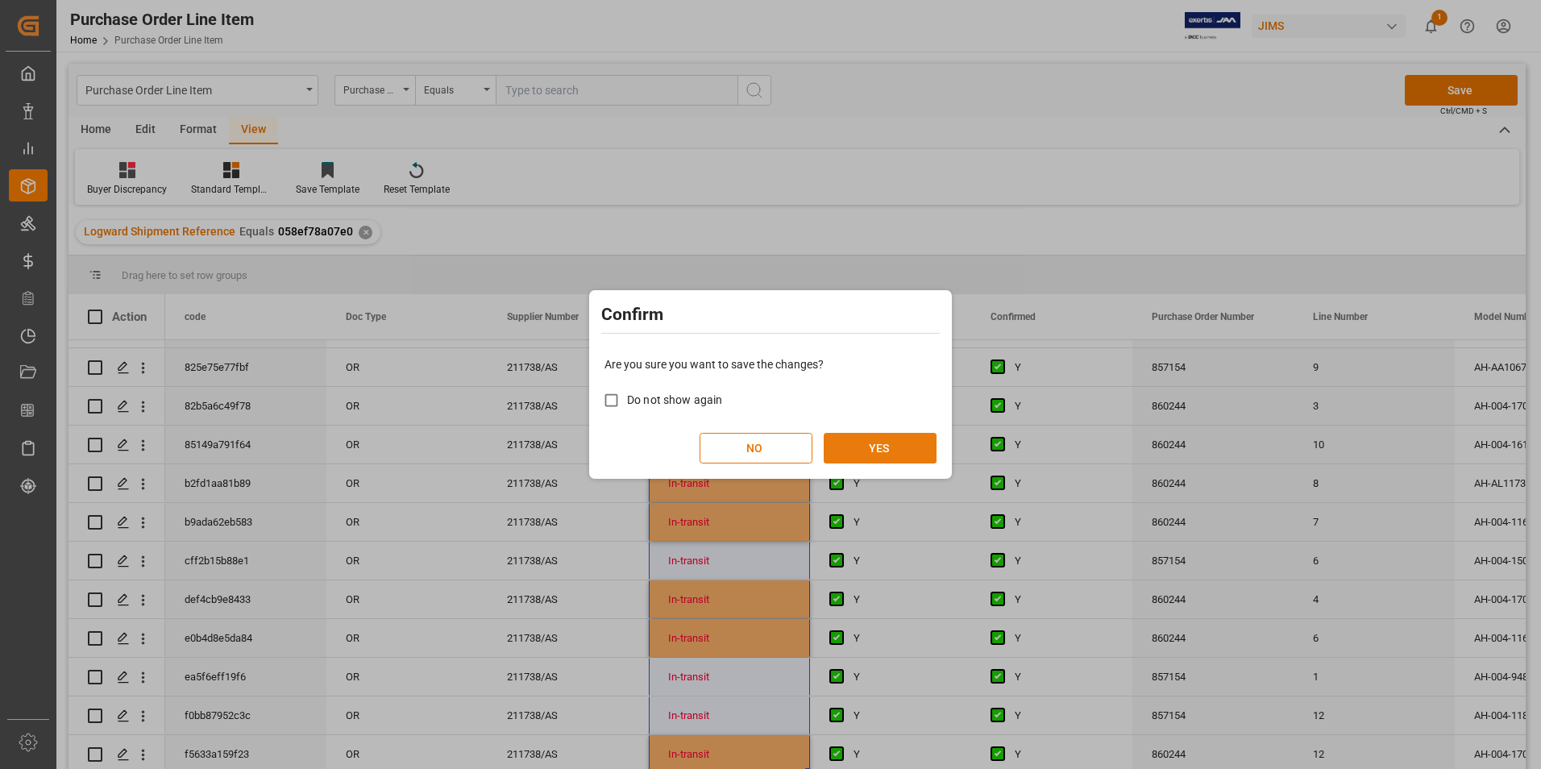
click at [840, 448] on button "YES" at bounding box center [880, 448] width 113 height 31
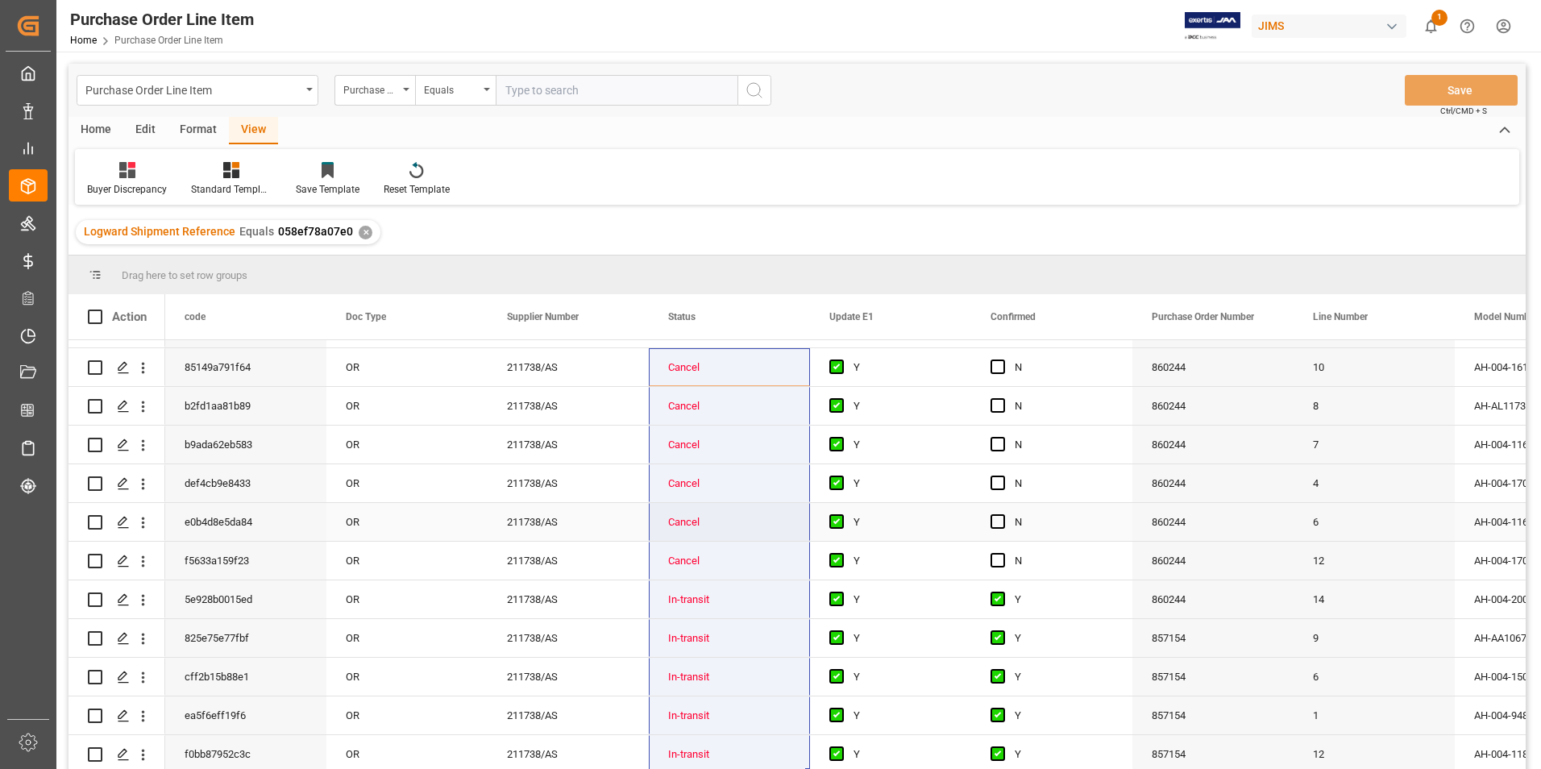
scroll to position [0, 0]
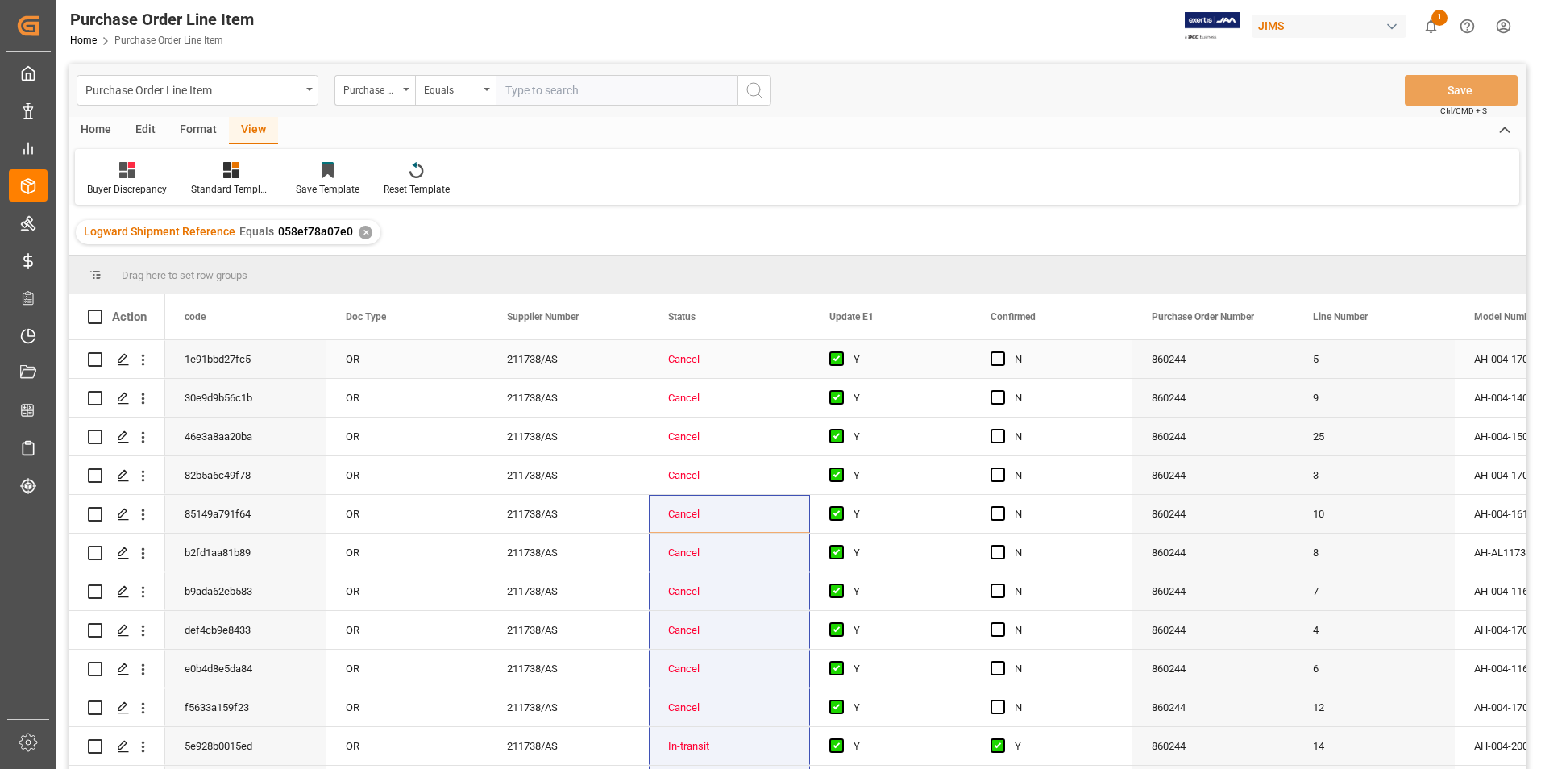
click at [690, 359] on div "Cancel" at bounding box center [729, 359] width 122 height 37
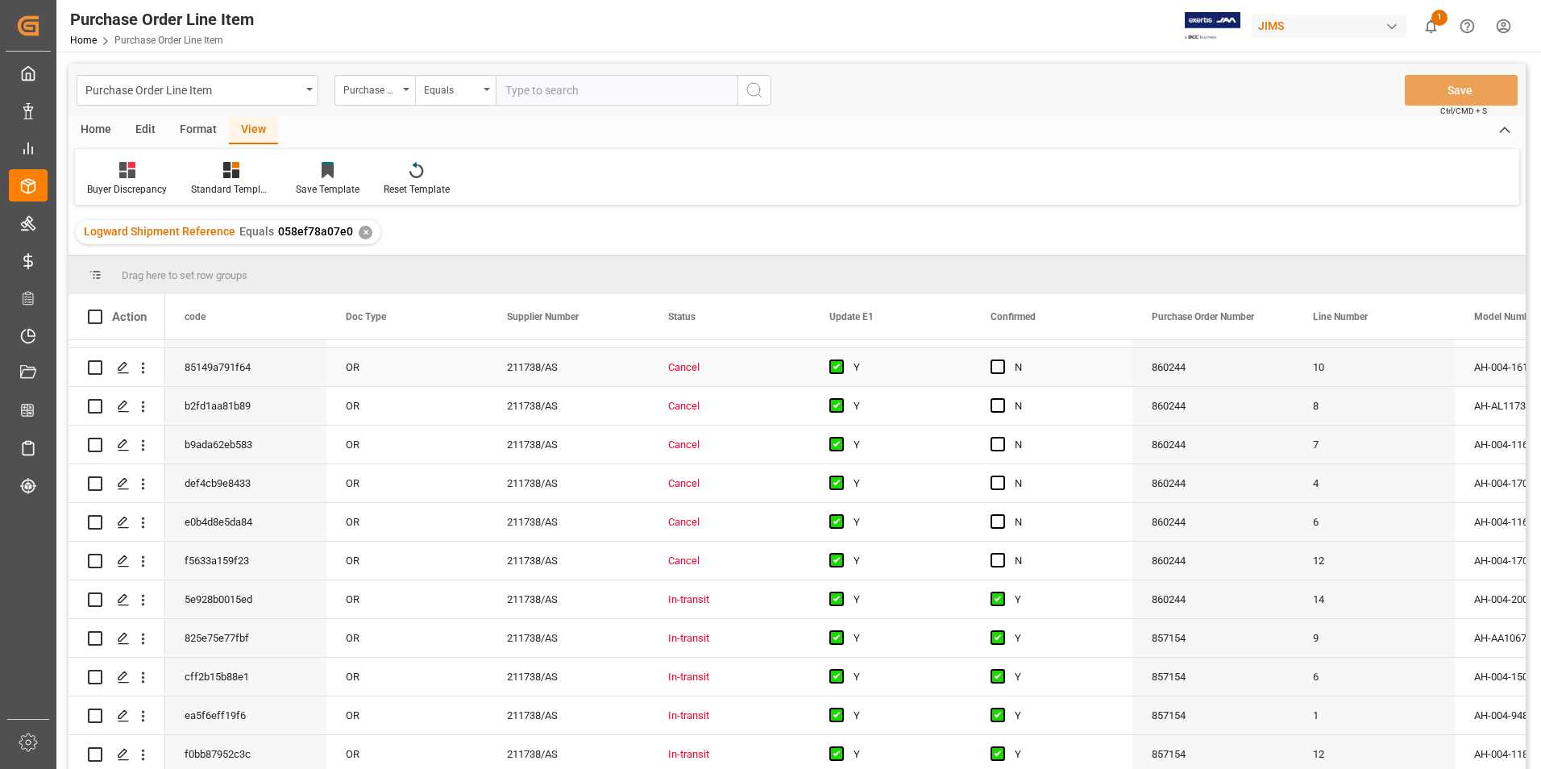
scroll to position [152, 0]
click at [751, 599] on div "In-transit" at bounding box center [729, 599] width 122 height 37
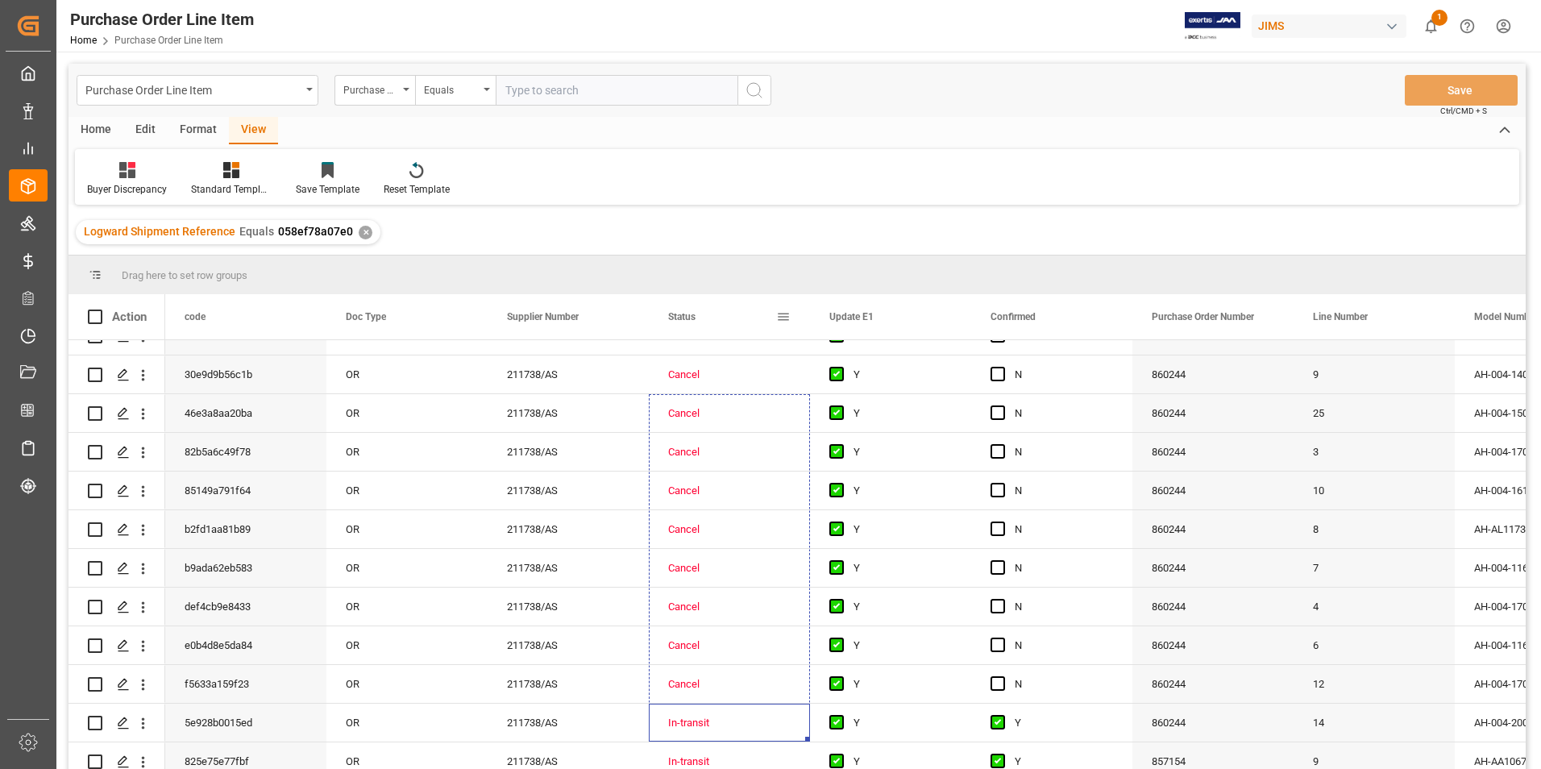
scroll to position [0, 0]
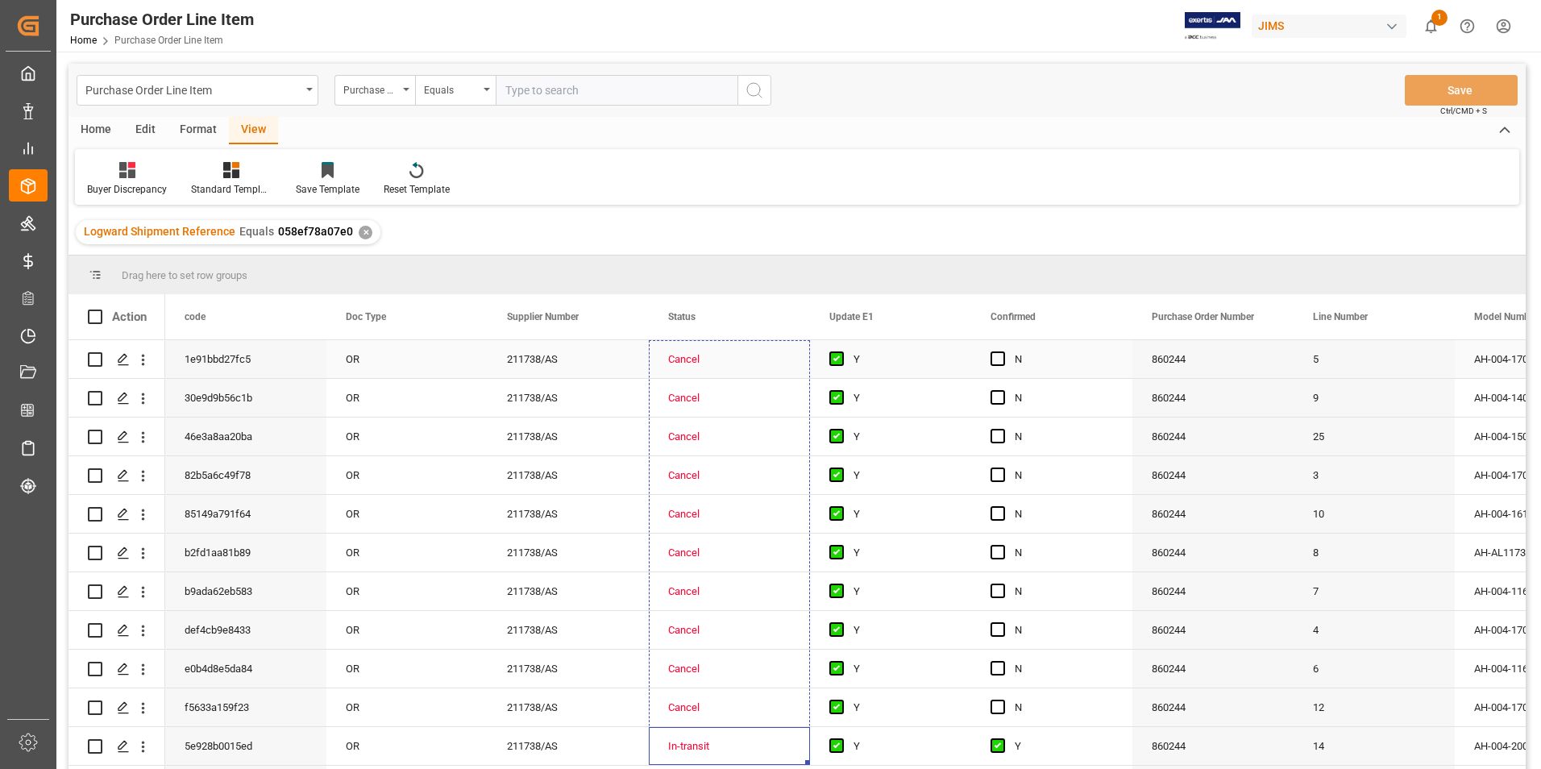
drag, startPoint x: 807, startPoint y: 612, endPoint x: 784, endPoint y: 360, distance: 252.5
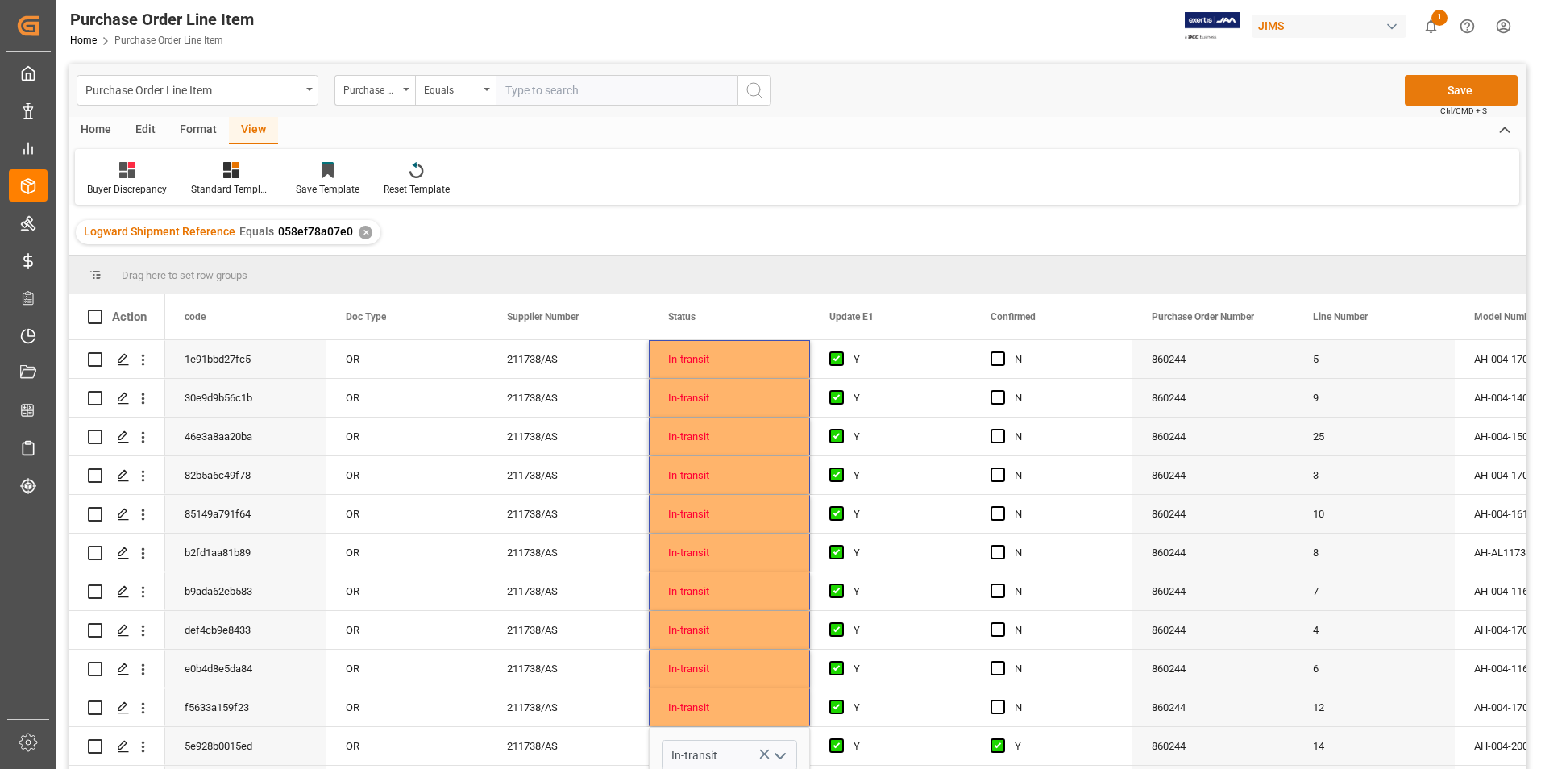
click at [1438, 93] on button "Save" at bounding box center [1461, 90] width 113 height 31
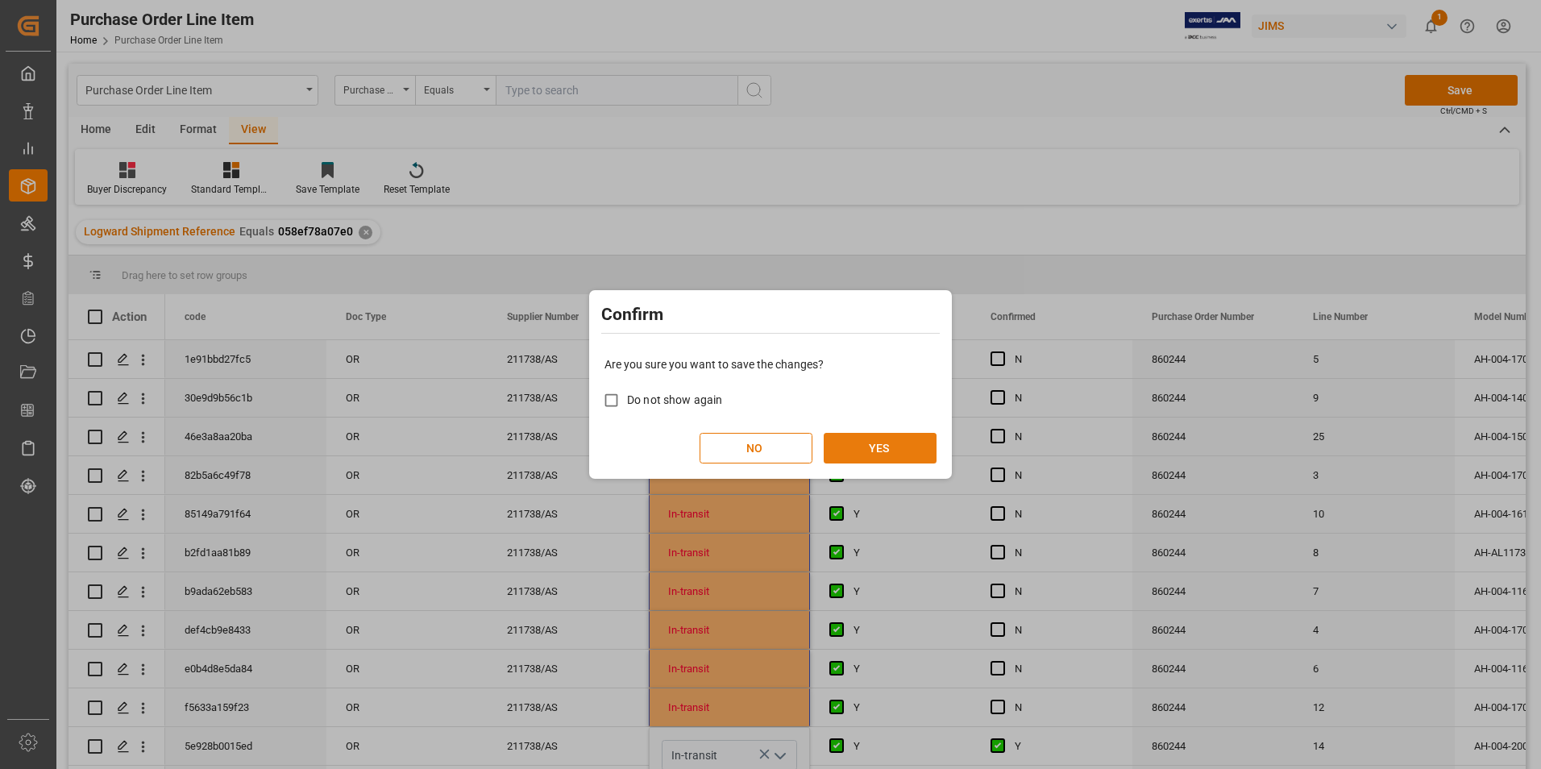
click at [844, 452] on button "YES" at bounding box center [880, 448] width 113 height 31
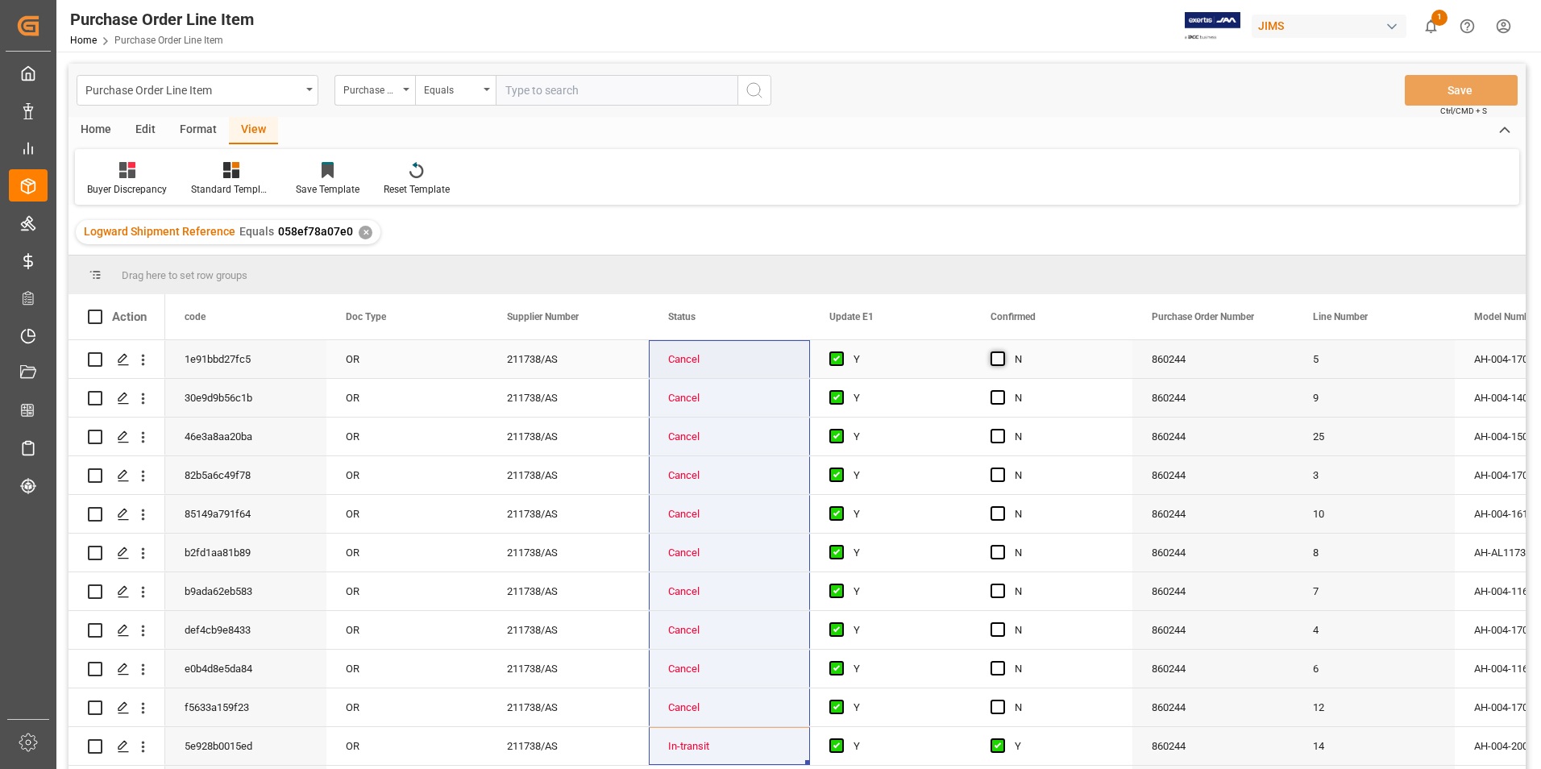
click at [996, 358] on span "Press SPACE to select this row." at bounding box center [997, 358] width 15 height 15
click at [1002, 351] on input "Press SPACE to select this row." at bounding box center [1002, 351] width 0 height 0
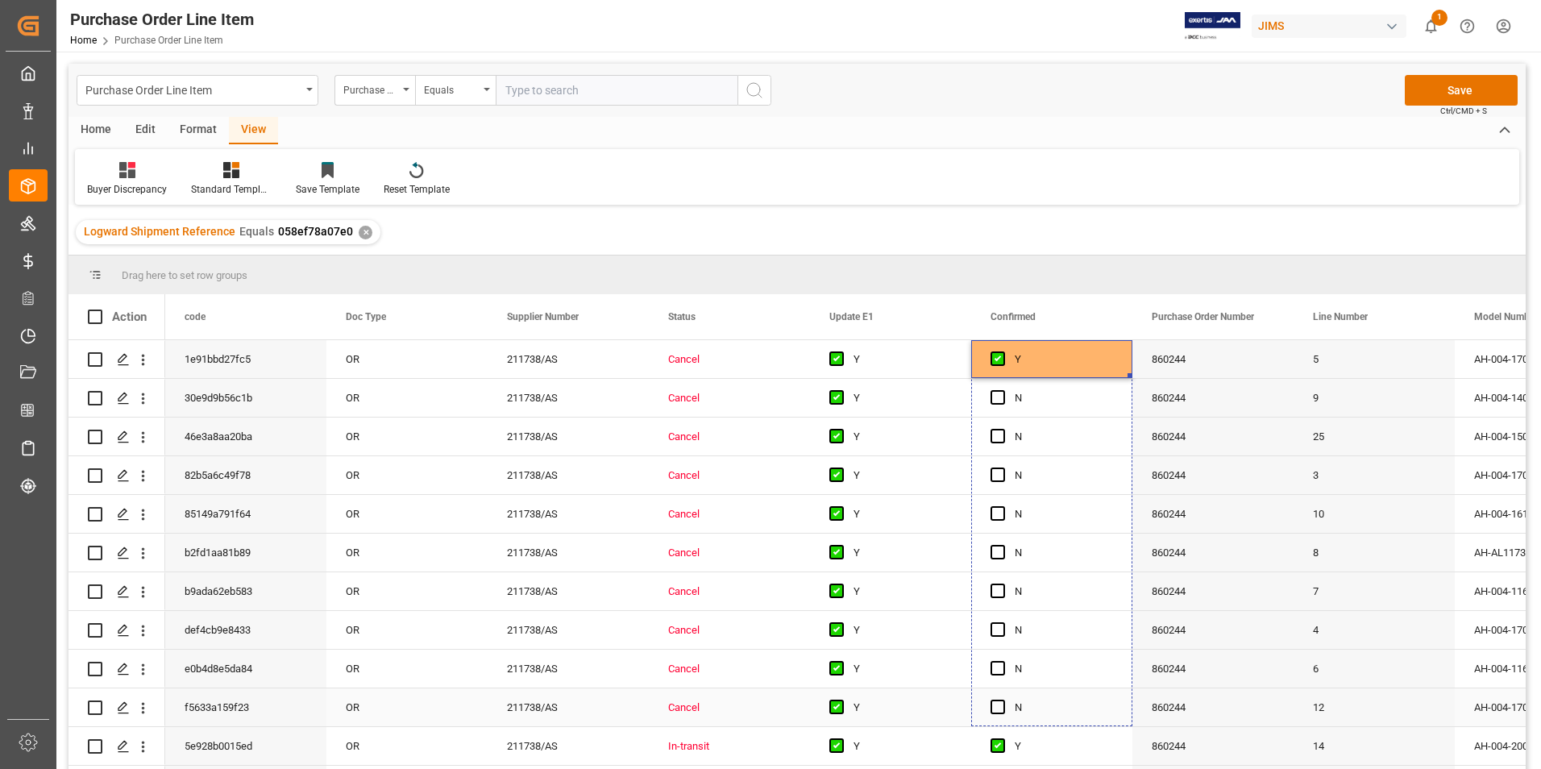
drag, startPoint x: 1129, startPoint y: 376, endPoint x: 1086, endPoint y: 721, distance: 347.5
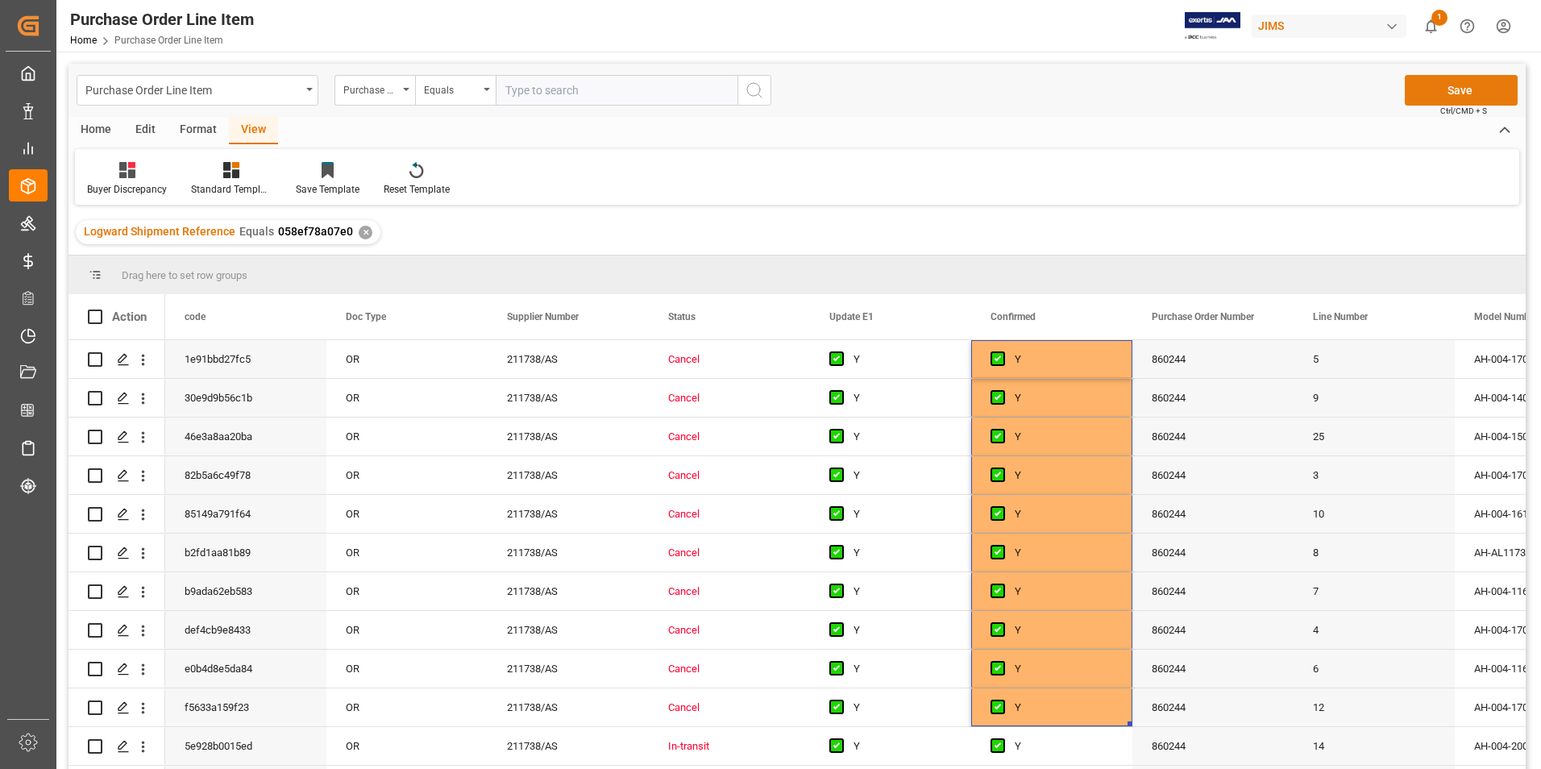
click at [1438, 92] on button "Save" at bounding box center [1461, 90] width 113 height 31
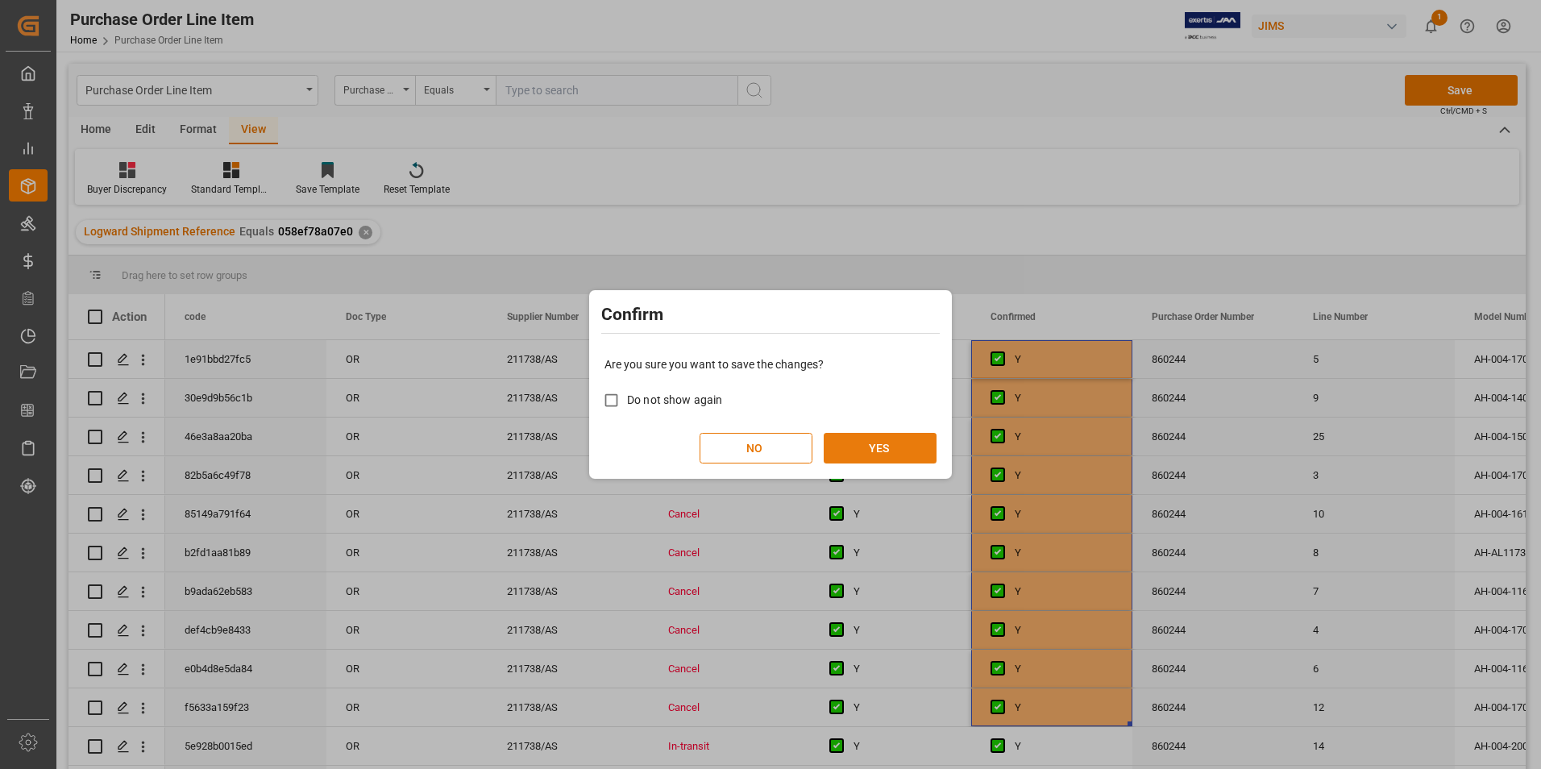
click at [877, 454] on button "YES" at bounding box center [880, 448] width 113 height 31
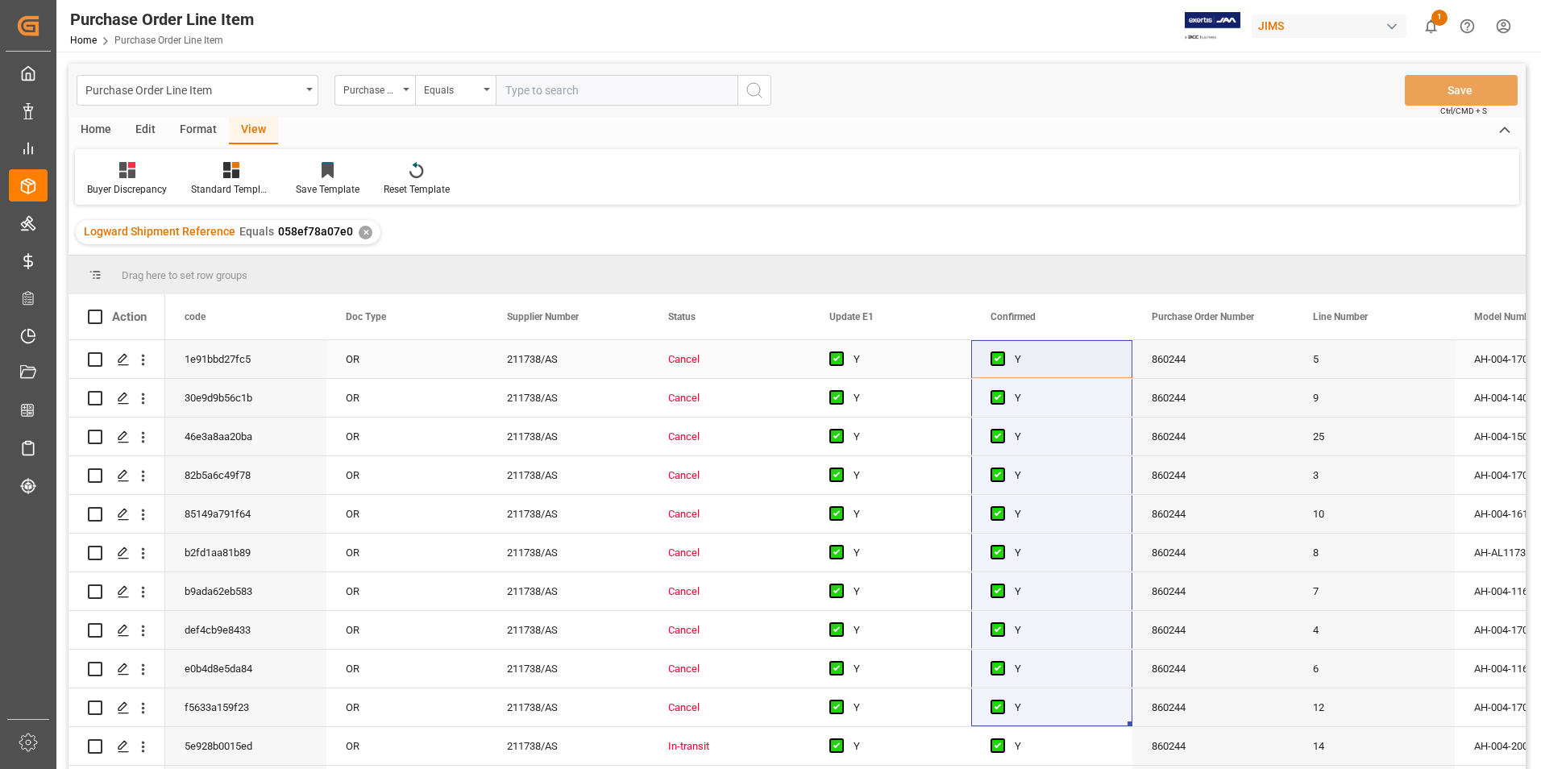
click at [690, 361] on div "Cancel" at bounding box center [729, 359] width 122 height 37
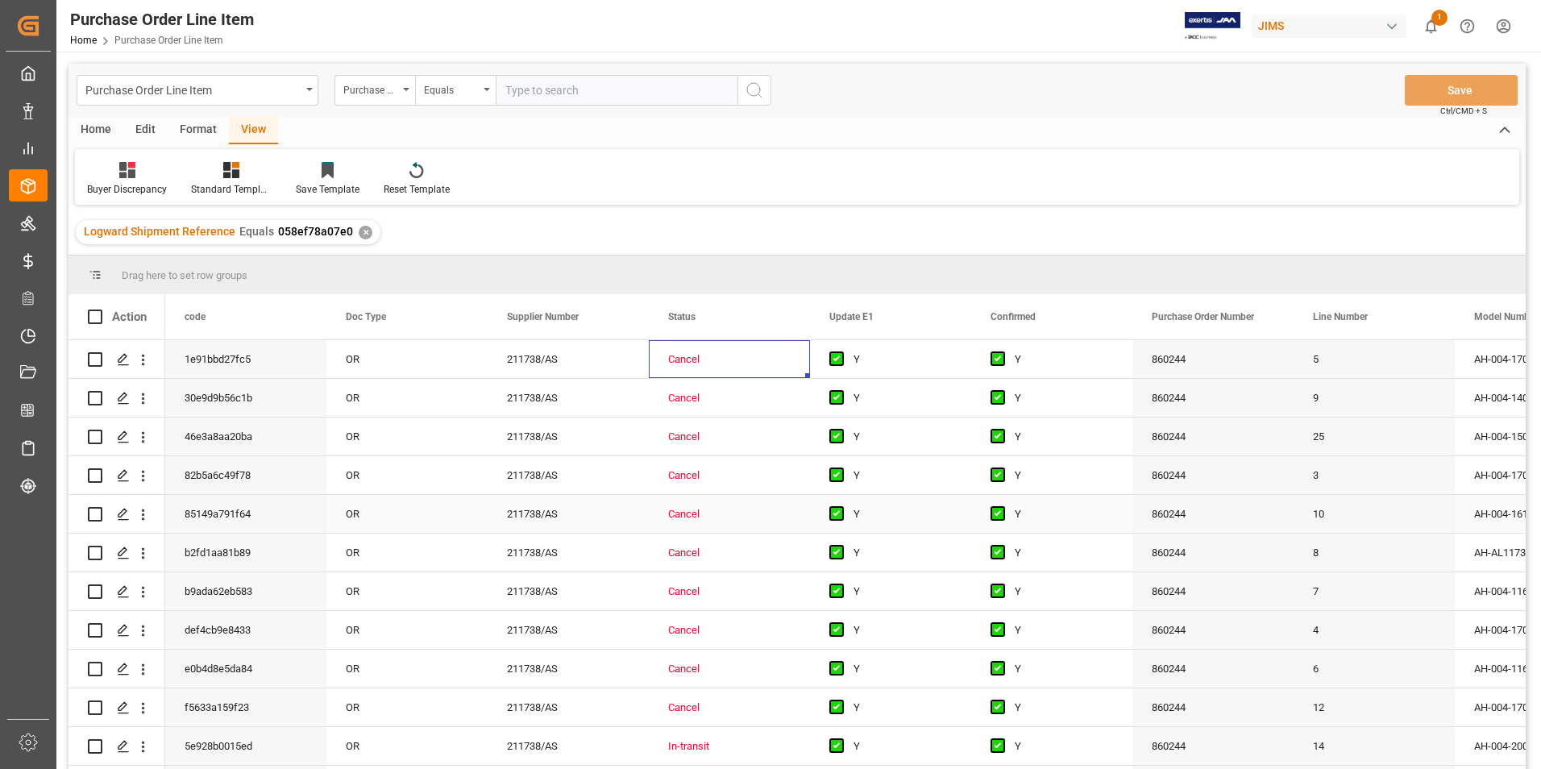
scroll to position [152, 0]
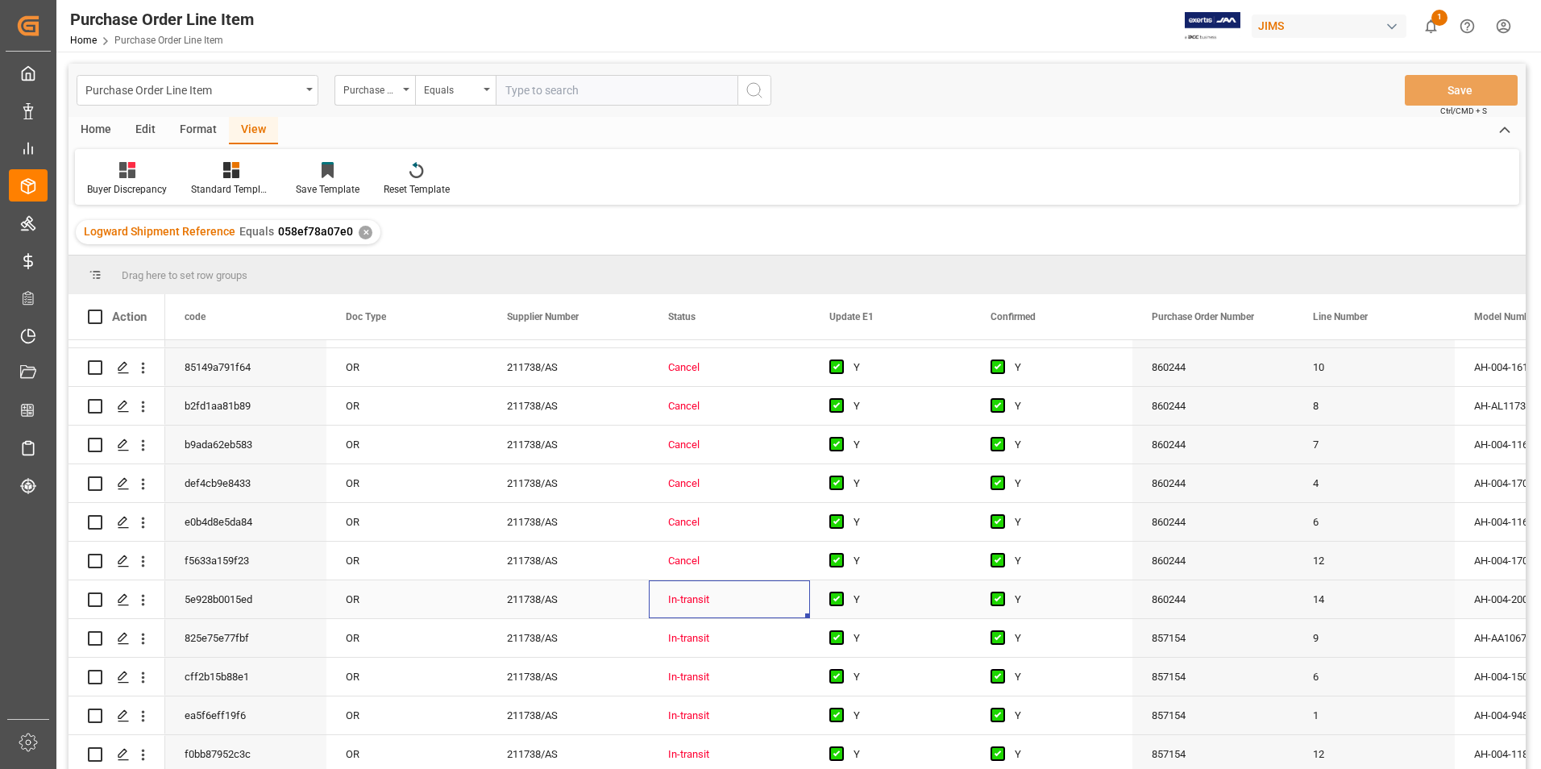
click at [802, 604] on div "In-transit" at bounding box center [729, 599] width 161 height 38
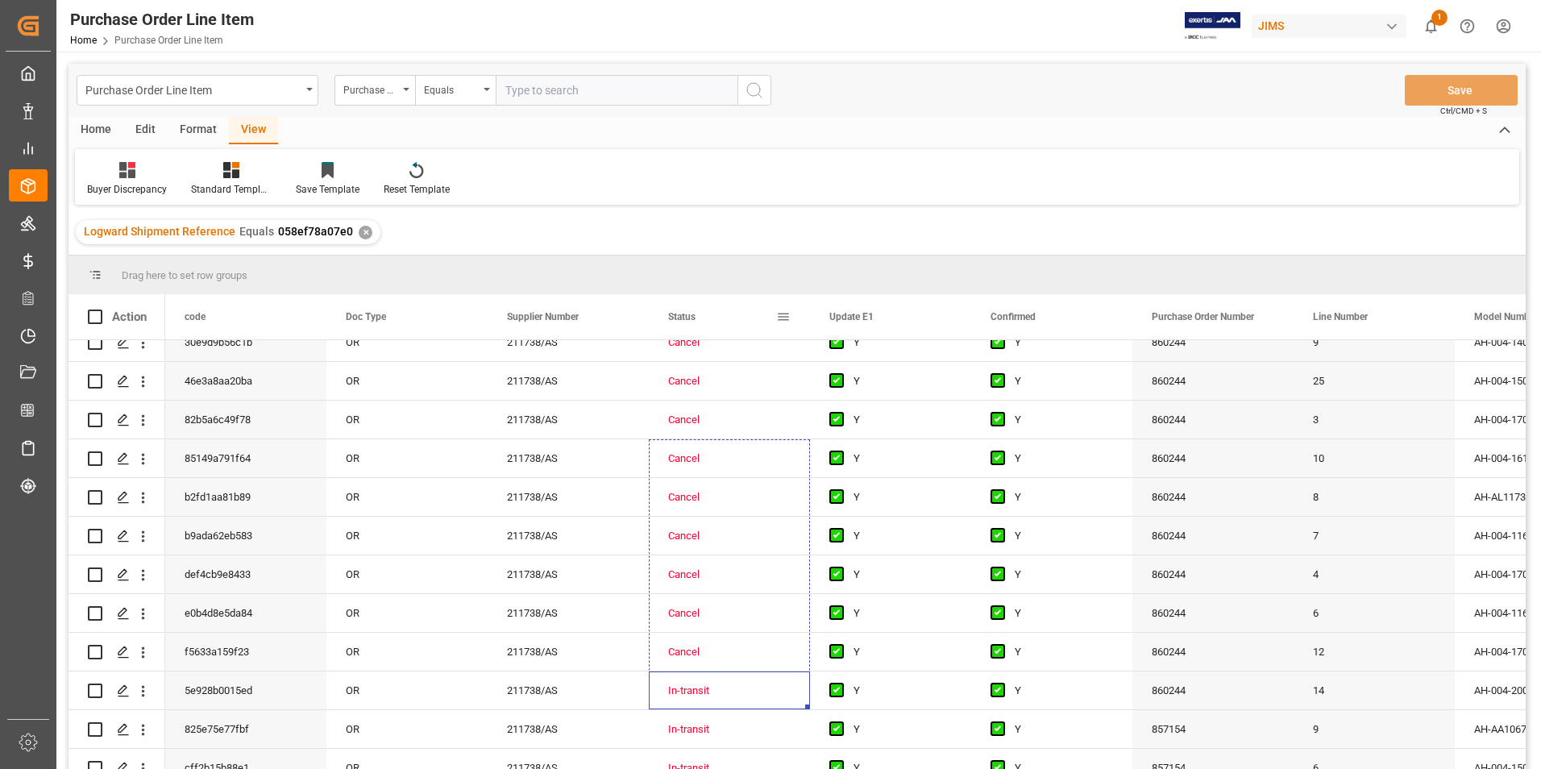
scroll to position [0, 0]
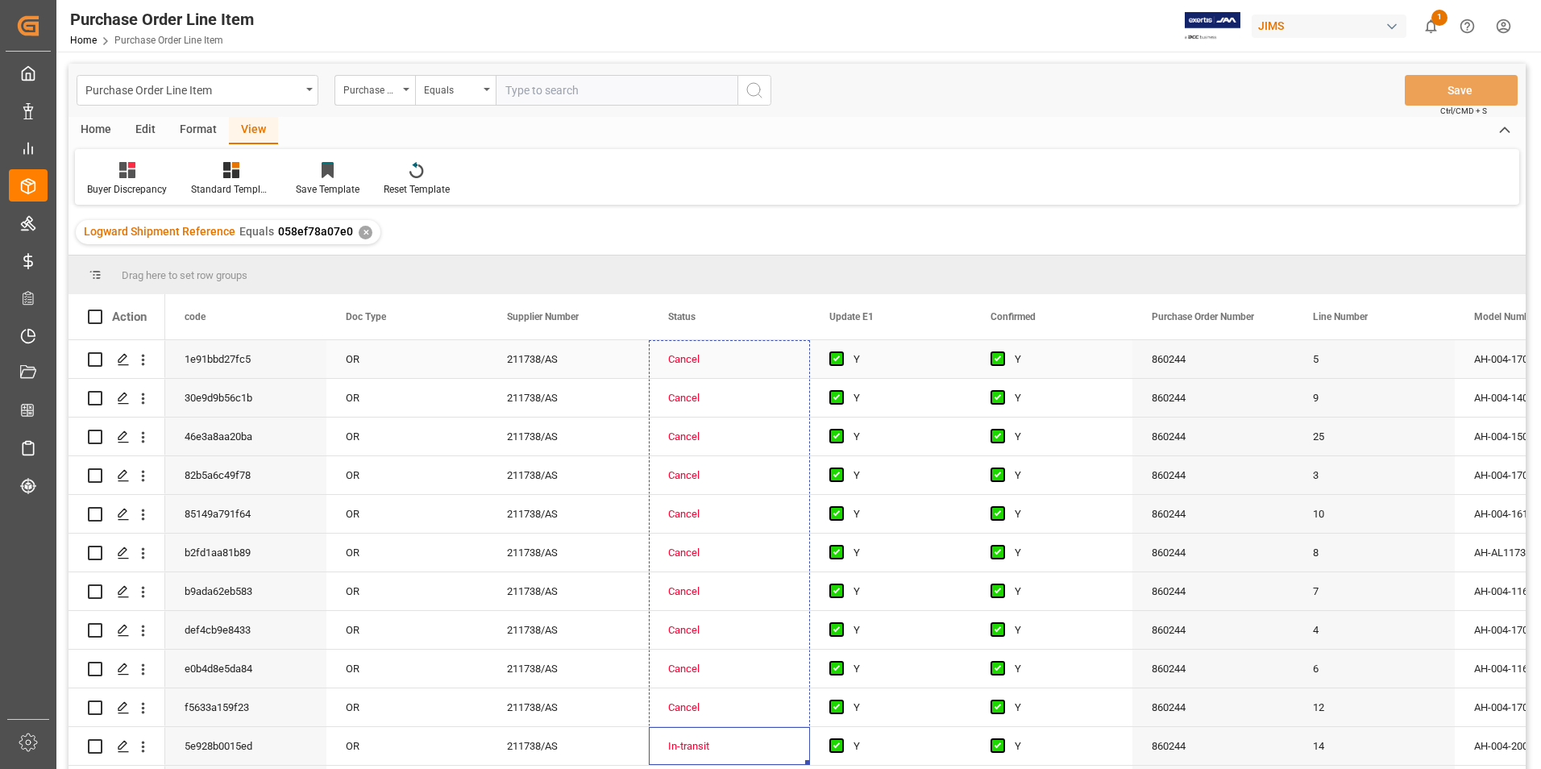
drag, startPoint x: 807, startPoint y: 610, endPoint x: 761, endPoint y: 360, distance: 254.1
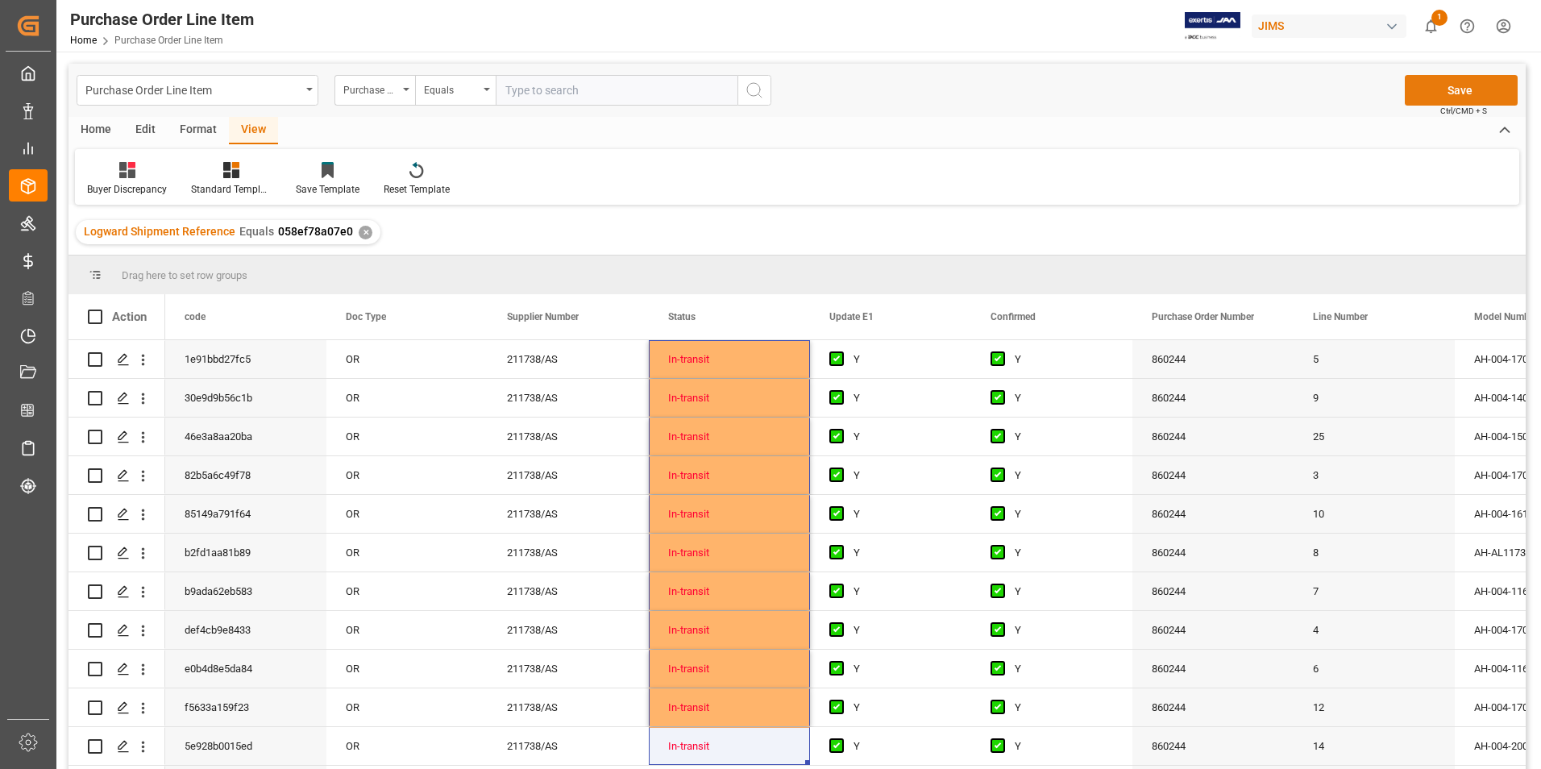
click at [1446, 79] on button "Save" at bounding box center [1461, 90] width 113 height 31
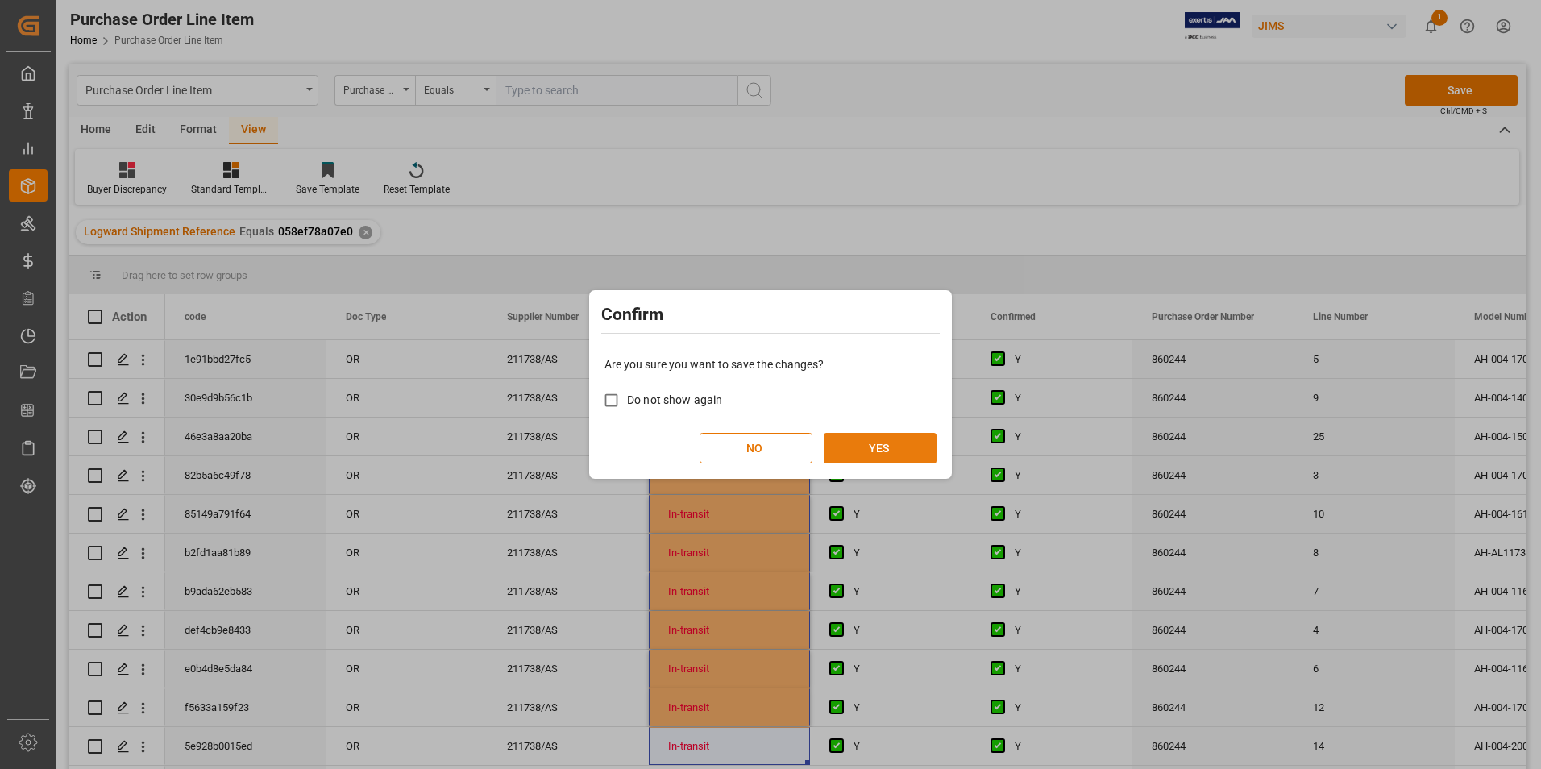
click at [879, 457] on button "YES" at bounding box center [880, 448] width 113 height 31
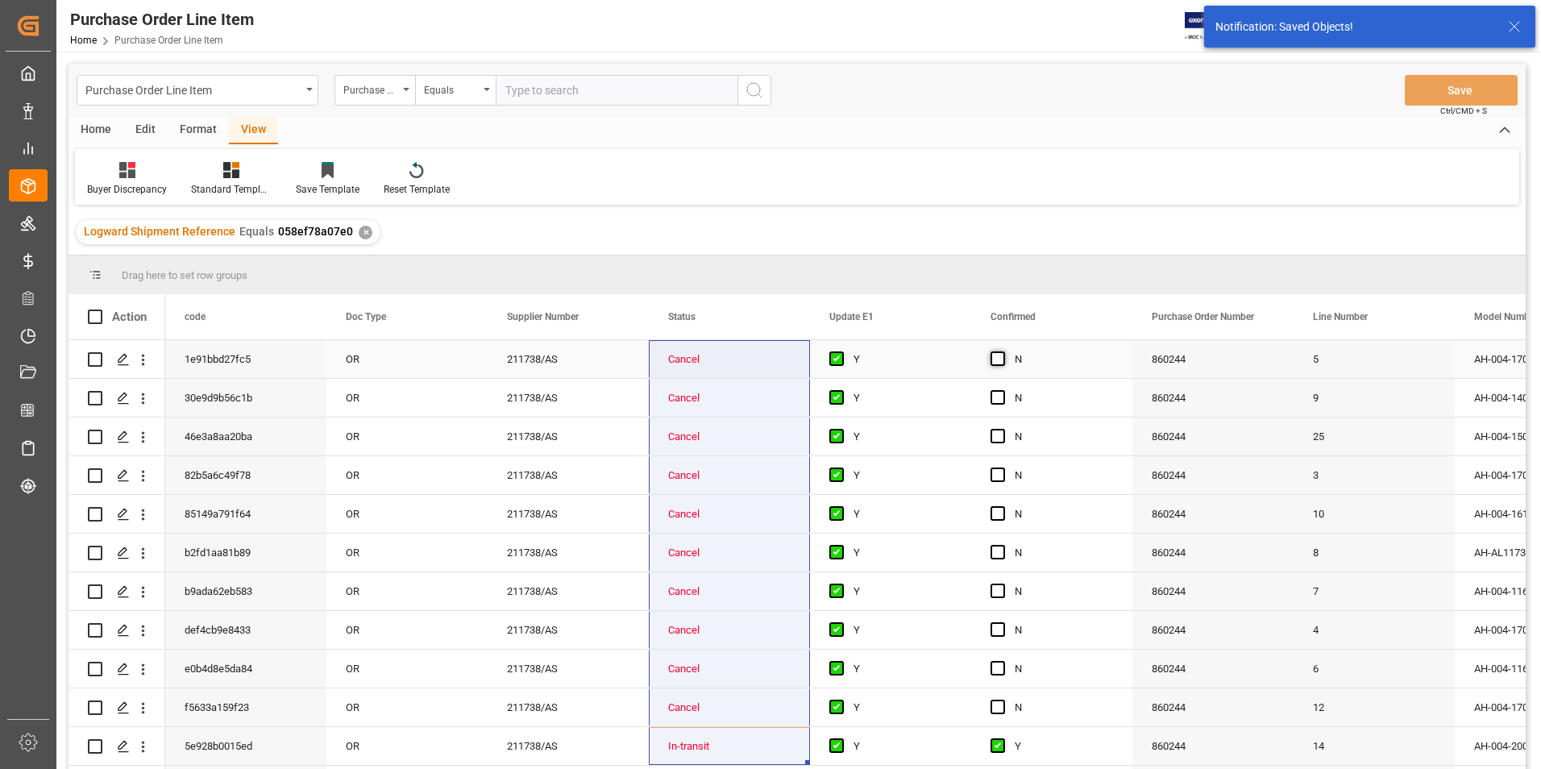
click at [1000, 355] on span "Press SPACE to select this row." at bounding box center [997, 358] width 15 height 15
click at [1002, 351] on input "Press SPACE to select this row." at bounding box center [1002, 351] width 0 height 0
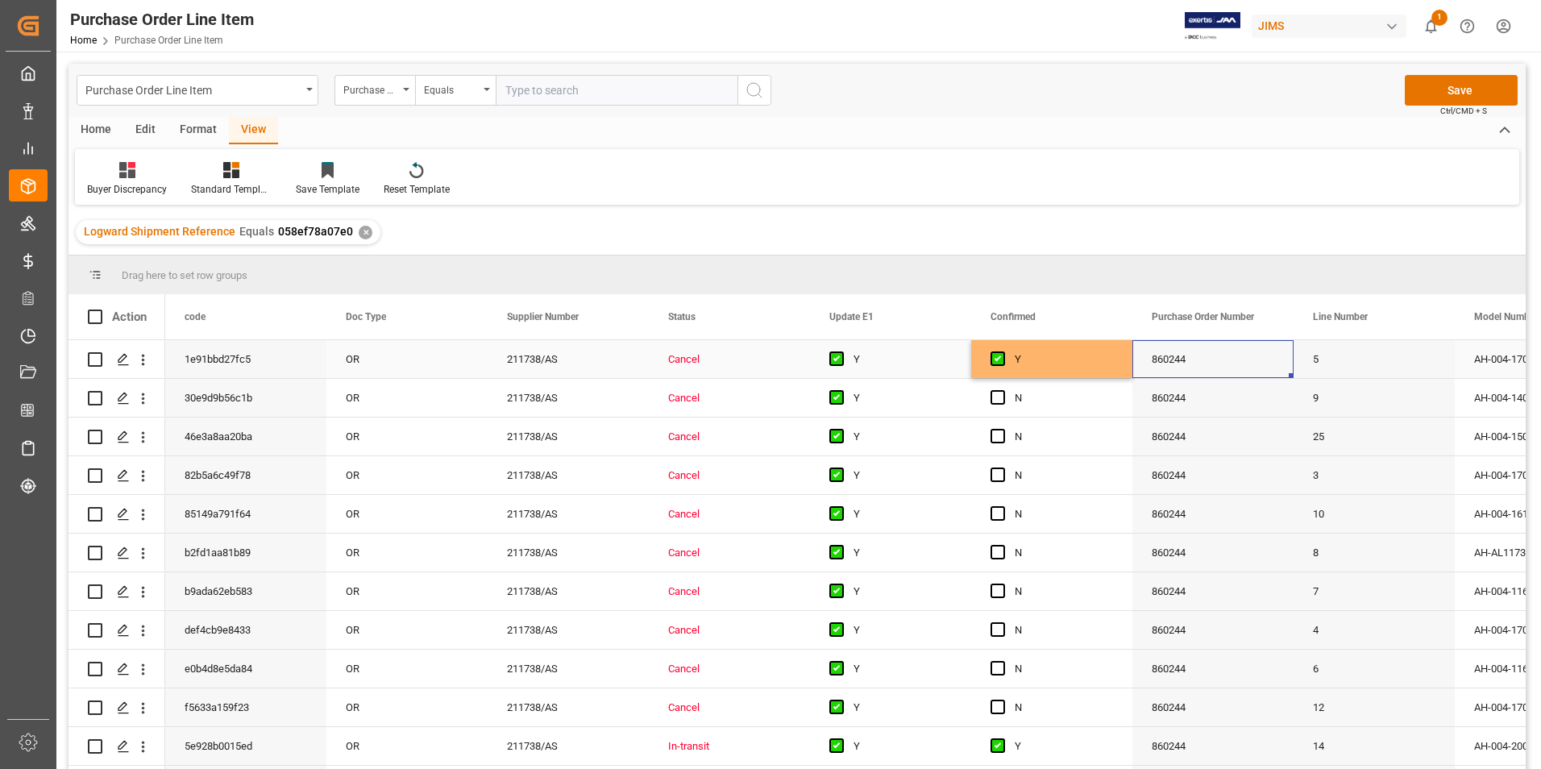
click at [1132, 375] on div "860244" at bounding box center [1212, 359] width 161 height 38
click at [1087, 360] on div "Y" at bounding box center [1064, 359] width 98 height 37
drag, startPoint x: 1128, startPoint y: 377, endPoint x: 1083, endPoint y: 696, distance: 322.3
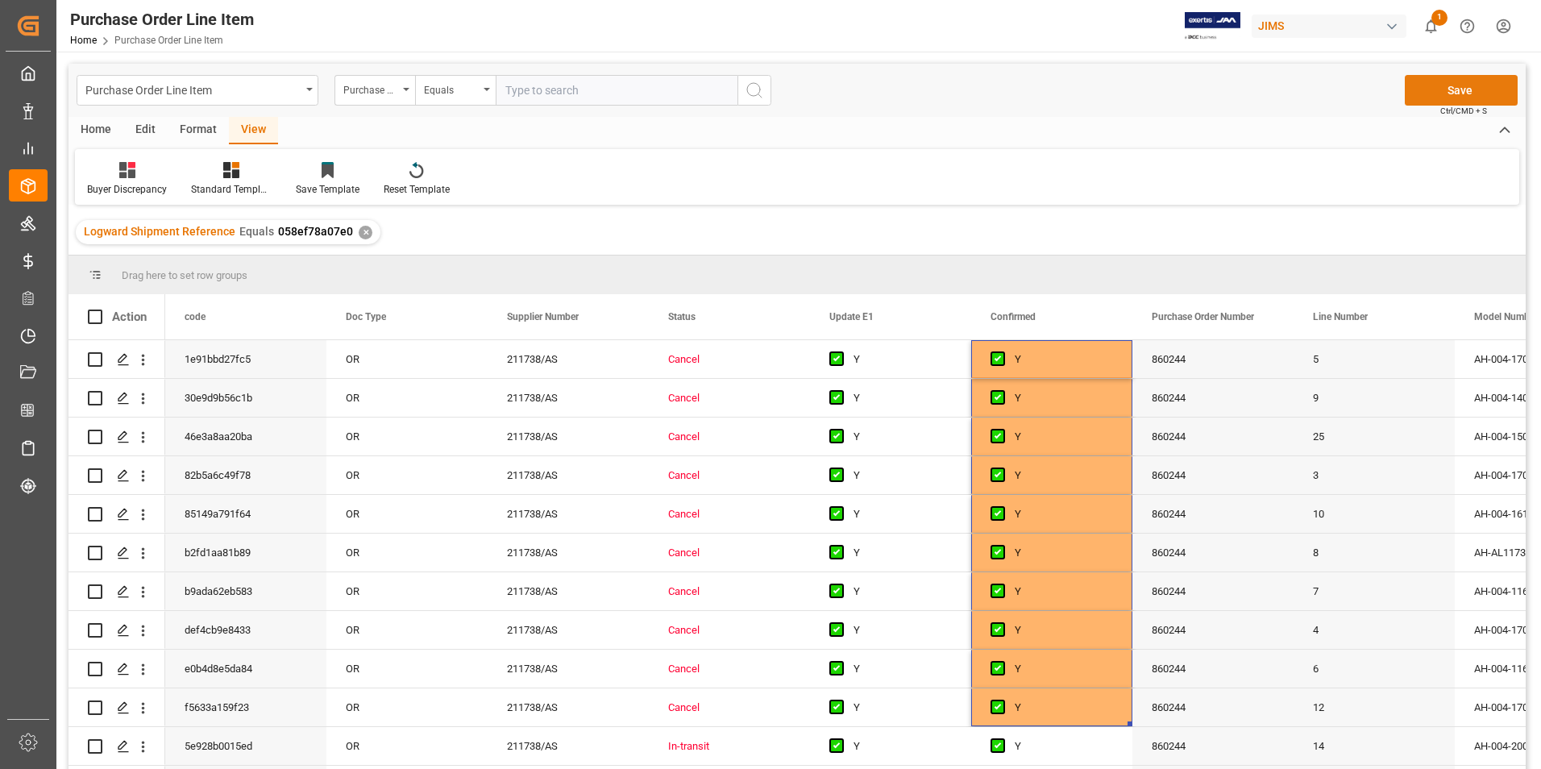
click at [1460, 83] on button "Save" at bounding box center [1461, 90] width 113 height 31
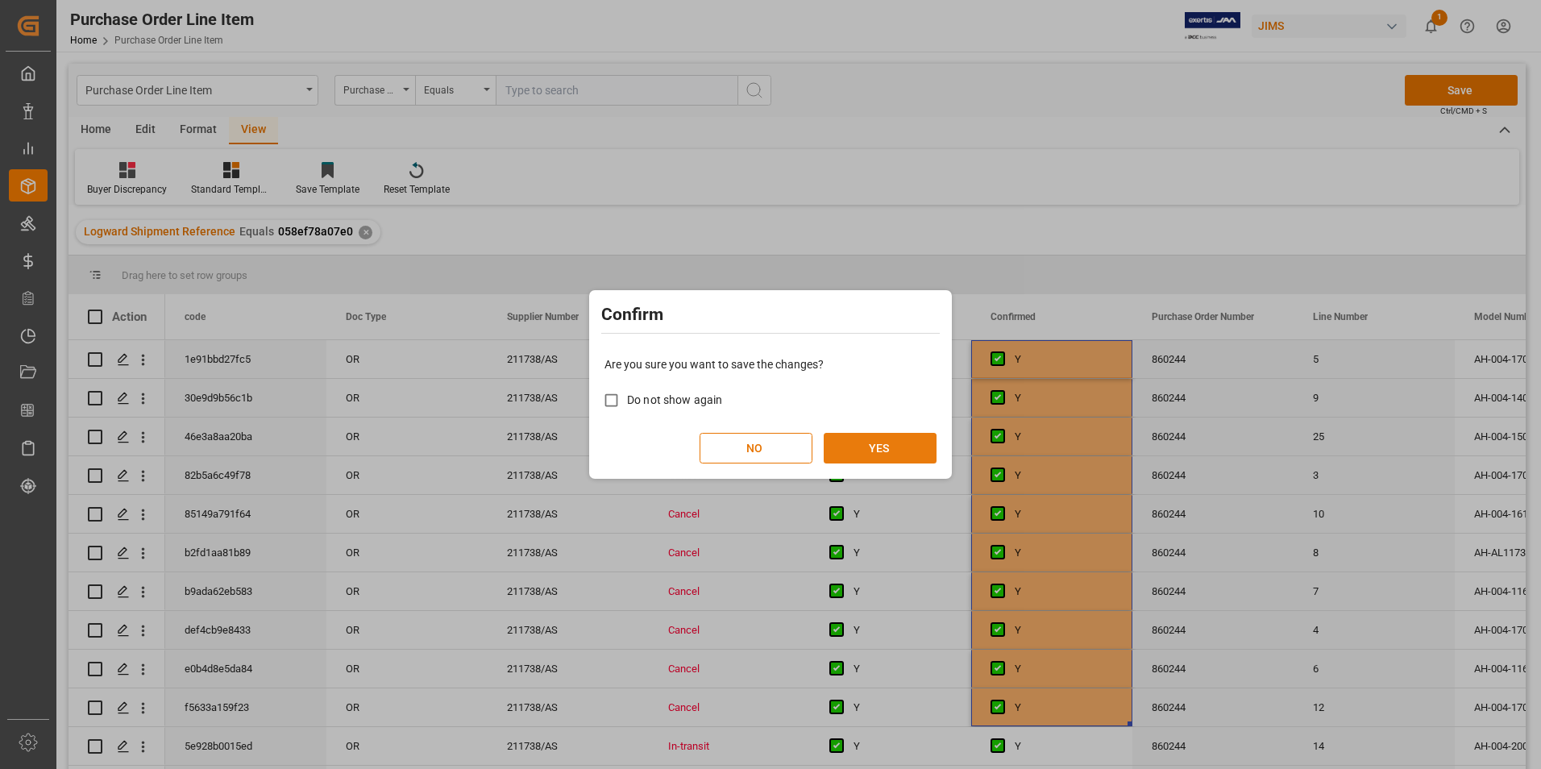
click at [864, 439] on button "YES" at bounding box center [880, 448] width 113 height 31
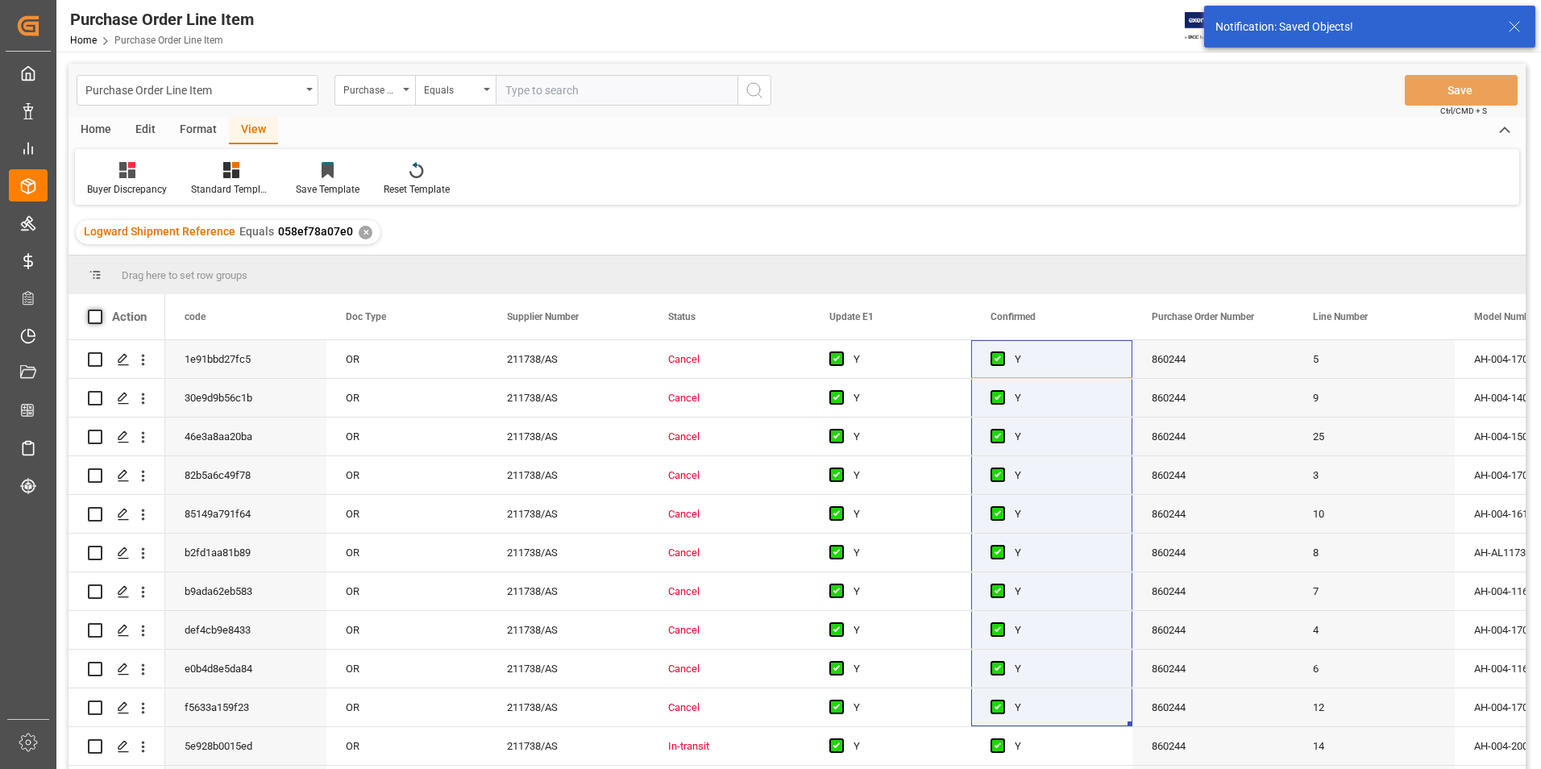
click at [95, 313] on span at bounding box center [95, 316] width 15 height 15
click at [100, 309] on input "checkbox" at bounding box center [100, 309] width 0 height 0
checkbox input "true"
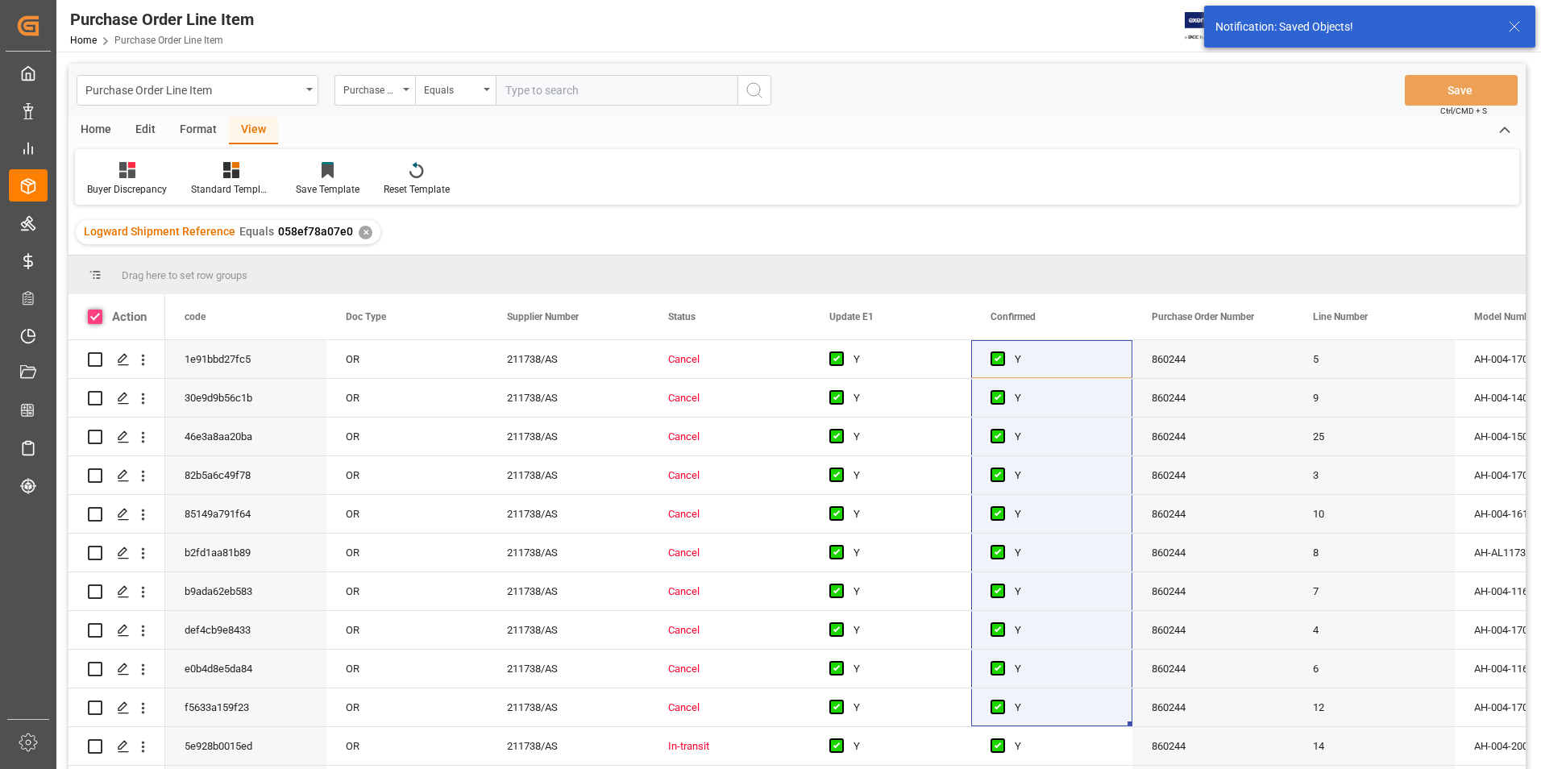
checkbox input "true"
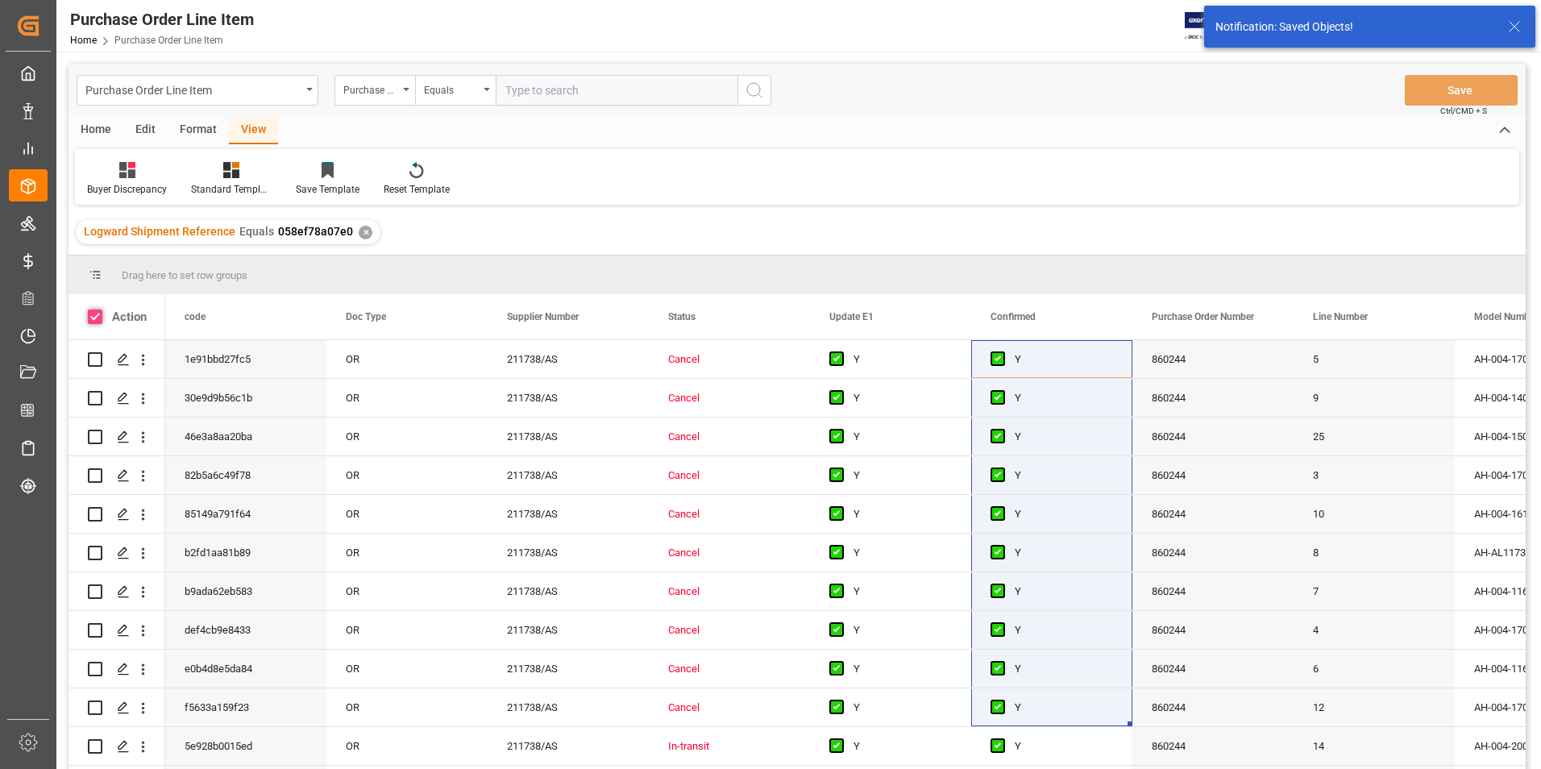
checkbox input "true"
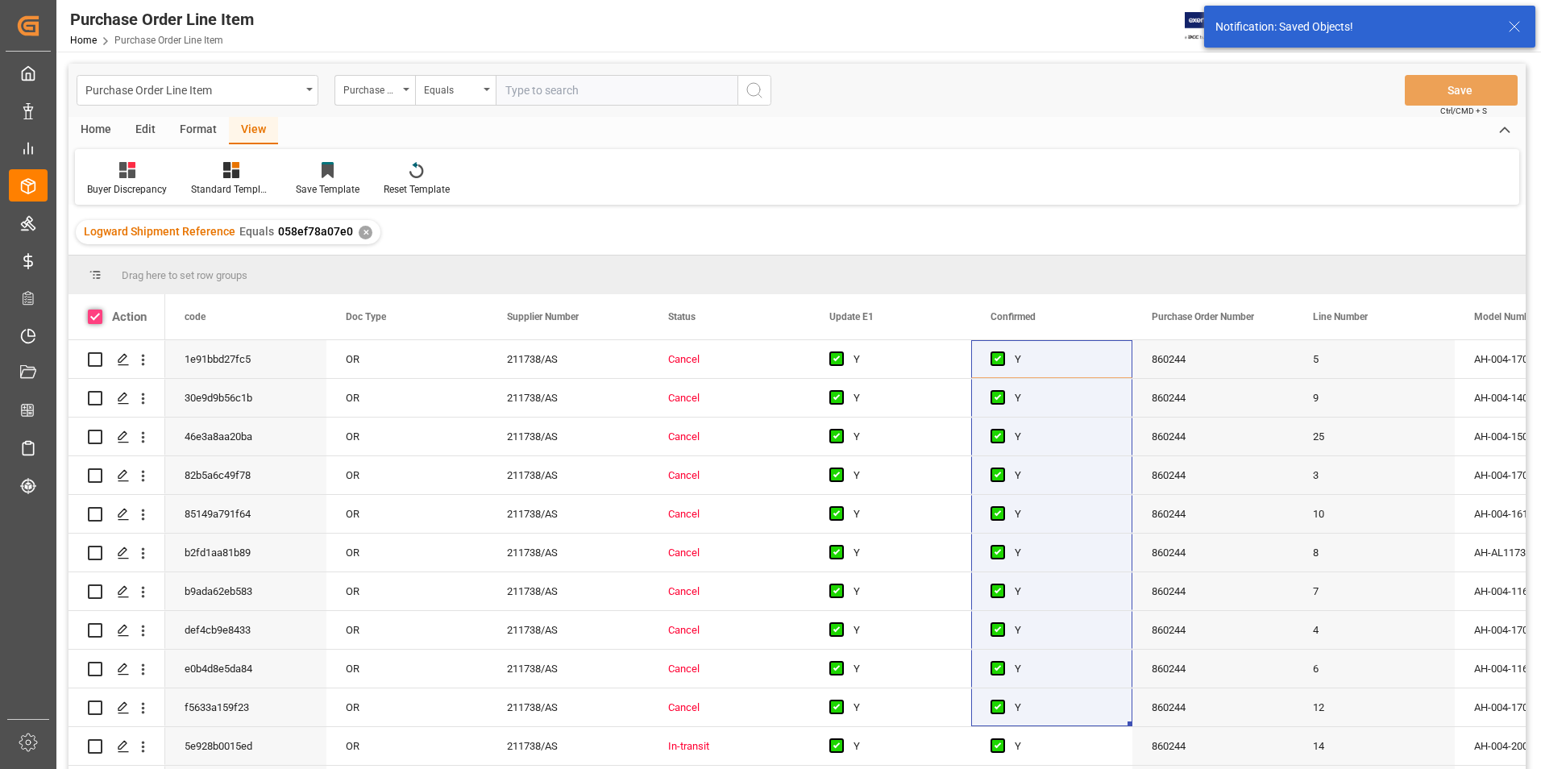
checkbox input "true"
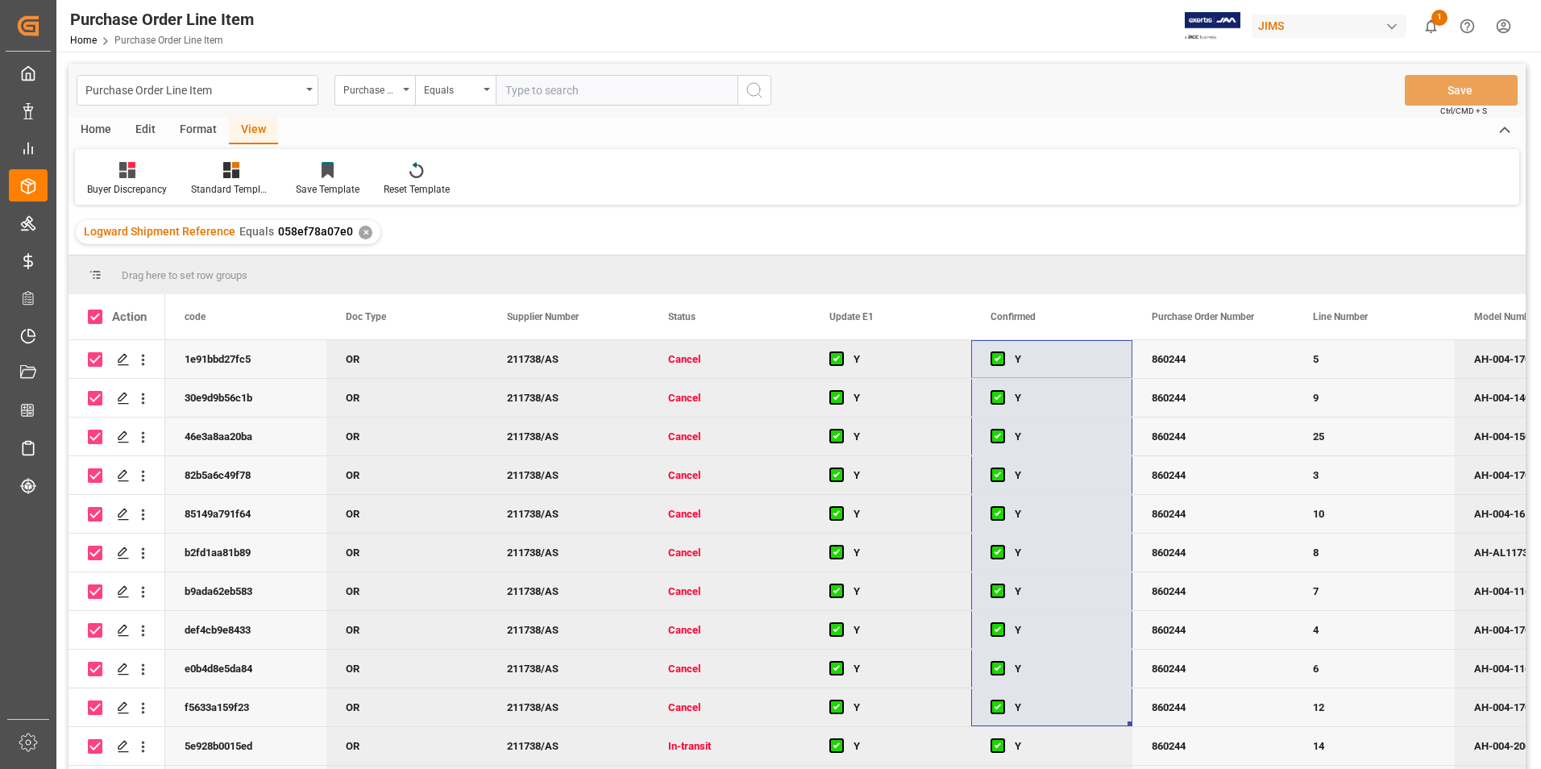
click at [97, 127] on div "Home" at bounding box center [95, 130] width 55 height 27
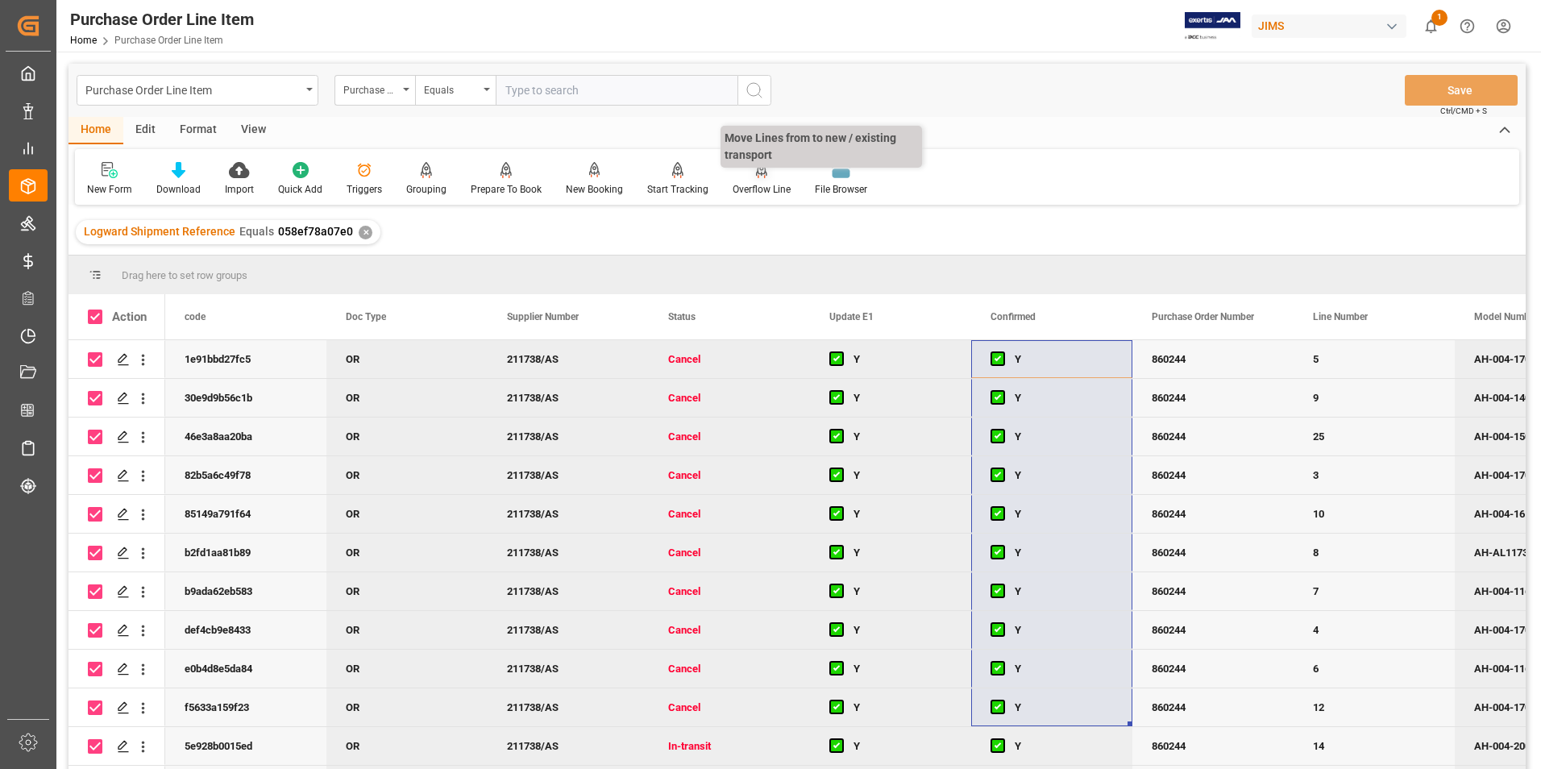
click at [753, 192] on div "Overflow Line" at bounding box center [761, 189] width 58 height 15
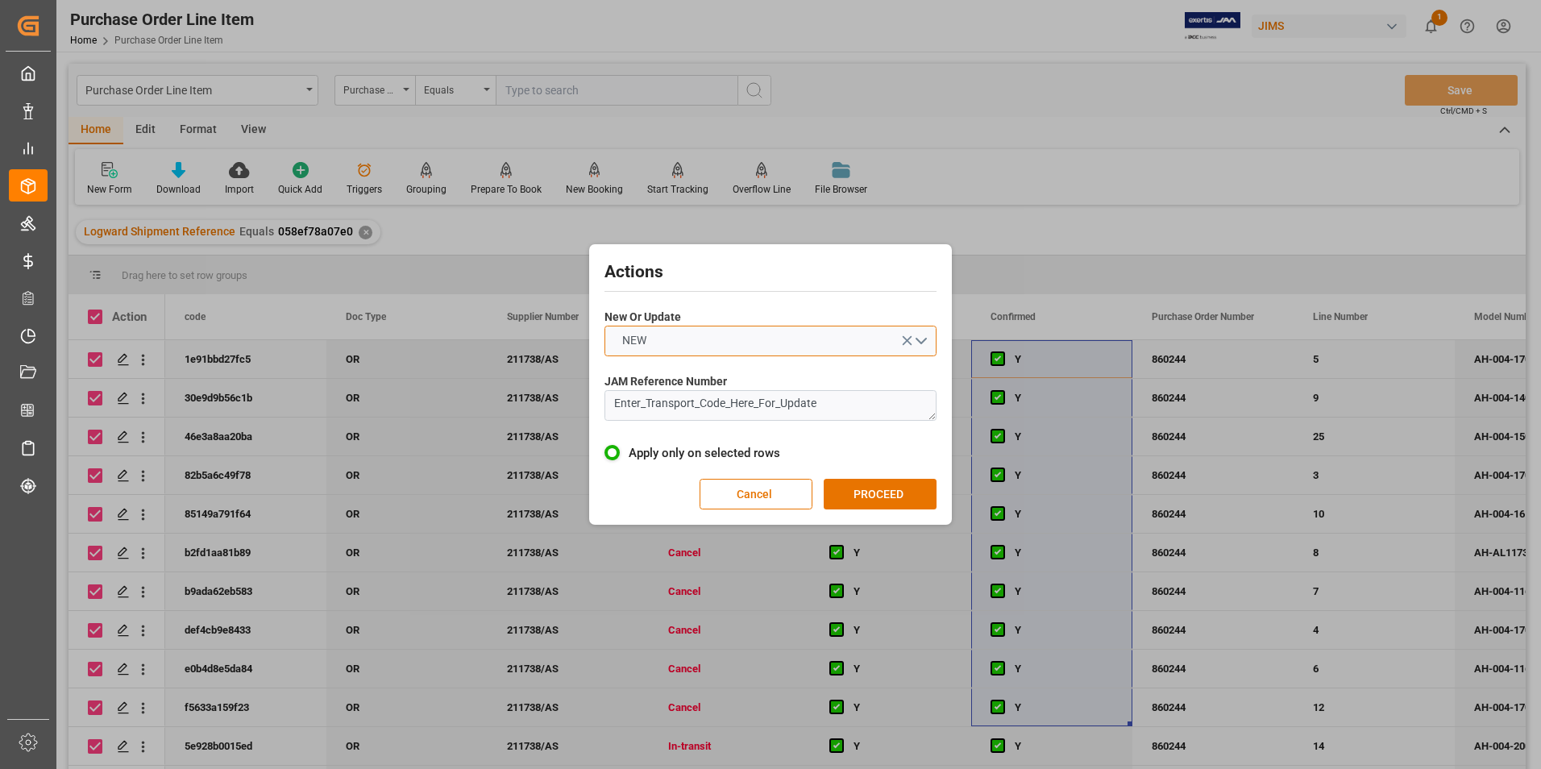
click at [728, 336] on button "NEW" at bounding box center [770, 341] width 332 height 31
click at [728, 368] on div "UPDATE" at bounding box center [770, 379] width 330 height 34
drag, startPoint x: 829, startPoint y: 409, endPoint x: 555, endPoint y: 409, distance: 274.0
click at [555, 409] on div "Actions New Or Update UPDATE JAM Reference Number Enter_Transport_Code_Here_For…" at bounding box center [770, 384] width 1541 height 769
type textarea "22-10379-[GEOGRAPHIC_DATA]"
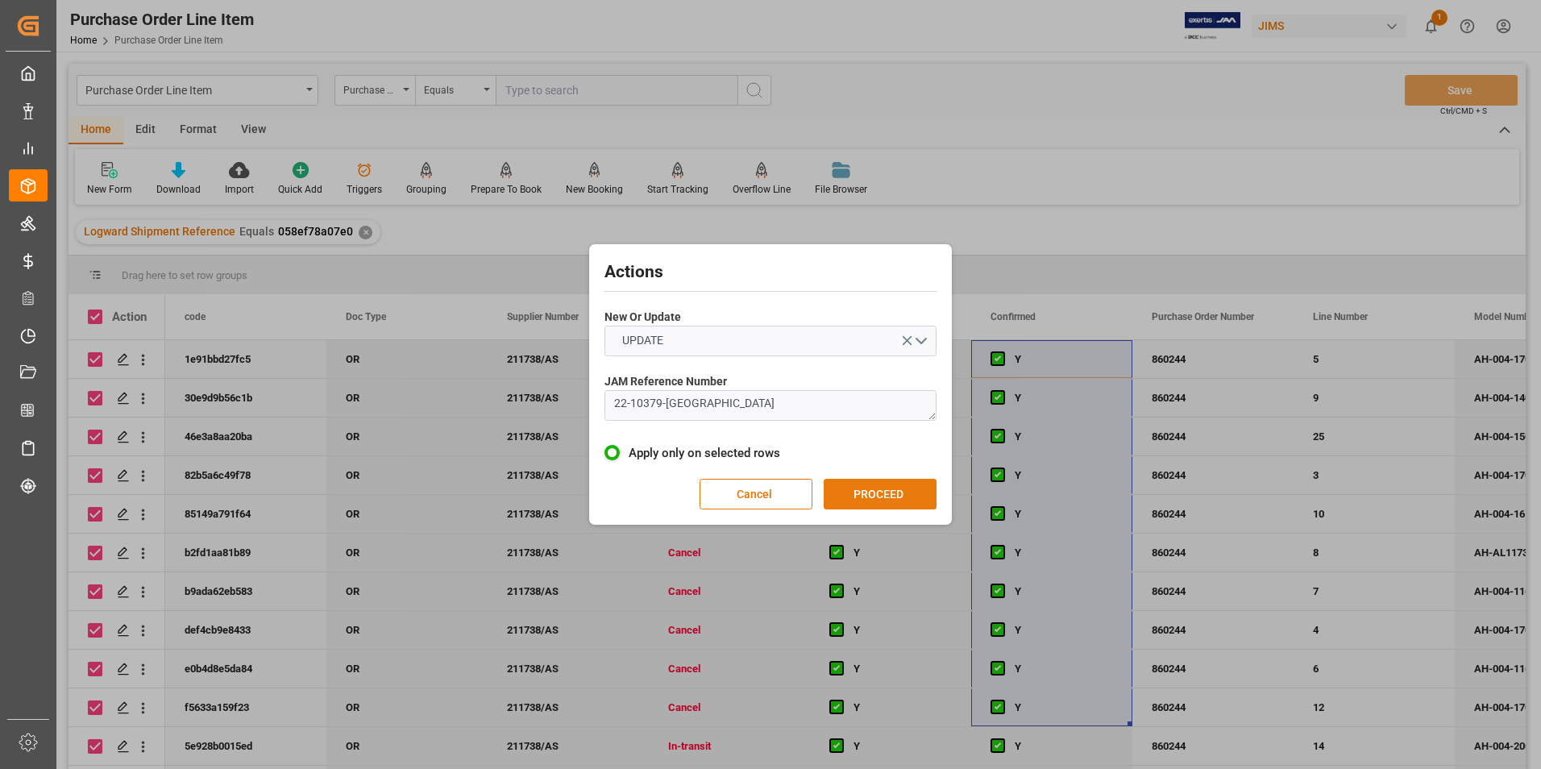
click at [875, 488] on button "PROCEED" at bounding box center [880, 494] width 113 height 31
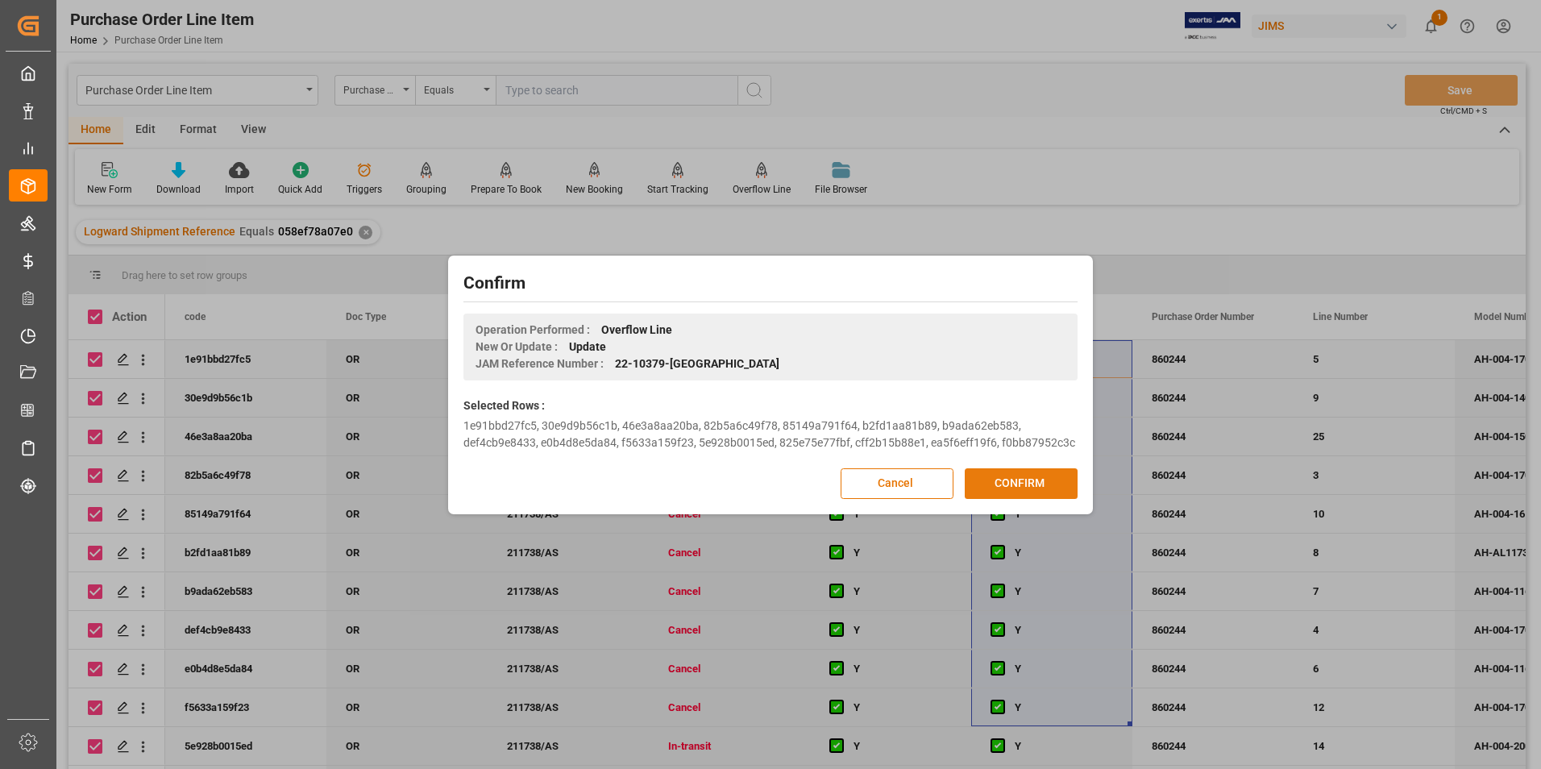
click at [1040, 484] on button "CONFIRM" at bounding box center [1021, 483] width 113 height 31
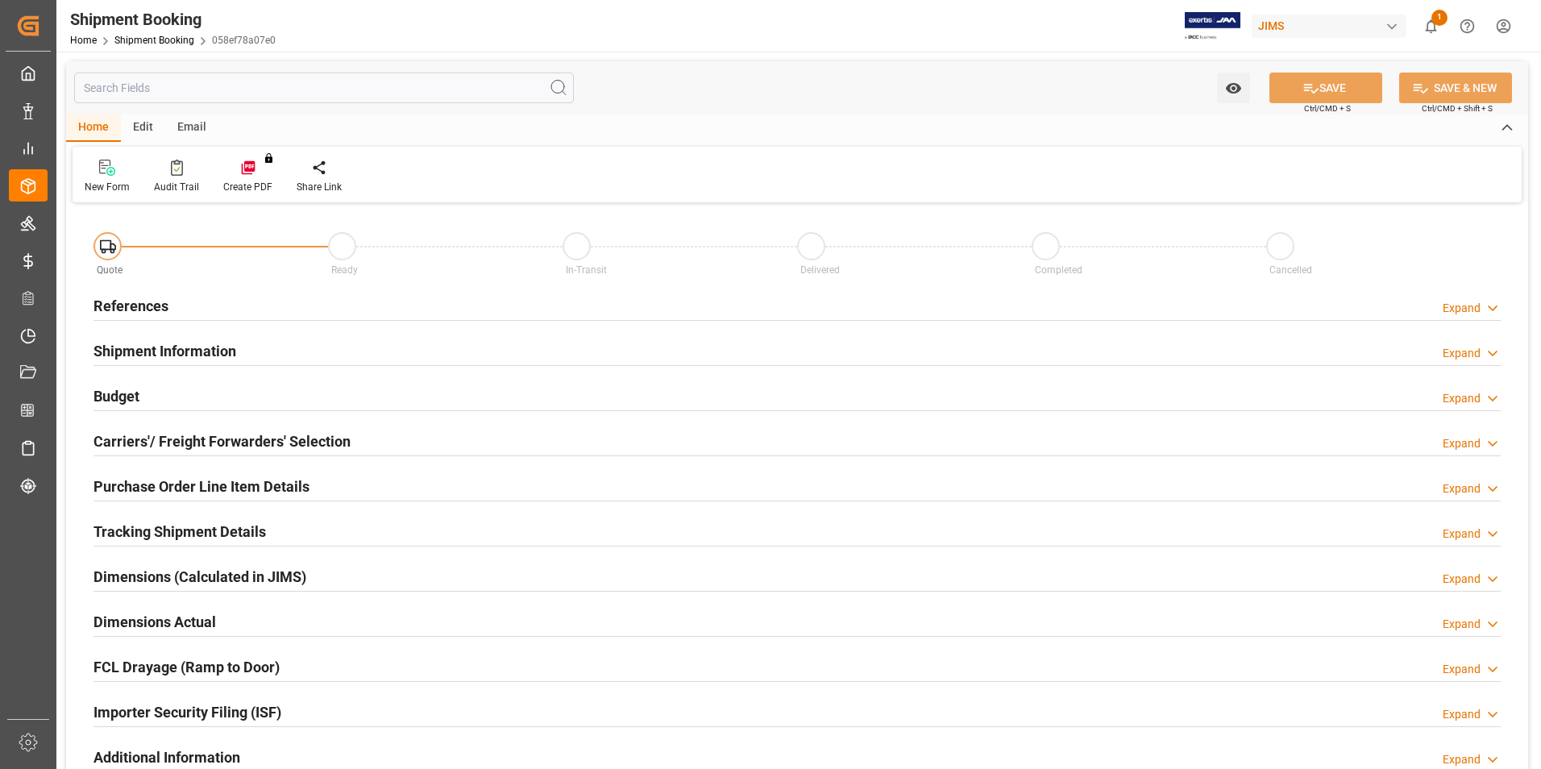
type input "15"
click at [193, 484] on h2 "Purchase Order Line Item Details" at bounding box center [201, 486] width 216 height 22
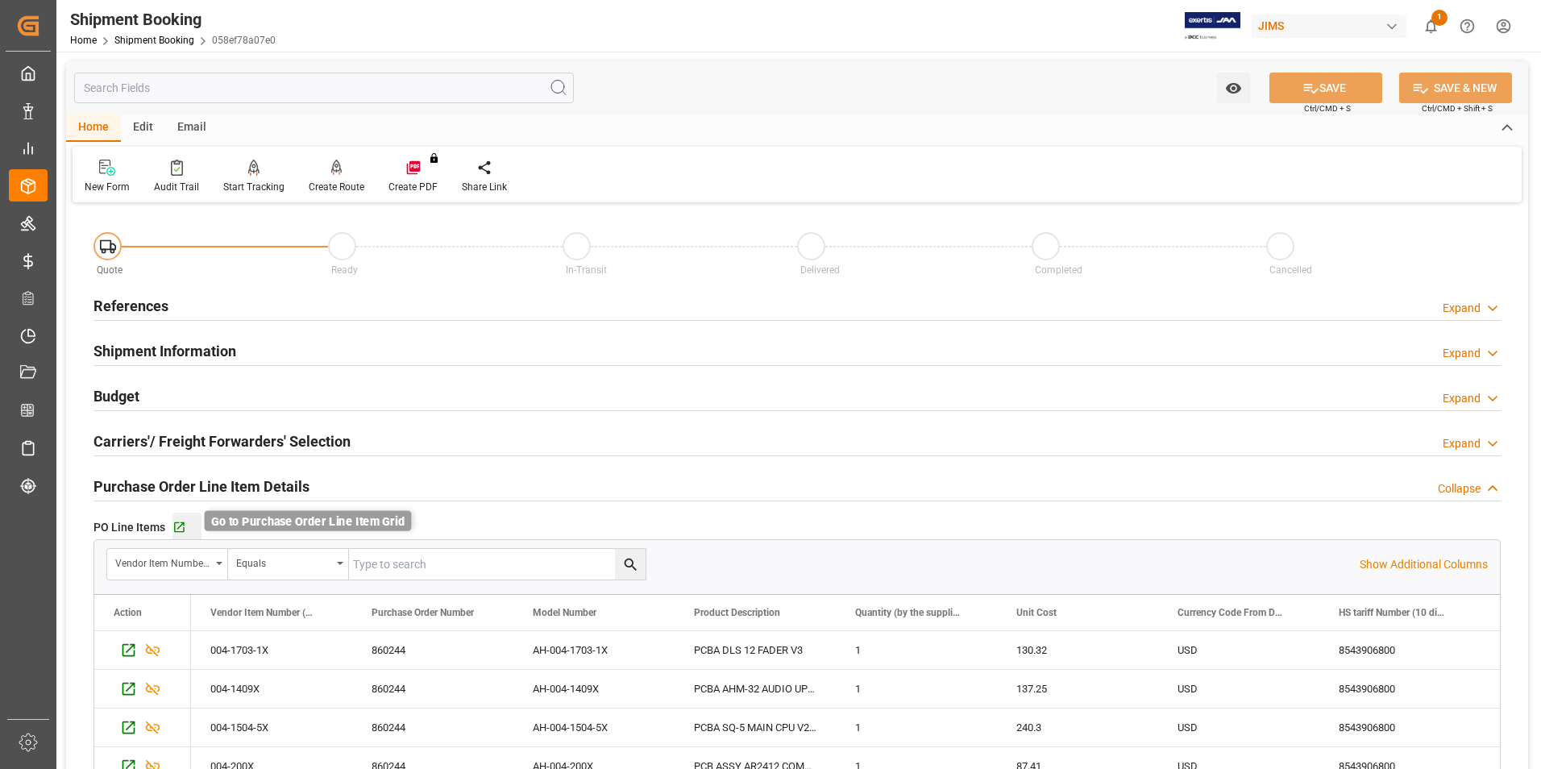
click at [182, 527] on icon "button" at bounding box center [179, 528] width 14 height 14
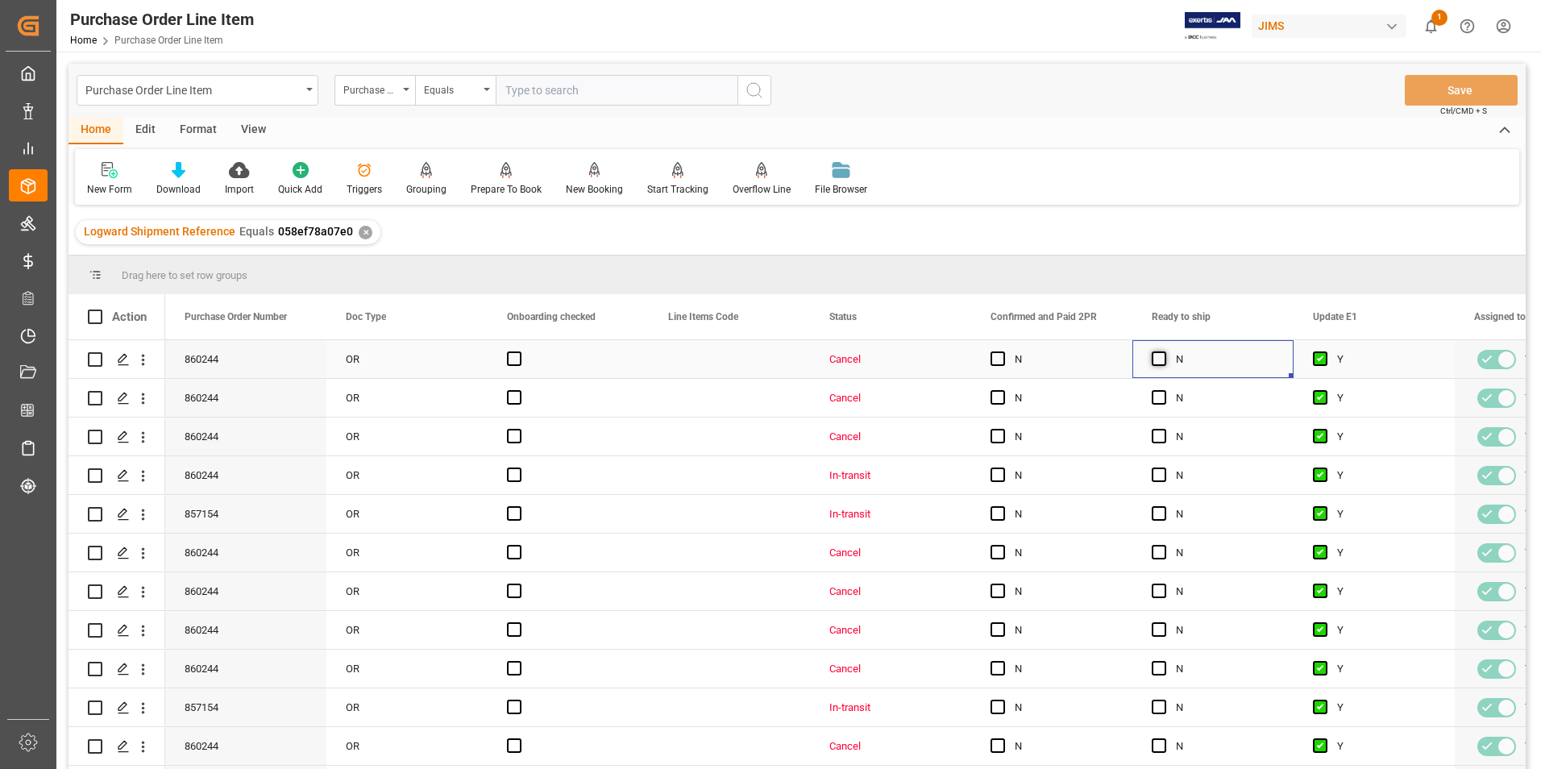
click at [1159, 360] on span "Press SPACE to select this row." at bounding box center [1158, 358] width 15 height 15
click at [1164, 351] on input "Press SPACE to select this row." at bounding box center [1164, 351] width 0 height 0
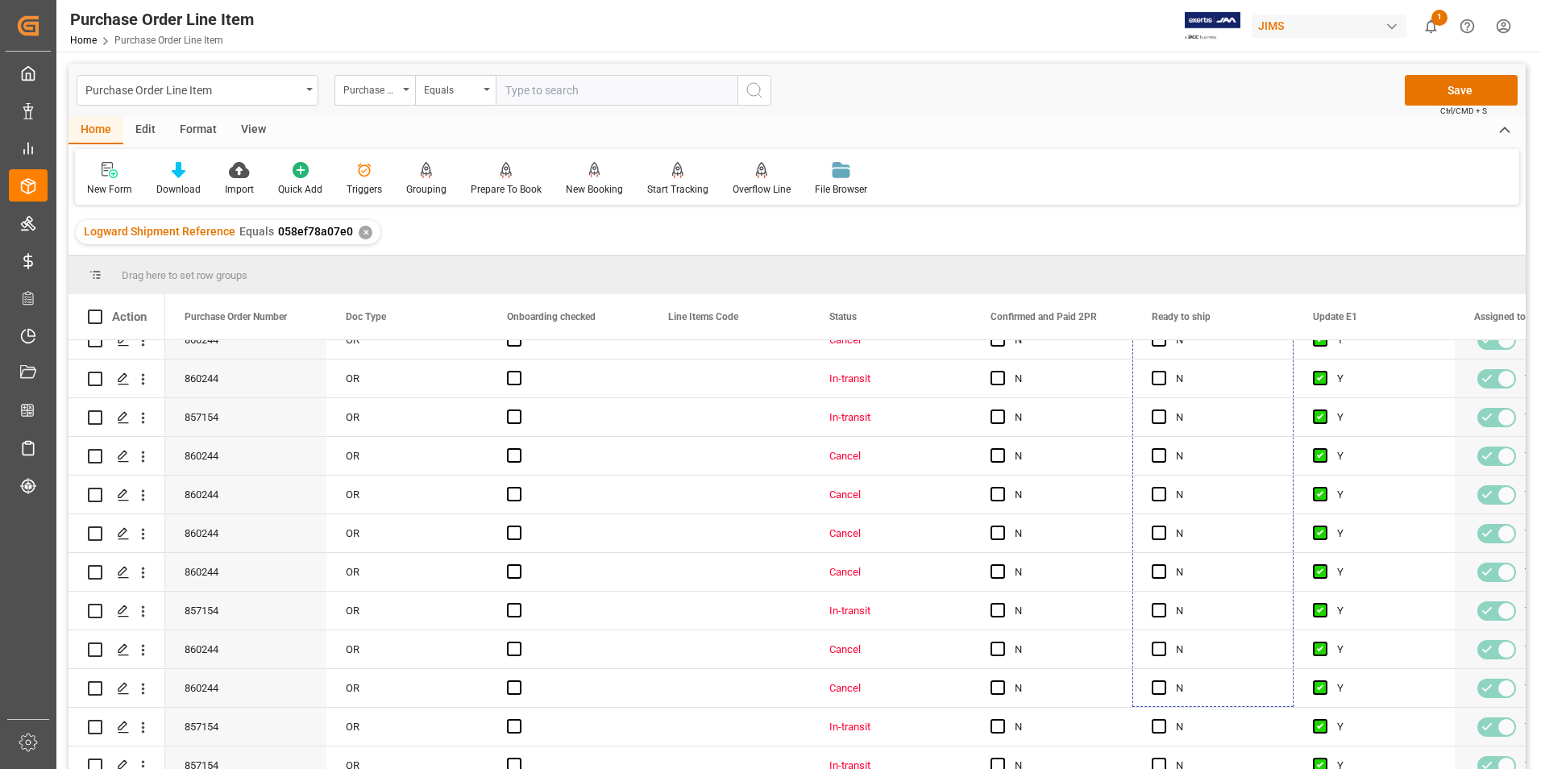
scroll to position [152, 0]
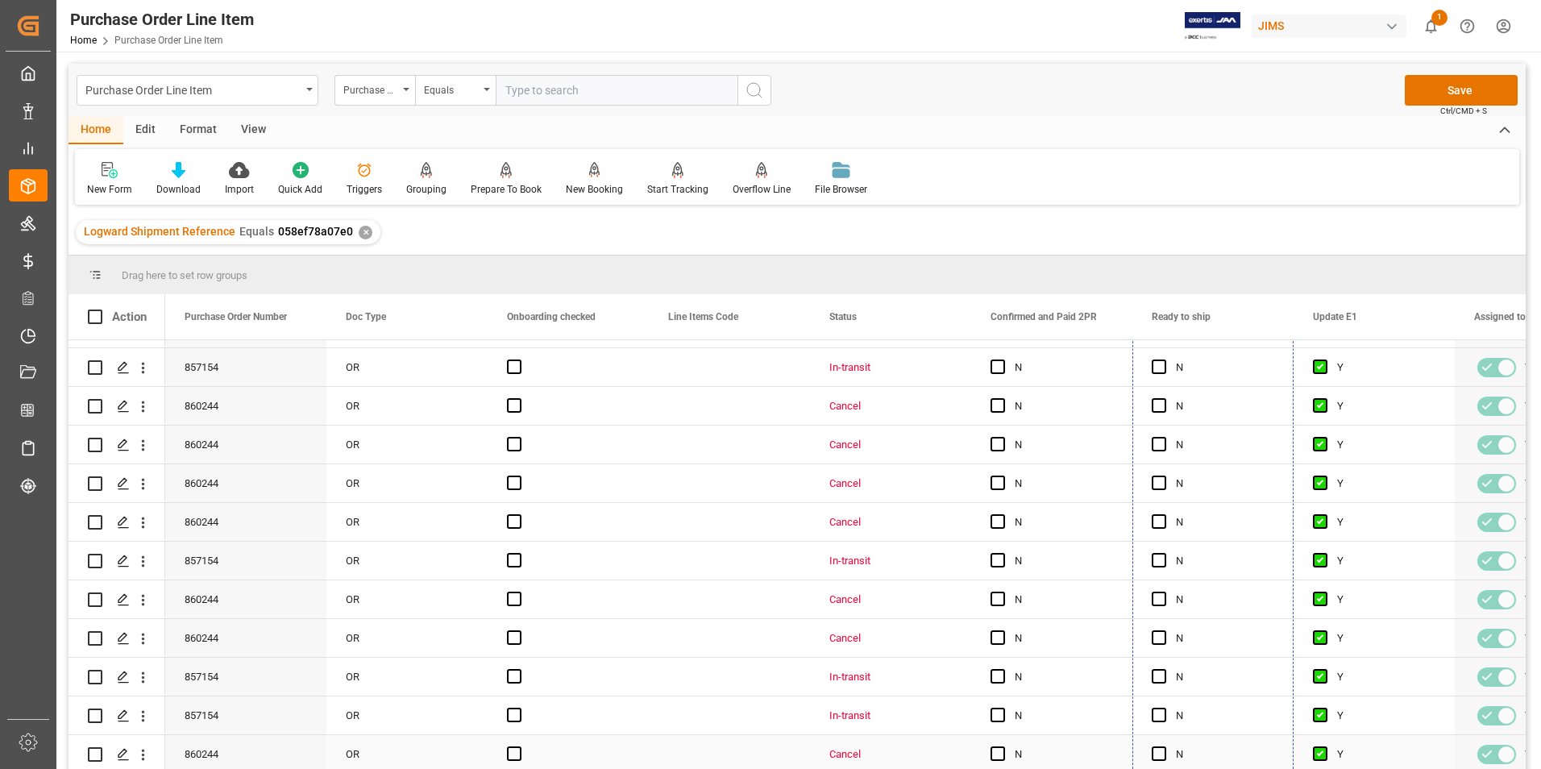
drag, startPoint x: 1290, startPoint y: 374, endPoint x: 1279, endPoint y: 747, distance: 373.3
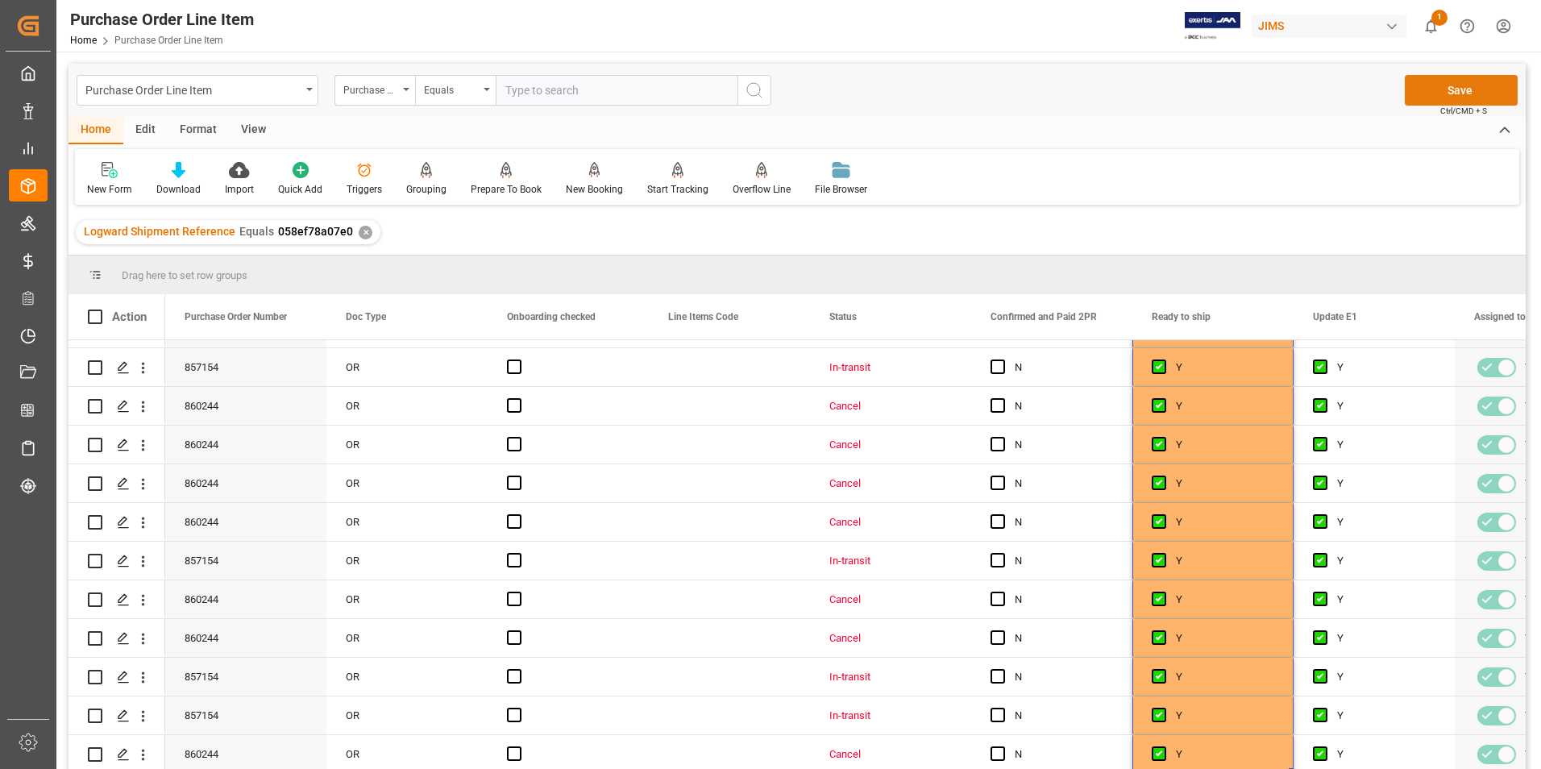
click at [1450, 83] on button "Save" at bounding box center [1461, 90] width 113 height 31
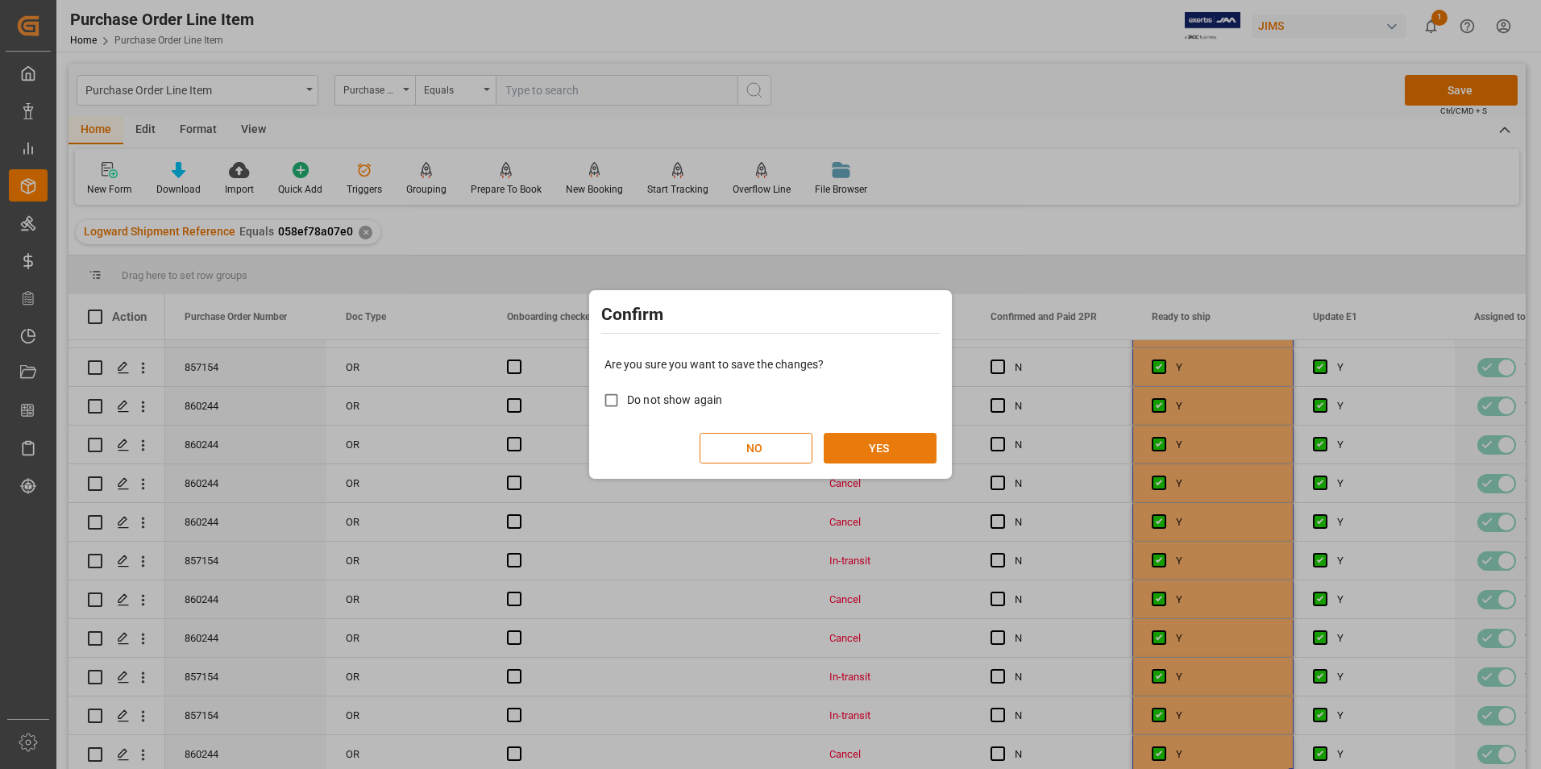
click at [897, 446] on button "YES" at bounding box center [880, 448] width 113 height 31
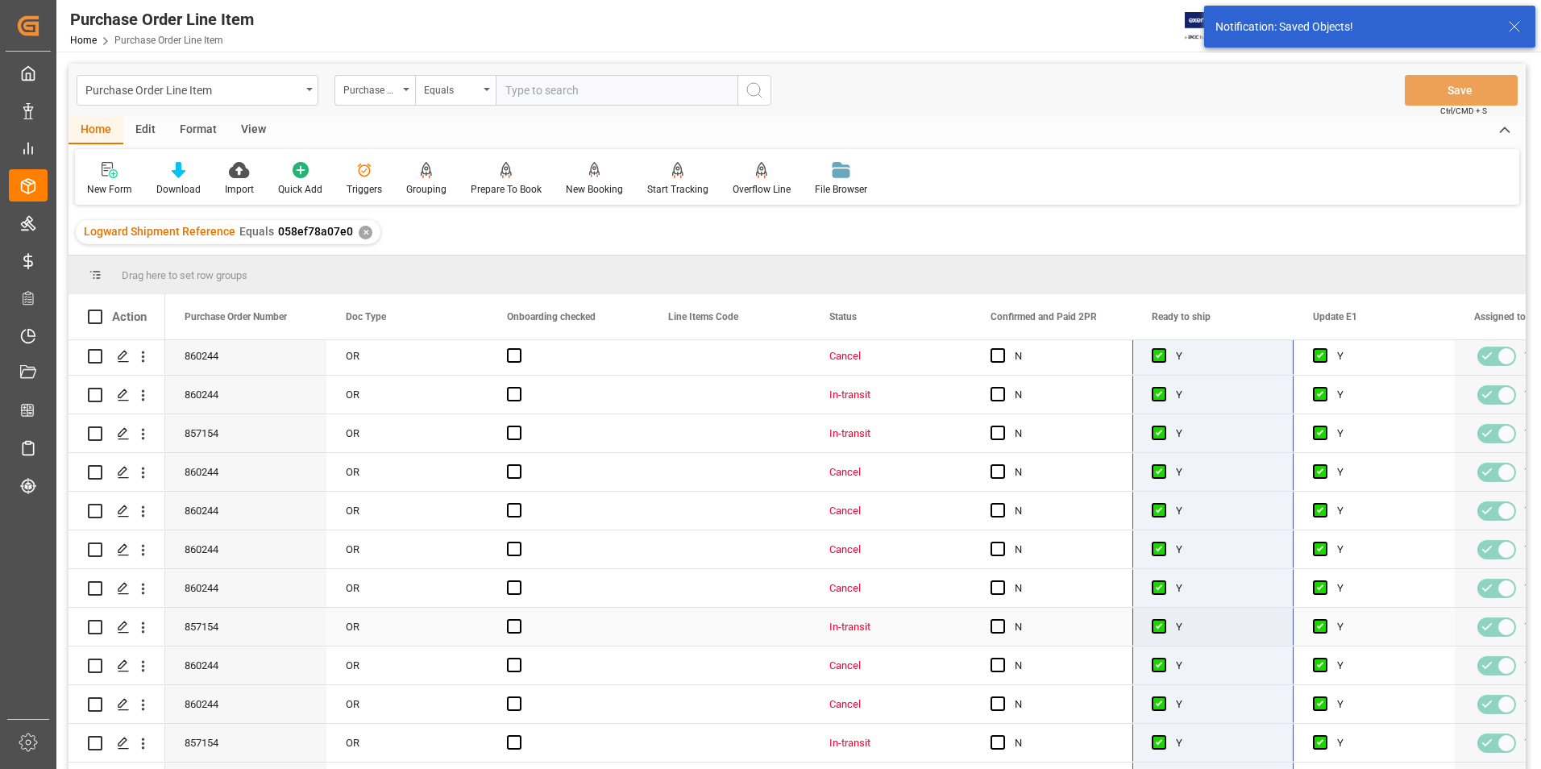
scroll to position [0, 0]
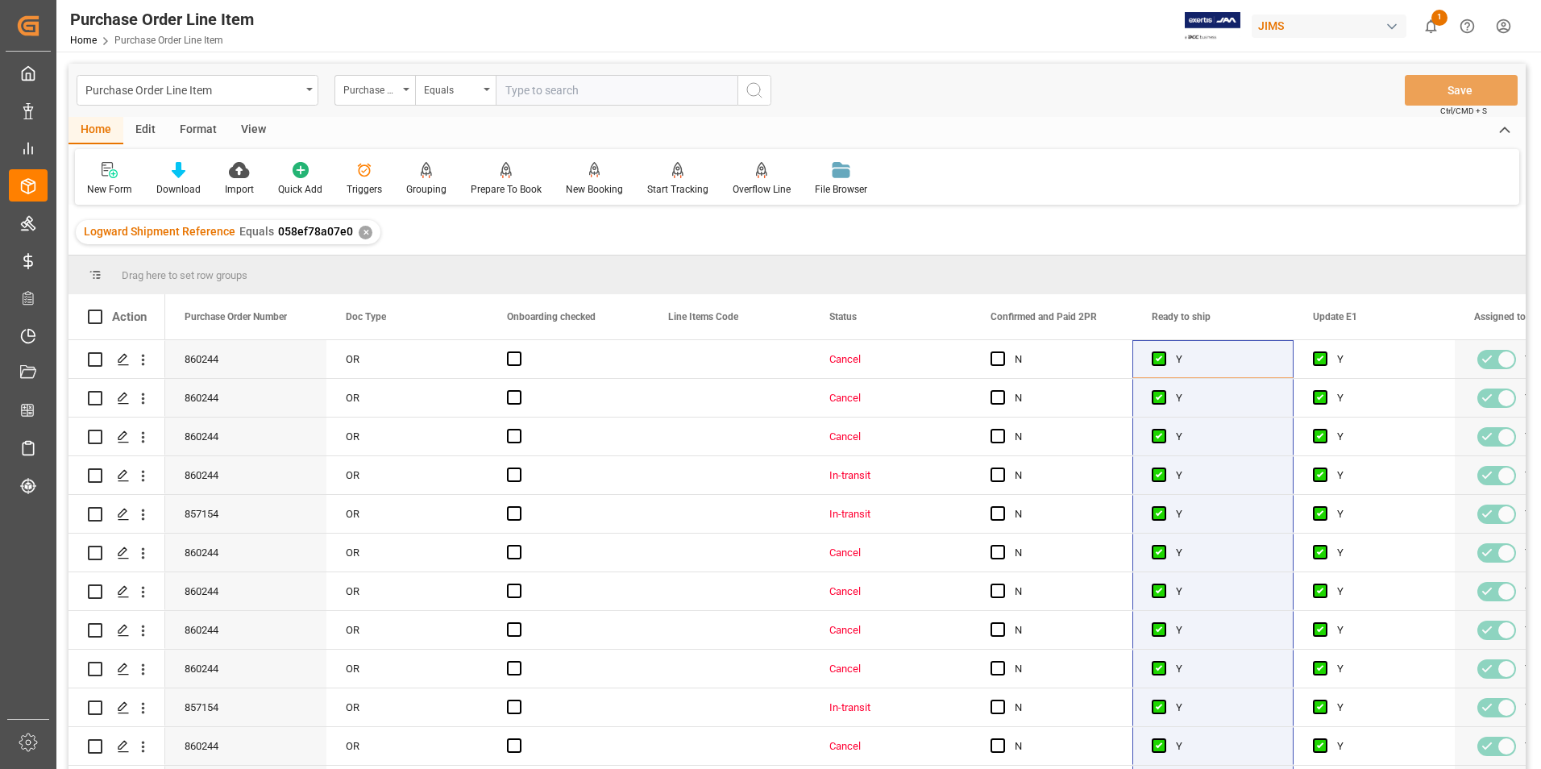
click at [249, 128] on div "View" at bounding box center [253, 130] width 49 height 27
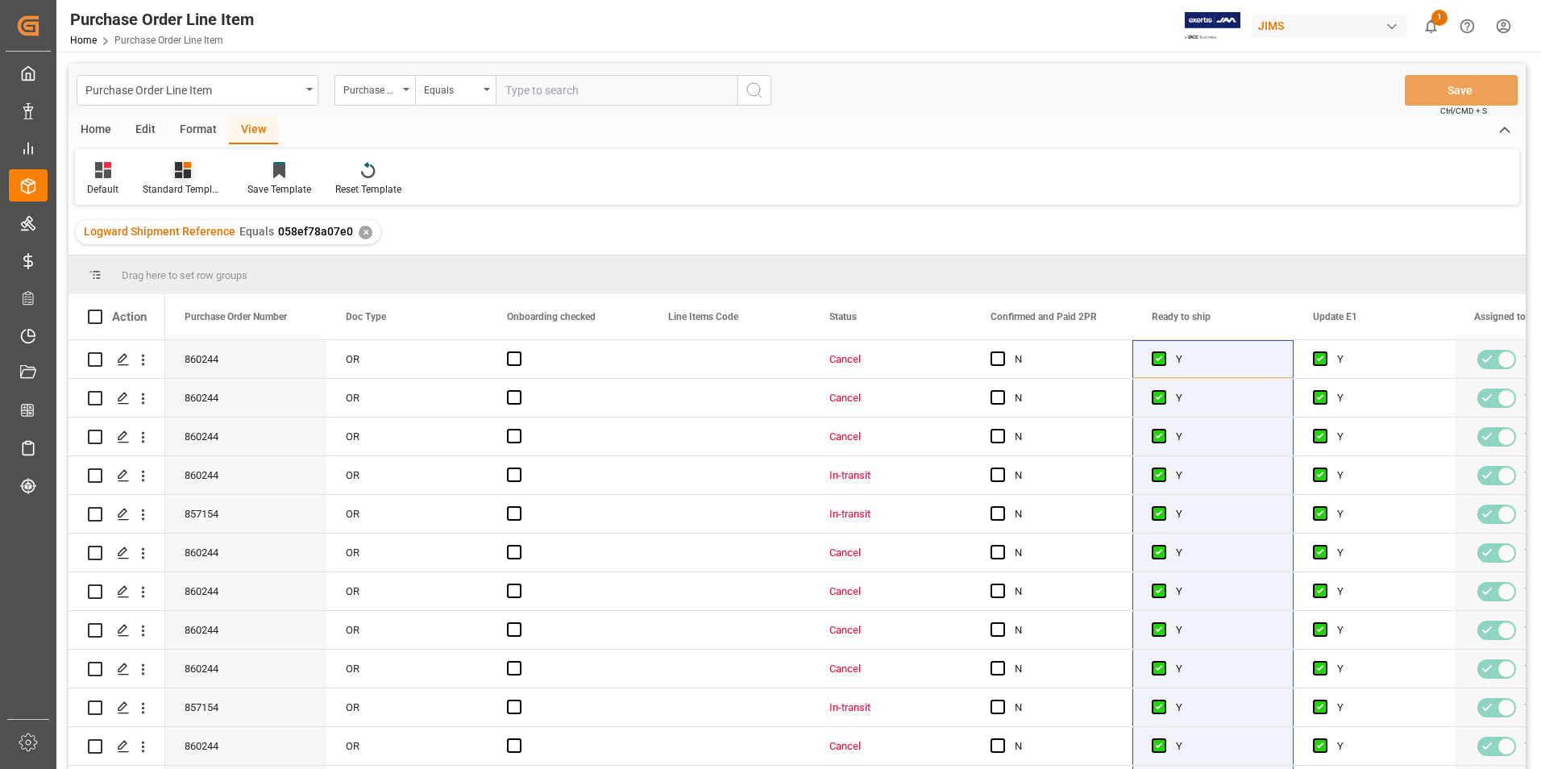
click at [167, 186] on div "Standard Templates" at bounding box center [183, 189] width 81 height 15
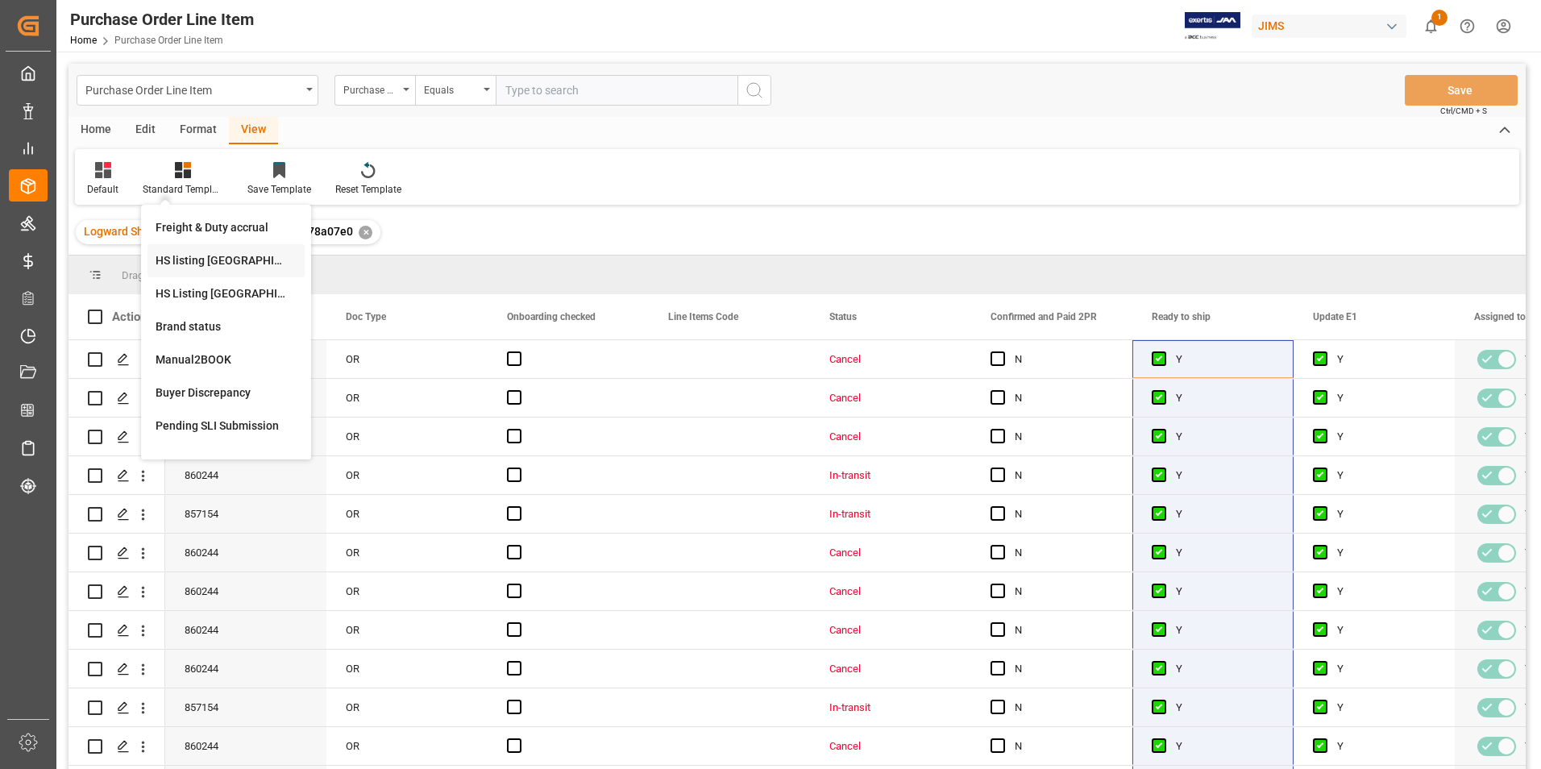
click at [205, 260] on div "HS listing [GEOGRAPHIC_DATA]" at bounding box center [226, 260] width 141 height 17
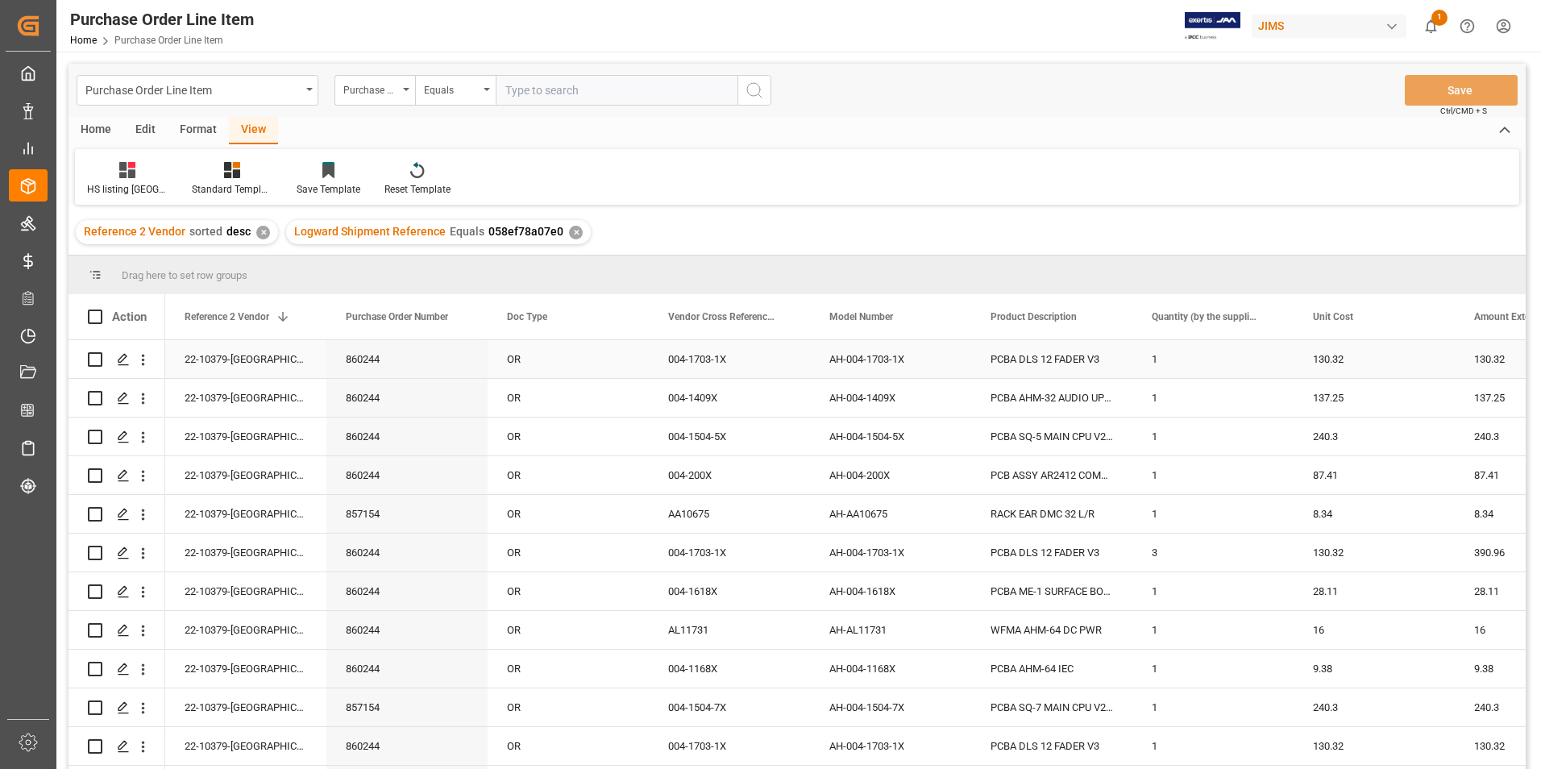
click at [217, 351] on div "22-10379-[GEOGRAPHIC_DATA]" at bounding box center [245, 359] width 161 height 38
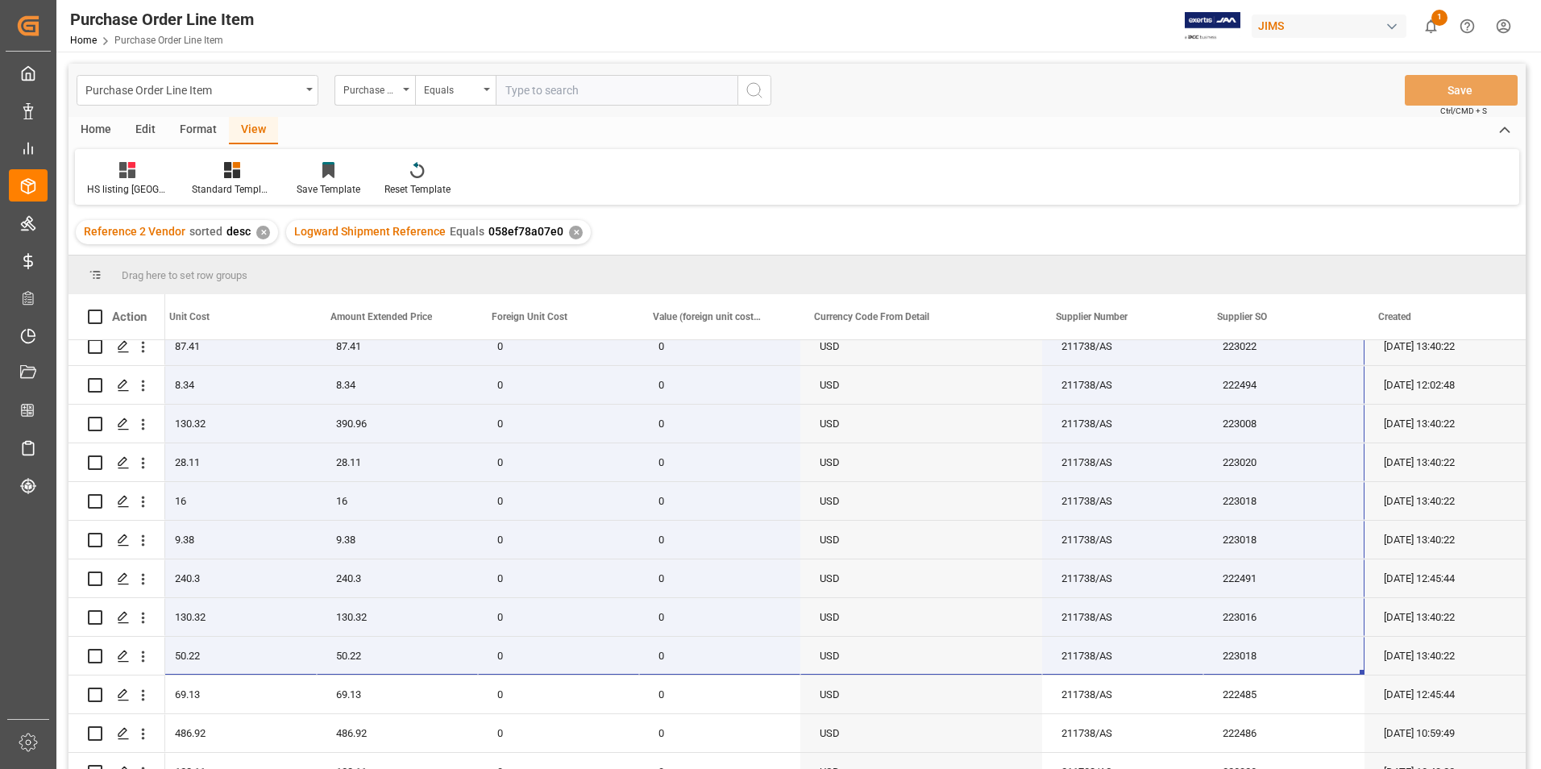
scroll to position [152, 0]
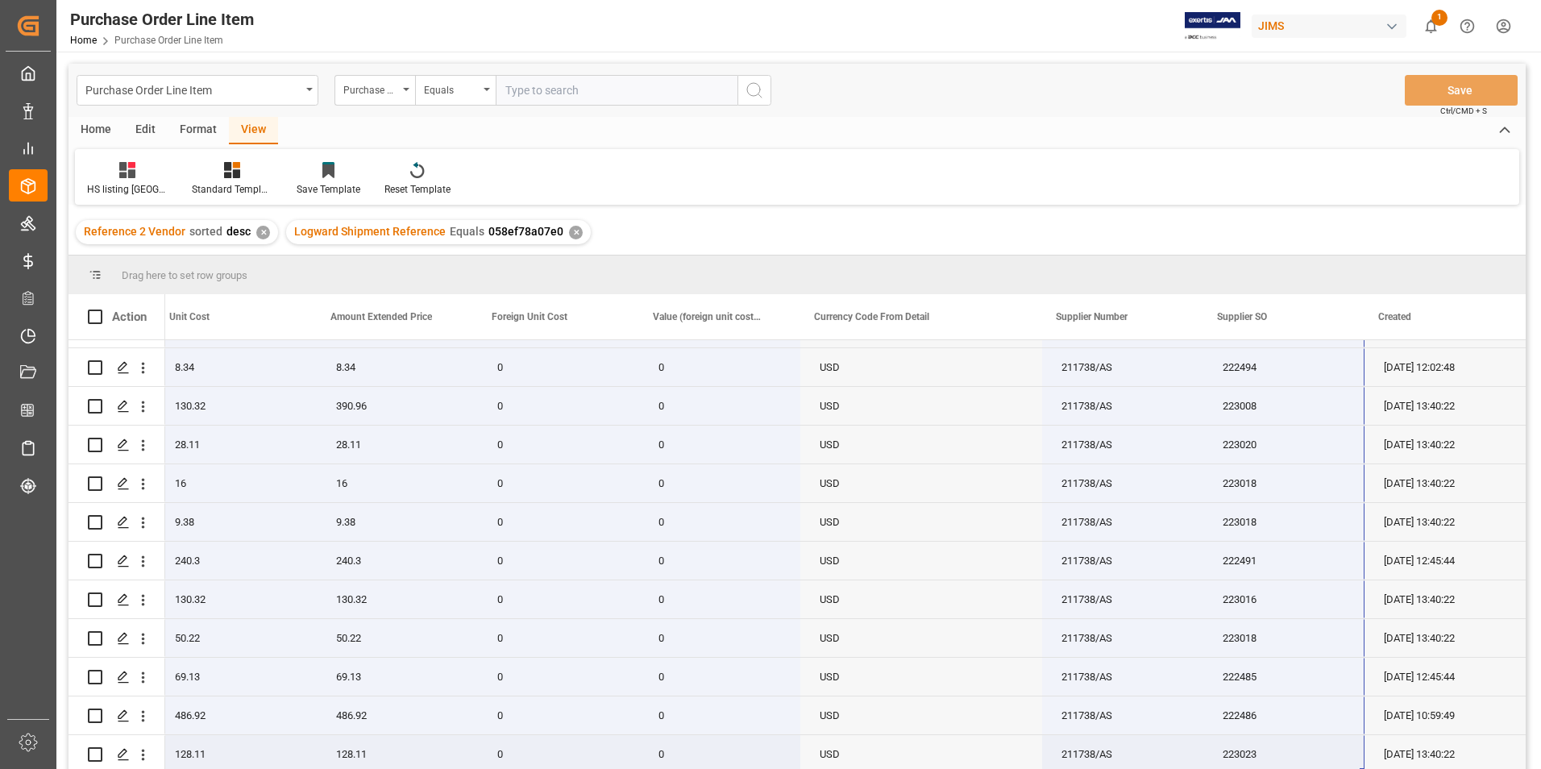
drag, startPoint x: 216, startPoint y: 353, endPoint x: 1330, endPoint y: 753, distance: 1183.2
click at [1330, 753] on div "22-10379-GB 1 130.32 130.32 0 0 USD 211738/AS 223017 [DATE] 13:40:22 1 137.25 1…" at bounding box center [276, 483] width 2498 height 580
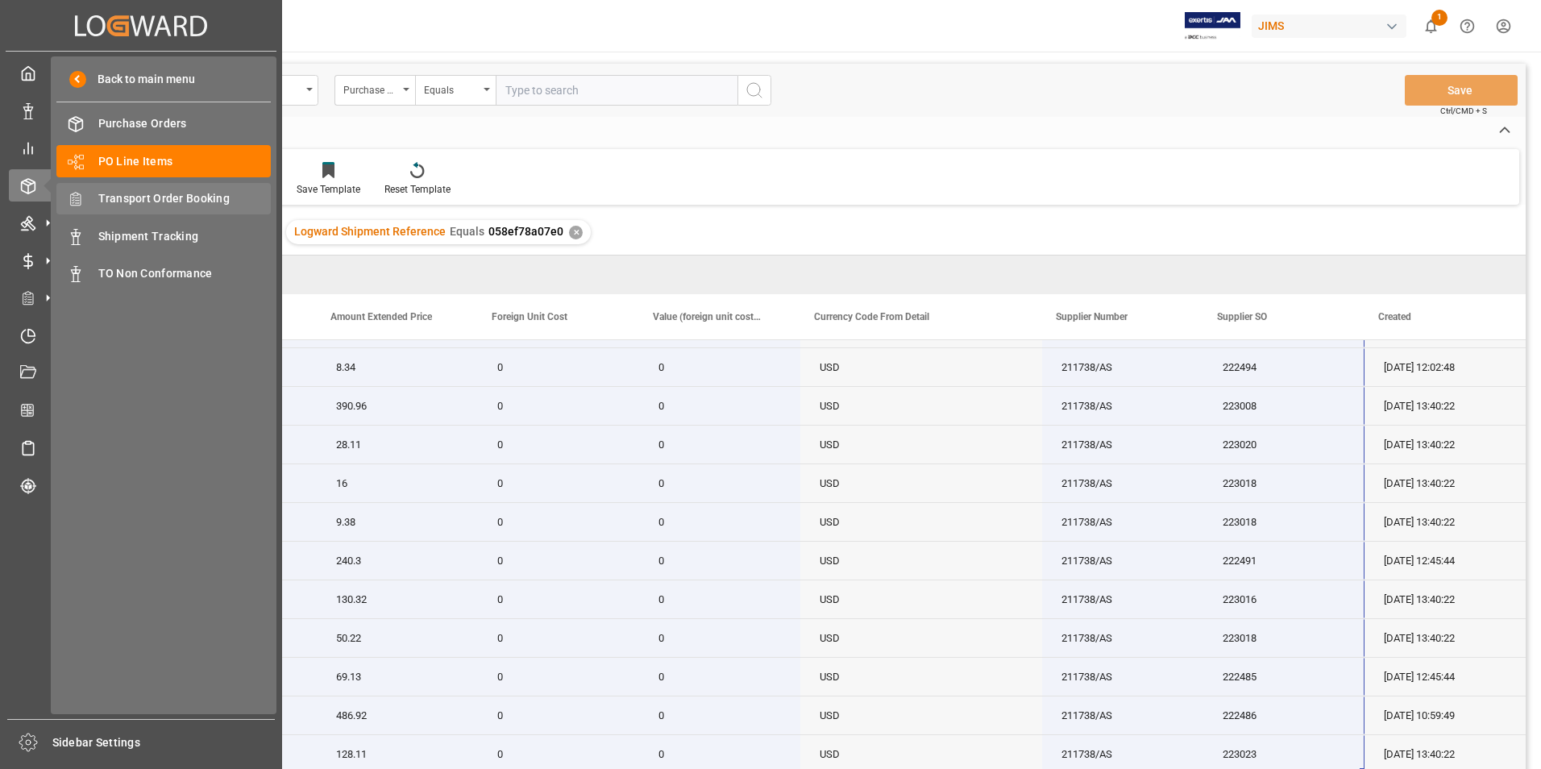
click at [171, 193] on span "Transport Order Booking" at bounding box center [184, 198] width 173 height 17
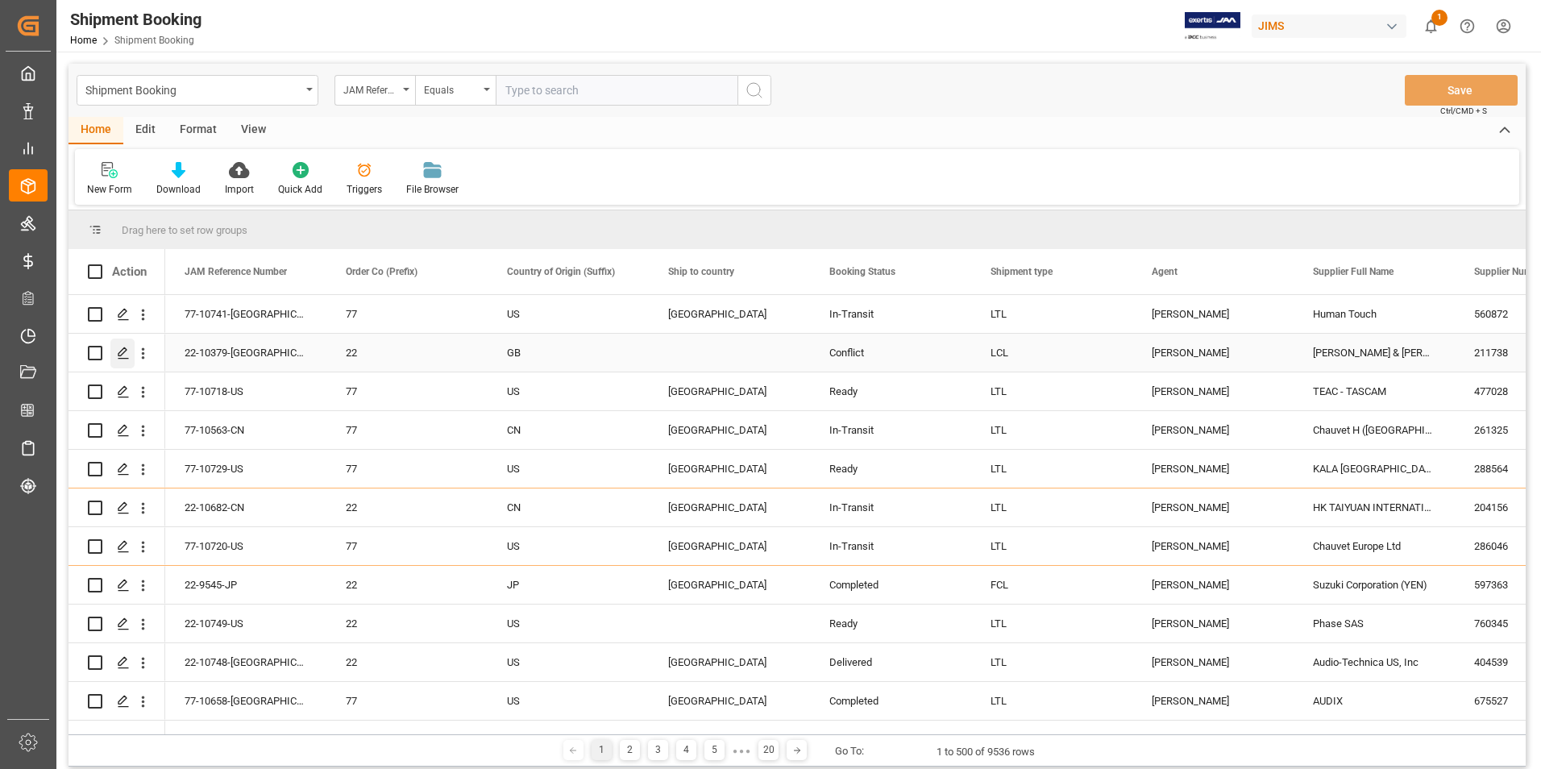
click at [120, 350] on icon "Press SPACE to select this row." at bounding box center [123, 352] width 13 height 13
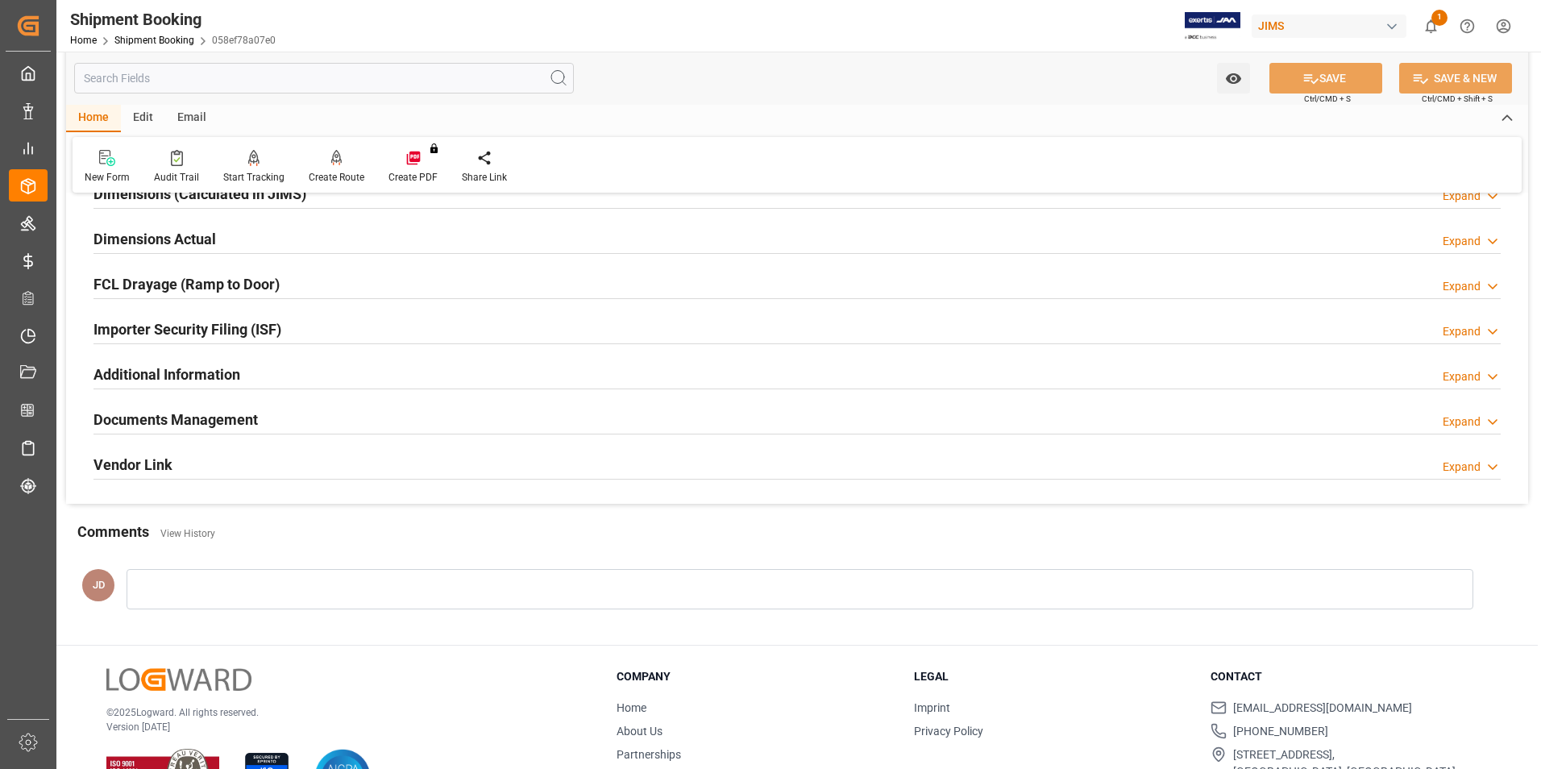
scroll to position [403, 0]
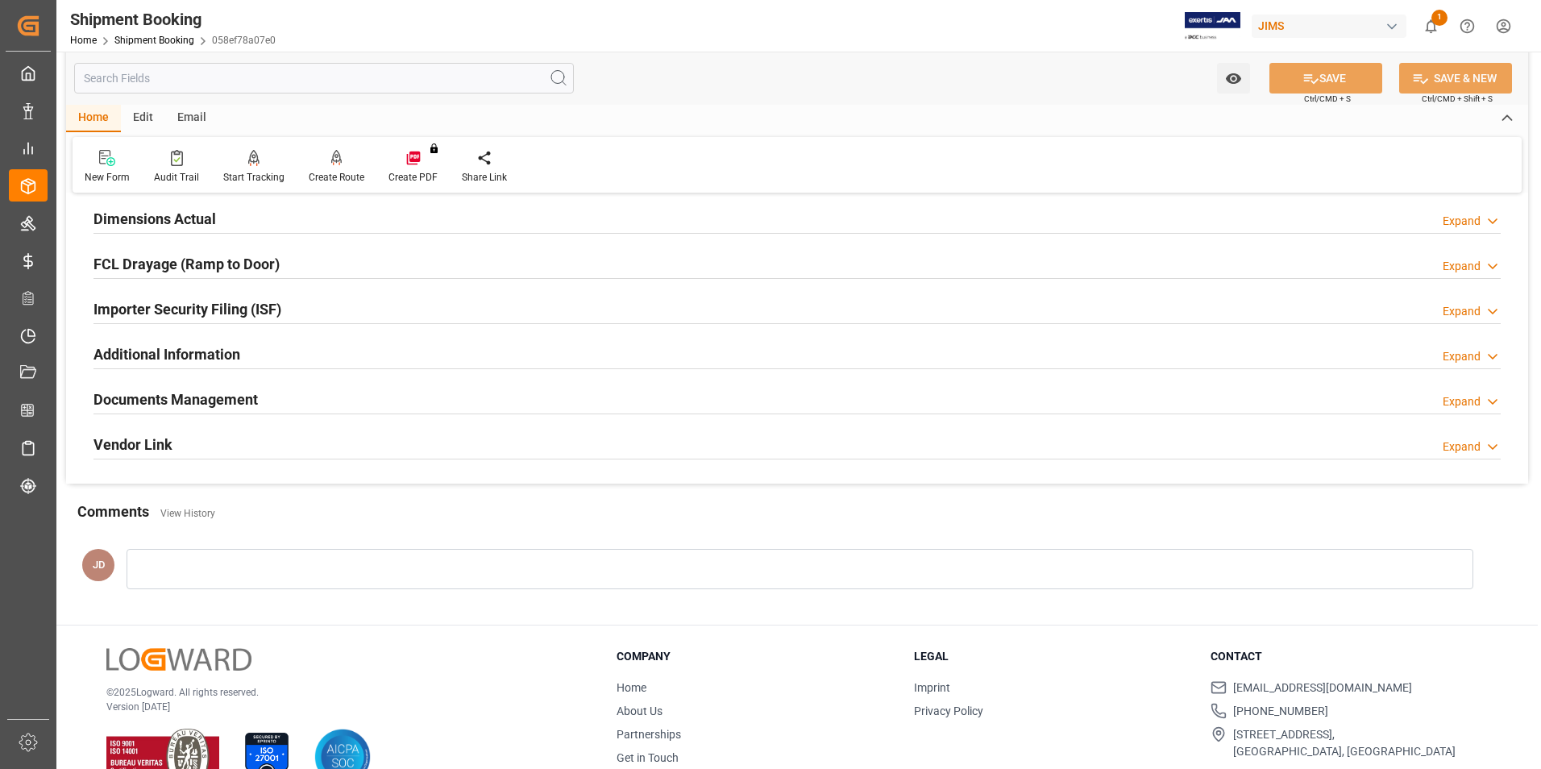
click at [169, 395] on h2 "Documents Management" at bounding box center [175, 399] width 164 height 22
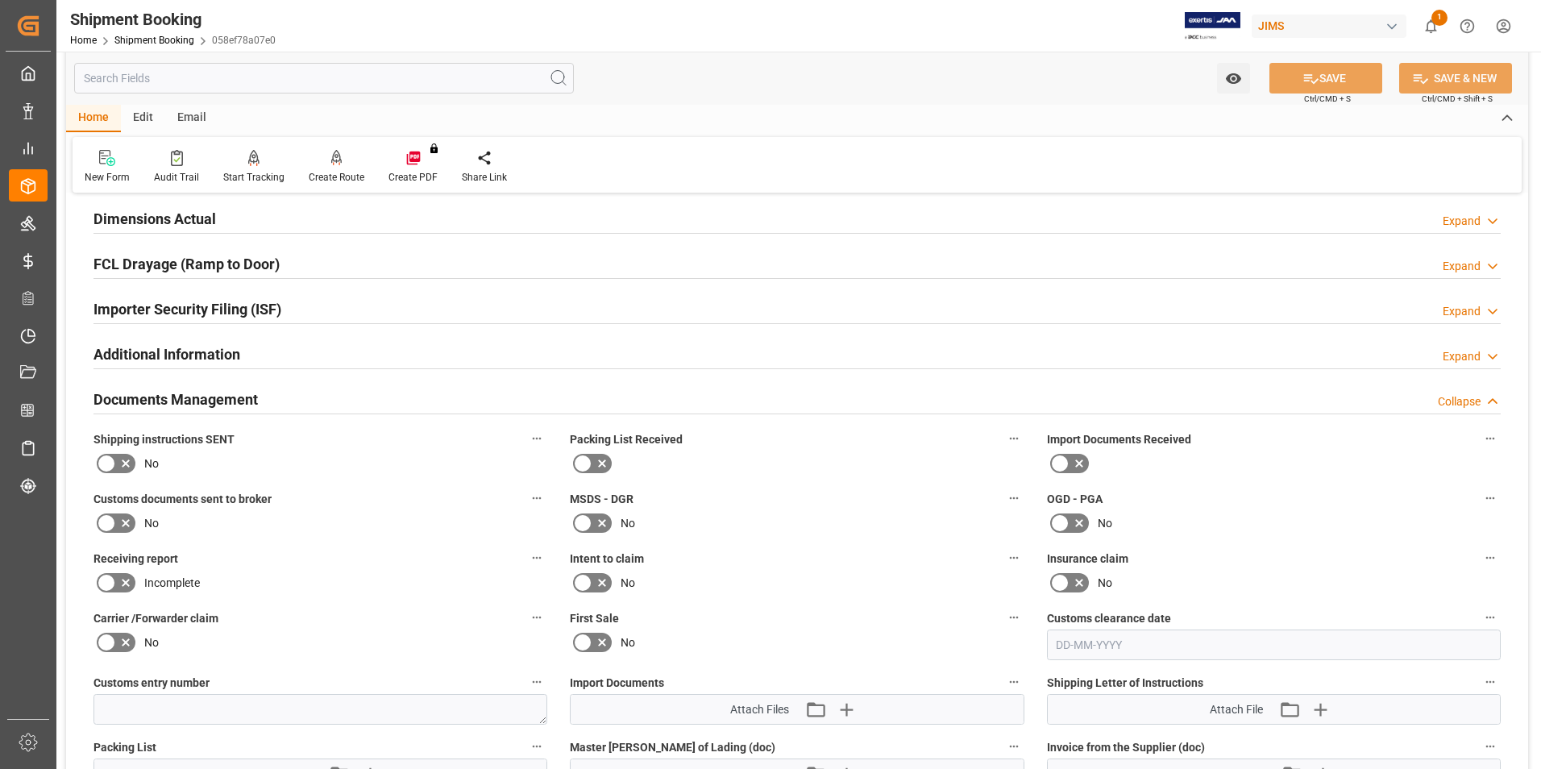
click at [1077, 458] on icon at bounding box center [1078, 463] width 19 height 19
click at [0, 0] on input "checkbox" at bounding box center [0, 0] width 0 height 0
click at [103, 523] on icon at bounding box center [107, 522] width 10 height 7
click at [0, 0] on input "checkbox" at bounding box center [0, 0] width 0 height 0
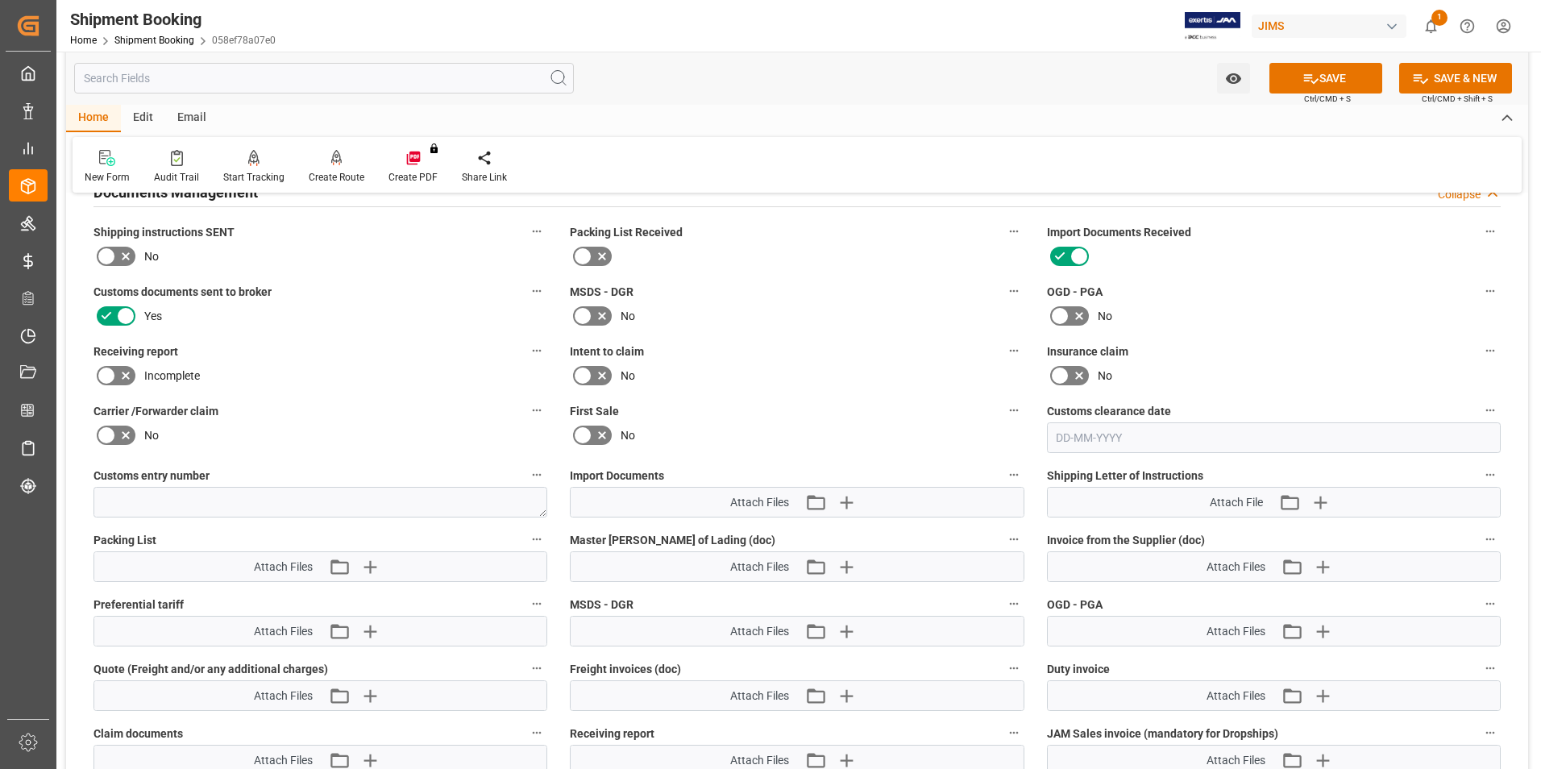
scroll to position [645, 0]
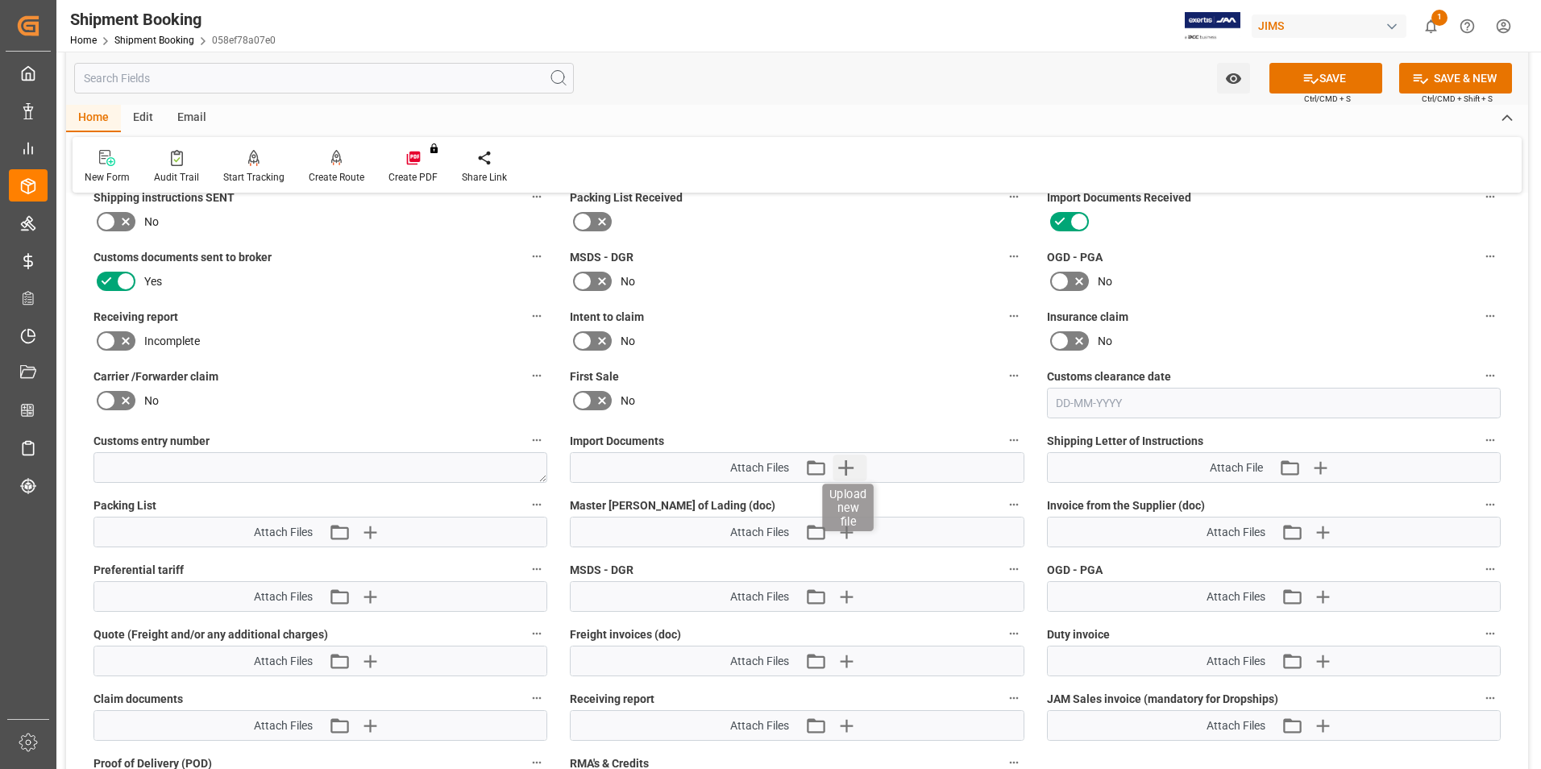
click at [849, 467] on icon "button" at bounding box center [845, 467] width 15 height 15
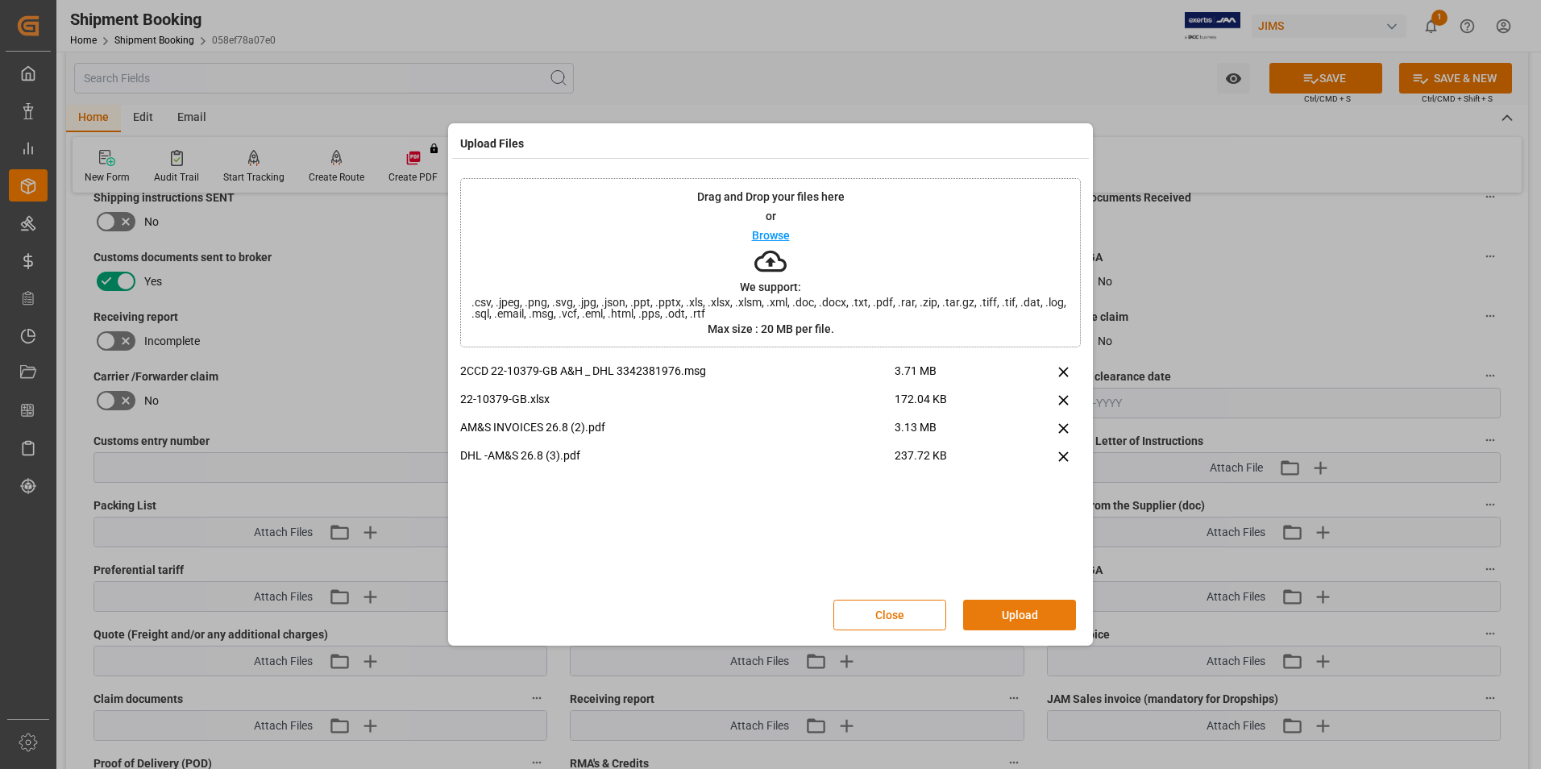
click at [1017, 616] on button "Upload" at bounding box center [1019, 615] width 113 height 31
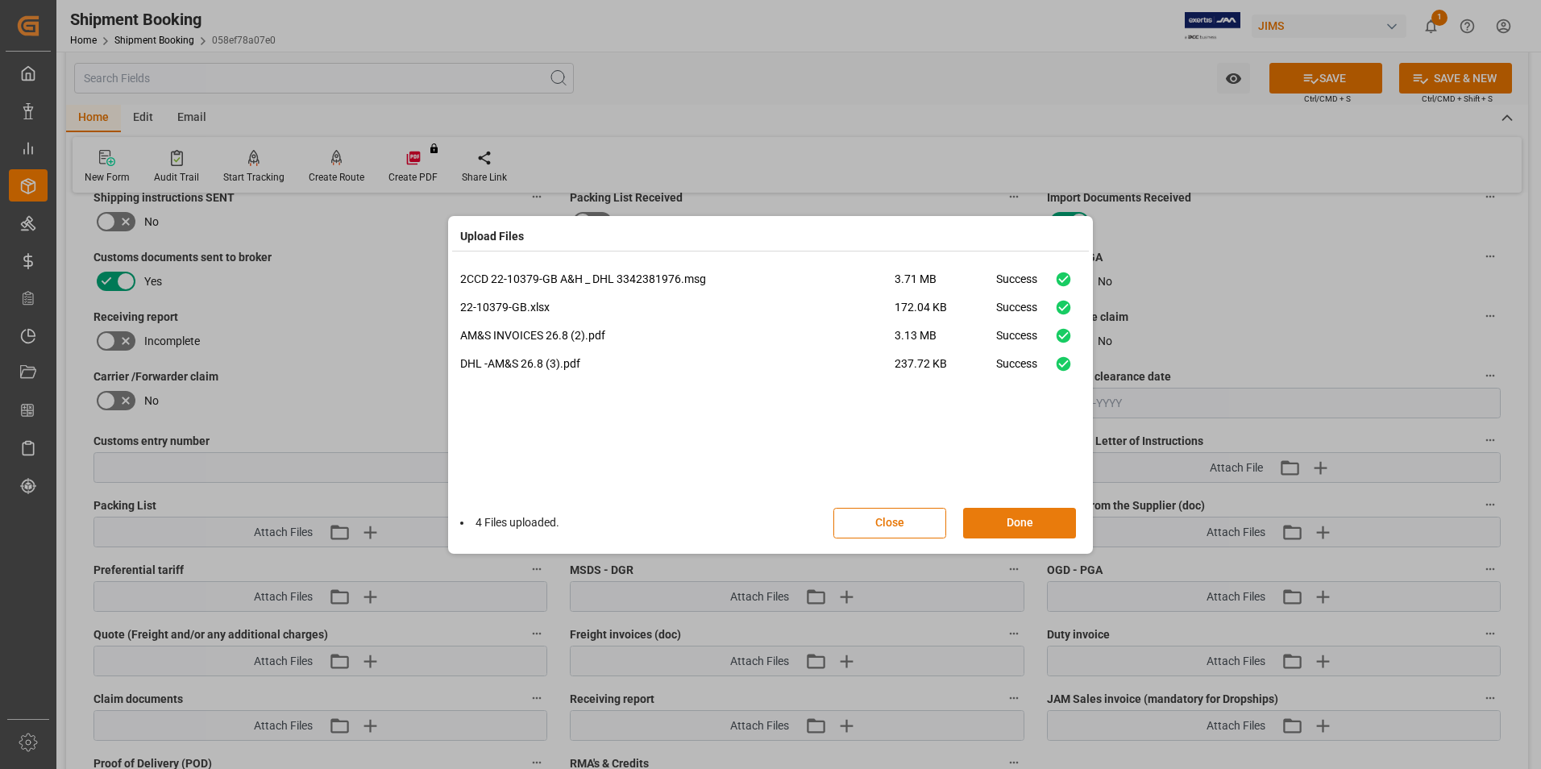
click at [999, 517] on button "Done" at bounding box center [1019, 523] width 113 height 31
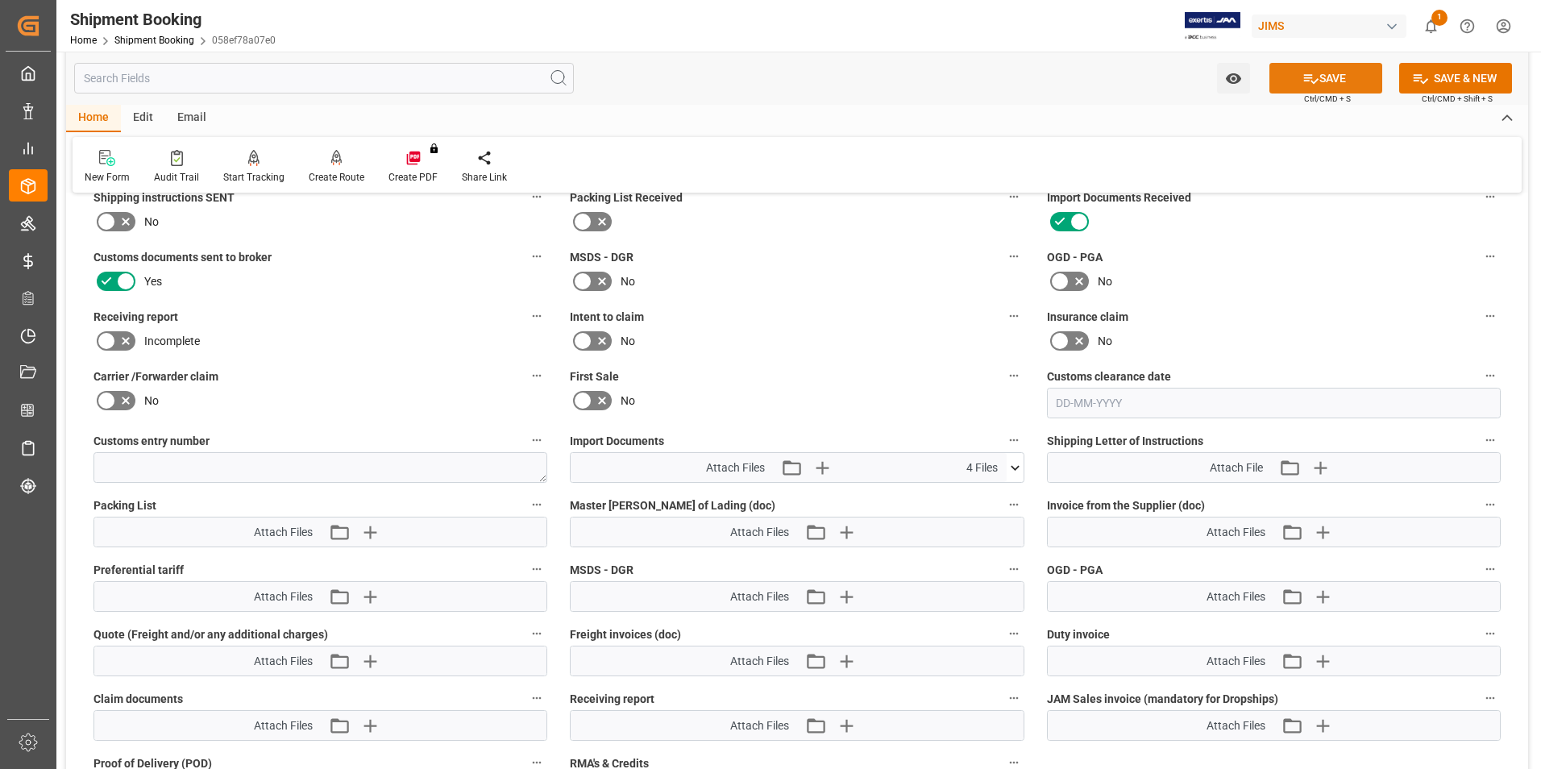
click at [1311, 79] on icon at bounding box center [1310, 78] width 17 height 17
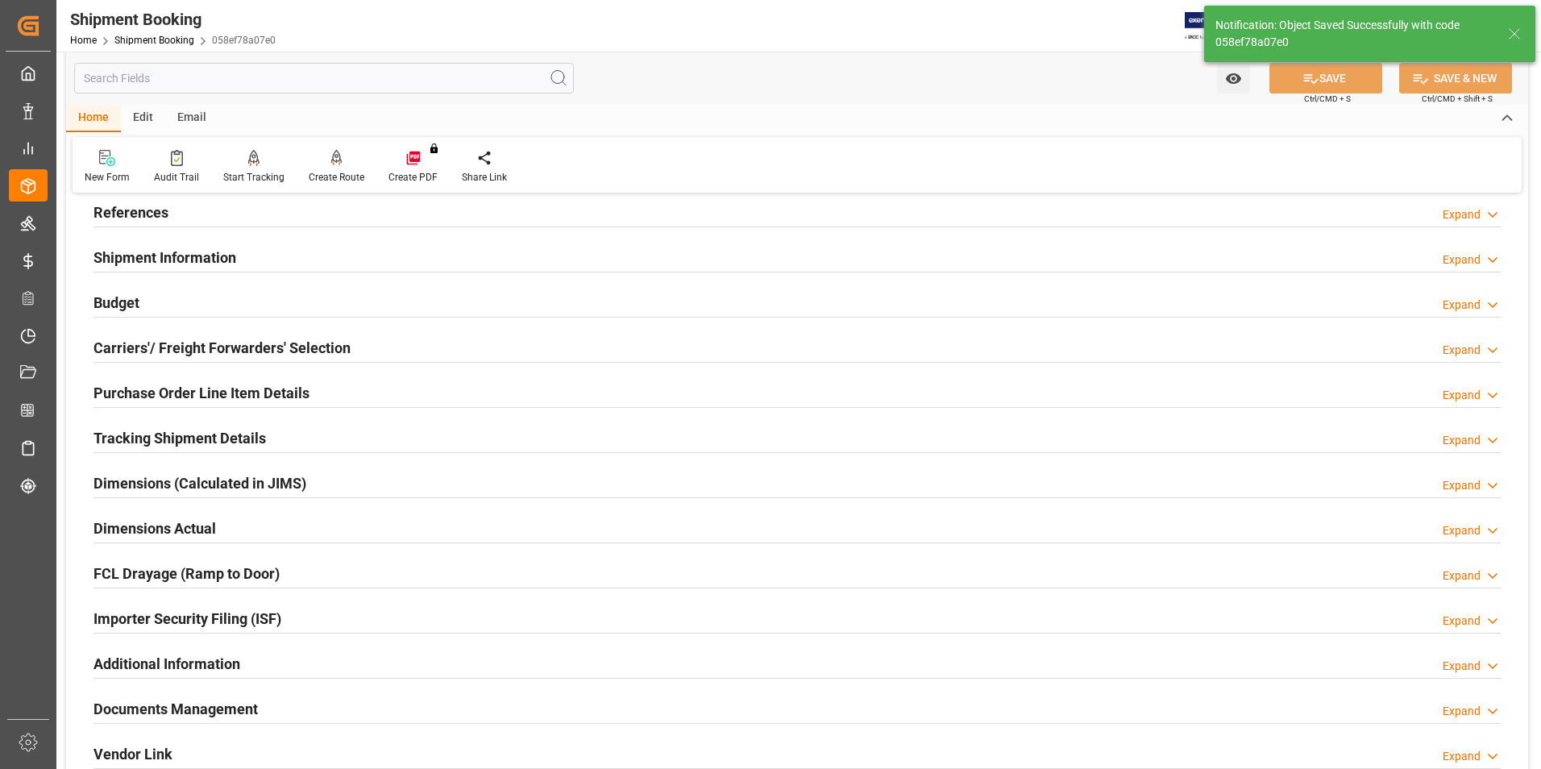
scroll to position [0, 0]
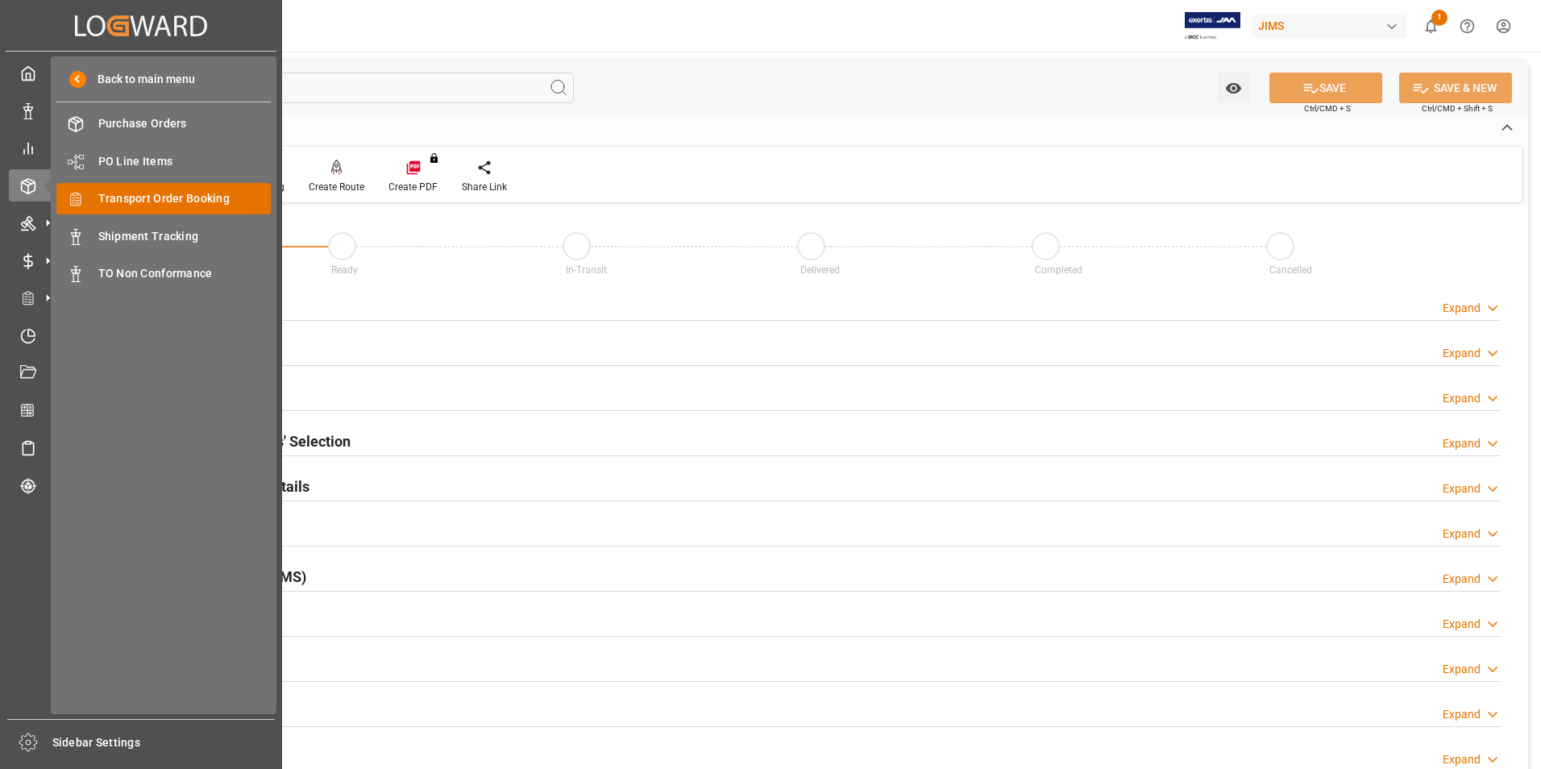
click at [160, 197] on span "Transport Order Booking" at bounding box center [184, 198] width 173 height 17
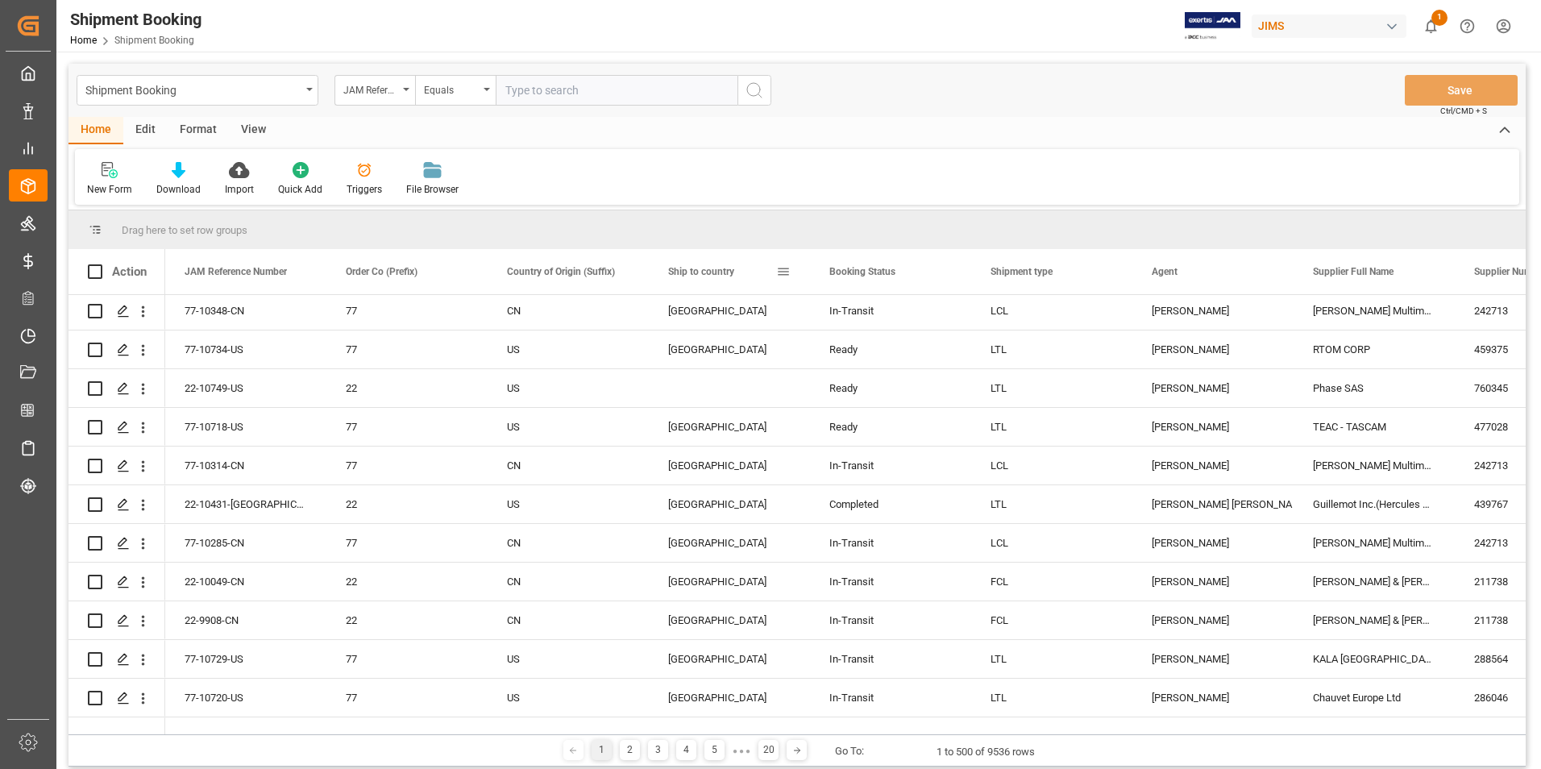
scroll to position [81, 0]
click at [558, 85] on input "text" at bounding box center [617, 90] width 242 height 31
paste input "22-10380-GB"
type input "22-10380-GB"
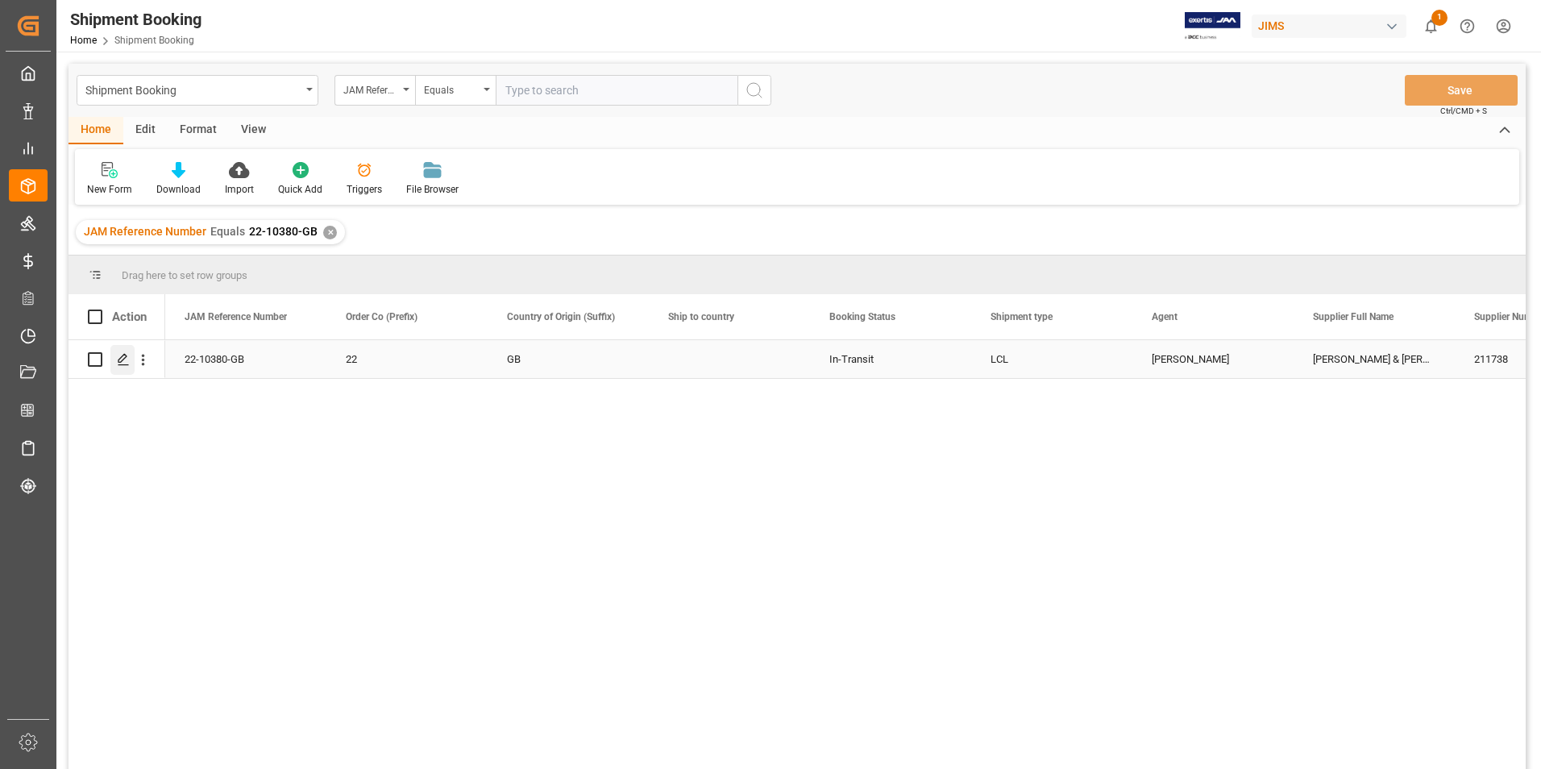
click at [125, 358] on polygon "Press SPACE to select this row." at bounding box center [122, 359] width 8 height 8
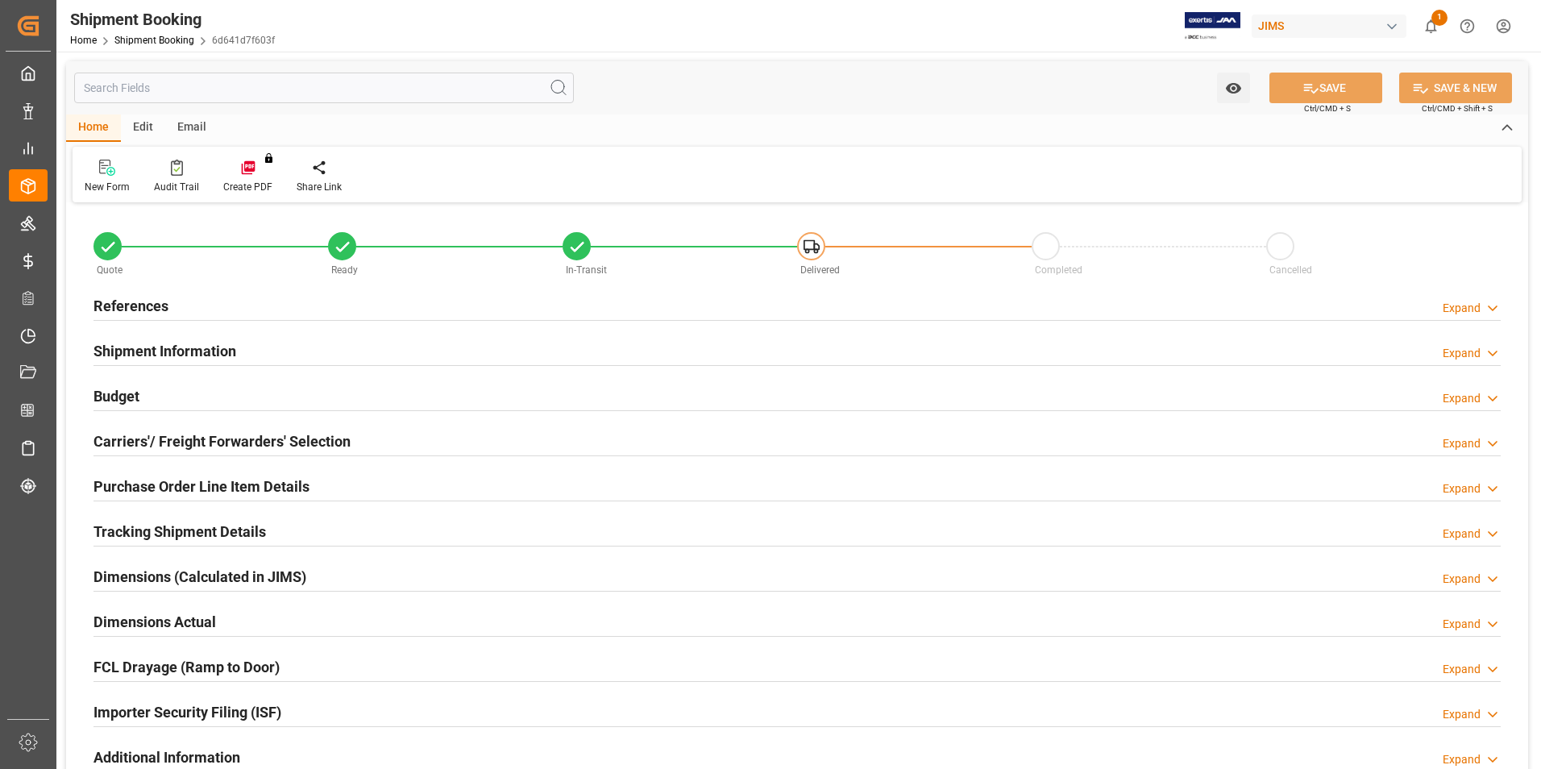
type input "0"
click at [133, 351] on h2 "Shipment Information" at bounding box center [164, 351] width 143 height 22
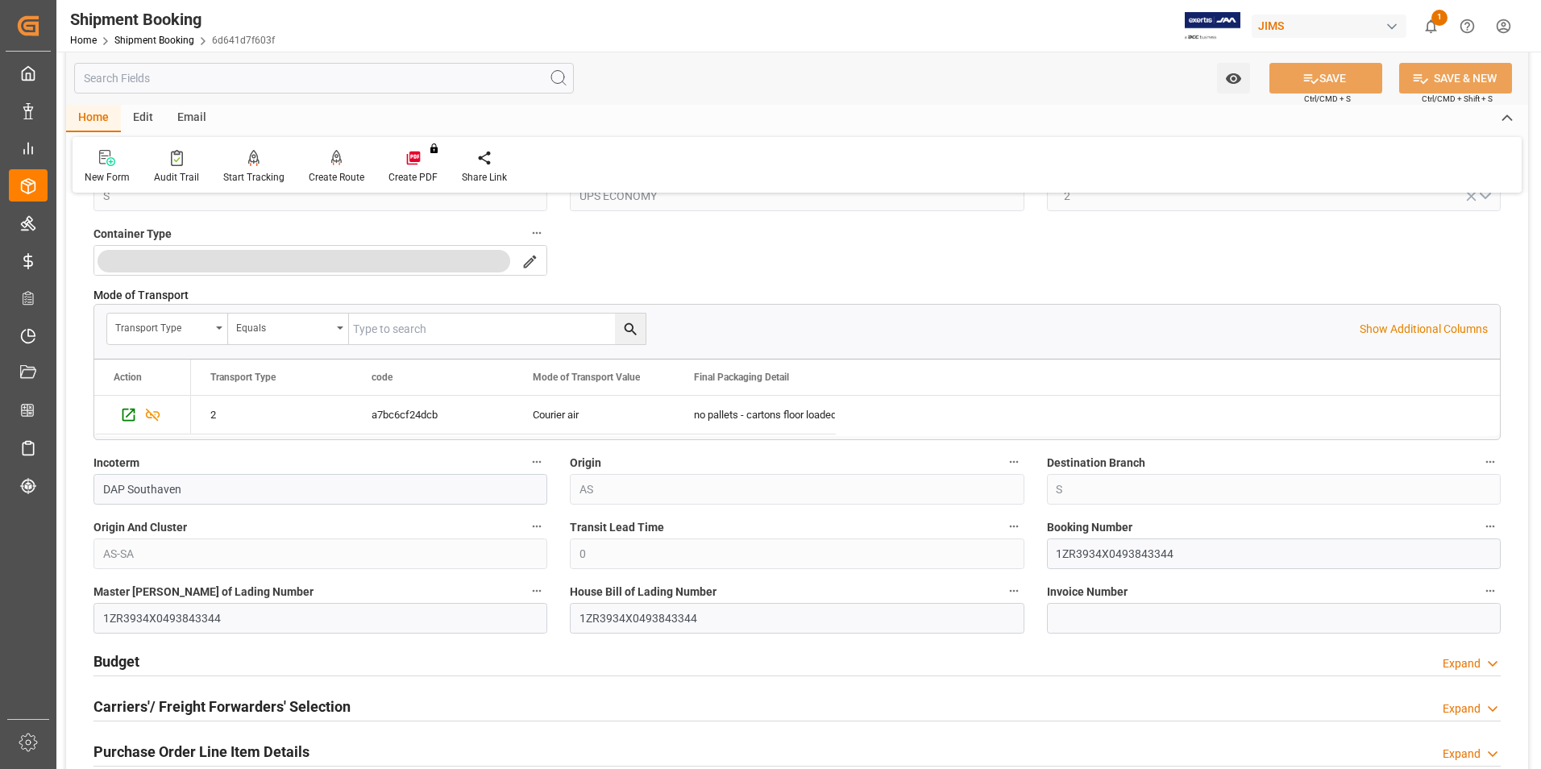
scroll to position [483, 0]
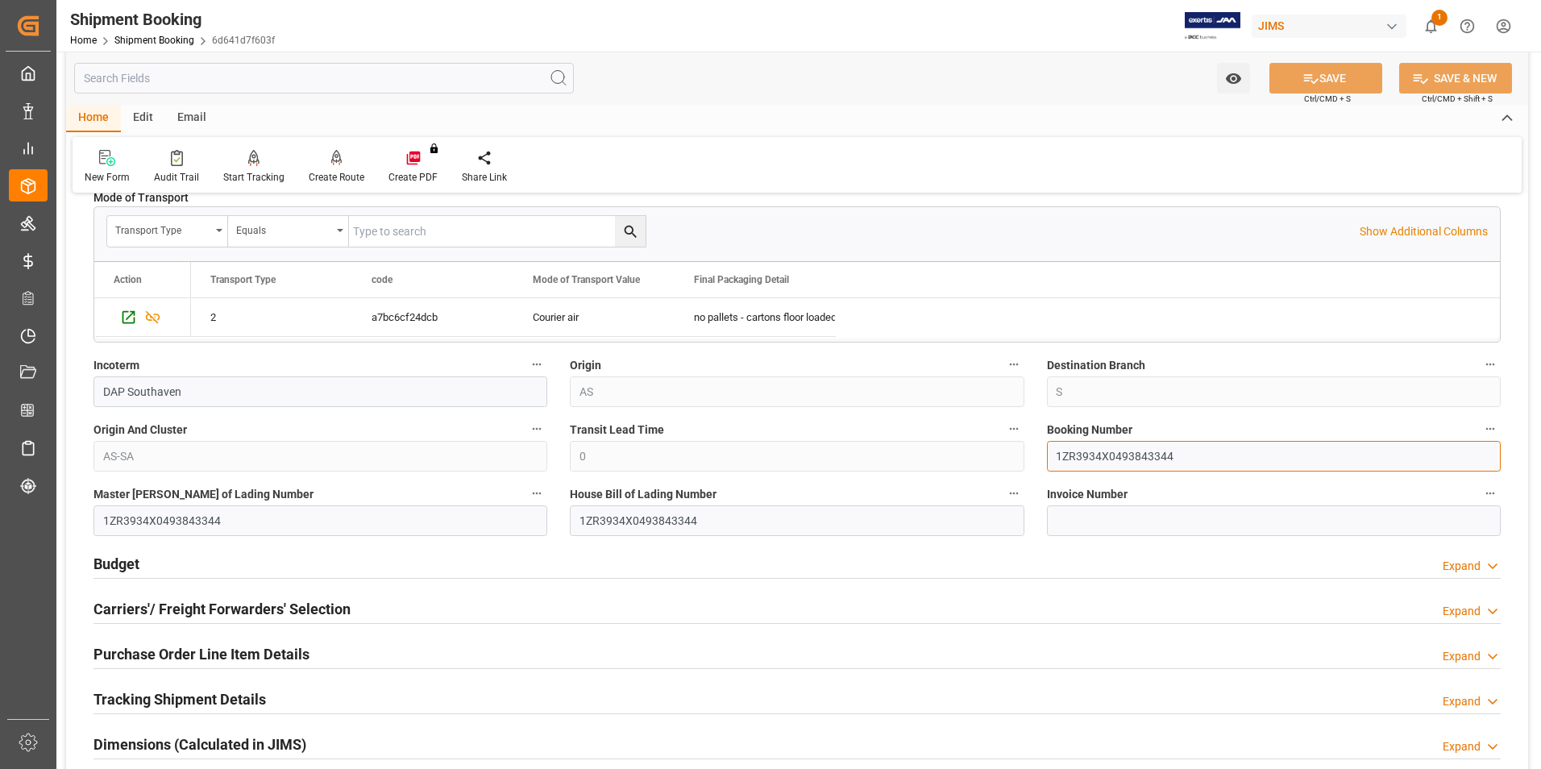
drag, startPoint x: 1194, startPoint y: 454, endPoint x: 1043, endPoint y: 448, distance: 151.6
click at [1043, 448] on div "Booking Number 1ZR3934X0493843344" at bounding box center [1273, 445] width 476 height 64
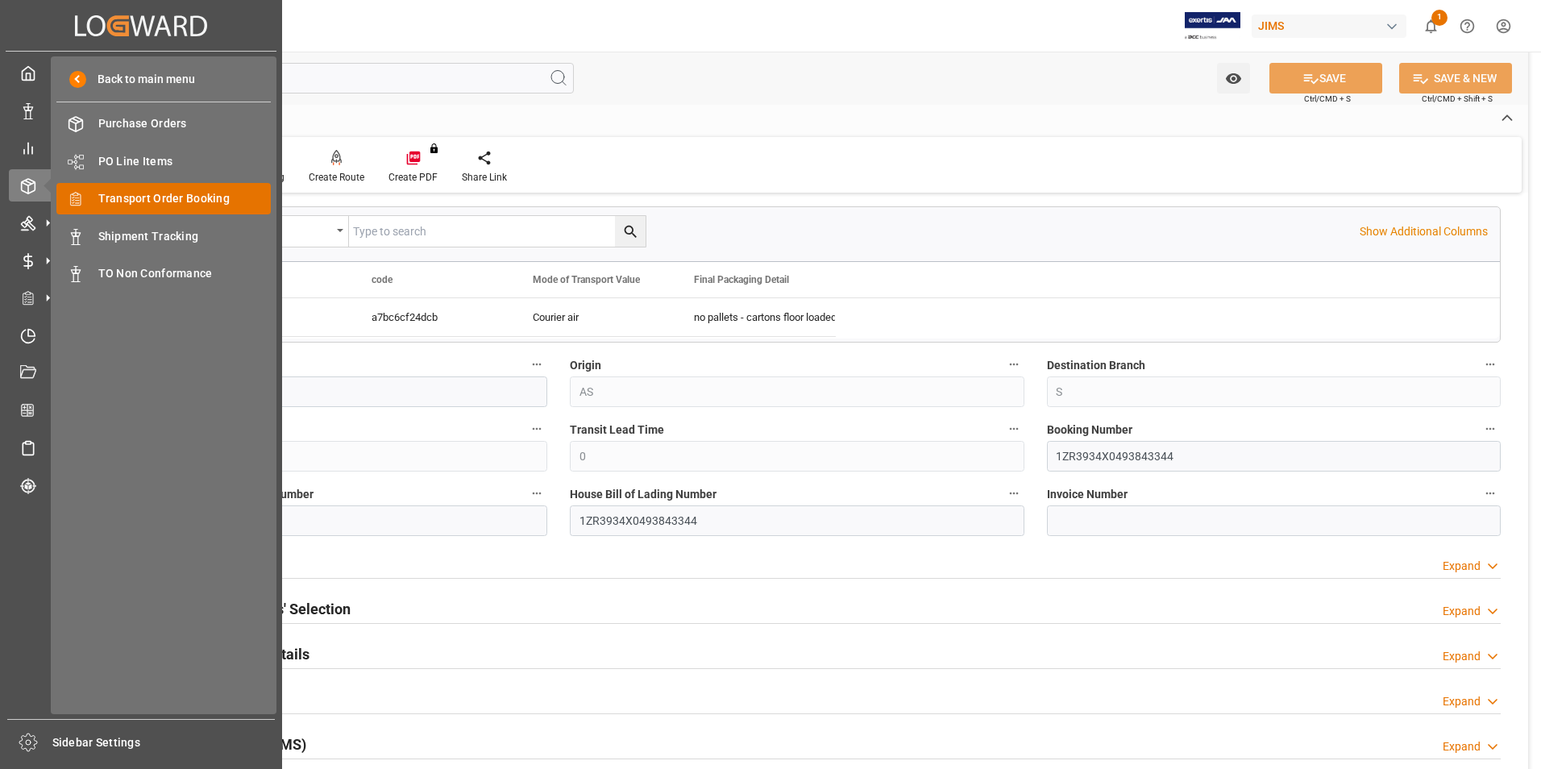
click at [182, 185] on div "Transport Order Booking Transport Order Booking" at bounding box center [163, 198] width 214 height 31
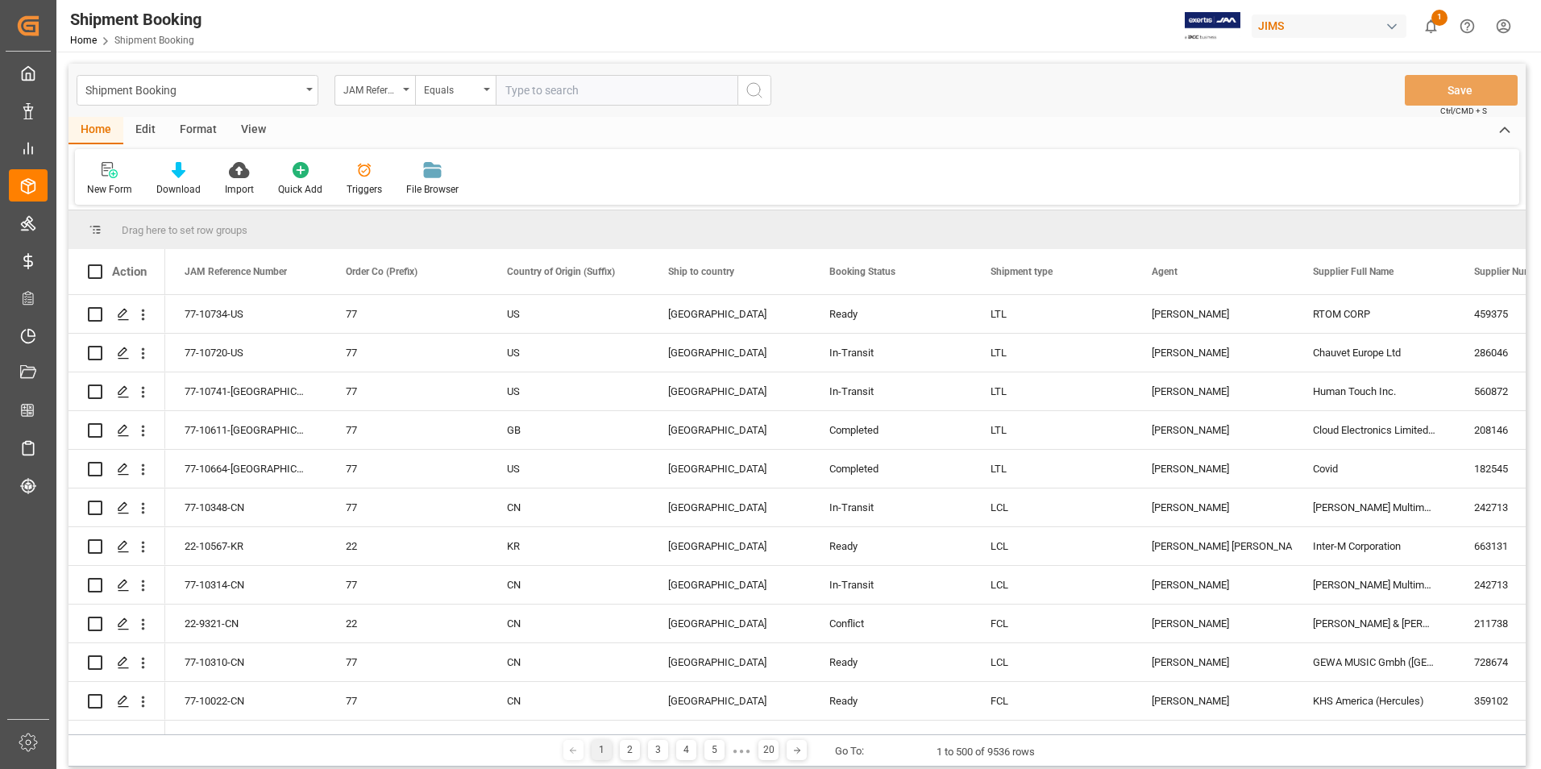
click at [537, 89] on input "text" at bounding box center [617, 90] width 242 height 31
paste input "22-10379-[GEOGRAPHIC_DATA]"
type input "22-10379-[GEOGRAPHIC_DATA]"
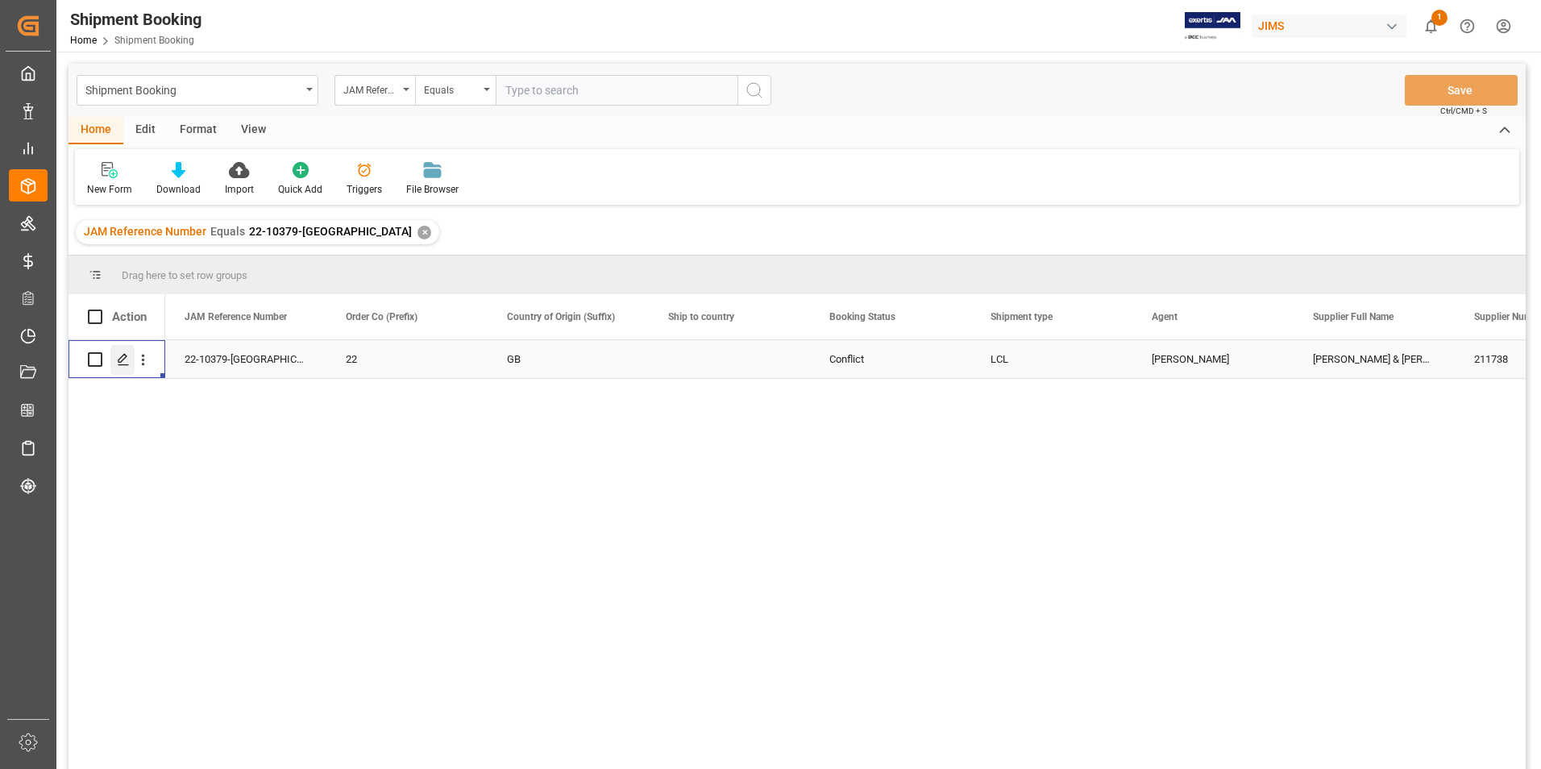
click at [118, 359] on icon "Press SPACE to select this row." at bounding box center [123, 359] width 13 height 13
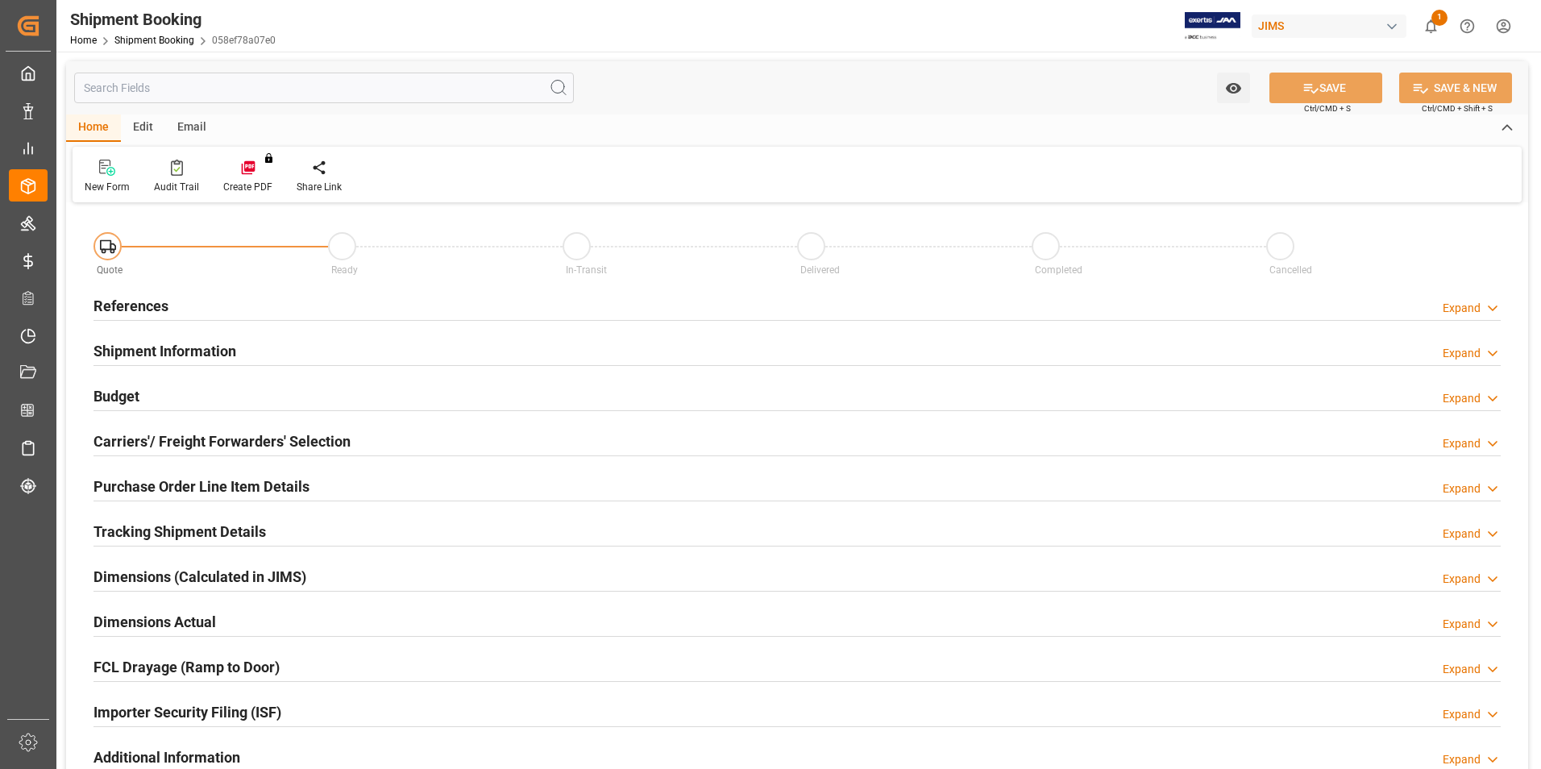
type input "0"
click at [206, 350] on h2 "Shipment Information" at bounding box center [164, 351] width 143 height 22
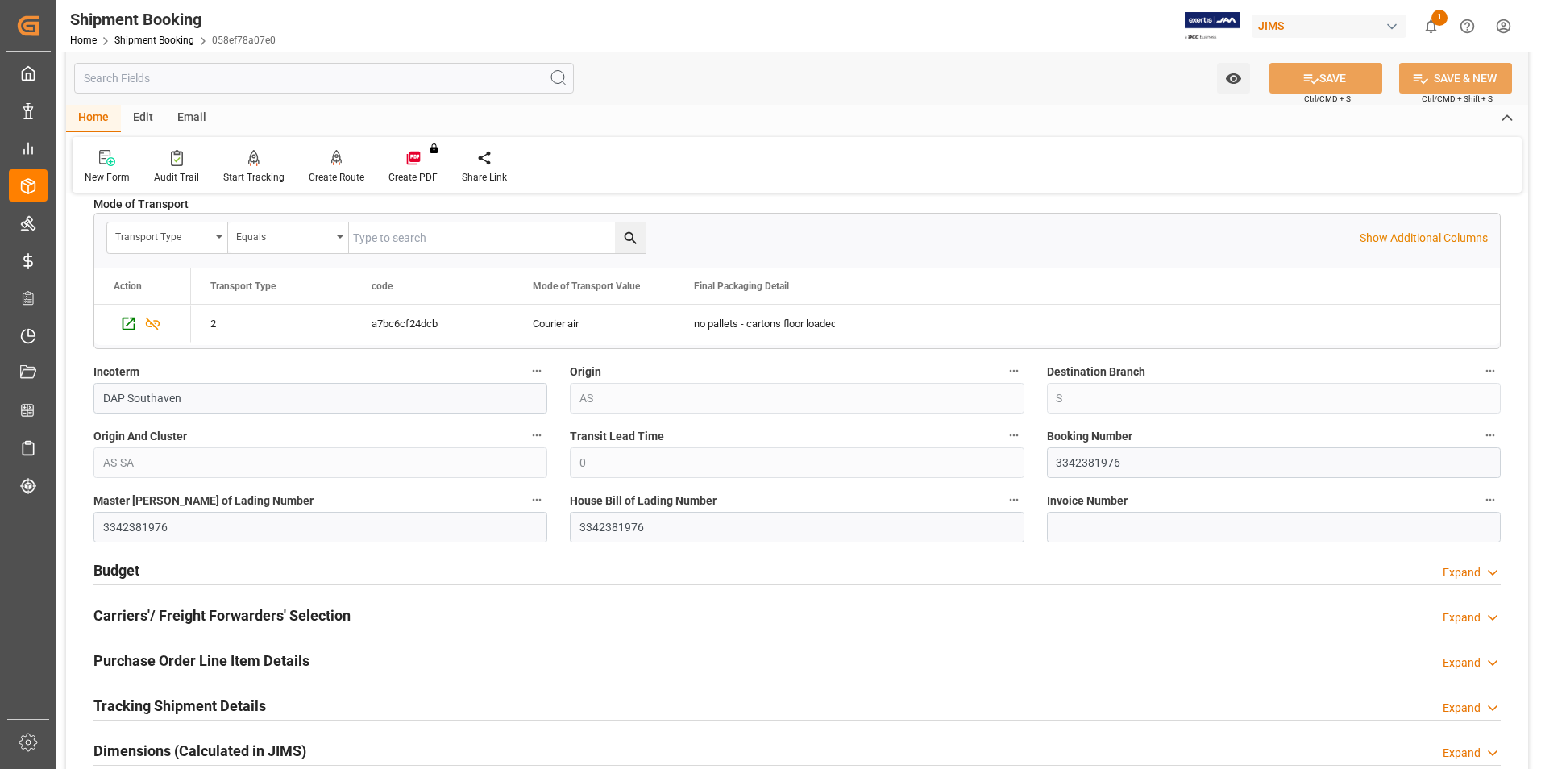
scroll to position [483, 0]
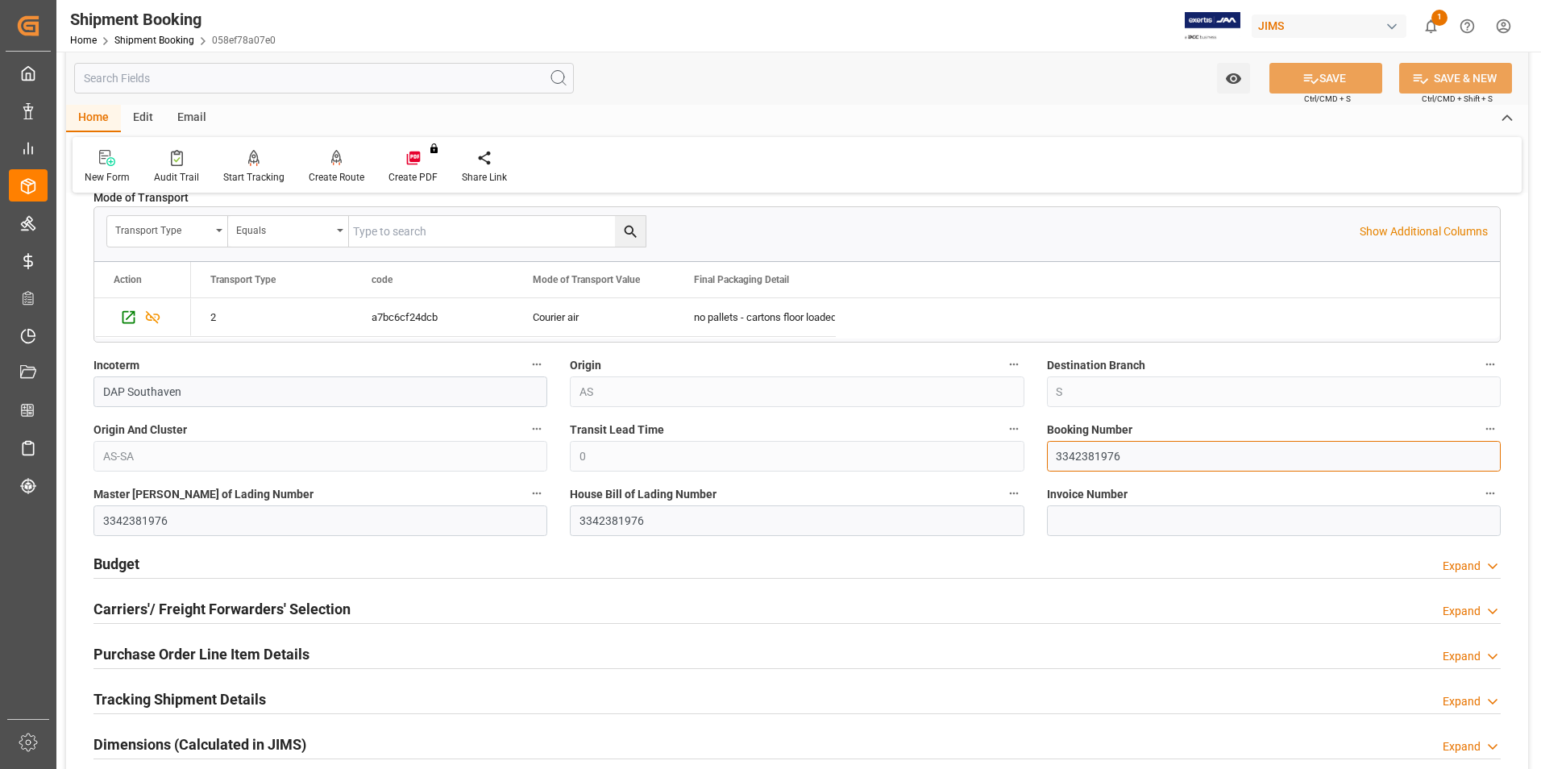
drag, startPoint x: 1127, startPoint y: 453, endPoint x: 1044, endPoint y: 447, distance: 83.2
click at [1044, 447] on div "Booking Number 3342381976" at bounding box center [1273, 445] width 476 height 64
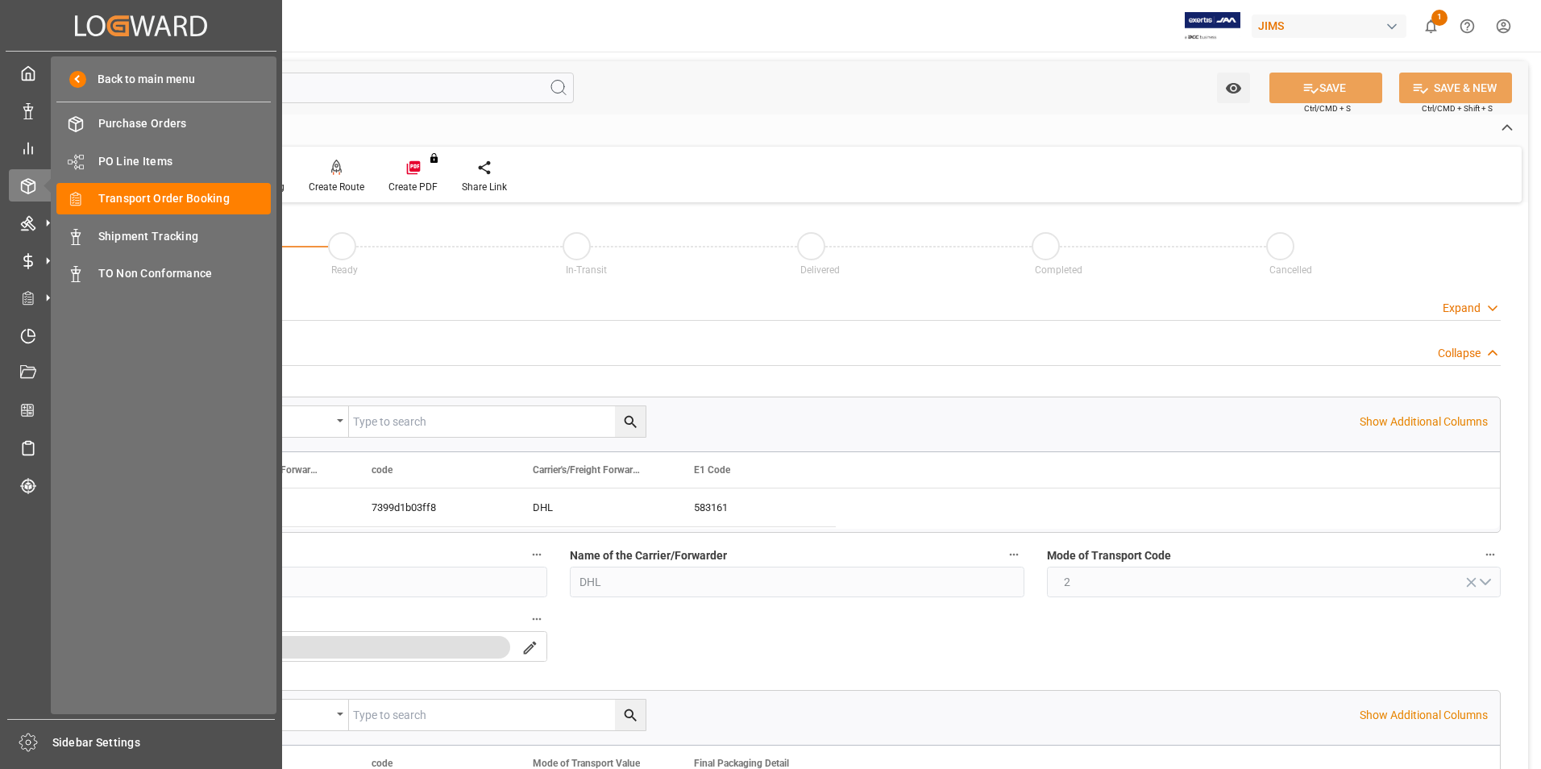
drag, startPoint x: 0, startPoint y: 0, endPoint x: 181, endPoint y: 195, distance: 265.7
click at [181, 195] on span "Transport Order Booking" at bounding box center [184, 198] width 173 height 17
